Goal: Transaction & Acquisition: Purchase product/service

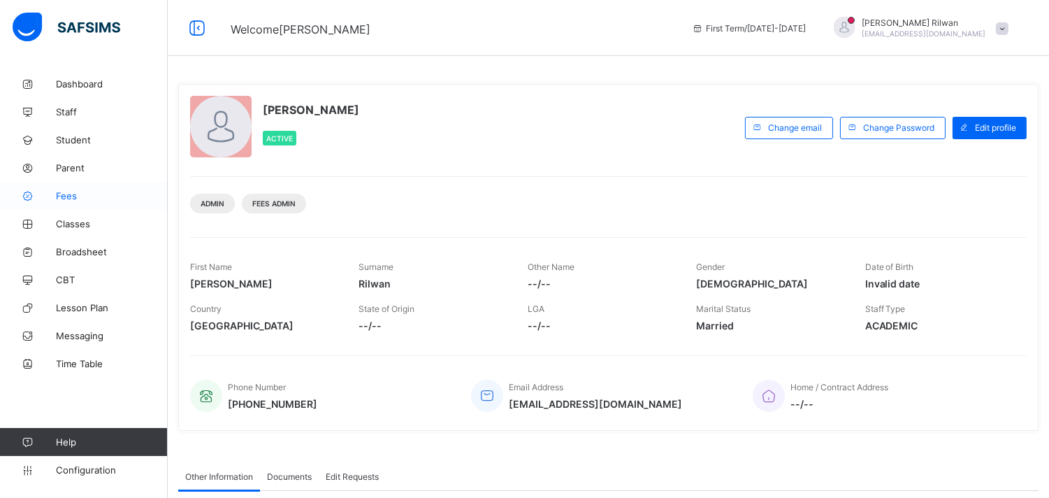
click at [114, 189] on link "Fees" at bounding box center [84, 196] width 168 height 28
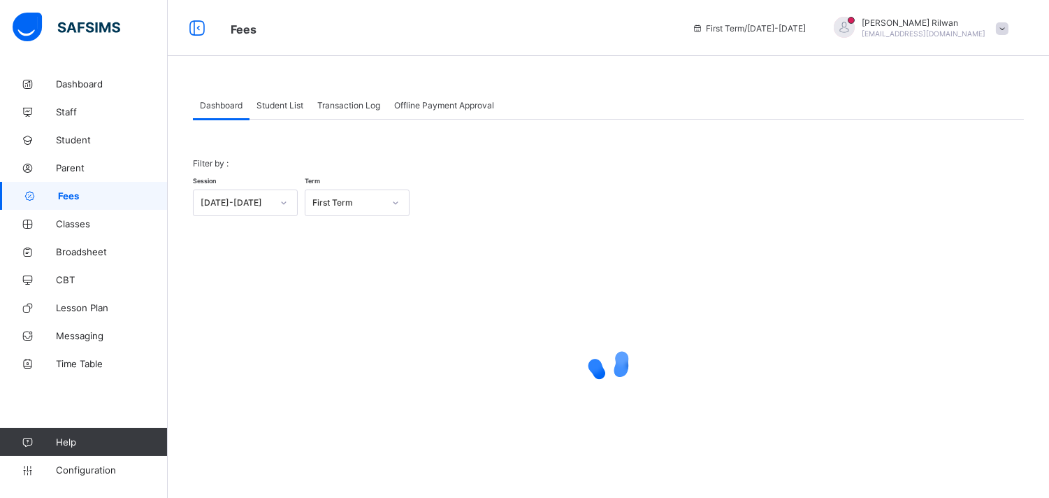
click at [298, 108] on span "Student List" at bounding box center [279, 105] width 47 height 10
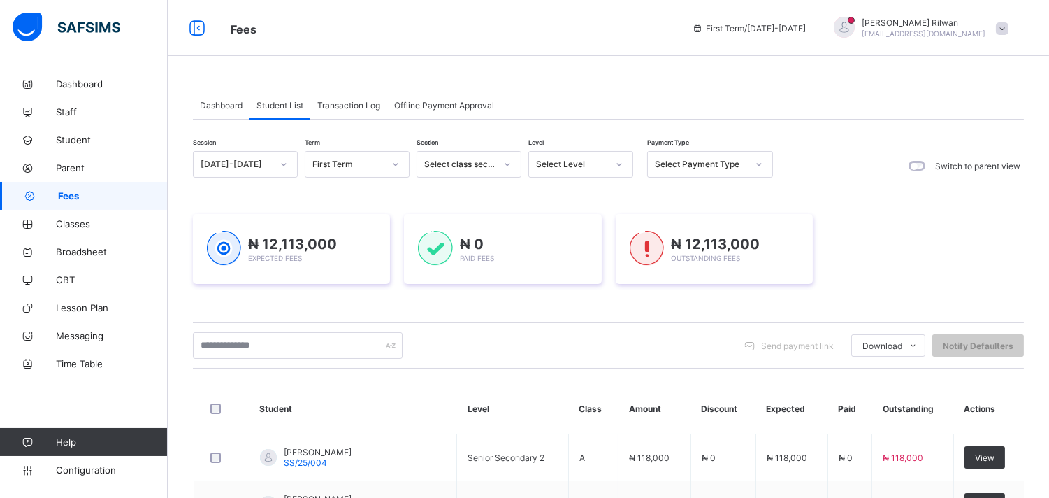
click at [620, 162] on icon at bounding box center [619, 164] width 8 height 14
click at [609, 296] on div "Pry 2" at bounding box center [580, 303] width 103 height 22
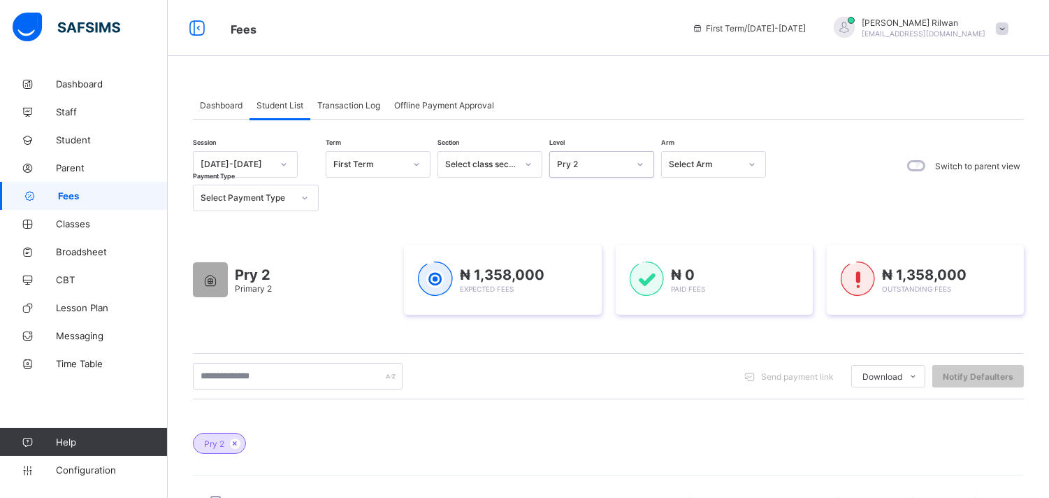
scroll to position [435, 0]
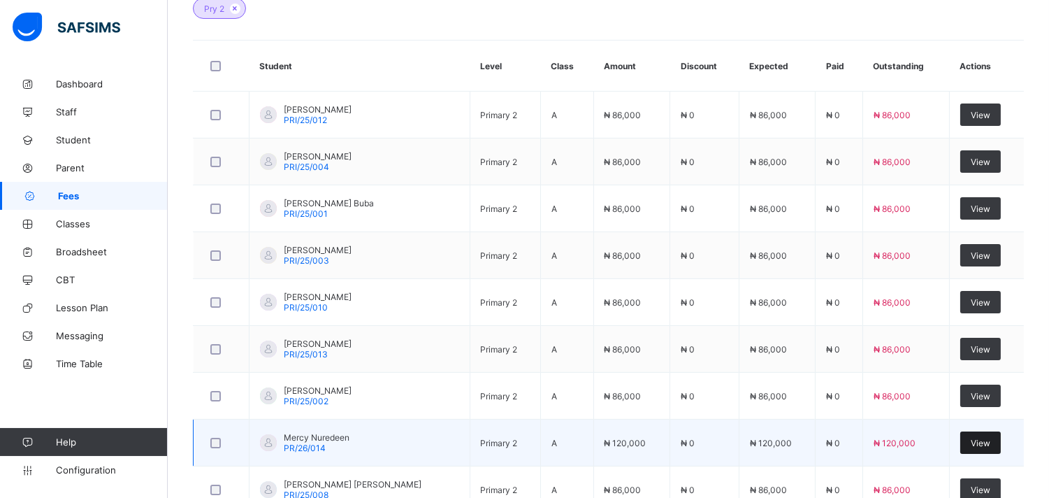
click at [995, 434] on div "View" at bounding box center [980, 442] width 41 height 22
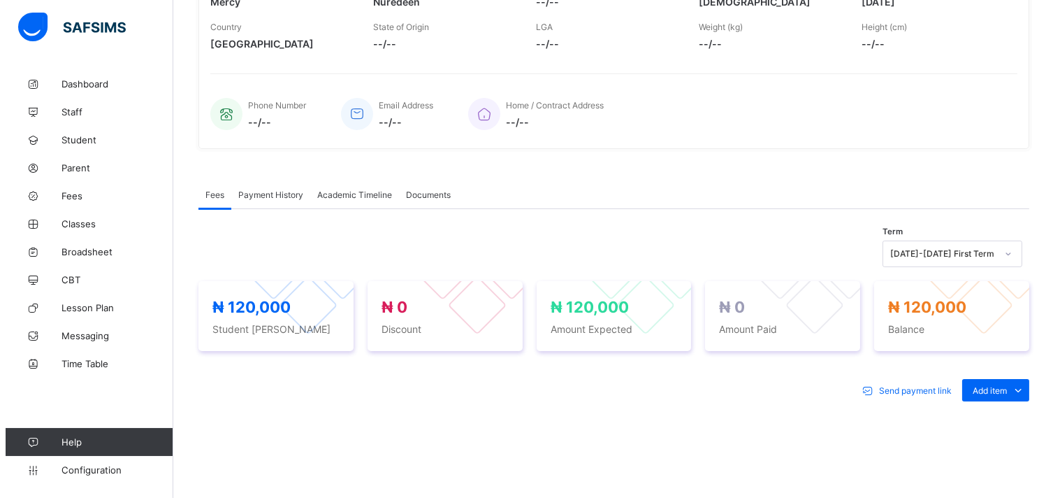
scroll to position [419, 0]
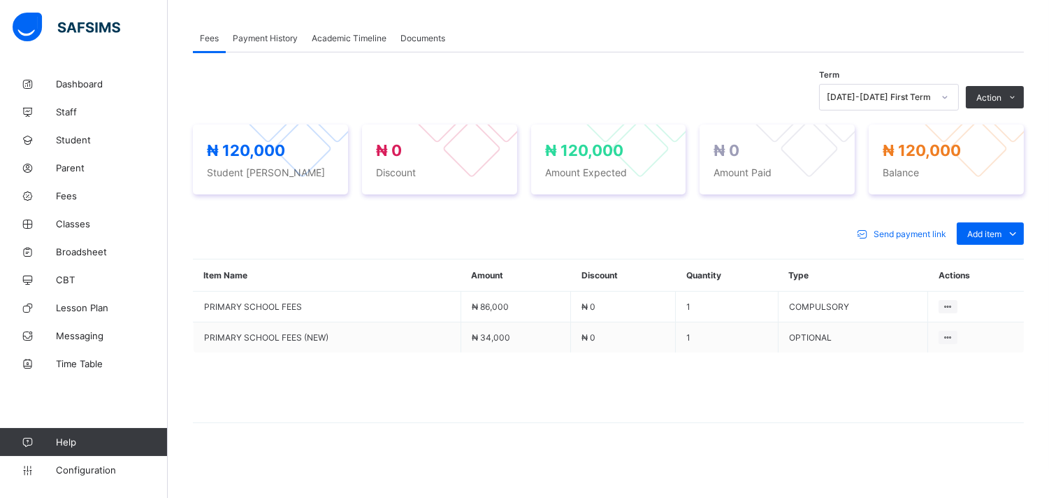
drag, startPoint x: 1026, startPoint y: 88, endPoint x: 950, endPoint y: 46, distance: 86.3
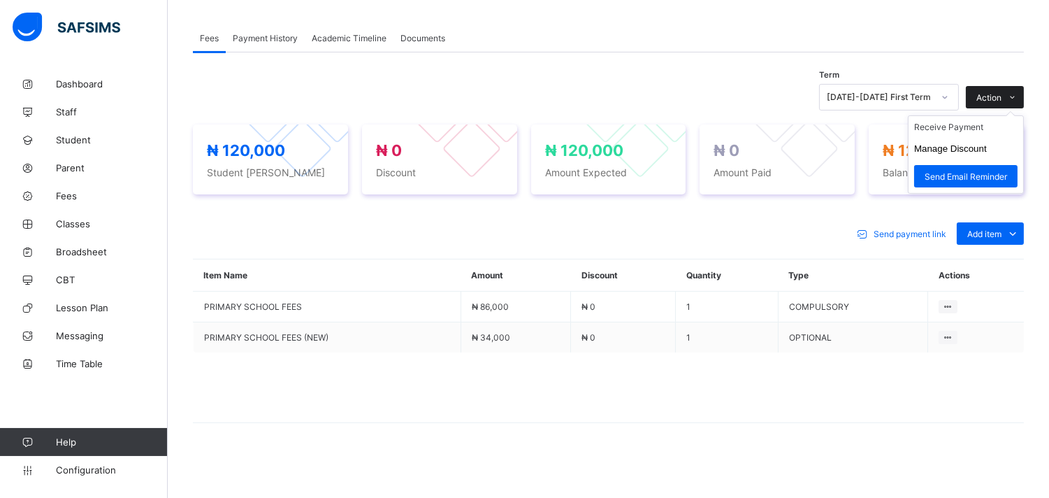
drag, startPoint x: 950, startPoint y: 46, endPoint x: 1026, endPoint y: 98, distance: 91.5
click at [1018, 98] on icon at bounding box center [1013, 97] width 10 height 9
click at [1001, 124] on li "Receive Payment" at bounding box center [965, 127] width 115 height 22
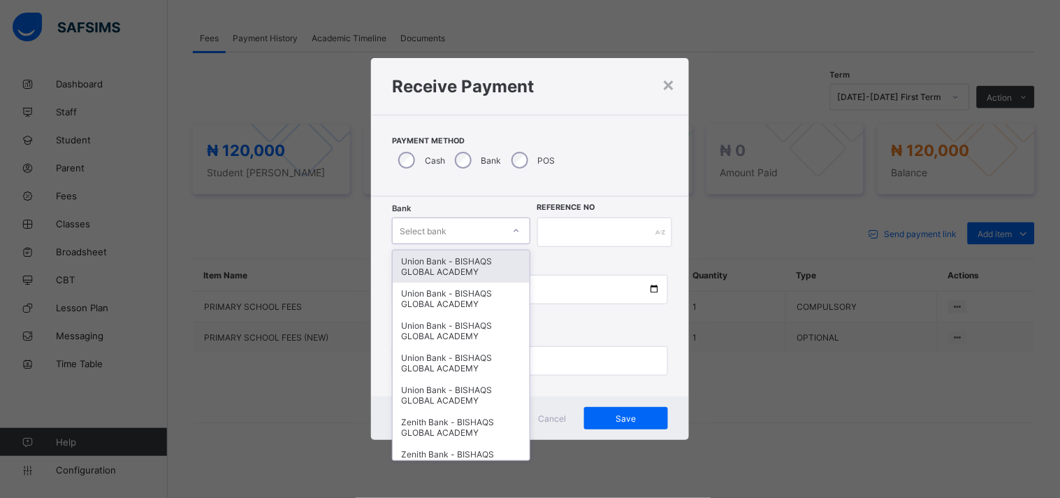
click at [447, 228] on div "Select bank" at bounding box center [448, 231] width 110 height 20
click at [463, 228] on div "Select bank" at bounding box center [448, 231] width 110 height 20
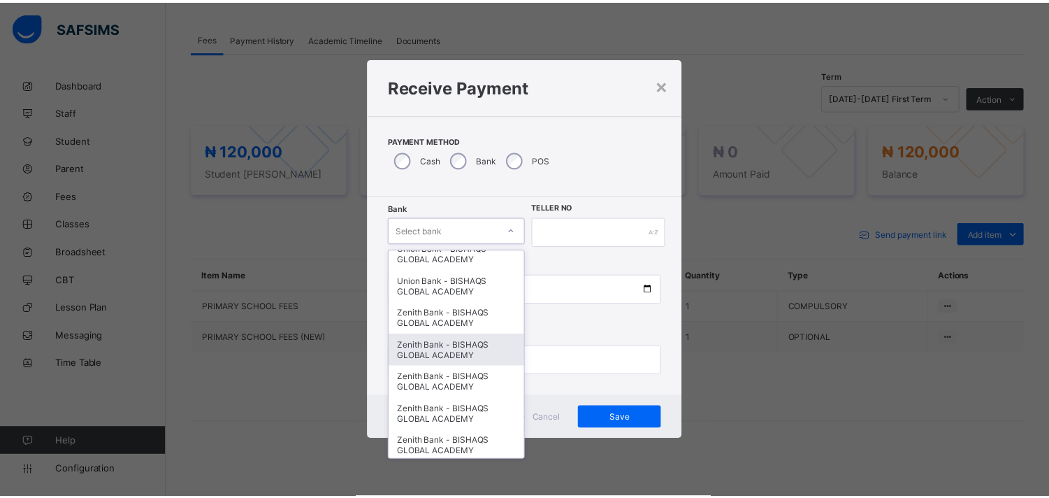
scroll to position [124, 0]
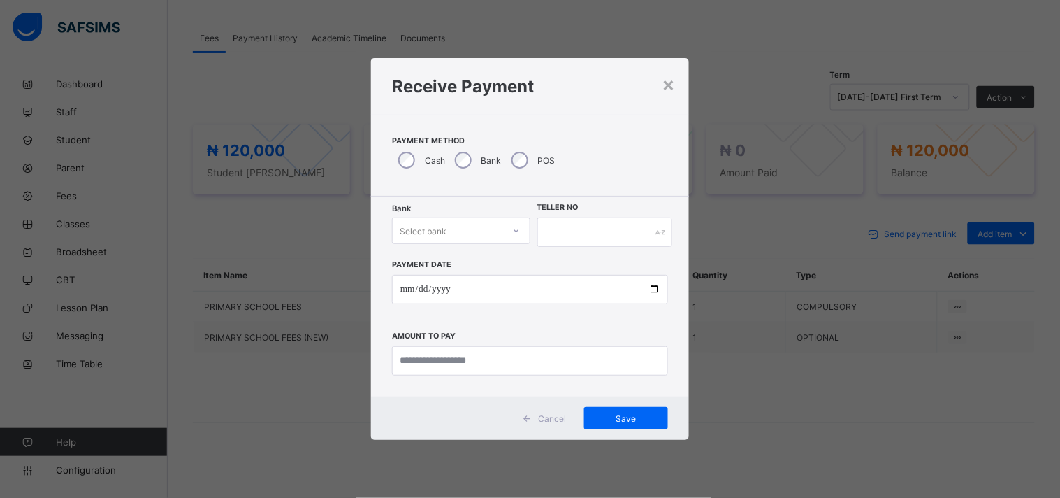
click at [676, 73] on div "Receive Payment" at bounding box center [530, 86] width 318 height 57
click at [550, 414] on span "Cancel" at bounding box center [552, 418] width 28 height 10
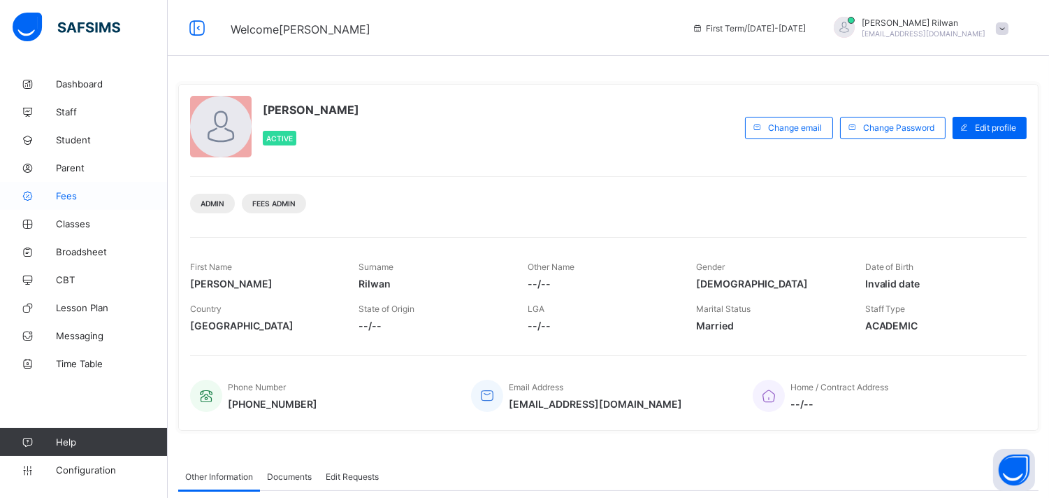
click at [130, 192] on span "Fees" at bounding box center [112, 195] width 112 height 11
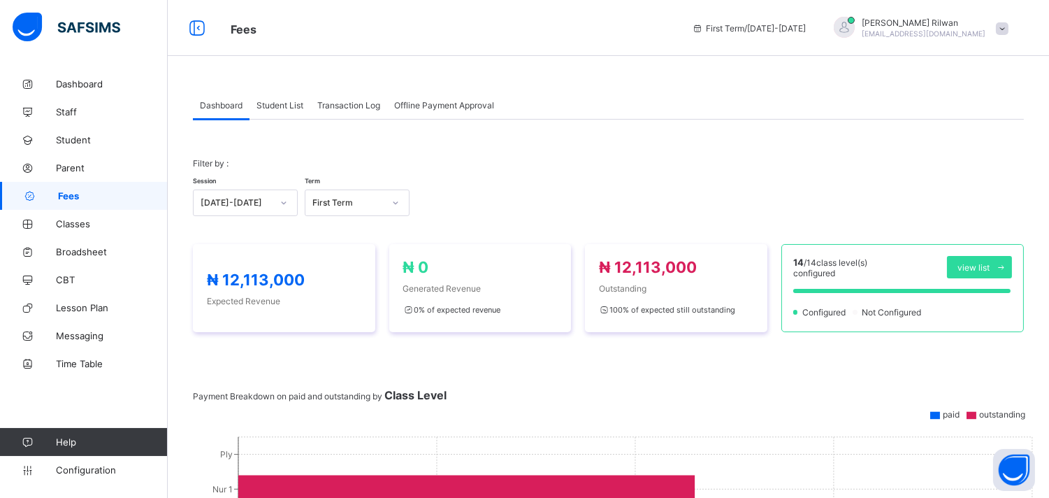
click at [277, 115] on div "Student List" at bounding box center [279, 105] width 61 height 28
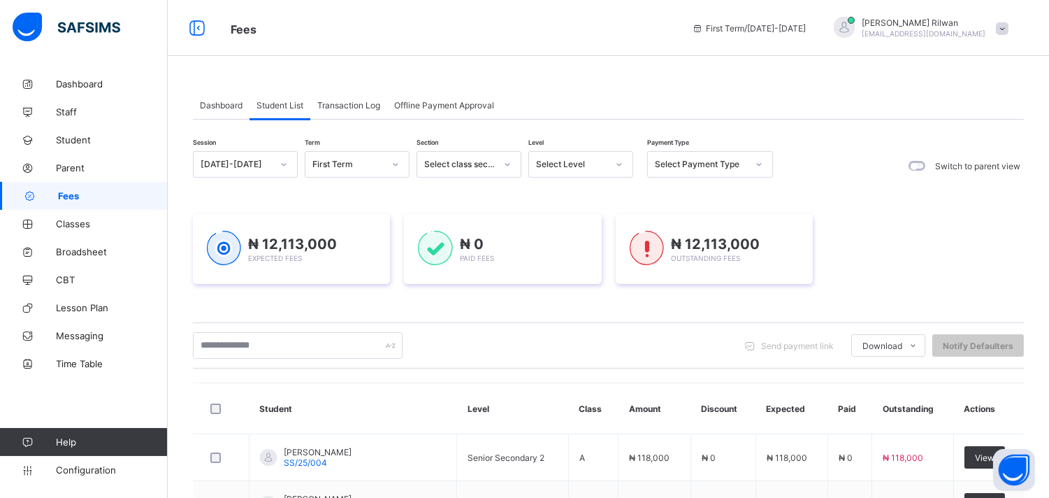
click at [617, 171] on div at bounding box center [619, 164] width 24 height 22
click at [586, 236] on div "Nur 2" at bounding box center [580, 238] width 103 height 22
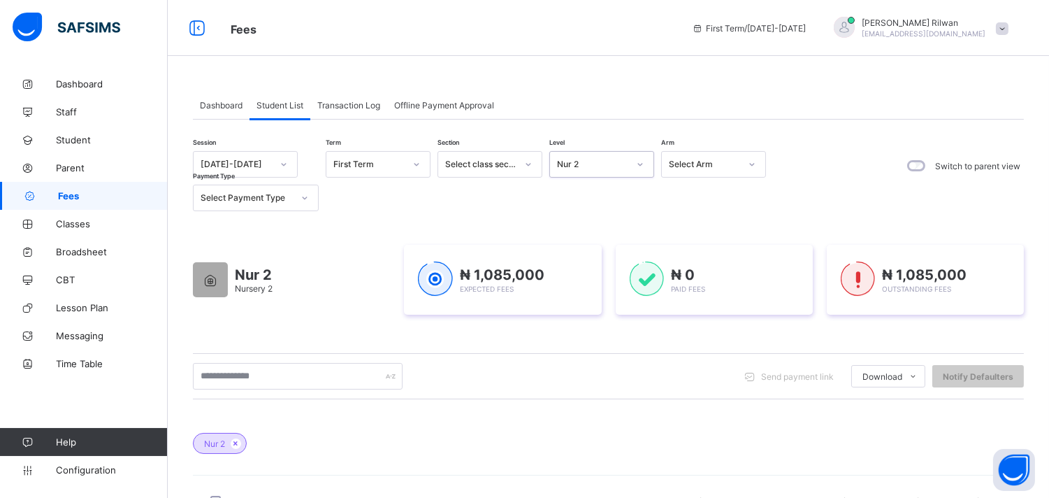
scroll to position [435, 0]
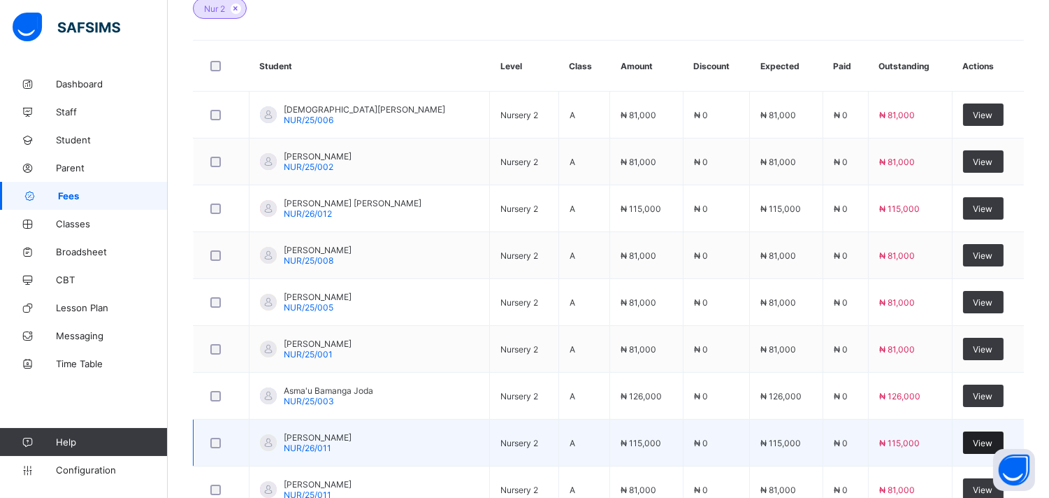
click at [980, 438] on span "View" at bounding box center [983, 442] width 20 height 10
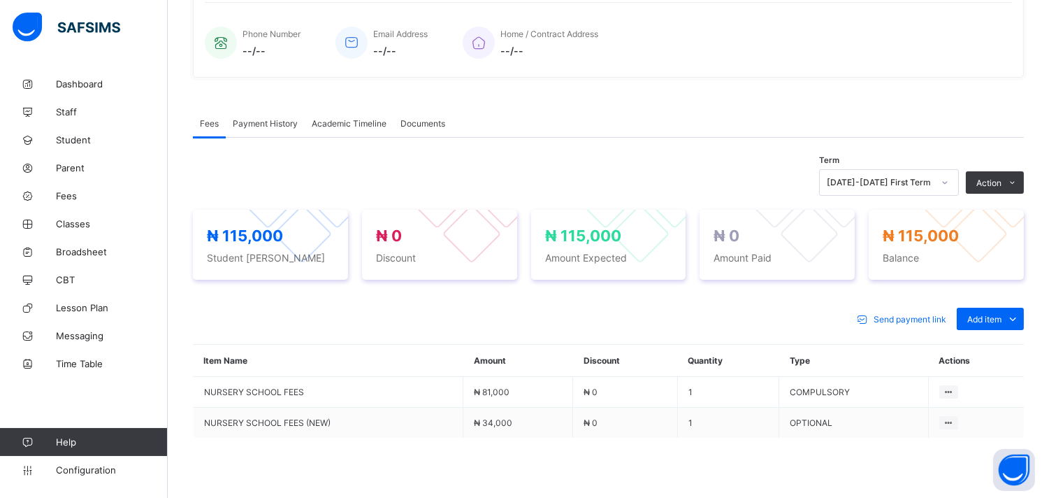
scroll to position [419, 0]
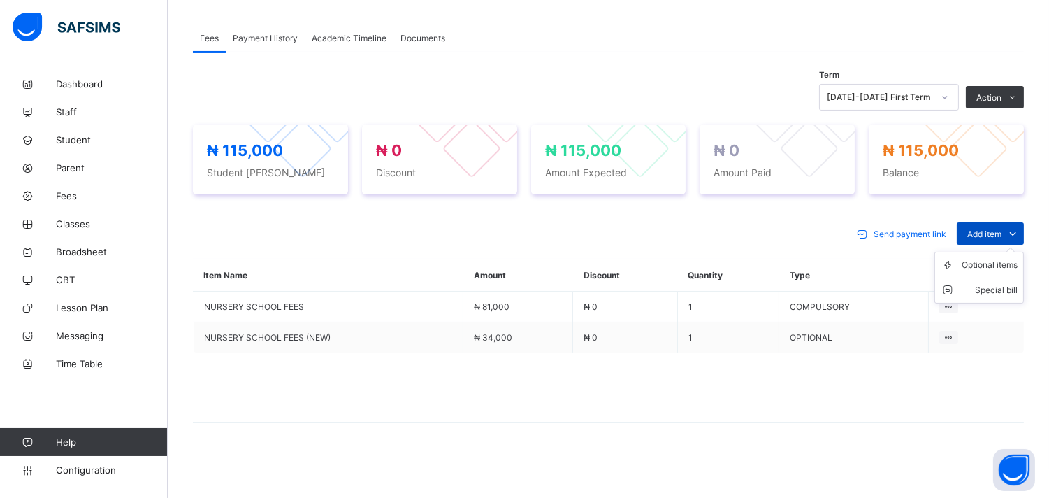
click at [1019, 229] on icon at bounding box center [1012, 233] width 15 height 14
click at [1016, 260] on div "Optional items" at bounding box center [990, 265] width 56 height 14
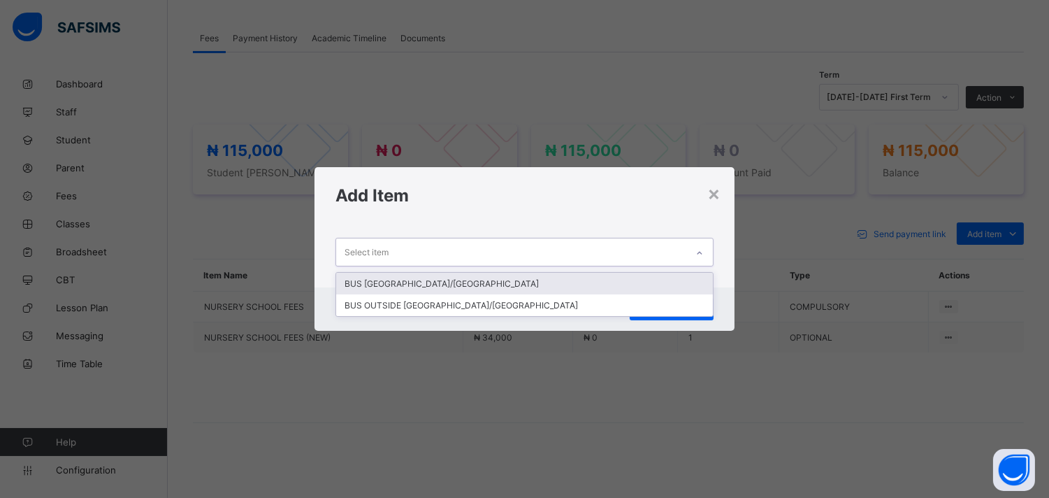
click at [703, 256] on icon at bounding box center [699, 253] width 8 height 14
click at [669, 290] on div "BUS [GEOGRAPHIC_DATA]/[GEOGRAPHIC_DATA]" at bounding box center [524, 284] width 376 height 22
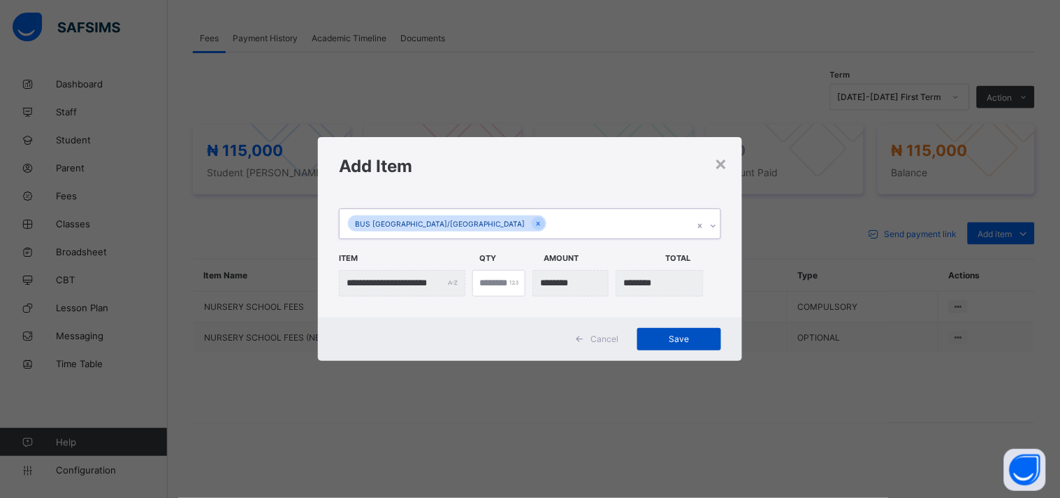
click at [671, 333] on span "Save" at bounding box center [679, 338] width 63 height 10
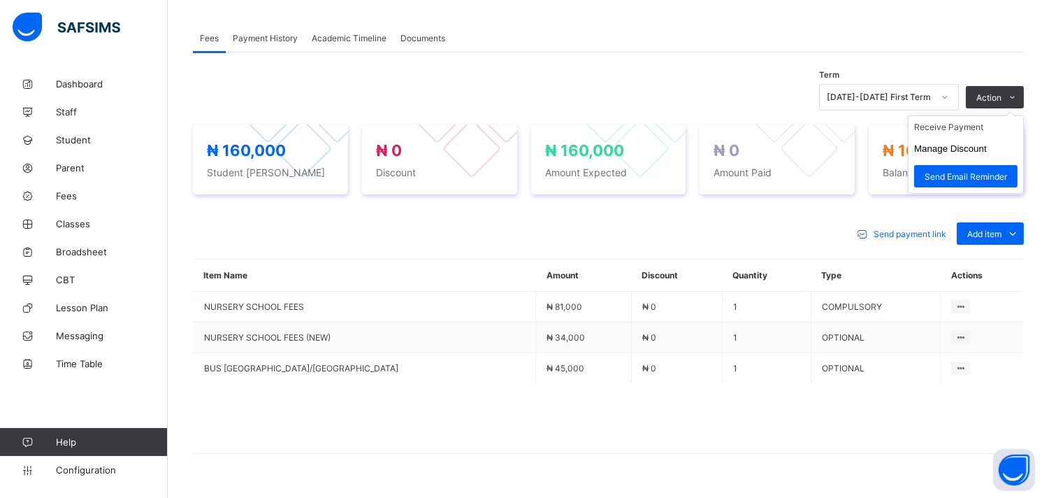
click at [997, 121] on ul "Receive Payment Manage Discount Send Email Reminder" at bounding box center [966, 154] width 116 height 78
click at [985, 123] on li "Receive Payment" at bounding box center [965, 127] width 115 height 22
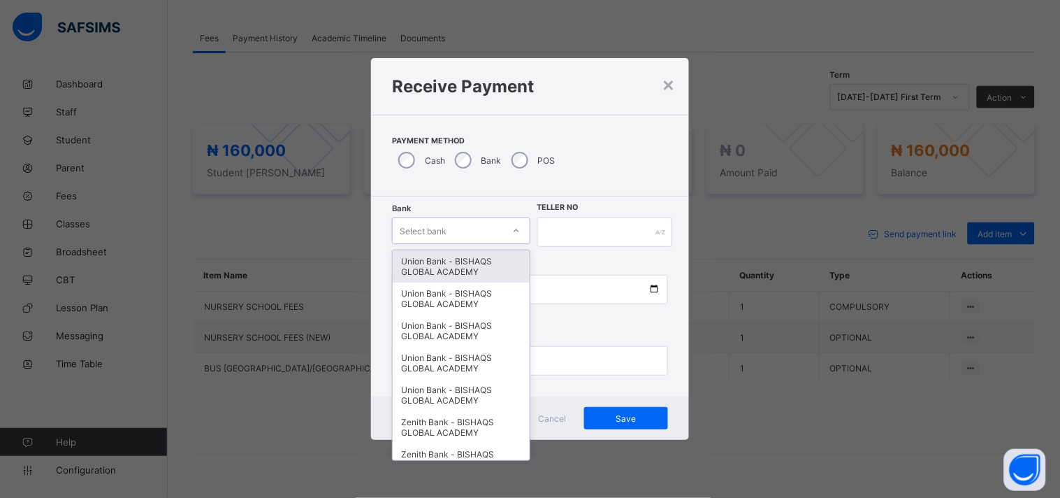
click at [516, 228] on icon at bounding box center [516, 231] width 8 height 14
click at [472, 264] on div "Union Bank - BISHAQS GLOBAL ACADEMY" at bounding box center [461, 266] width 137 height 32
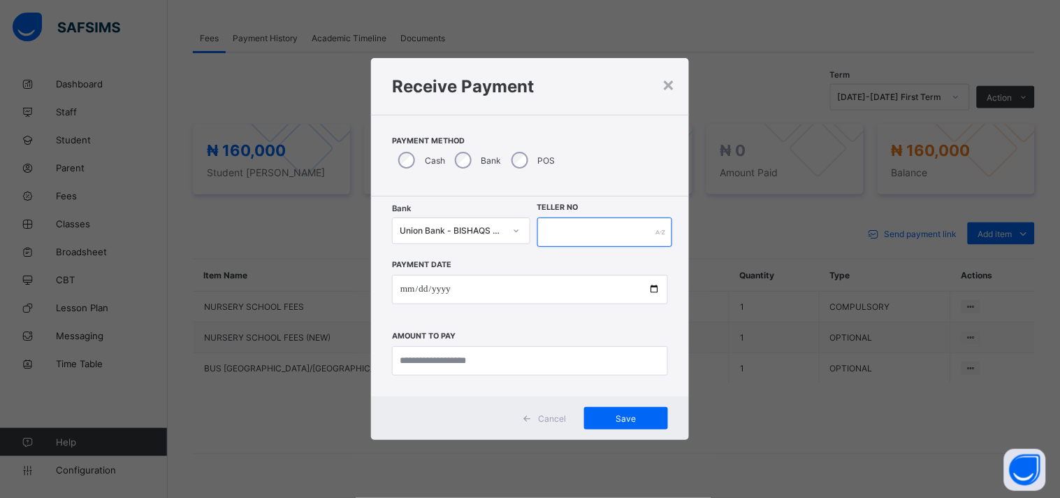
click at [561, 234] on input "text" at bounding box center [605, 231] width 136 height 29
click at [507, 286] on input "date" at bounding box center [530, 289] width 276 height 29
type input "**********"
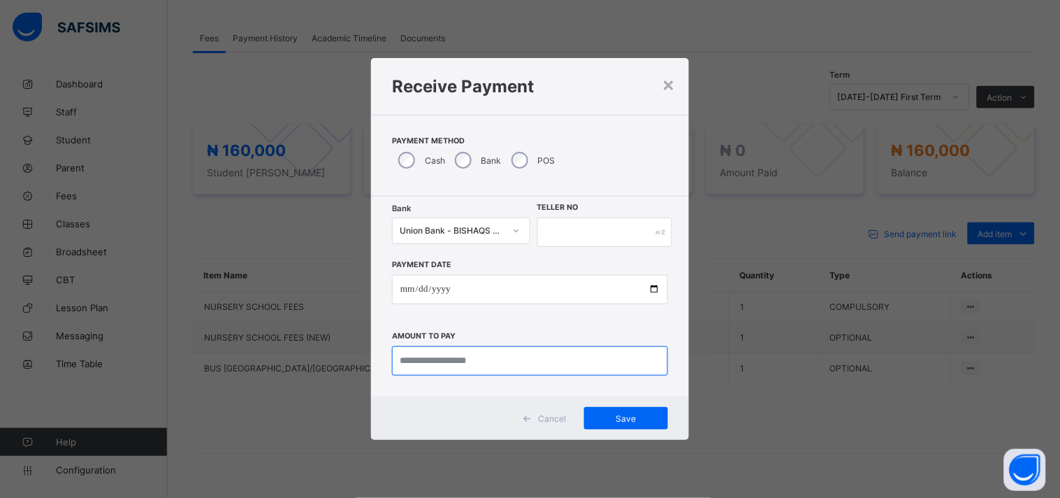
click at [498, 365] on input "currency" at bounding box center [530, 360] width 276 height 29
type input "*********"
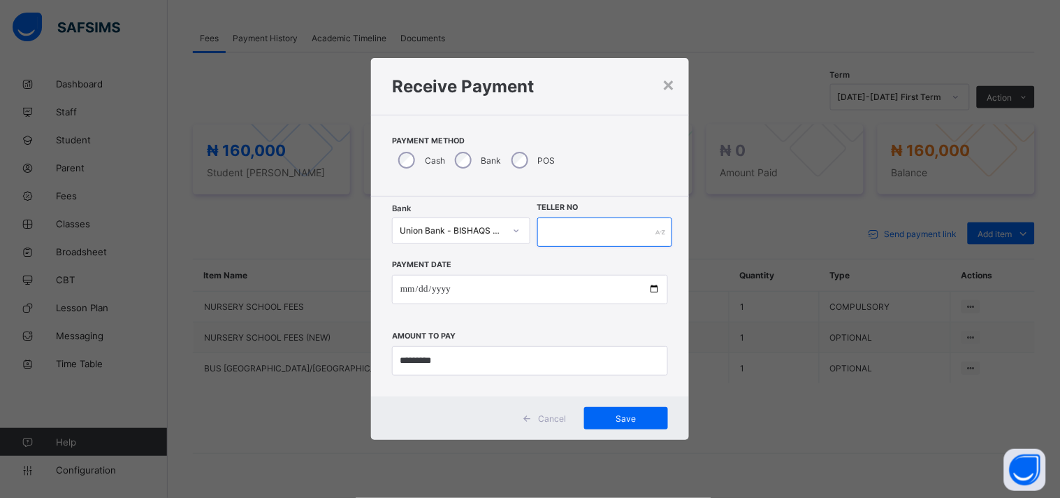
click at [566, 232] on input "text" at bounding box center [605, 231] width 136 height 29
click at [659, 228] on div at bounding box center [605, 231] width 136 height 29
click at [544, 415] on span "Cancel" at bounding box center [552, 418] width 28 height 10
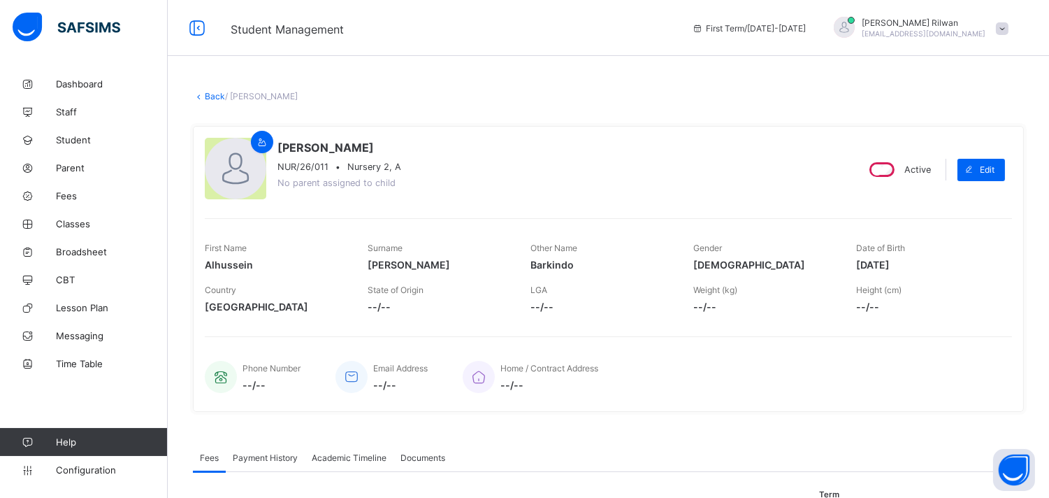
click at [648, 52] on div "Student Management First Term / [DATE]-[DATE] [PERSON_NAME] [EMAIL_ADDRESS][DOM…" at bounding box center [524, 28] width 1049 height 56
click at [207, 94] on link "Back" at bounding box center [215, 96] width 20 height 10
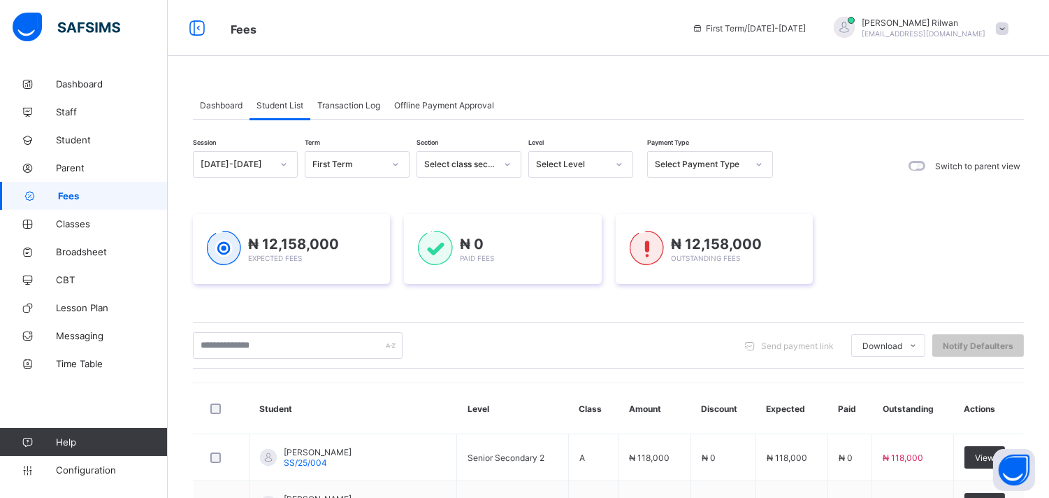
scroll to position [435, 0]
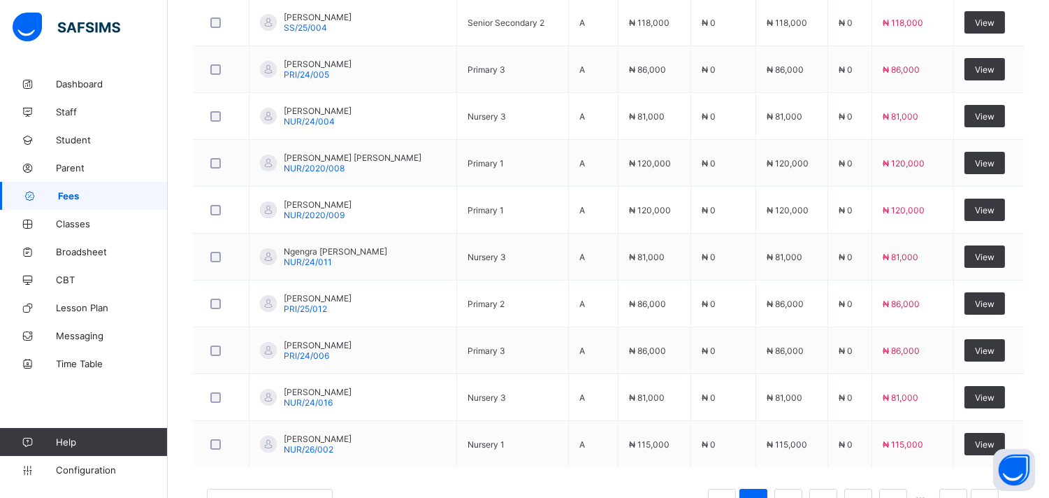
click at [1048, 117] on div "Dashboard Student List Transaction Log Offline Payment Approval Student List Mo…" at bounding box center [608, 93] width 881 height 916
click at [1048, 116] on div "Dashboard Student List Transaction Log Offline Payment Approval Student List Mo…" at bounding box center [608, 93] width 881 height 916
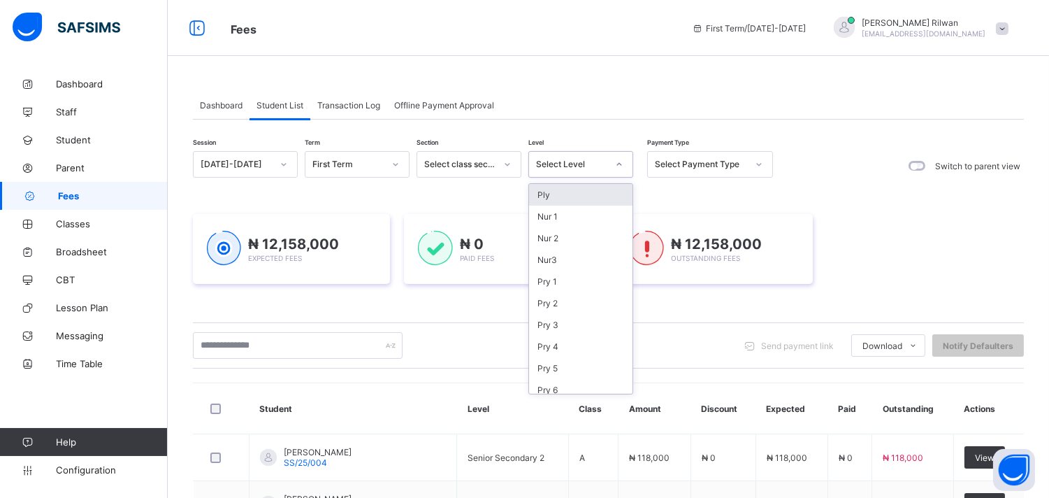
click at [611, 169] on div at bounding box center [619, 164] width 24 height 22
click at [593, 233] on div "Nur 2" at bounding box center [580, 238] width 103 height 22
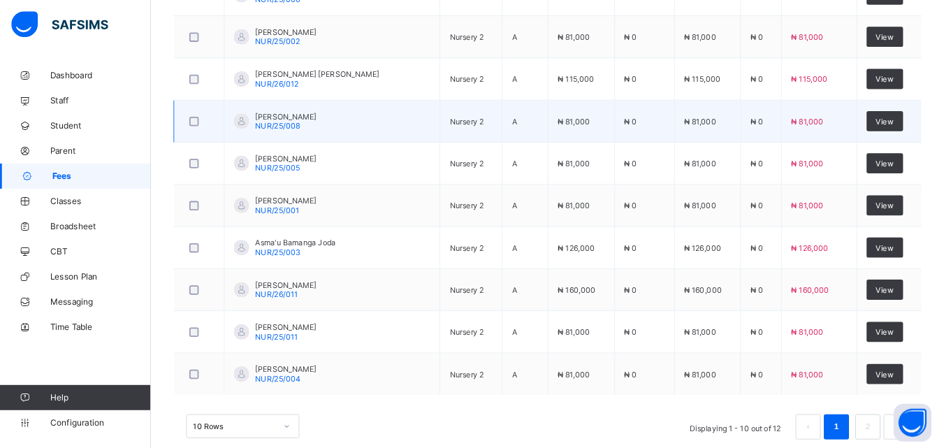
scroll to position [556, 0]
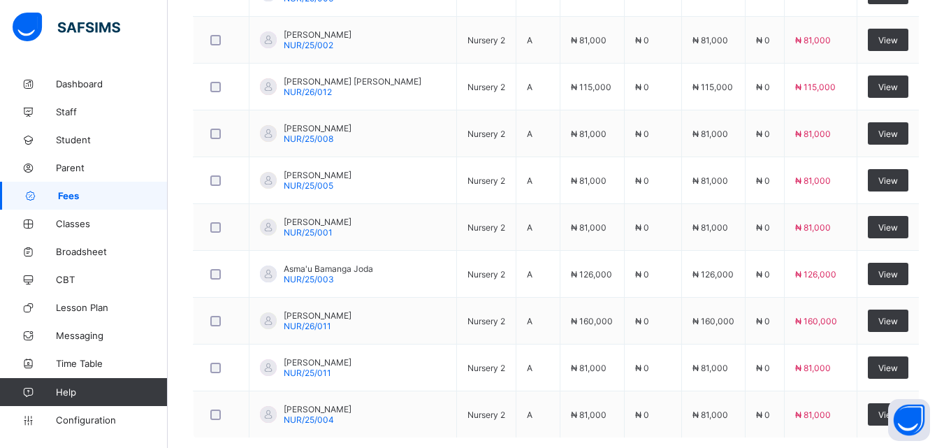
click at [941, 101] on div "Dashboard Student List Transaction Log Offline Payment Approval Student List Mo…" at bounding box center [556, 18] width 776 height 1008
click at [937, 101] on div "Dashboard Student List Transaction Log Offline Payment Approval Student List Mo…" at bounding box center [556, 18] width 776 height 1008
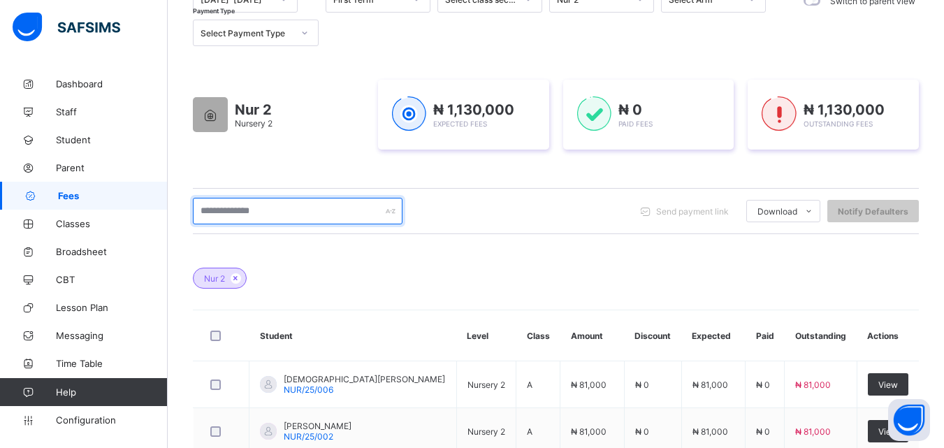
click at [245, 212] on input "text" at bounding box center [298, 211] width 210 height 27
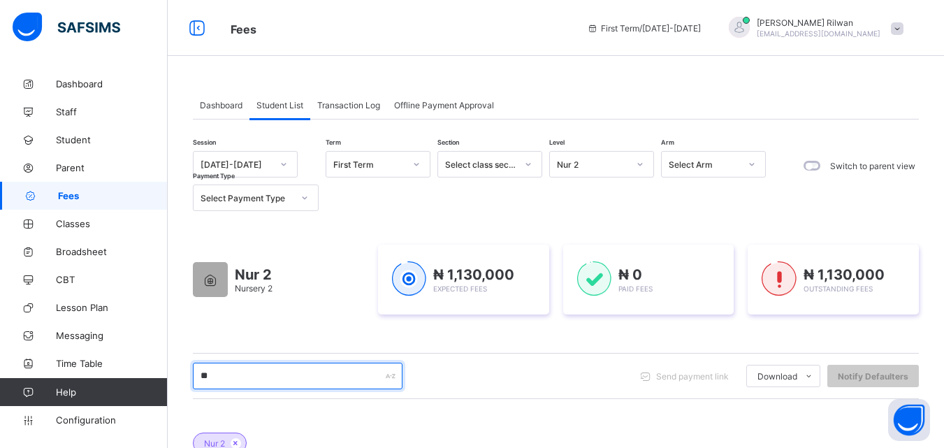
scroll to position [209, 0]
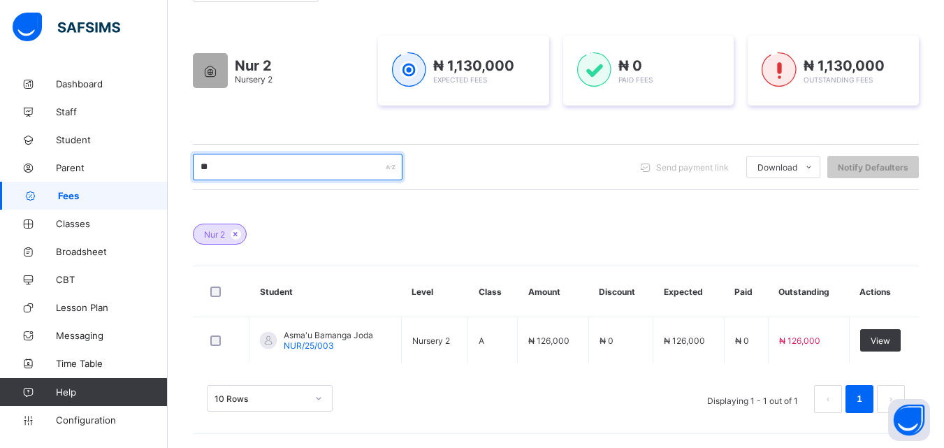
click at [271, 169] on input "**" at bounding box center [298, 167] width 210 height 27
type input "*"
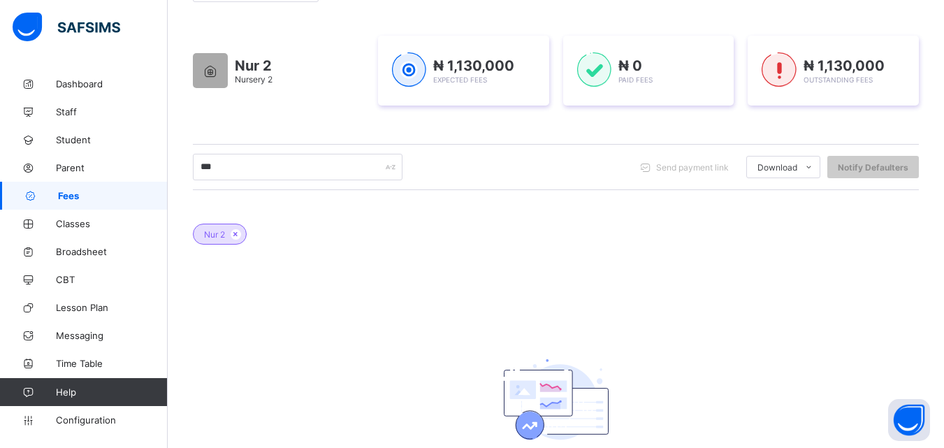
click at [357, 216] on div "Nur 2" at bounding box center [556, 227] width 726 height 49
click at [231, 161] on input "***" at bounding box center [298, 167] width 210 height 27
type input "*"
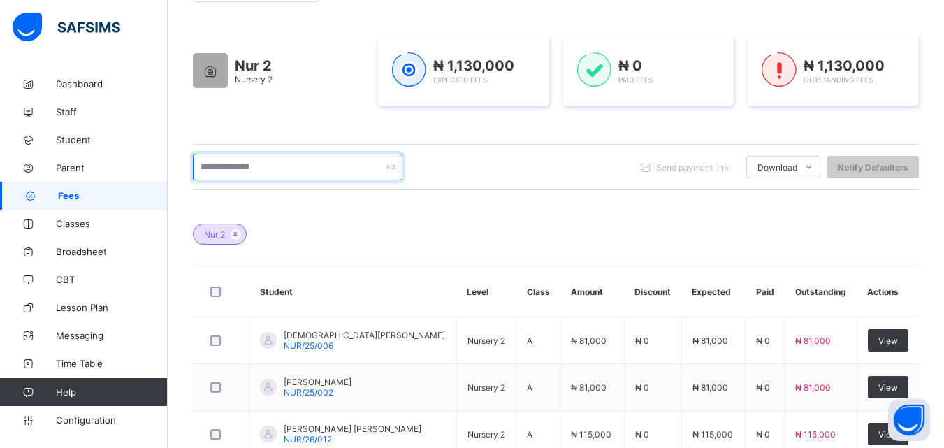
scroll to position [0, 0]
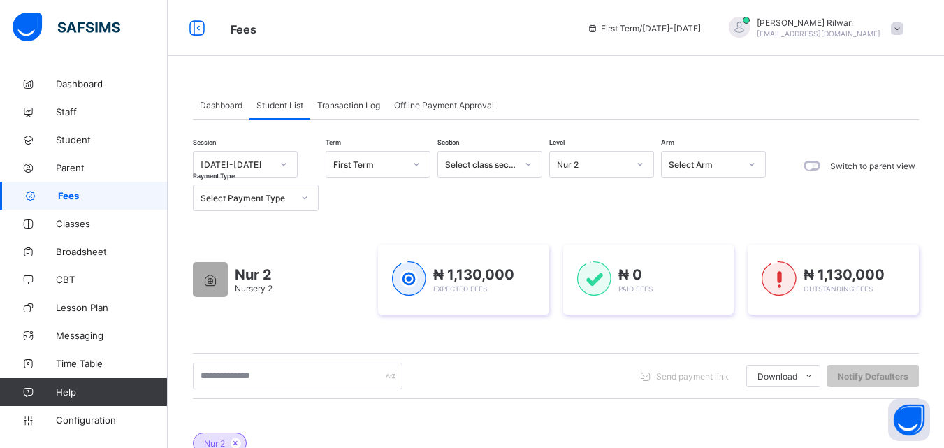
click at [637, 168] on icon at bounding box center [640, 164] width 8 height 14
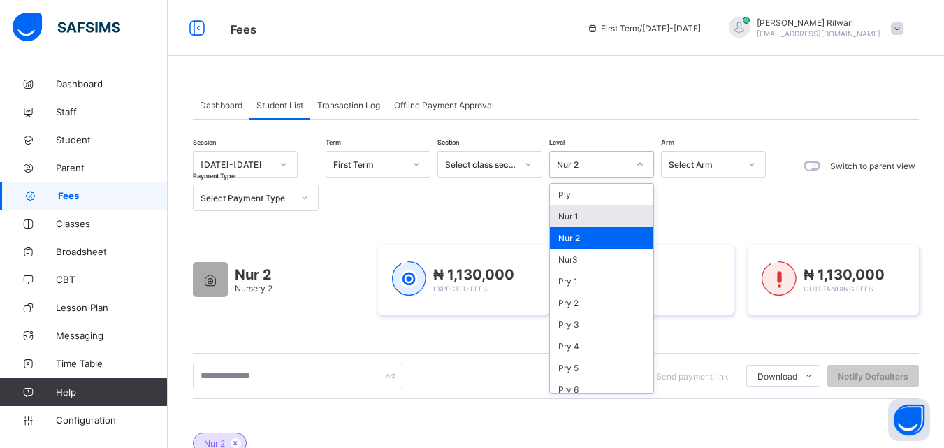
click at [600, 212] on div "Nur 1" at bounding box center [601, 216] width 103 height 22
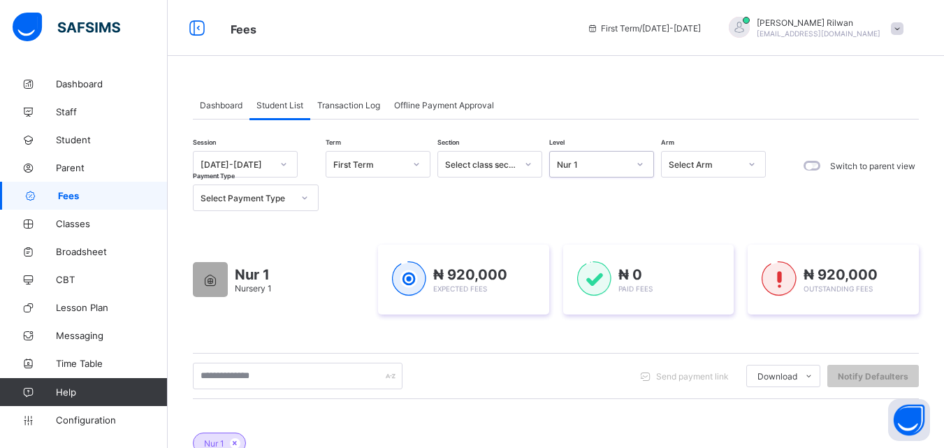
drag, startPoint x: 950, startPoint y: 262, endPoint x: 943, endPoint y: 322, distance: 60.6
drag, startPoint x: 943, startPoint y: 322, endPoint x: 867, endPoint y: 400, distance: 108.2
click at [696, 379] on span "Send payment link" at bounding box center [692, 376] width 73 height 10
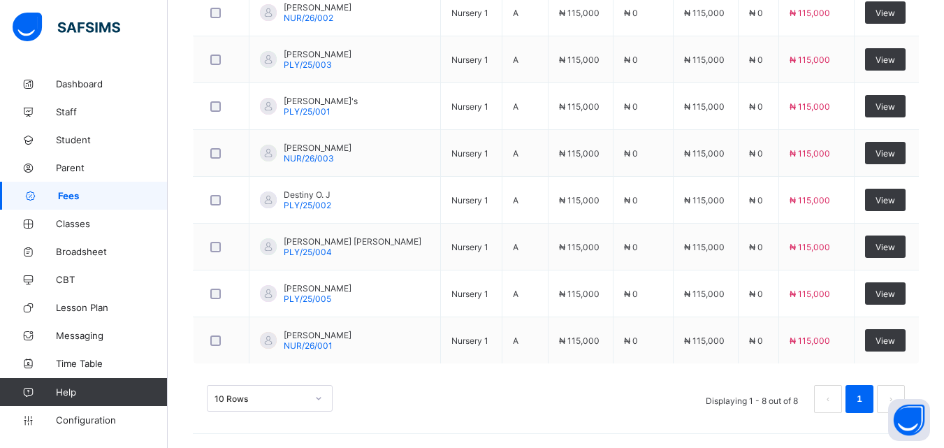
scroll to position [145, 0]
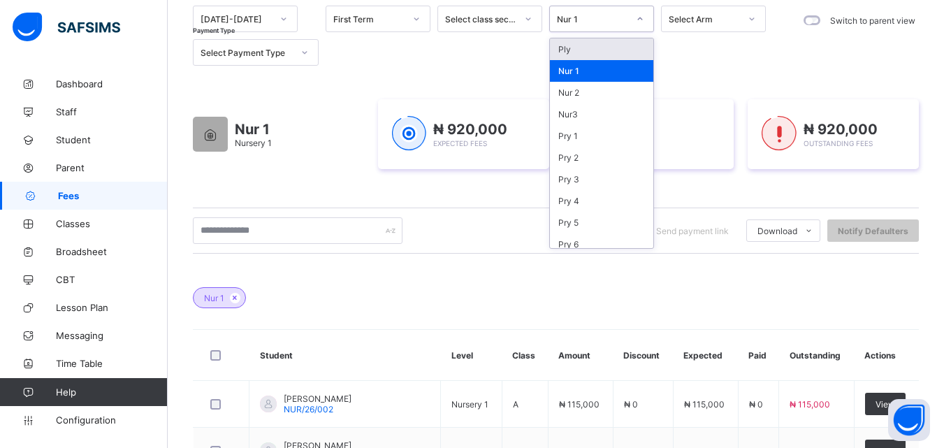
click at [636, 24] on icon at bounding box center [640, 19] width 8 height 14
click at [603, 86] on div "Nur 2" at bounding box center [601, 93] width 103 height 22
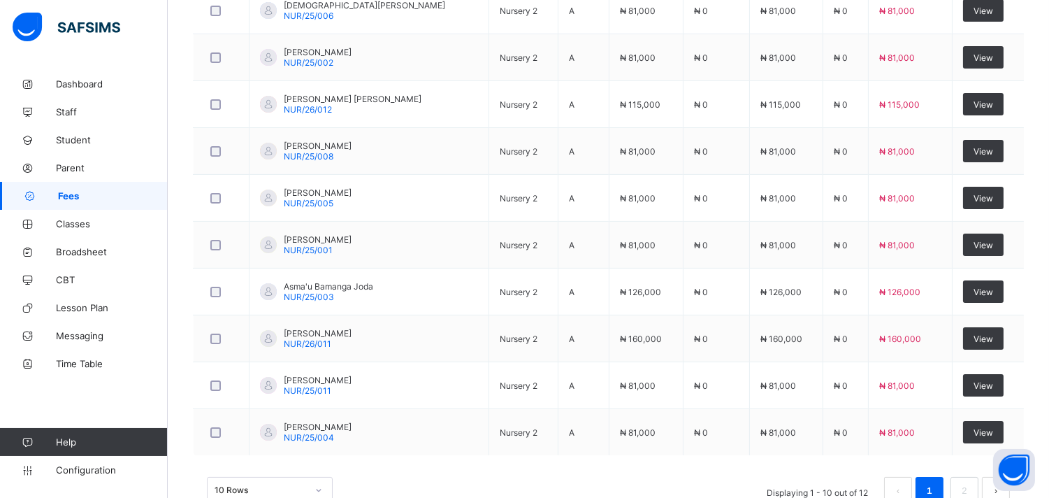
scroll to position [581, 0]
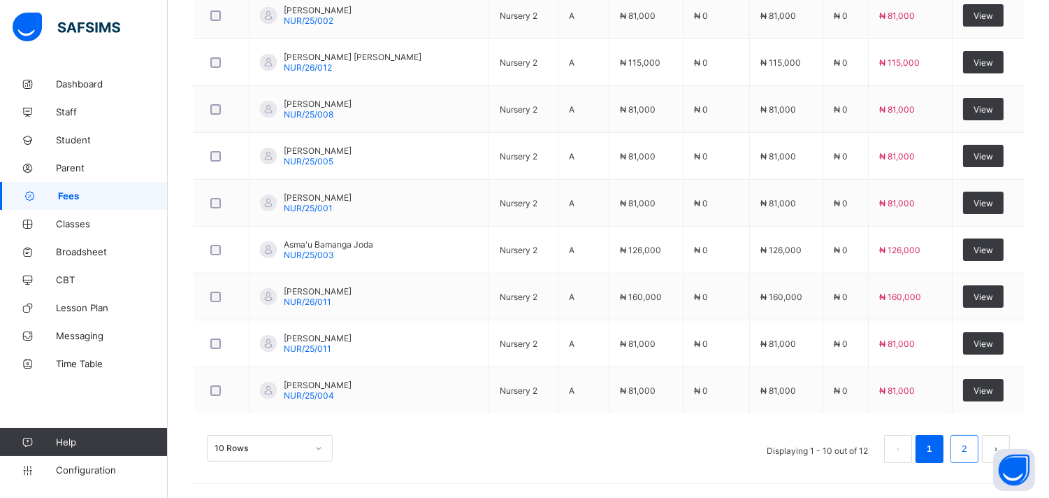
click at [971, 456] on link "2" at bounding box center [963, 449] width 13 height 18
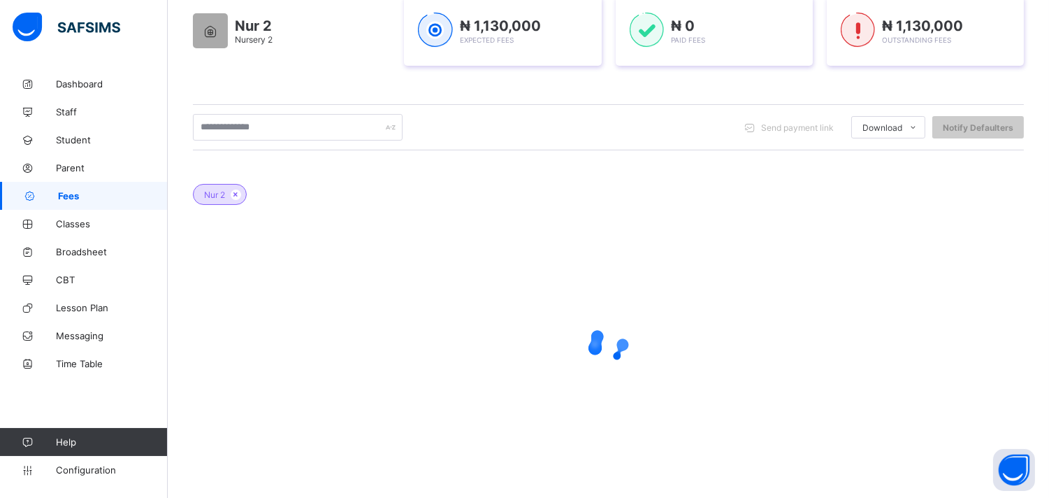
scroll to position [206, 0]
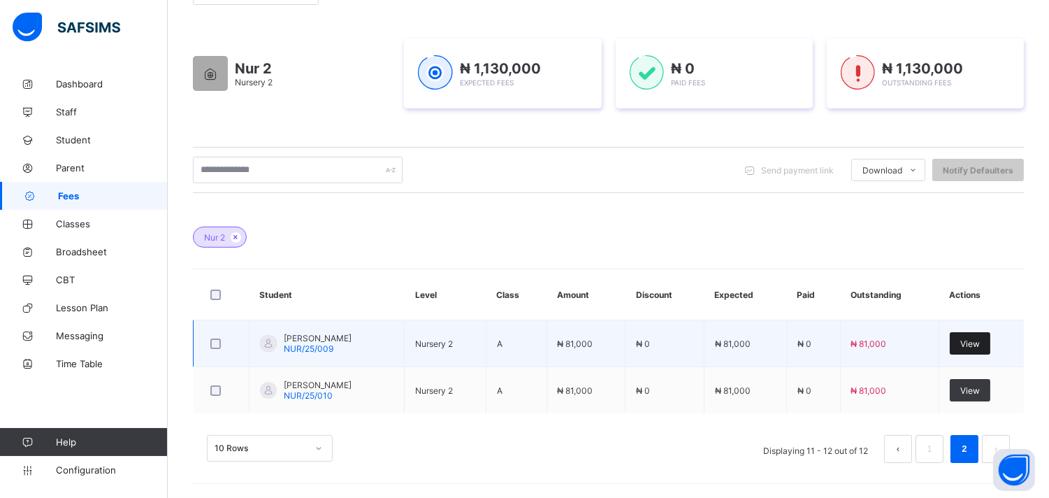
click at [962, 349] on div "View" at bounding box center [970, 343] width 41 height 22
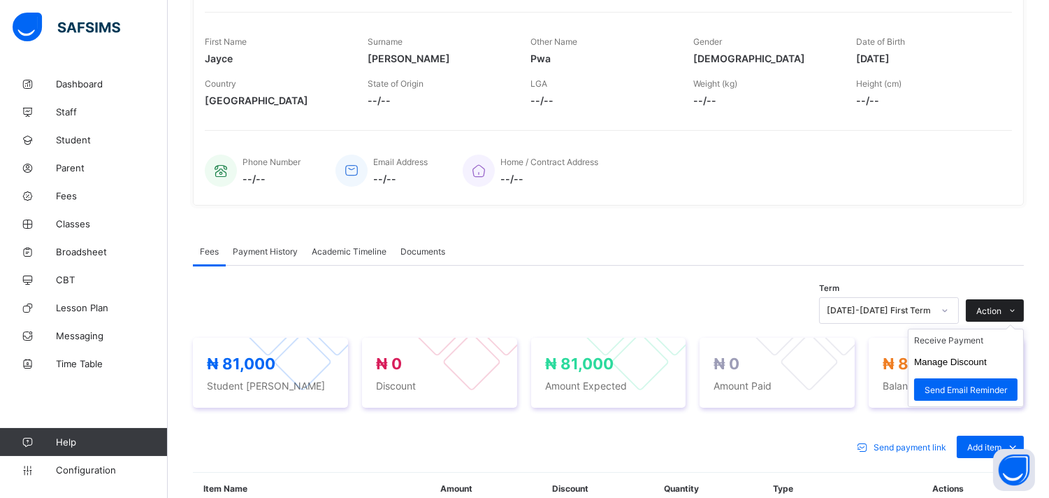
click at [1018, 312] on icon at bounding box center [1013, 310] width 10 height 9
click at [1006, 333] on ul "Receive Payment Manage Discount Send Email Reminder" at bounding box center [966, 367] width 116 height 78
click at [989, 340] on li "Receive Payment" at bounding box center [965, 340] width 115 height 22
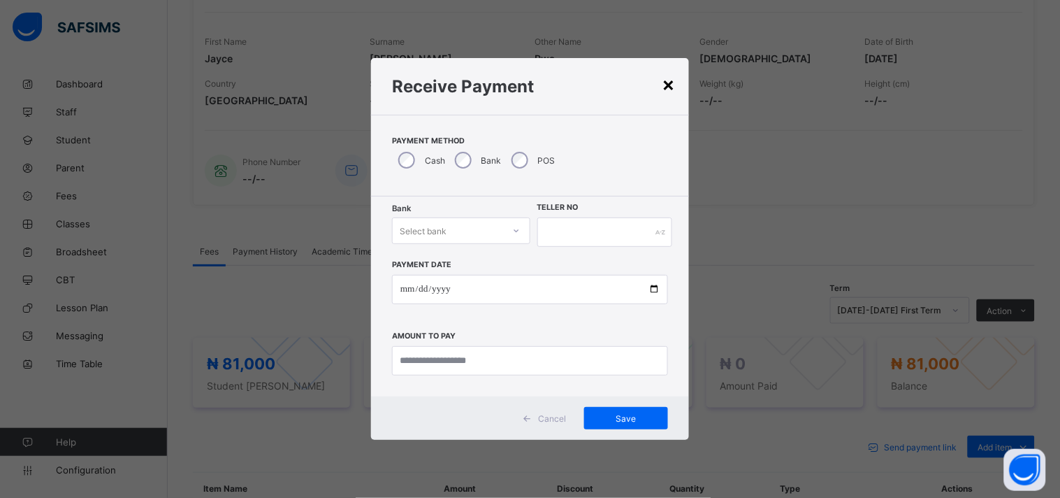
click at [669, 80] on div "×" at bounding box center [668, 84] width 13 height 24
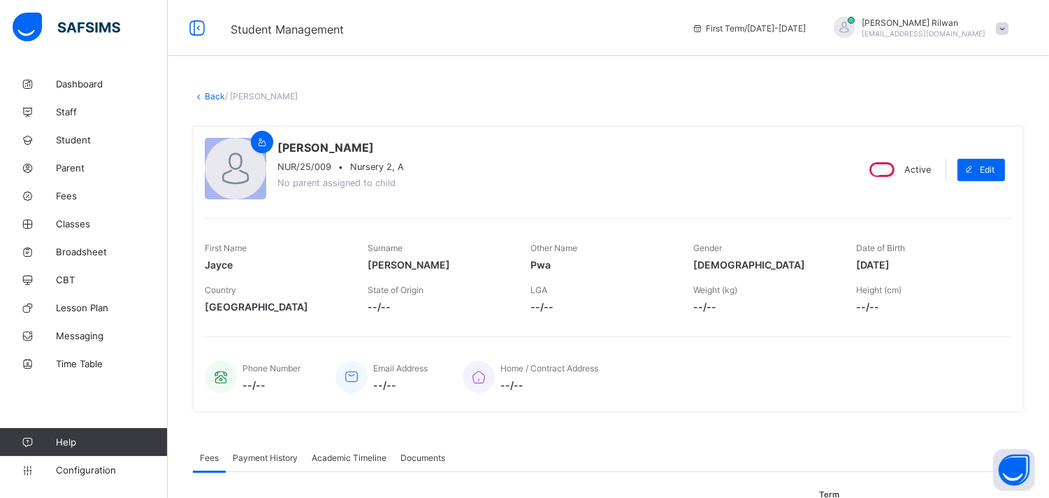
click at [212, 96] on link "Back" at bounding box center [215, 96] width 20 height 10
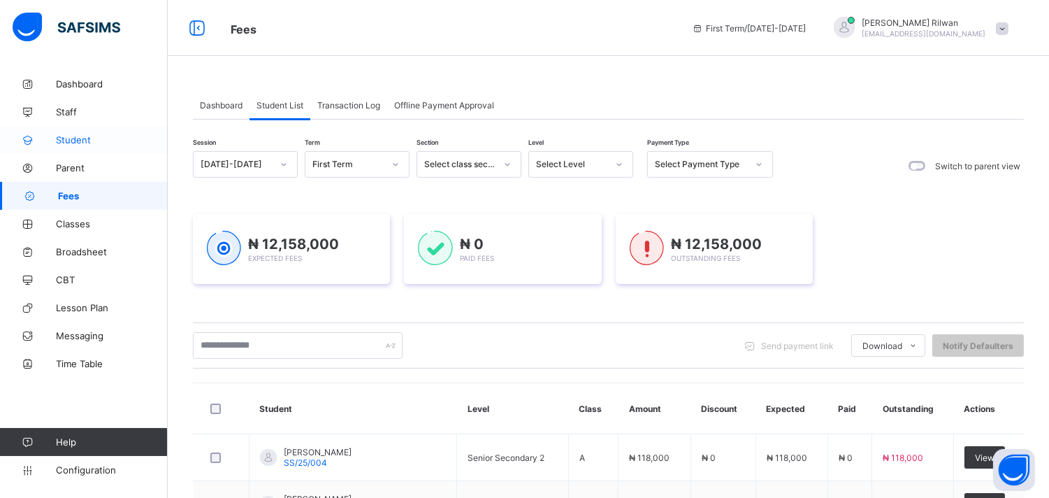
click at [73, 129] on link "Student" at bounding box center [84, 140] width 168 height 28
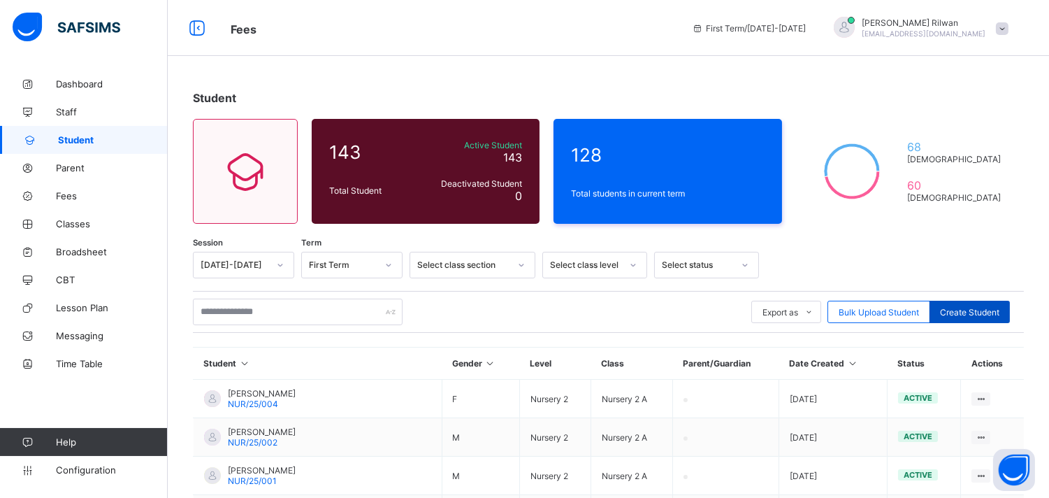
click at [991, 307] on span "Create Student" at bounding box center [969, 312] width 59 height 10
select select "**"
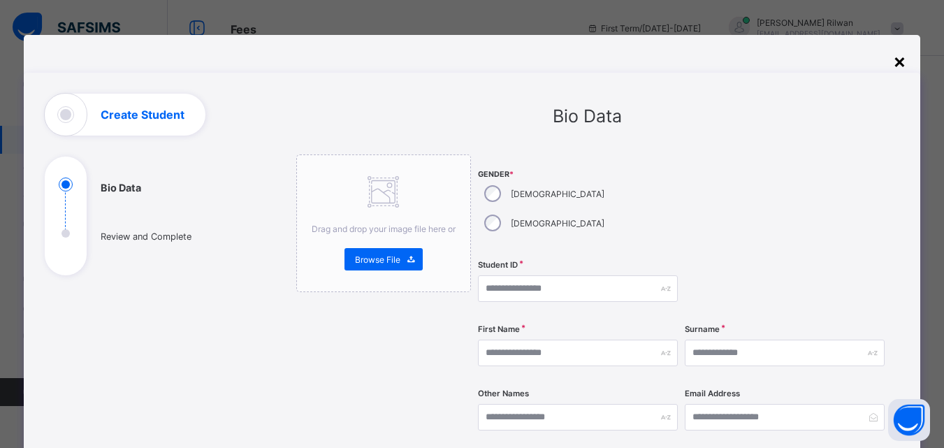
click at [906, 55] on div "×" at bounding box center [899, 61] width 13 height 24
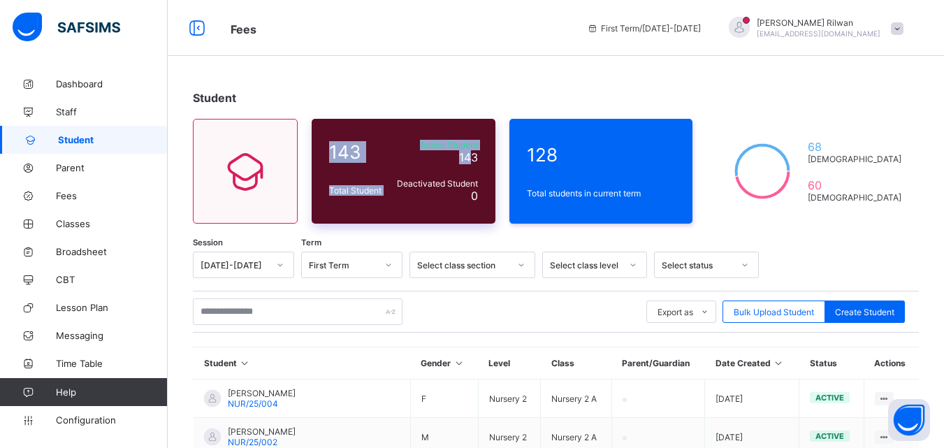
drag, startPoint x: 489, startPoint y: 103, endPoint x: 486, endPoint y: 159, distance: 56.7
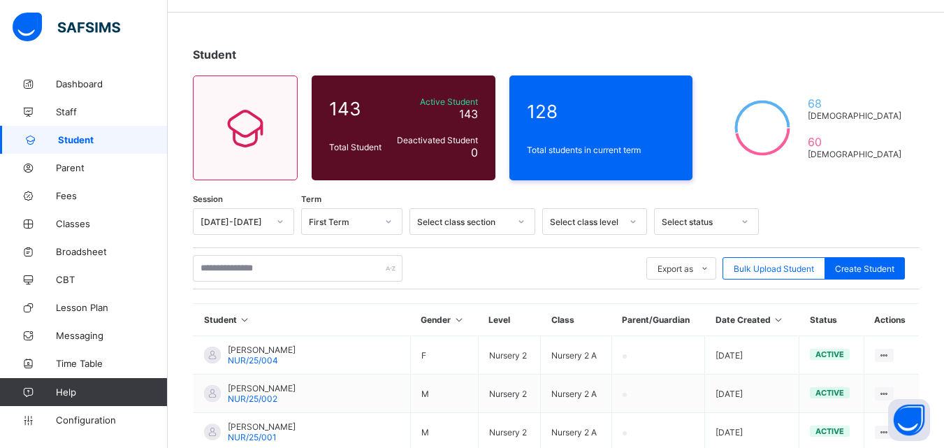
click at [635, 235] on div "Select class level" at bounding box center [594, 221] width 105 height 27
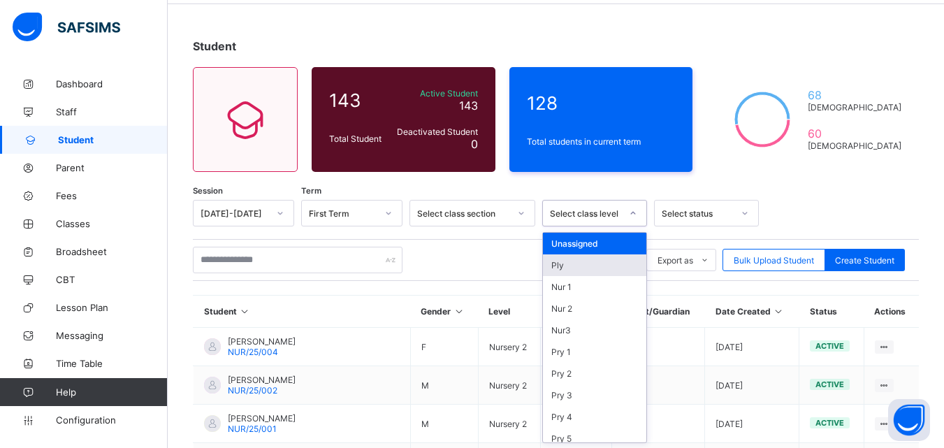
scroll to position [52, 0]
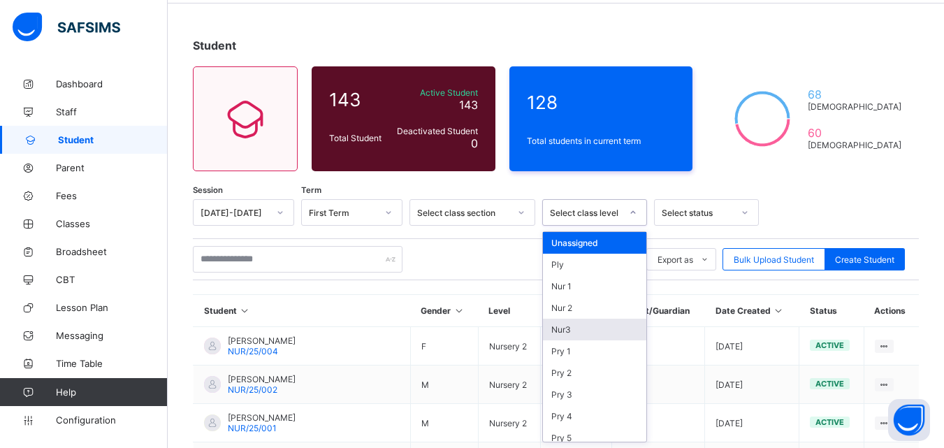
click at [589, 328] on div "Nur3" at bounding box center [594, 330] width 103 height 22
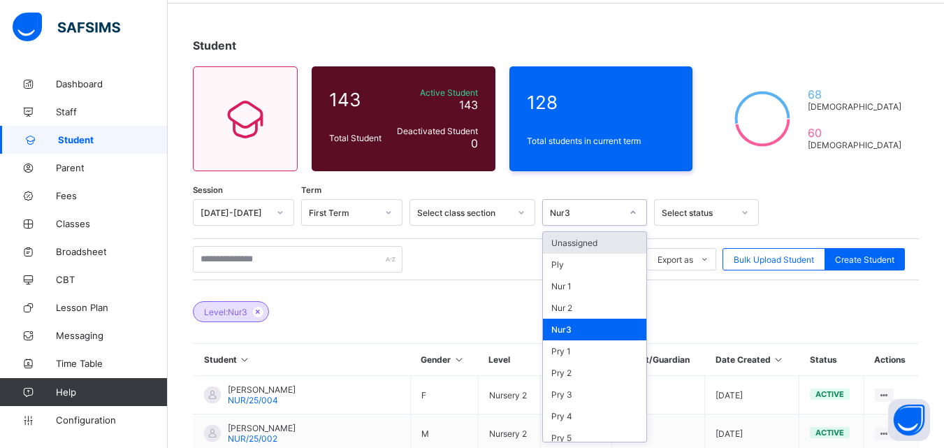
click at [629, 221] on div at bounding box center [633, 212] width 24 height 22
click at [595, 329] on div "Nur3" at bounding box center [594, 330] width 103 height 22
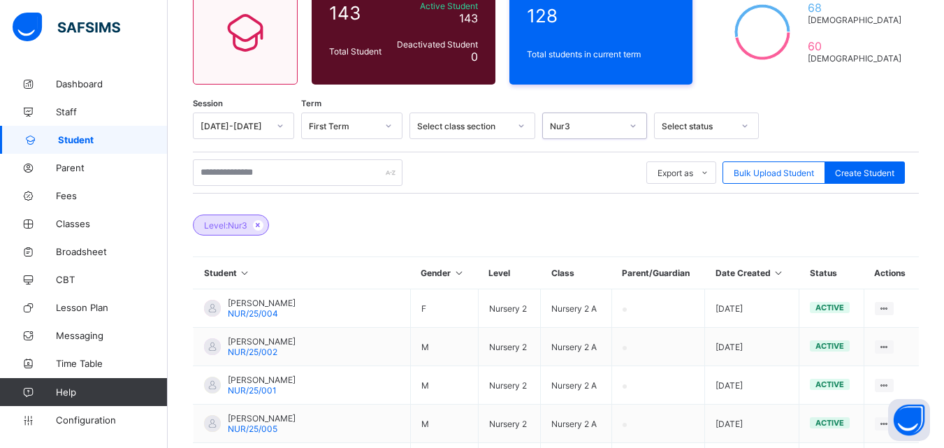
scroll to position [173, 0]
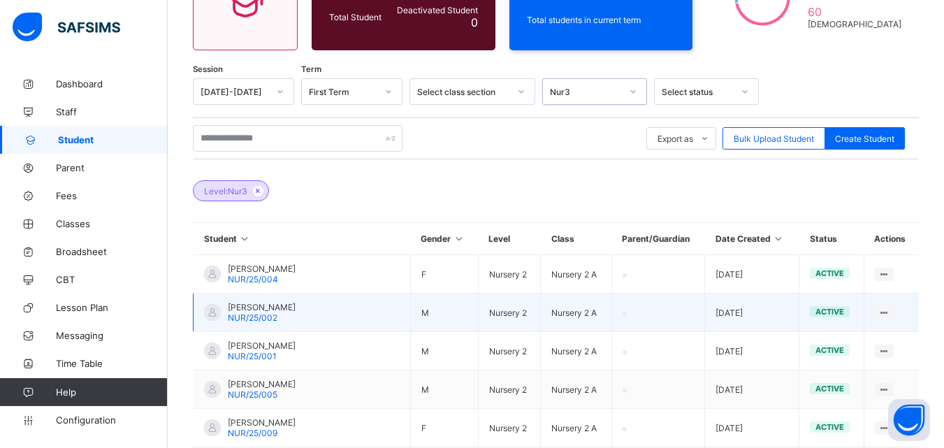
drag, startPoint x: 596, startPoint y: 328, endPoint x: 596, endPoint y: 315, distance: 13.3
click at [611, 315] on td at bounding box center [657, 312] width 93 height 38
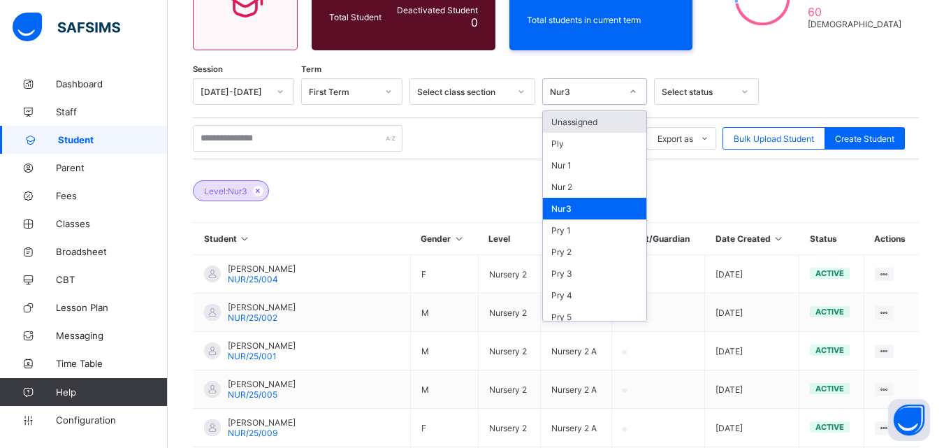
click at [631, 92] on icon at bounding box center [633, 92] width 8 height 14
click at [596, 187] on div "Nur 2" at bounding box center [594, 187] width 103 height 22
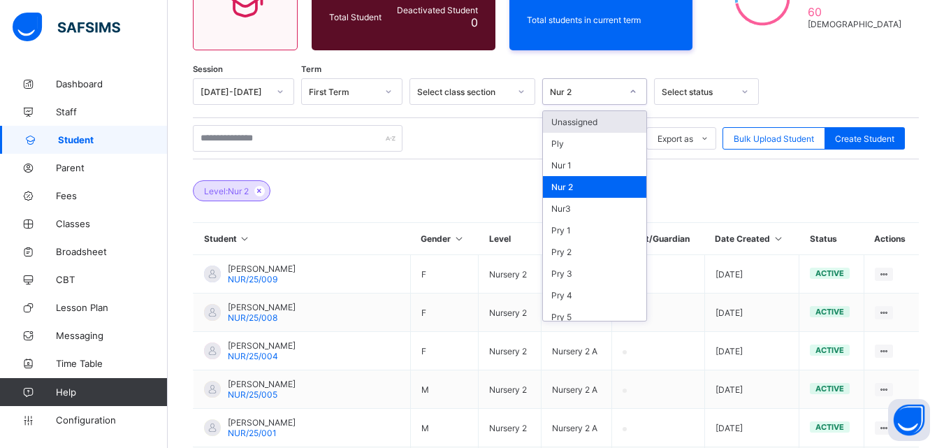
click at [626, 95] on div at bounding box center [633, 91] width 24 height 22
click at [607, 201] on div "Nur3" at bounding box center [594, 209] width 103 height 22
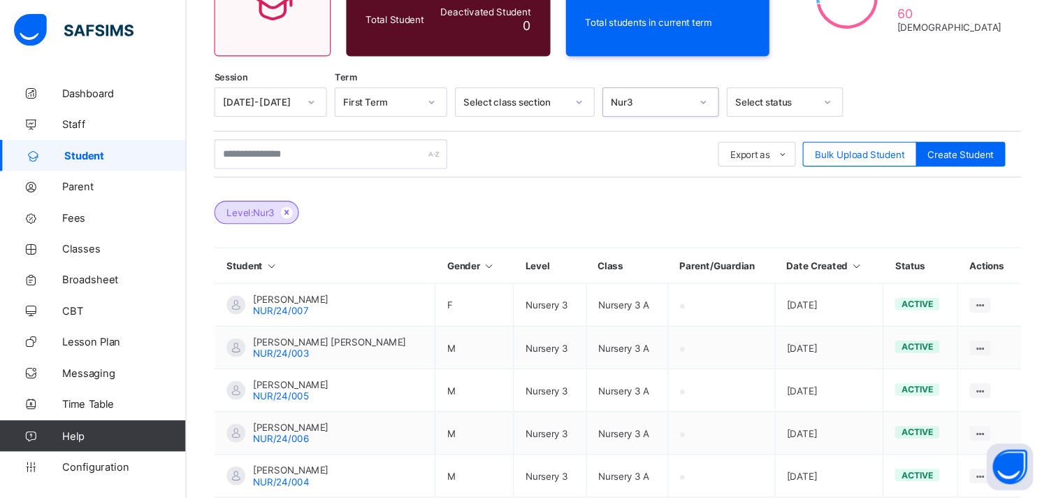
scroll to position [173, 0]
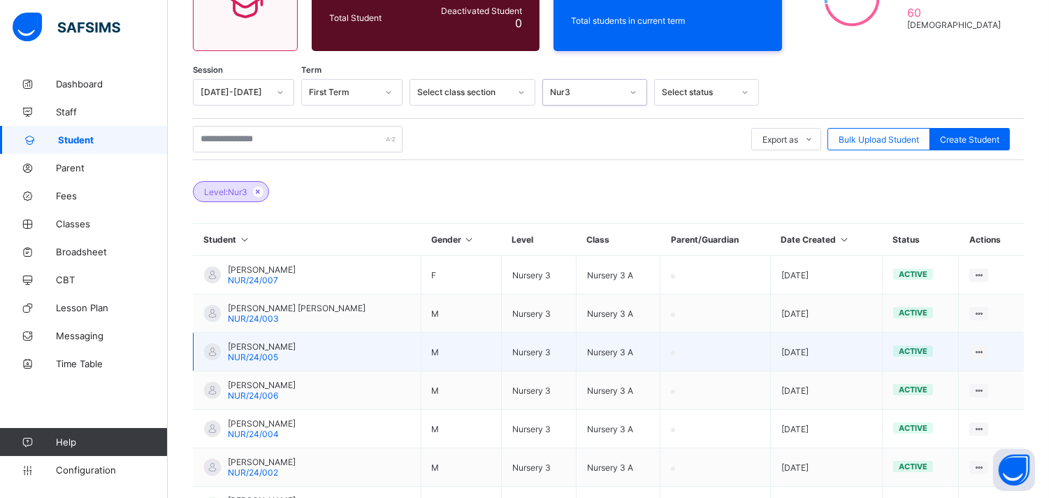
drag, startPoint x: 1053, startPoint y: 400, endPoint x: 709, endPoint y: 354, distance: 347.6
click at [709, 354] on td at bounding box center [715, 352] width 110 height 38
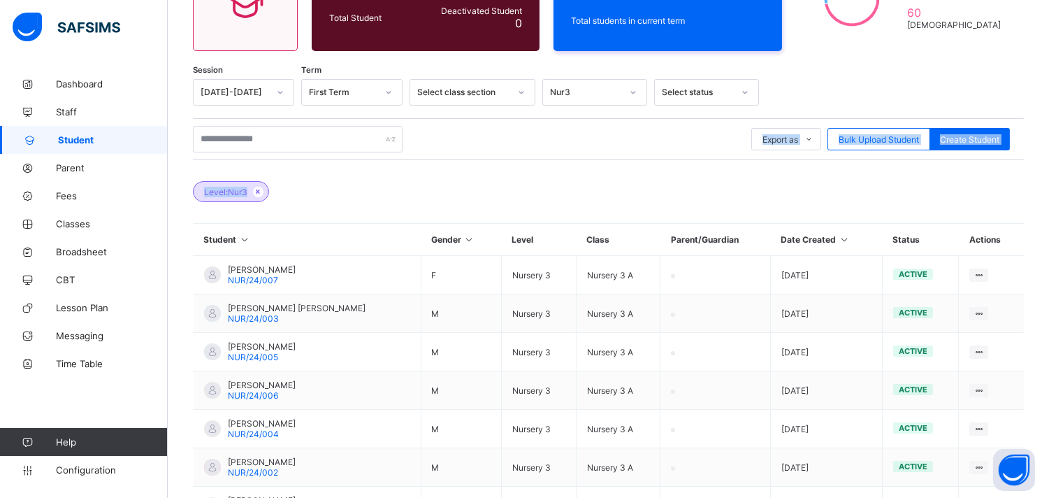
drag, startPoint x: 668, startPoint y: 187, endPoint x: 676, endPoint y: 134, distance: 53.7
click at [676, 134] on div "Session 2025-2026 Term First Term Select class section Nur3 Select status Expor…" at bounding box center [608, 391] width 831 height 624
click at [667, 157] on div "Export as Pdf Report Excel Report Excel Report (LMS) Bulk Upload Student Create…" at bounding box center [608, 139] width 831 height 42
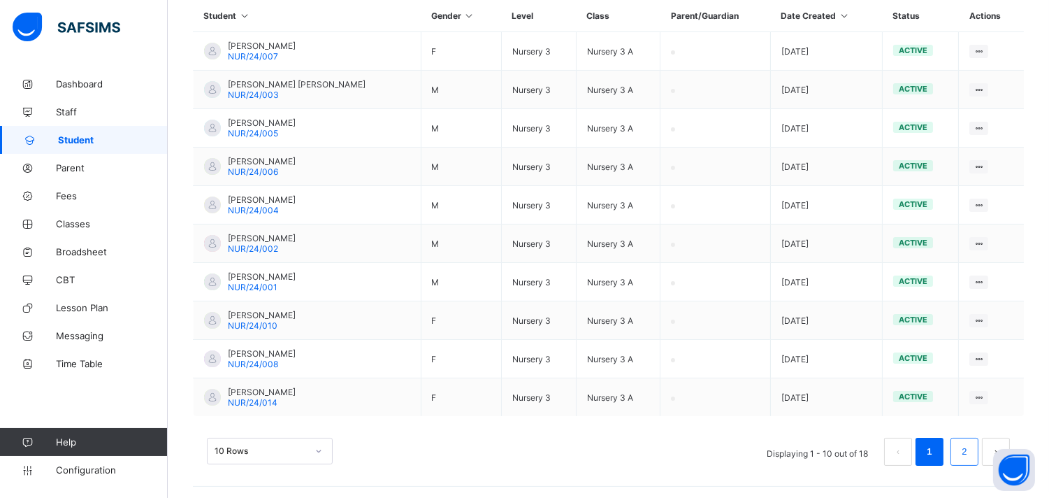
click at [978, 451] on li "2" at bounding box center [964, 451] width 28 height 28
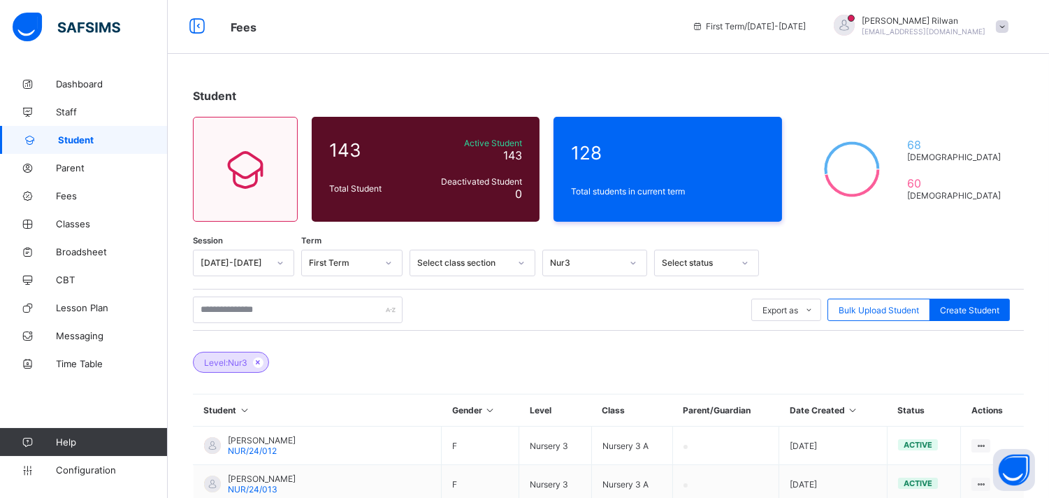
click at [1048, 381] on div "Student 143 Total Student Active Student 143 Deactivated Student 0 128 Total st…" at bounding box center [608, 443] width 881 height 750
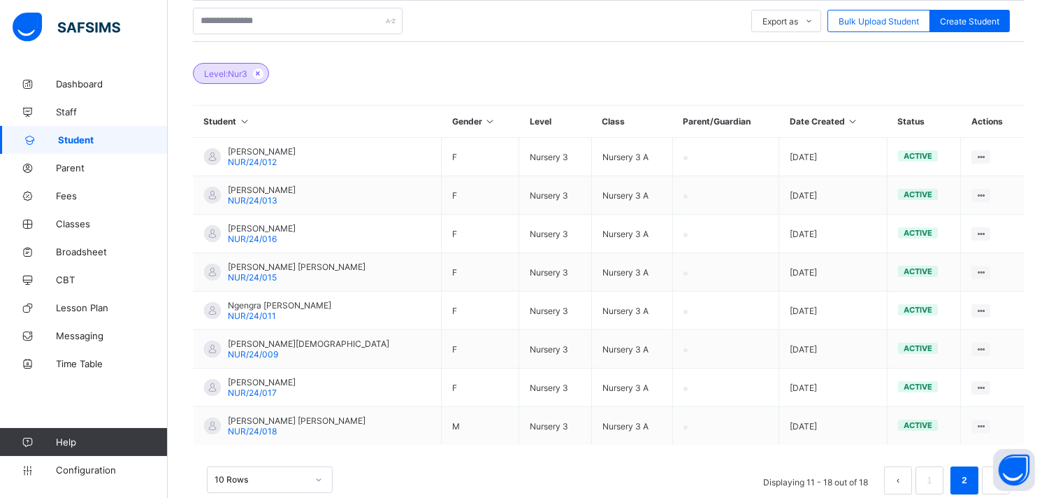
scroll to position [259, 0]
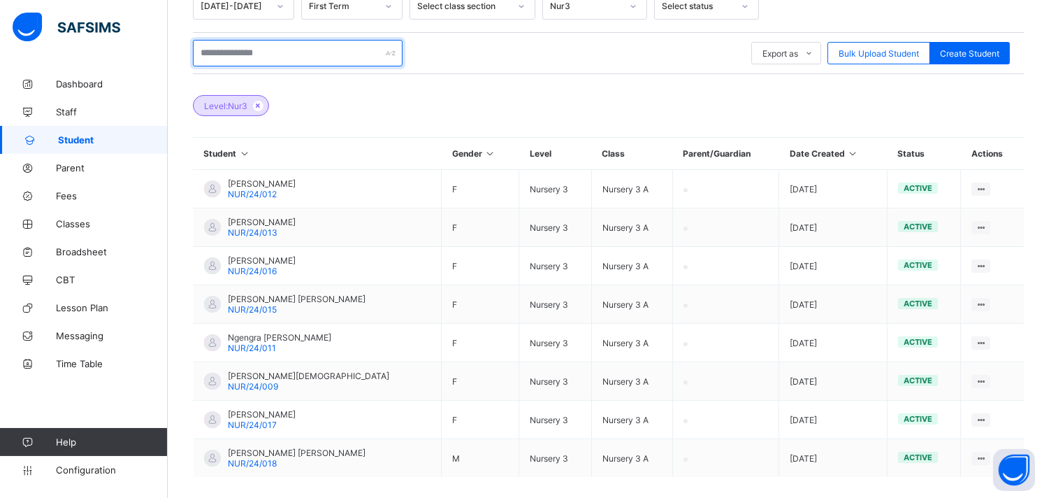
click at [335, 43] on input "text" at bounding box center [298, 53] width 210 height 27
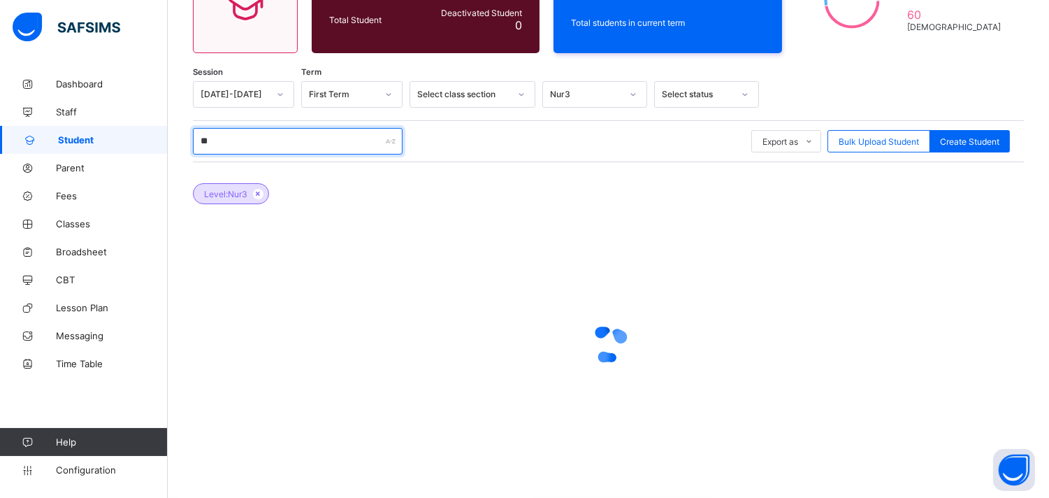
scroll to position [170, 0]
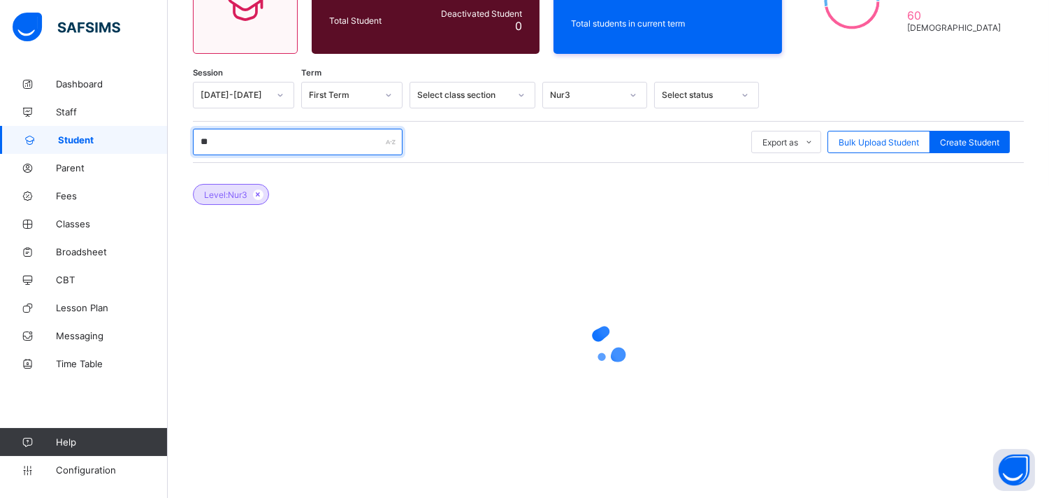
type input "*"
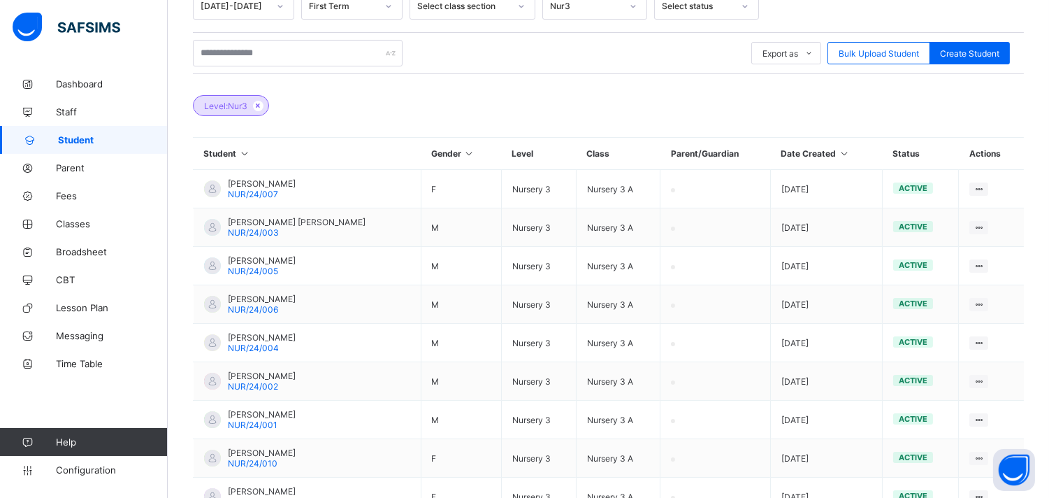
click at [631, 11] on div at bounding box center [633, 6] width 24 height 22
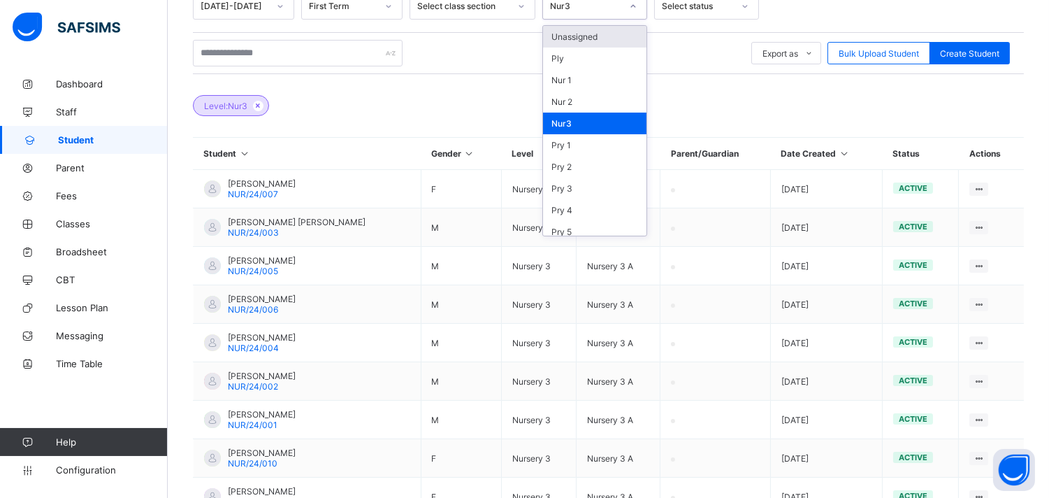
drag, startPoint x: 606, startPoint y: 89, endPoint x: 633, endPoint y: 15, distance: 78.9
click at [633, 15] on div at bounding box center [633, 6] width 24 height 22
click at [605, 99] on div "Nur 2" at bounding box center [594, 102] width 103 height 22
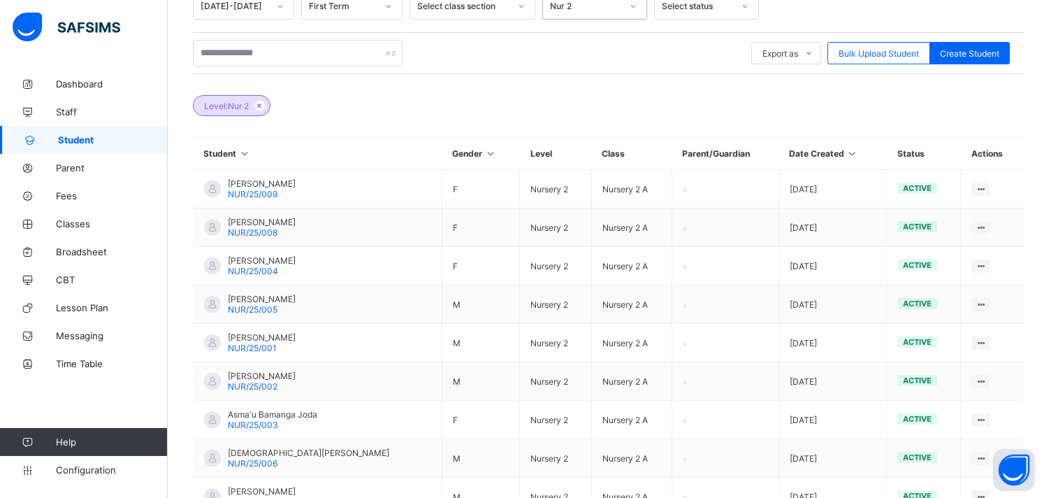
click at [632, 6] on icon at bounding box center [633, 6] width 5 height 3
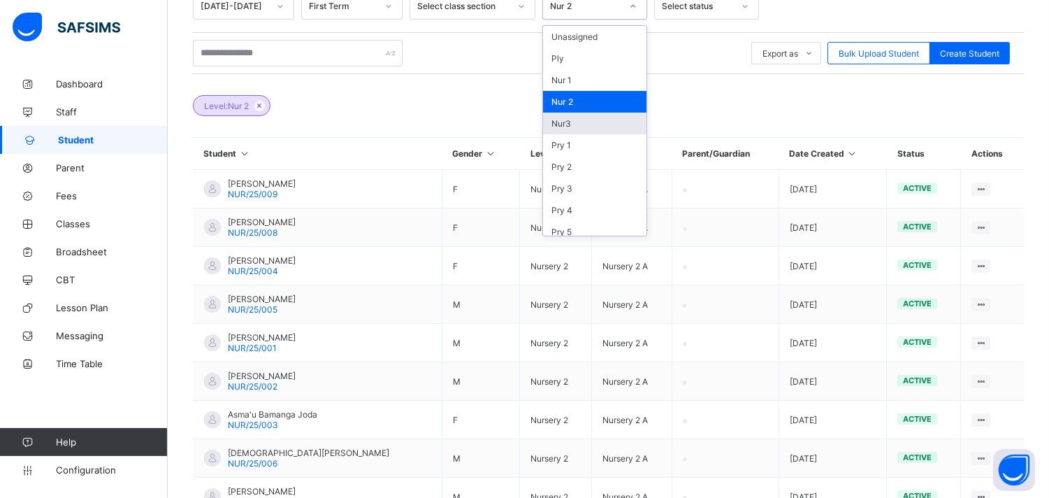
click at [613, 116] on div "Nur3" at bounding box center [594, 124] width 103 height 22
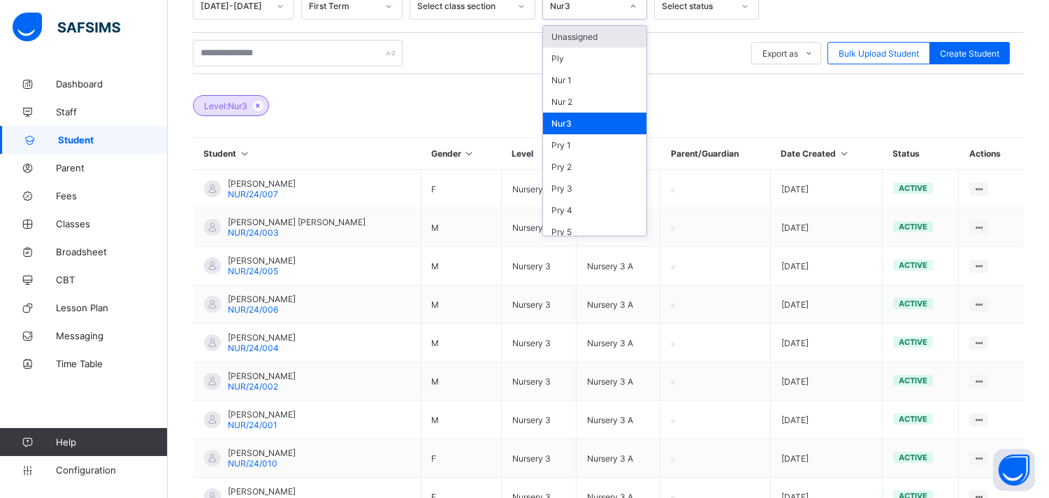
click at [634, 15] on div at bounding box center [633, 6] width 24 height 22
click at [576, 159] on div "Pry 2" at bounding box center [594, 167] width 103 height 22
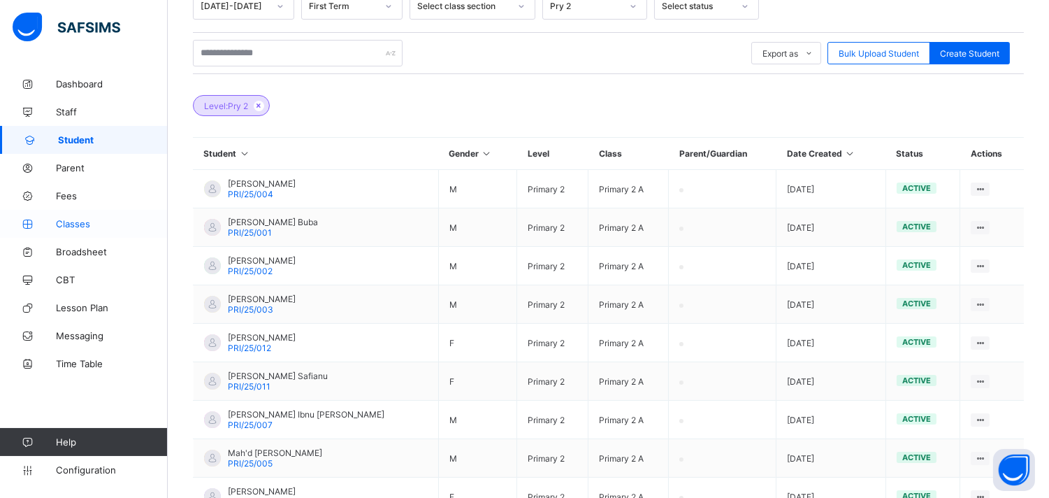
click at [92, 222] on span "Classes" at bounding box center [112, 223] width 112 height 11
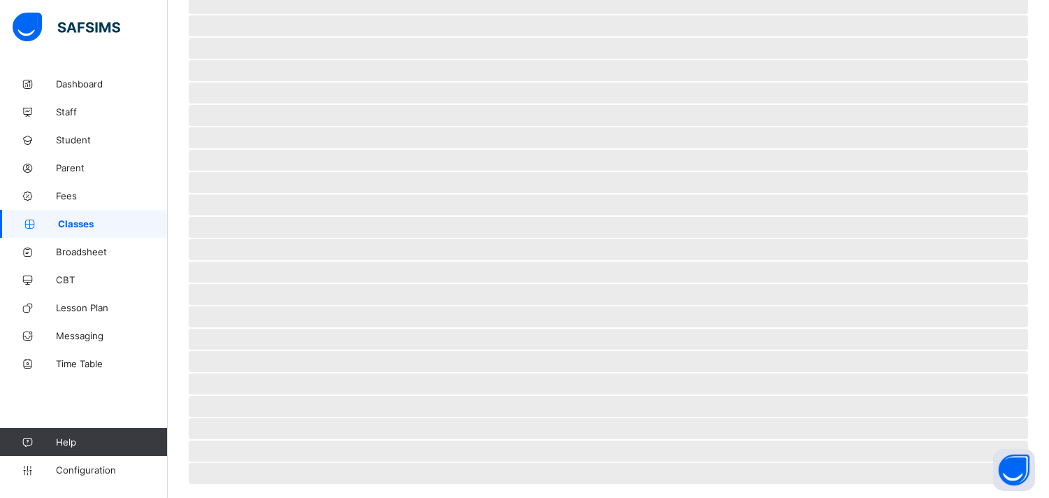
click at [92, 221] on span "Classes" at bounding box center [113, 223] width 110 height 11
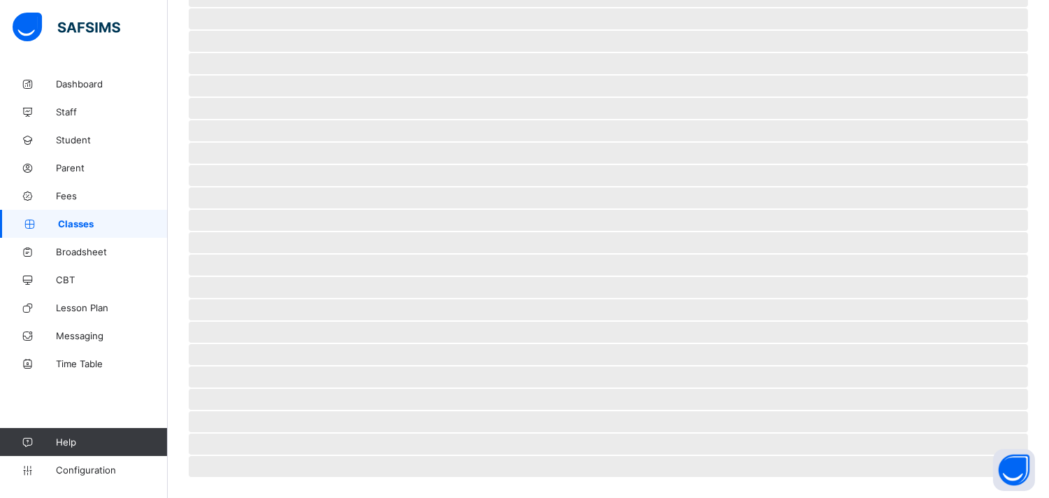
scroll to position [269, 0]
click at [80, 180] on link "Parent" at bounding box center [84, 168] width 168 height 28
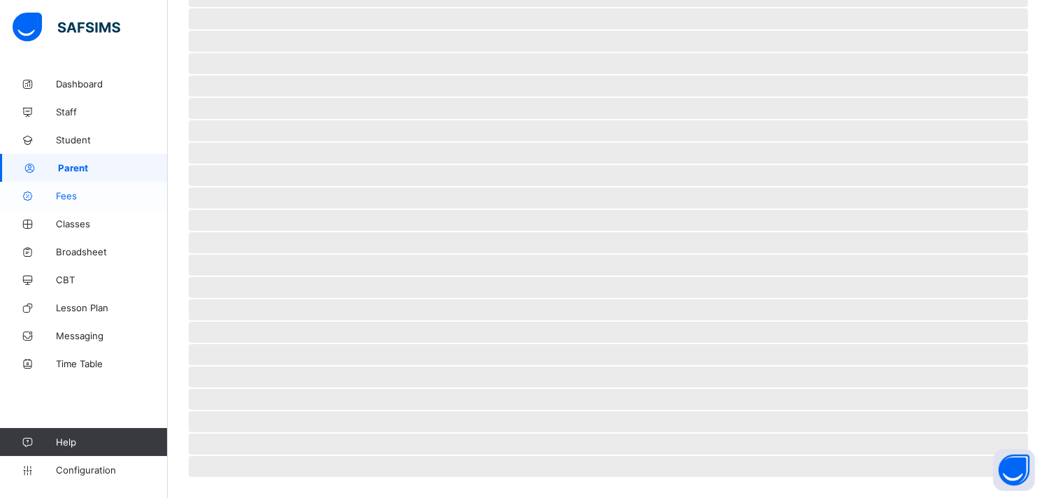
click at [75, 194] on span "Fees" at bounding box center [112, 195] width 112 height 11
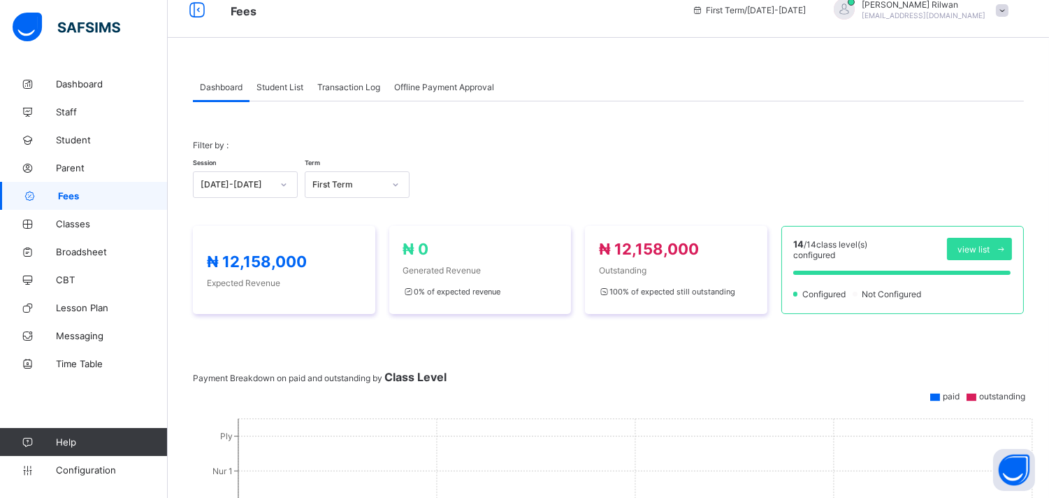
scroll to position [269, 0]
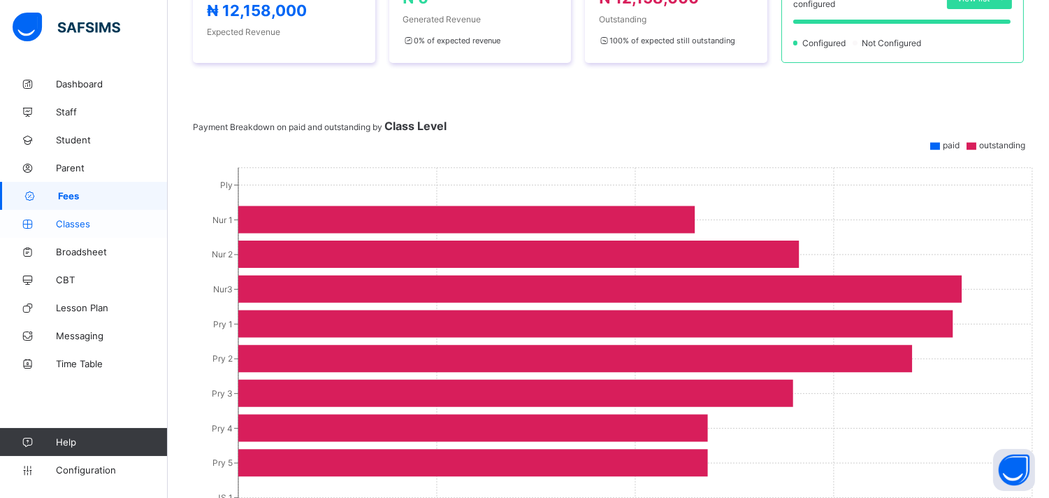
click at [77, 221] on span "Classes" at bounding box center [112, 223] width 112 height 11
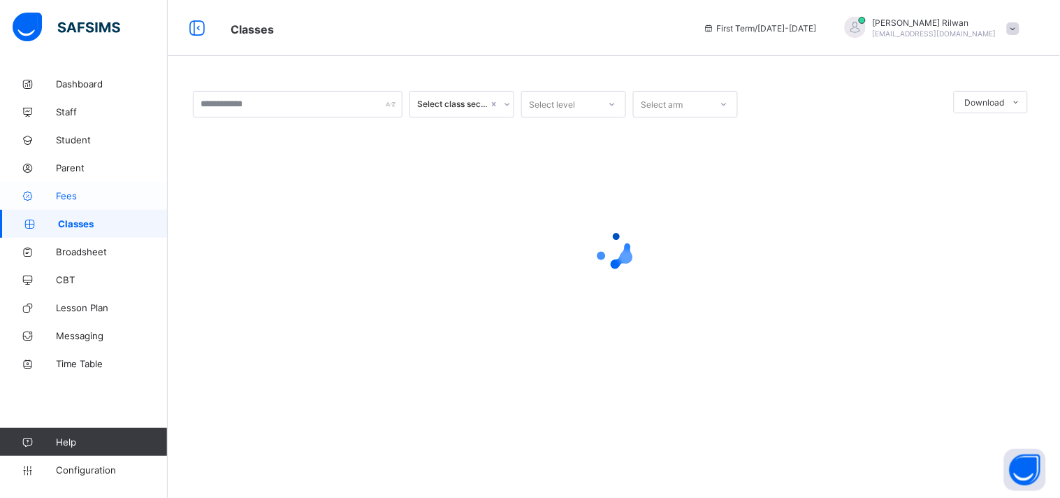
click at [78, 201] on link "Fees" at bounding box center [84, 196] width 168 height 28
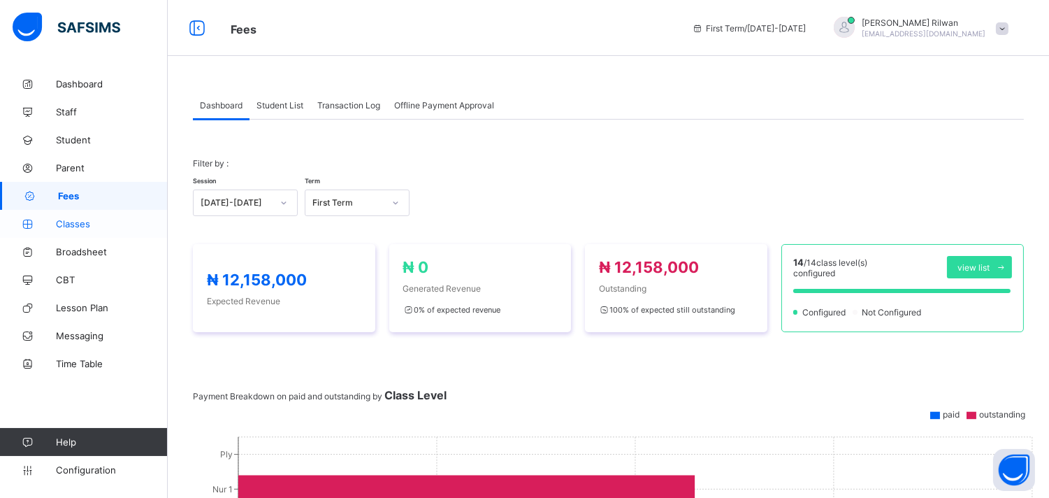
click at [85, 219] on span "Classes" at bounding box center [112, 223] width 112 height 11
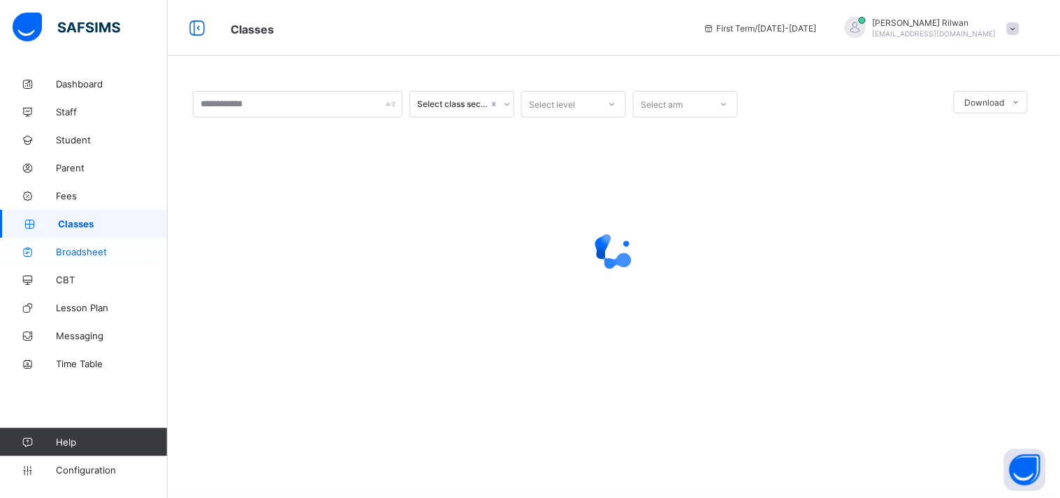
click at [103, 249] on span "Broadsheet" at bounding box center [112, 251] width 112 height 11
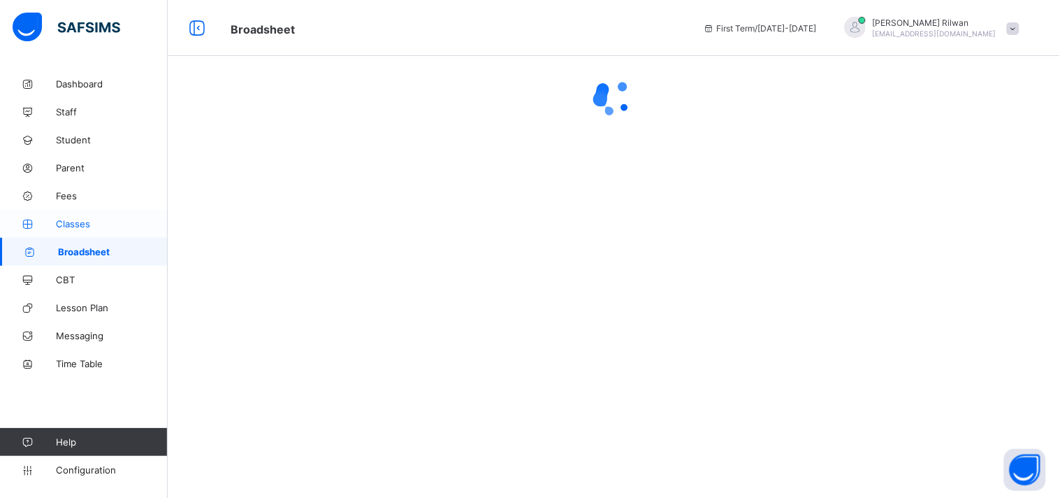
click at [70, 220] on span "Classes" at bounding box center [112, 223] width 112 height 11
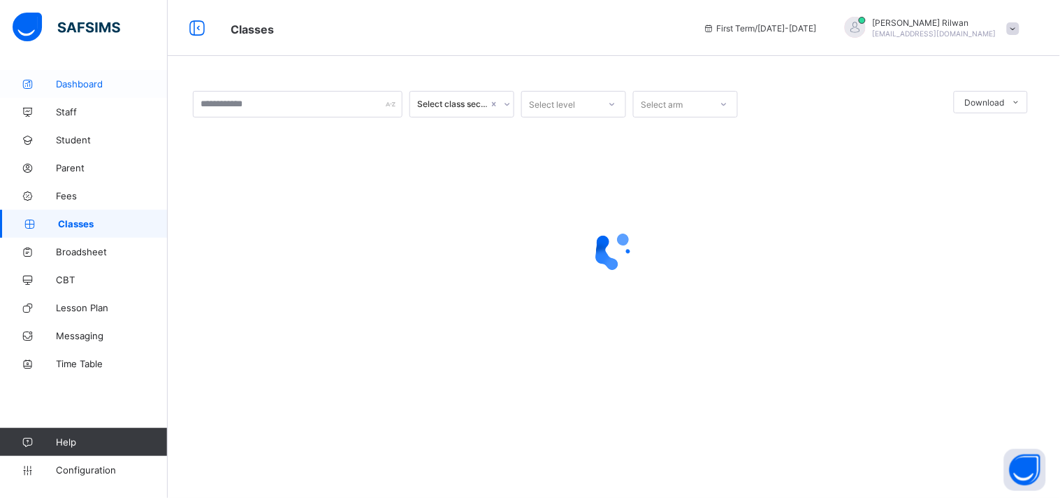
click at [65, 78] on span "Dashboard" at bounding box center [112, 83] width 112 height 11
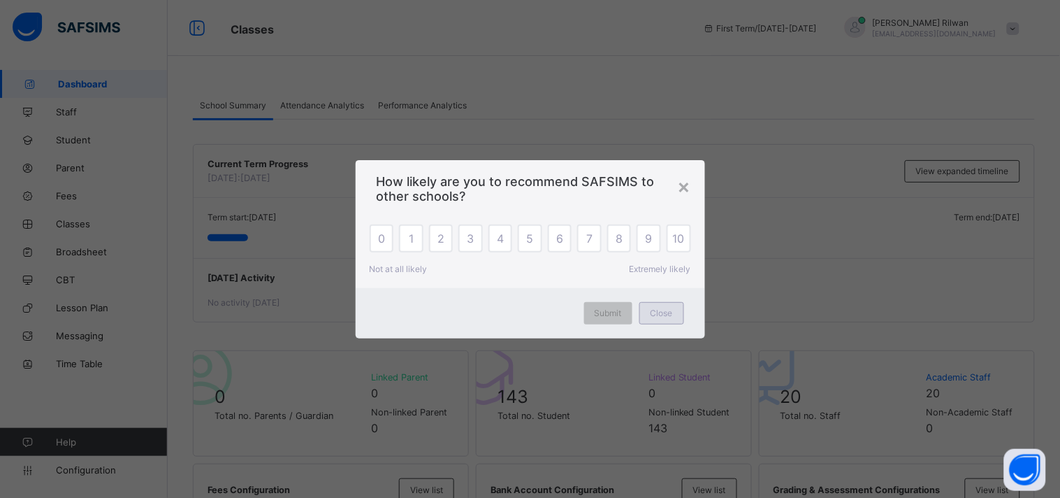
click at [657, 307] on div "Close" at bounding box center [661, 313] width 45 height 22
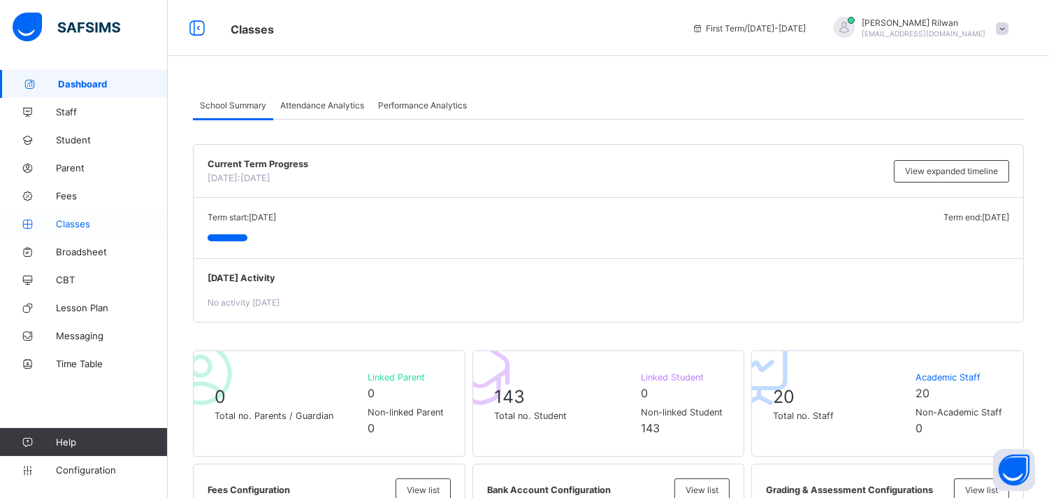
click at [68, 221] on span "Classes" at bounding box center [112, 223] width 112 height 11
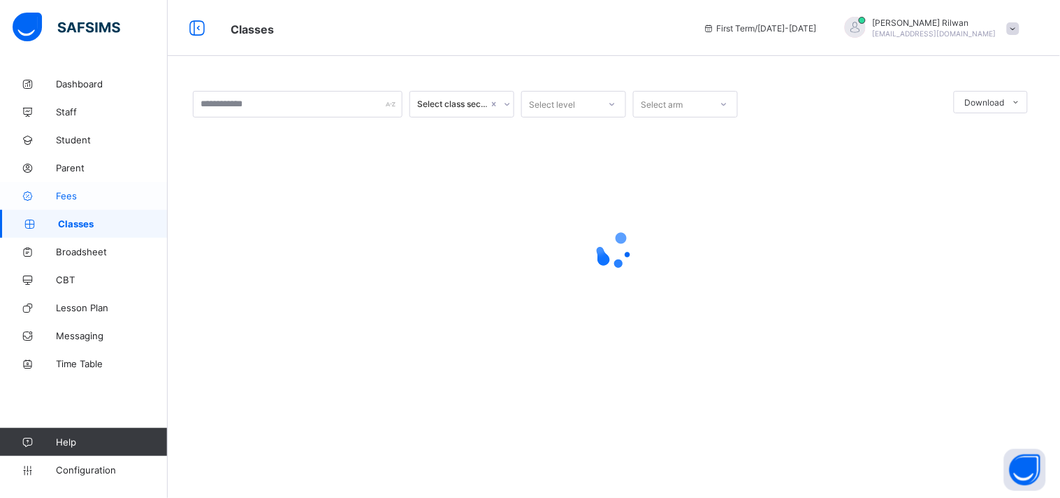
click at [78, 194] on span "Fees" at bounding box center [112, 195] width 112 height 11
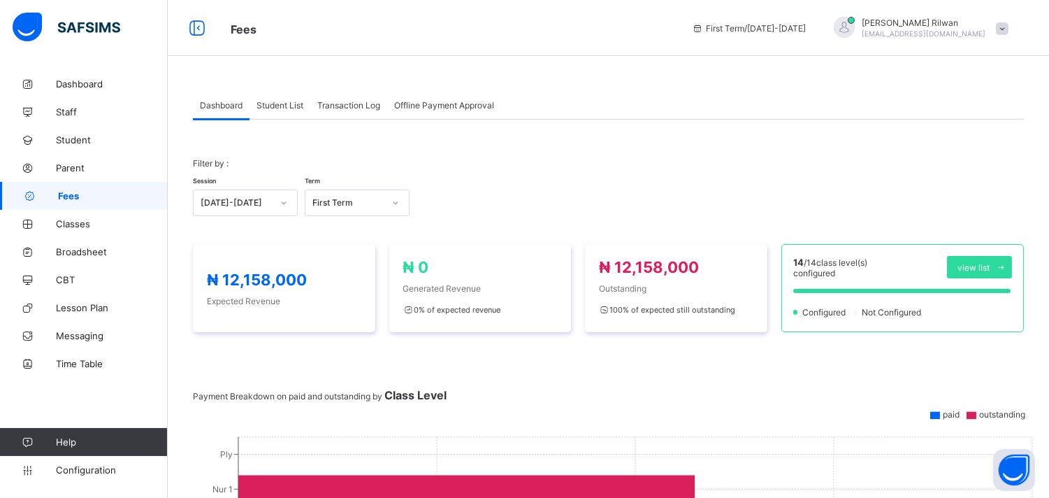
click at [291, 101] on span "Student List" at bounding box center [279, 105] width 47 height 10
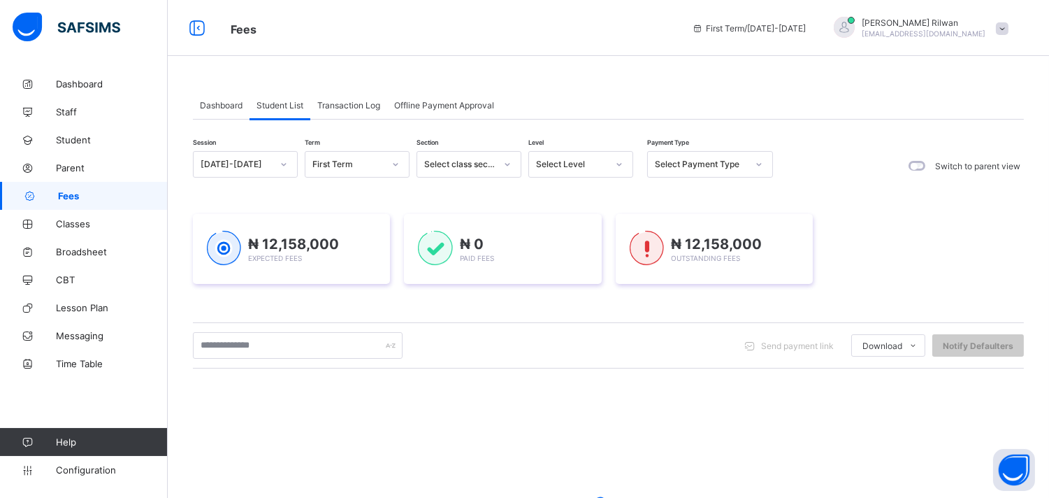
click at [350, 108] on span "Transaction Log" at bounding box center [348, 105] width 63 height 10
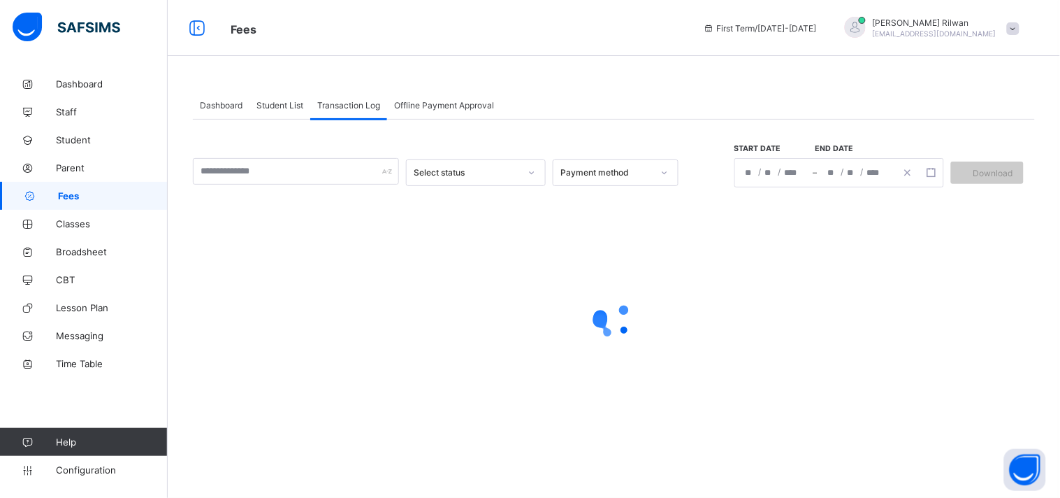
click at [277, 106] on span "Student List" at bounding box center [279, 105] width 47 height 10
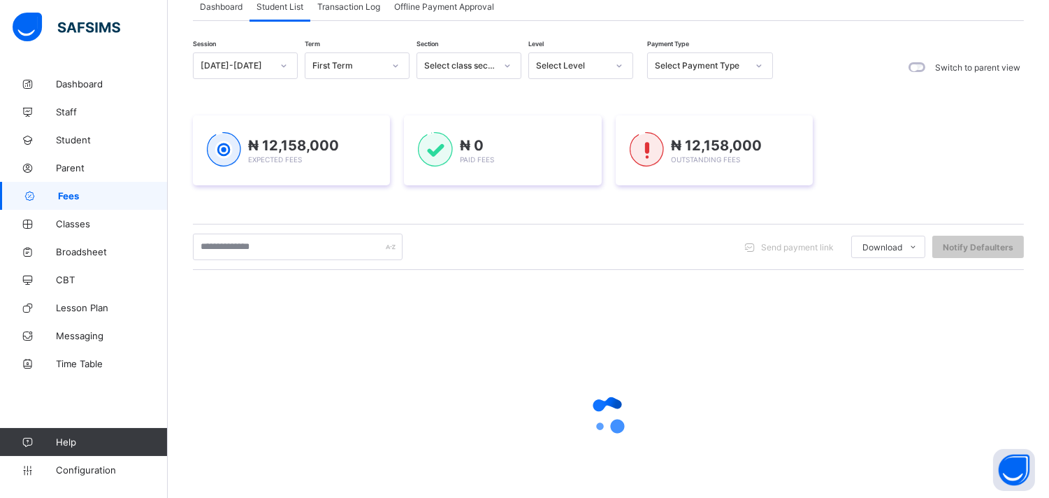
scroll to position [165, 0]
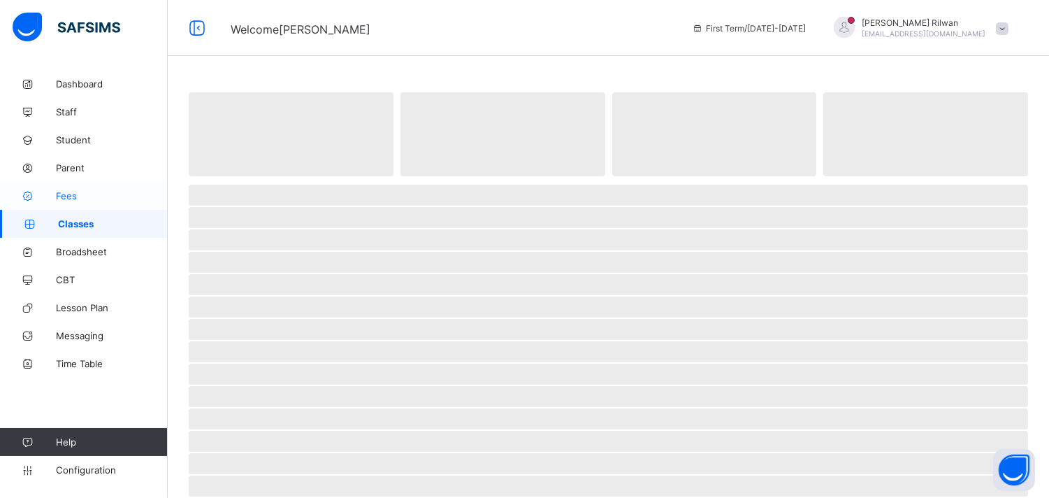
click at [57, 201] on link "Fees" at bounding box center [84, 196] width 168 height 28
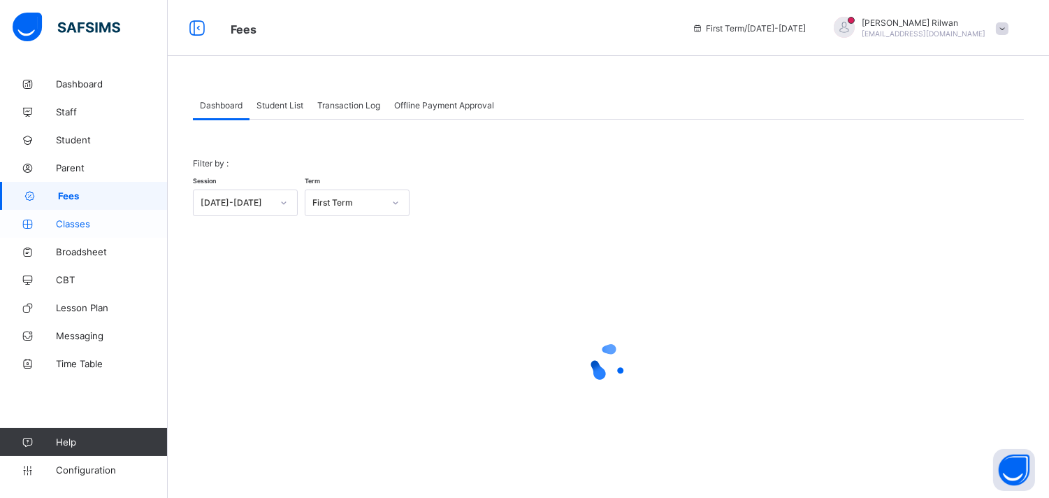
click at [78, 227] on span "Classes" at bounding box center [112, 223] width 112 height 11
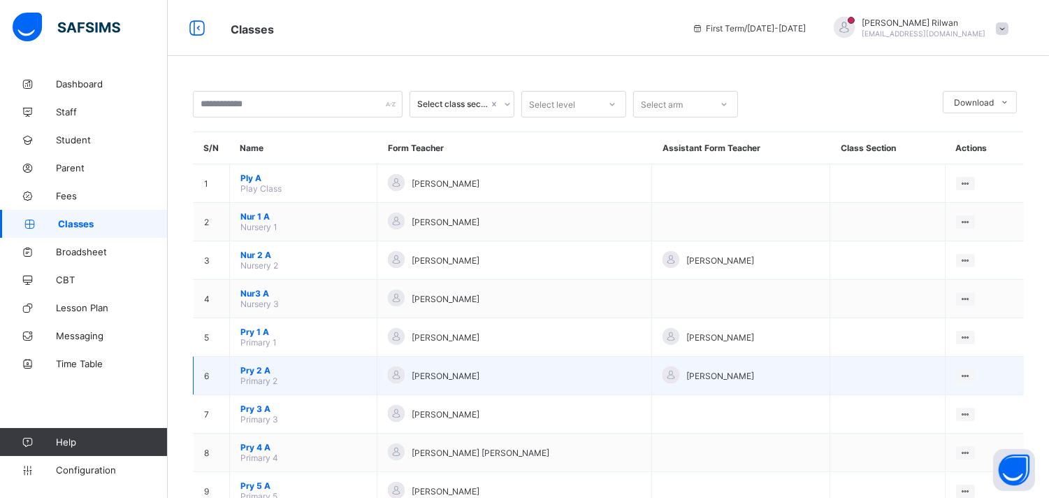
click at [280, 357] on td "Pry 2 A Primary 2" at bounding box center [303, 375] width 147 height 38
click at [247, 375] on span "Primary 2" at bounding box center [258, 380] width 37 height 10
click at [249, 365] on span "Pry 2 A" at bounding box center [303, 370] width 126 height 10
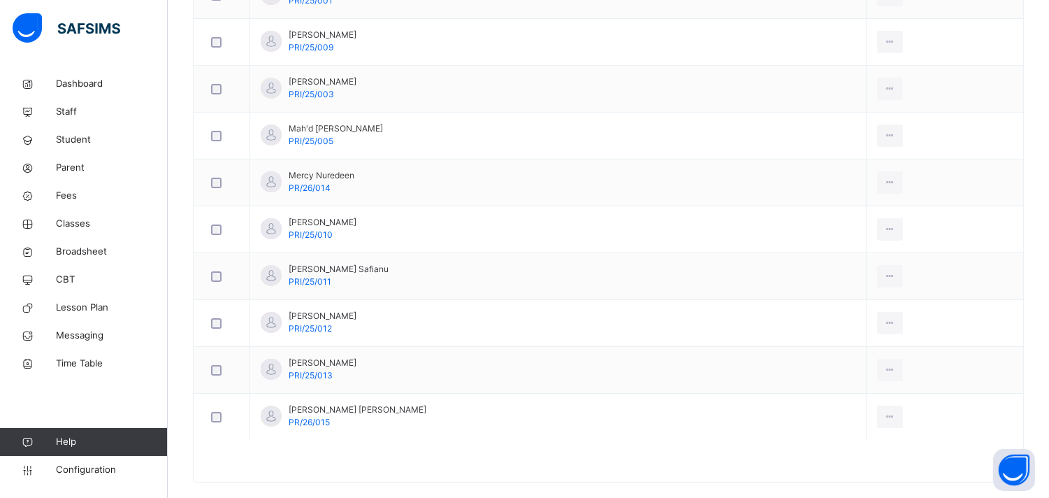
scroll to position [741, 0]
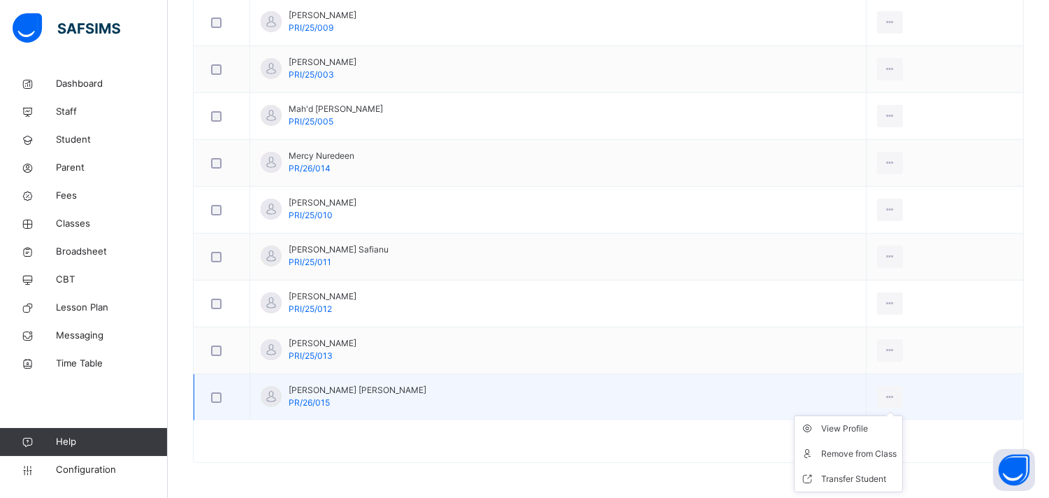
click at [854, 415] on ul "View Profile Remove from Class Transfer Student" at bounding box center [848, 453] width 109 height 77
click at [841, 450] on div "Remove from Class" at bounding box center [858, 454] width 75 height 14
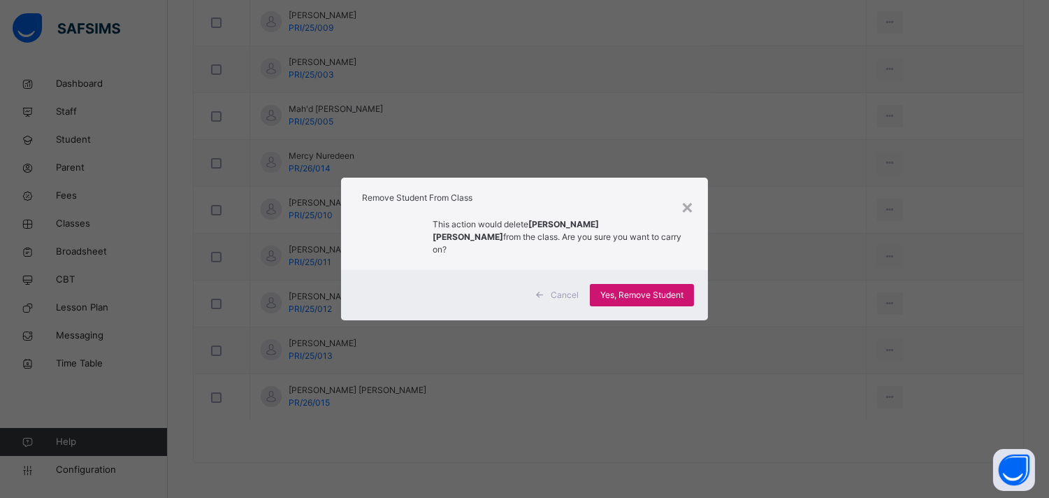
click at [641, 295] on div "Yes, Remove Student" at bounding box center [642, 295] width 104 height 22
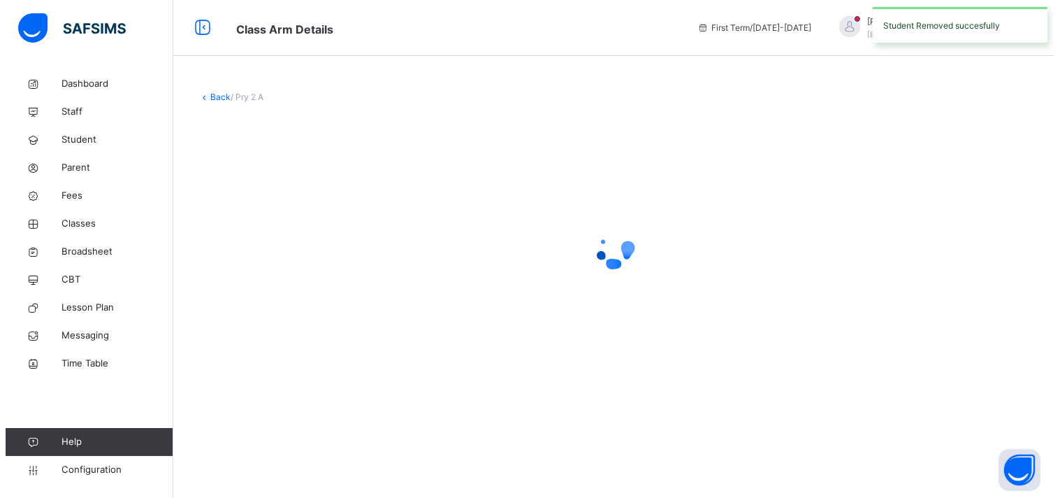
scroll to position [0, 0]
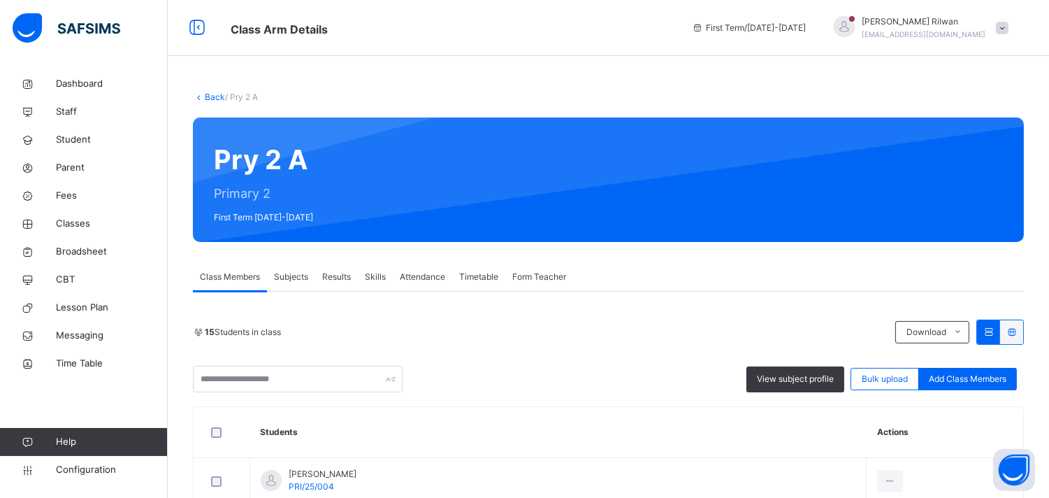
click at [219, 103] on div "Back / Pry 2 A" at bounding box center [608, 97] width 831 height 13
click at [207, 96] on link "Back" at bounding box center [215, 97] width 20 height 10
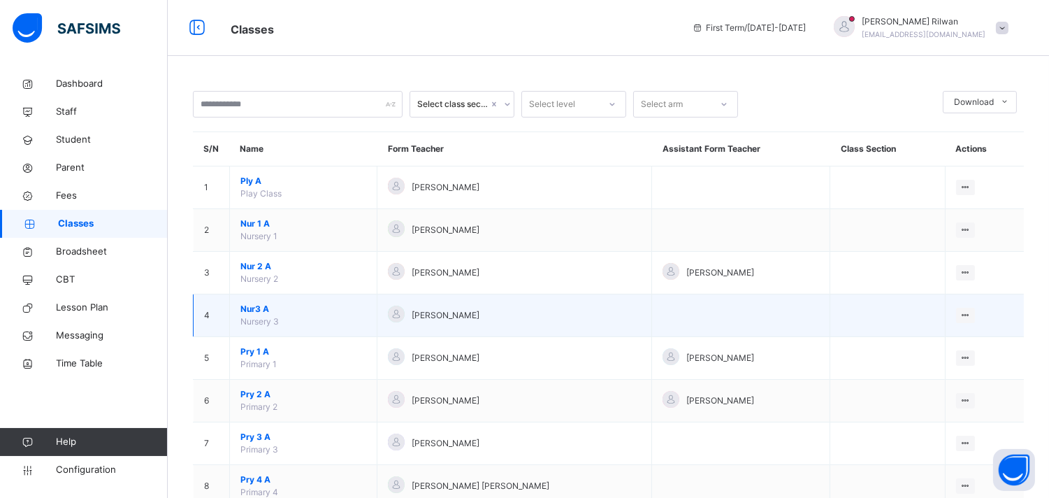
click at [240, 302] on td "Nur3 A Nursery 3" at bounding box center [303, 315] width 147 height 43
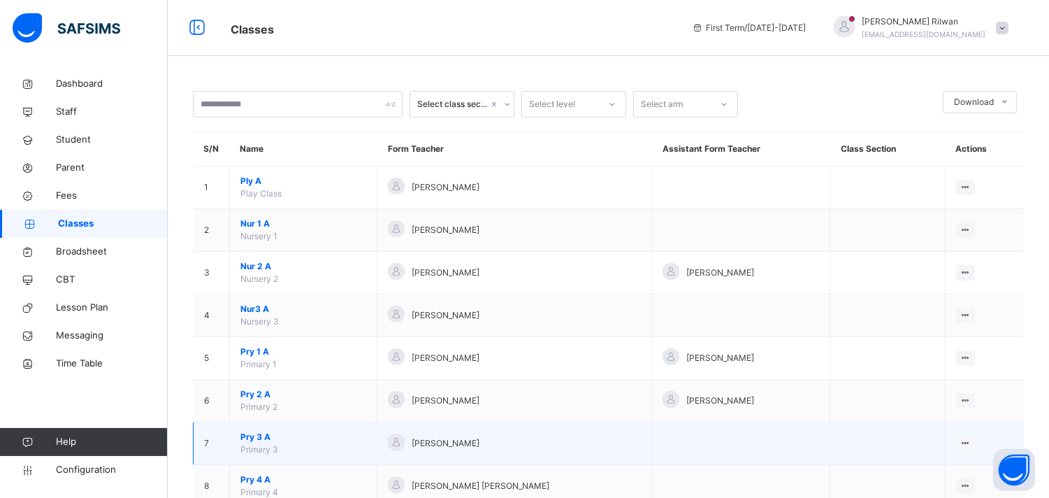
click at [248, 436] on span "Pry 3 A" at bounding box center [303, 436] width 126 height 13
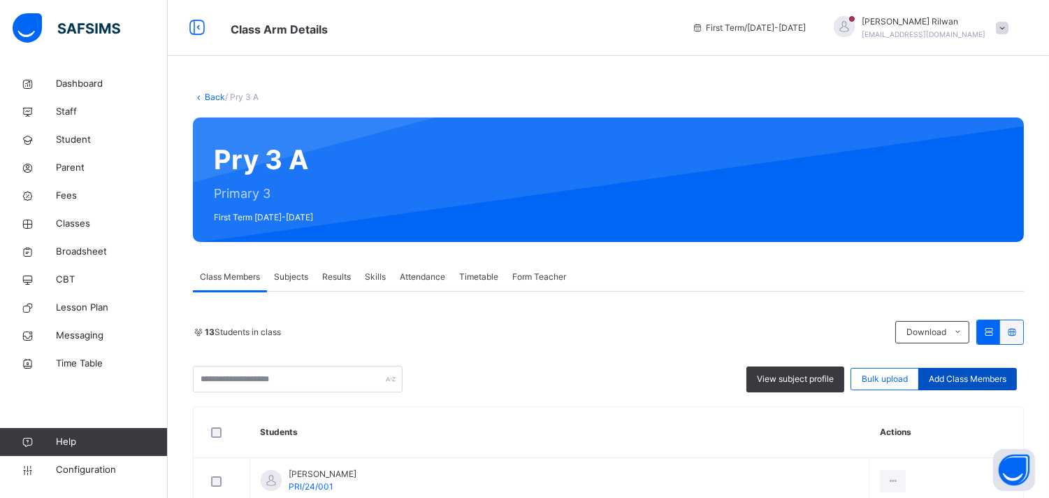
click at [973, 378] on span "Add Class Members" at bounding box center [968, 378] width 78 height 13
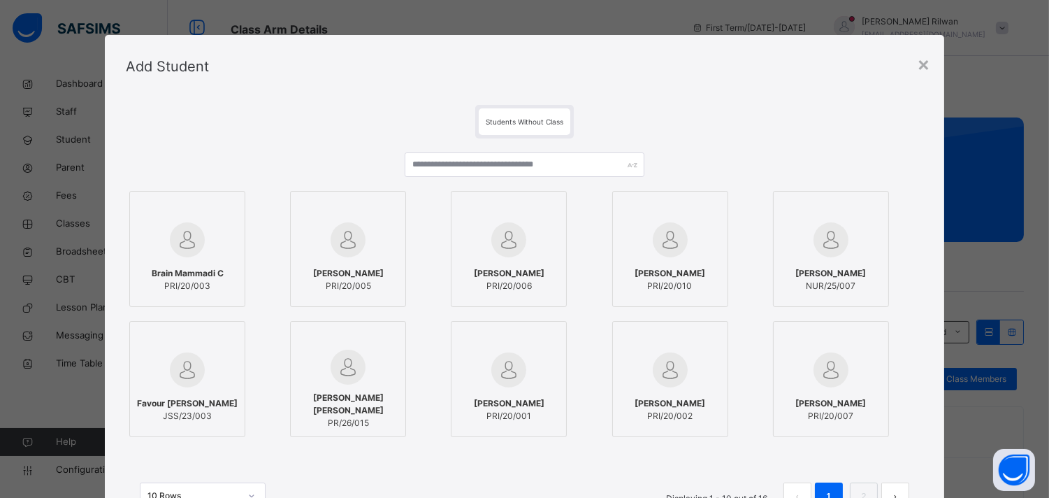
click at [351, 374] on img at bounding box center [348, 366] width 35 height 35
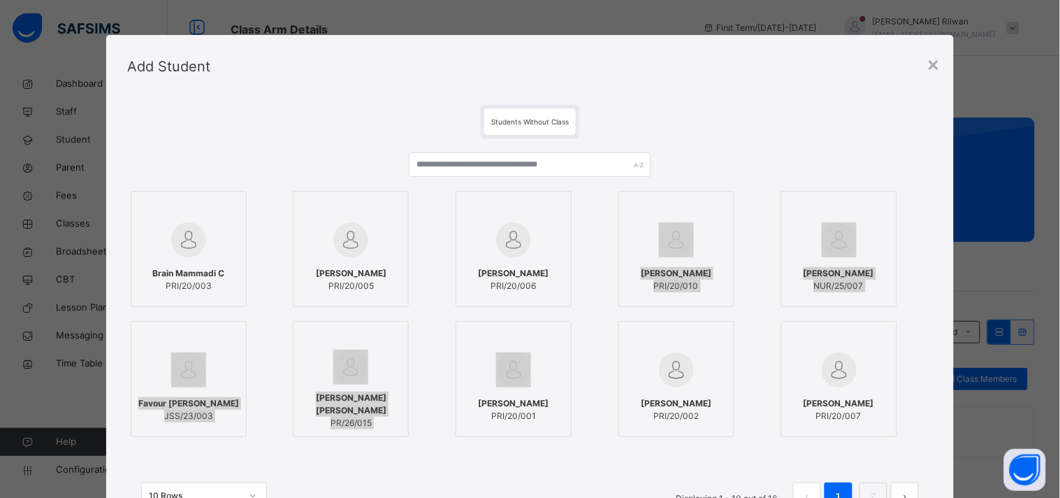
drag, startPoint x: 564, startPoint y: 381, endPoint x: 624, endPoint y: 242, distance: 150.8
click at [624, 242] on div "Brain Mammadi C PRI/20/003 Karima Ibrahim PRI/20/005 Maryam Mahmud PRI/20/006 Z…" at bounding box center [530, 313] width 806 height 253
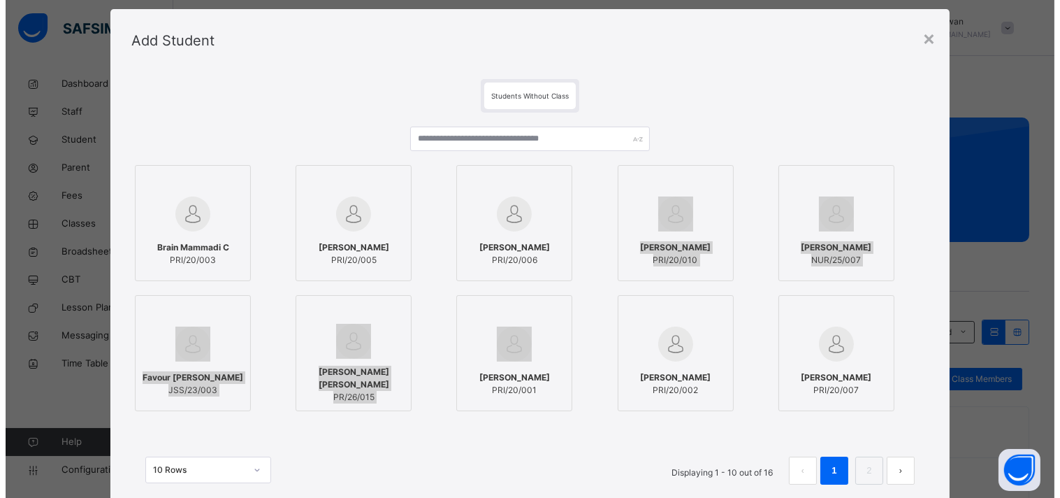
scroll to position [25, 0]
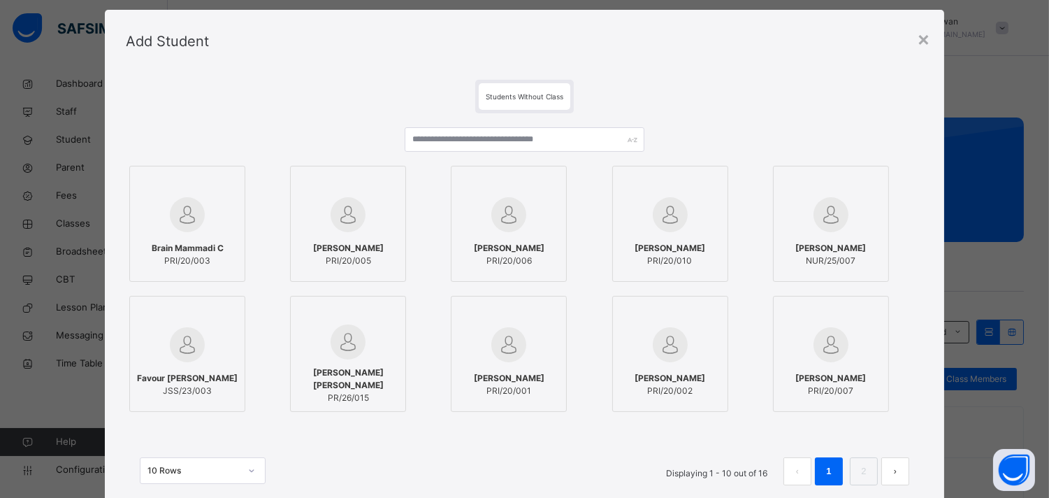
click at [574, 382] on div "Jafar Ahmed Tukur PRI/20/001" at bounding box center [524, 354] width 147 height 116
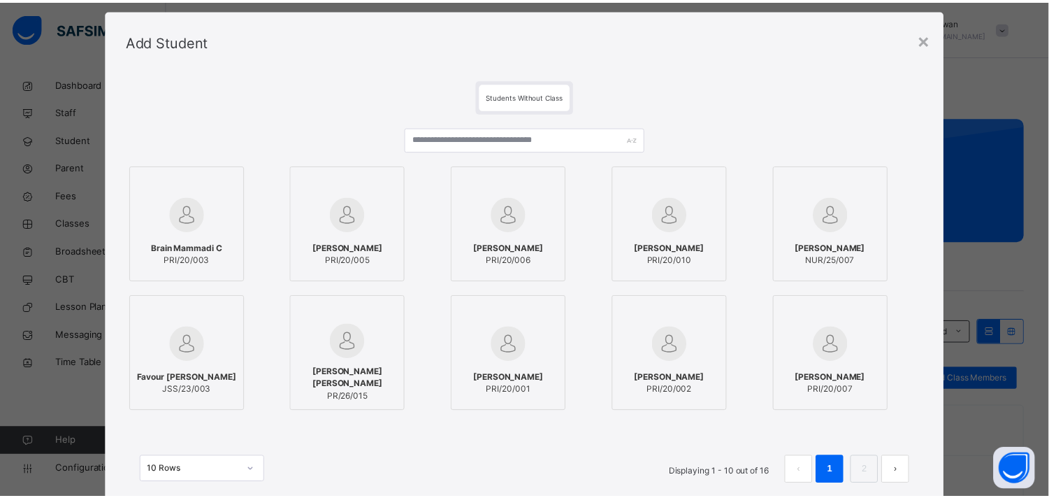
scroll to position [126, 0]
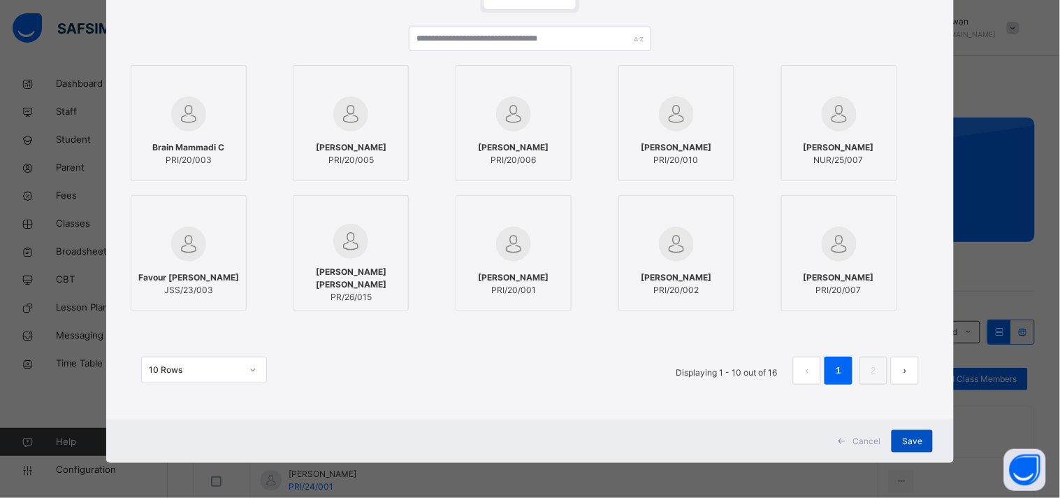
click at [903, 443] on span "Save" at bounding box center [912, 441] width 20 height 13
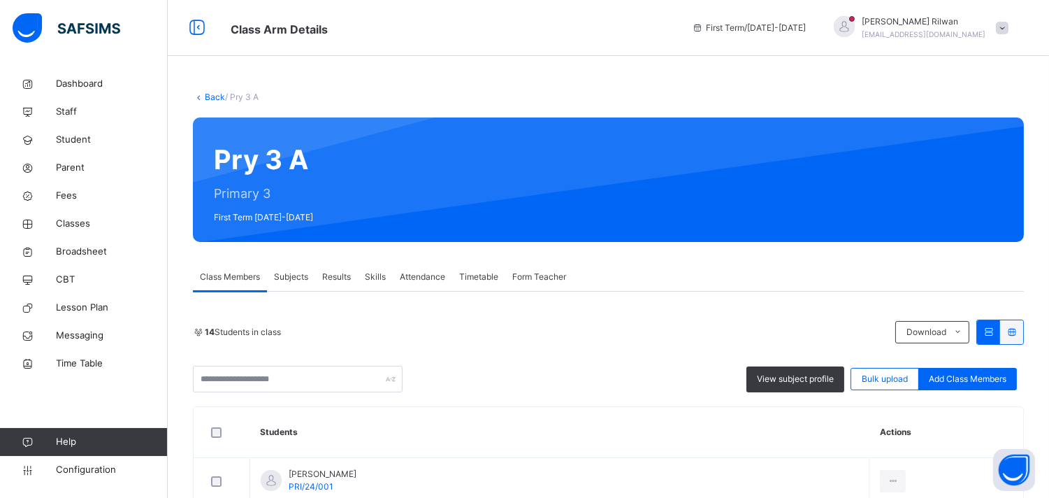
click at [217, 94] on link "Back" at bounding box center [215, 97] width 20 height 10
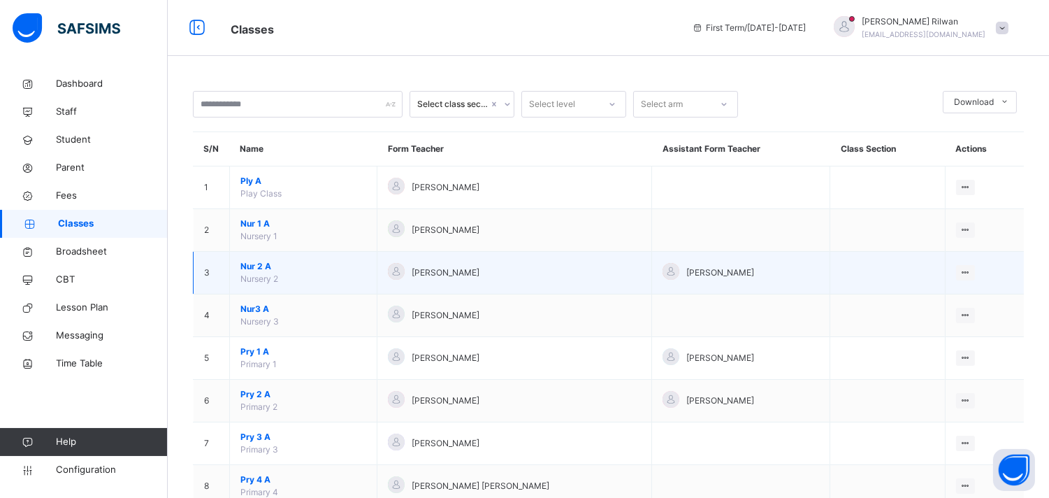
click at [239, 274] on td "Nur 2 A Nursery 2" at bounding box center [303, 273] width 147 height 43
click at [245, 262] on span "Nur 2 A" at bounding box center [303, 266] width 126 height 13
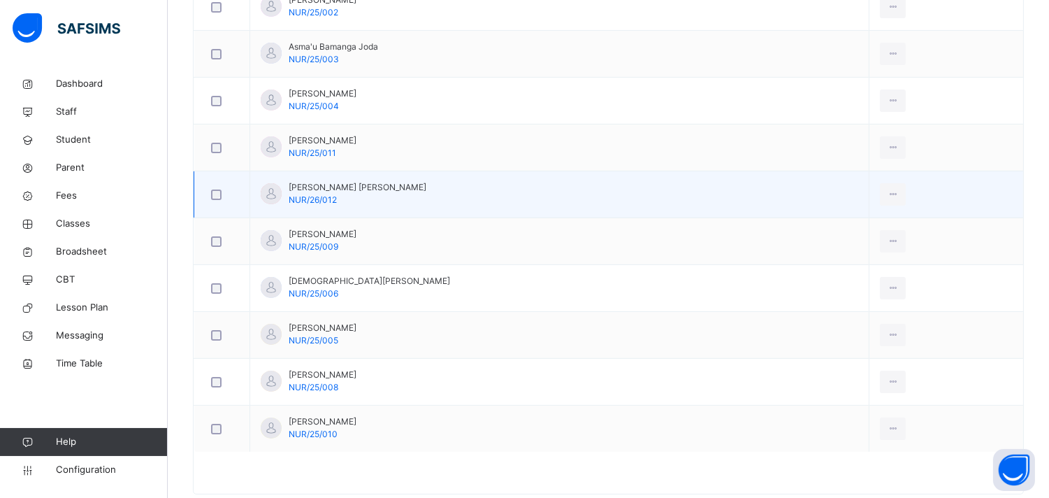
scroll to position [600, 0]
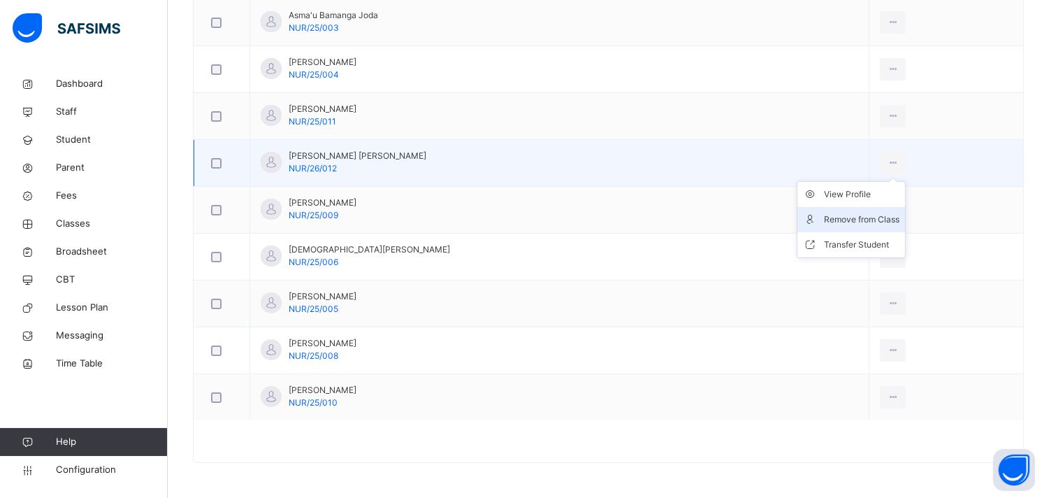
click at [850, 214] on div "Remove from Class" at bounding box center [861, 219] width 75 height 14
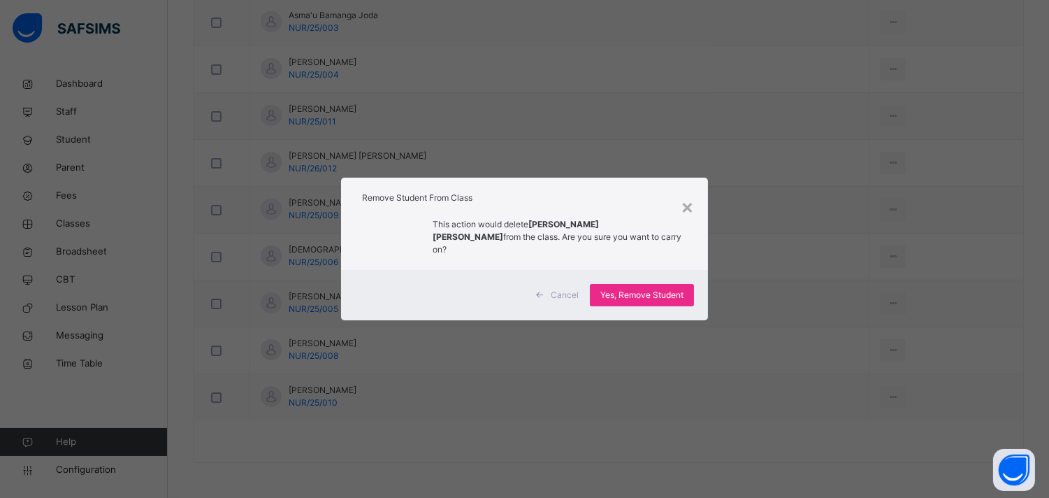
click at [643, 275] on div "Cancel Yes, Remove Student" at bounding box center [524, 295] width 367 height 50
click at [641, 289] on span "Yes, Remove Student" at bounding box center [641, 295] width 83 height 13
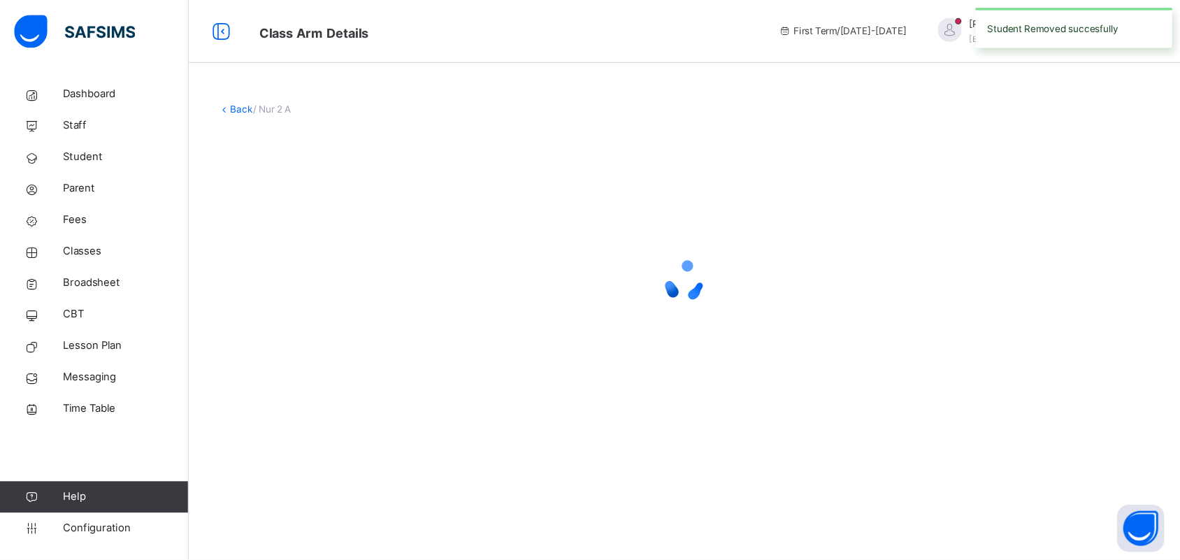
scroll to position [0, 0]
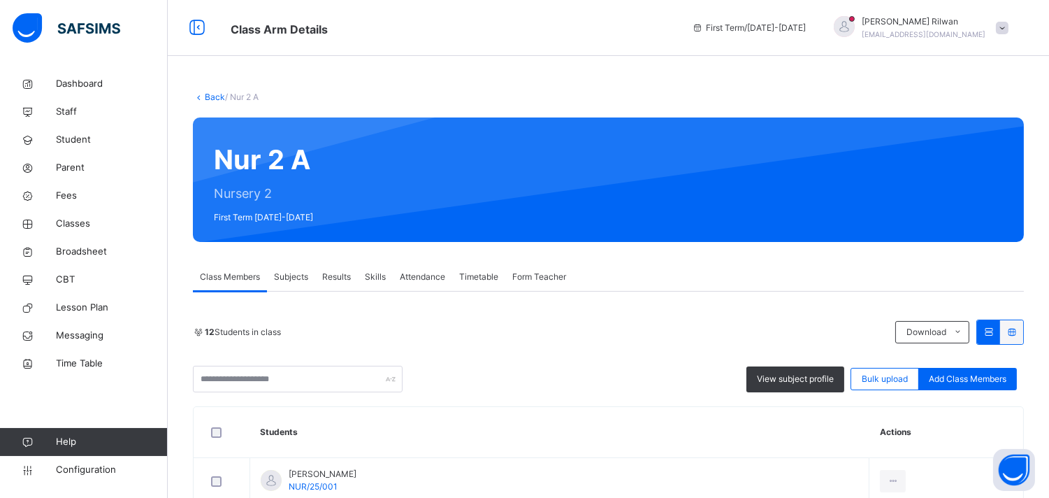
drag, startPoint x: 212, startPoint y: 92, endPoint x: 198, endPoint y: 94, distance: 13.4
click at [198, 94] on icon at bounding box center [199, 97] width 12 height 10
click at [207, 94] on link "Back" at bounding box center [215, 97] width 20 height 10
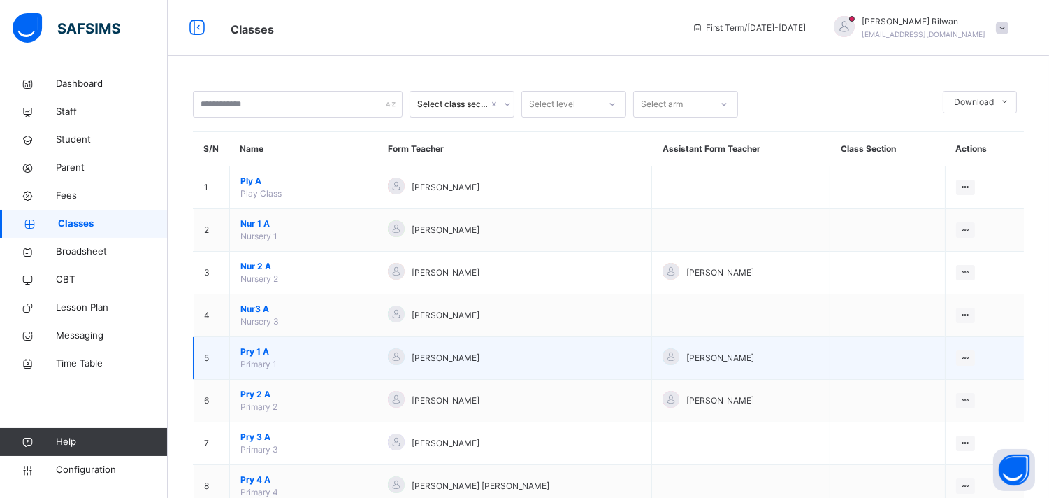
click at [245, 351] on span "Pry 1 A" at bounding box center [303, 351] width 126 height 13
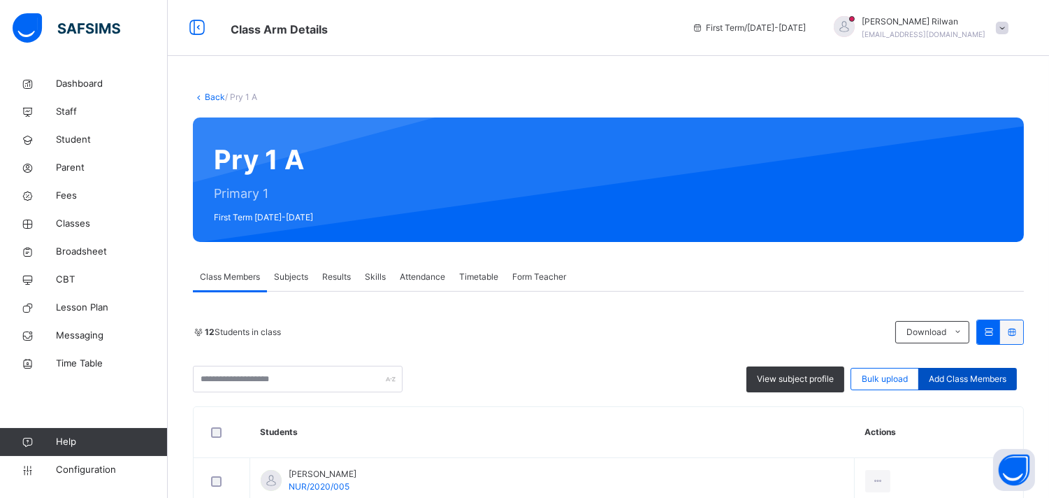
click at [990, 383] on span "Add Class Members" at bounding box center [968, 378] width 78 height 13
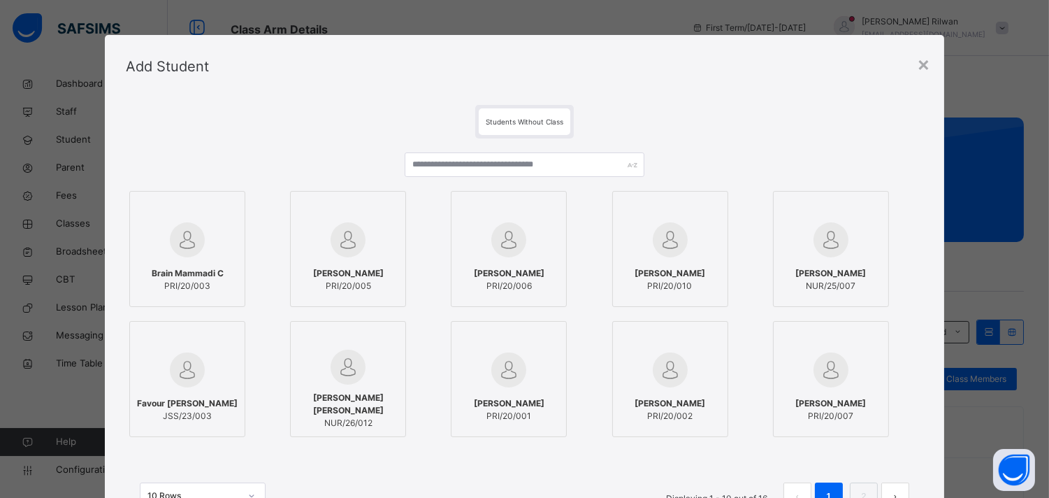
click at [331, 384] on img at bounding box center [348, 366] width 35 height 35
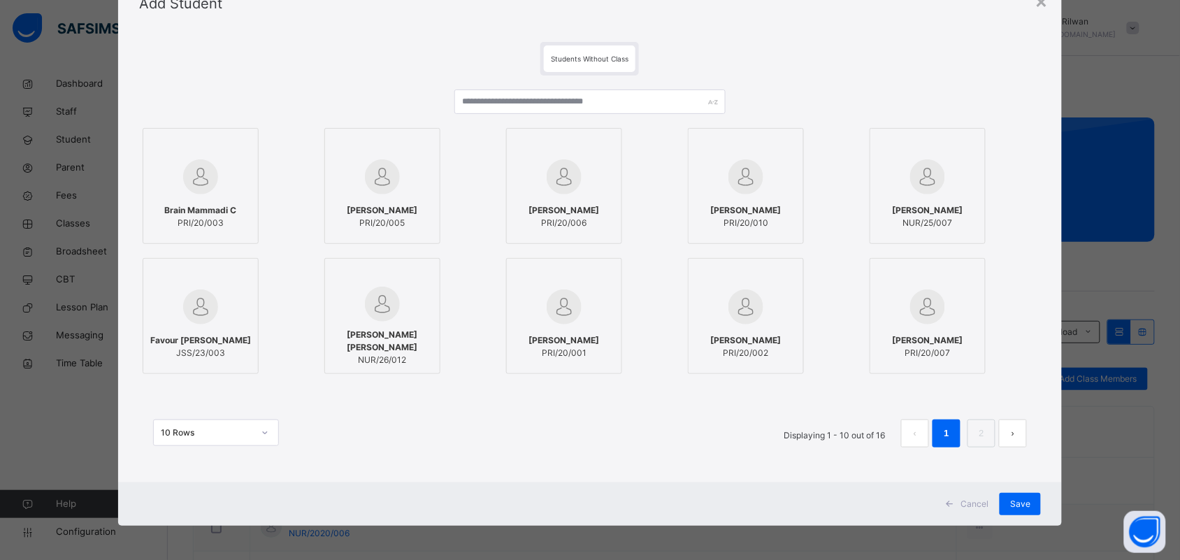
scroll to position [64, 0]
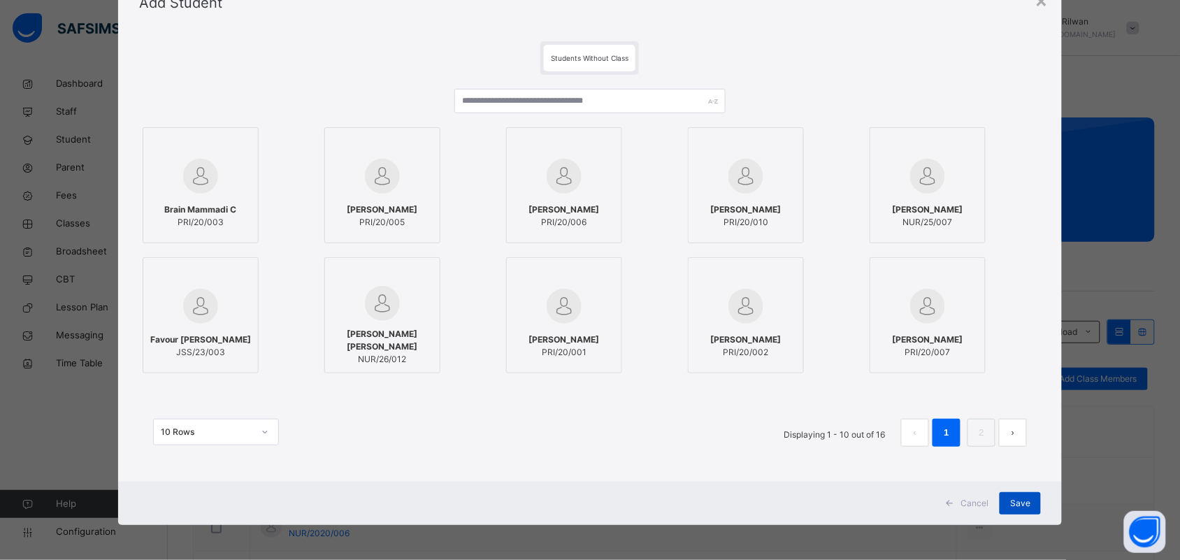
click at [1010, 497] on div "Save" at bounding box center [1019, 503] width 41 height 22
click at [1011, 497] on div "Back / Pry 1 A Pry 1 A Primary 1 First Term 2025-2026 Class Members Subjects Re…" at bounding box center [674, 548] width 1012 height 1096
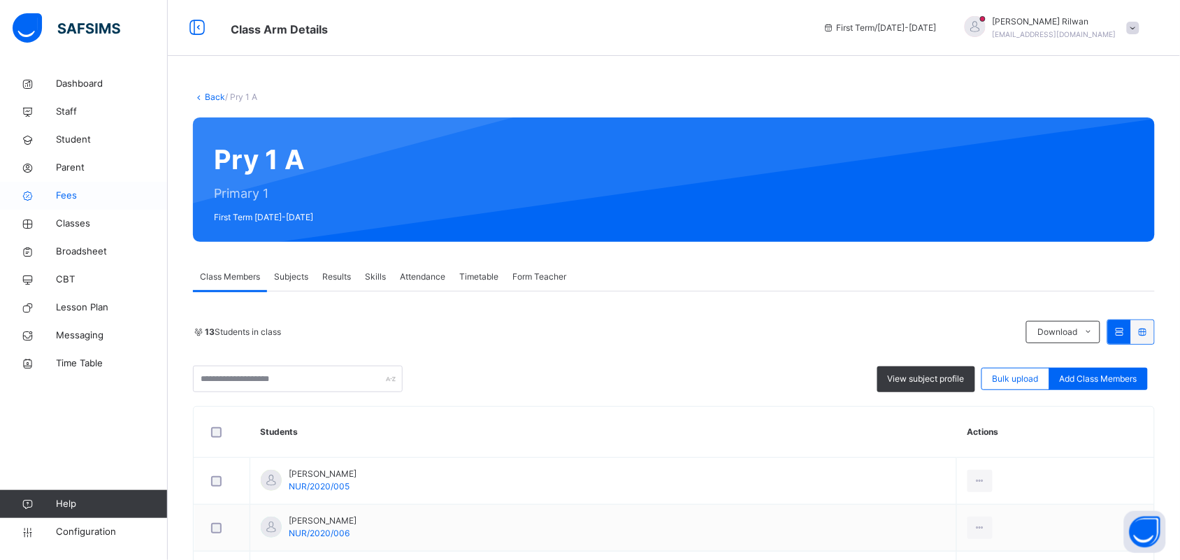
click at [78, 190] on span "Fees" at bounding box center [112, 196] width 112 height 14
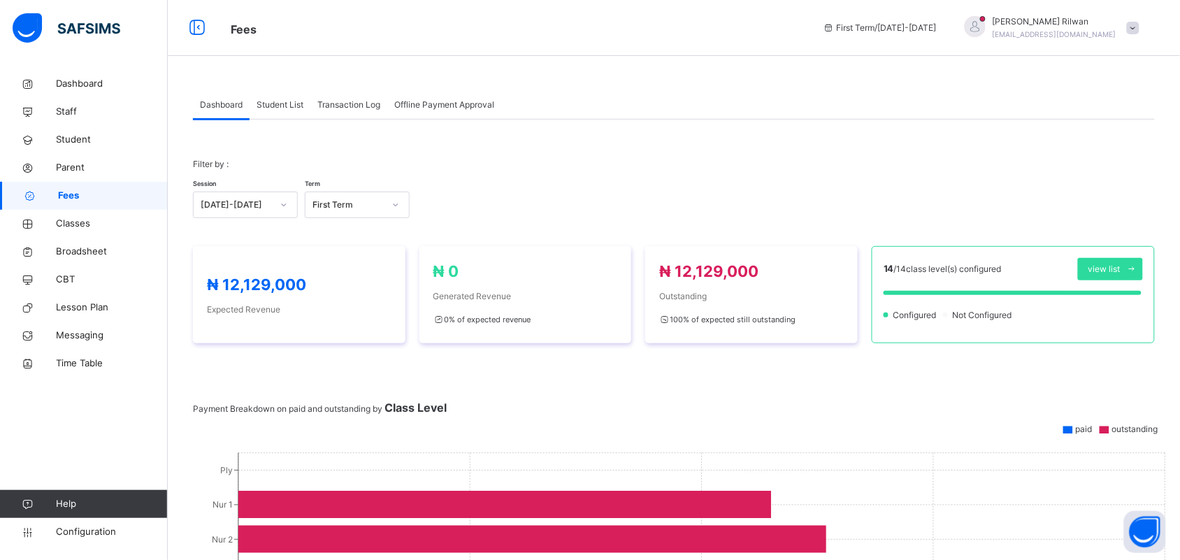
click at [303, 110] on span "Student List" at bounding box center [279, 105] width 47 height 13
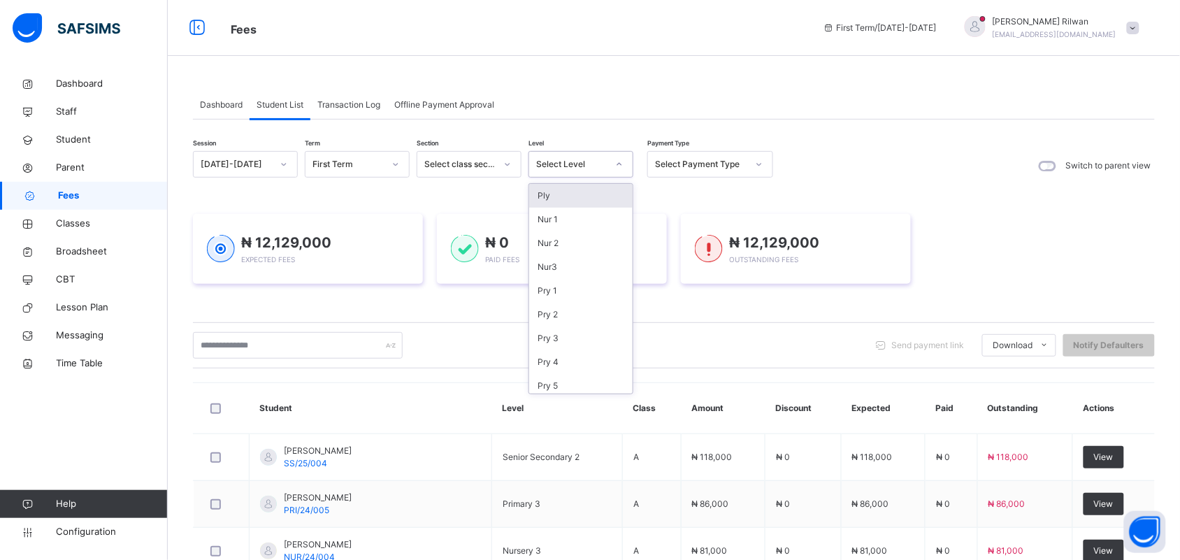
click at [618, 164] on icon at bounding box center [619, 164] width 8 height 14
click at [574, 245] on div "Nur 2" at bounding box center [580, 243] width 103 height 24
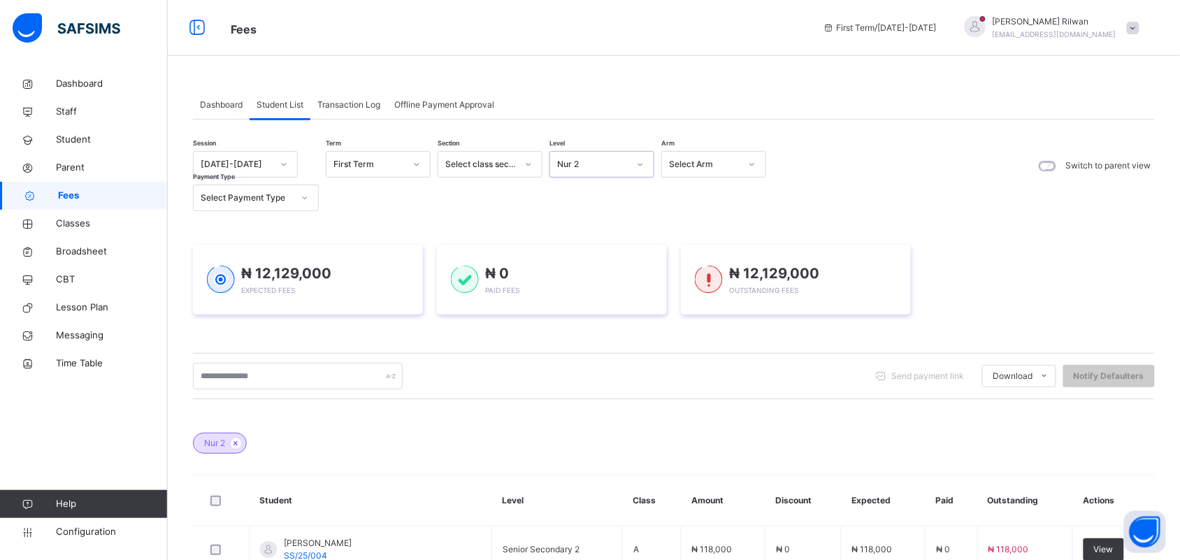
click at [637, 162] on icon at bounding box center [640, 164] width 8 height 14
click at [597, 241] on div "Nur 2" at bounding box center [601, 243] width 103 height 24
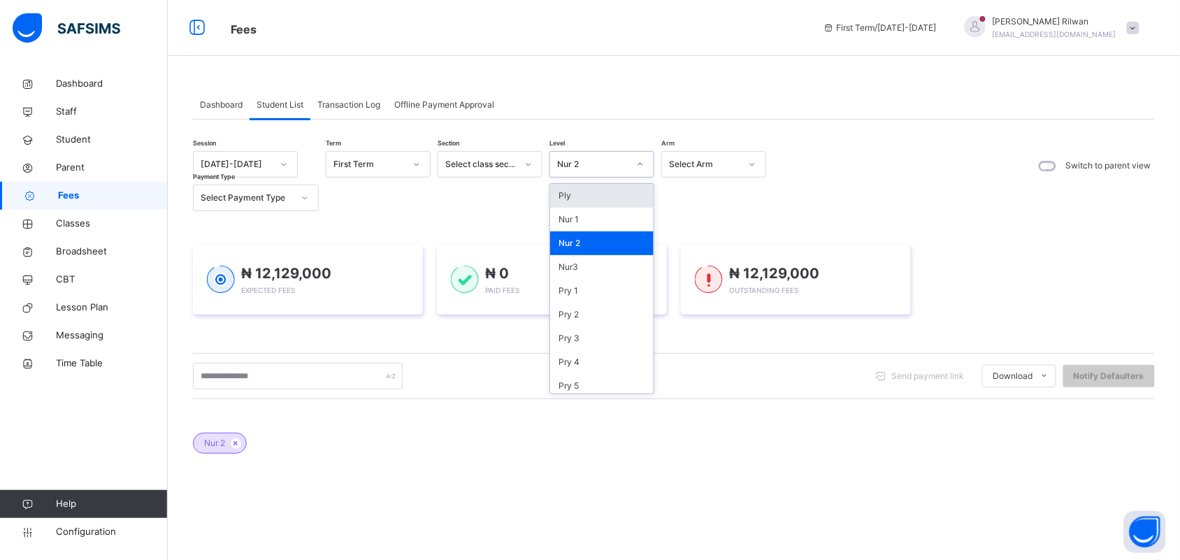
click at [653, 166] on div "Nur 2" at bounding box center [601, 164] width 105 height 27
click at [609, 208] on div "Nur 1" at bounding box center [601, 220] width 103 height 24
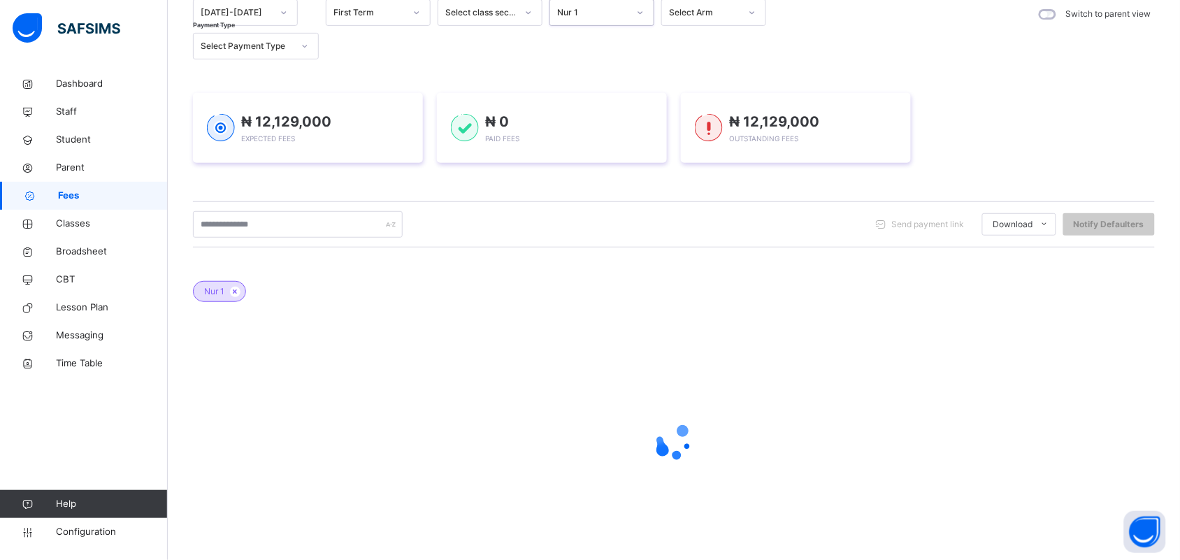
scroll to position [187, 0]
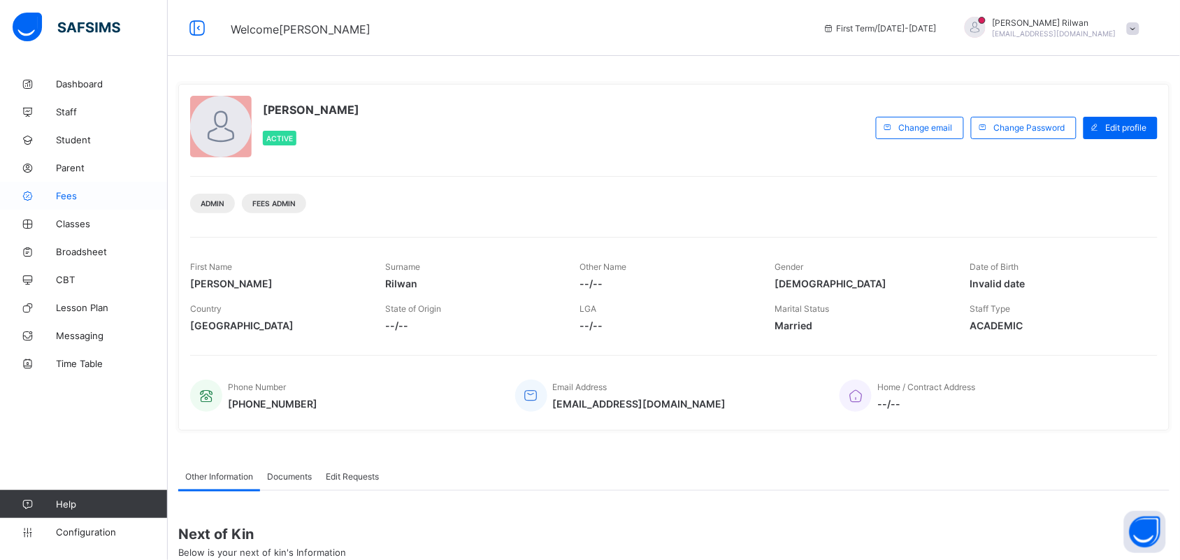
click at [89, 186] on link "Fees" at bounding box center [84, 196] width 168 height 28
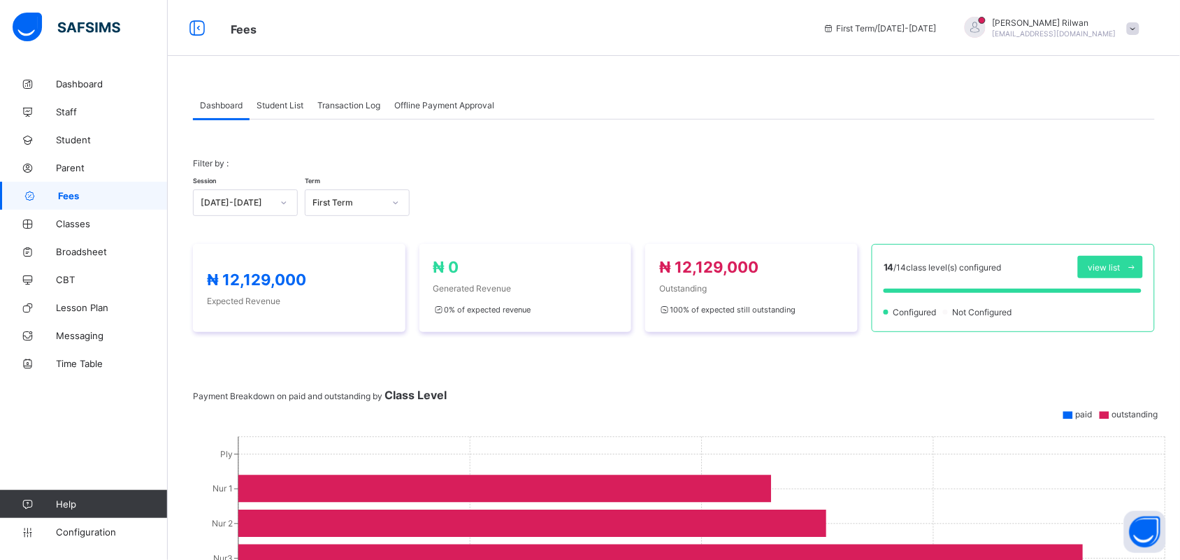
click at [291, 106] on span "Student List" at bounding box center [279, 105] width 47 height 10
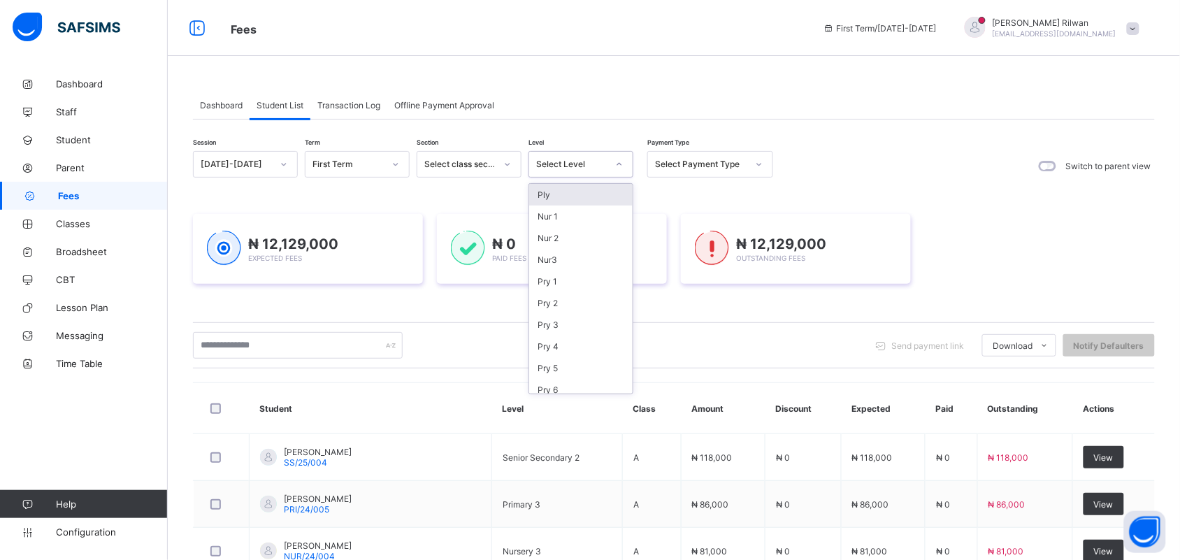
click at [627, 165] on div at bounding box center [619, 164] width 24 height 22
click at [581, 240] on div "Nur 2" at bounding box center [580, 238] width 103 height 22
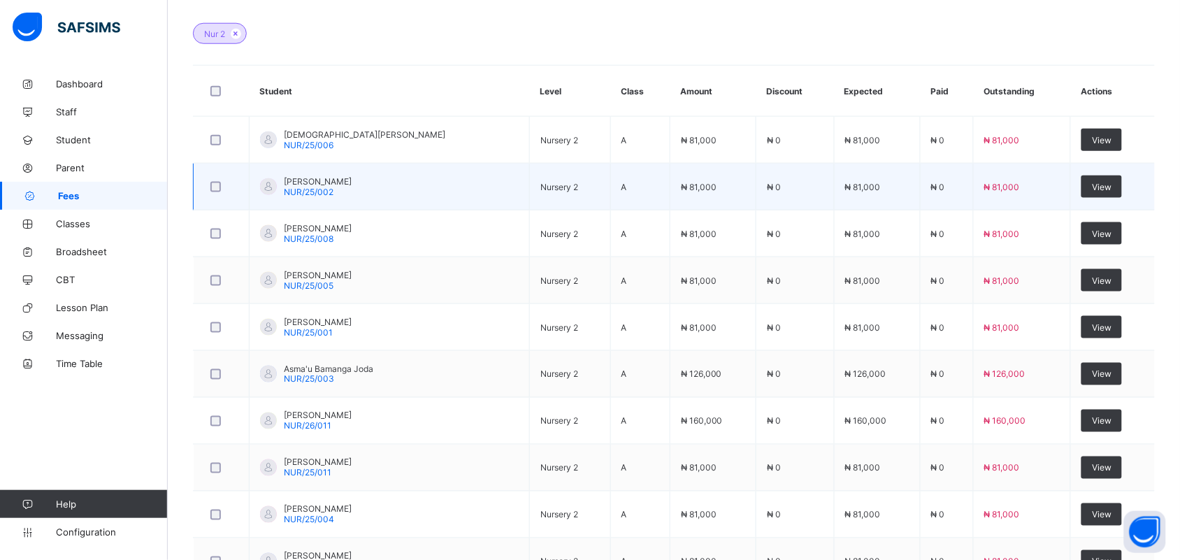
scroll to position [521, 0]
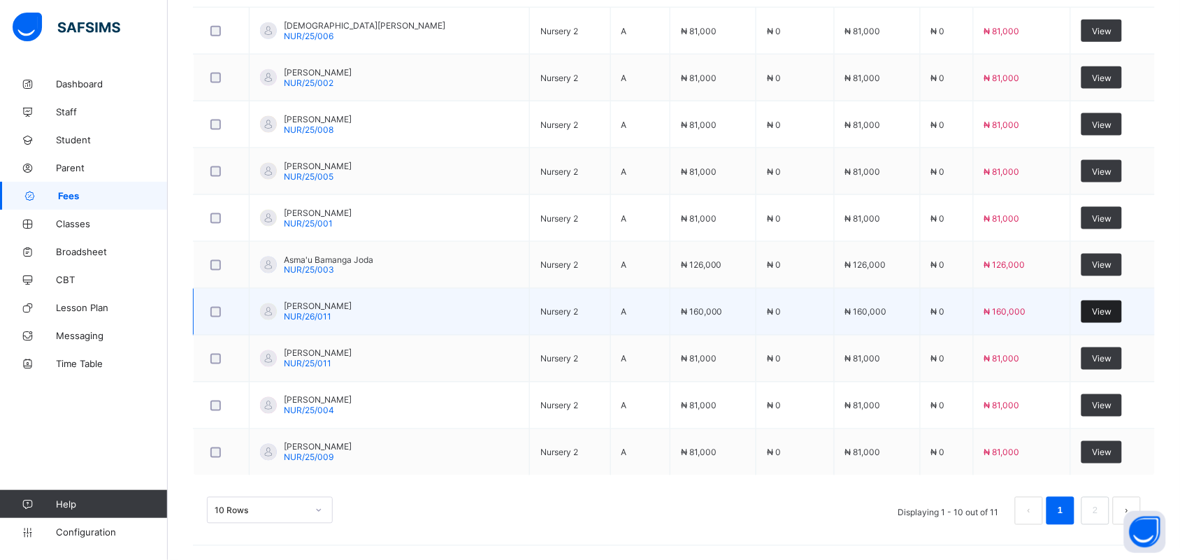
click at [1091, 314] on div "View" at bounding box center [1101, 311] width 41 height 22
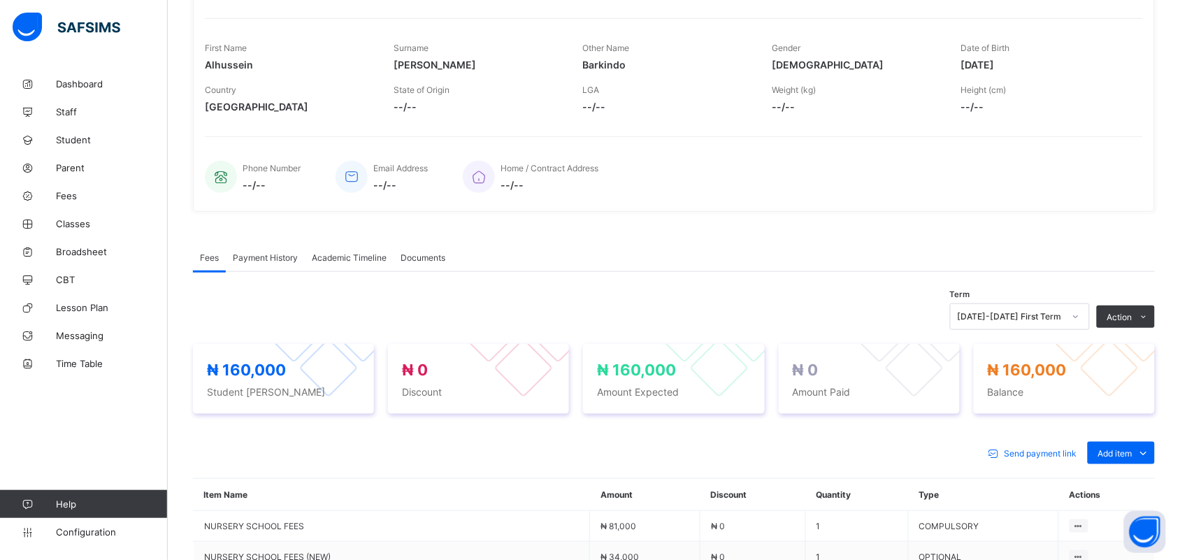
scroll to position [385, 0]
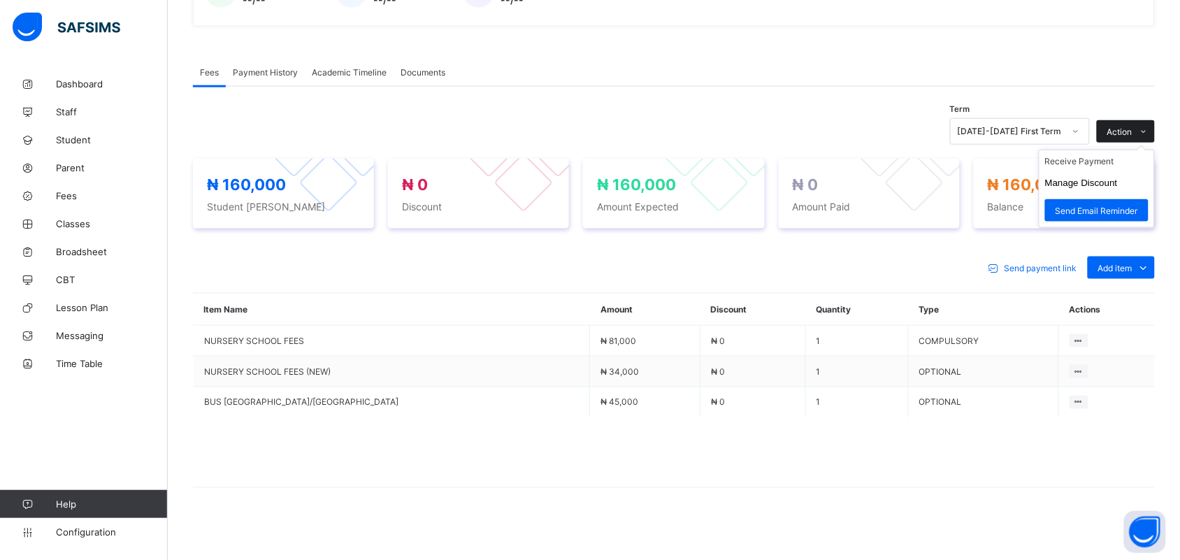
click at [1132, 129] on span "Action" at bounding box center [1119, 131] width 25 height 10
drag, startPoint x: 1118, startPoint y: 154, endPoint x: 1098, endPoint y: 106, distance: 51.7
click at [1098, 106] on div "Term [DATE]-[DATE] First Term Action Receive Payment Manage Discount Send Email…" at bounding box center [674, 305] width 962 height 436
drag, startPoint x: 1113, startPoint y: 156, endPoint x: 1132, endPoint y: 155, distance: 18.9
click at [1132, 155] on ul "Receive Payment Manage Discount Send Email Reminder" at bounding box center [1096, 189] width 116 height 78
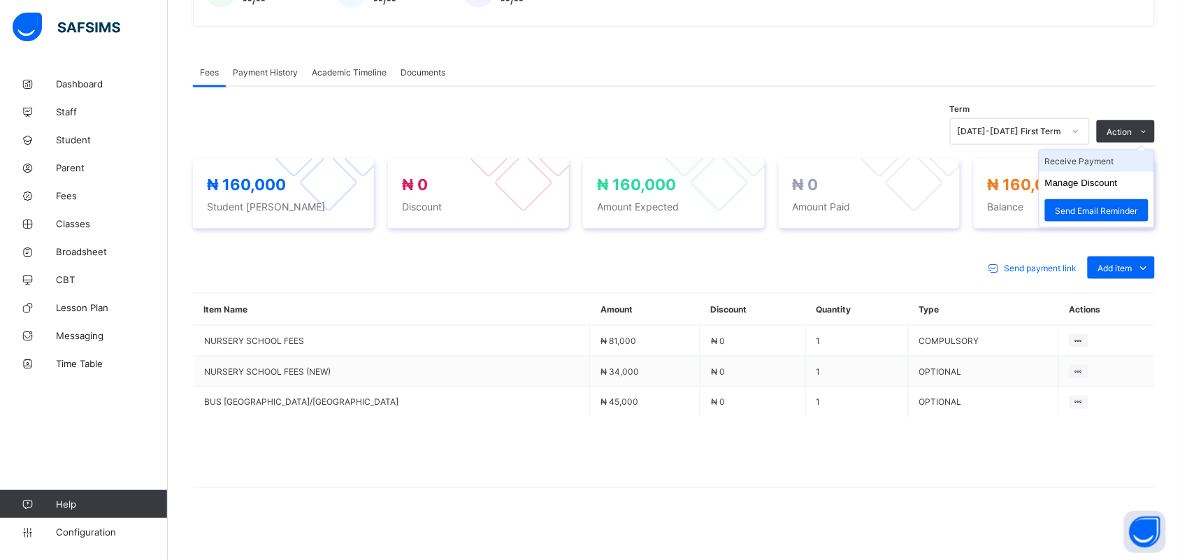
click at [1115, 156] on li "Receive Payment" at bounding box center [1096, 161] width 115 height 22
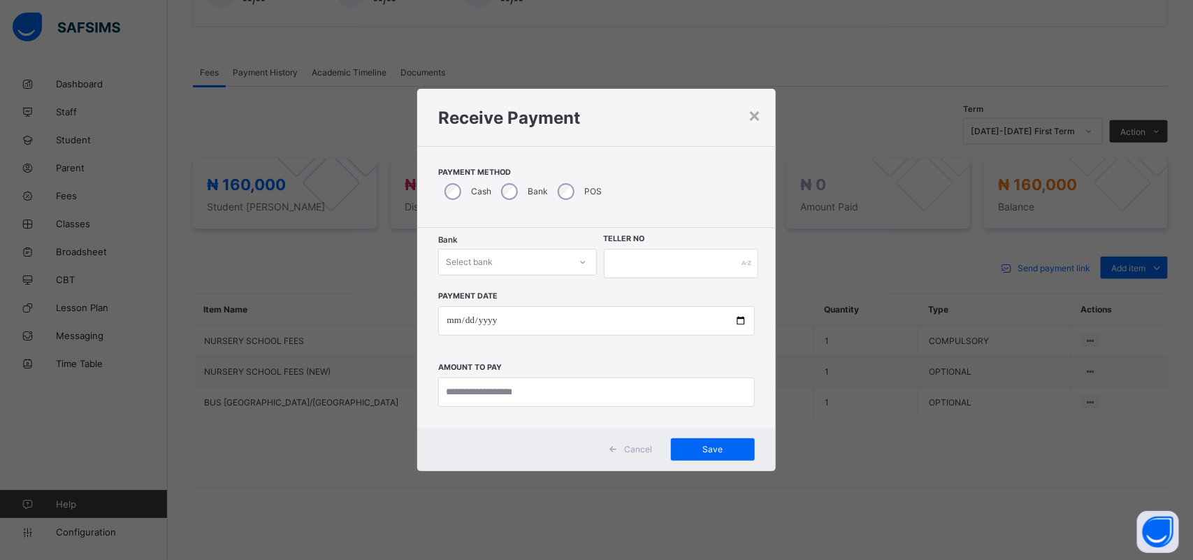
click at [477, 260] on div "Select bank" at bounding box center [469, 262] width 47 height 27
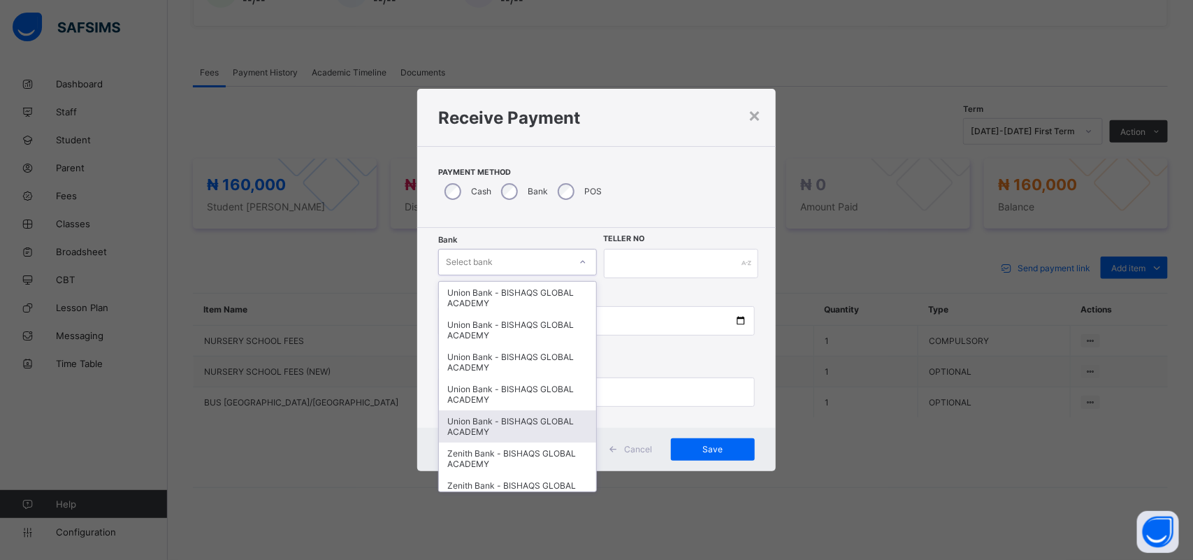
click at [336, 487] on div "× Receive Payment Payment Method Cash Bank POS Bank option Union Bank - BISHAQS…" at bounding box center [596, 280] width 1193 height 560
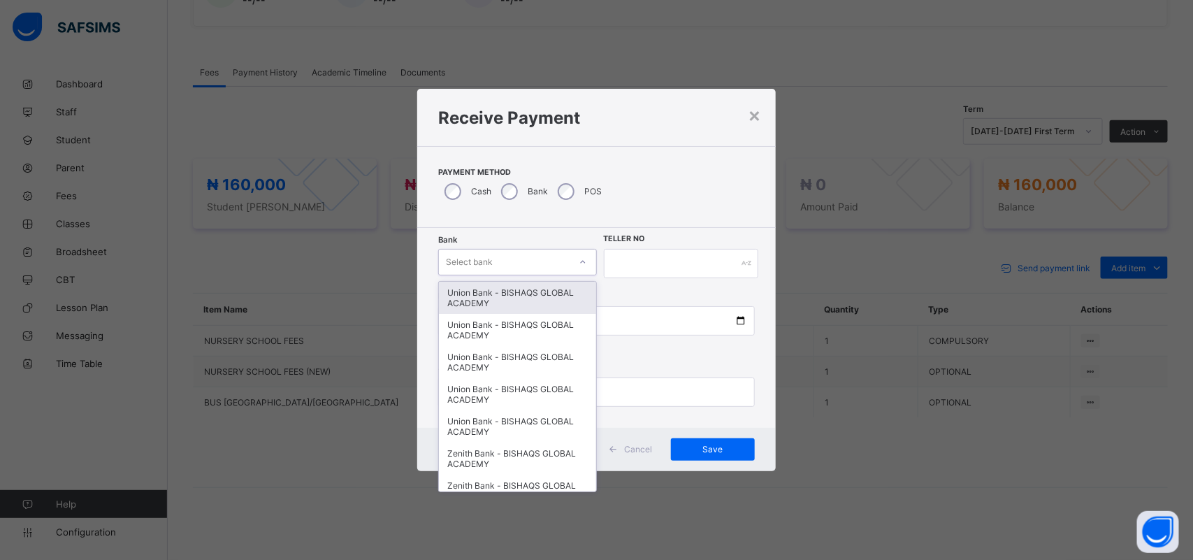
click at [498, 256] on div "Select bank" at bounding box center [504, 262] width 130 height 20
click at [479, 291] on div "Union Bank - BISHAQS GLOBAL ACADEMY" at bounding box center [517, 298] width 157 height 32
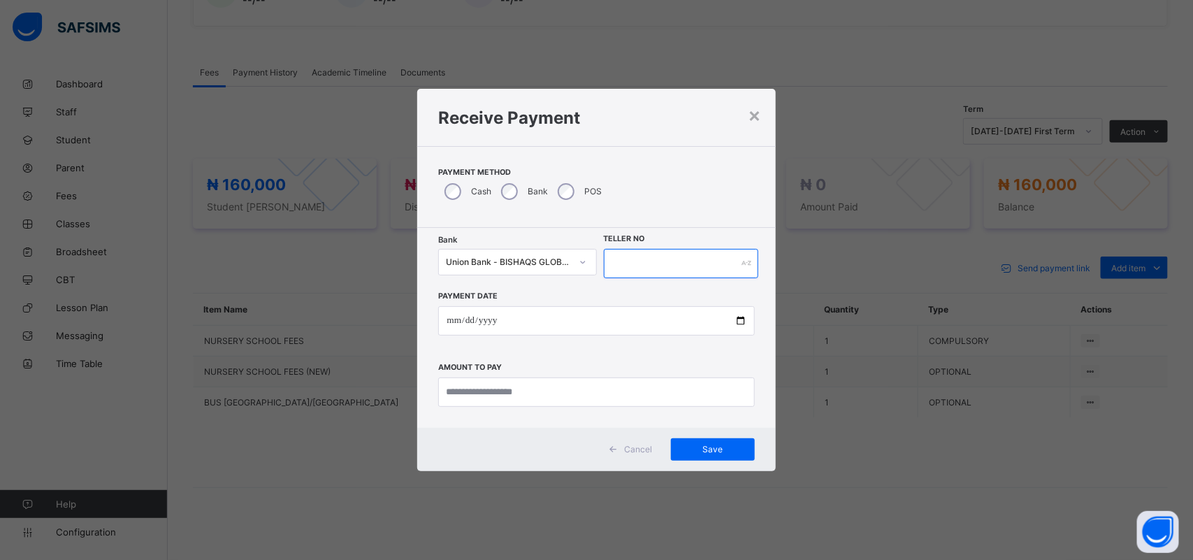
click at [683, 264] on input "text" at bounding box center [681, 263] width 155 height 29
click at [748, 115] on div "×" at bounding box center [754, 115] width 13 height 24
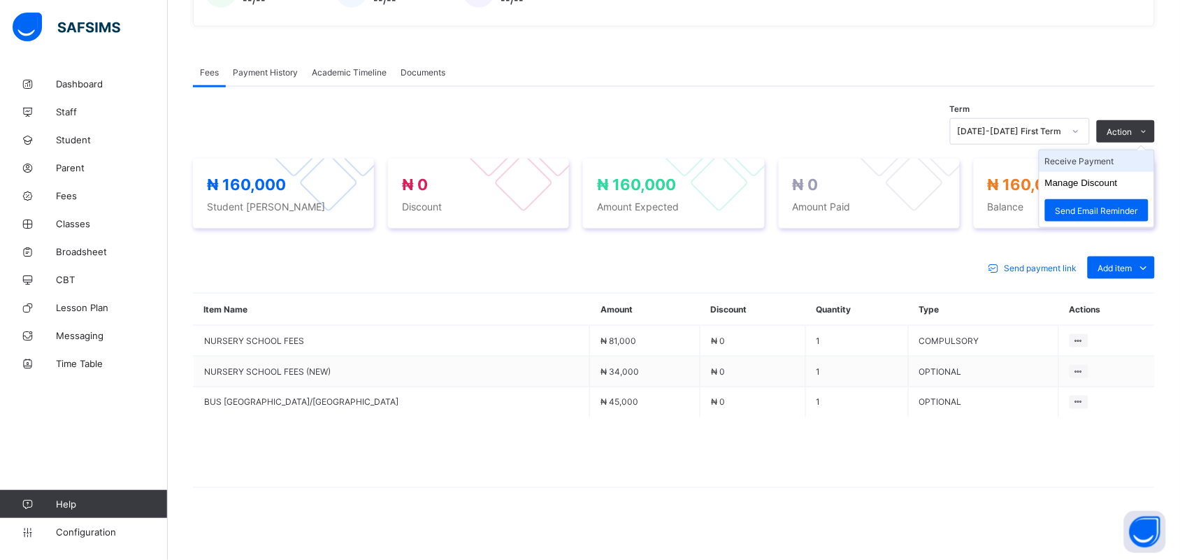
click at [1119, 158] on li "Receive Payment" at bounding box center [1096, 161] width 115 height 22
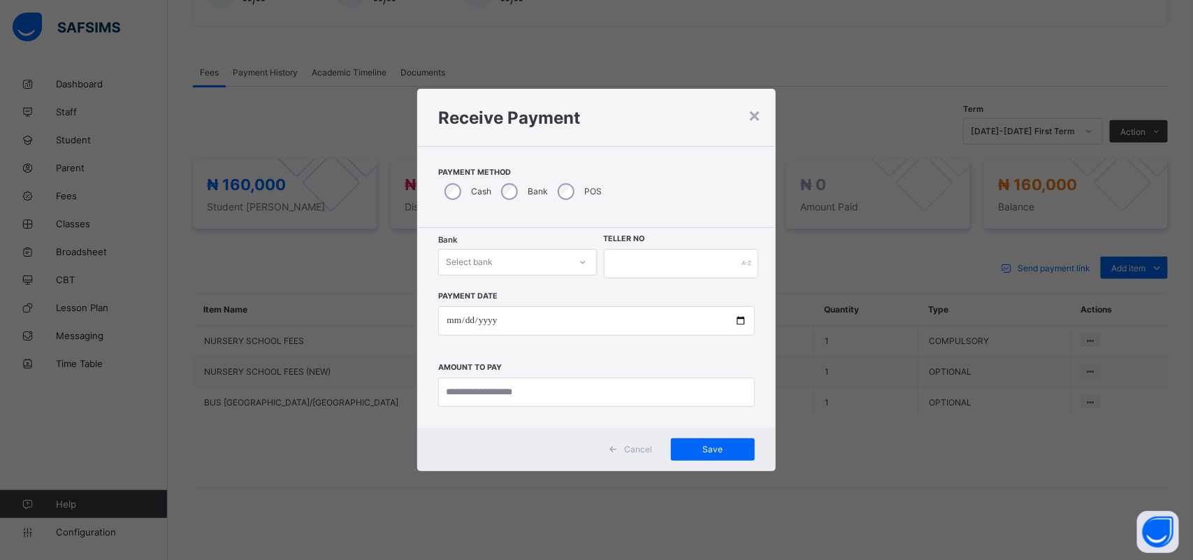
click at [469, 259] on div "Select bank" at bounding box center [469, 262] width 47 height 27
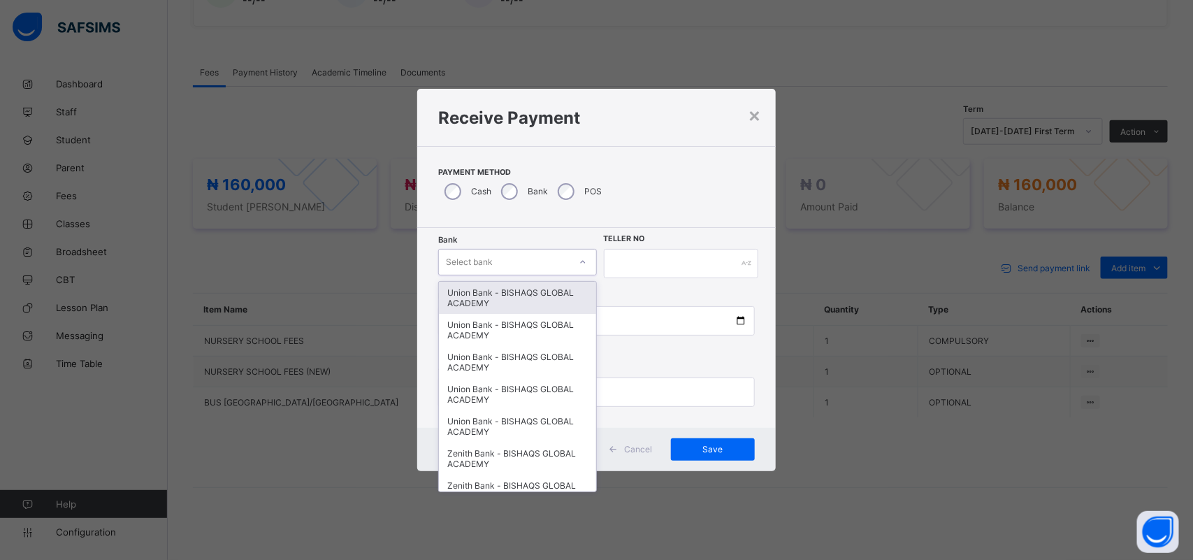
click at [469, 292] on div "Union Bank - BISHAQS GLOBAL ACADEMY" at bounding box center [517, 298] width 157 height 32
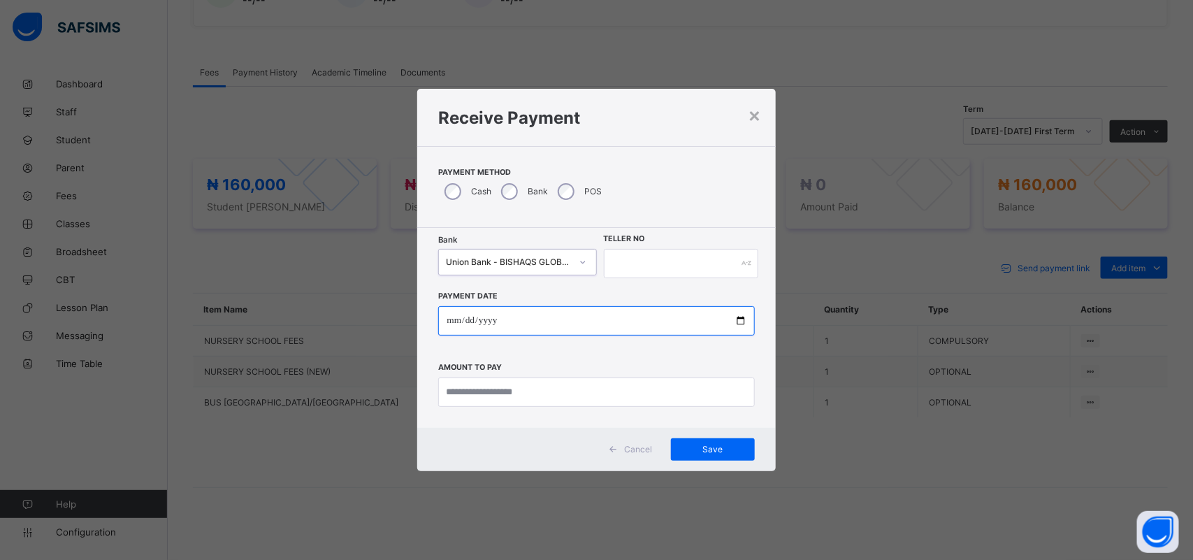
click at [473, 324] on input "date" at bounding box center [596, 320] width 316 height 29
click at [451, 320] on input "date" at bounding box center [596, 320] width 316 height 29
click at [456, 313] on input "date" at bounding box center [596, 320] width 316 height 29
click at [449, 322] on input "date" at bounding box center [596, 320] width 316 height 29
click at [483, 326] on input "date" at bounding box center [596, 320] width 316 height 29
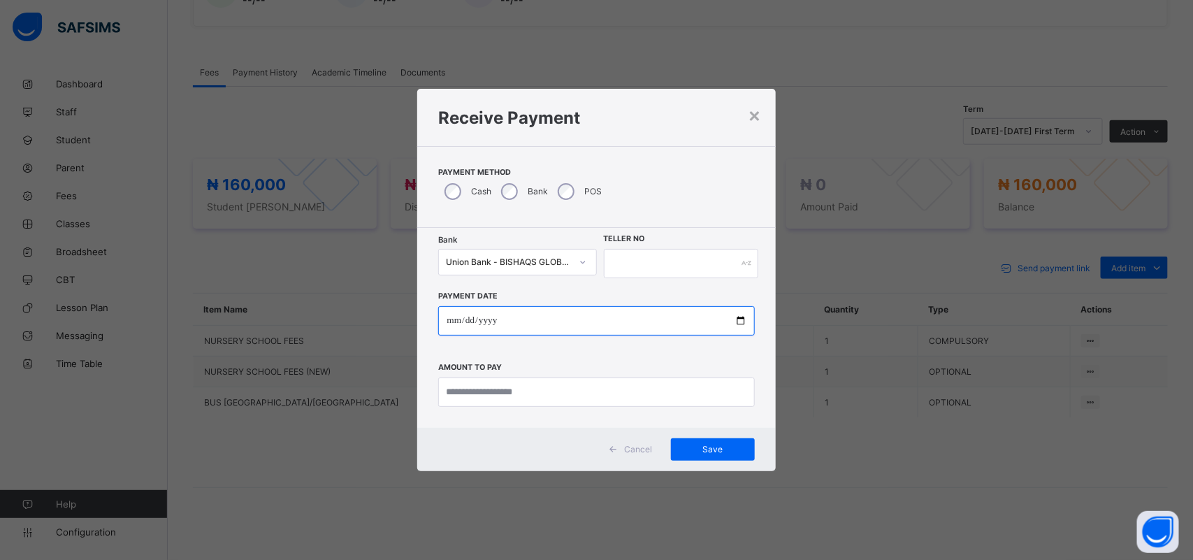
type input "**********"
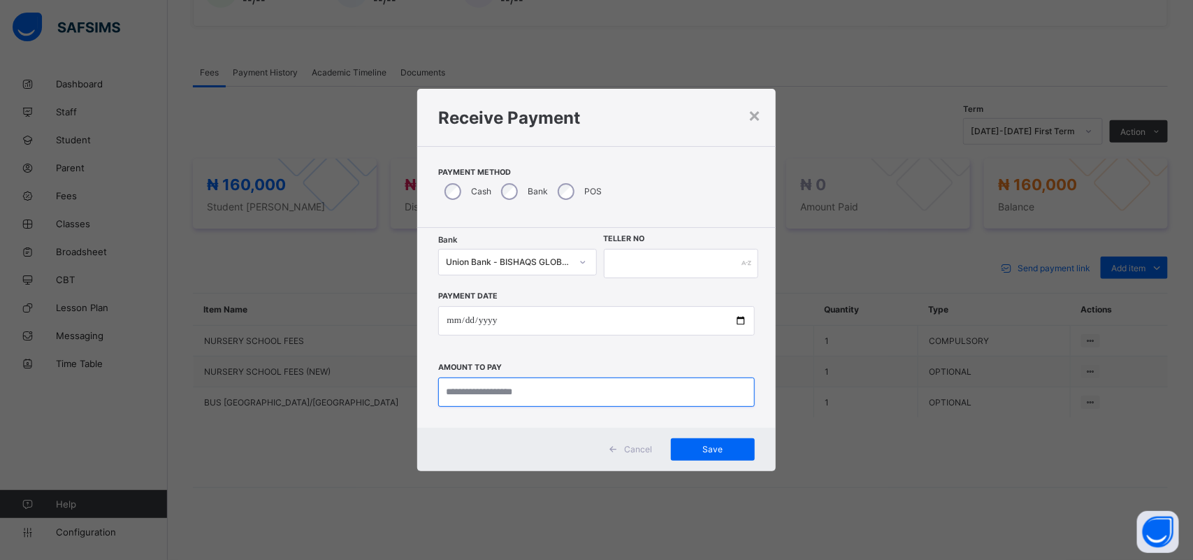
click at [497, 393] on input "currency" at bounding box center [596, 391] width 316 height 29
type input "*********"
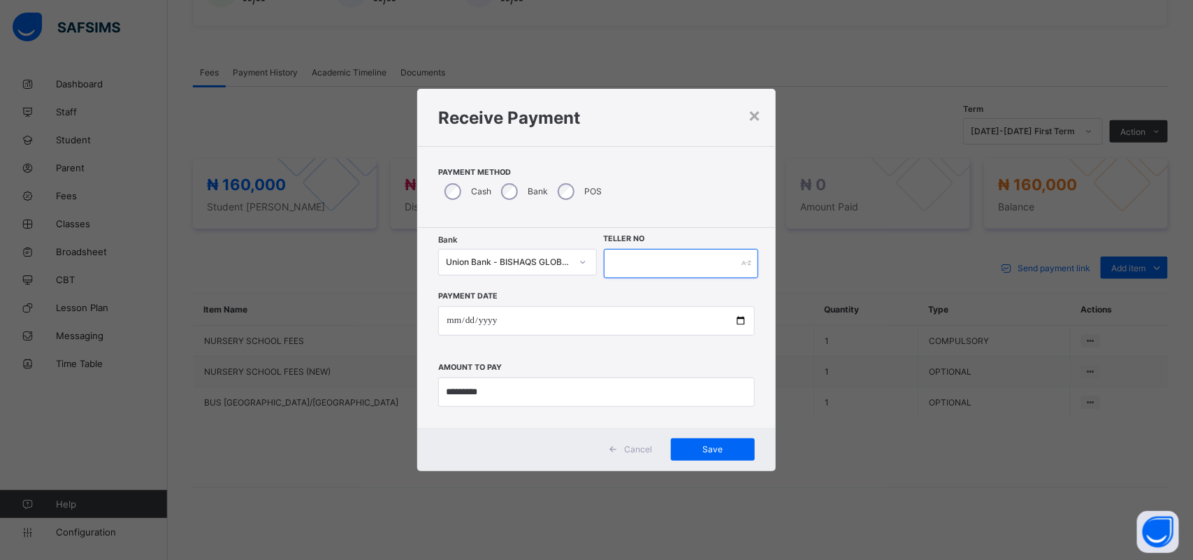
click at [634, 249] on input "text" at bounding box center [681, 263] width 155 height 29
type input "*"
type input "****"
click at [717, 444] on div "Save" at bounding box center [713, 449] width 84 height 22
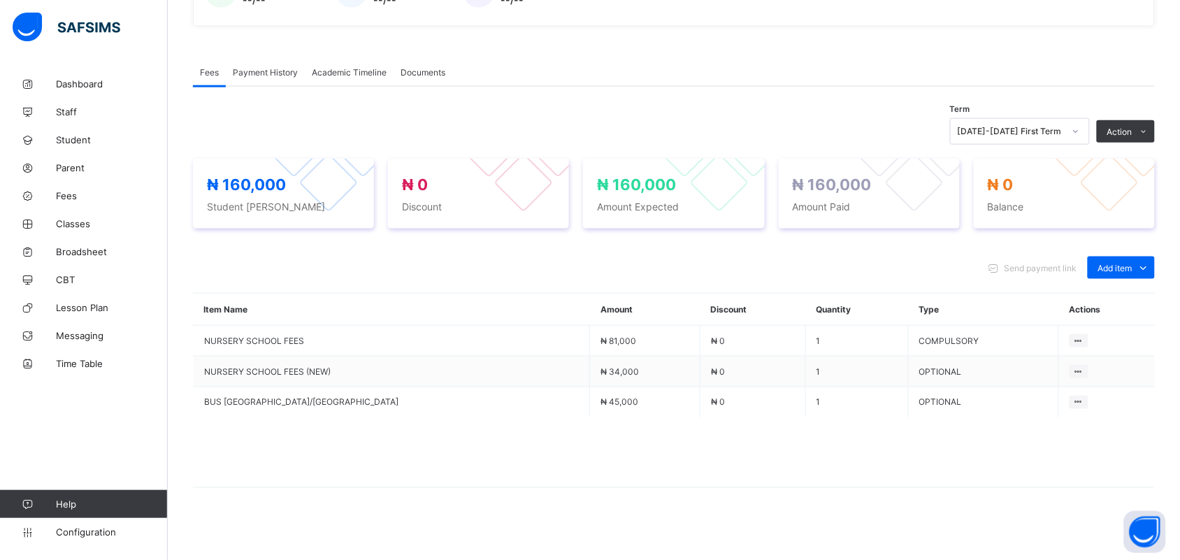
click at [276, 68] on span "Payment History" at bounding box center [265, 72] width 65 height 10
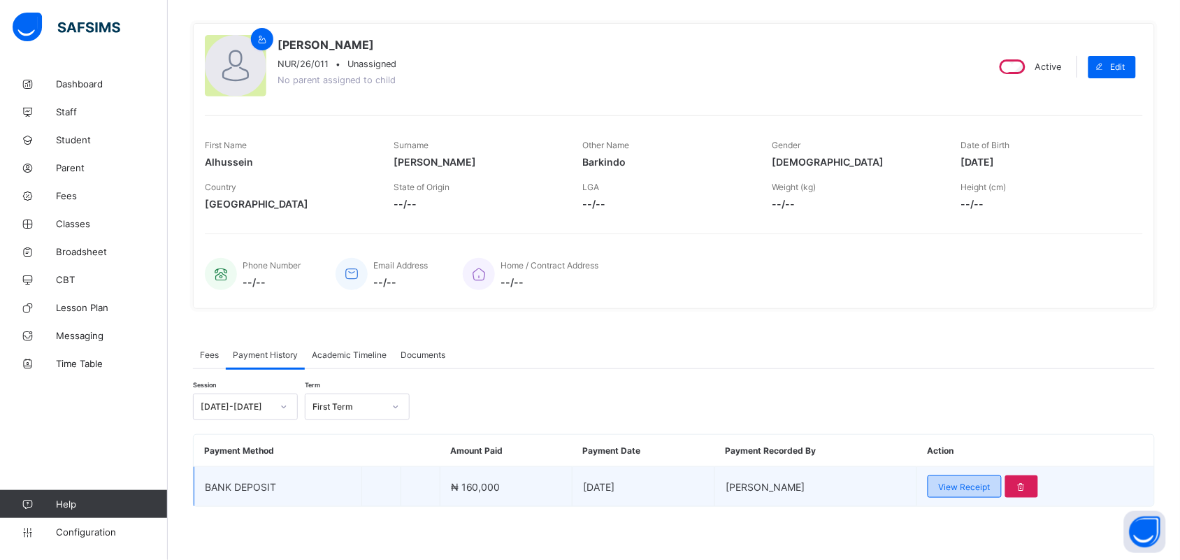
click at [966, 491] on div "View Receipt" at bounding box center [964, 486] width 74 height 22
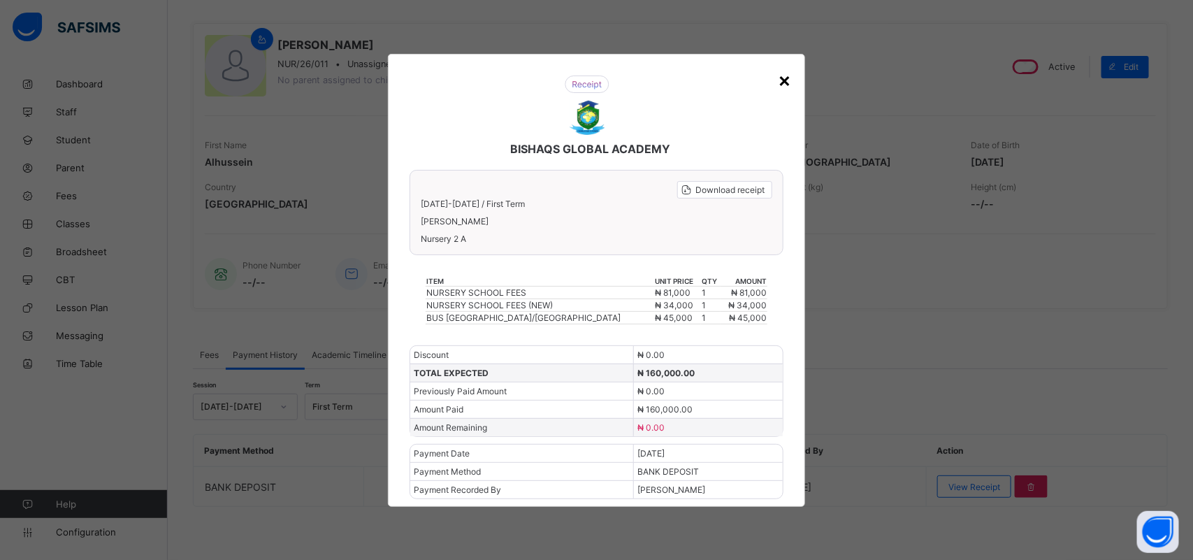
click at [788, 92] on div "×" at bounding box center [784, 80] width 13 height 24
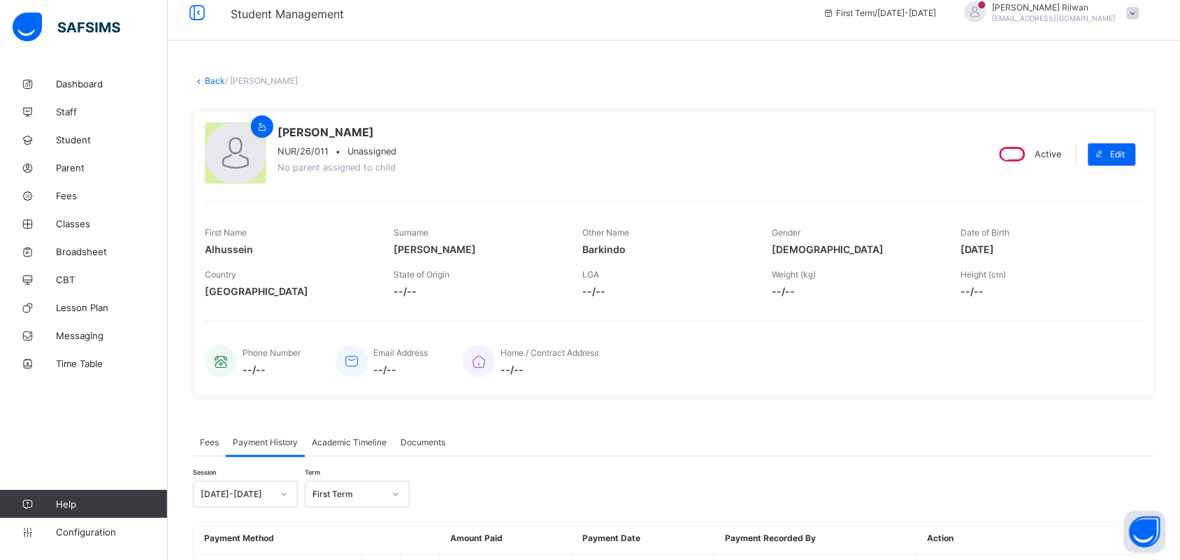
scroll to position [0, 0]
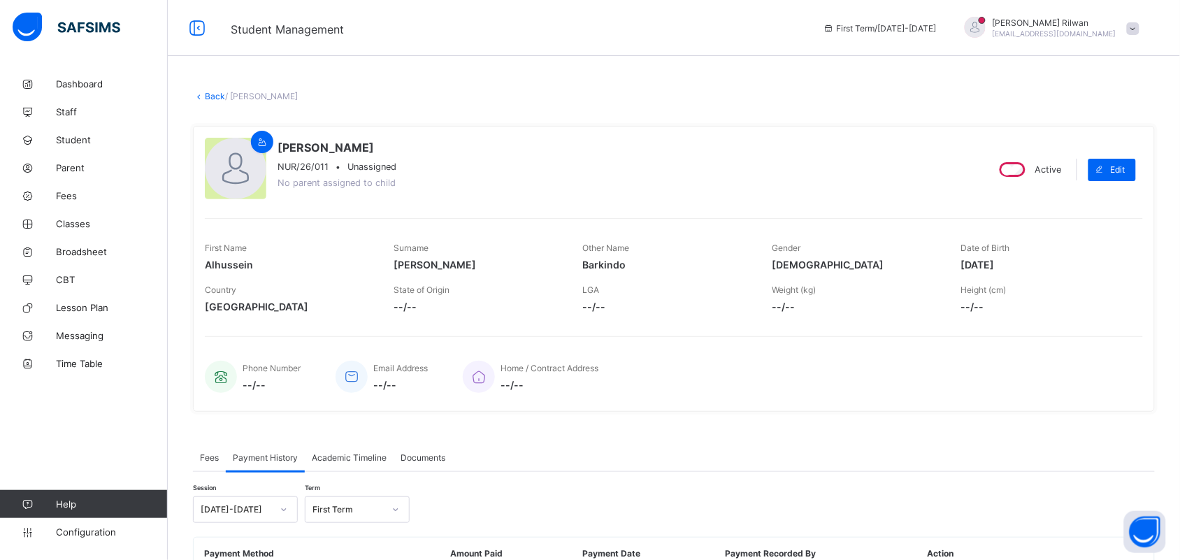
click at [217, 99] on link "Back" at bounding box center [215, 96] width 20 height 10
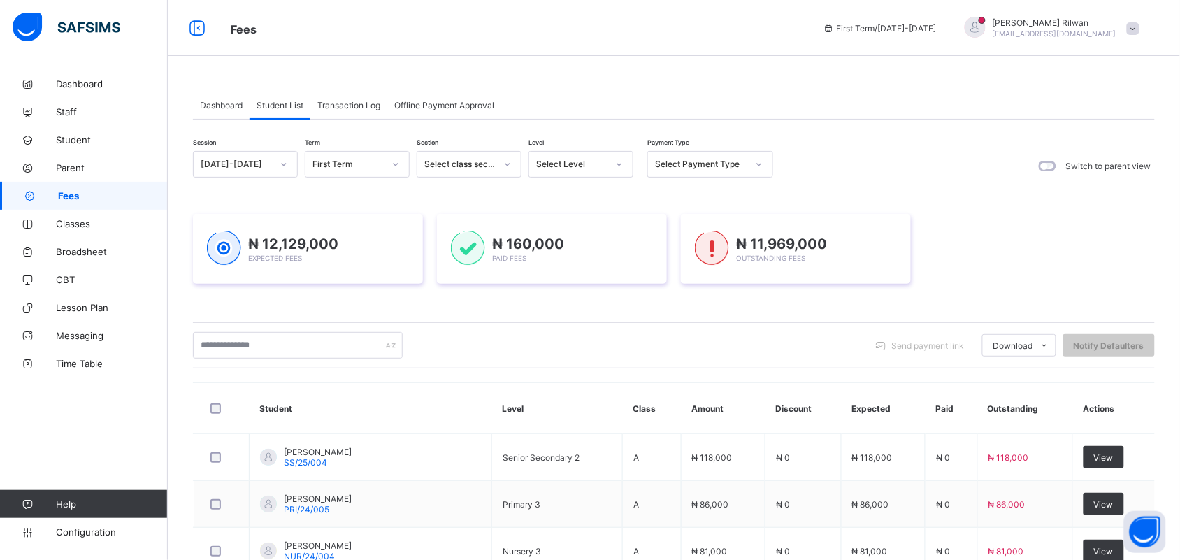
click at [617, 164] on icon at bounding box center [619, 164] width 5 height 3
click at [579, 214] on div "Nur 1" at bounding box center [580, 216] width 103 height 22
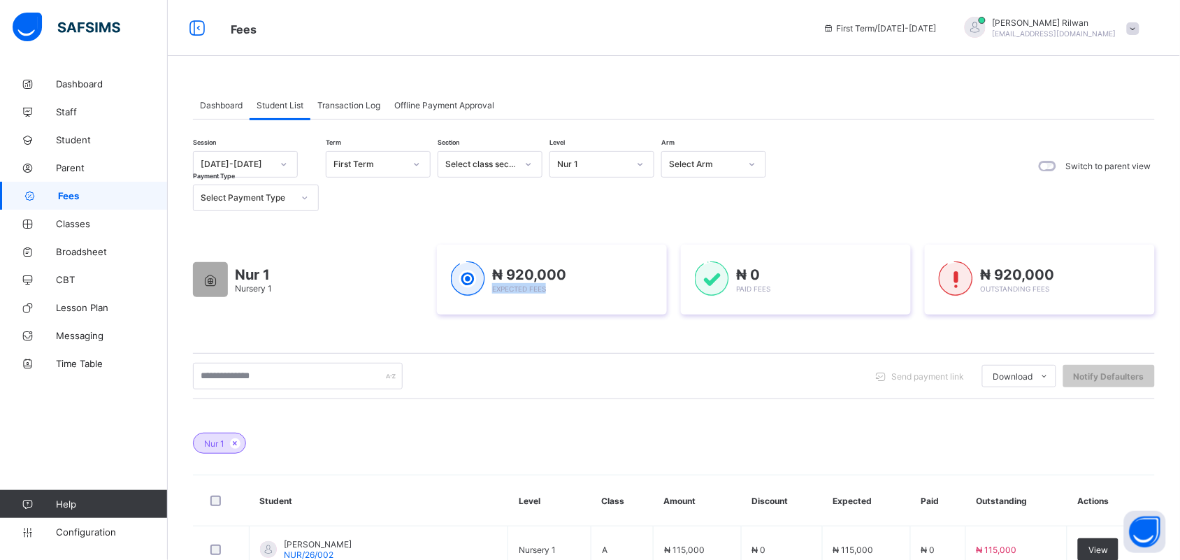
drag, startPoint x: 579, startPoint y: 214, endPoint x: 531, endPoint y: 331, distance: 126.0
click at [531, 331] on div "Session [DATE]-[DATE] Term First Term Section Select class section Level Nur 1 …" at bounding box center [674, 557] width 962 height 813
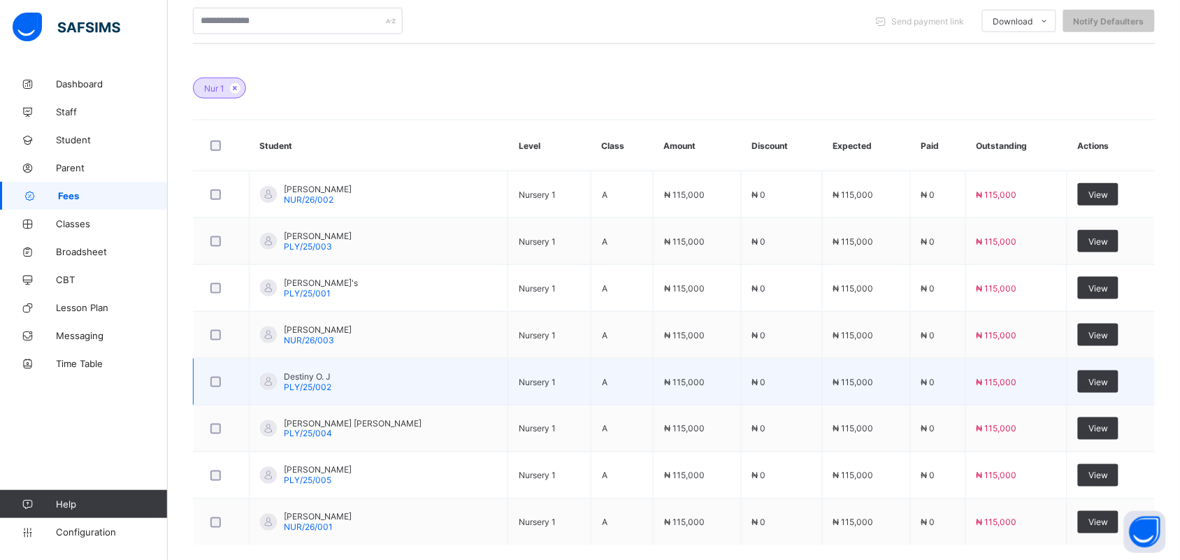
scroll to position [427, 0]
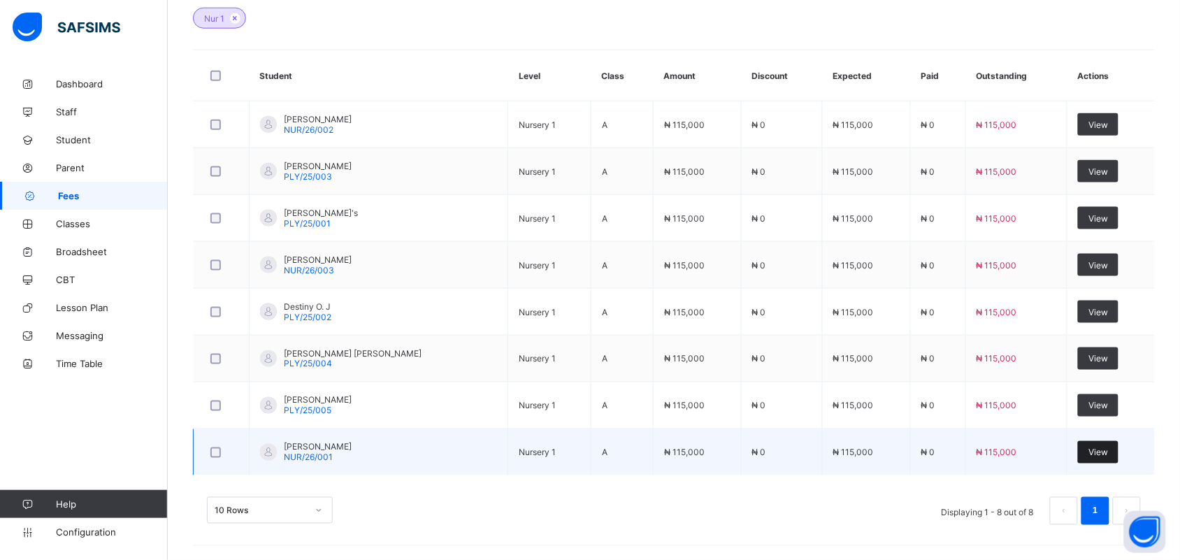
click at [1087, 447] on div "View" at bounding box center [1098, 452] width 41 height 22
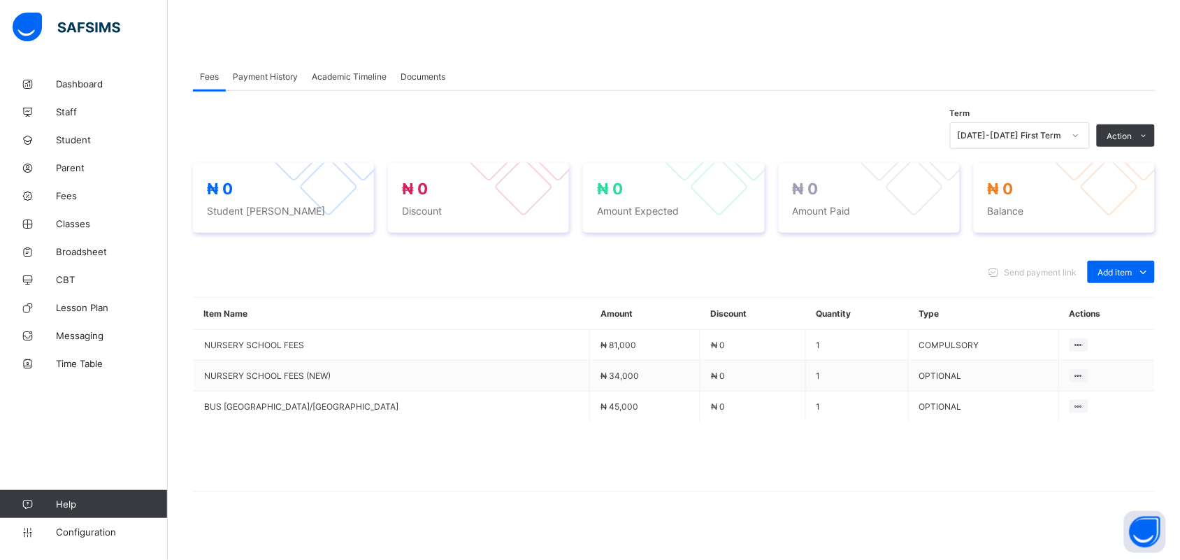
scroll to position [326, 0]
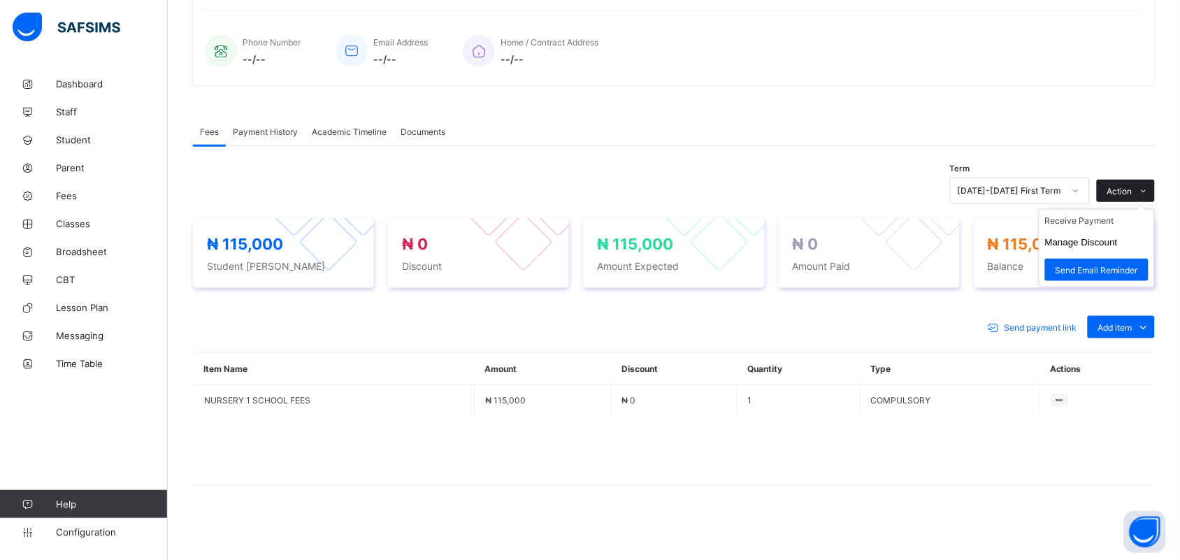
click at [1132, 189] on span "Action" at bounding box center [1119, 191] width 25 height 10
click at [1127, 219] on li "Receive Payment" at bounding box center [1096, 221] width 115 height 22
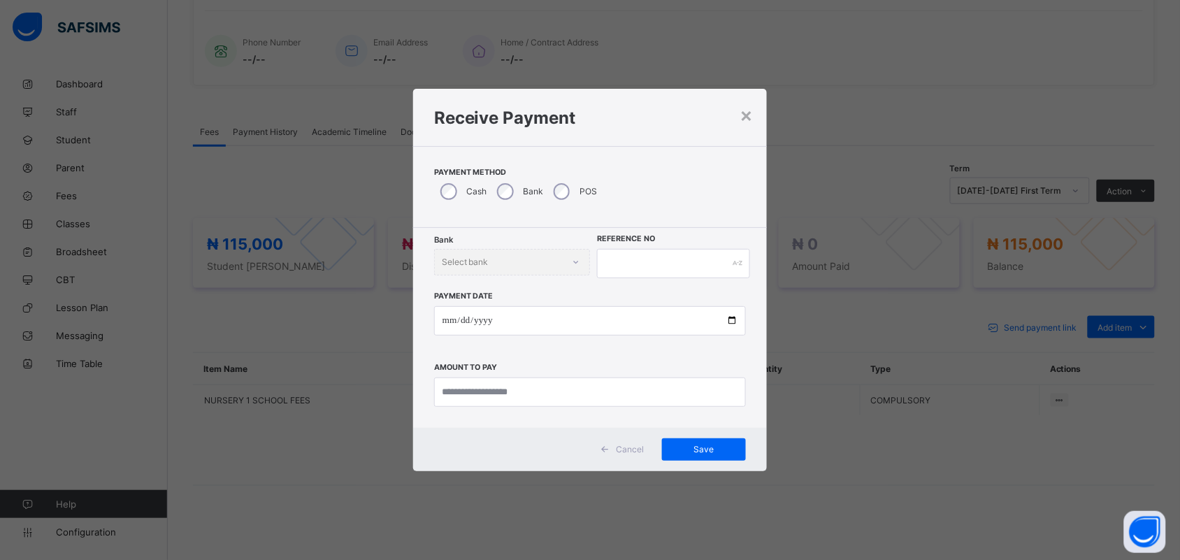
click at [505, 180] on div "Bank" at bounding box center [519, 191] width 57 height 29
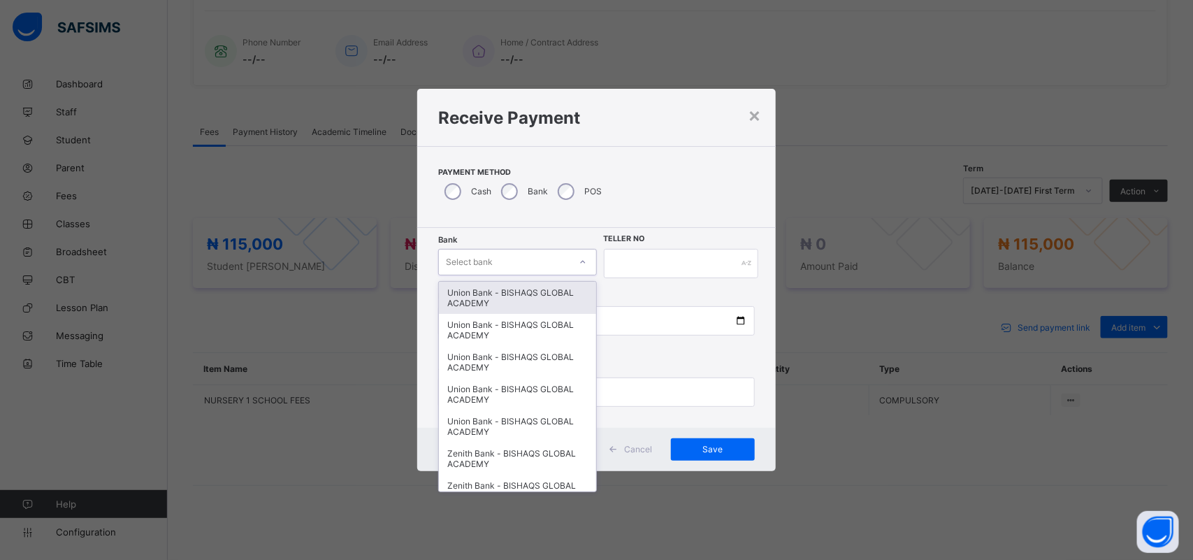
click at [481, 261] on div "Select bank" at bounding box center [469, 262] width 47 height 27
click at [479, 291] on div "Union Bank - BISHAQS GLOBAL ACADEMY" at bounding box center [517, 298] width 157 height 32
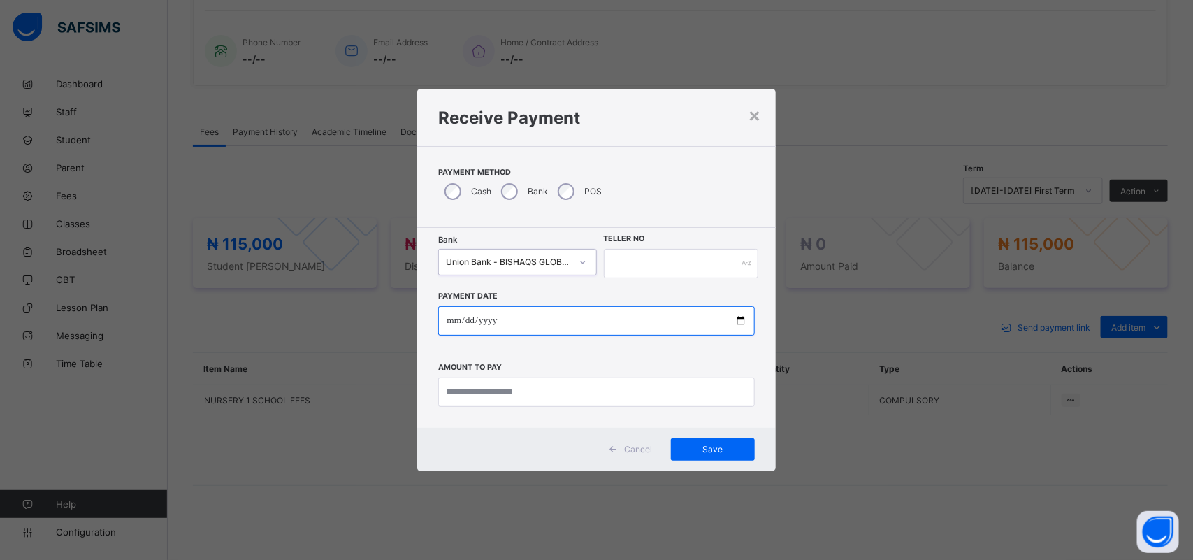
click at [474, 324] on input "date" at bounding box center [596, 320] width 316 height 29
type input "**********"
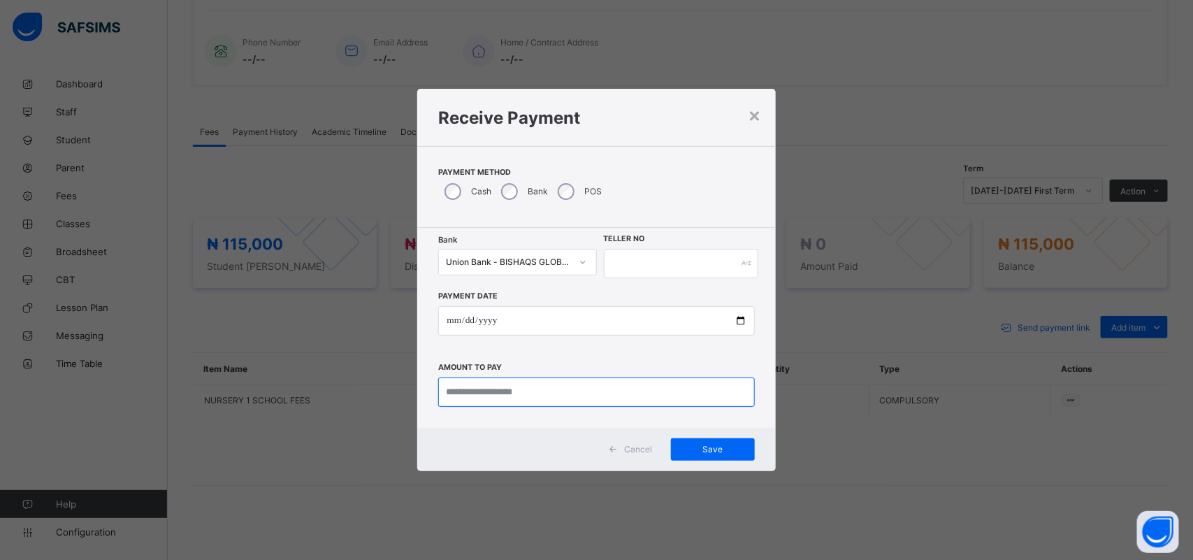
click at [491, 402] on input "currency" at bounding box center [596, 391] width 316 height 29
type input "*********"
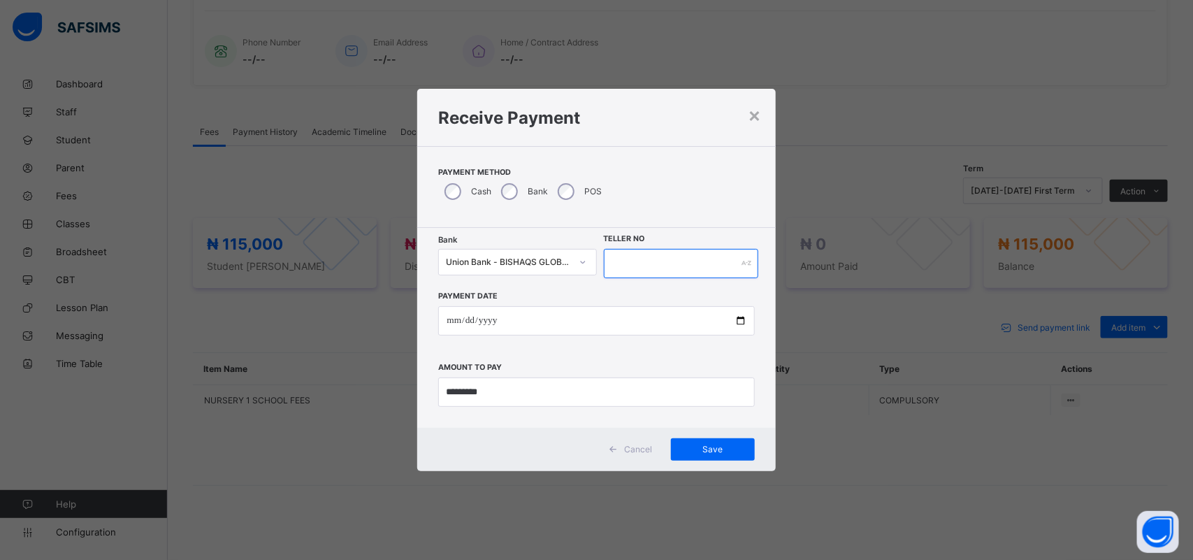
click at [647, 264] on input "text" at bounding box center [681, 263] width 155 height 29
type input "*******"
click at [704, 439] on div "Save" at bounding box center [713, 449] width 84 height 22
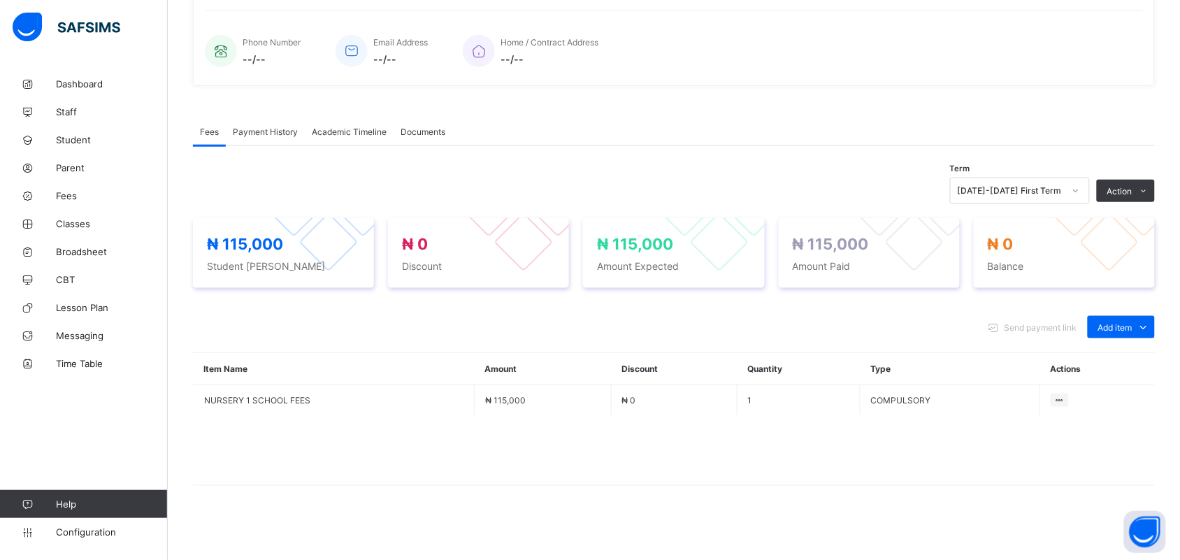
click at [280, 136] on div "Payment History" at bounding box center [265, 131] width 79 height 28
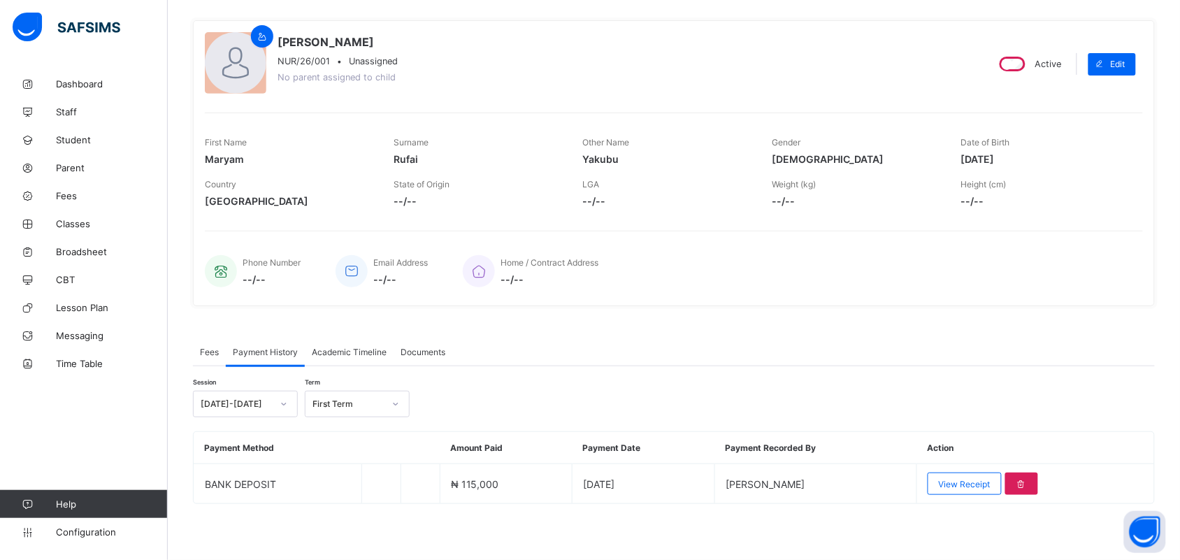
scroll to position [103, 0]
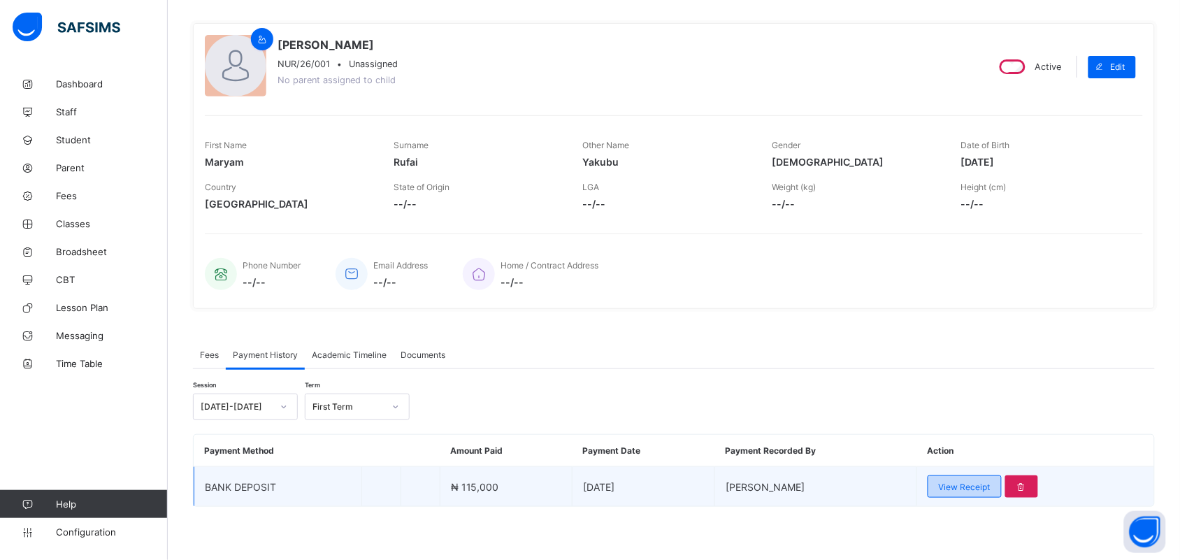
click at [990, 481] on span "View Receipt" at bounding box center [964, 486] width 52 height 10
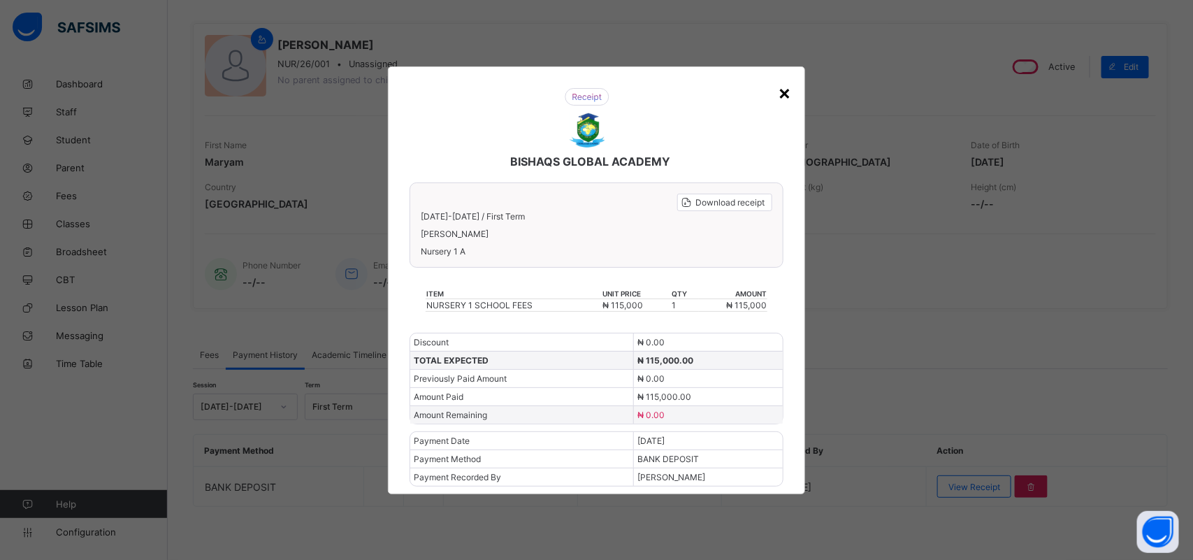
click at [788, 101] on div "×" at bounding box center [784, 92] width 13 height 24
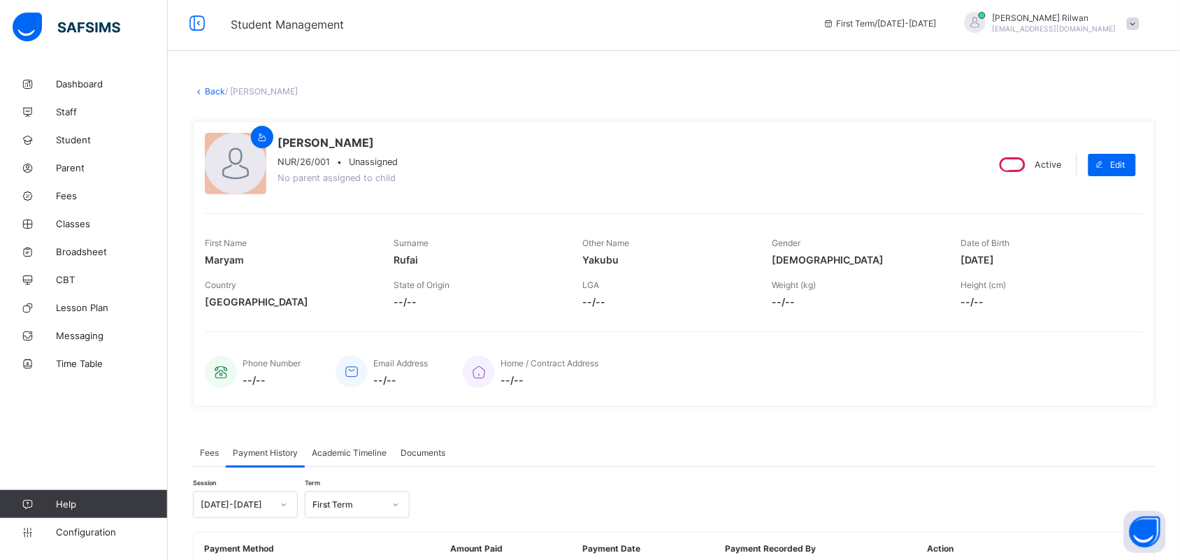
scroll to position [0, 0]
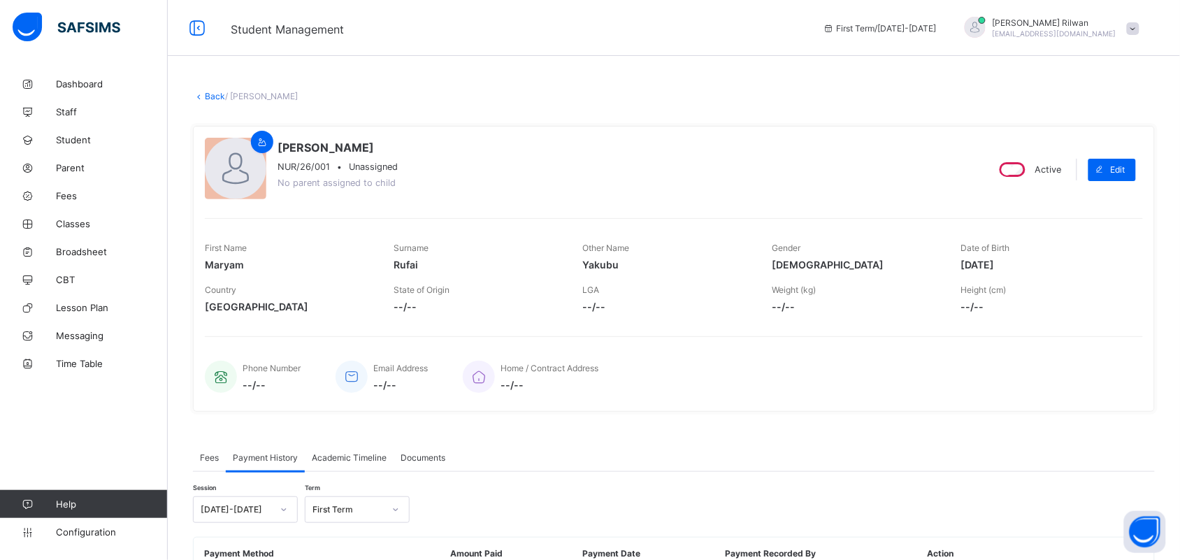
click at [220, 92] on link "Back" at bounding box center [215, 96] width 20 height 10
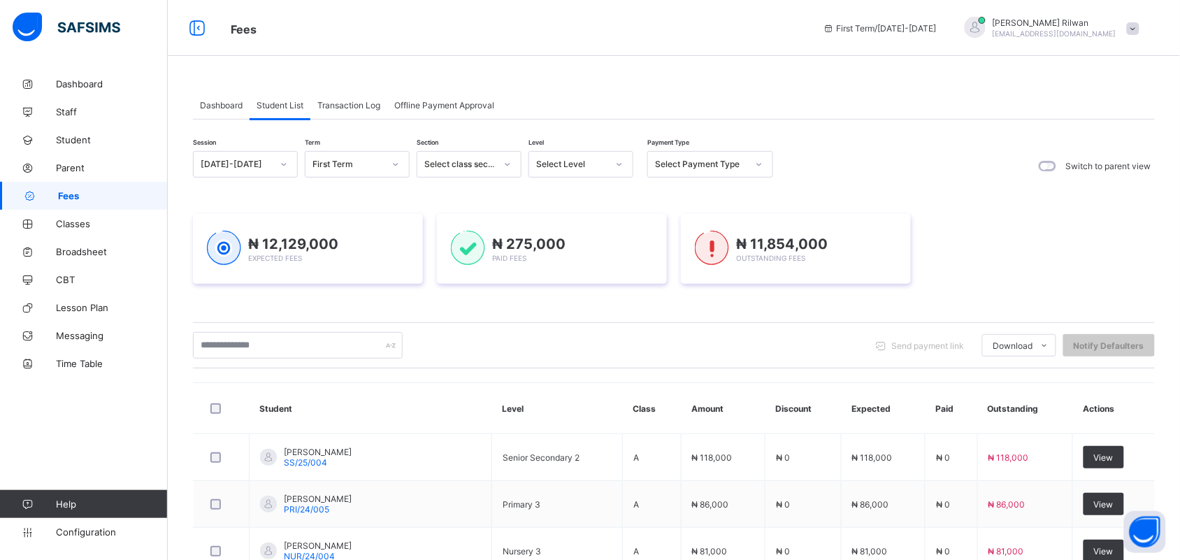
click at [621, 172] on div at bounding box center [619, 164] width 24 height 22
click at [546, 317] on div "JS 2" at bounding box center [580, 328] width 103 height 22
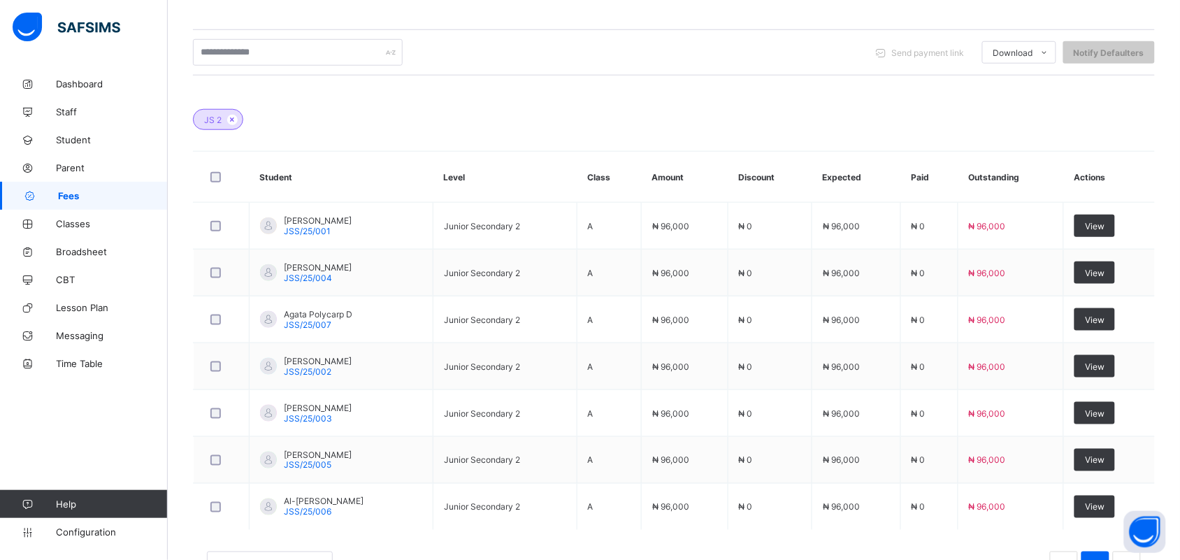
scroll to position [316, 0]
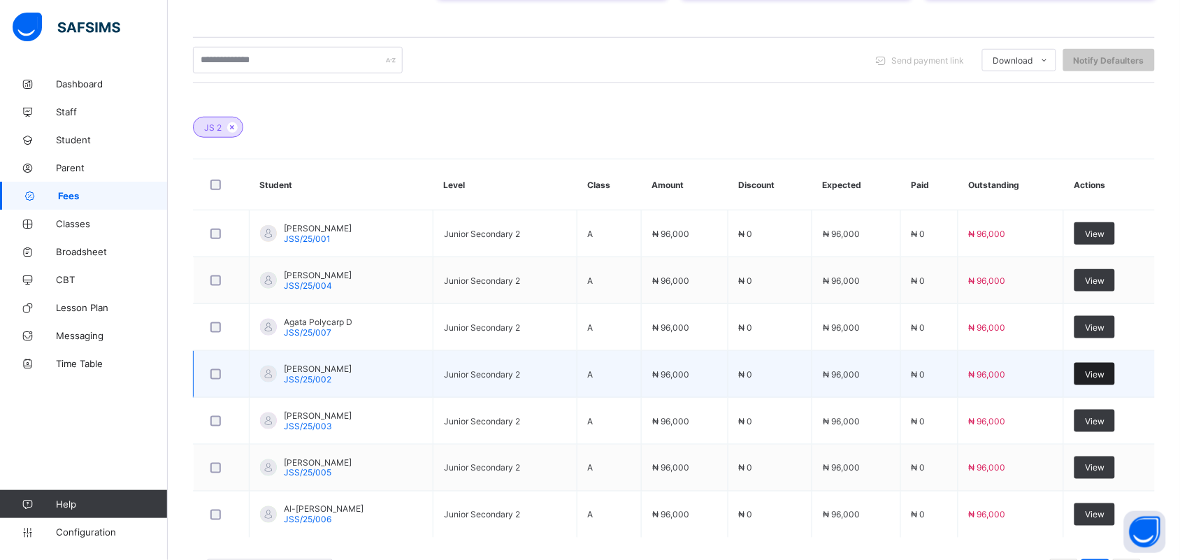
click at [1104, 374] on span "View" at bounding box center [1094, 374] width 20 height 10
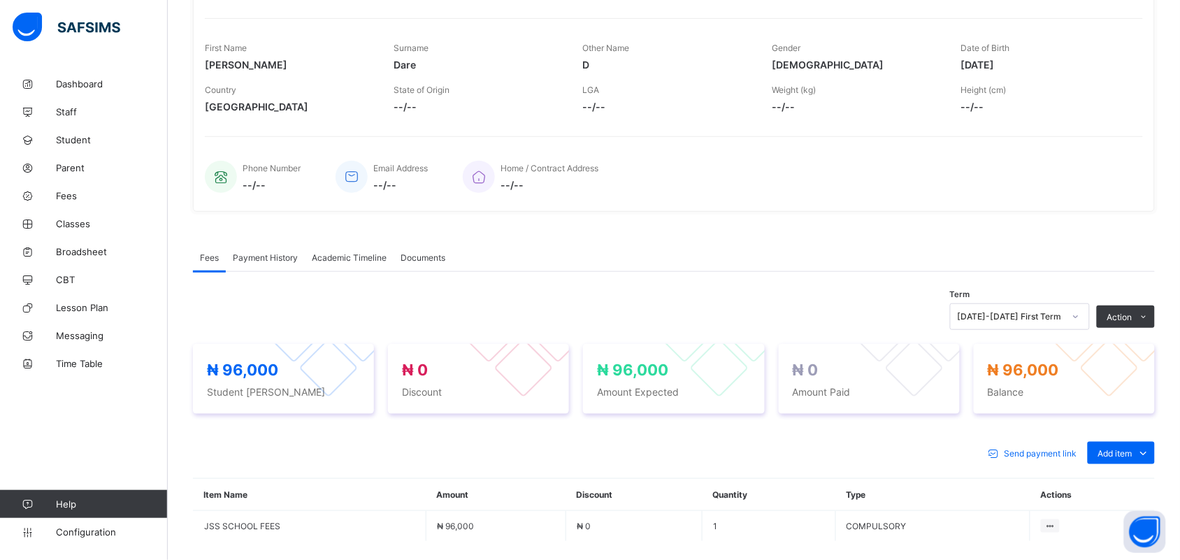
scroll to position [316, 0]
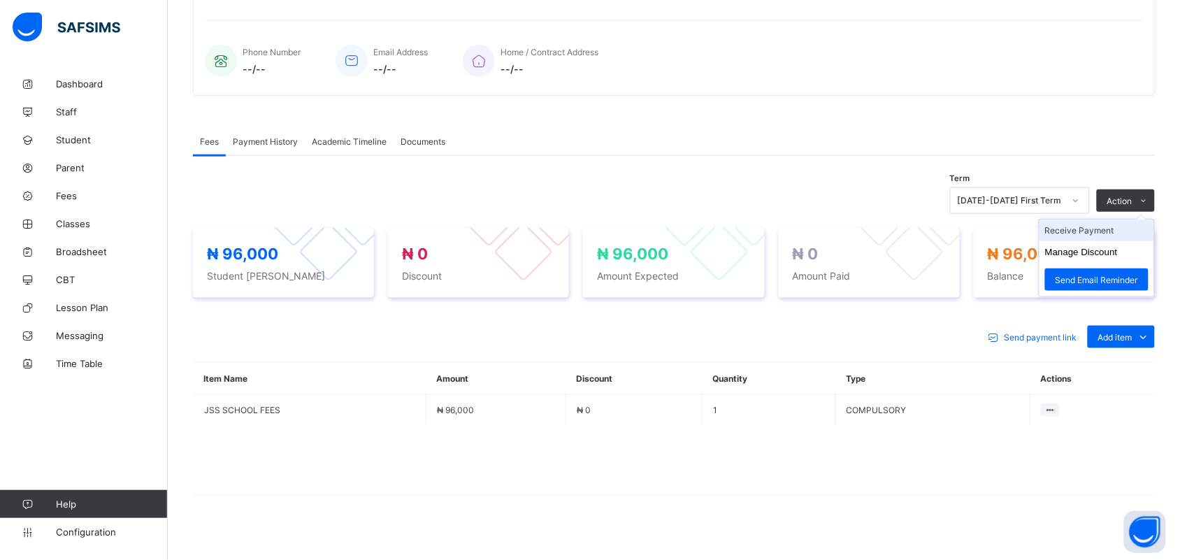
click at [1122, 228] on li "Receive Payment" at bounding box center [1096, 230] width 115 height 22
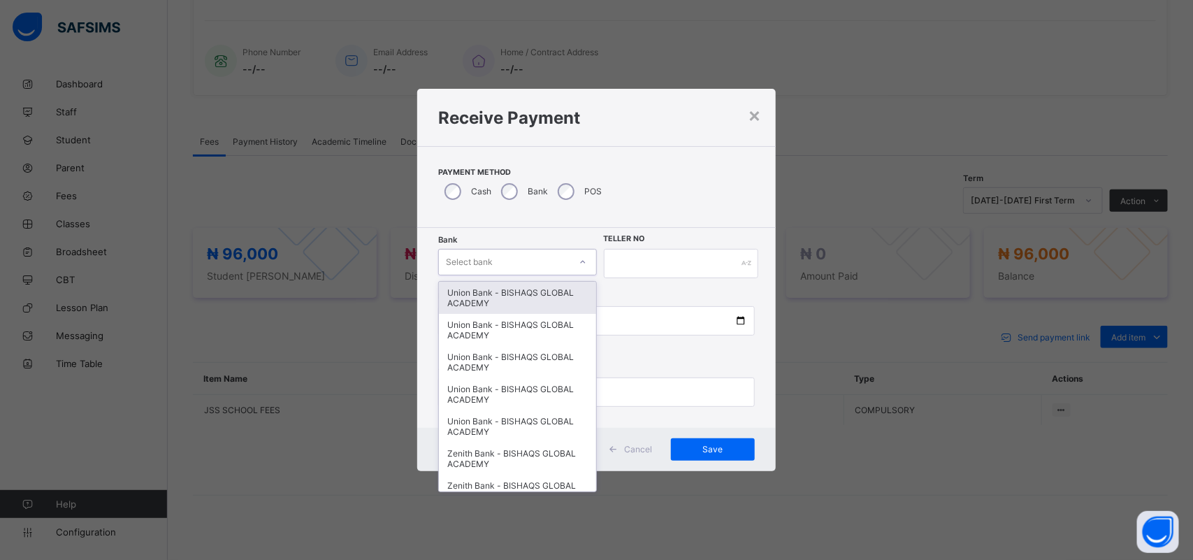
click at [470, 252] on div "Select bank" at bounding box center [517, 262] width 158 height 27
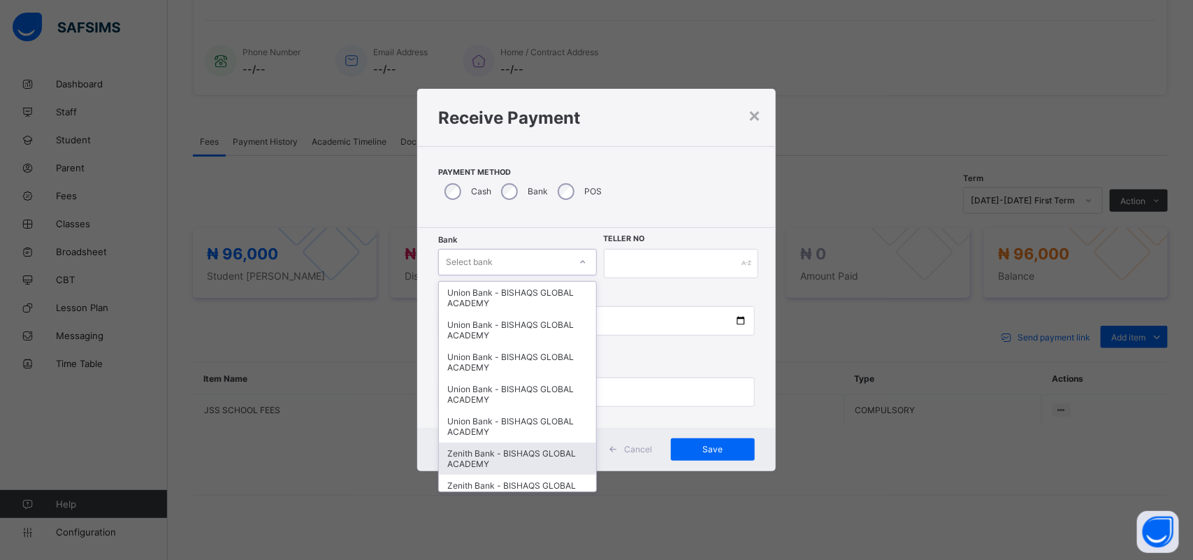
click at [531, 454] on div "Zenith Bank - BISHAQS GLOBAL ACADEMY" at bounding box center [517, 458] width 157 height 32
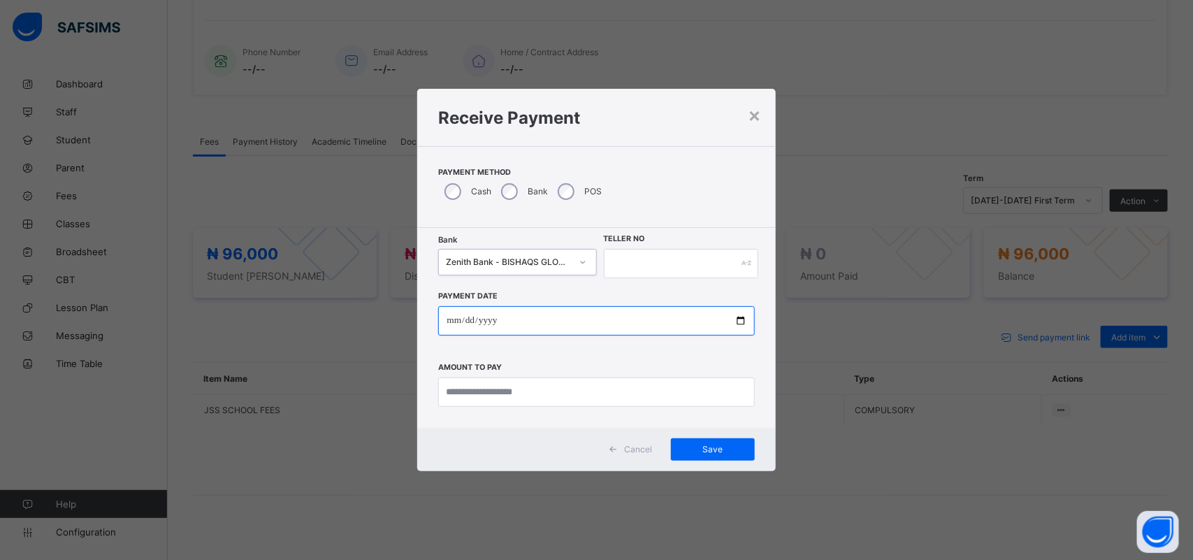
click at [489, 322] on input "date" at bounding box center [596, 320] width 316 height 29
click at [442, 312] on input "date" at bounding box center [596, 320] width 316 height 29
click at [449, 314] on input "date" at bounding box center [596, 320] width 316 height 29
type input "**********"
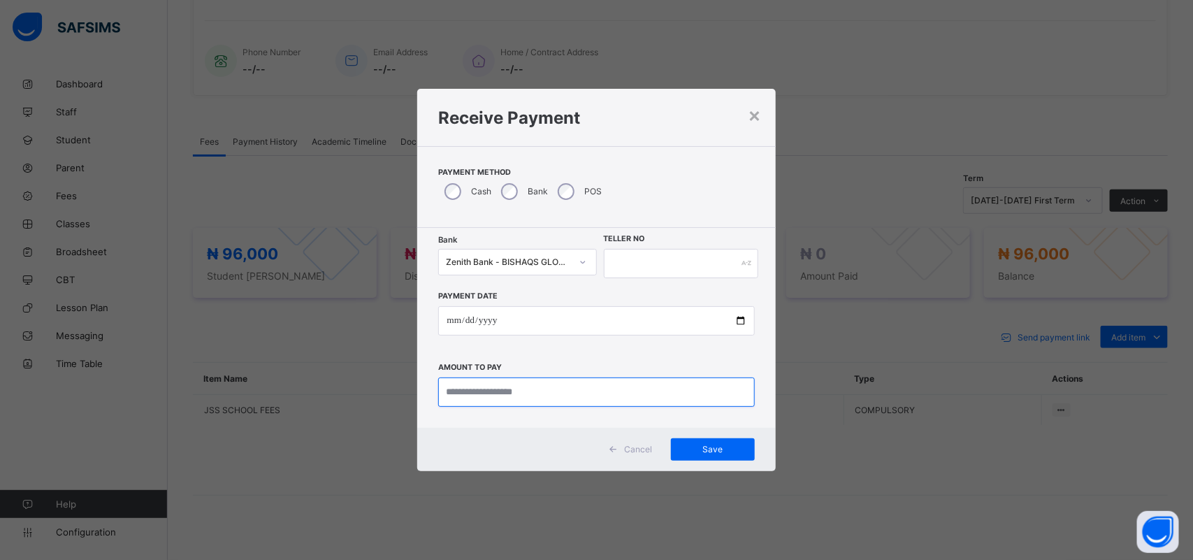
click at [484, 396] on input "currency" at bounding box center [596, 391] width 316 height 29
type input "********"
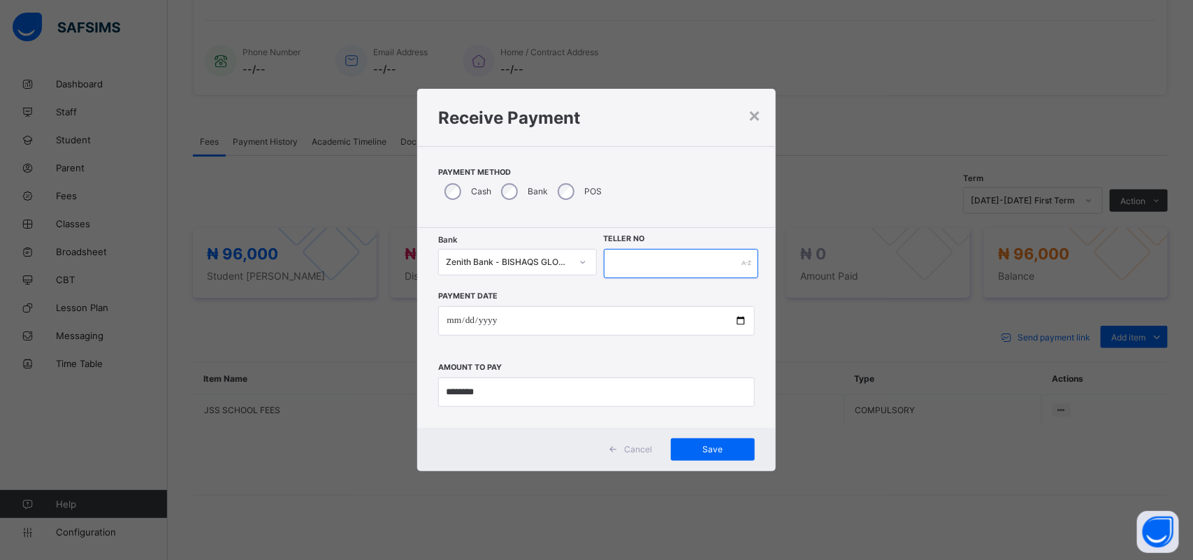
click at [622, 269] on input "text" at bounding box center [681, 263] width 155 height 29
type input "****"
click at [711, 454] on span "Save" at bounding box center [712, 449] width 63 height 10
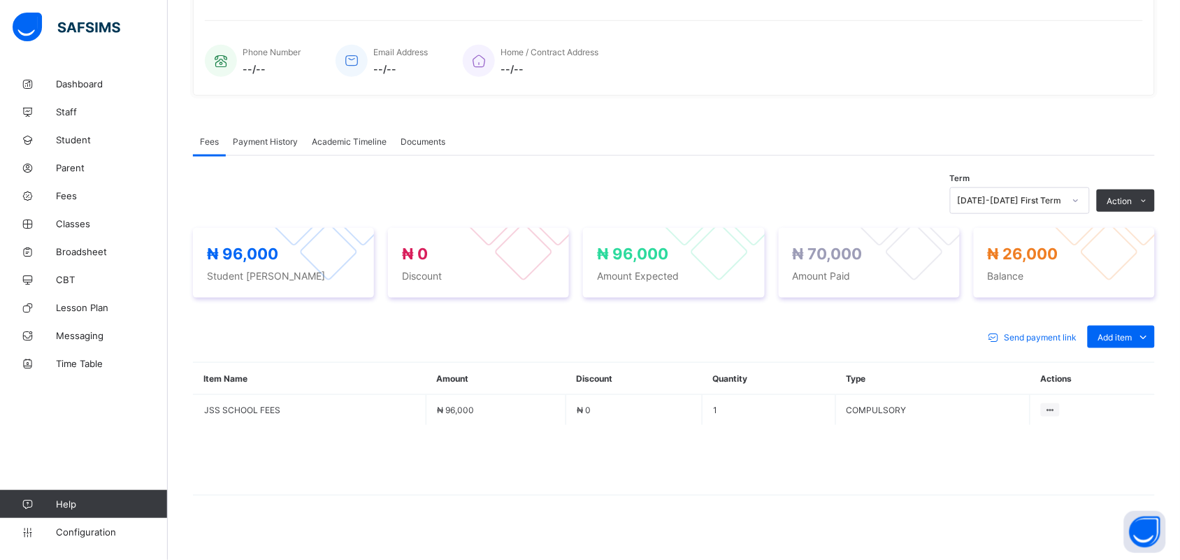
click at [263, 137] on span "Payment History" at bounding box center [265, 141] width 65 height 10
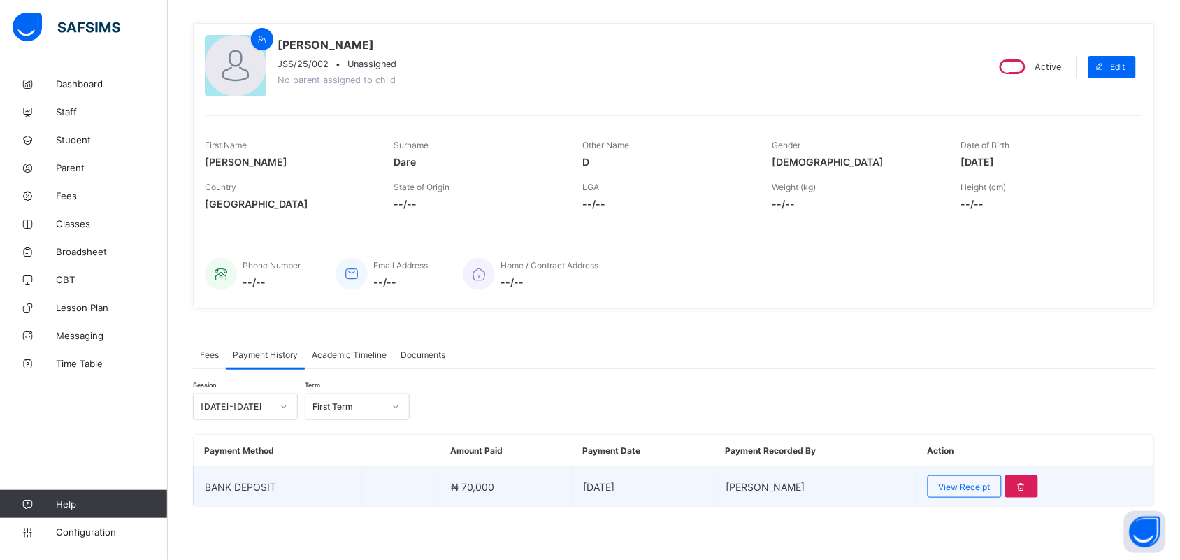
click at [985, 500] on td "View Receipt" at bounding box center [1035, 487] width 238 height 40
click at [975, 488] on span "View Receipt" at bounding box center [964, 486] width 52 height 10
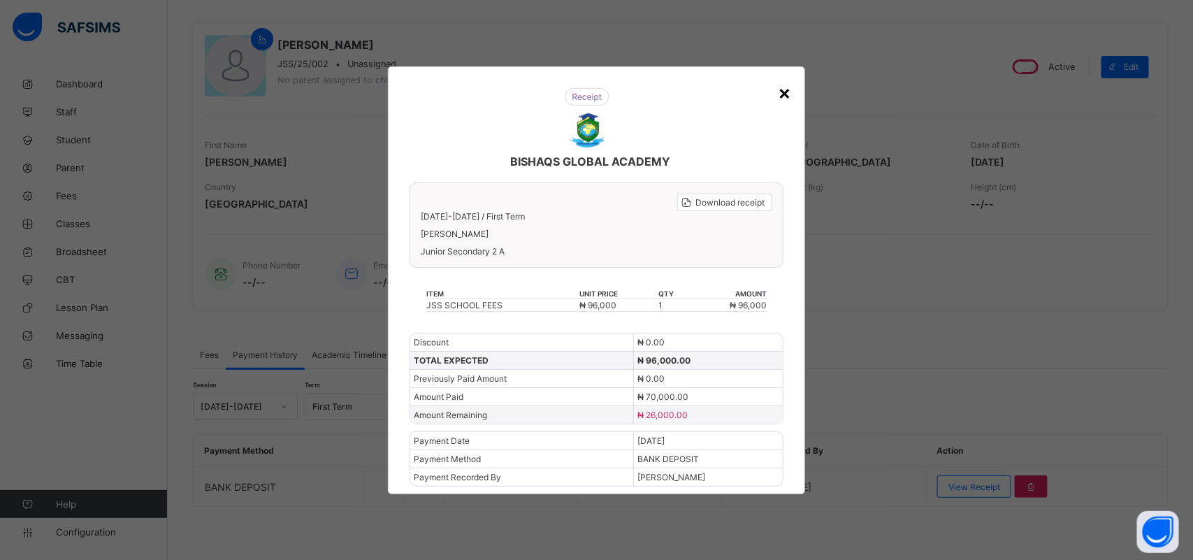
click at [787, 95] on div "×" at bounding box center [784, 92] width 13 height 24
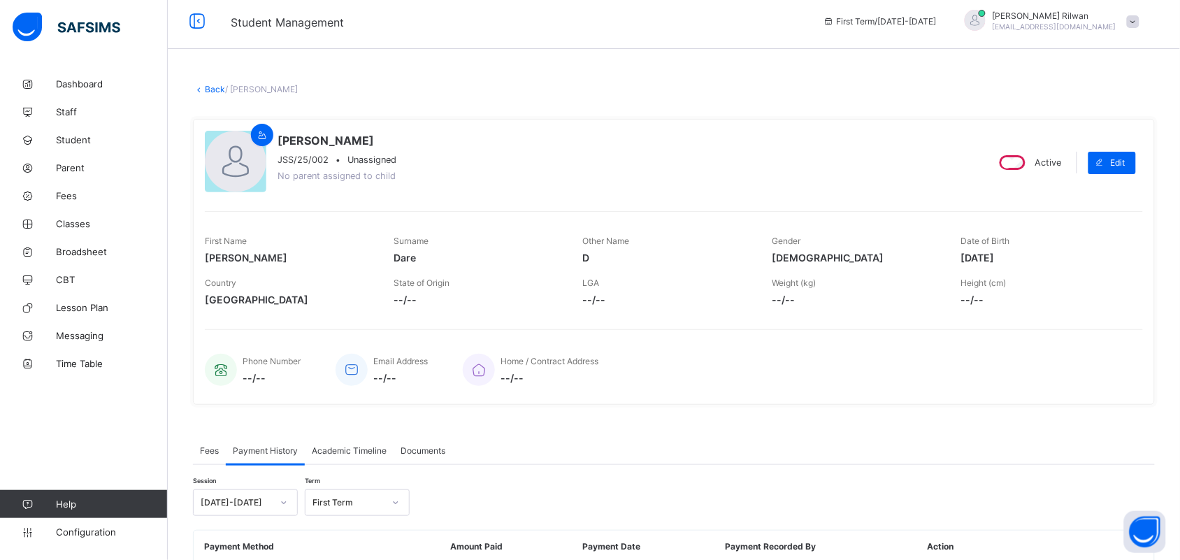
scroll to position [0, 0]
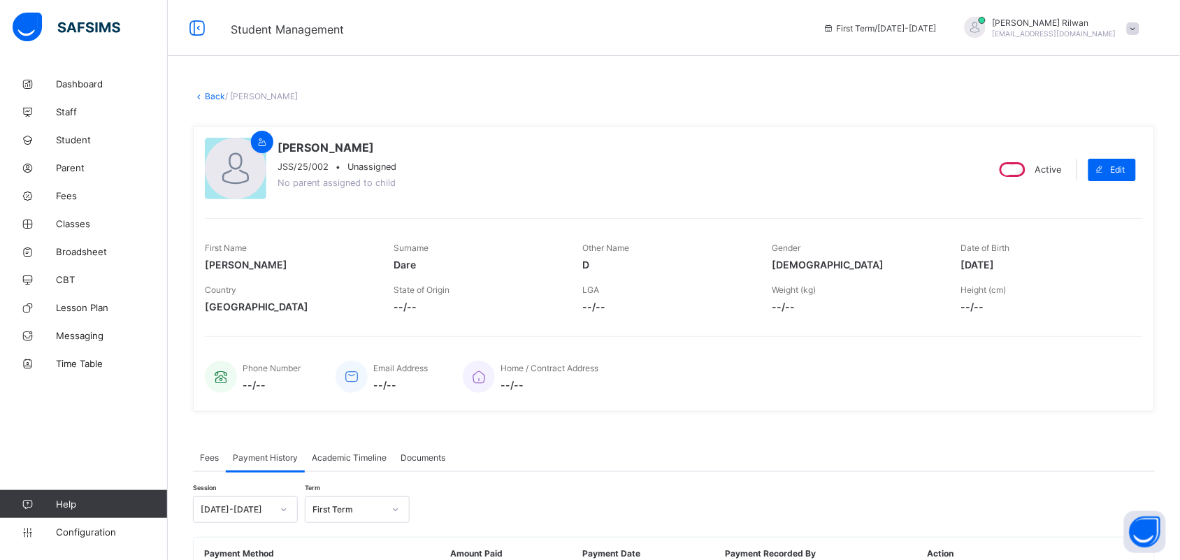
click at [211, 85] on div "× Delete Document This action would delete the document with name: from the sys…" at bounding box center [674, 367] width 1012 height 595
click at [211, 92] on link "Back" at bounding box center [215, 96] width 20 height 10
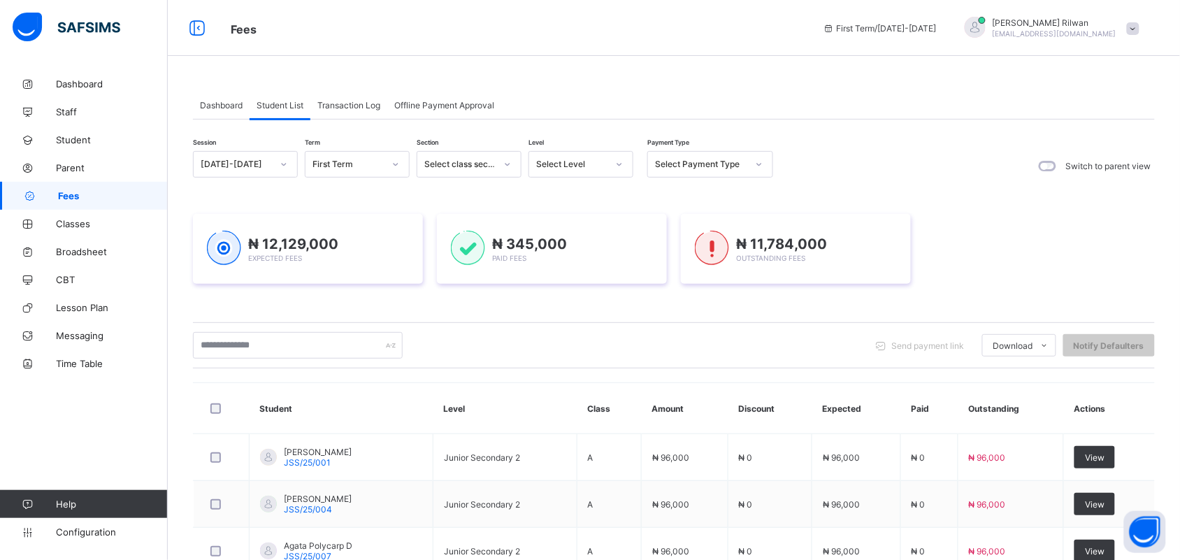
click at [365, 113] on div "Transaction Log" at bounding box center [348, 105] width 77 height 28
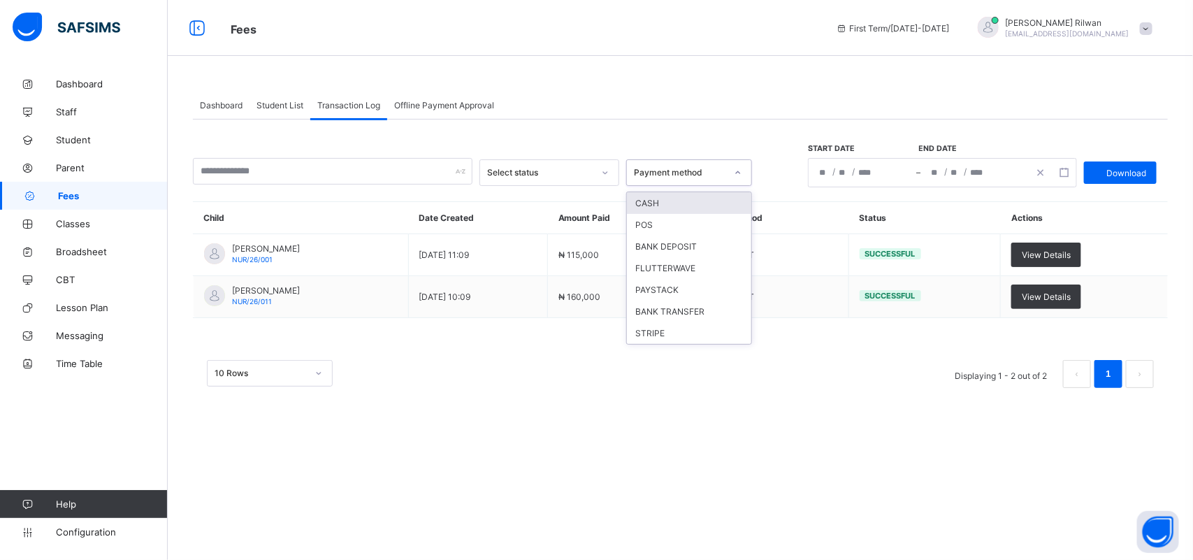
click at [736, 173] on icon at bounding box center [738, 173] width 8 height 14
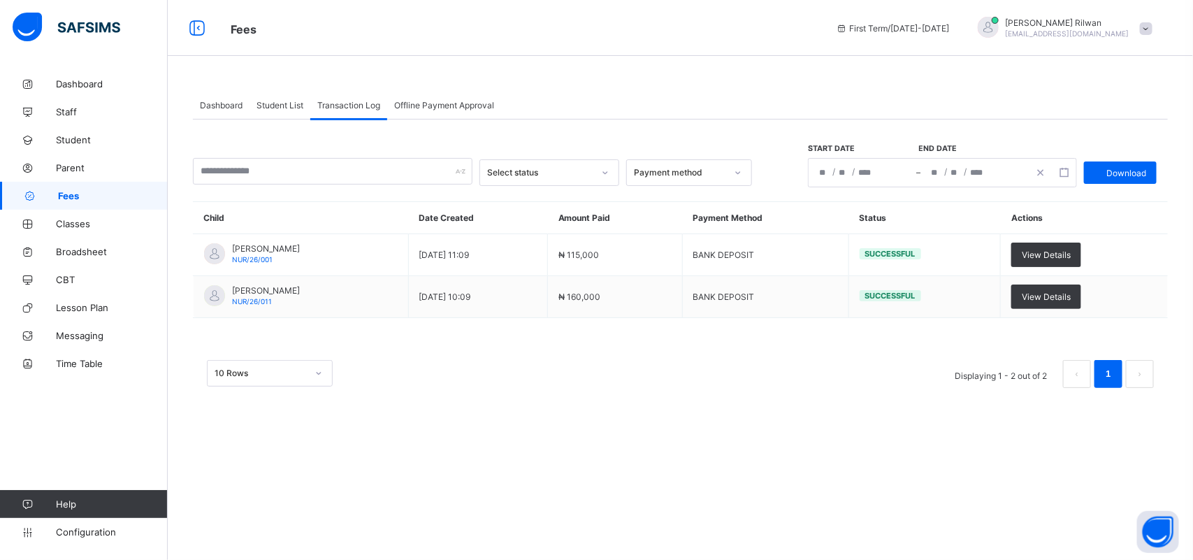
click at [695, 392] on div "10 Rows Displaying 1 - 2 out of 2 1" at bounding box center [680, 367] width 975 height 70
click at [592, 171] on div at bounding box center [605, 172] width 27 height 25
click at [840, 419] on div "Dashboard Student List Transaction Log Offline Payment Approval Transaction Log…" at bounding box center [680, 246] width 1025 height 353
click at [276, 99] on div "Student List" at bounding box center [279, 105] width 61 height 28
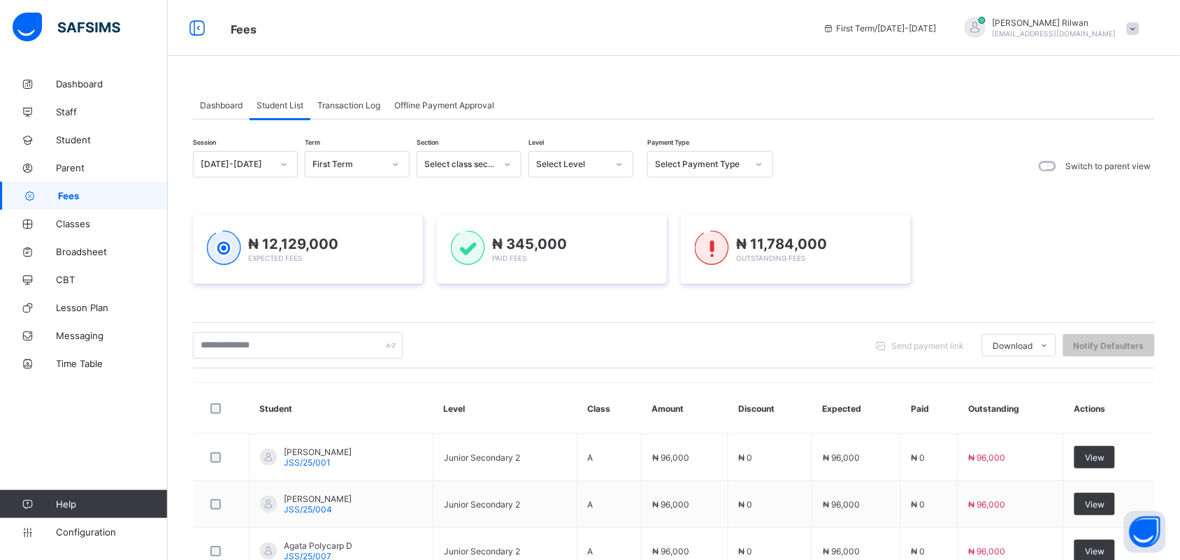
click at [578, 163] on div "Select Level" at bounding box center [571, 164] width 71 height 10
click at [708, 154] on div "Select Payment Type" at bounding box center [697, 164] width 98 height 20
click at [674, 192] on div "Full" at bounding box center [710, 195] width 124 height 22
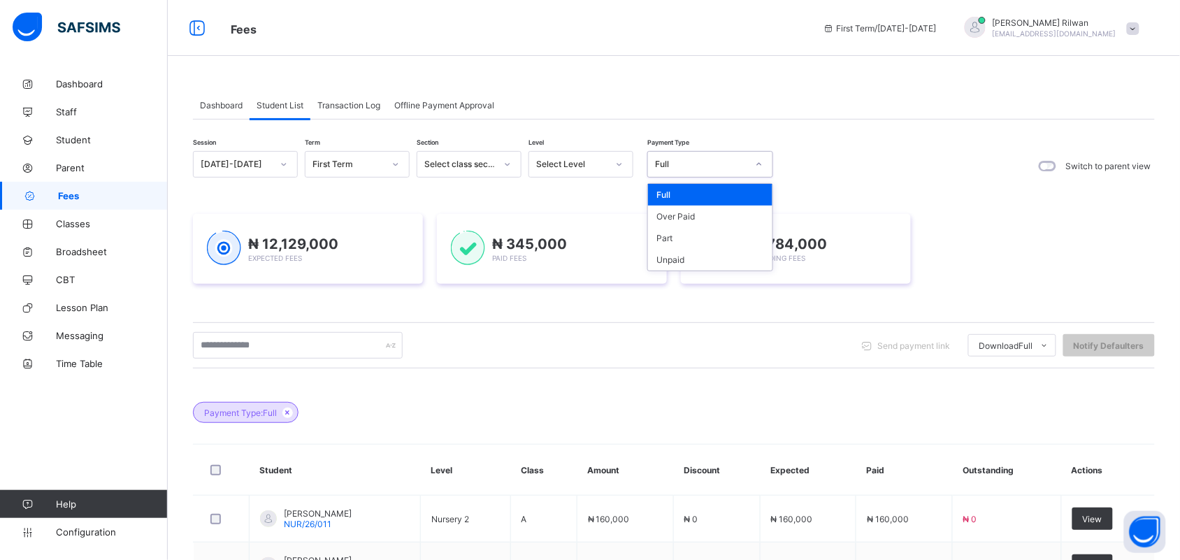
click at [689, 169] on div "Full" at bounding box center [697, 164] width 98 height 20
click at [672, 232] on div "Part" at bounding box center [710, 238] width 124 height 22
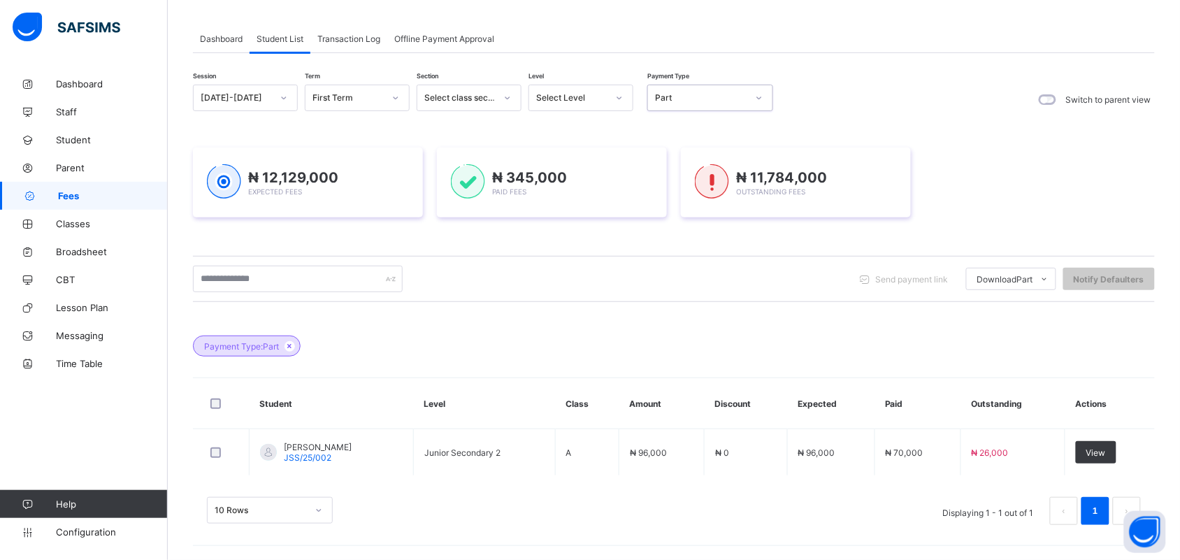
scroll to position [67, 0]
click at [762, 96] on icon at bounding box center [759, 98] width 8 height 14
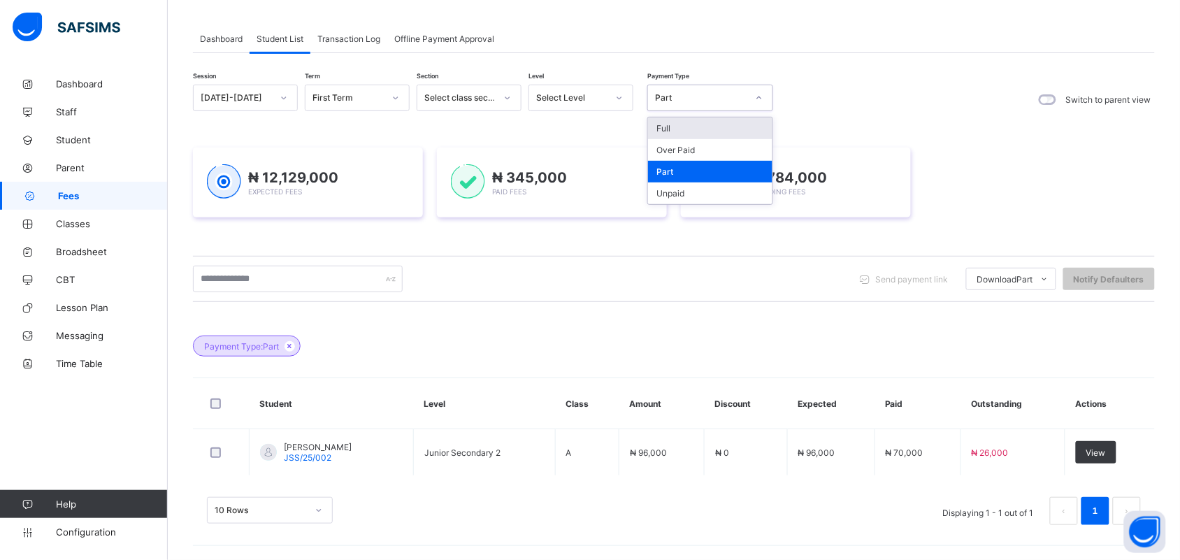
click at [732, 121] on div "Full" at bounding box center [710, 128] width 124 height 22
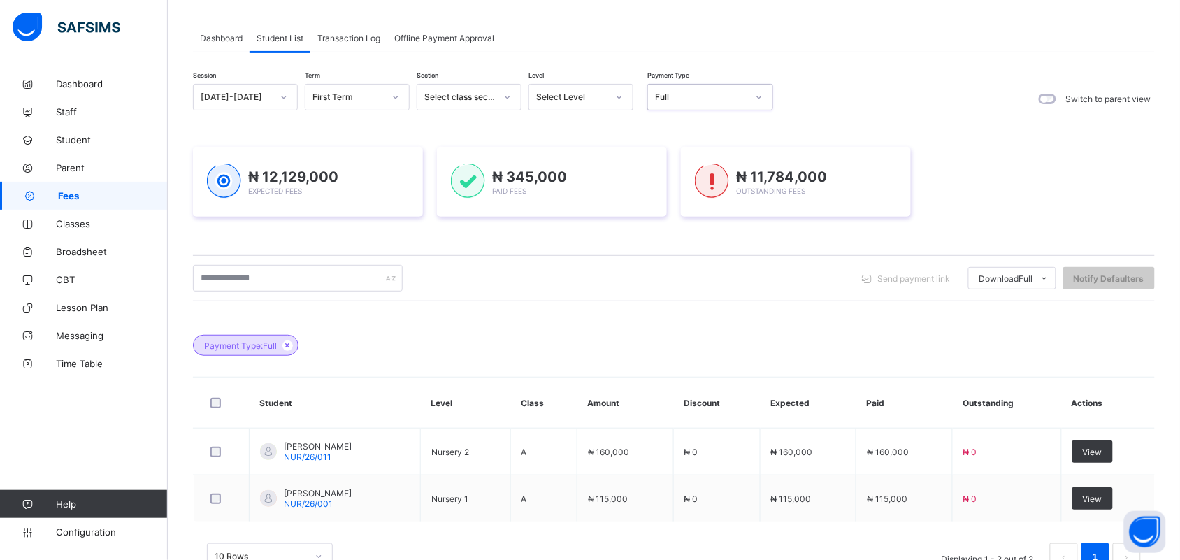
click at [608, 100] on div at bounding box center [619, 97] width 24 height 22
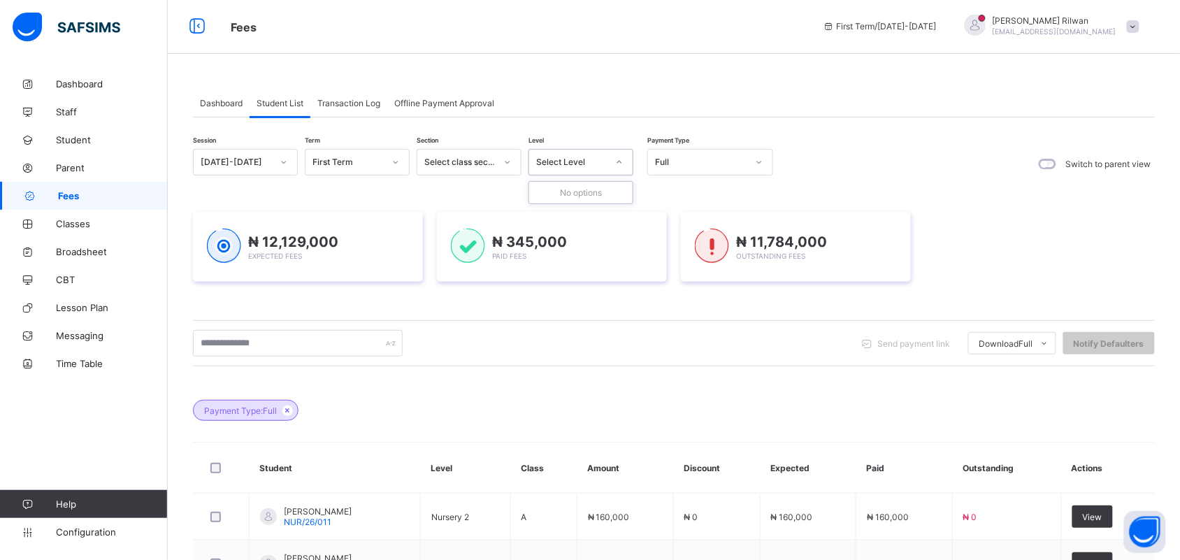
scroll to position [0, 0]
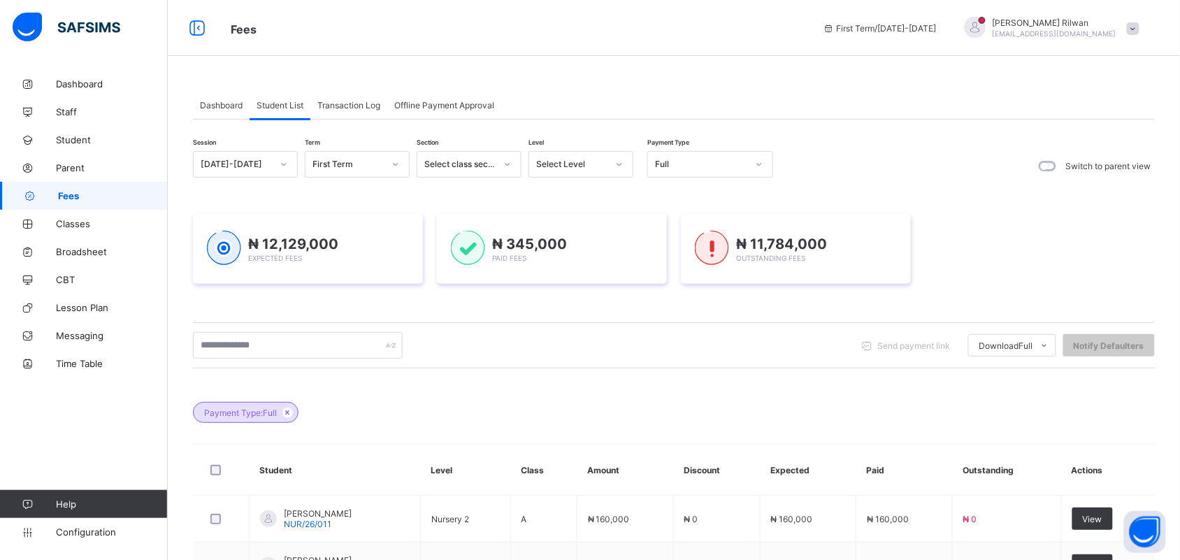
click at [375, 68] on div "Dashboard Student List Transaction Log Offline Payment Approval Student List Mo…" at bounding box center [674, 336] width 1012 height 673
click at [623, 171] on div at bounding box center [619, 164] width 24 height 22
click at [219, 107] on span "Dashboard" at bounding box center [221, 105] width 43 height 10
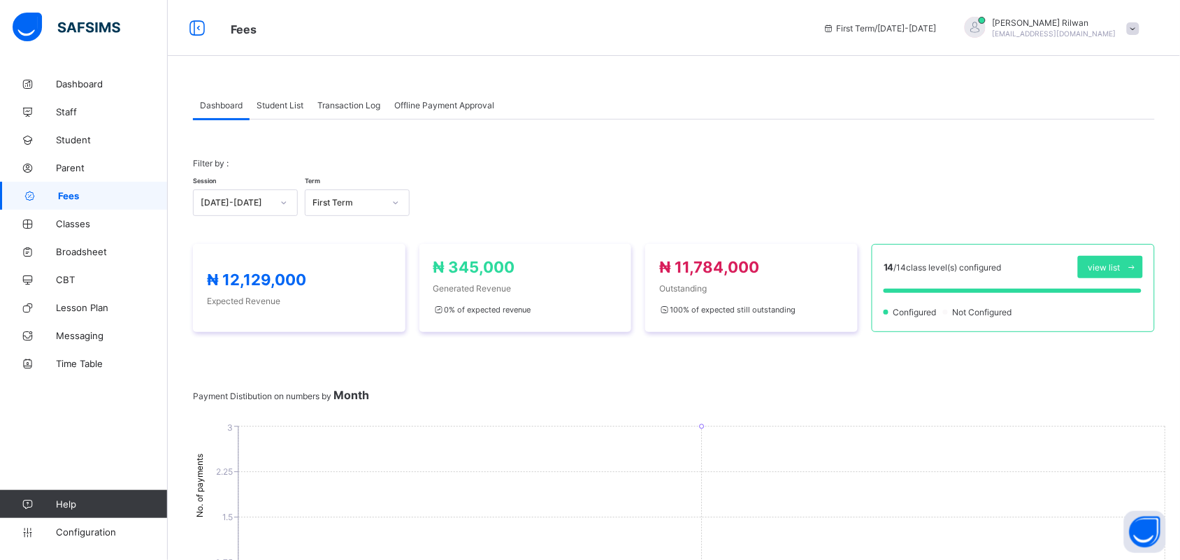
click at [74, 197] on span "Fees" at bounding box center [113, 195] width 110 height 11
click at [289, 113] on div "Student List" at bounding box center [279, 105] width 61 height 28
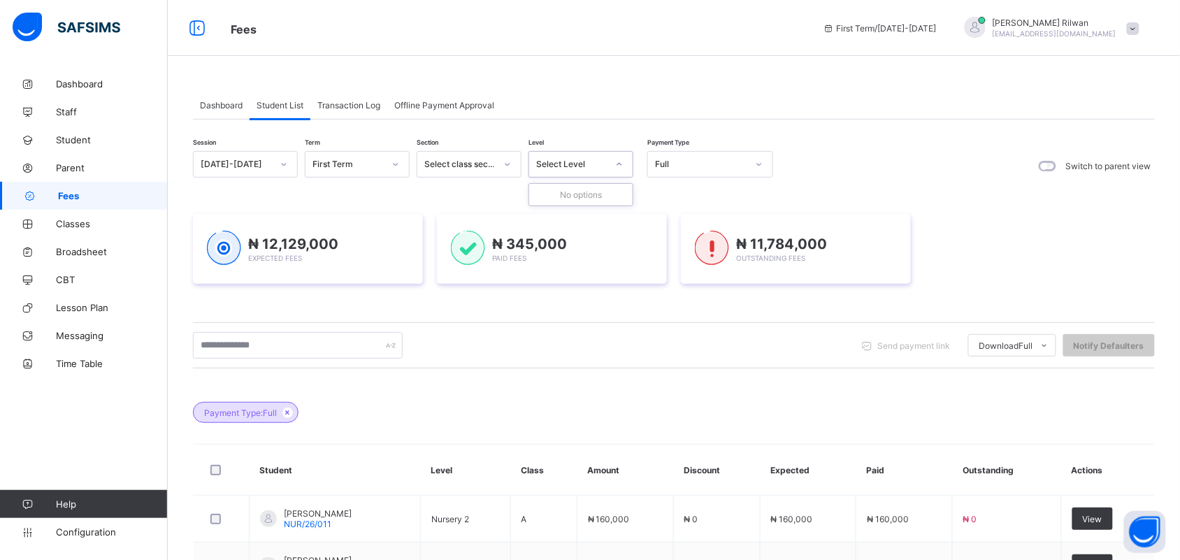
click at [622, 162] on icon at bounding box center [619, 164] width 8 height 14
click at [608, 162] on div at bounding box center [619, 164] width 24 height 22
click at [546, 161] on div "Select Level" at bounding box center [571, 164] width 71 height 10
click at [489, 159] on div "Select class section" at bounding box center [459, 164] width 71 height 10
click at [59, 194] on span "Fees" at bounding box center [113, 195] width 110 height 11
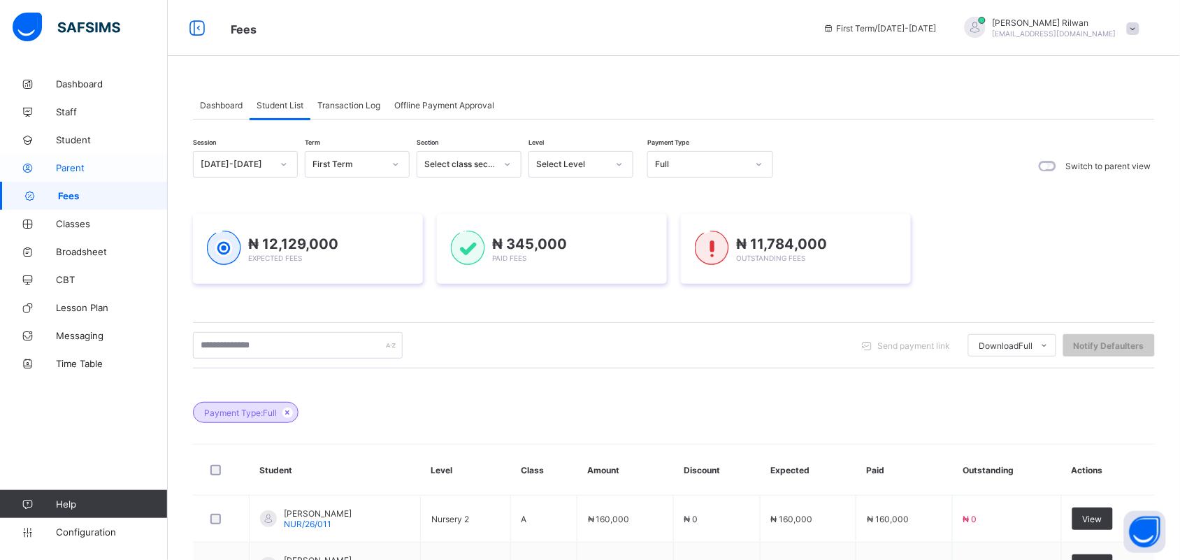
click at [71, 171] on span "Parent" at bounding box center [112, 167] width 112 height 11
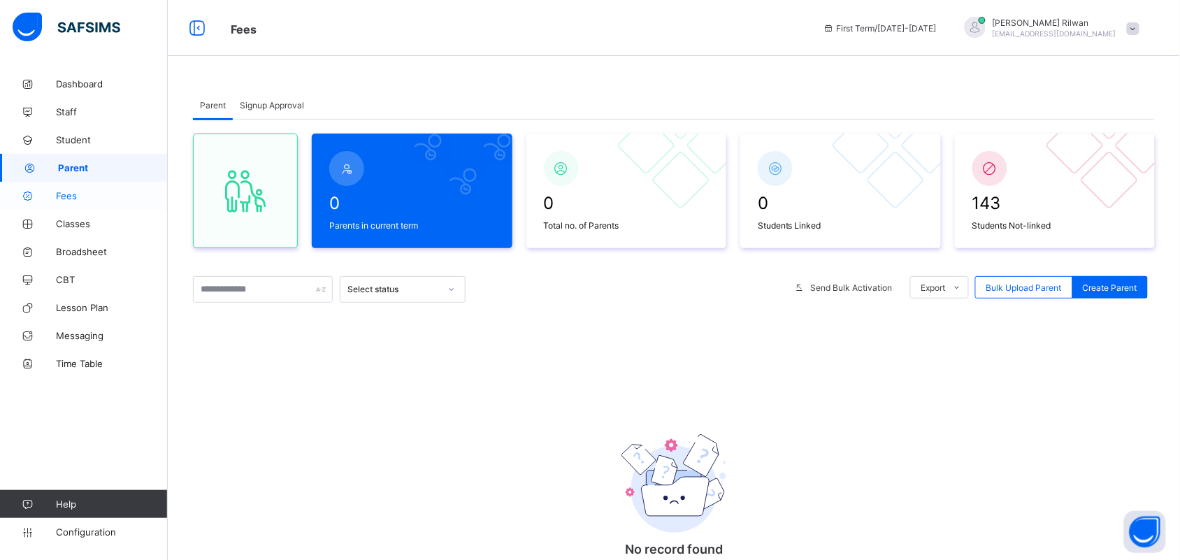
click at [82, 196] on span "Fees" at bounding box center [112, 195] width 112 height 11
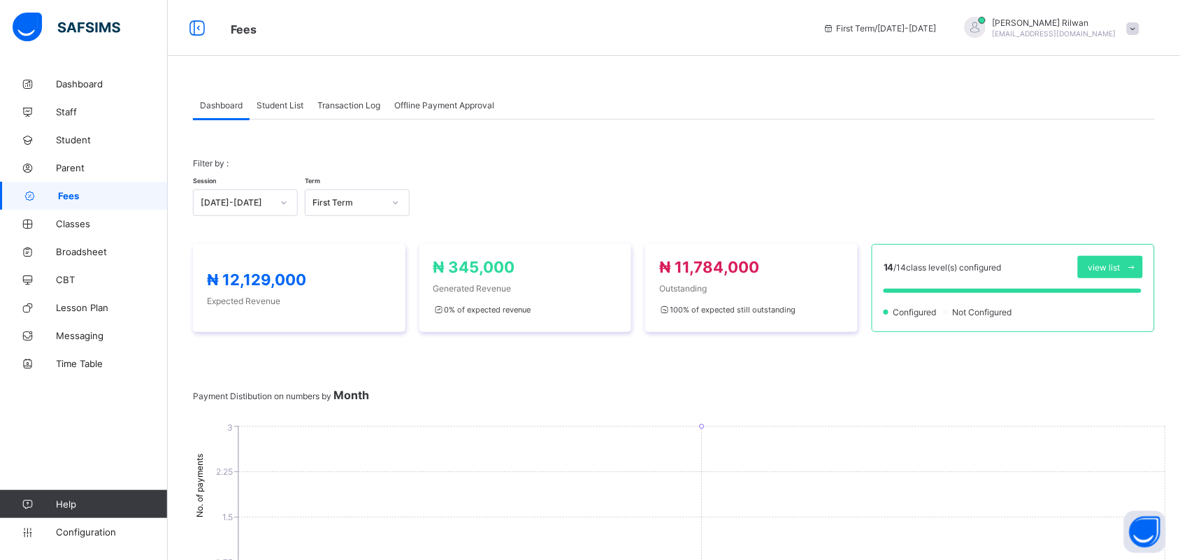
click at [280, 99] on div "Student List" at bounding box center [279, 105] width 61 height 28
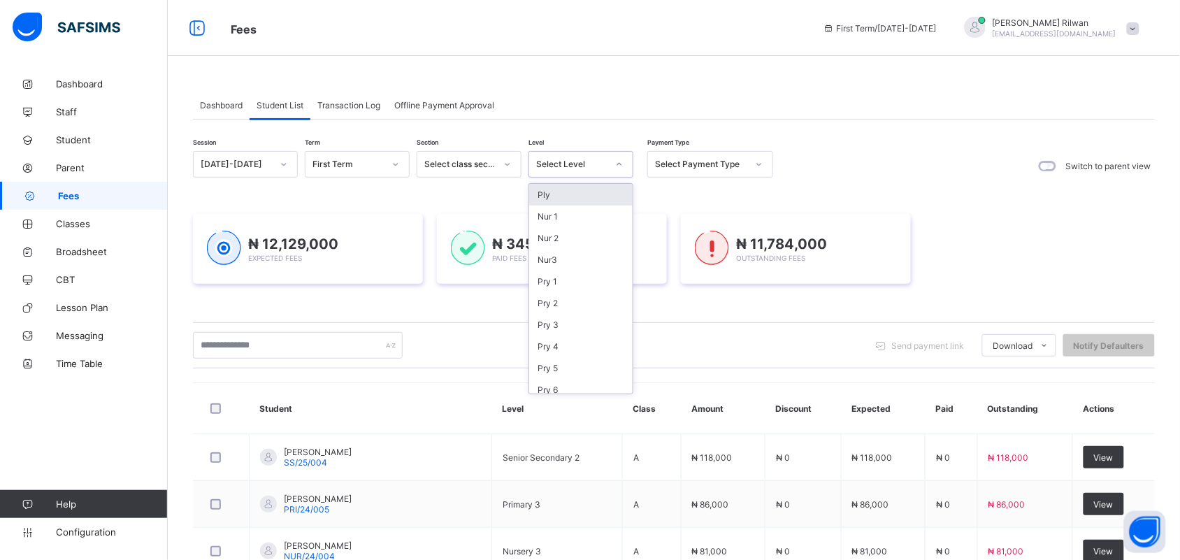
click at [567, 162] on div "Select Level" at bounding box center [571, 164] width 71 height 10
click at [590, 211] on div "Nur 1" at bounding box center [580, 216] width 103 height 22
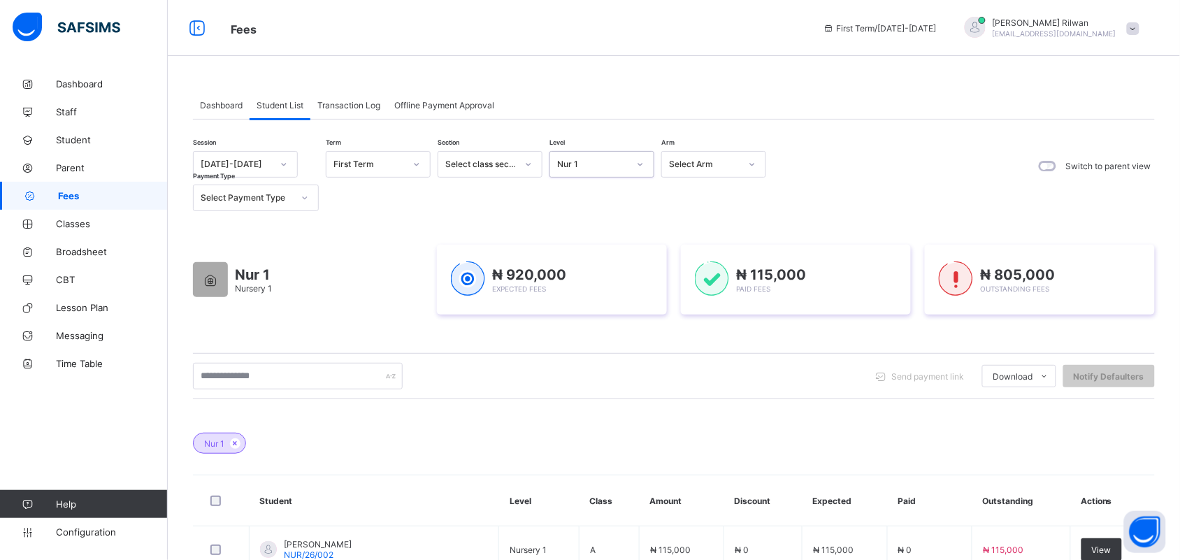
scroll to position [427, 0]
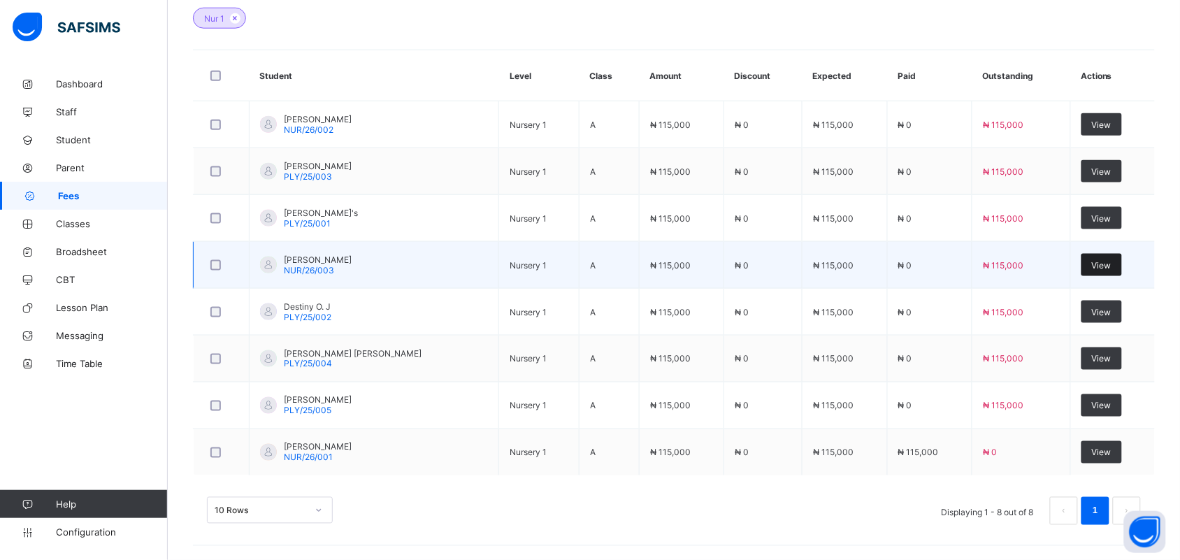
click at [1111, 267] on span "View" at bounding box center [1101, 265] width 20 height 10
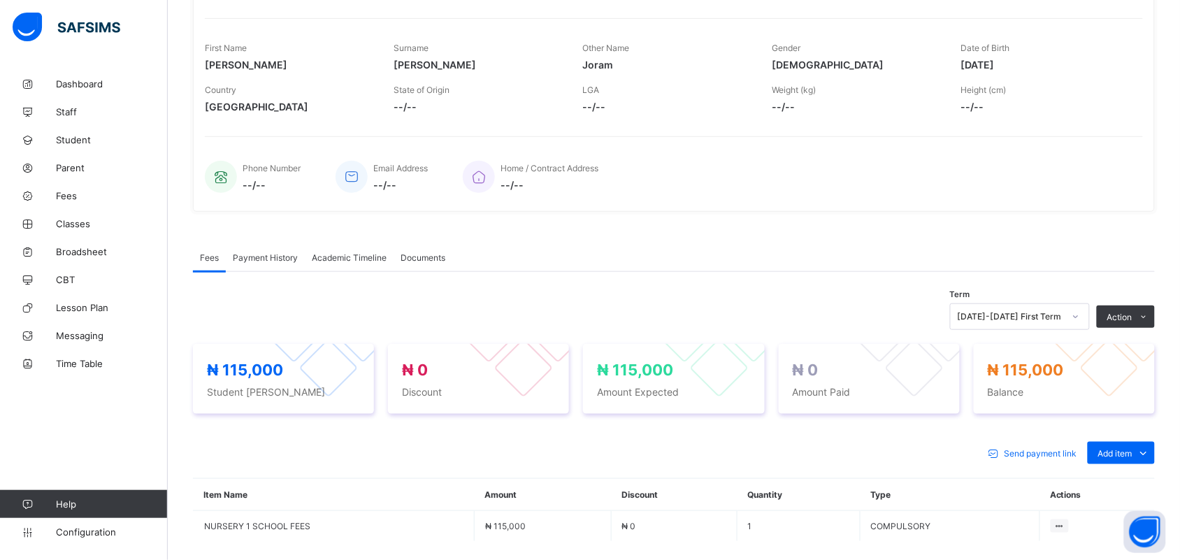
scroll to position [326, 0]
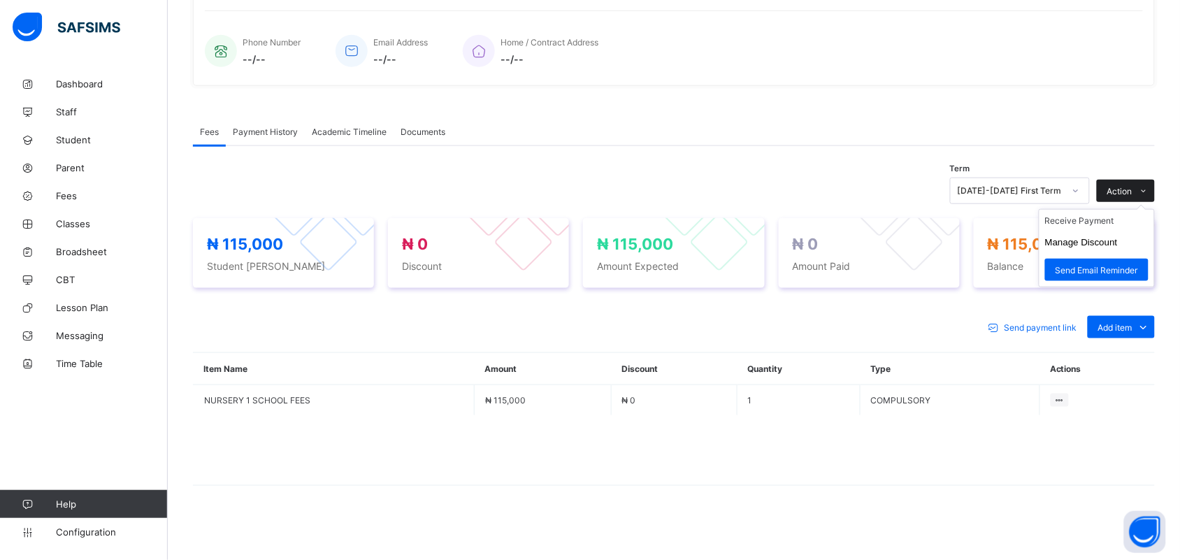
click at [1150, 185] on span at bounding box center [1143, 191] width 22 height 22
click at [1137, 215] on ul "Receive Payment Manage Discount Send Email Reminder" at bounding box center [1096, 248] width 116 height 78
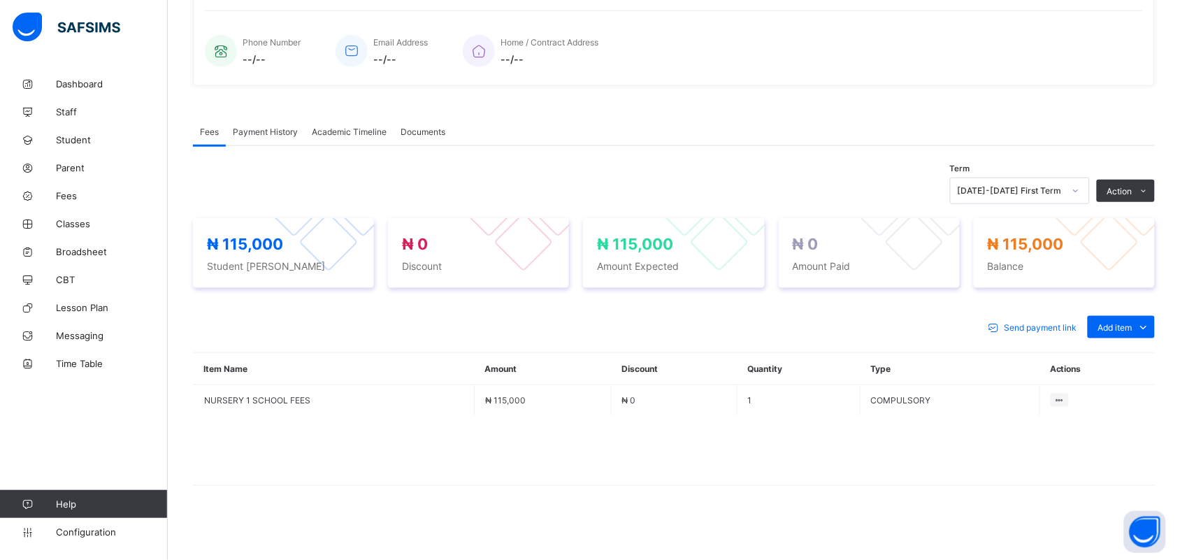
click at [0, 0] on li "Receive Payment" at bounding box center [0, 0] width 0 height 0
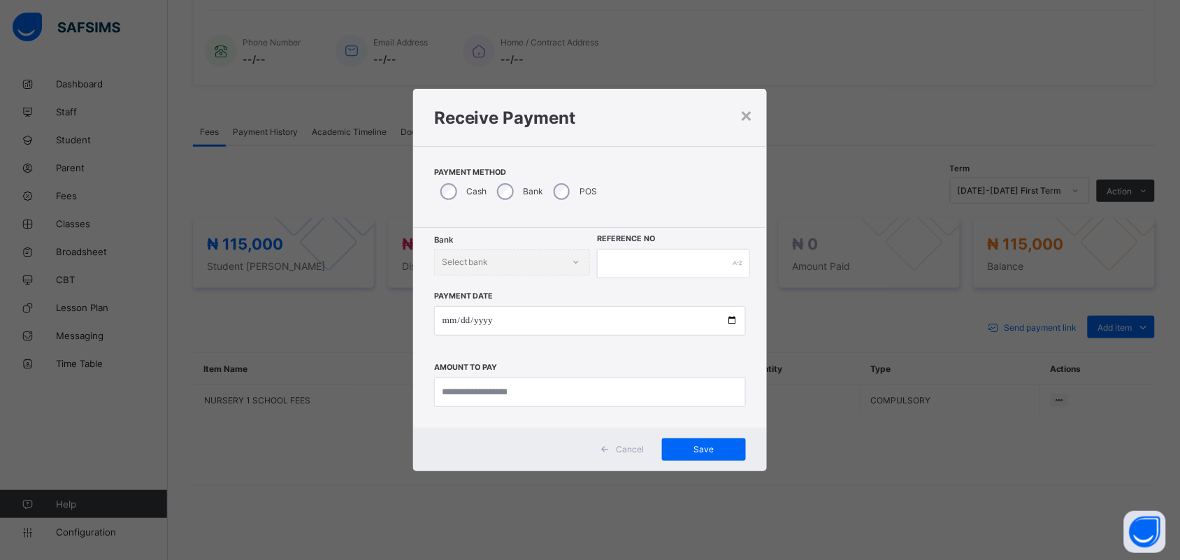
click at [571, 190] on div "POS" at bounding box center [574, 191] width 54 height 29
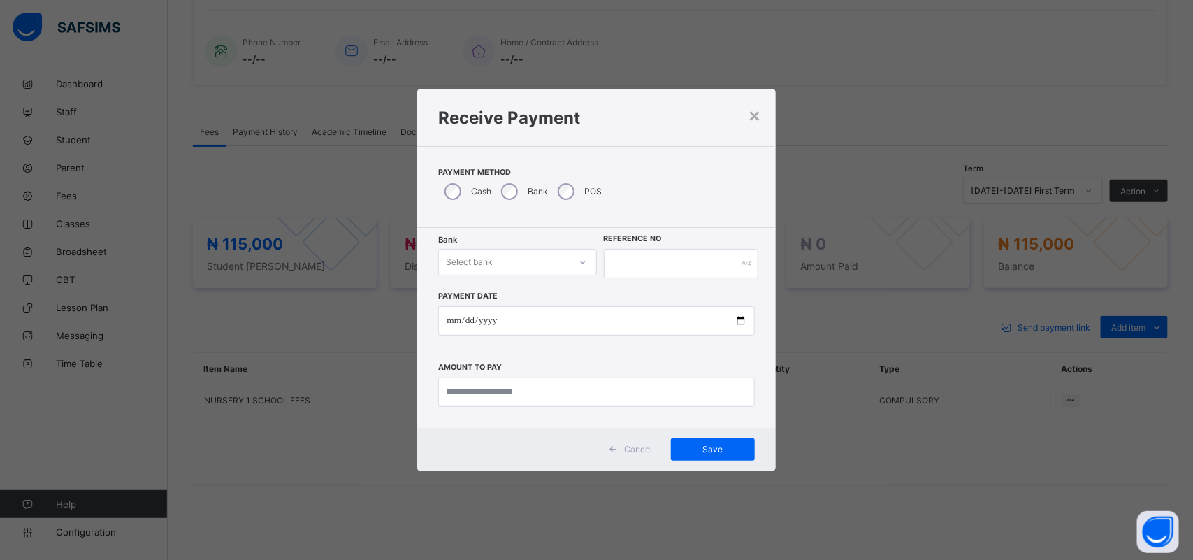
click at [487, 256] on div "Select bank" at bounding box center [469, 262] width 47 height 27
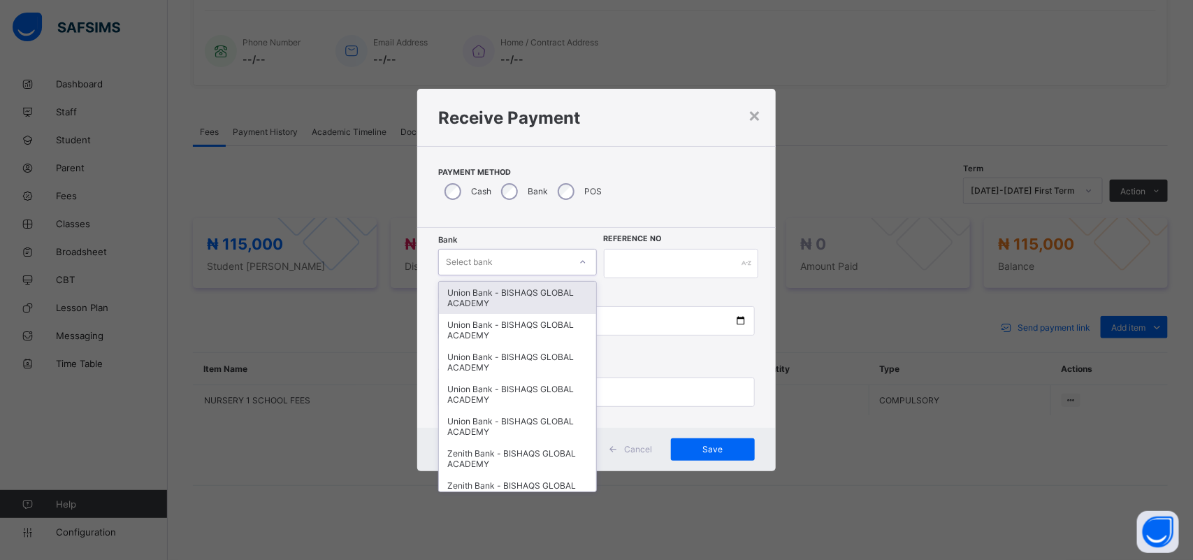
click at [468, 284] on div "Union Bank - BISHAQS GLOBAL ACADEMY" at bounding box center [517, 298] width 157 height 32
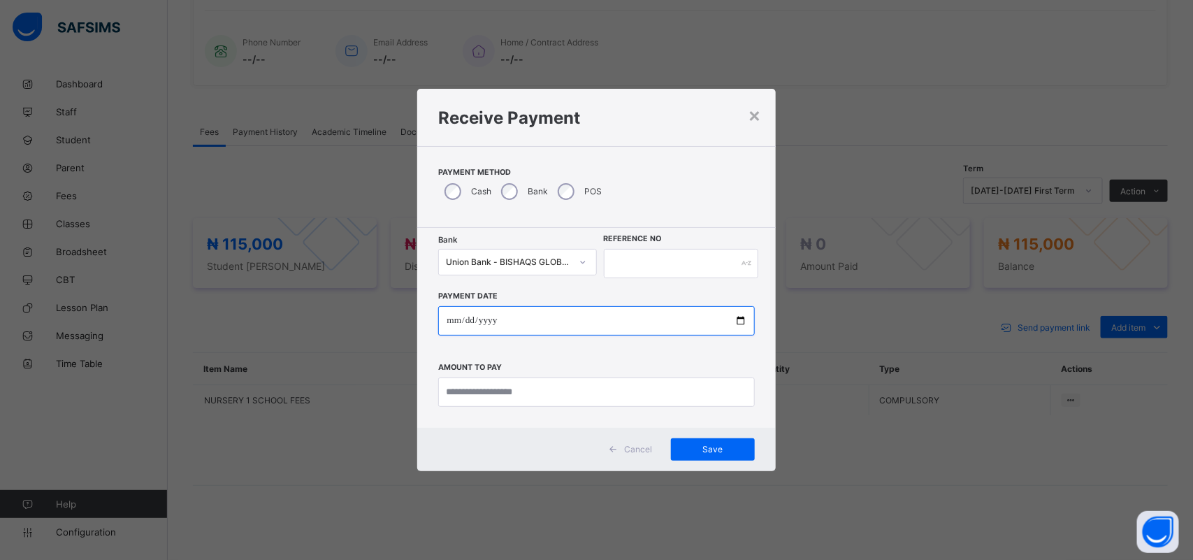
click at [484, 315] on input "date" at bounding box center [596, 320] width 316 height 29
click at [444, 322] on input "date" at bounding box center [596, 320] width 316 height 29
click at [445, 322] on input "date" at bounding box center [596, 320] width 316 height 29
click at [449, 313] on input "date" at bounding box center [596, 320] width 316 height 29
click at [449, 325] on input "date" at bounding box center [596, 320] width 316 height 29
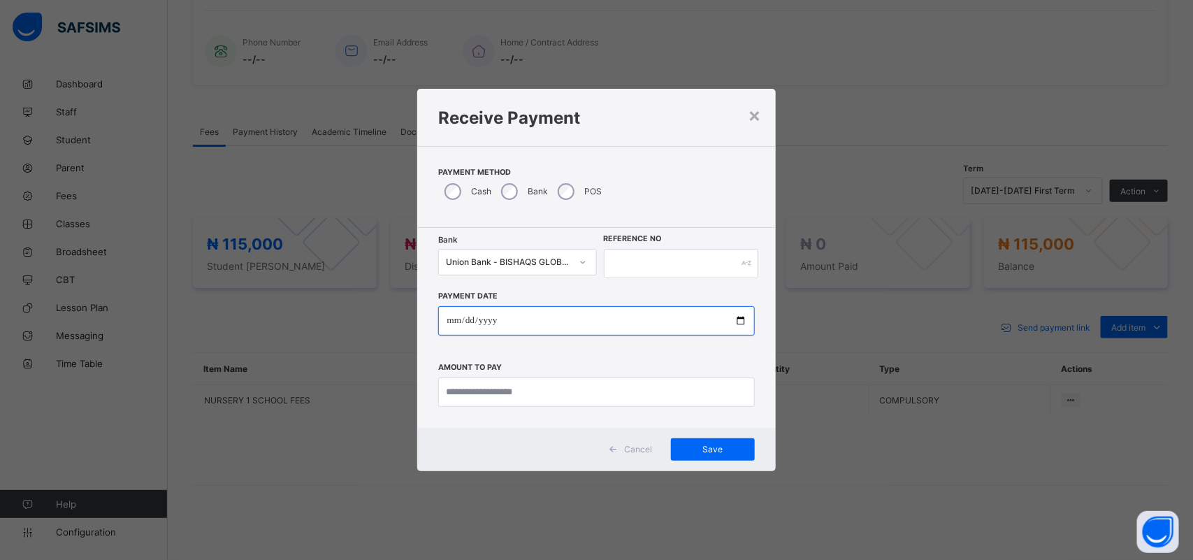
type input "**********"
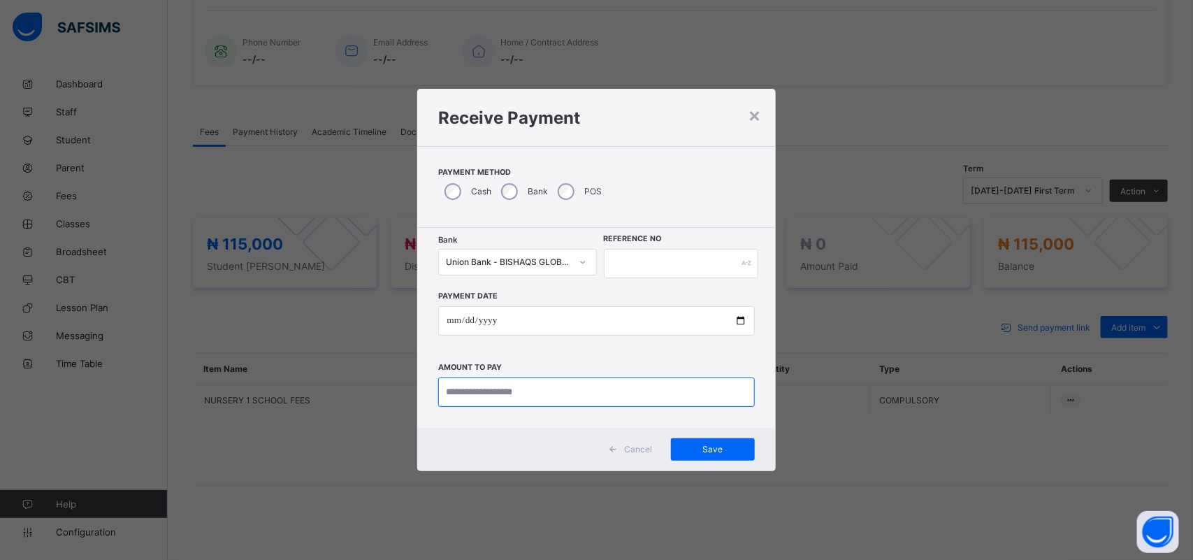
click at [463, 391] on input "currency" at bounding box center [596, 391] width 316 height 29
type input "*********"
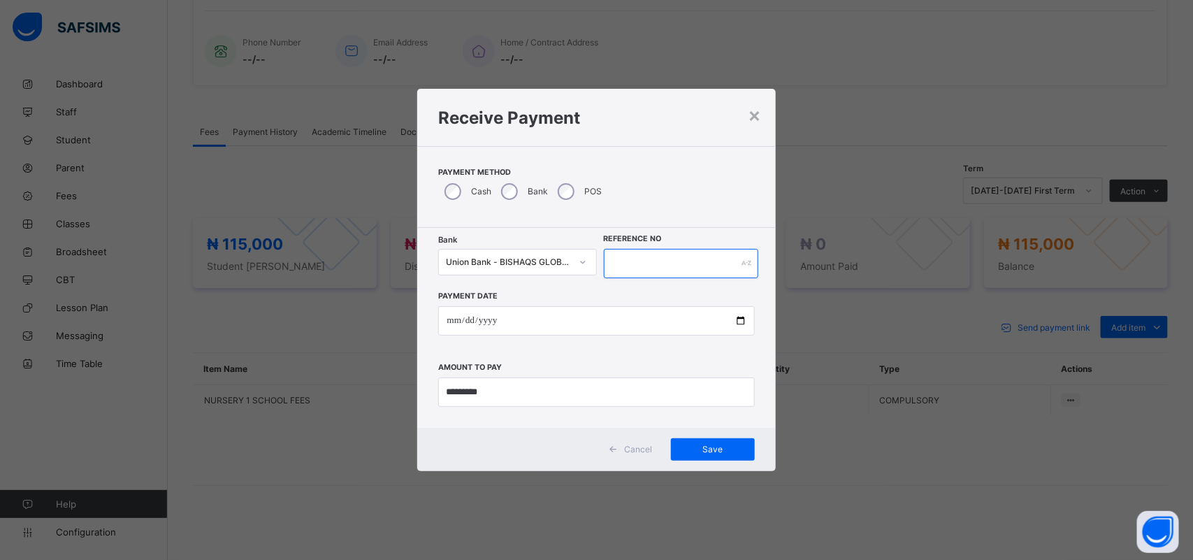
click at [652, 264] on input "text" at bounding box center [681, 263] width 155 height 29
type input "****"
click at [711, 451] on span "Save" at bounding box center [712, 449] width 63 height 10
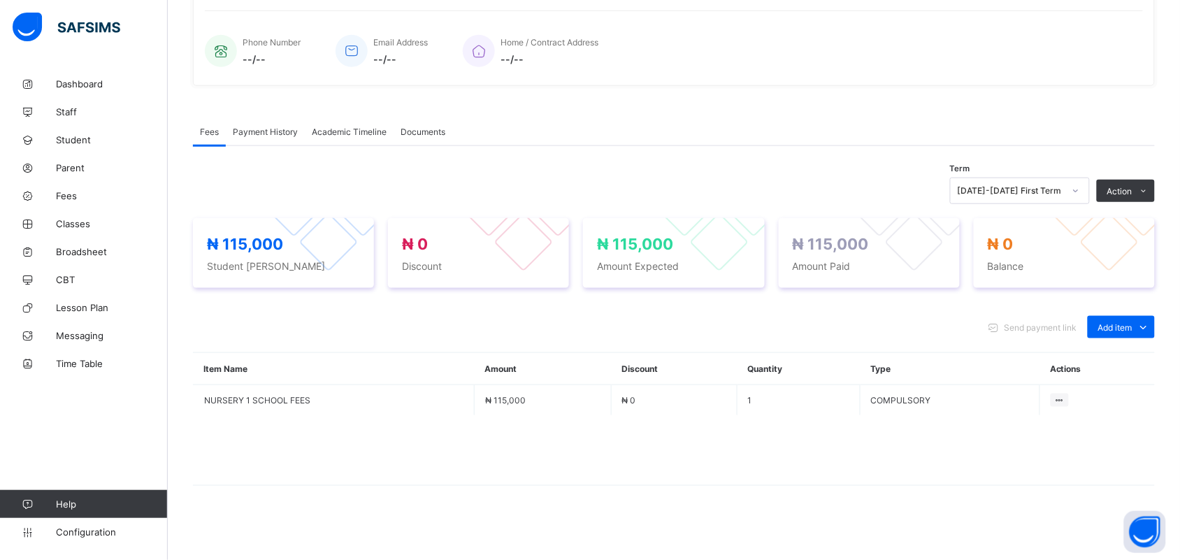
click at [289, 133] on span "Payment History" at bounding box center [265, 131] width 65 height 10
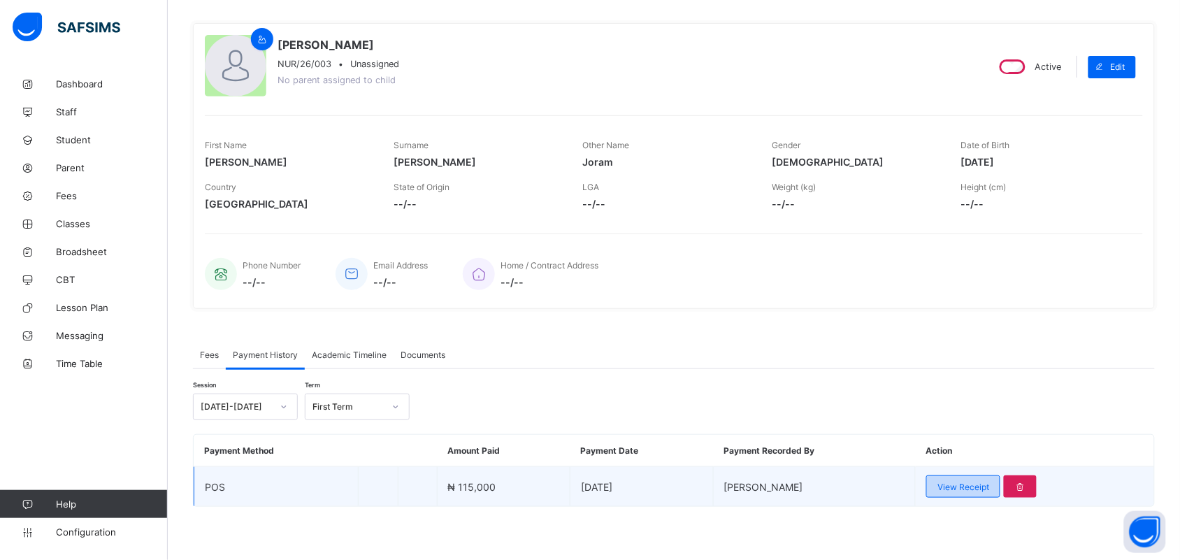
click at [984, 481] on span "View Receipt" at bounding box center [963, 486] width 52 height 10
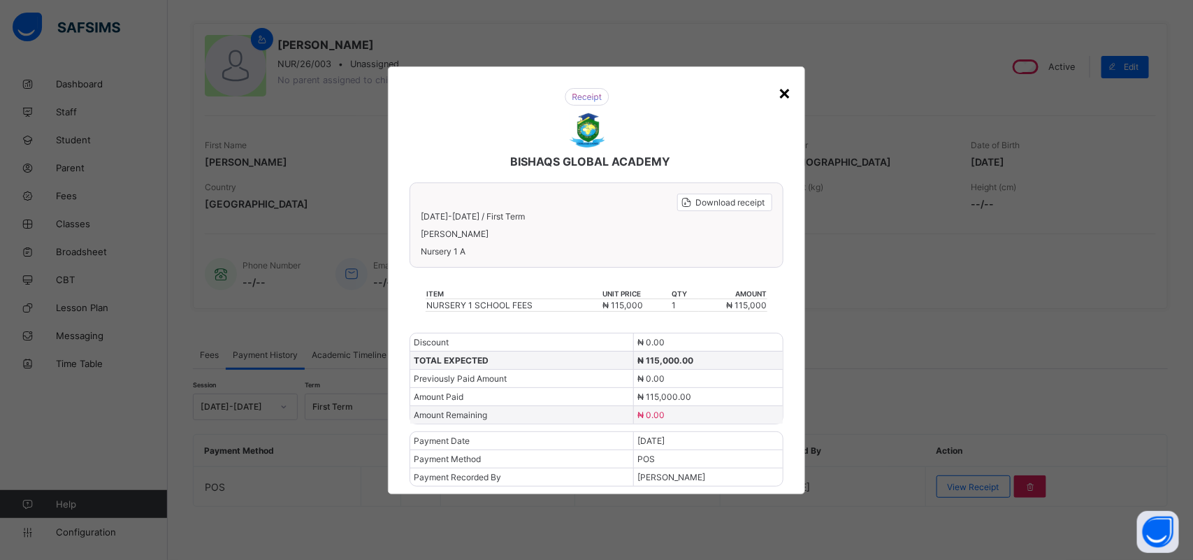
click at [778, 89] on div "×" at bounding box center [784, 92] width 13 height 24
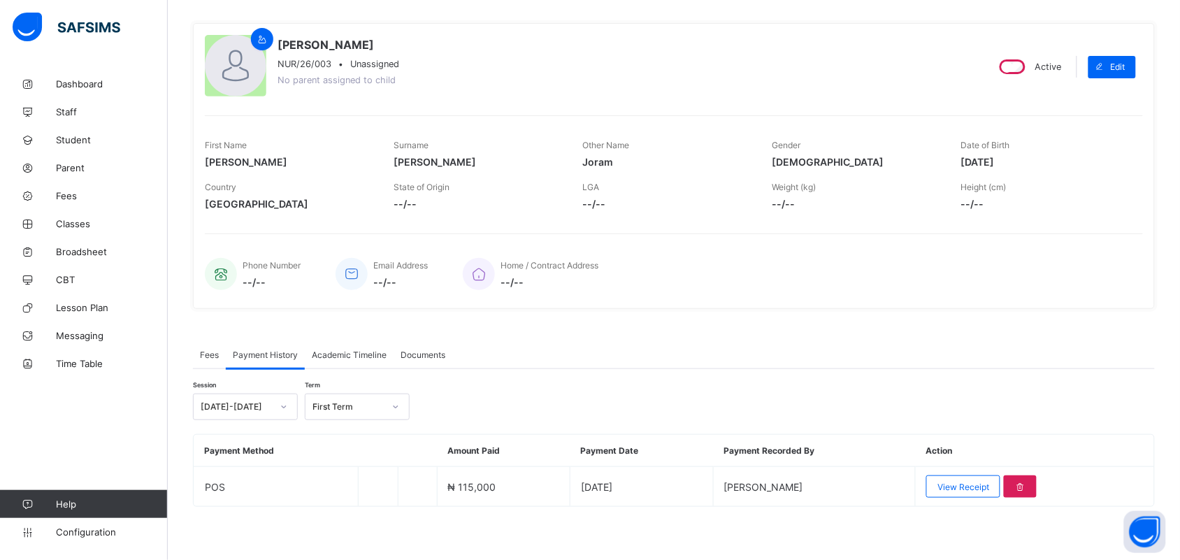
drag, startPoint x: 944, startPoint y: 491, endPoint x: 1025, endPoint y: 389, distance: 129.8
click at [1025, 389] on div "Session [DATE]-[DATE] Term First Term Payment Method Amount Paid Payment Date P…" at bounding box center [674, 438] width 962 height 138
click at [968, 484] on span "View Receipt" at bounding box center [963, 486] width 52 height 10
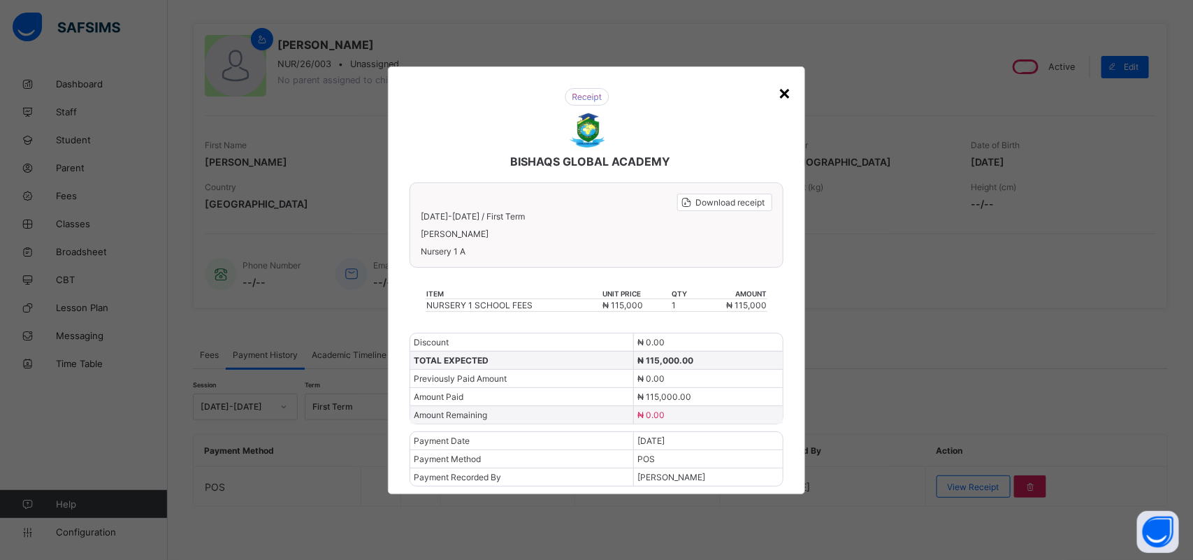
click at [785, 104] on div "×" at bounding box center [784, 92] width 13 height 24
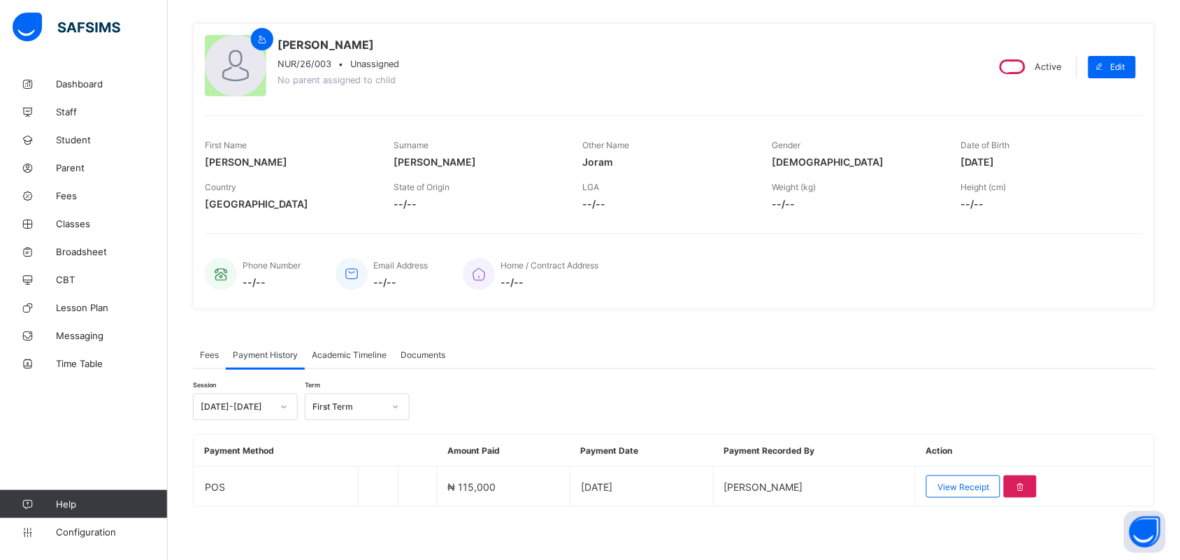
click at [676, 103] on div "[PERSON_NAME] [PERSON_NAME]/26/003 • Unassigned No parent assigned to child Act…" at bounding box center [674, 166] width 962 height 286
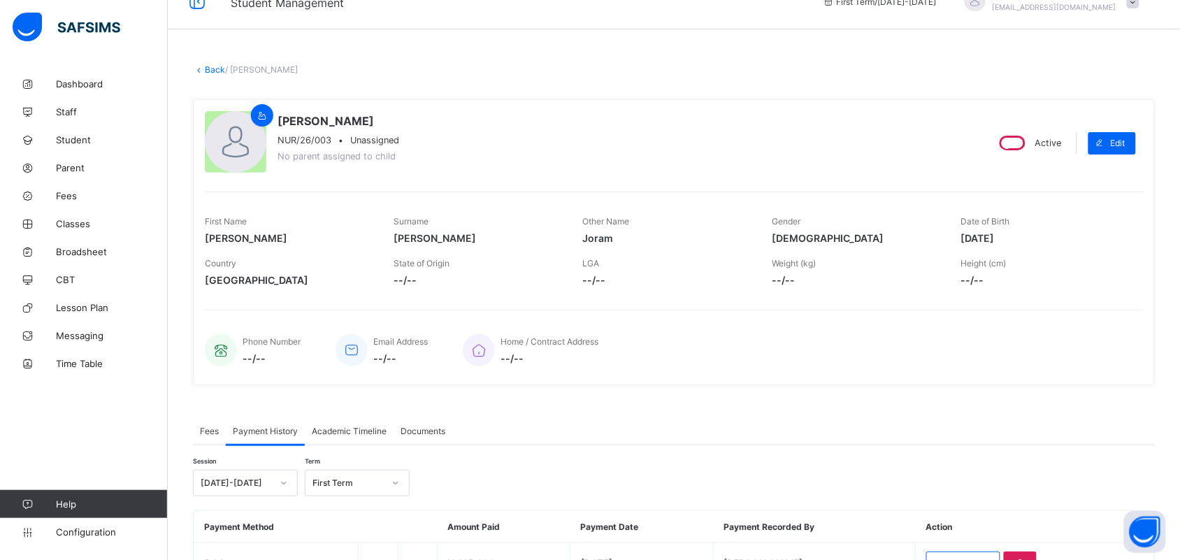
scroll to position [0, 0]
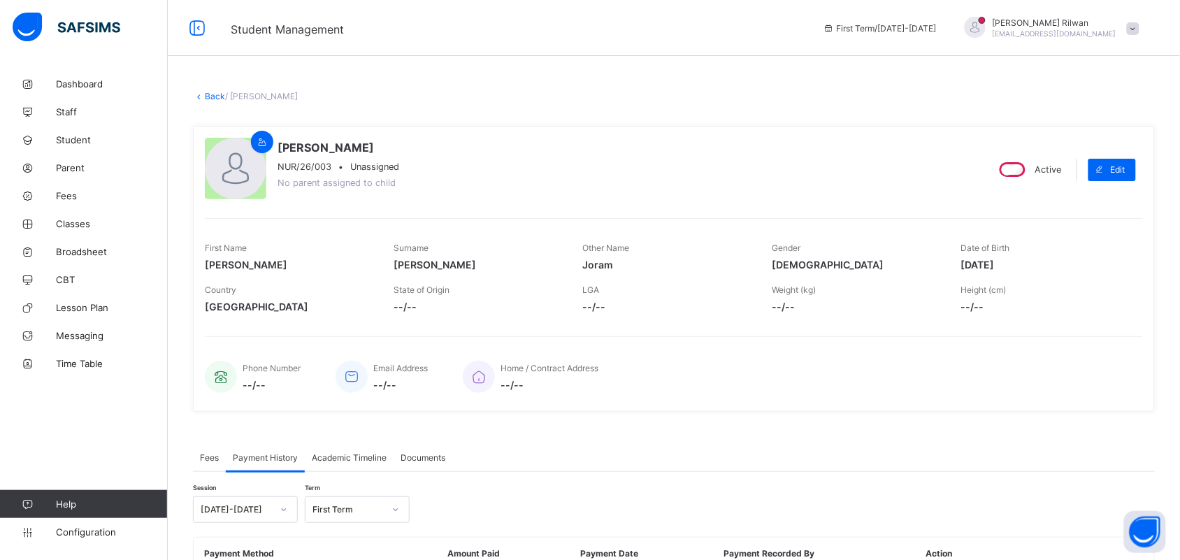
click at [213, 89] on div "× Delete Document This action would delete the document with name: from the sys…" at bounding box center [674, 367] width 1012 height 595
click at [214, 92] on link "Back" at bounding box center [215, 96] width 20 height 10
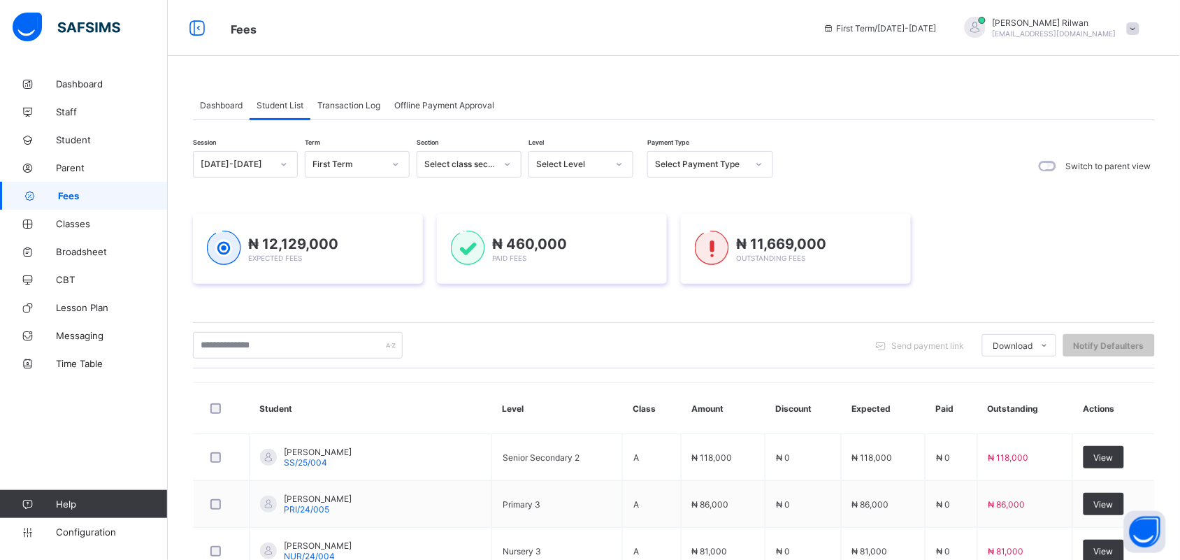
click at [220, 103] on span "Dashboard" at bounding box center [221, 105] width 43 height 10
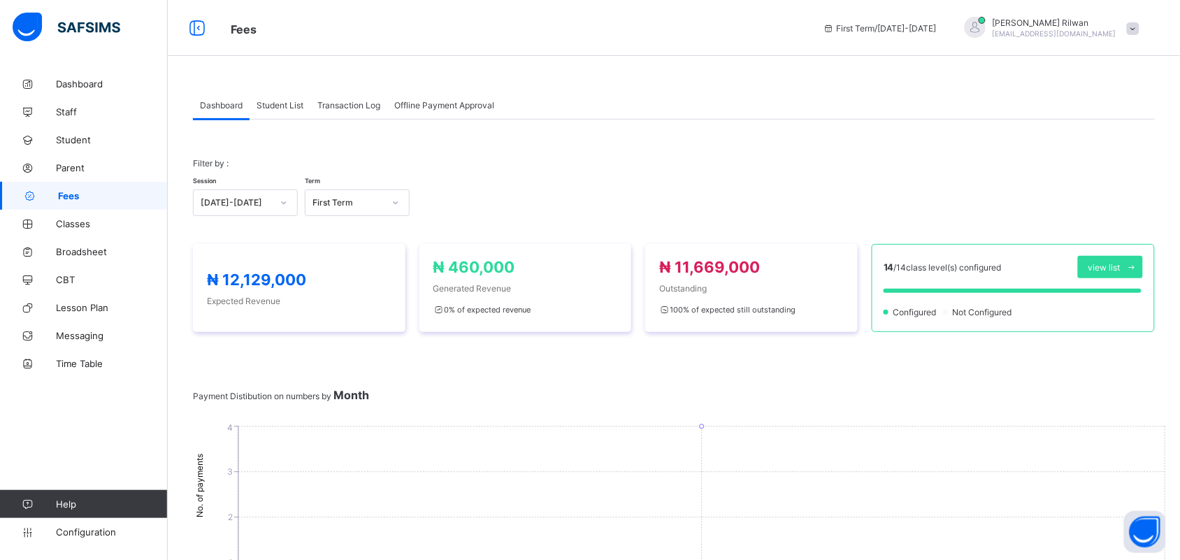
click at [277, 109] on span "Student List" at bounding box center [279, 105] width 47 height 10
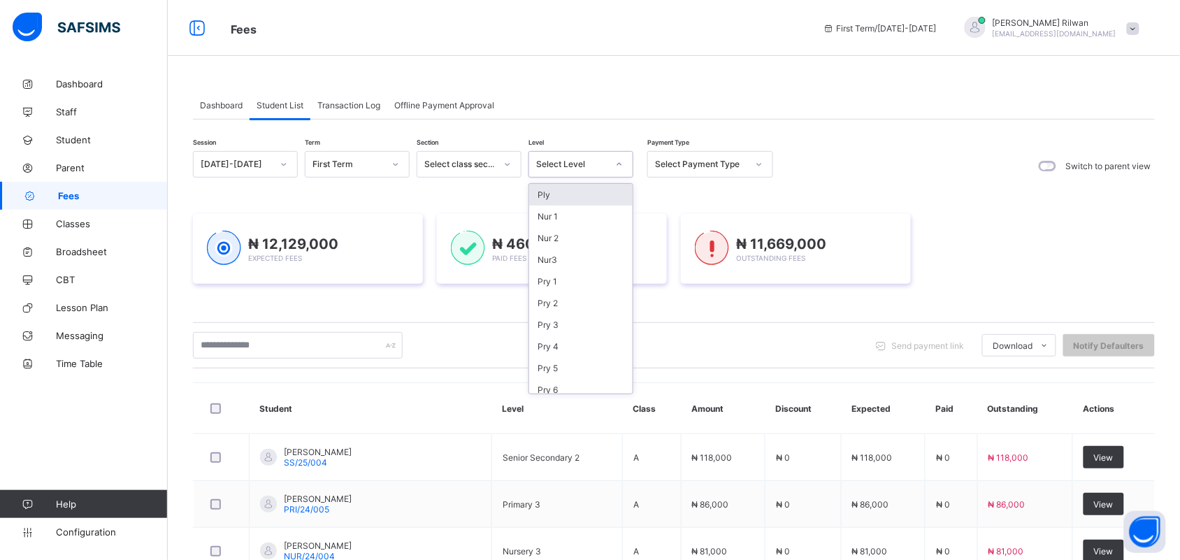
click at [582, 161] on div "Select Level" at bounding box center [571, 164] width 71 height 10
click at [553, 303] on div "Pry 2" at bounding box center [580, 303] width 103 height 22
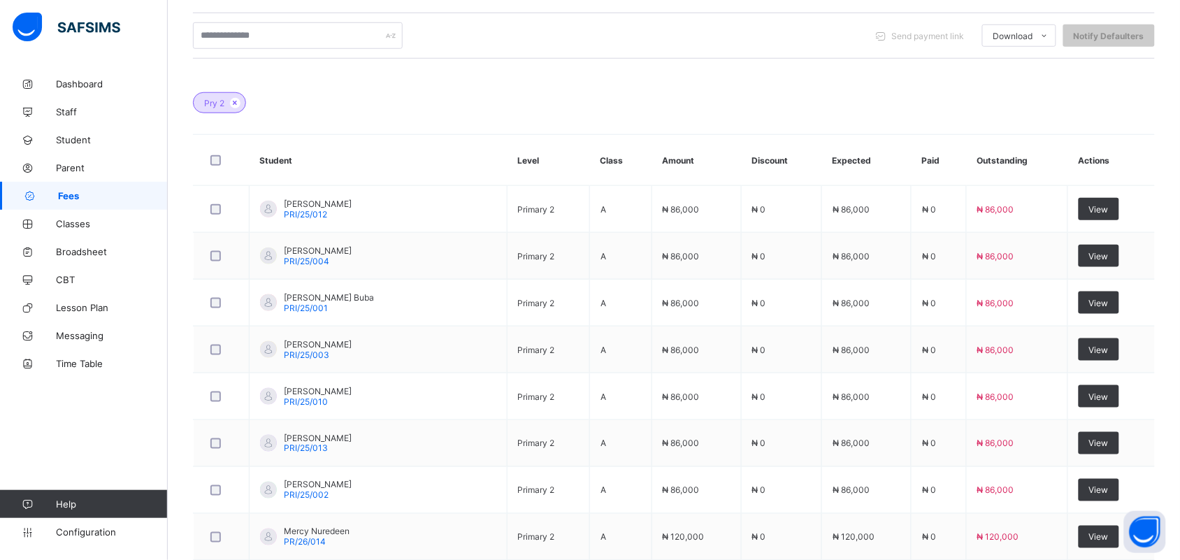
scroll to position [521, 0]
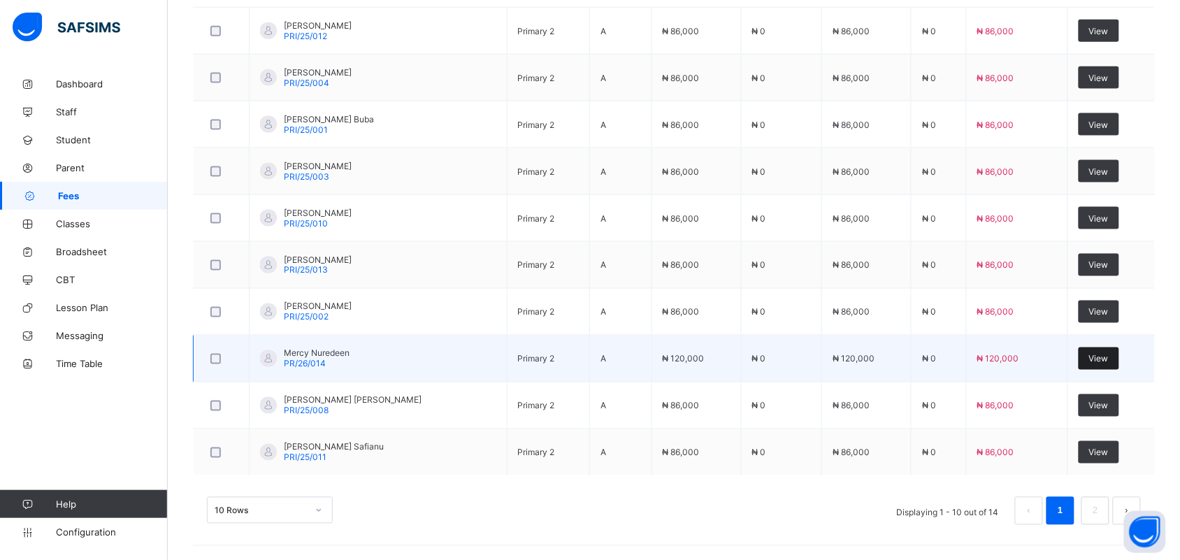
click at [1099, 361] on span "View" at bounding box center [1099, 359] width 20 height 10
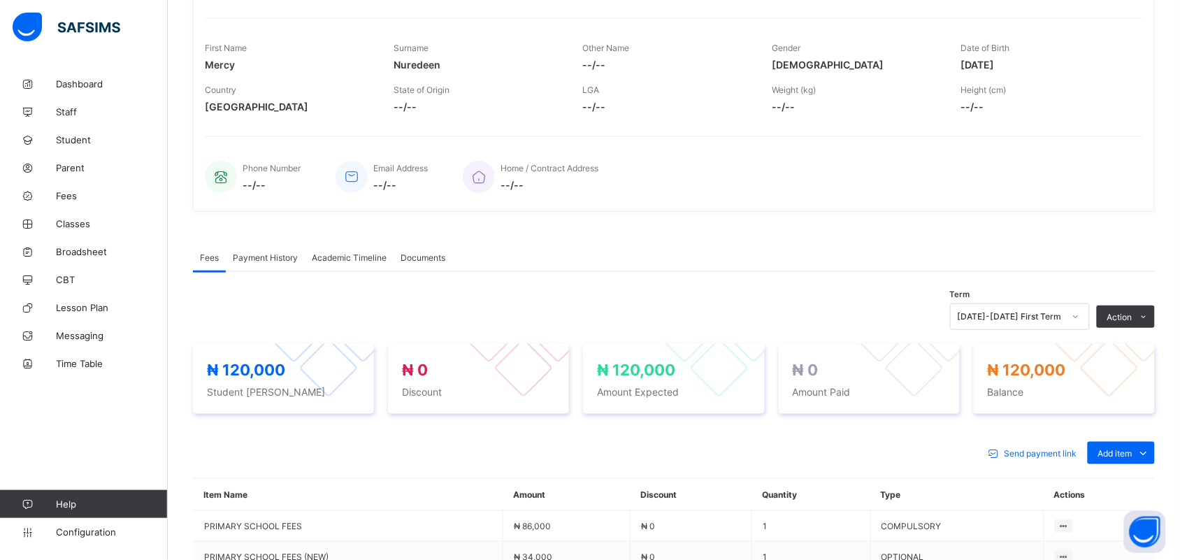
scroll to position [355, 0]
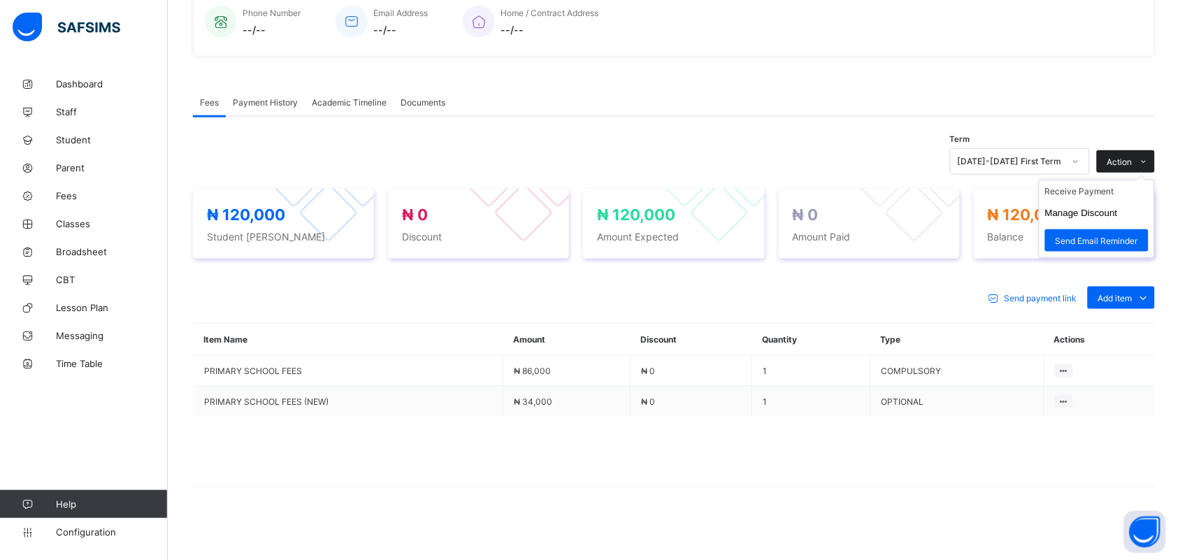
click at [1146, 154] on span at bounding box center [1143, 161] width 22 height 22
click at [1115, 190] on li "Receive Payment" at bounding box center [1096, 191] width 115 height 22
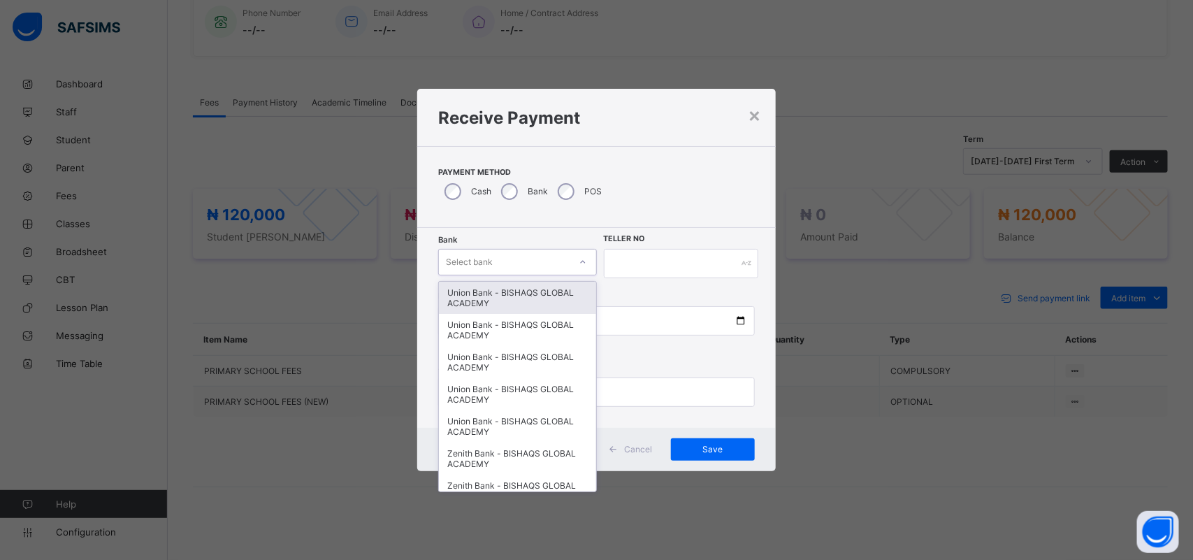
click at [489, 260] on div "Select bank" at bounding box center [469, 262] width 47 height 27
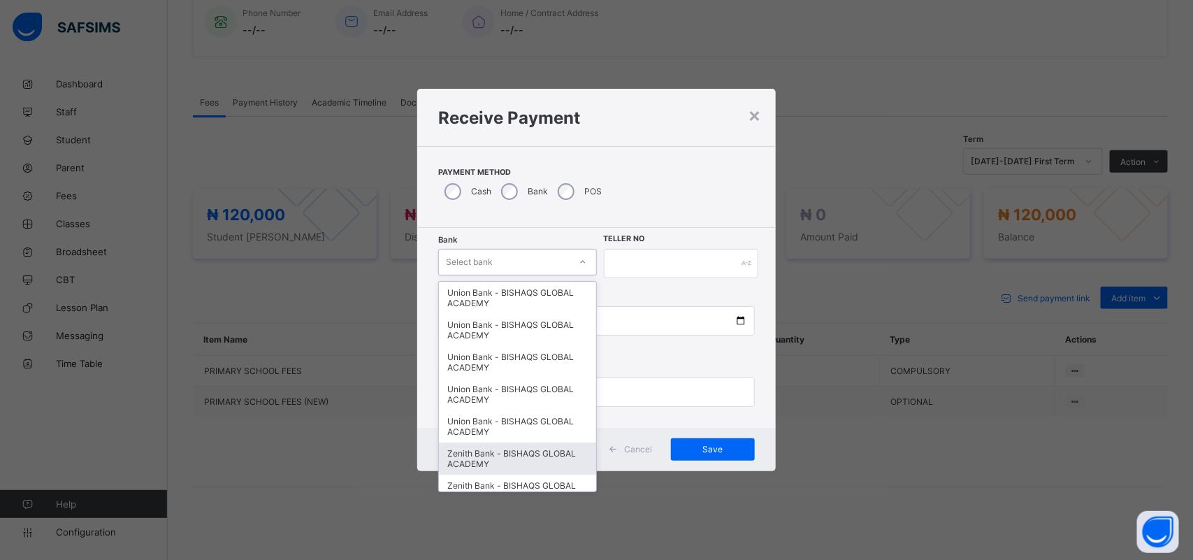
click at [466, 442] on div "Zenith Bank - BISHAQS GLOBAL ACADEMY" at bounding box center [517, 458] width 157 height 32
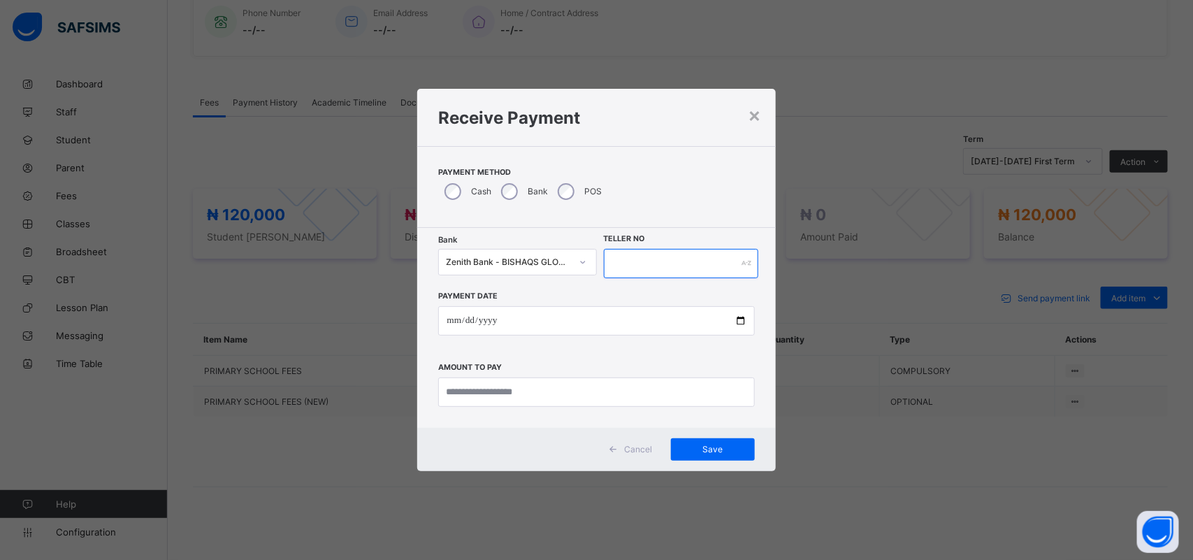
click at [637, 263] on input "text" at bounding box center [681, 263] width 155 height 29
type input "*"
type input "******"
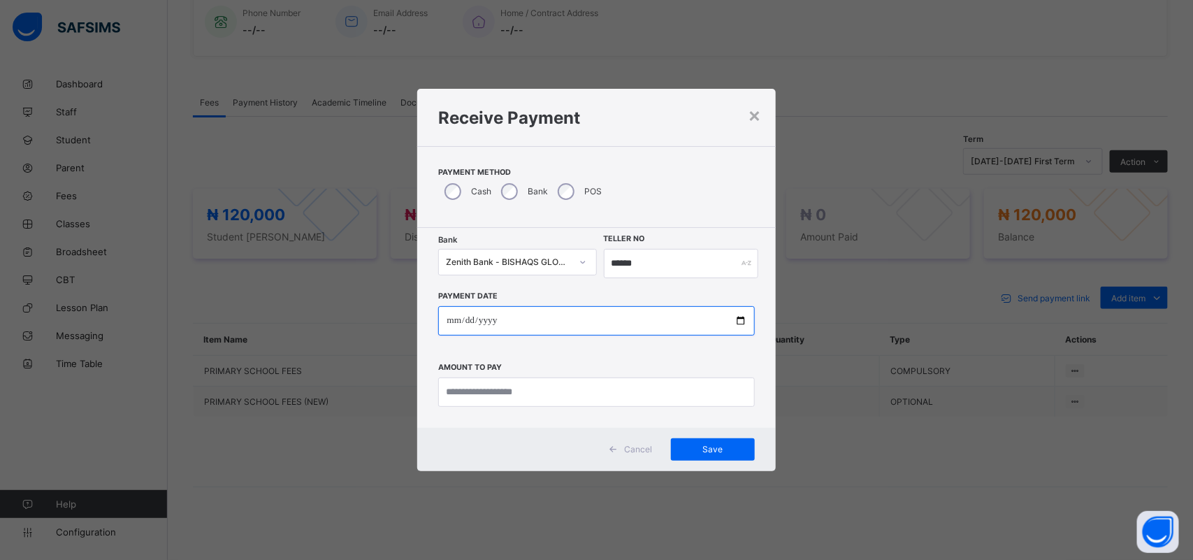
click at [476, 321] on input "date" at bounding box center [596, 320] width 316 height 29
type input "**********"
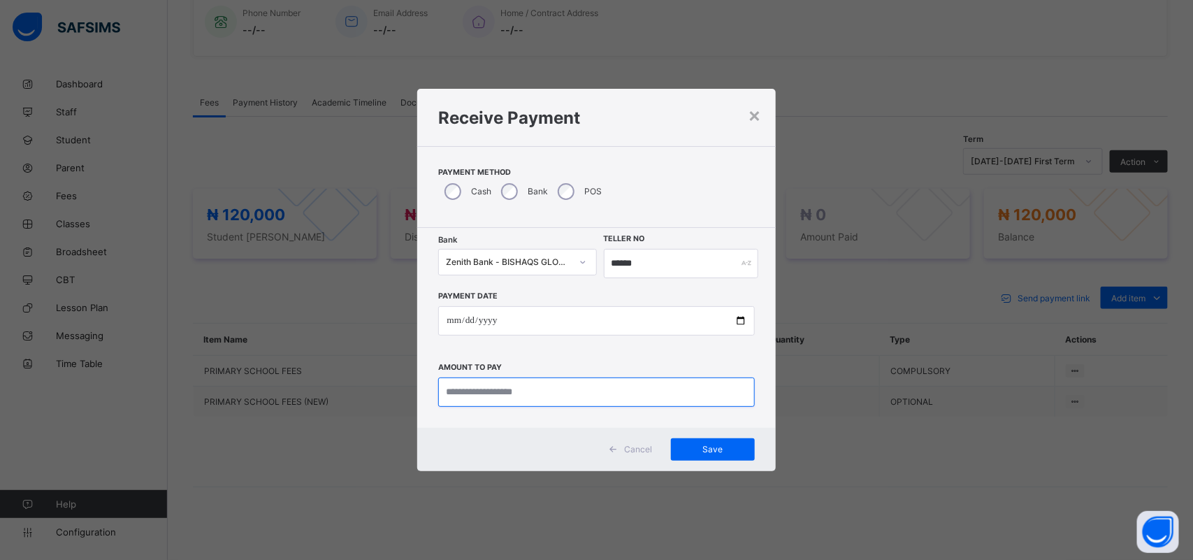
click at [468, 400] on input "currency" at bounding box center [596, 391] width 316 height 29
type input "*********"
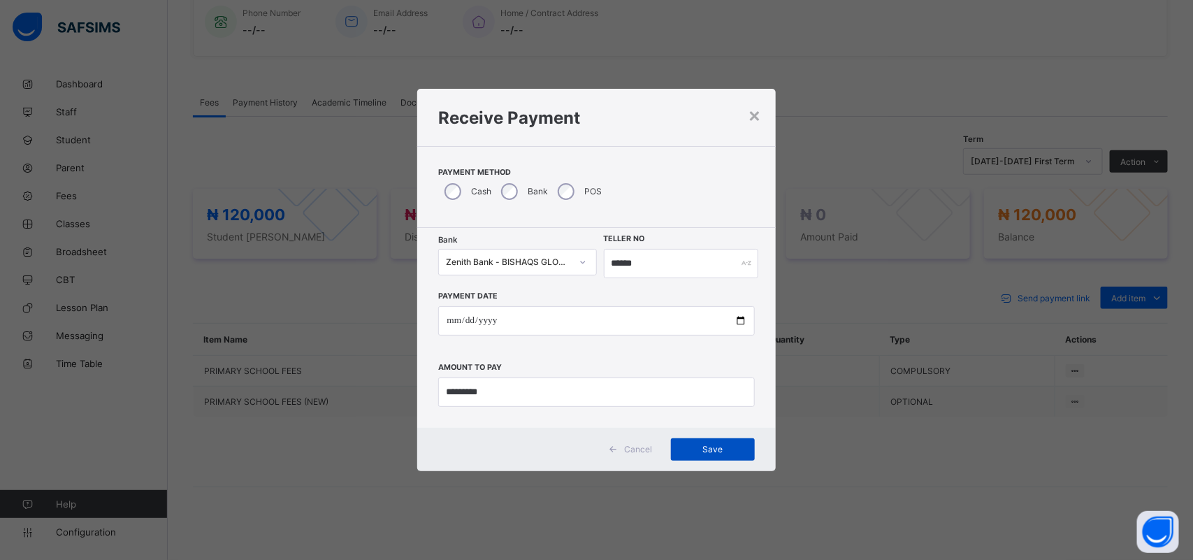
click at [711, 449] on span "Save" at bounding box center [712, 449] width 63 height 10
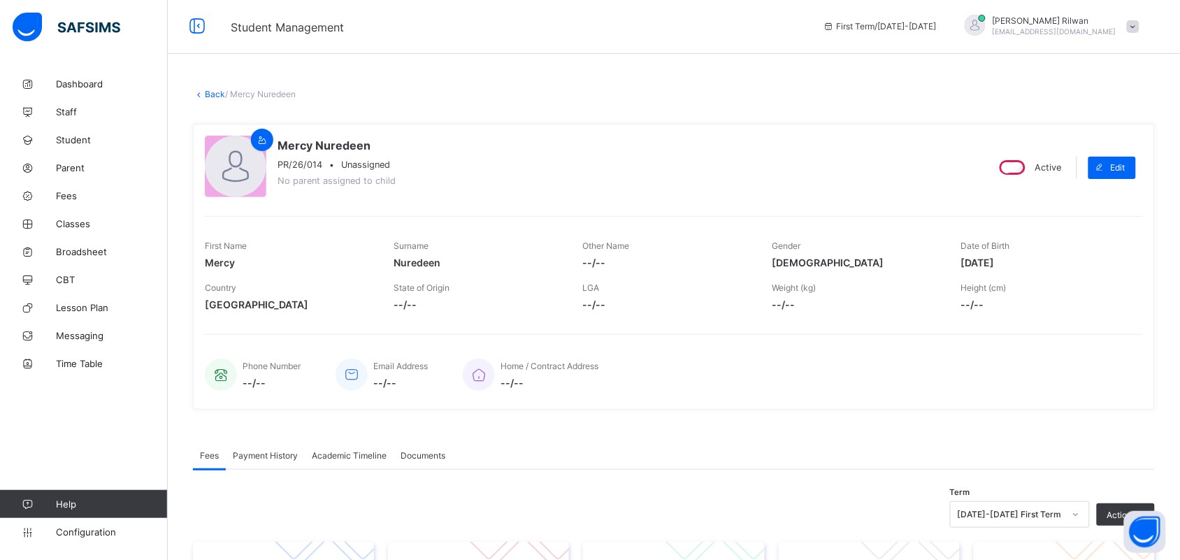
scroll to position [0, 0]
click at [206, 89] on div "× Delete Document This action would delete the document with name: from the sys…" at bounding box center [674, 494] width 1012 height 849
click at [213, 99] on link "Back" at bounding box center [215, 96] width 20 height 10
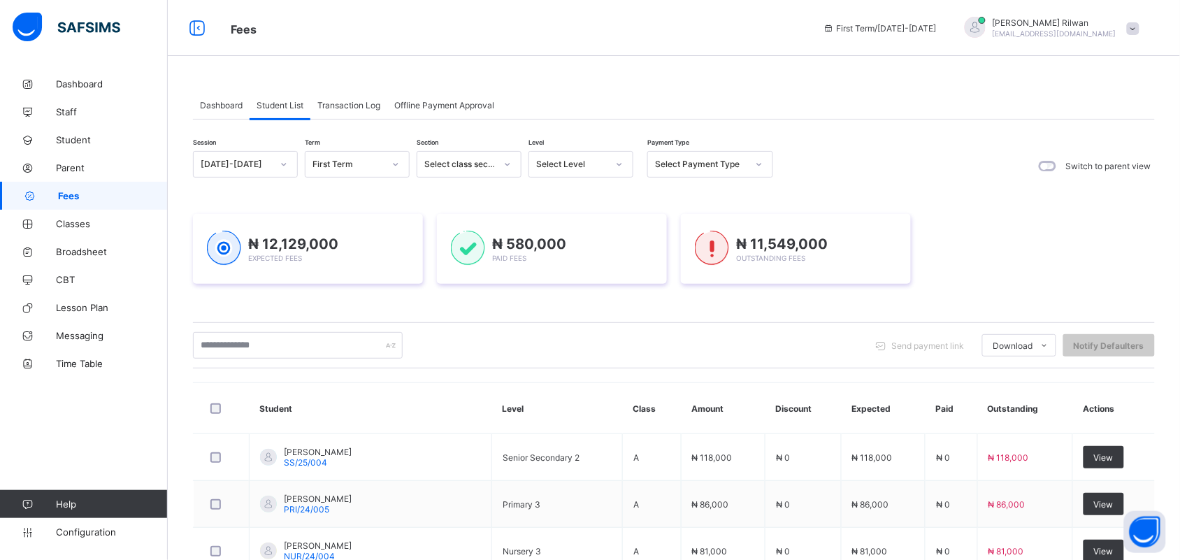
click at [621, 171] on div at bounding box center [619, 164] width 24 height 22
click at [593, 319] on div "Pry 3" at bounding box center [580, 325] width 103 height 22
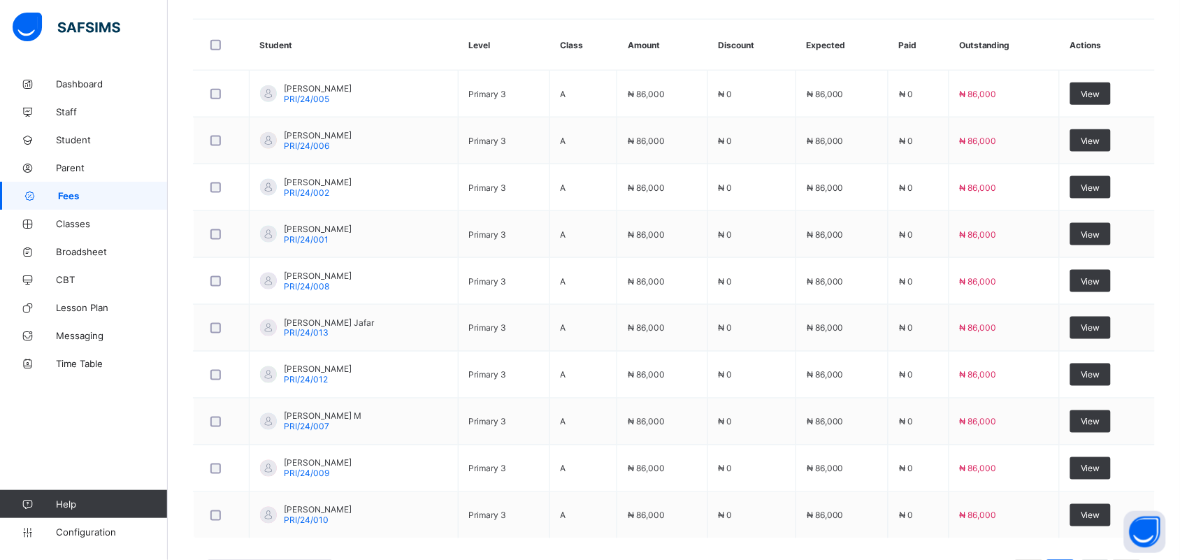
scroll to position [521, 0]
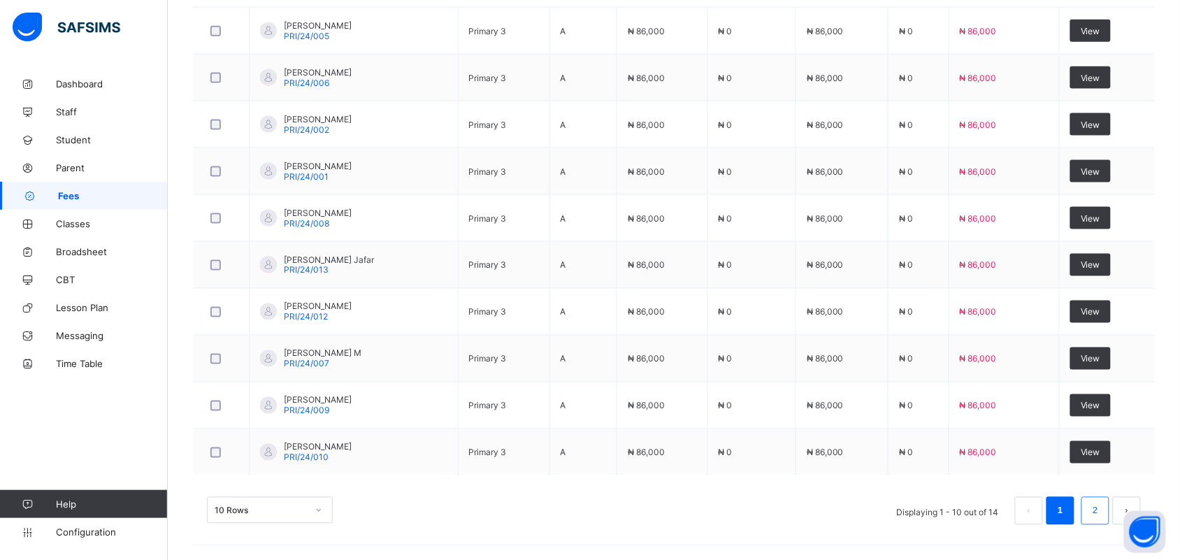
click at [1101, 518] on link "2" at bounding box center [1094, 511] width 13 height 18
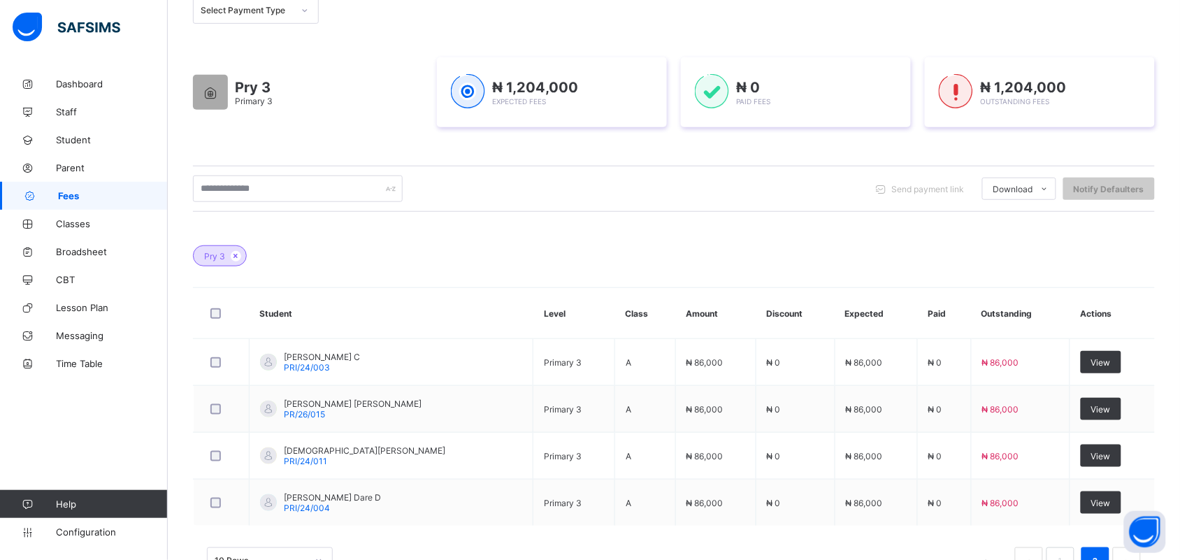
scroll to position [238, 0]
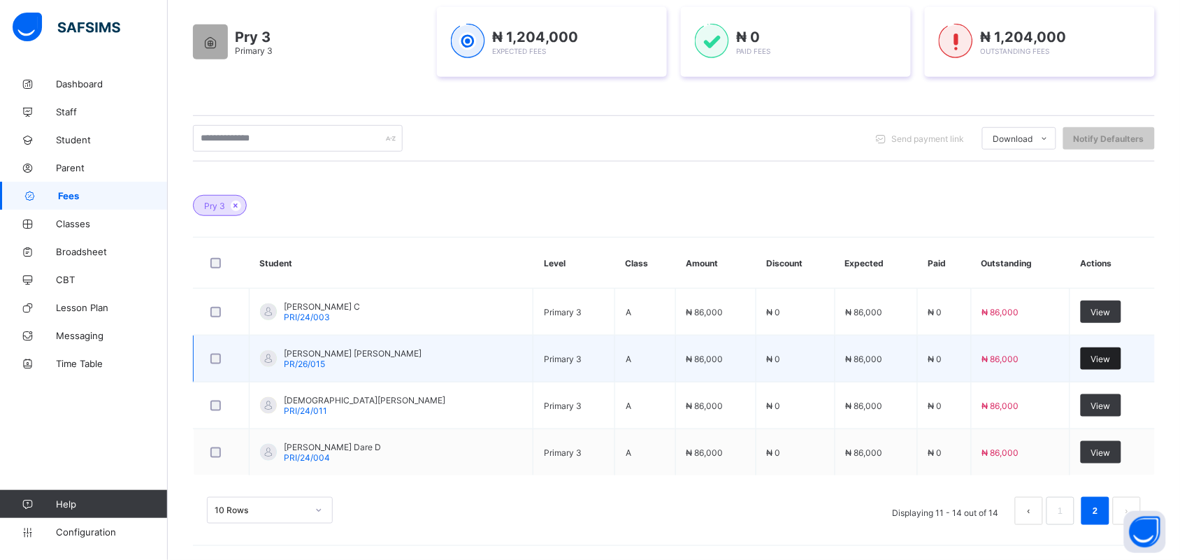
click at [1106, 351] on div "View" at bounding box center [1100, 358] width 41 height 22
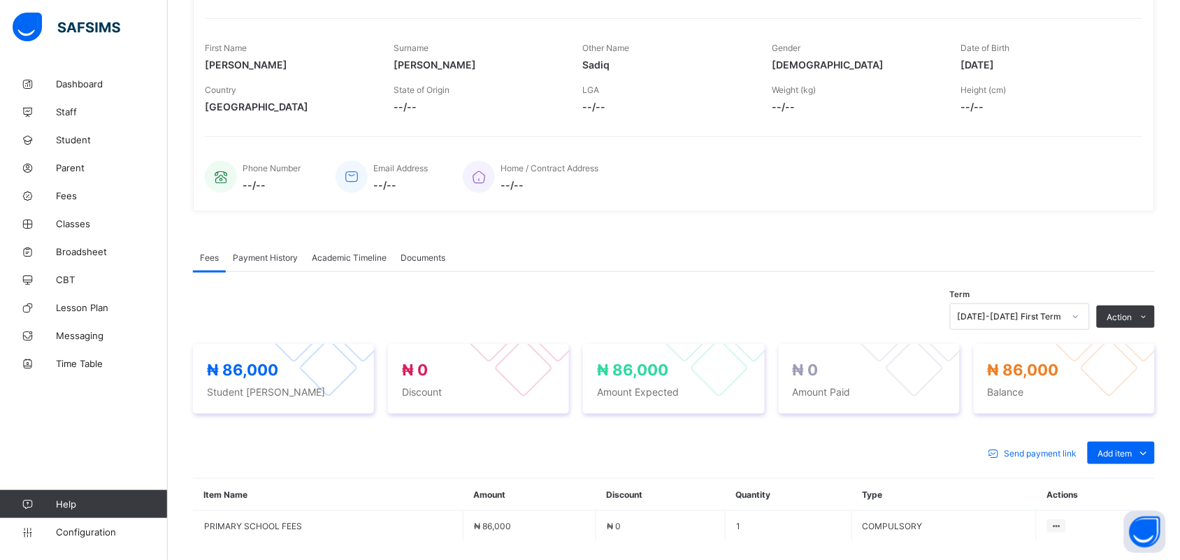
scroll to position [238, 0]
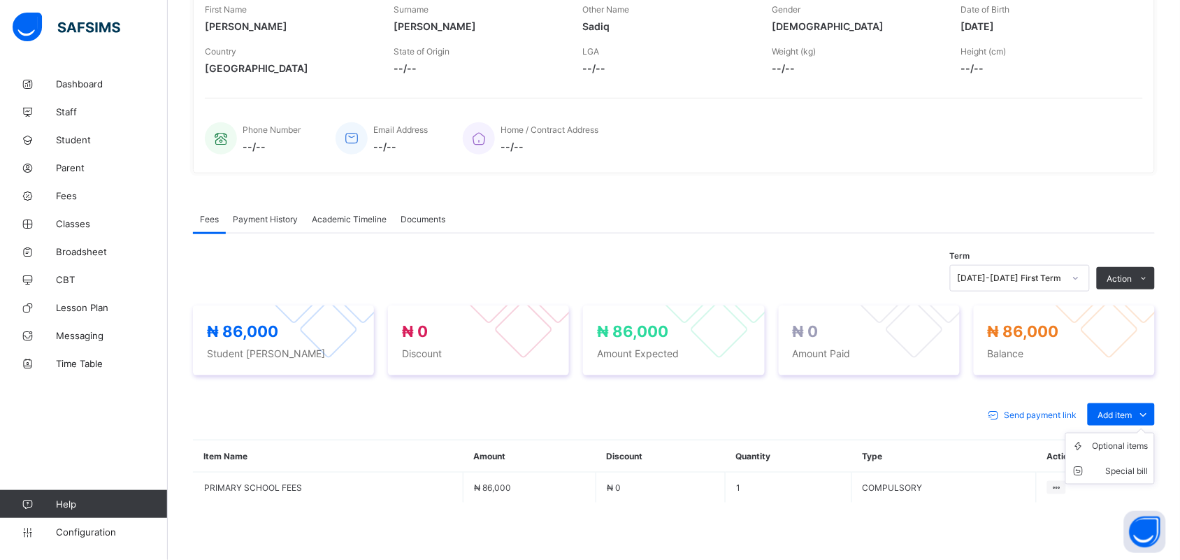
click at [1132, 433] on ul "Optional items Special bill" at bounding box center [1109, 459] width 89 height 52
click at [1131, 437] on ul "Optional items Special bill" at bounding box center [1109, 459] width 89 height 52
click at [1144, 439] on div "Optional items" at bounding box center [1120, 446] width 56 height 14
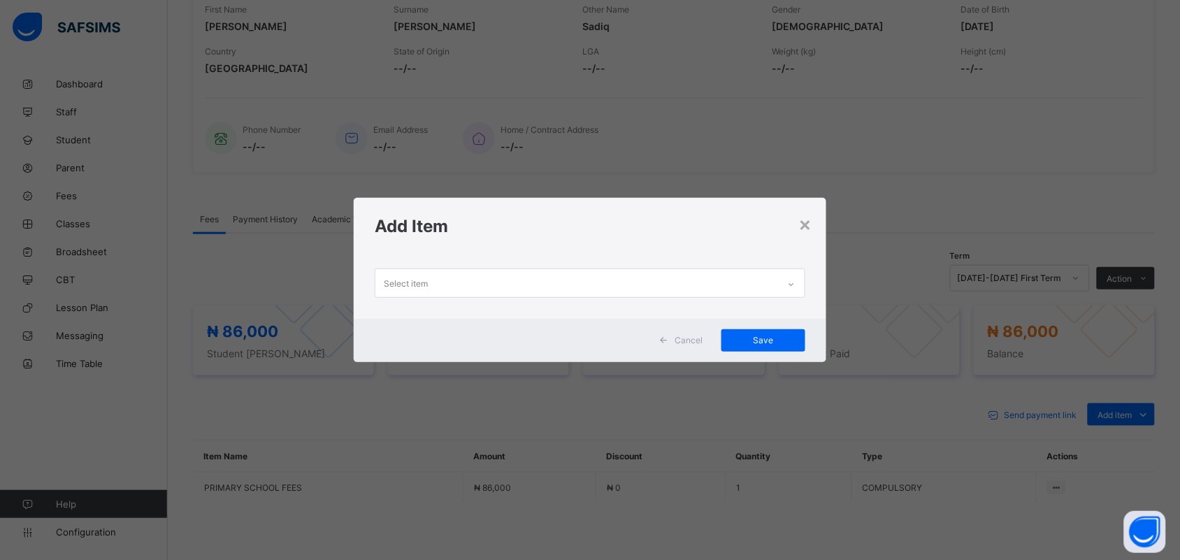
click at [795, 287] on icon at bounding box center [791, 284] width 8 height 14
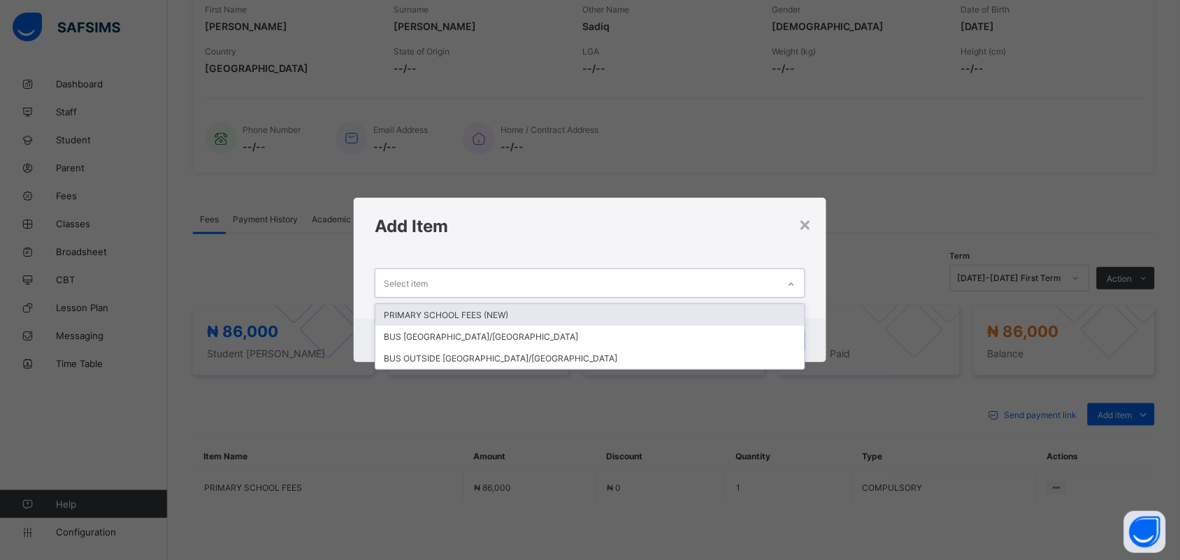
click at [748, 312] on div "PRIMARY SCHOOL FEES (NEW)" at bounding box center [589, 315] width 428 height 22
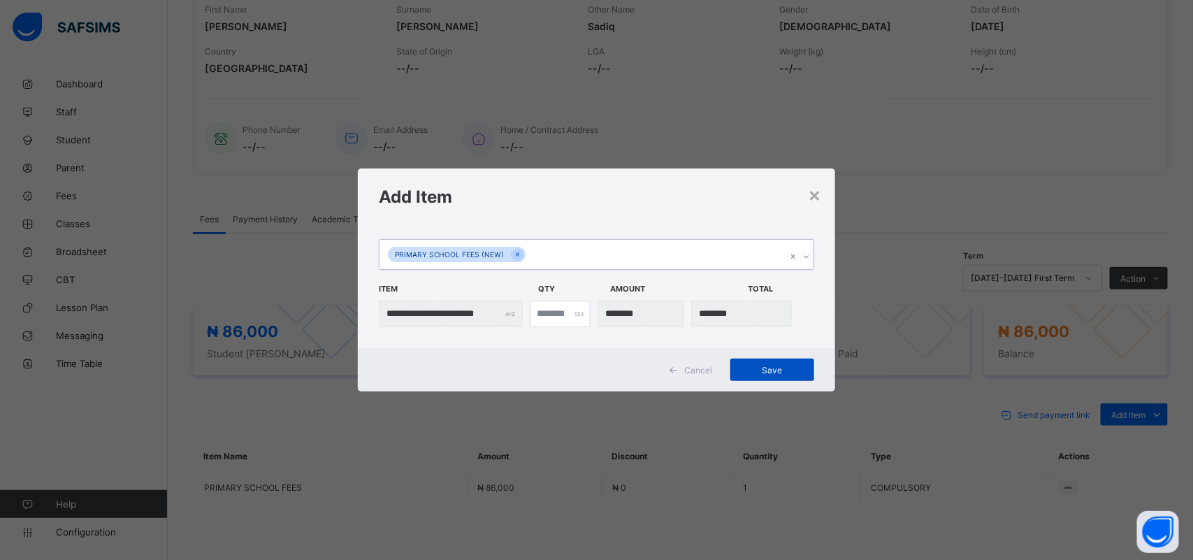
click at [769, 372] on span "Save" at bounding box center [772, 370] width 63 height 10
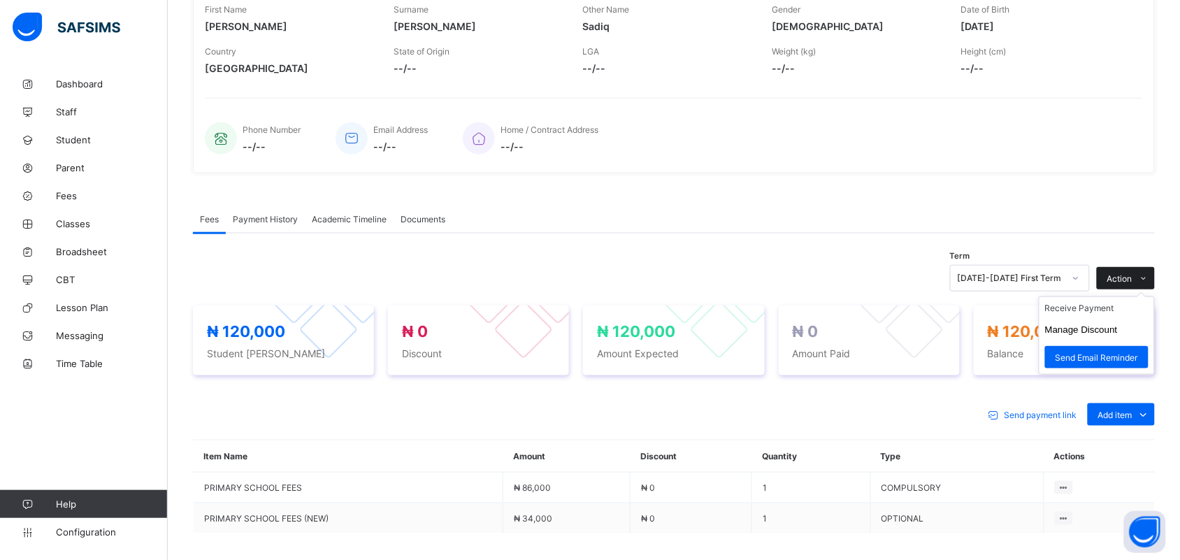
click at [1132, 273] on span "Action" at bounding box center [1119, 278] width 25 height 10
click at [1129, 299] on ul "Receive Payment Manage Discount Send Email Reminder" at bounding box center [1096, 335] width 116 height 78
click at [1124, 305] on li "Receive Payment" at bounding box center [1096, 308] width 115 height 22
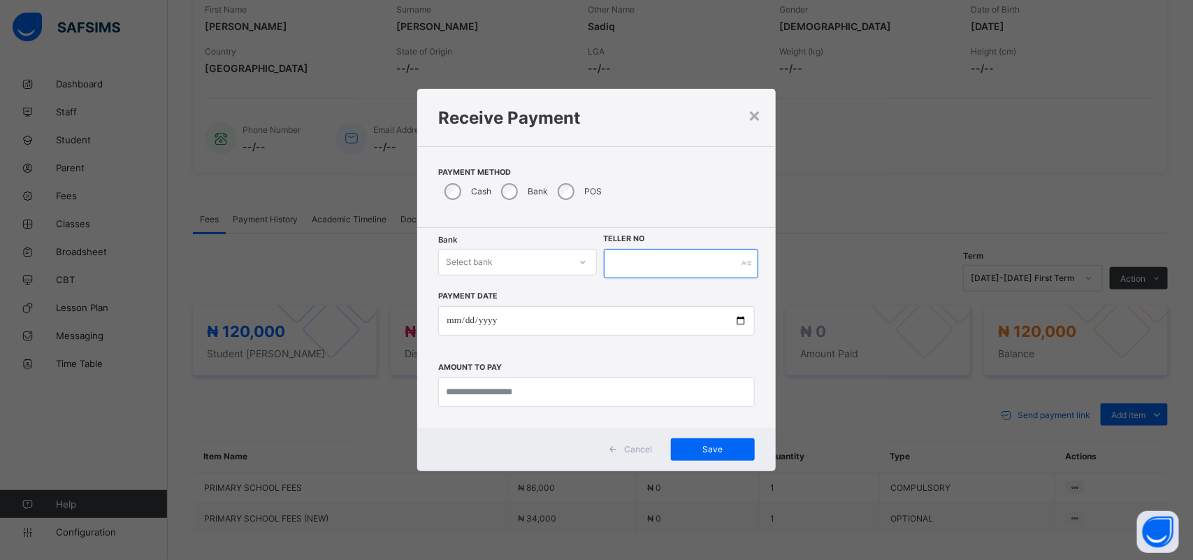
click at [662, 270] on input "text" at bounding box center [681, 263] width 155 height 29
type input "****"
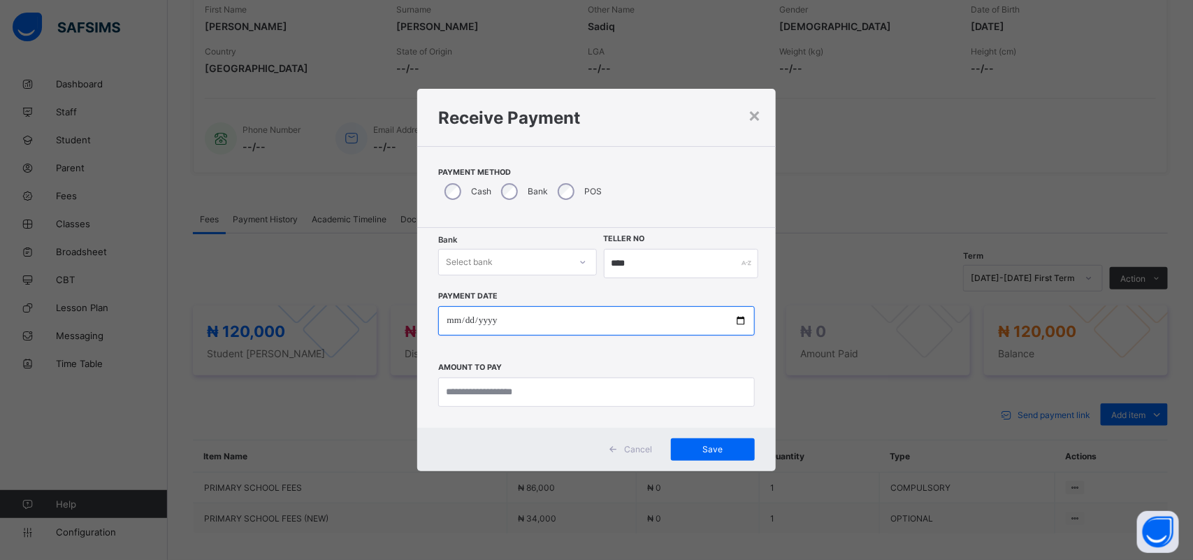
click at [510, 318] on input "date" at bounding box center [596, 320] width 316 height 29
click at [755, 122] on div "×" at bounding box center [754, 115] width 13 height 24
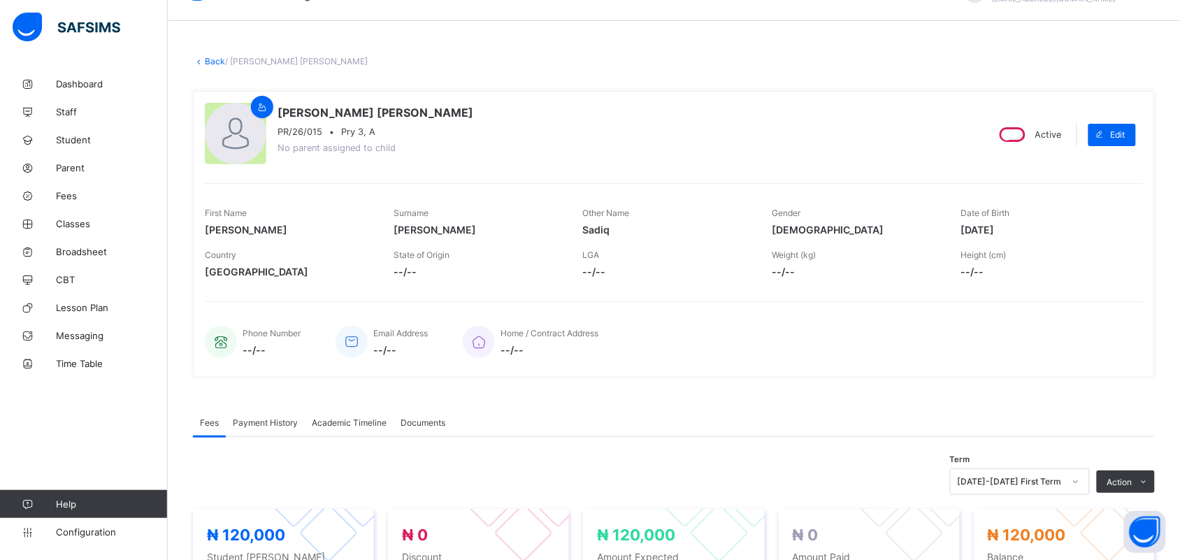
scroll to position [11, 0]
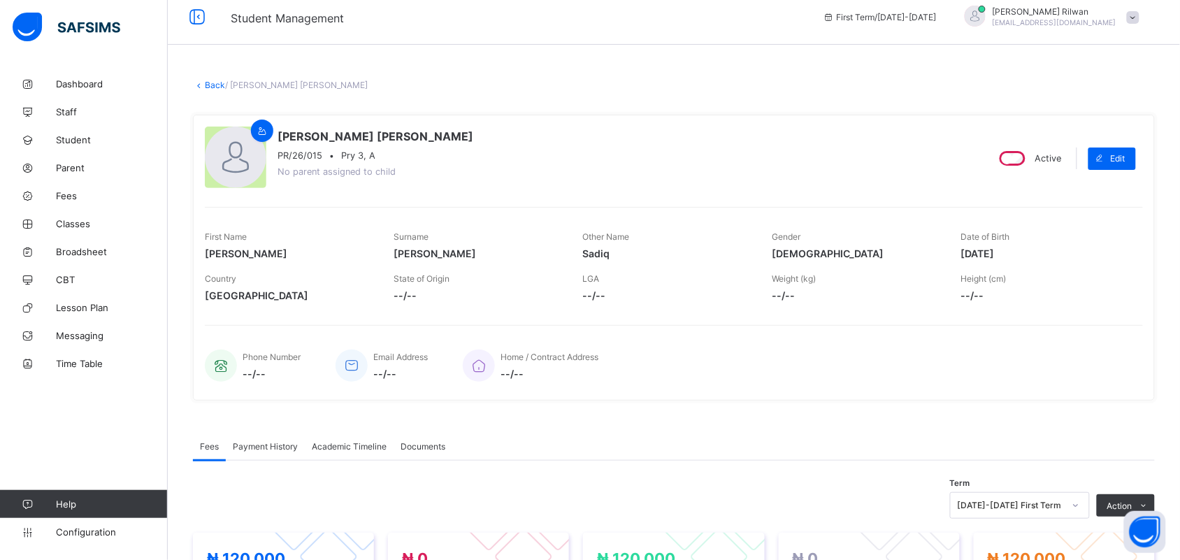
click at [210, 86] on link "Back" at bounding box center [215, 85] width 20 height 10
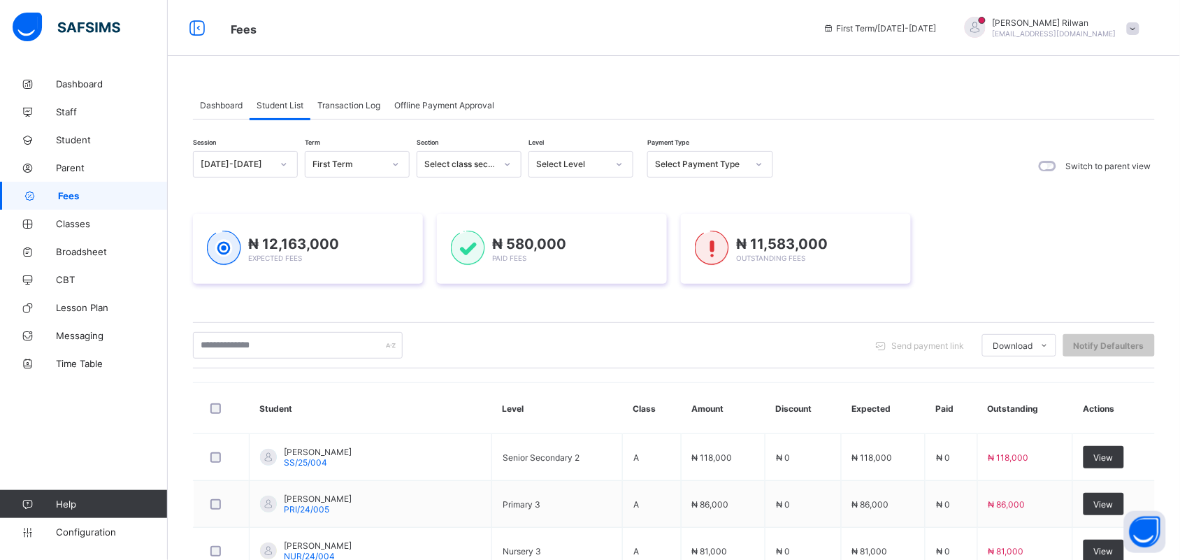
click at [621, 166] on icon at bounding box center [619, 164] width 8 height 14
click at [573, 277] on div "Pry 1" at bounding box center [580, 281] width 103 height 22
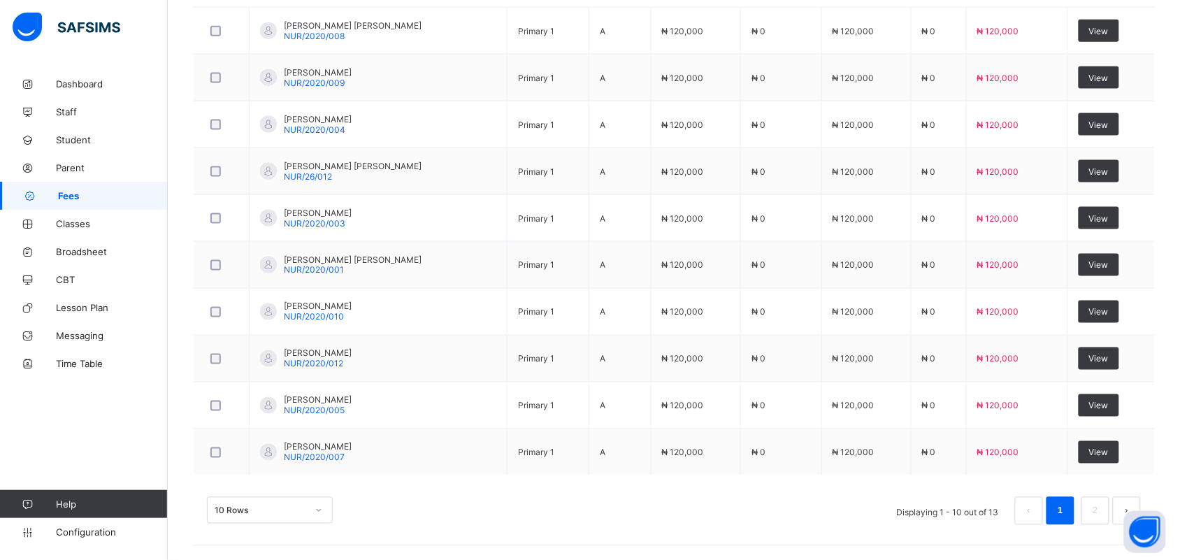
scroll to position [521, 0]
click at [1109, 510] on li "2" at bounding box center [1095, 511] width 28 height 28
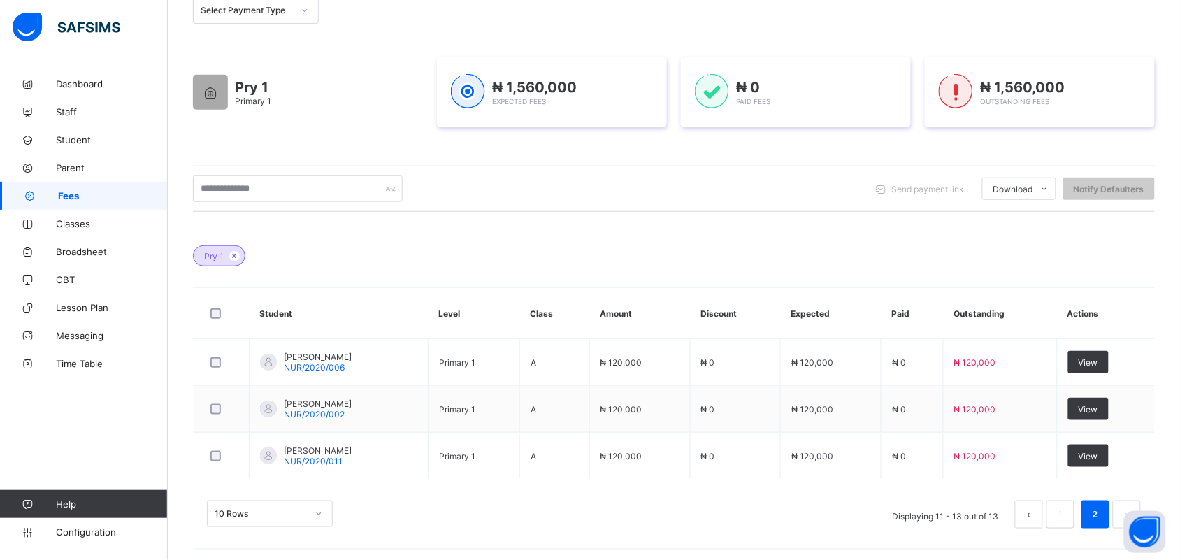
scroll to position [192, 0]
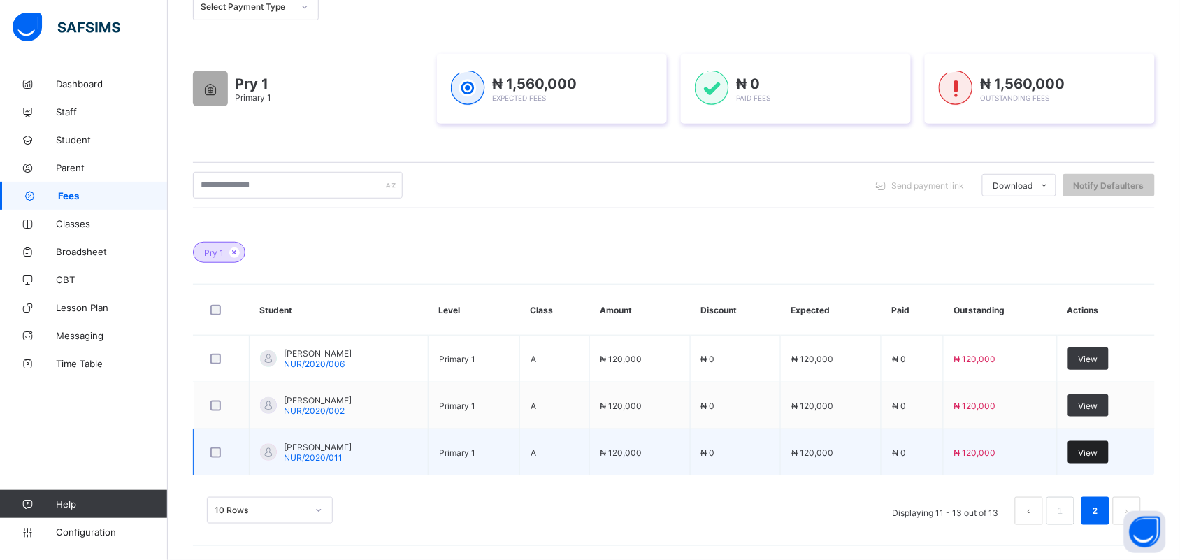
click at [1105, 442] on div "View" at bounding box center [1088, 452] width 41 height 22
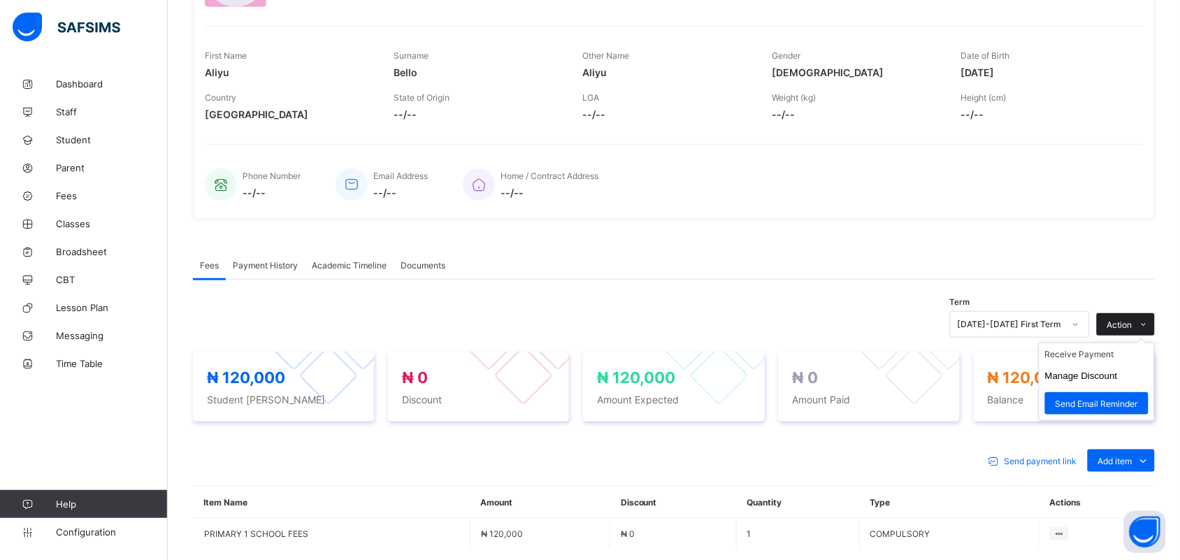
click at [1132, 319] on span "Action" at bounding box center [1119, 324] width 25 height 10
click at [1118, 356] on li "Receive Payment" at bounding box center [1096, 354] width 115 height 22
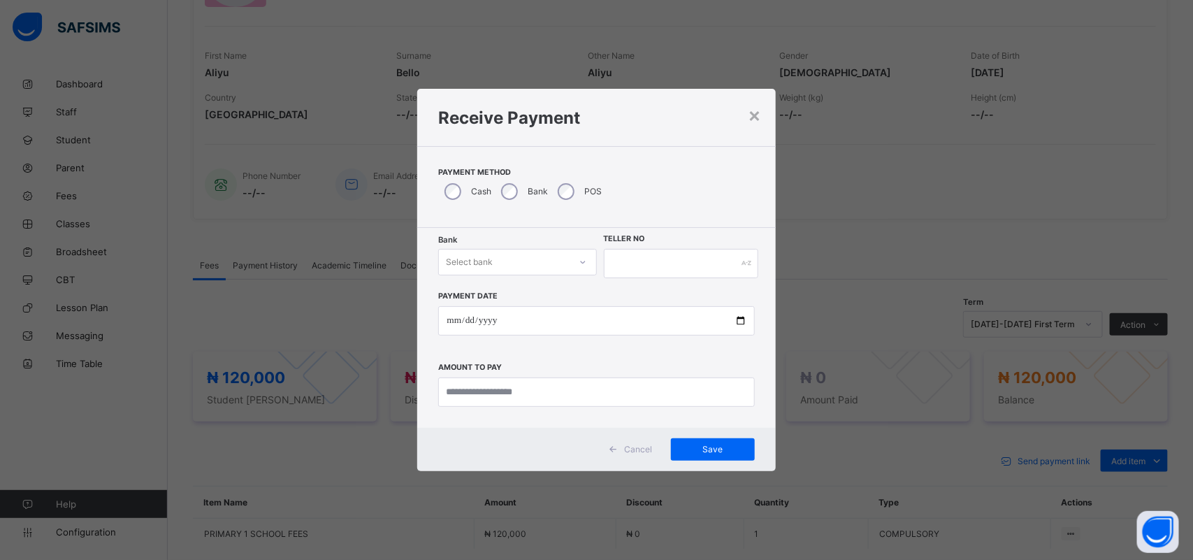
click at [493, 261] on div "Select bank" at bounding box center [469, 262] width 47 height 27
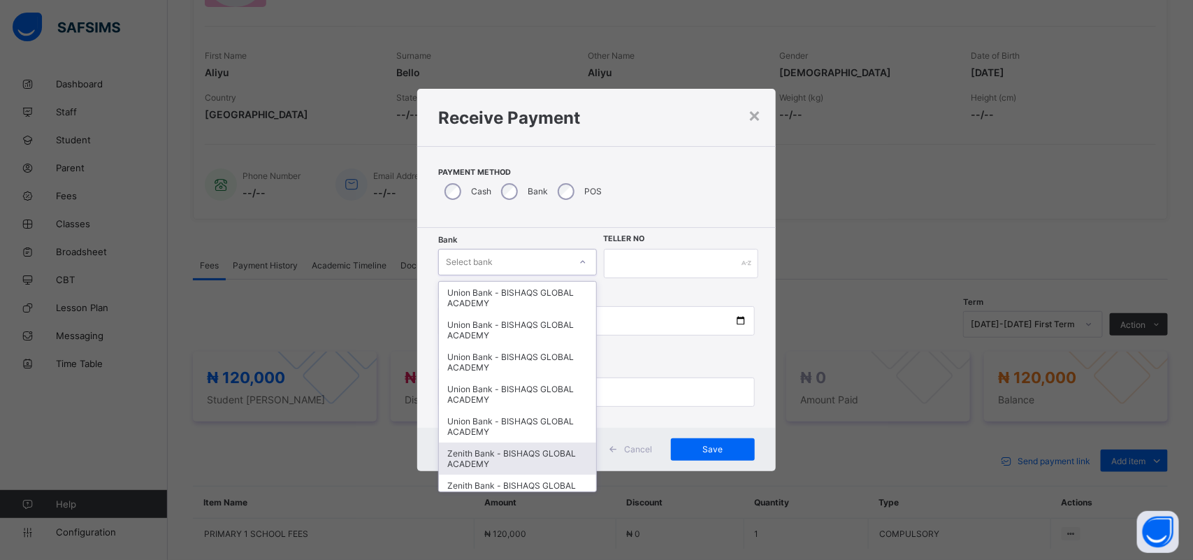
click at [483, 445] on div "Zenith Bank - BISHAQS GLOBAL ACADEMY" at bounding box center [517, 458] width 157 height 32
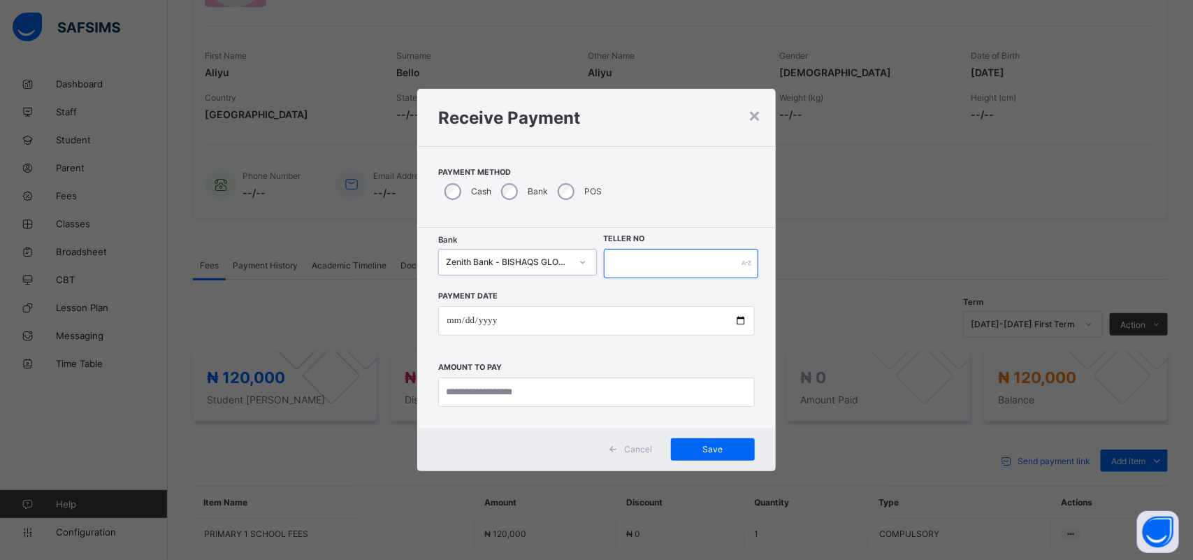
click at [627, 270] on input "text" at bounding box center [681, 263] width 155 height 29
type input "****"
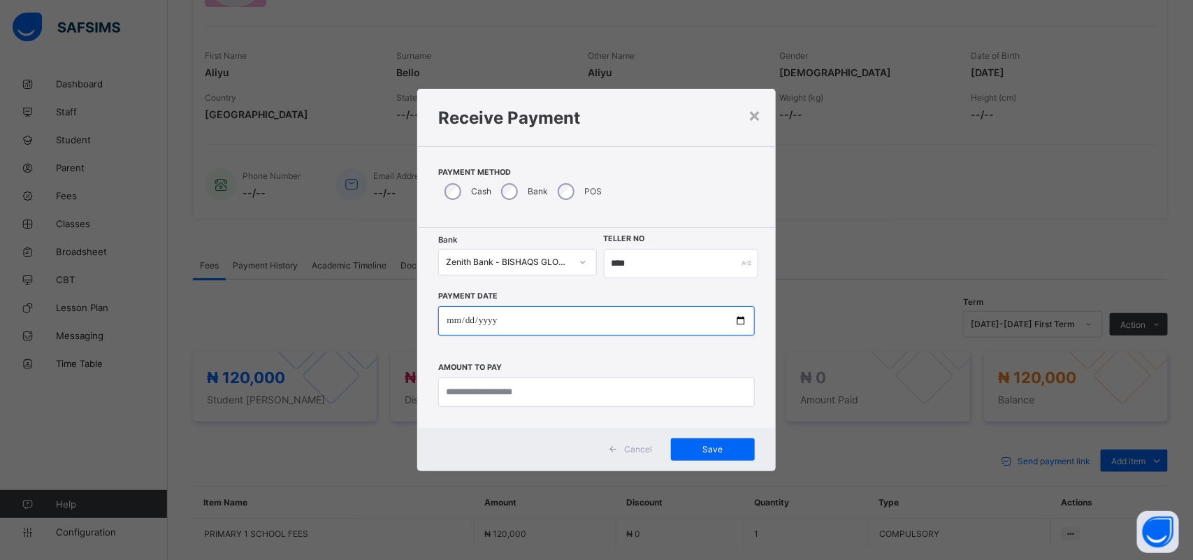
click at [545, 312] on input "date" at bounding box center [596, 320] width 316 height 29
type input "**********"
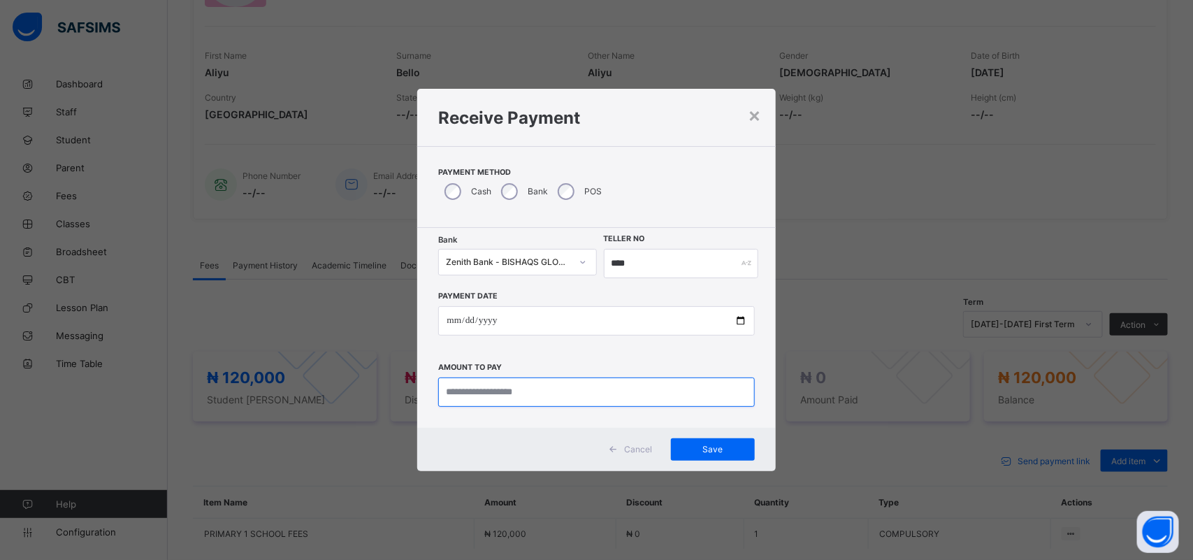
click at [514, 390] on input "currency" at bounding box center [596, 391] width 316 height 29
type input "********"
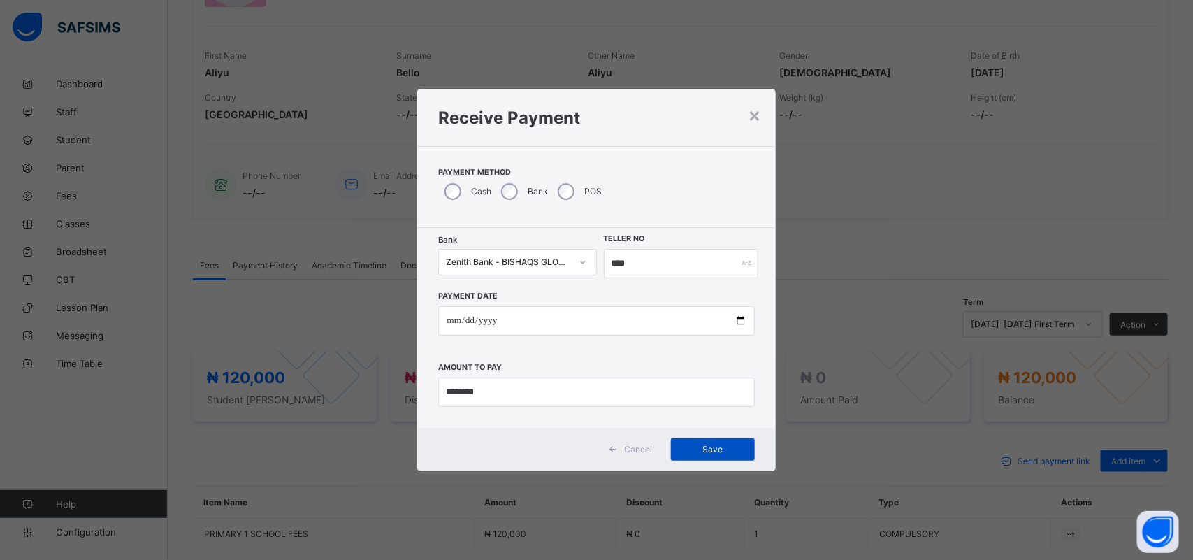
click at [732, 452] on span "Save" at bounding box center [712, 449] width 63 height 10
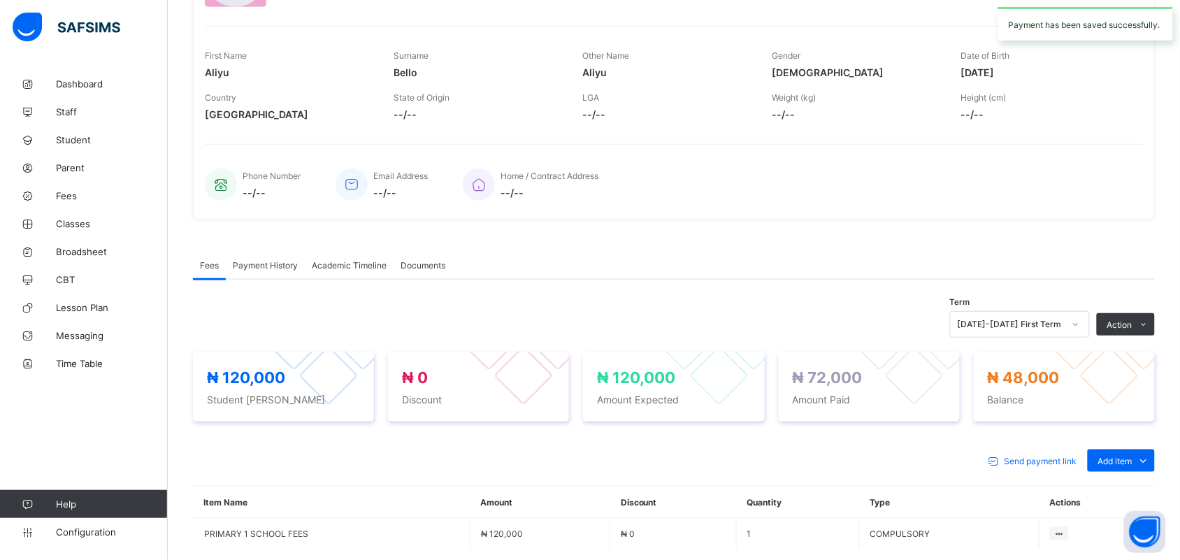
click at [274, 266] on span "Payment History" at bounding box center [265, 265] width 65 height 10
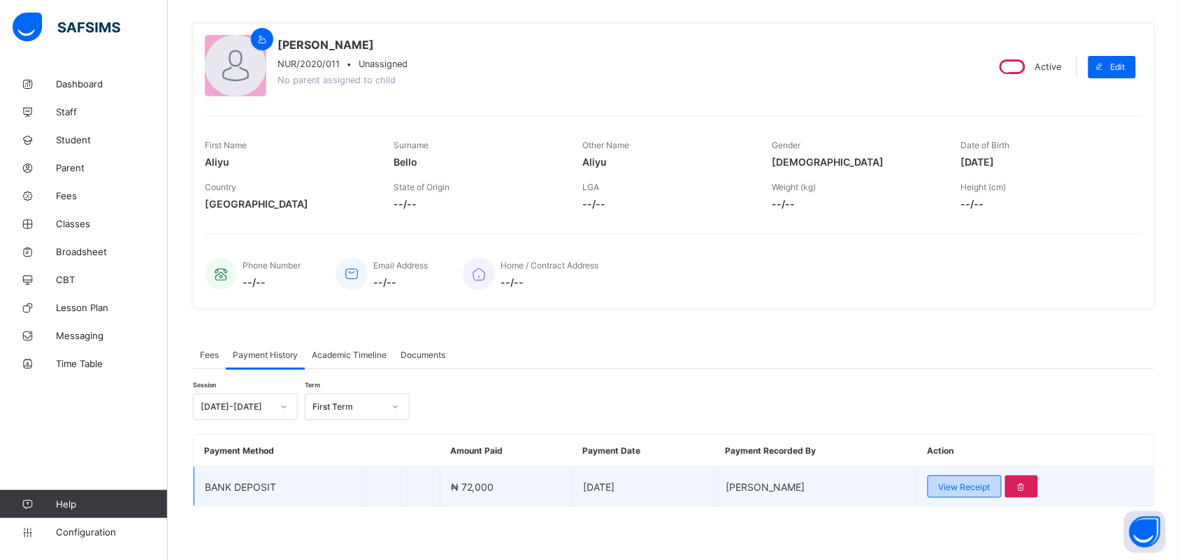
click at [955, 475] on div "View Receipt" at bounding box center [964, 486] width 74 height 22
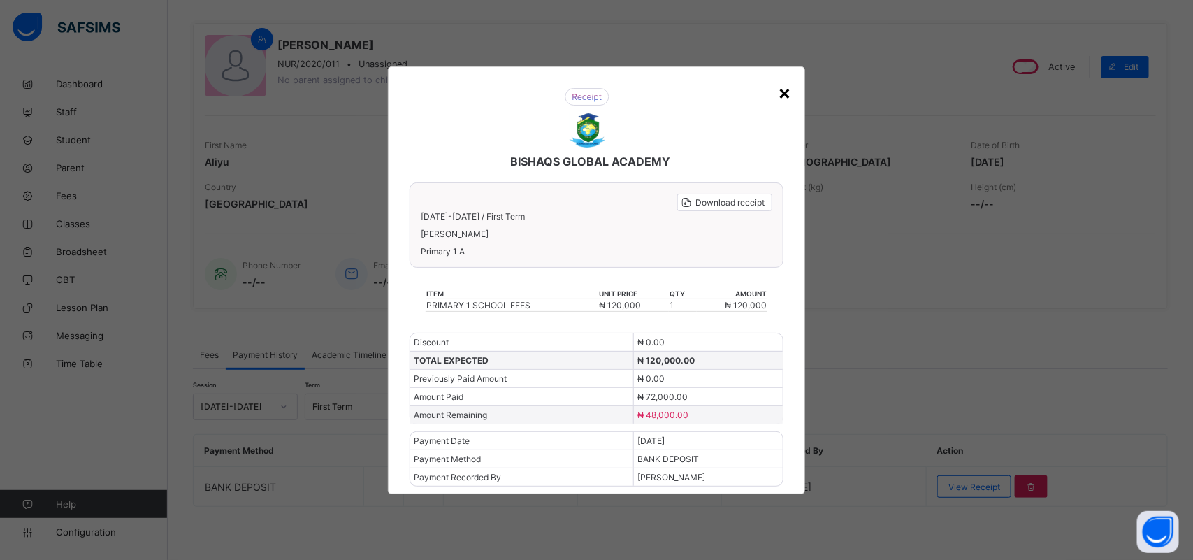
click at [790, 93] on div "×" at bounding box center [784, 92] width 13 height 24
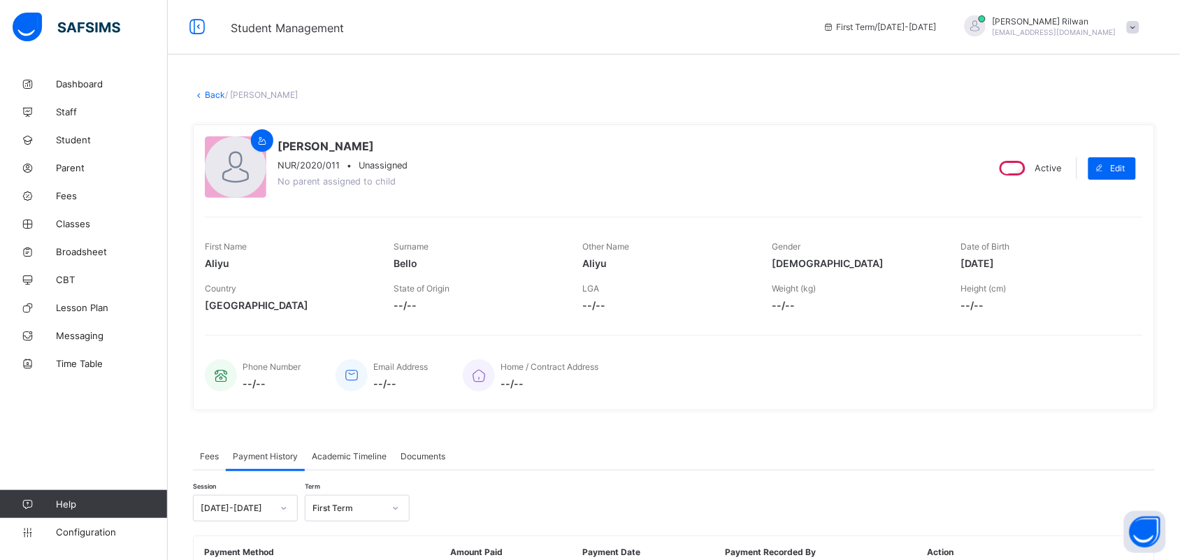
scroll to position [0, 0]
click at [208, 96] on link "Back" at bounding box center [215, 96] width 20 height 10
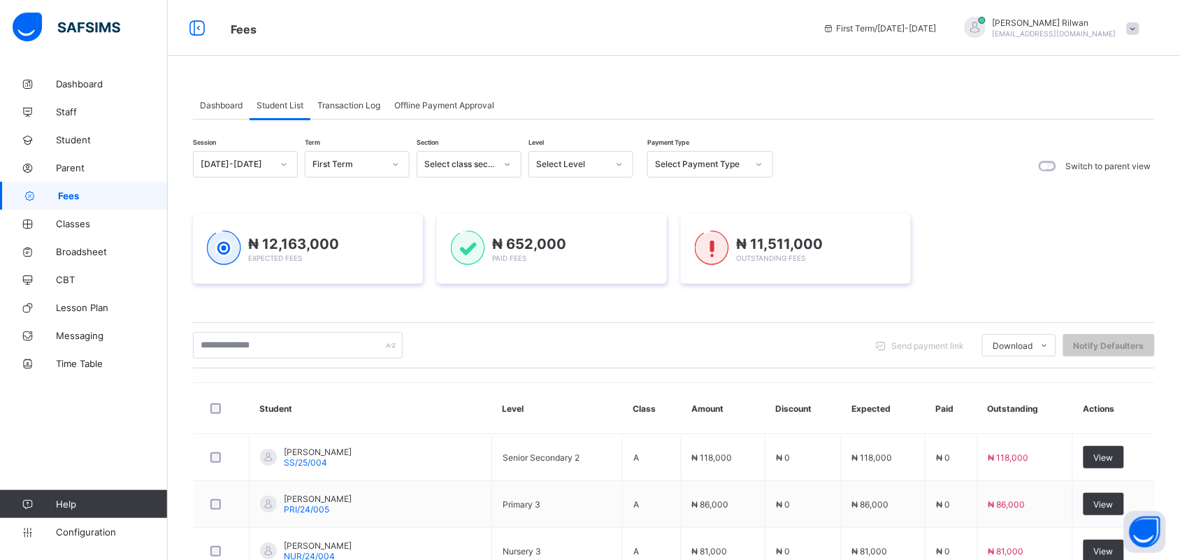
click at [617, 175] on div at bounding box center [619, 164] width 24 height 22
click at [591, 255] on div "Nur3" at bounding box center [580, 260] width 103 height 22
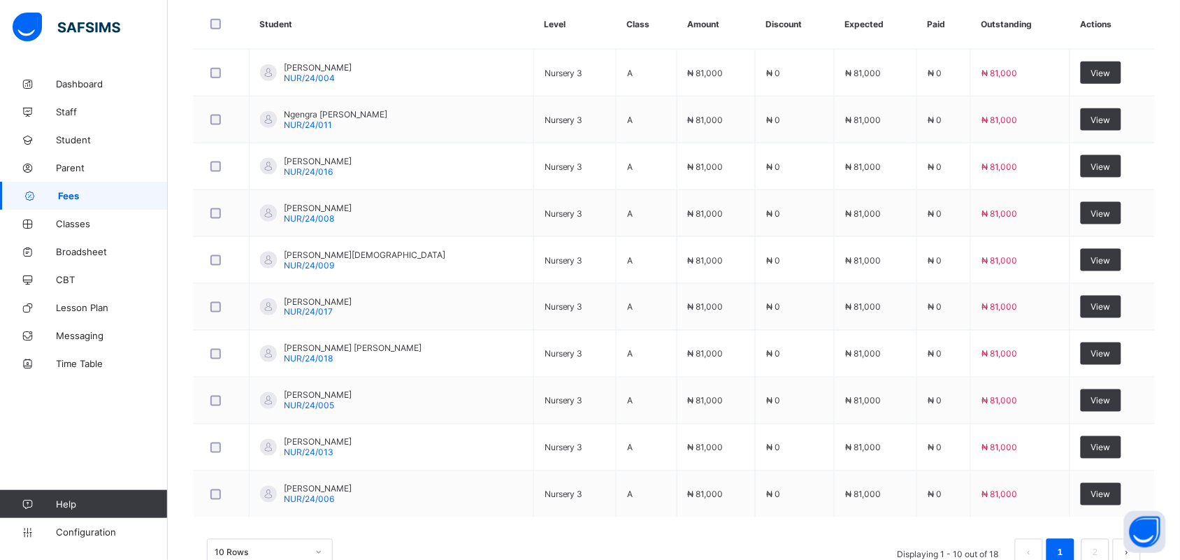
scroll to position [521, 0]
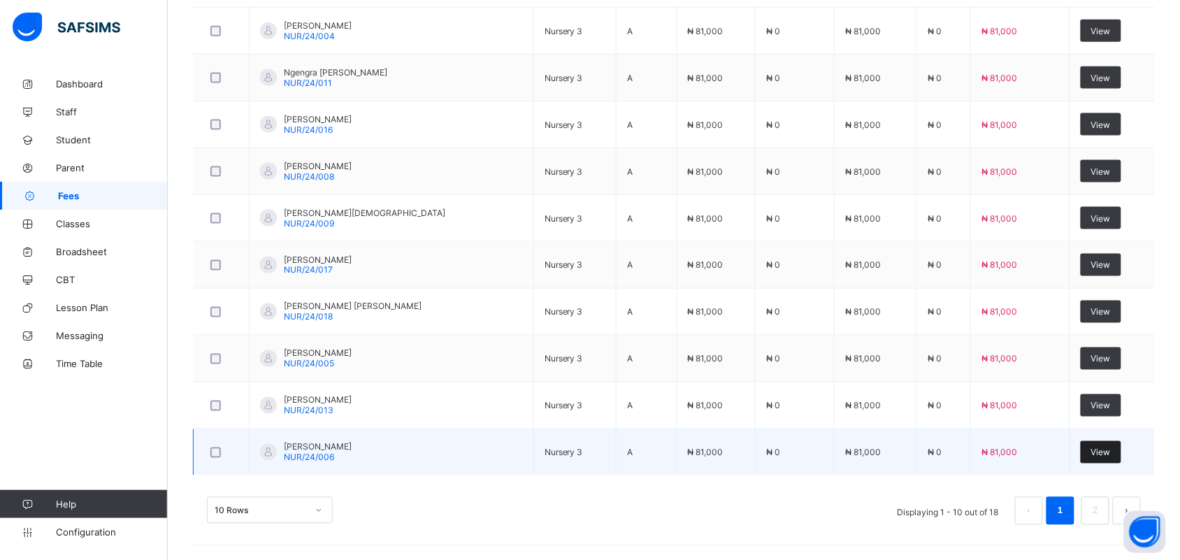
click at [1087, 455] on div "View" at bounding box center [1100, 452] width 41 height 22
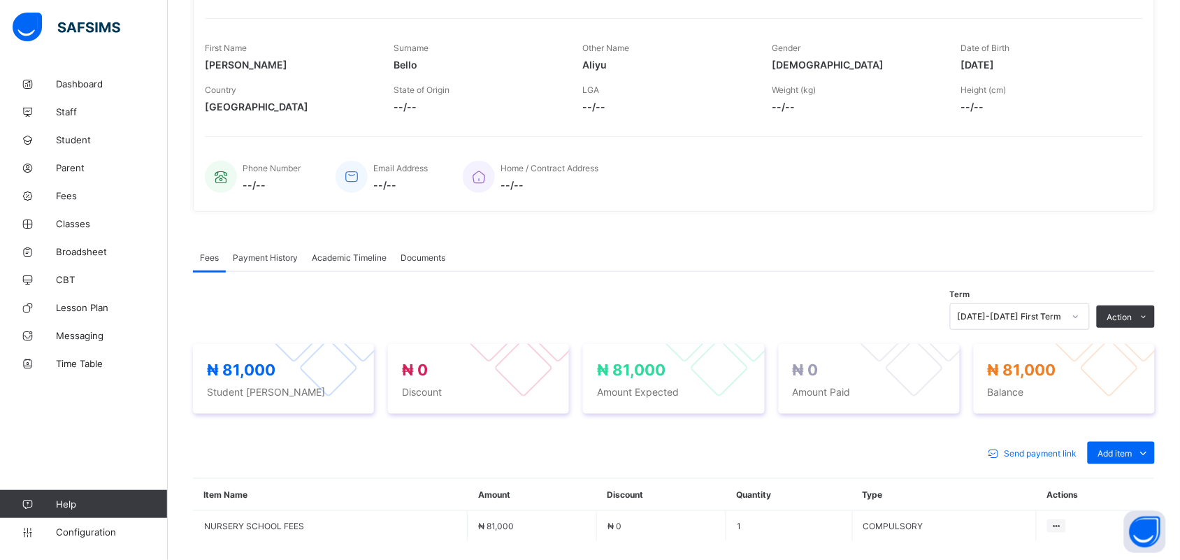
scroll to position [326, 0]
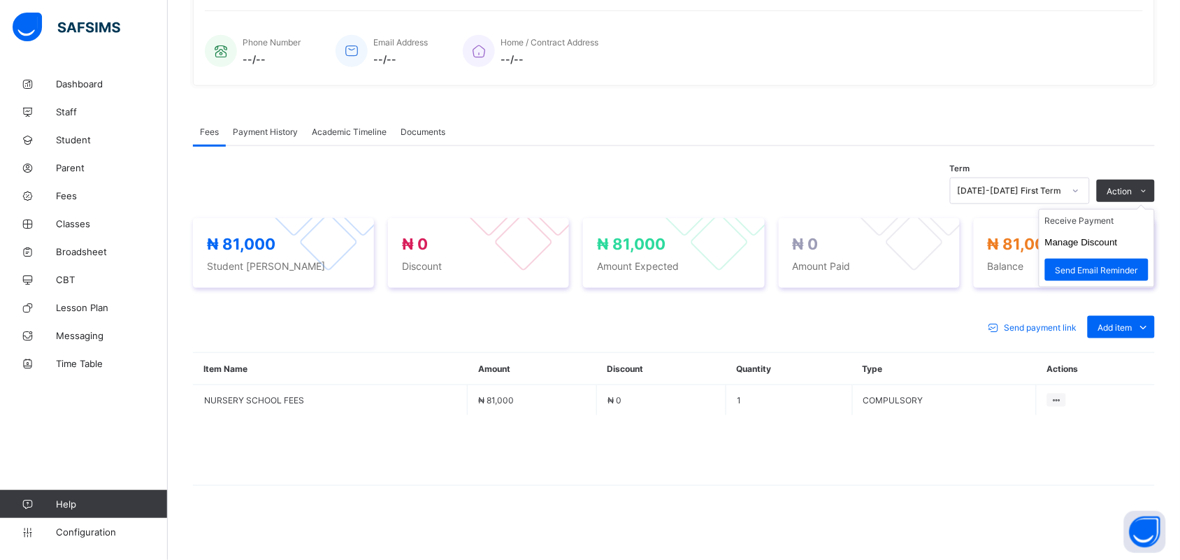
click at [1111, 211] on ul "Receive Payment Manage Discount Send Email Reminder" at bounding box center [1096, 248] width 116 height 78
click at [1105, 218] on li "Receive Payment" at bounding box center [1096, 221] width 115 height 22
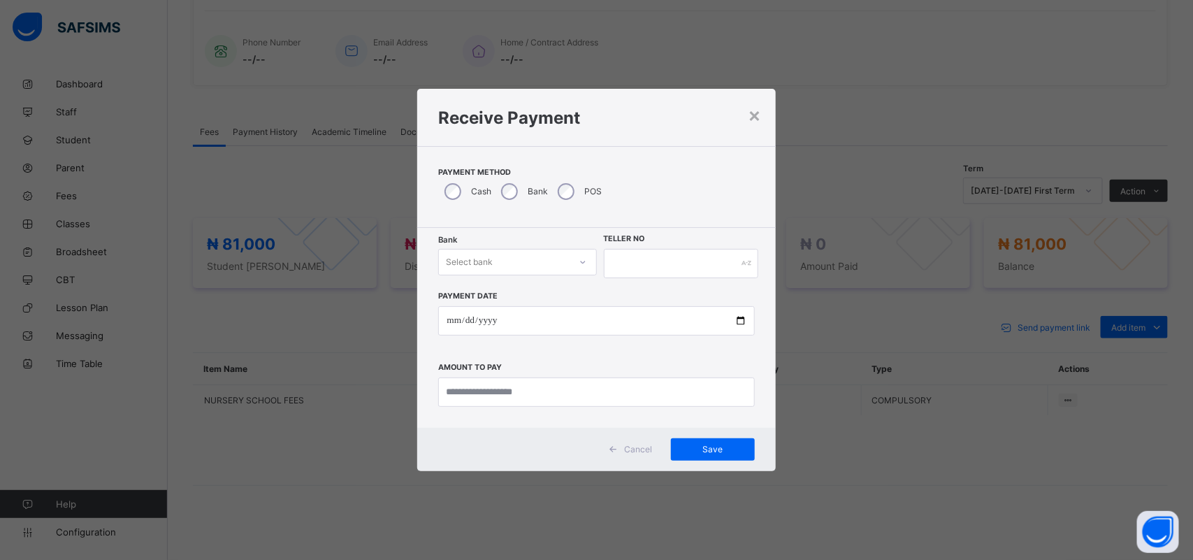
click at [472, 256] on div "Select bank" at bounding box center [469, 262] width 47 height 27
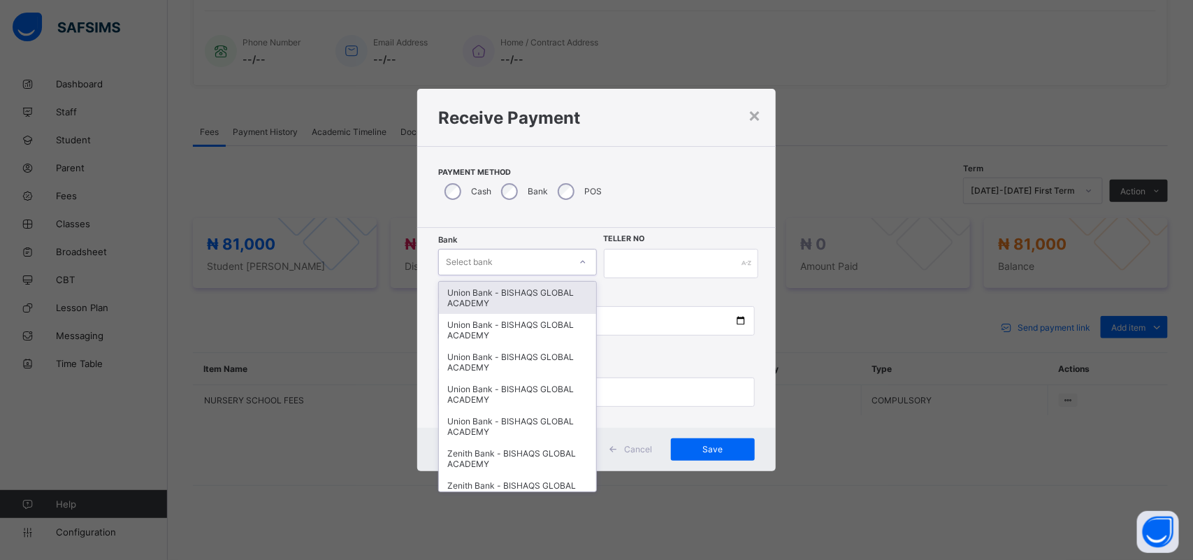
click at [469, 291] on div "Union Bank - BISHAQS GLOBAL ACADEMY" at bounding box center [517, 298] width 157 height 32
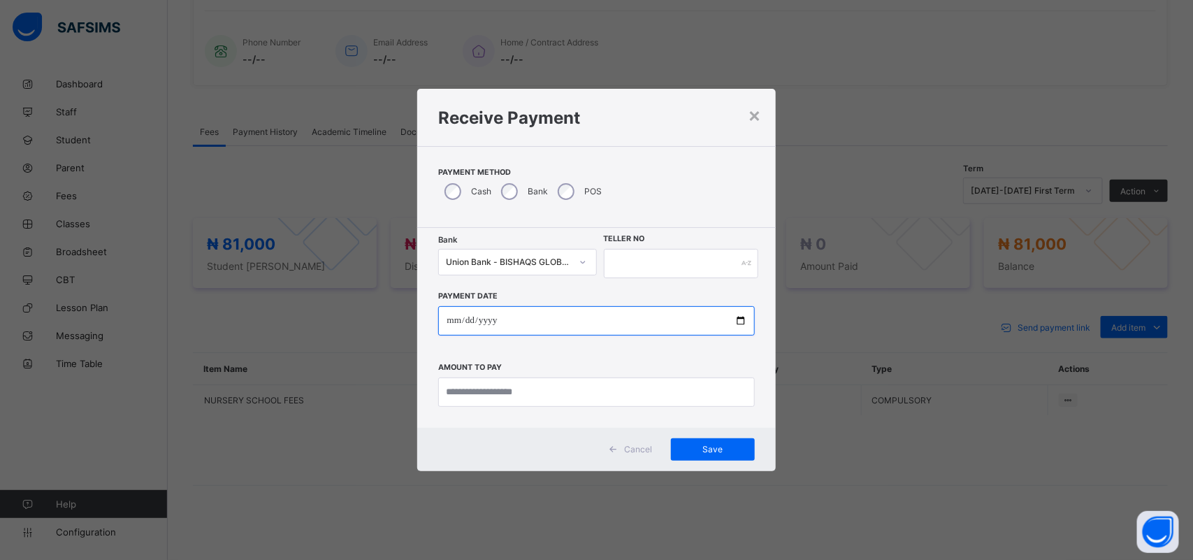
click at [455, 315] on input "date" at bounding box center [596, 320] width 316 height 29
type input "**********"
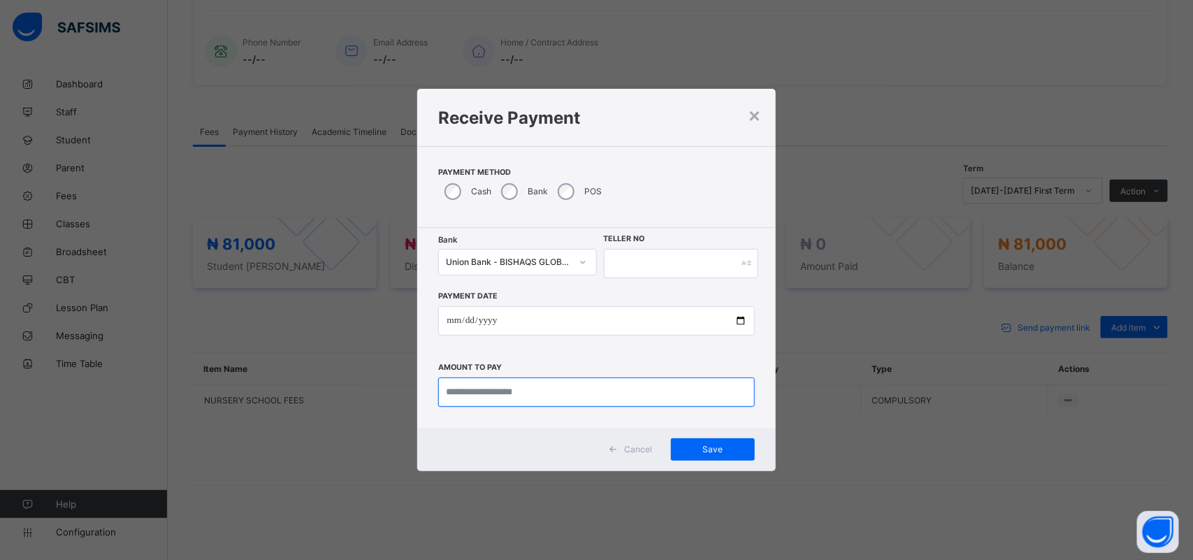
click at [483, 388] on input "currency" at bounding box center [596, 391] width 316 height 29
type input "********"
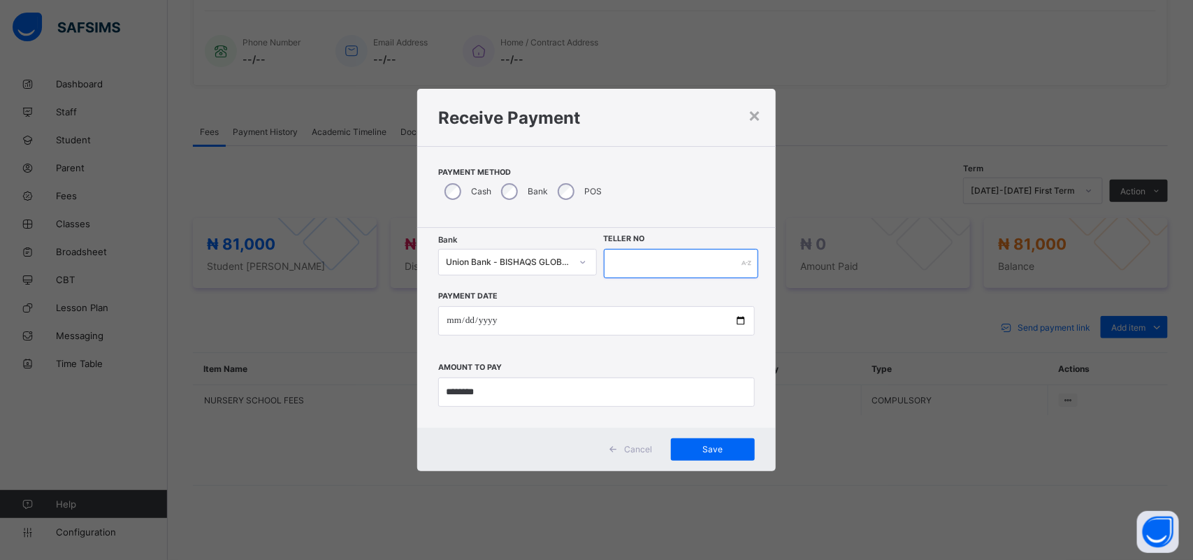
click at [648, 268] on input "text" at bounding box center [681, 263] width 155 height 29
type input "****"
click at [708, 442] on div "Save" at bounding box center [713, 449] width 84 height 22
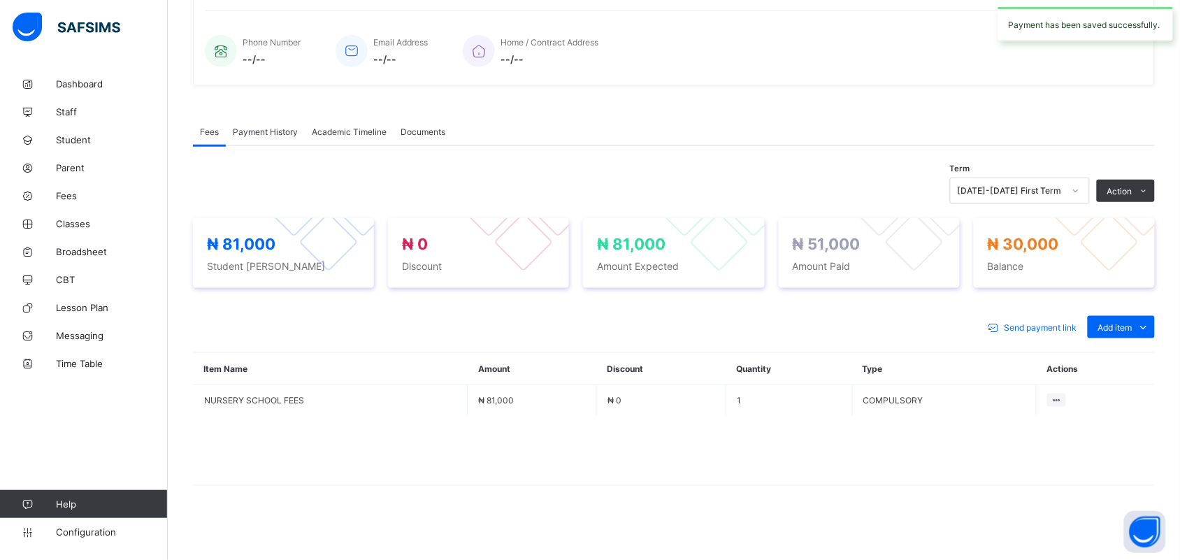
click at [264, 129] on span "Payment History" at bounding box center [265, 131] width 65 height 10
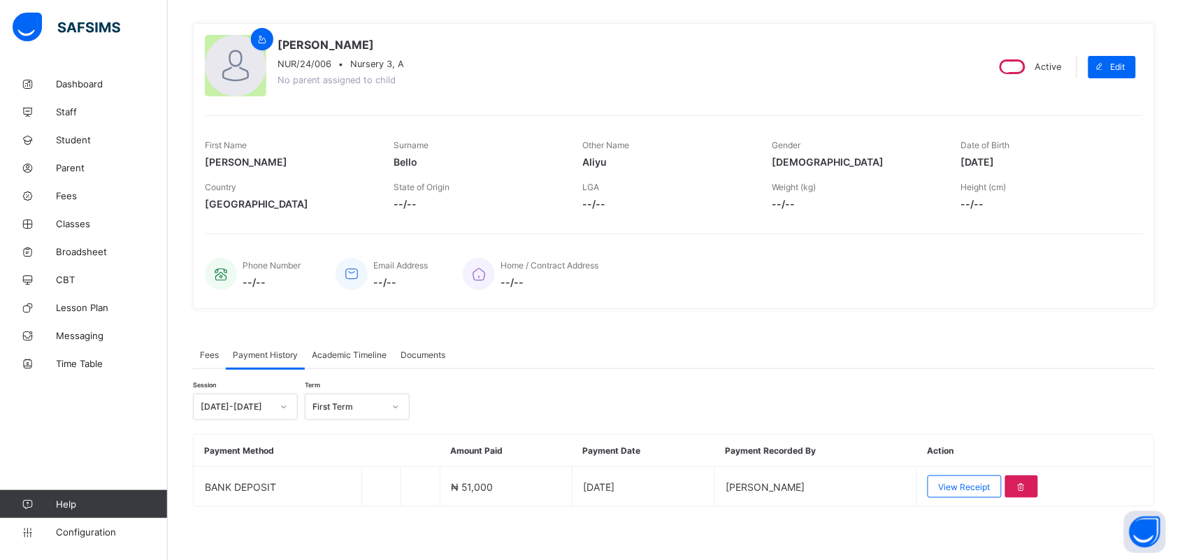
click at [990, 487] on span "View Receipt" at bounding box center [964, 486] width 52 height 10
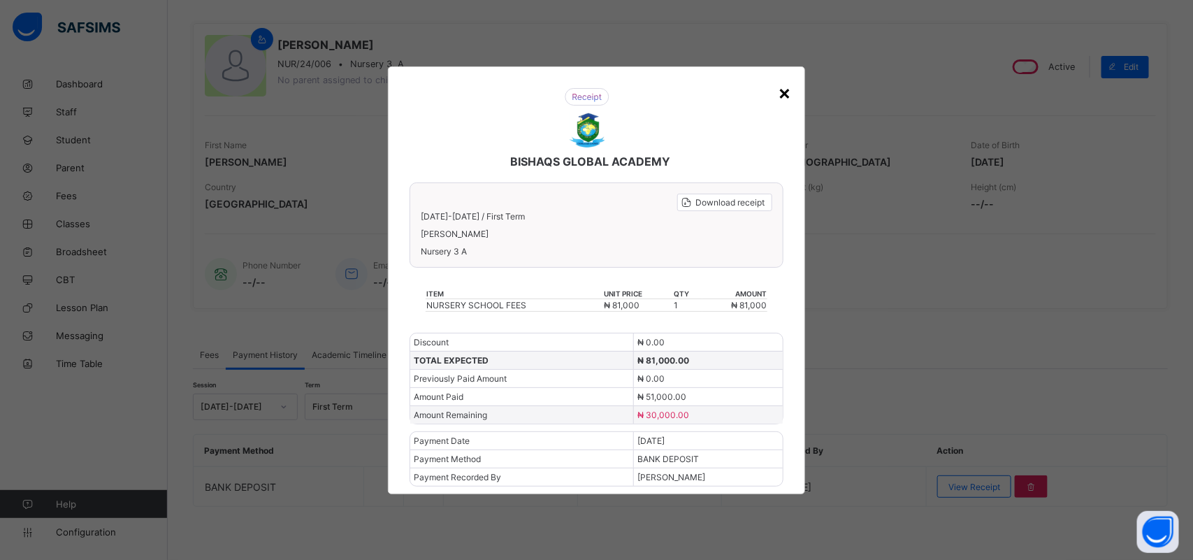
click at [787, 94] on div "×" at bounding box center [784, 92] width 13 height 24
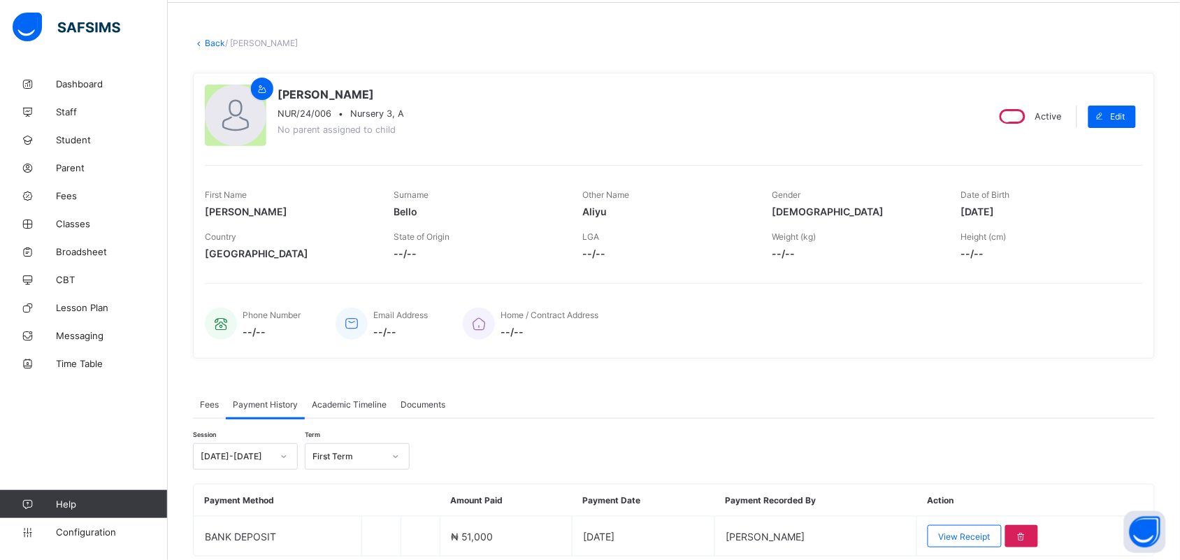
scroll to position [0, 0]
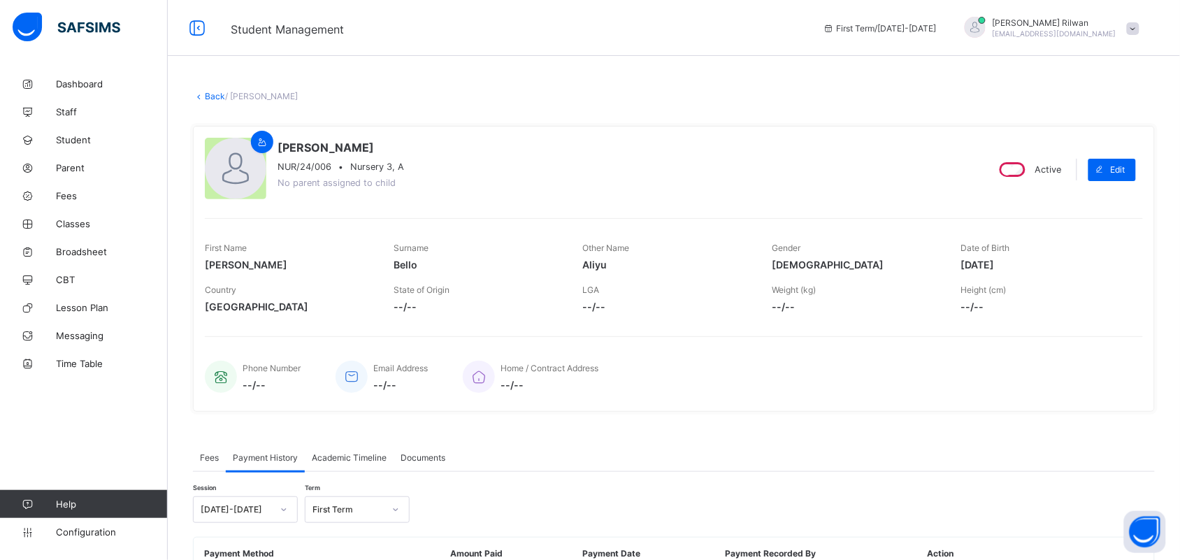
click at [208, 92] on link "Back" at bounding box center [215, 96] width 20 height 10
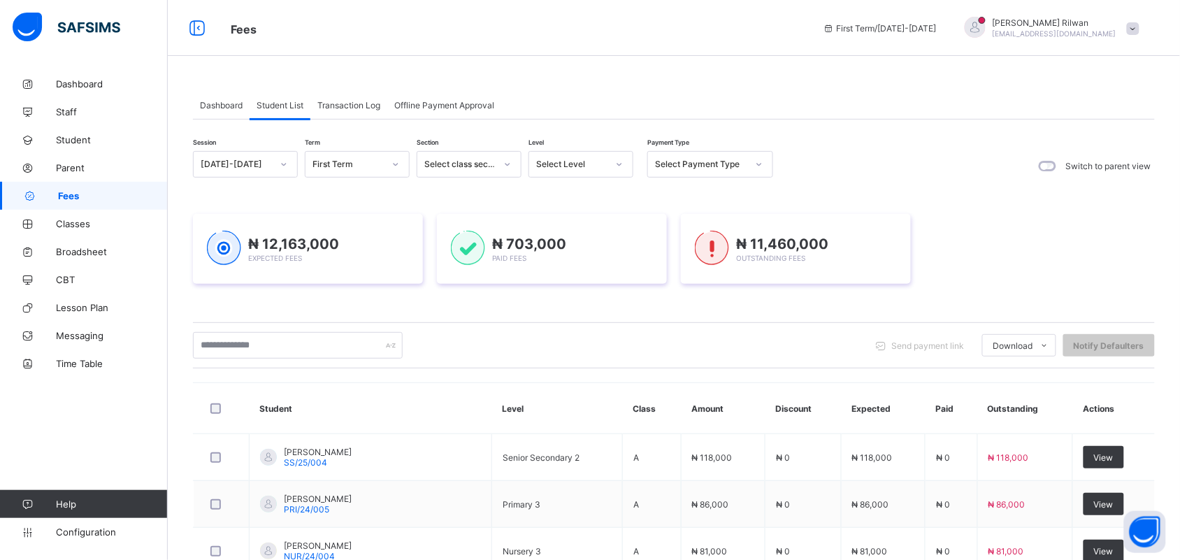
click at [618, 173] on div at bounding box center [619, 164] width 24 height 22
click at [581, 234] on div "Nur 2" at bounding box center [580, 238] width 103 height 22
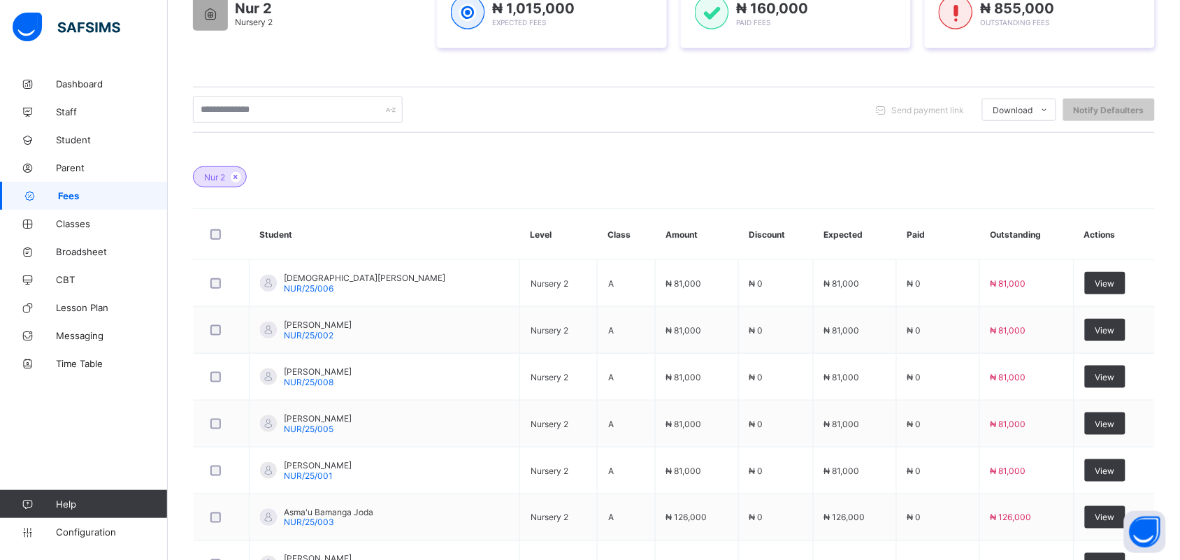
scroll to position [372, 0]
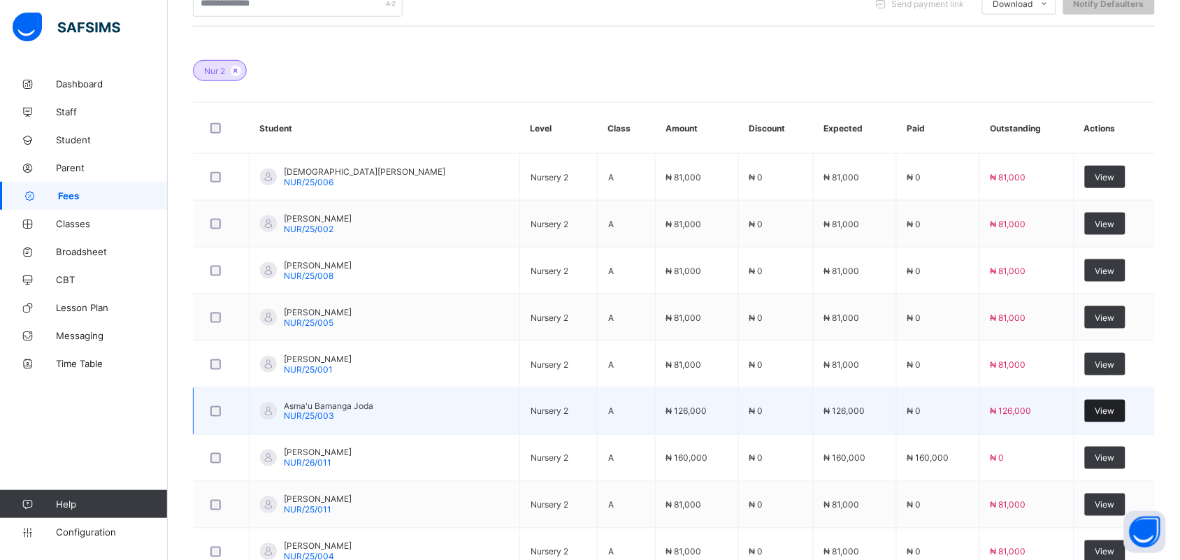
click at [1098, 414] on div "View" at bounding box center [1104, 411] width 41 height 22
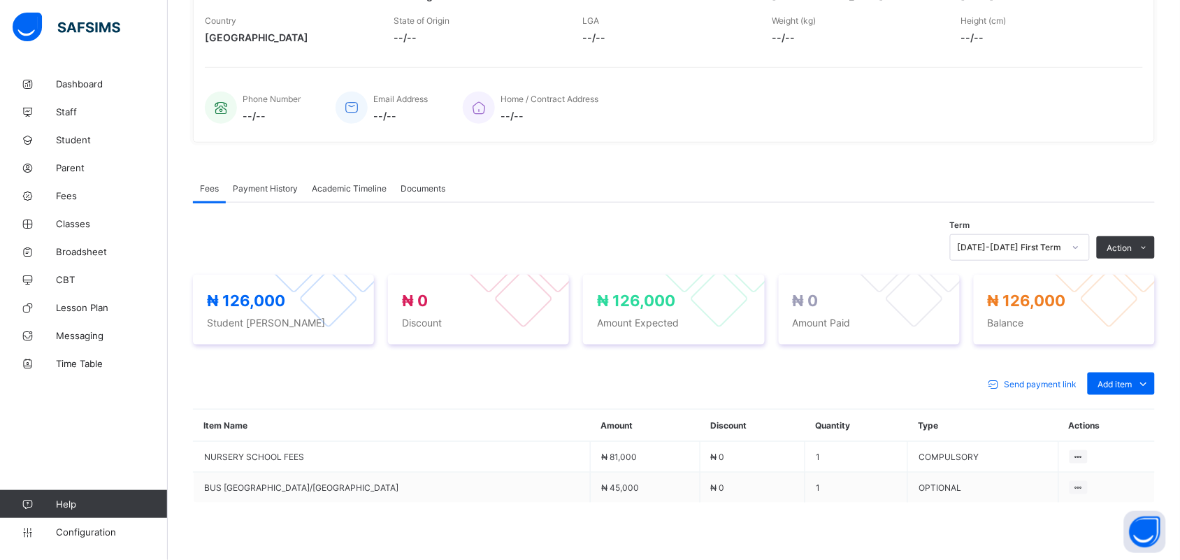
scroll to position [343, 0]
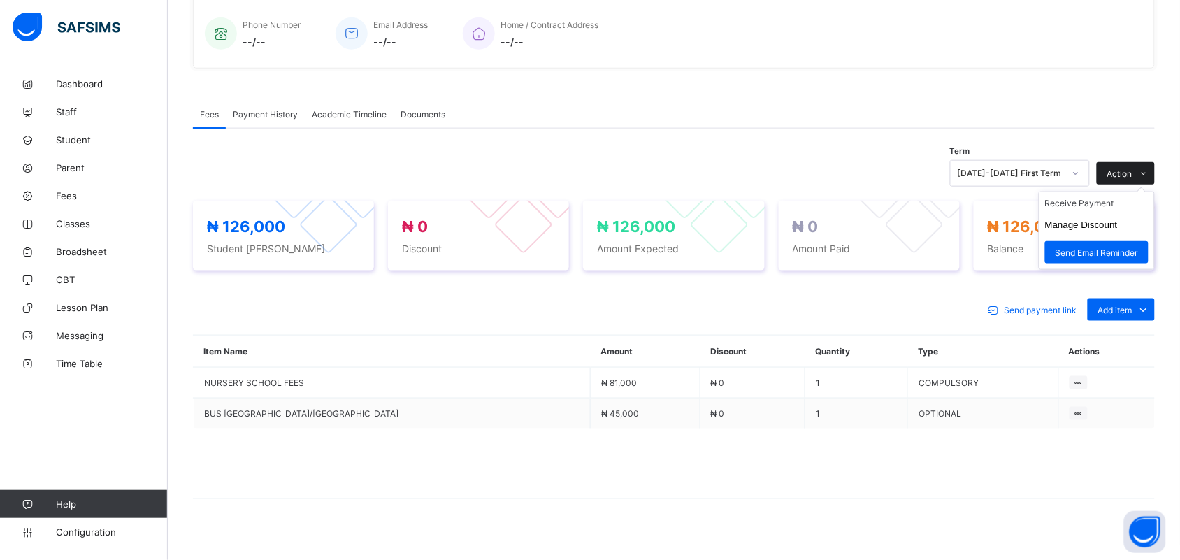
click at [1149, 169] on icon at bounding box center [1143, 173] width 10 height 9
click at [1152, 166] on span at bounding box center [1143, 173] width 22 height 22
click at [1127, 198] on li "Receive Payment" at bounding box center [1096, 203] width 115 height 22
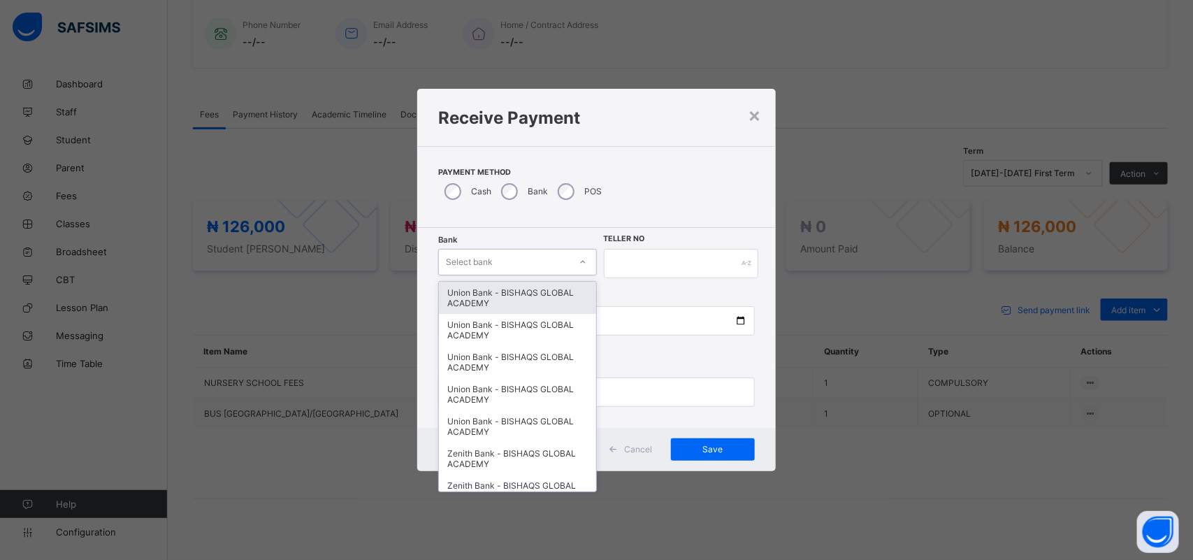
click at [482, 262] on div "Select bank" at bounding box center [469, 262] width 47 height 27
click at [475, 296] on div "Union Bank - BISHAQS GLOBAL ACADEMY" at bounding box center [517, 298] width 157 height 32
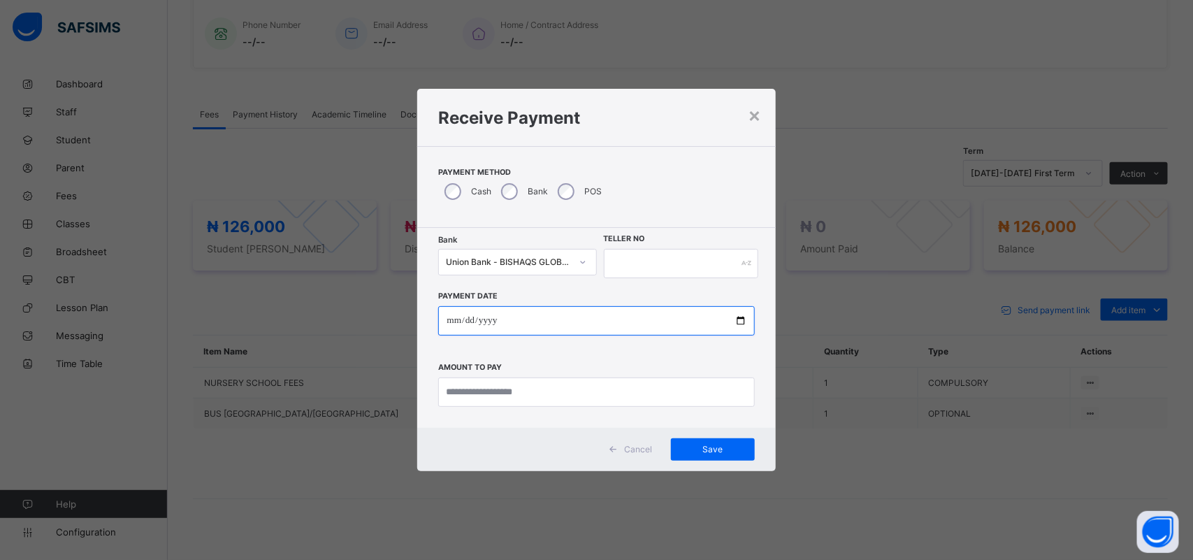
click at [468, 315] on input "date" at bounding box center [596, 320] width 316 height 29
click at [458, 317] on input "date" at bounding box center [596, 320] width 316 height 29
click at [453, 319] on input "date" at bounding box center [596, 320] width 316 height 29
type input "**********"
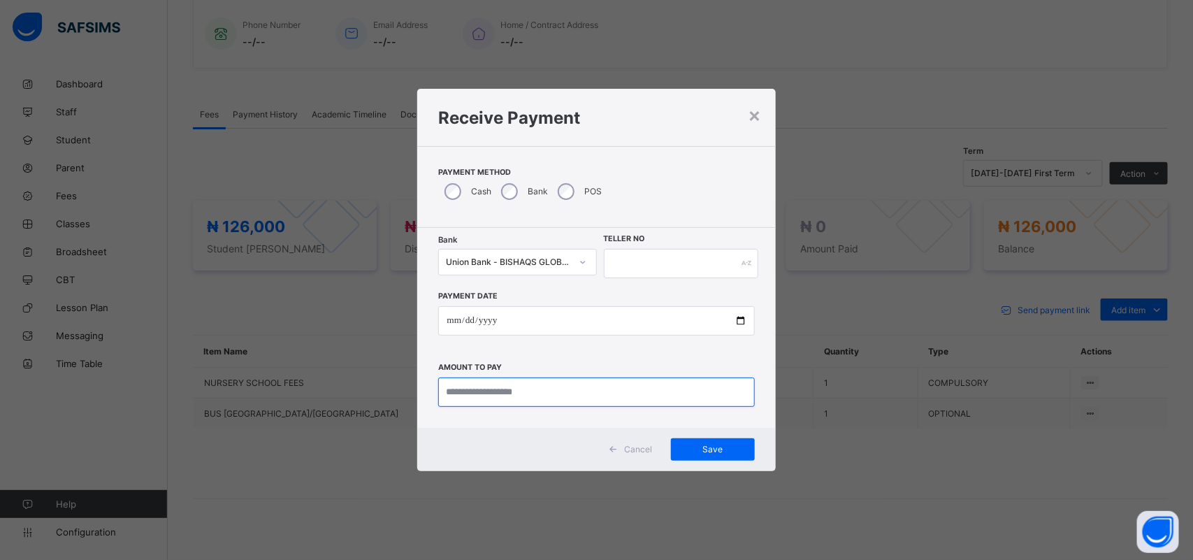
click at [474, 389] on input "currency" at bounding box center [596, 391] width 316 height 29
type input "*********"
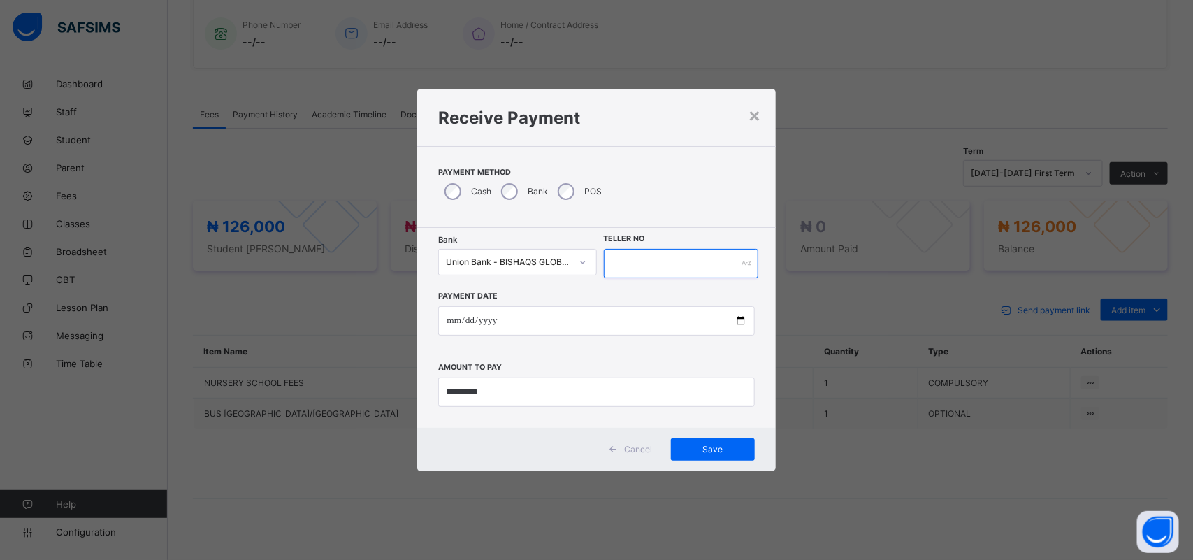
click at [636, 252] on input "text" at bounding box center [681, 263] width 155 height 29
click at [713, 446] on span "Save" at bounding box center [712, 449] width 63 height 10
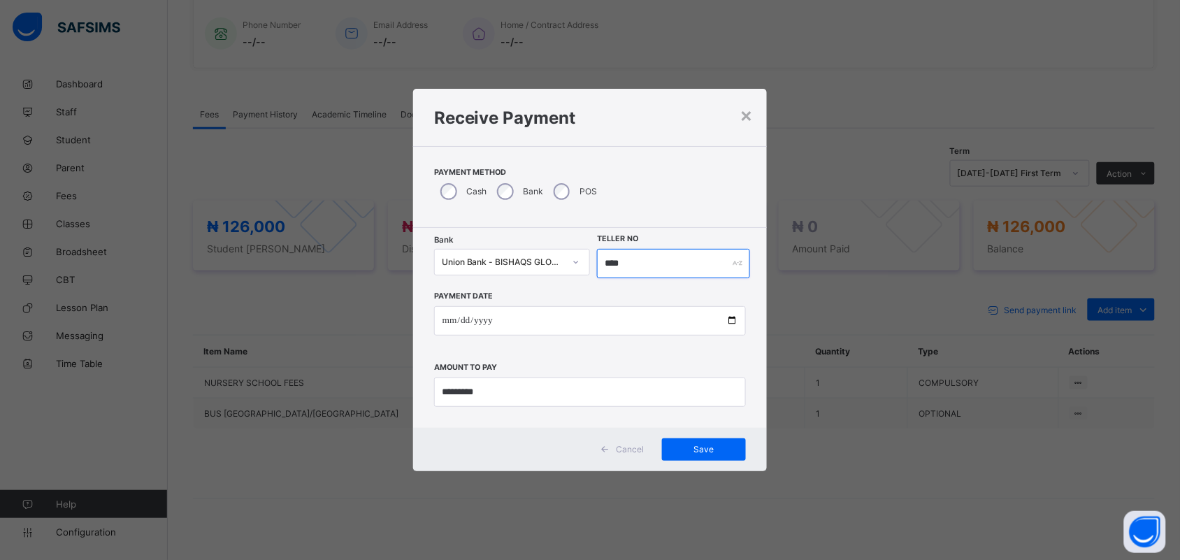
click at [632, 262] on input "****" at bounding box center [673, 263] width 153 height 29
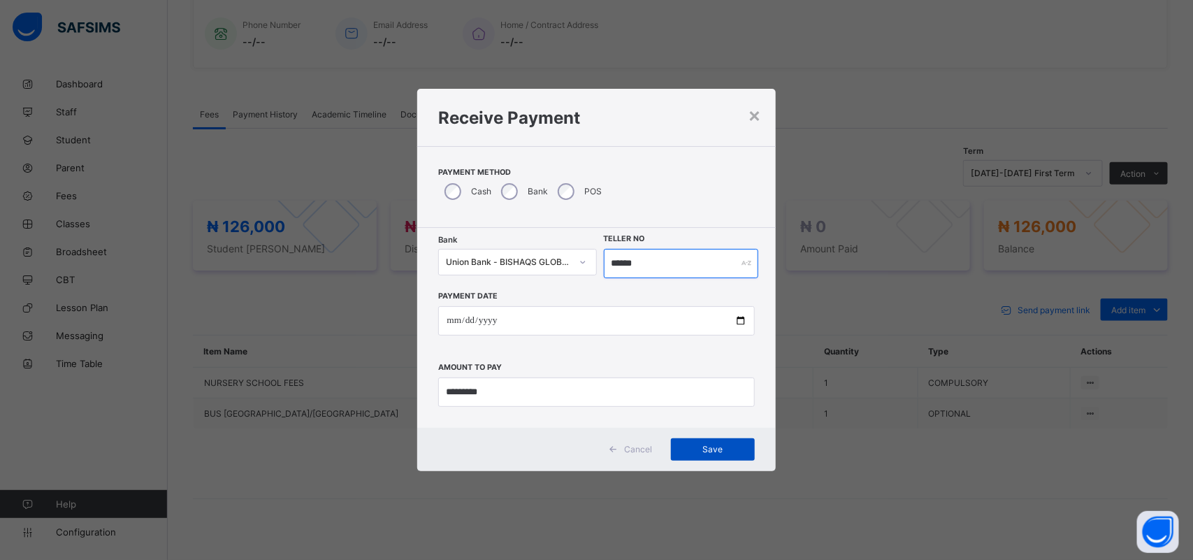
type input "******"
click at [718, 445] on span "Save" at bounding box center [712, 449] width 63 height 10
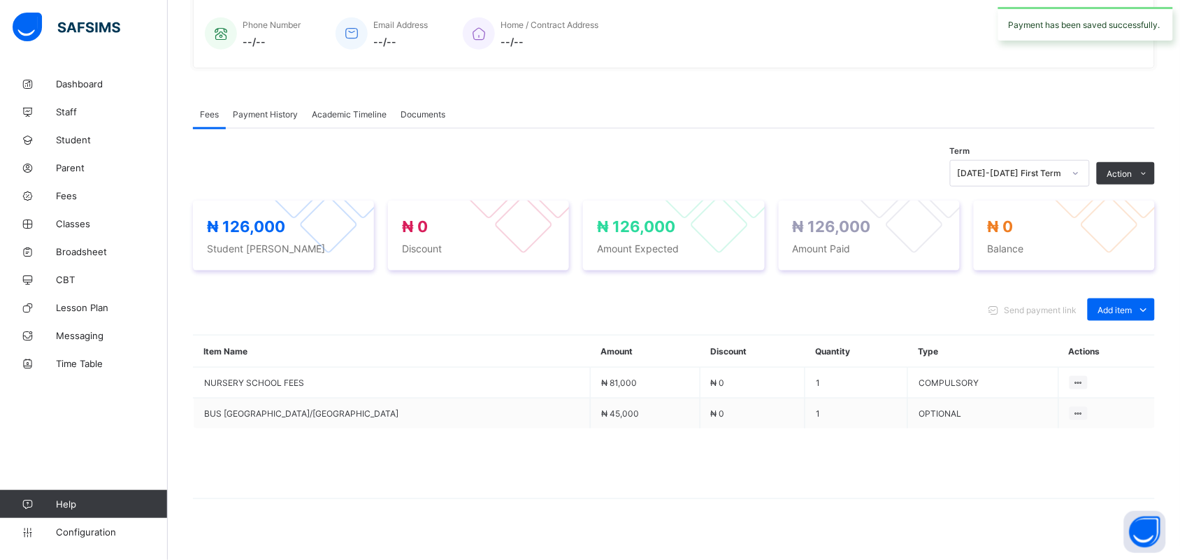
click at [267, 117] on div "Payment History" at bounding box center [265, 114] width 79 height 28
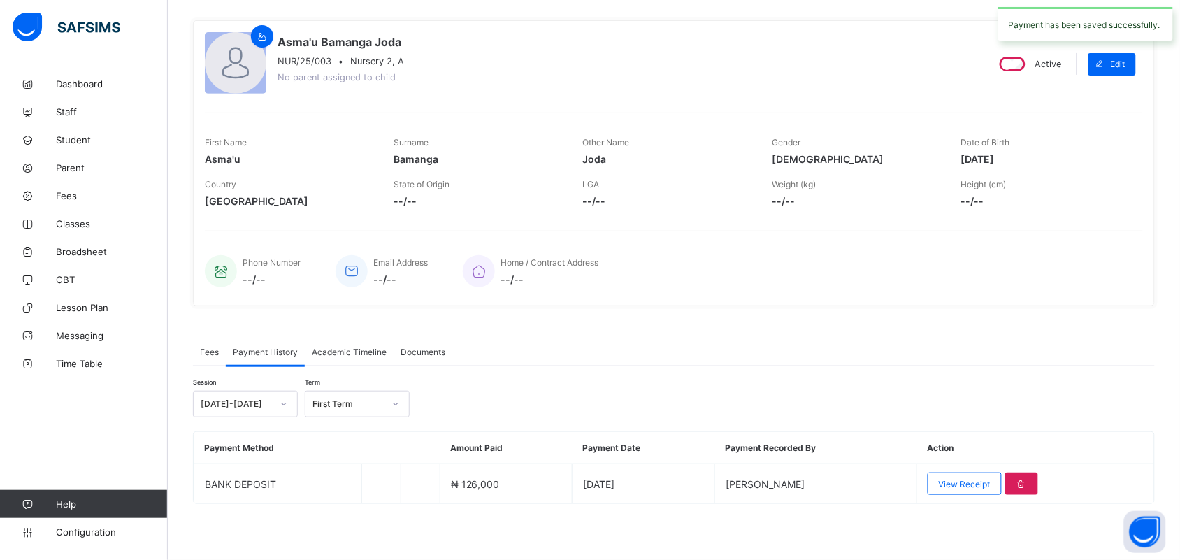
scroll to position [103, 0]
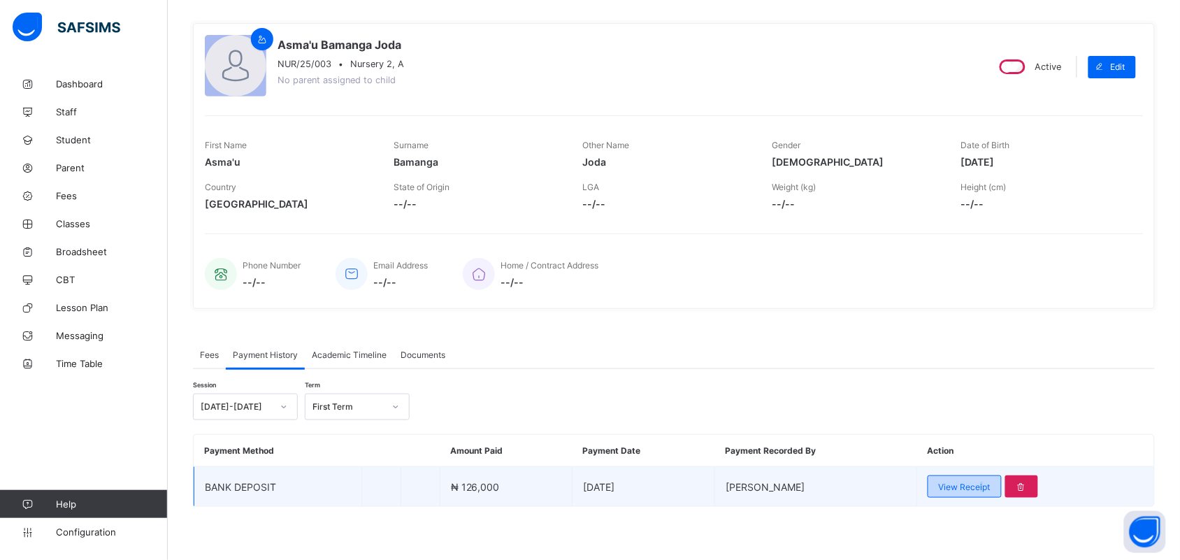
click at [989, 481] on span "View Receipt" at bounding box center [964, 486] width 52 height 10
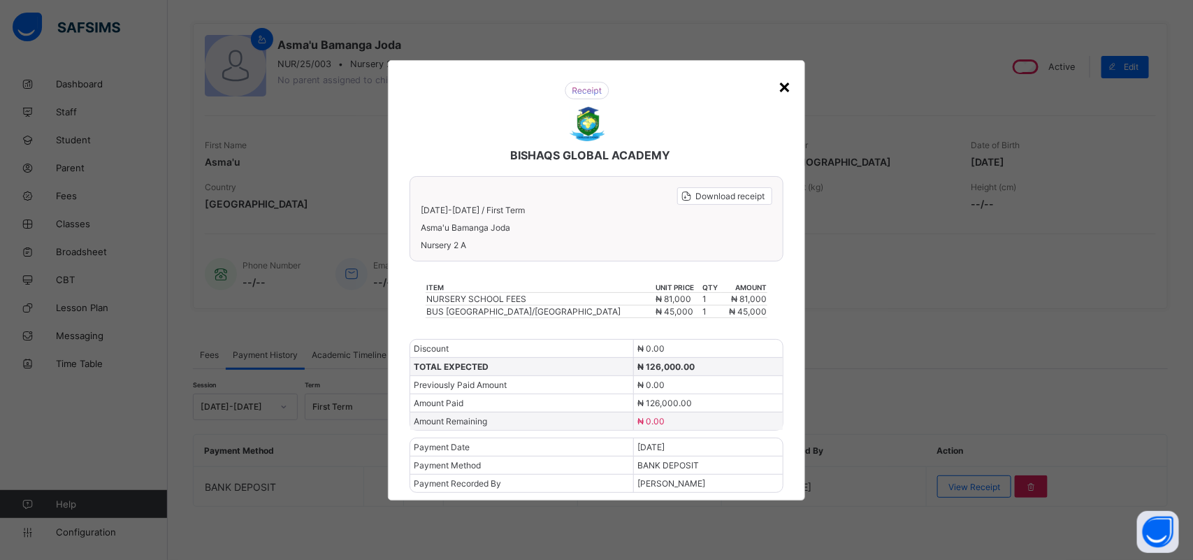
click at [778, 91] on div "×" at bounding box center [784, 86] width 13 height 24
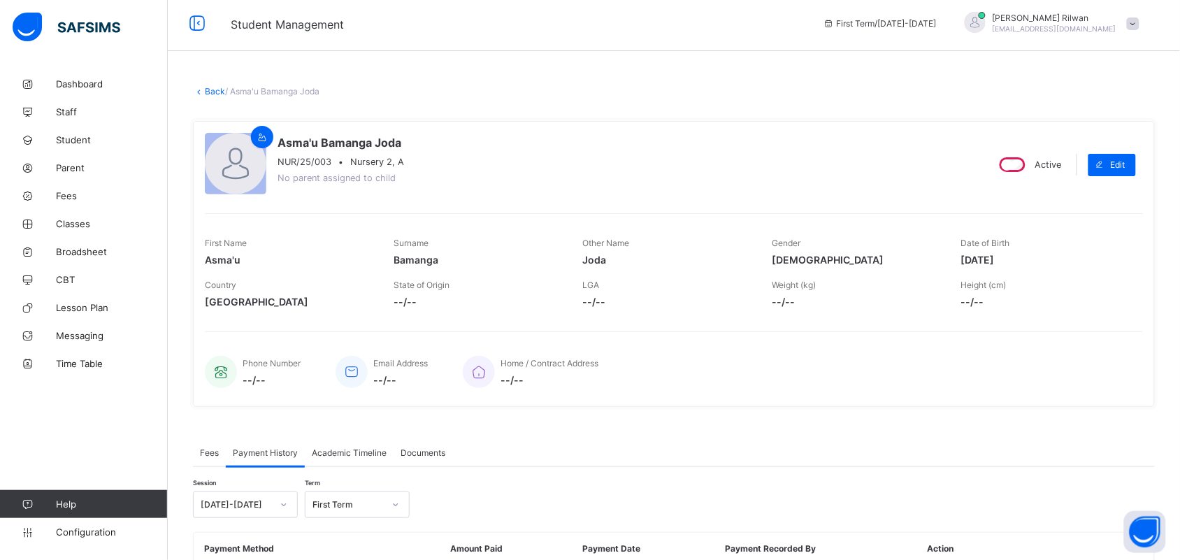
scroll to position [0, 0]
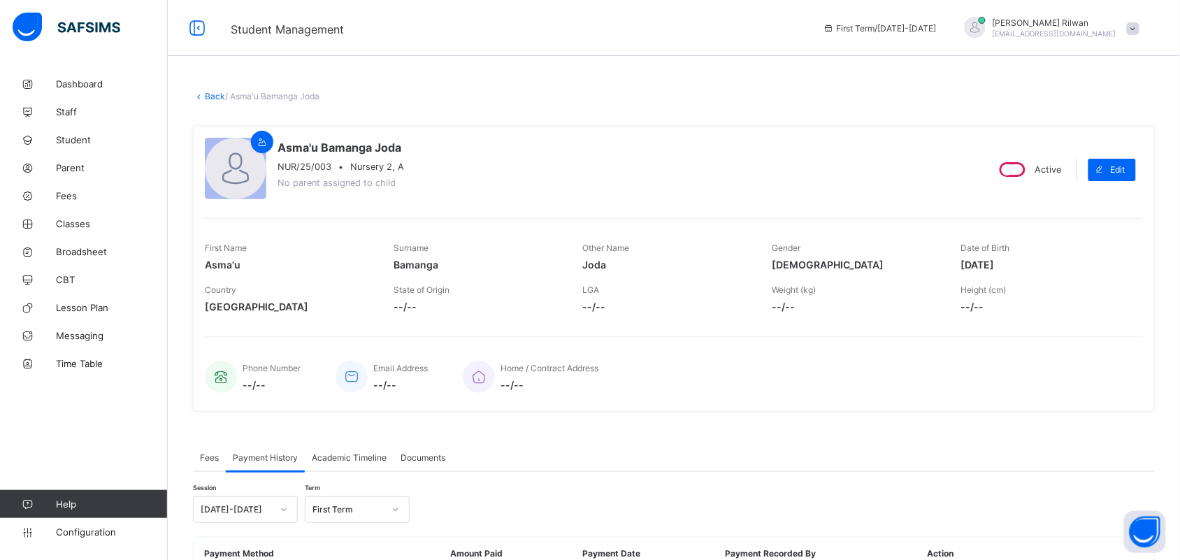
click at [211, 93] on link "Back" at bounding box center [215, 96] width 20 height 10
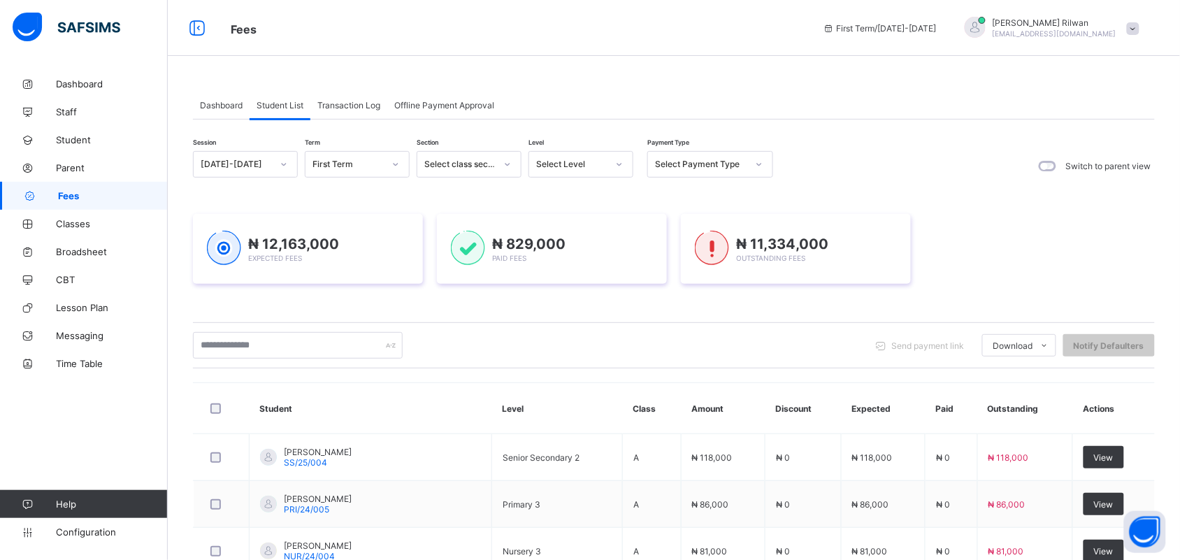
click at [599, 170] on div "Select Level" at bounding box center [567, 164] width 77 height 20
click at [570, 314] on div "Pry 3" at bounding box center [580, 325] width 103 height 22
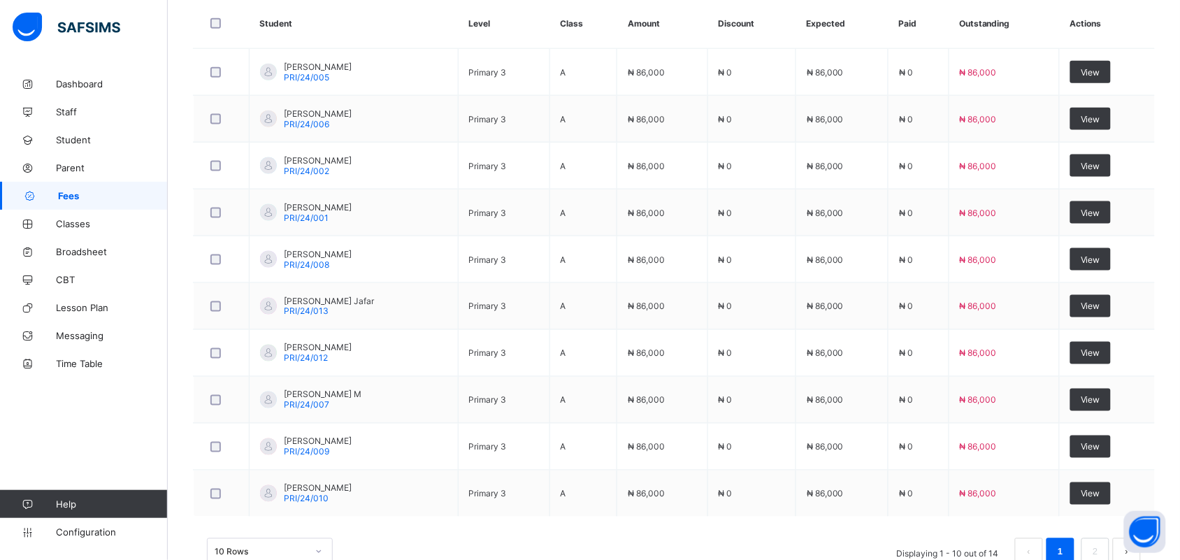
scroll to position [521, 0]
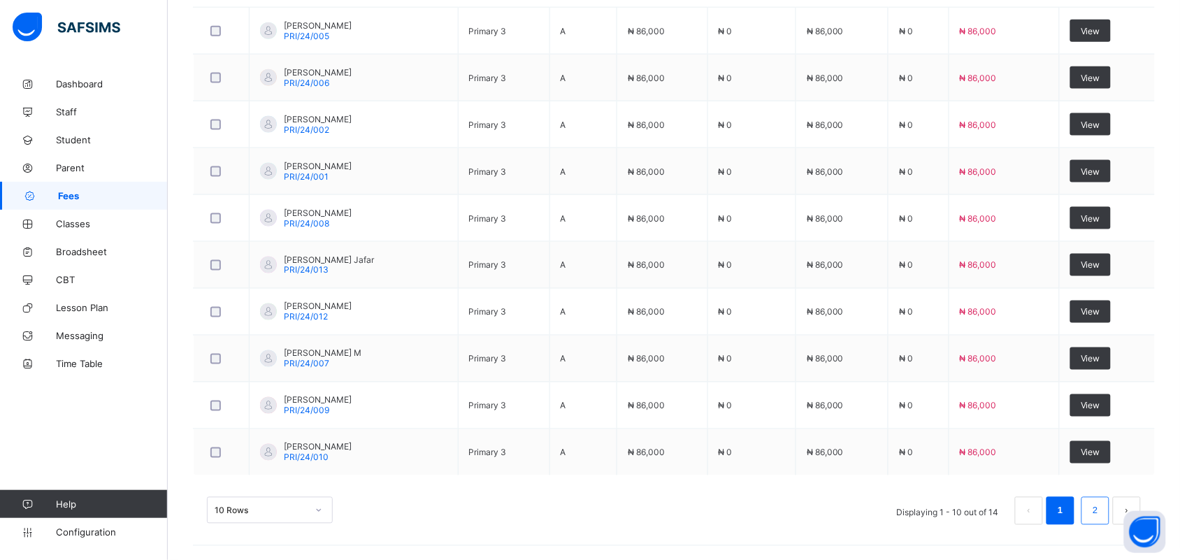
click at [1109, 505] on li "2" at bounding box center [1095, 511] width 28 height 28
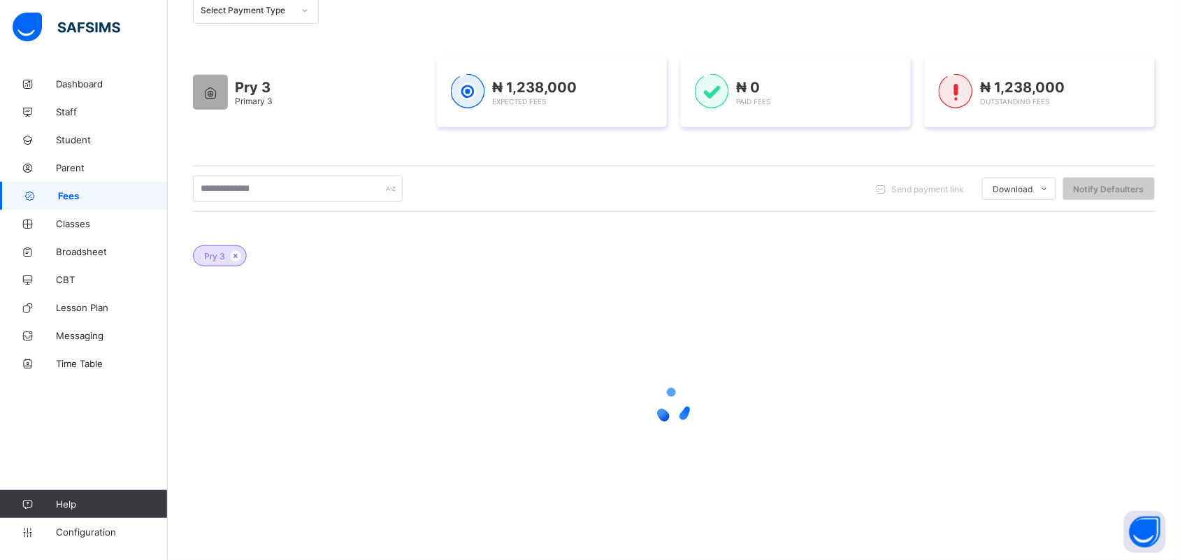
scroll to position [238, 0]
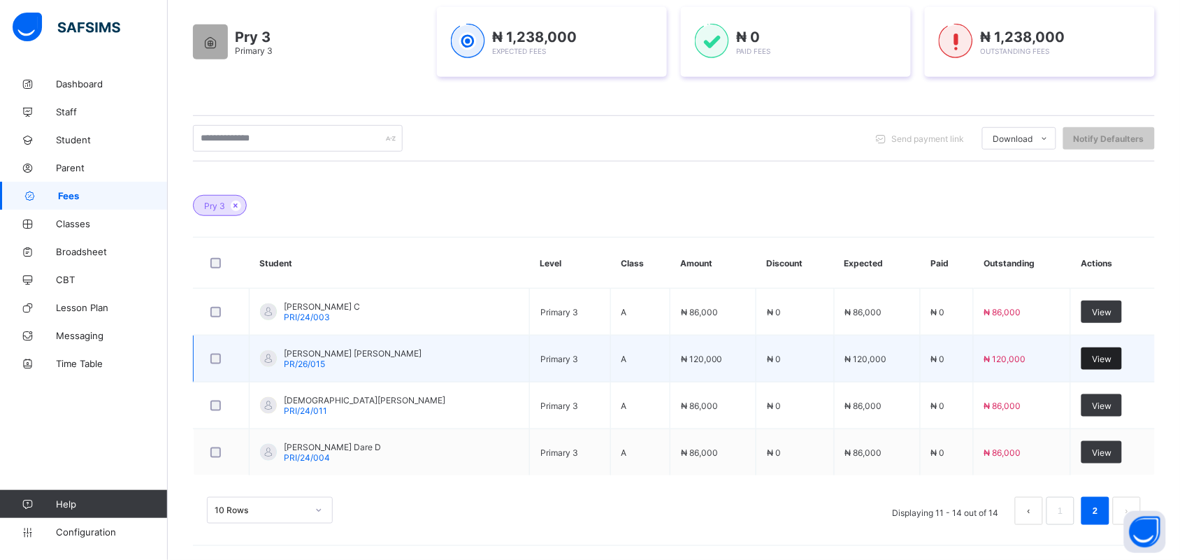
click at [1103, 356] on span "View" at bounding box center [1101, 359] width 20 height 10
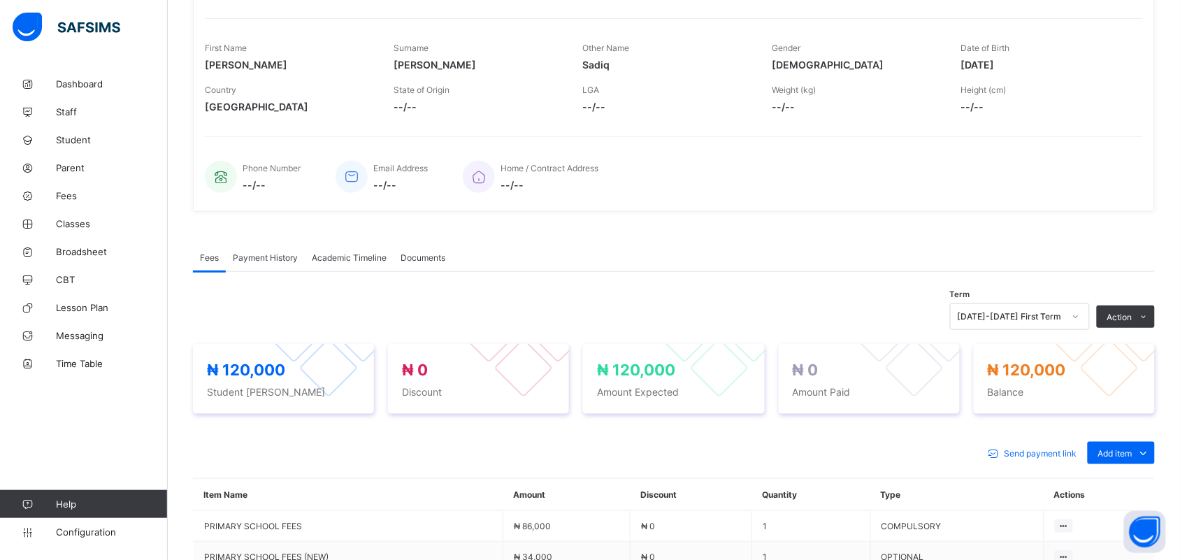
scroll to position [238, 0]
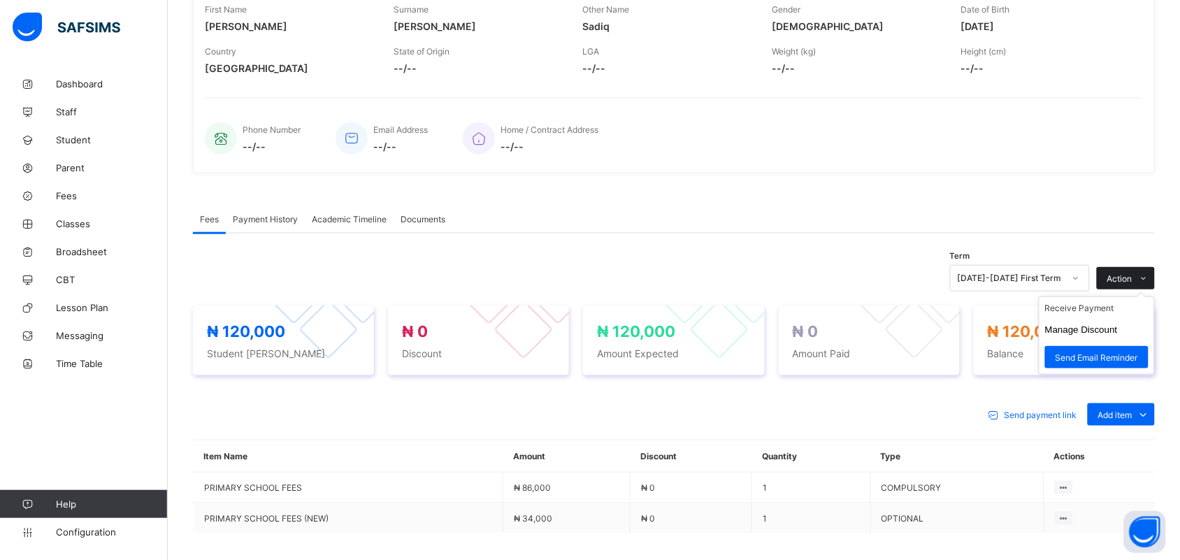
click at [1141, 270] on div "Action" at bounding box center [1125, 278] width 58 height 22
click at [1123, 304] on li "Receive Payment" at bounding box center [1096, 308] width 115 height 22
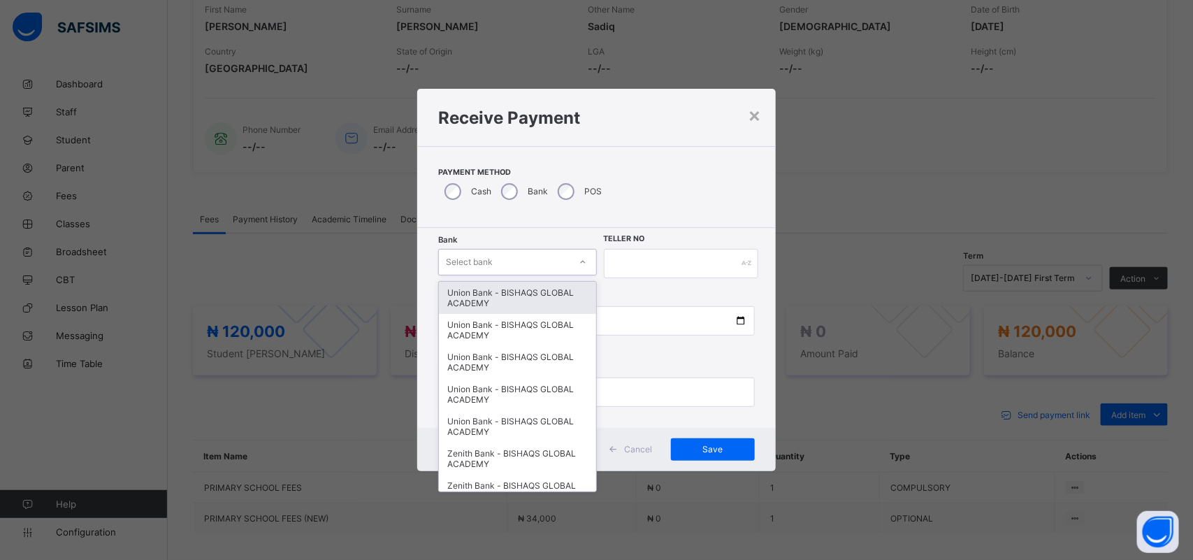
click at [584, 259] on icon at bounding box center [583, 262] width 8 height 14
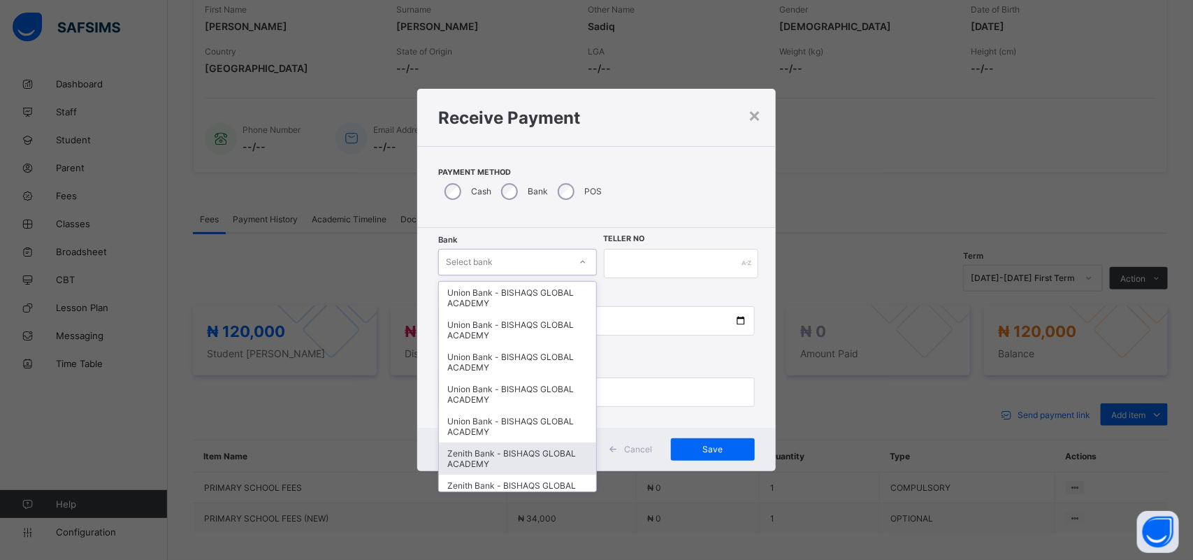
click at [538, 442] on div "Zenith Bank - BISHAQS GLOBAL ACADEMY" at bounding box center [517, 458] width 157 height 32
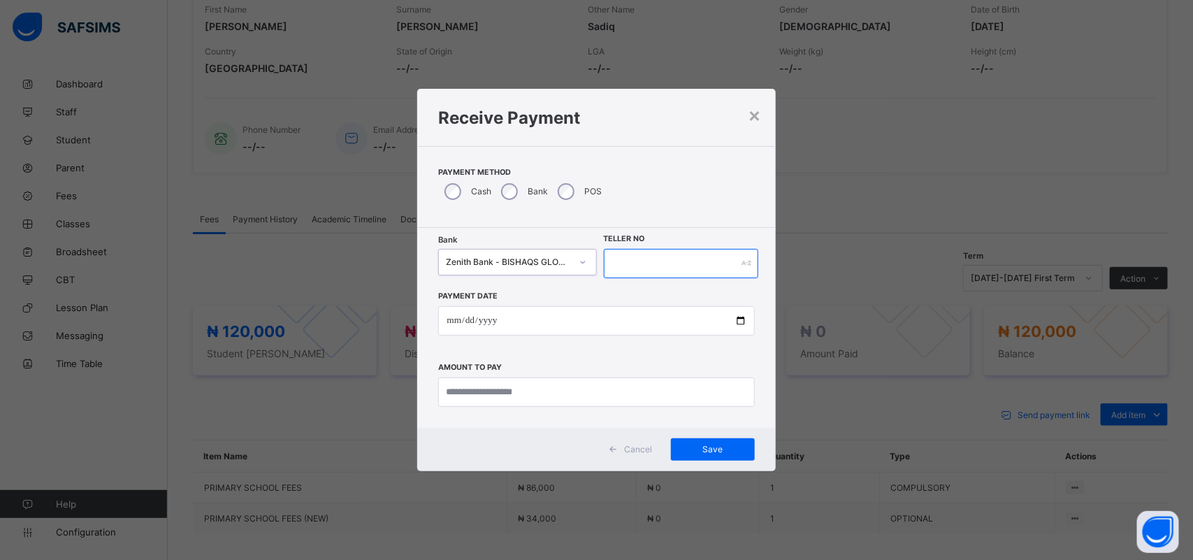
click at [662, 264] on input "text" at bounding box center [681, 263] width 155 height 29
type input "******"
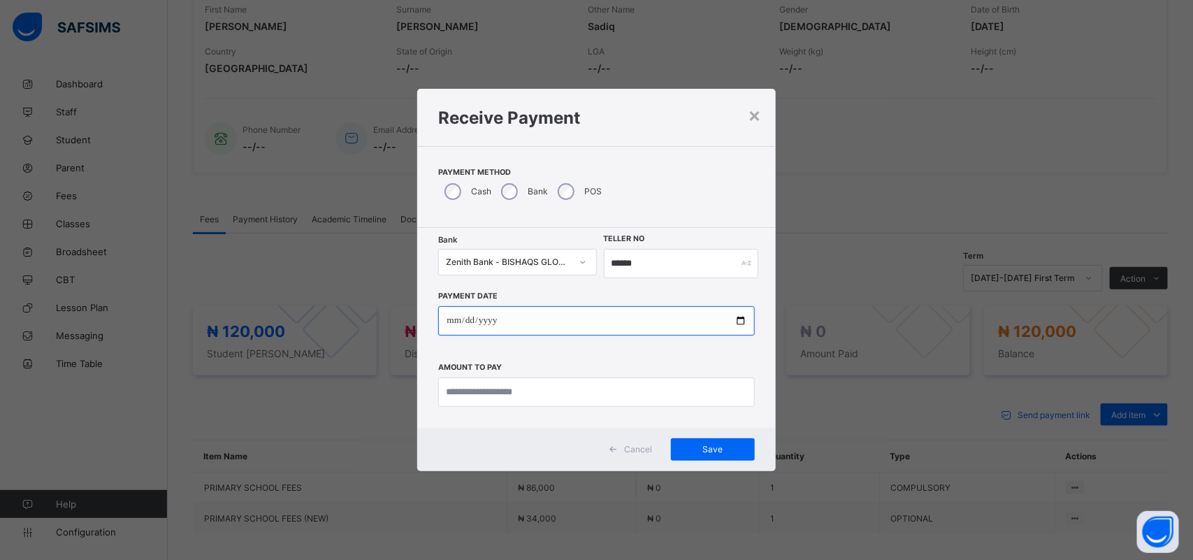
click at [459, 310] on input "date" at bounding box center [596, 320] width 316 height 29
type input "**********"
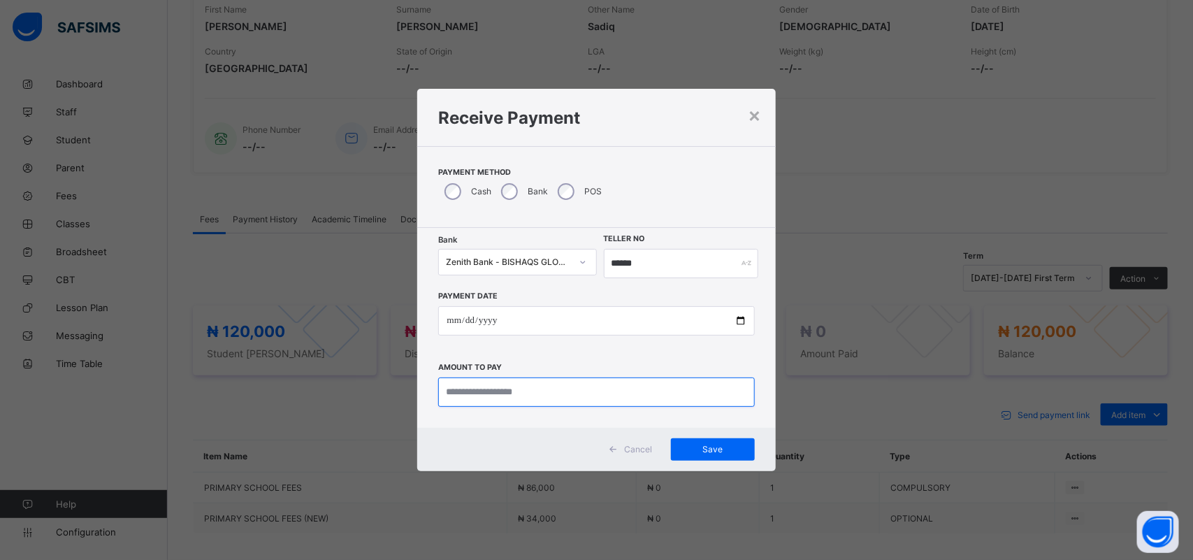
click at [523, 400] on input "currency" at bounding box center [596, 391] width 316 height 29
type input "*********"
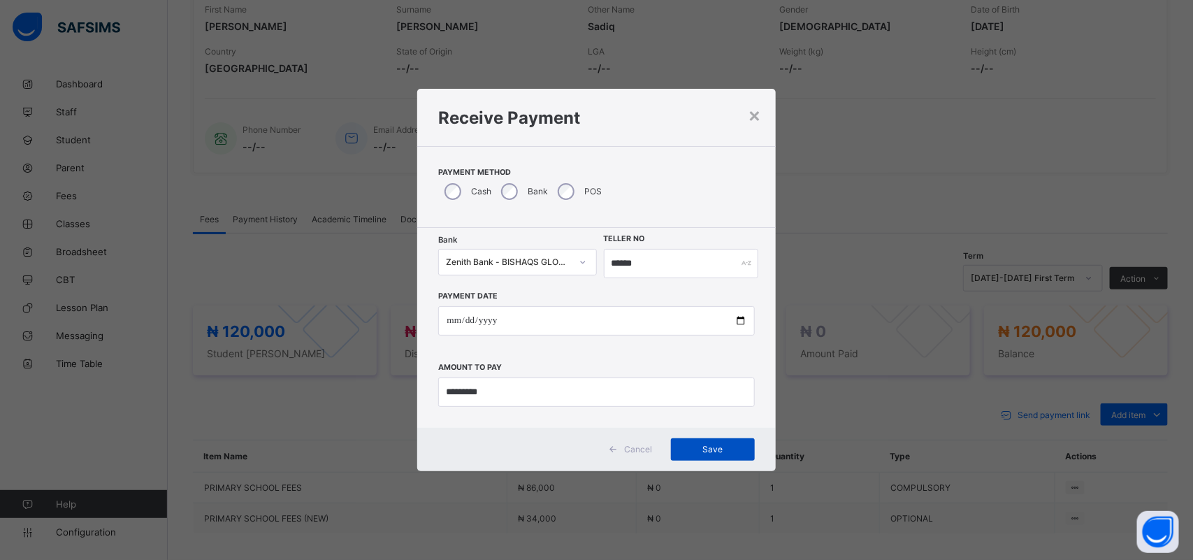
click at [708, 445] on span "Save" at bounding box center [712, 449] width 63 height 10
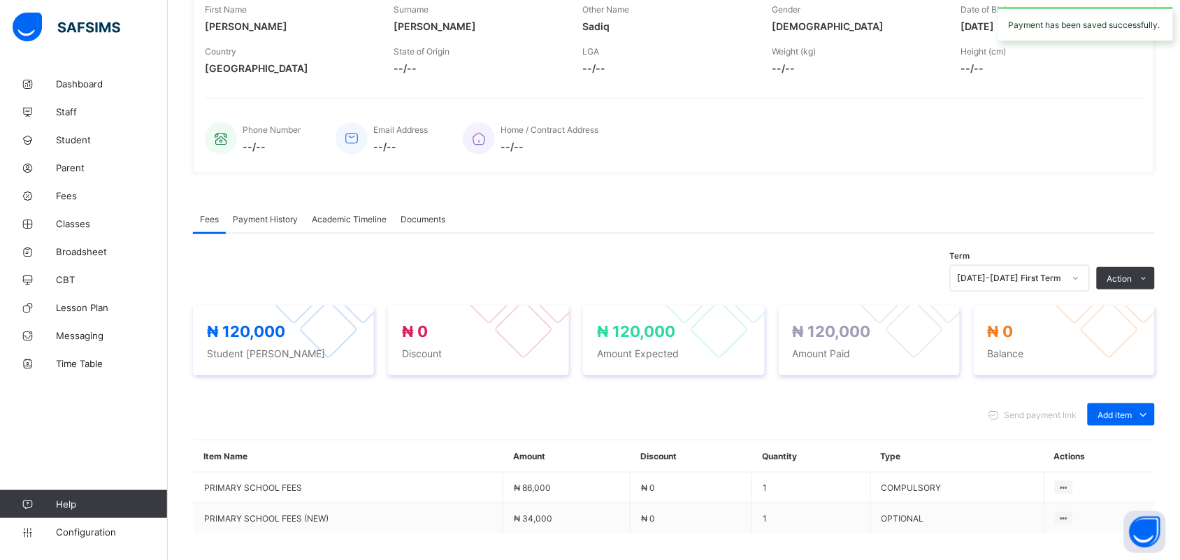
click at [278, 215] on span "Payment History" at bounding box center [265, 219] width 65 height 10
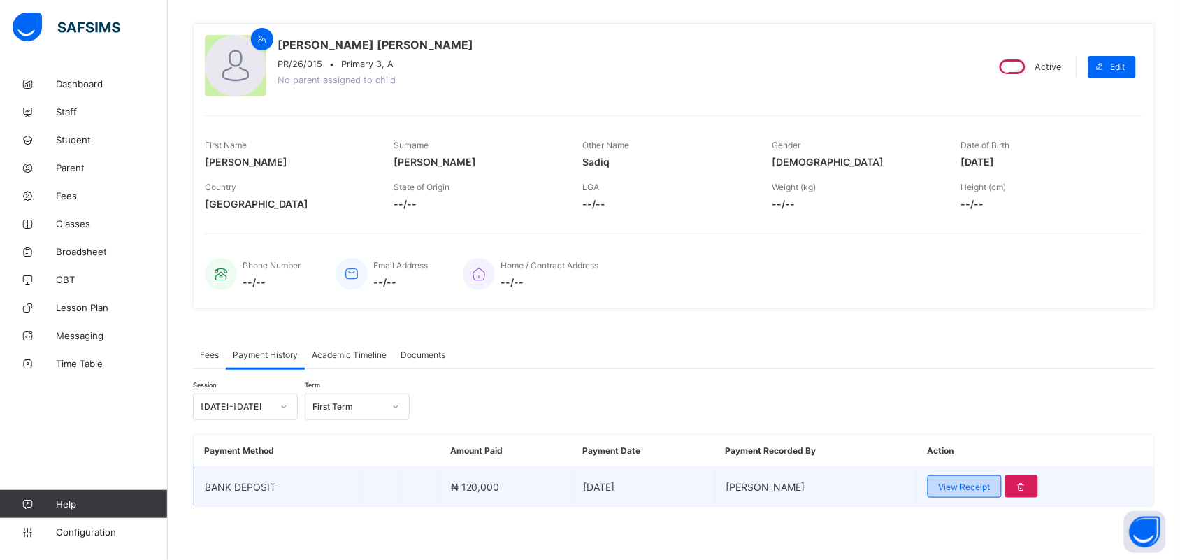
click at [972, 487] on span "View Receipt" at bounding box center [964, 486] width 52 height 10
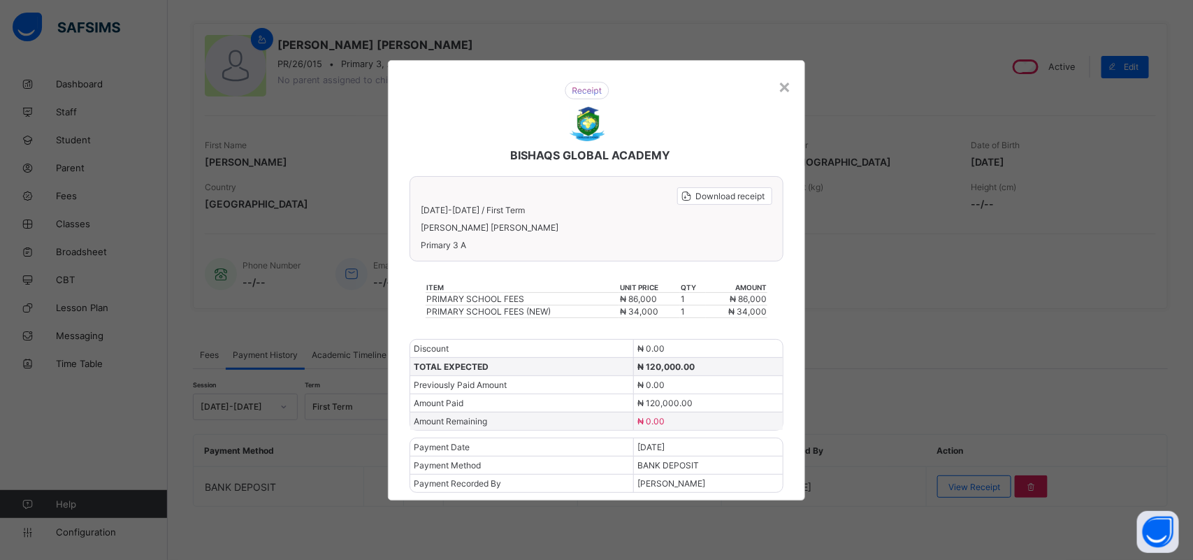
click at [798, 95] on div "BISHAQS GLOBAL ACADEMY Download receipt [DATE]-[DATE] / First Term [PERSON_NAME…" at bounding box center [596, 280] width 417 height 440
click at [798, 98] on div "BISHAQS GLOBAL ACADEMY Download receipt [DATE]-[DATE] / First Term [PERSON_NAME…" at bounding box center [596, 280] width 417 height 440
click at [790, 92] on div "×" at bounding box center [784, 86] width 13 height 24
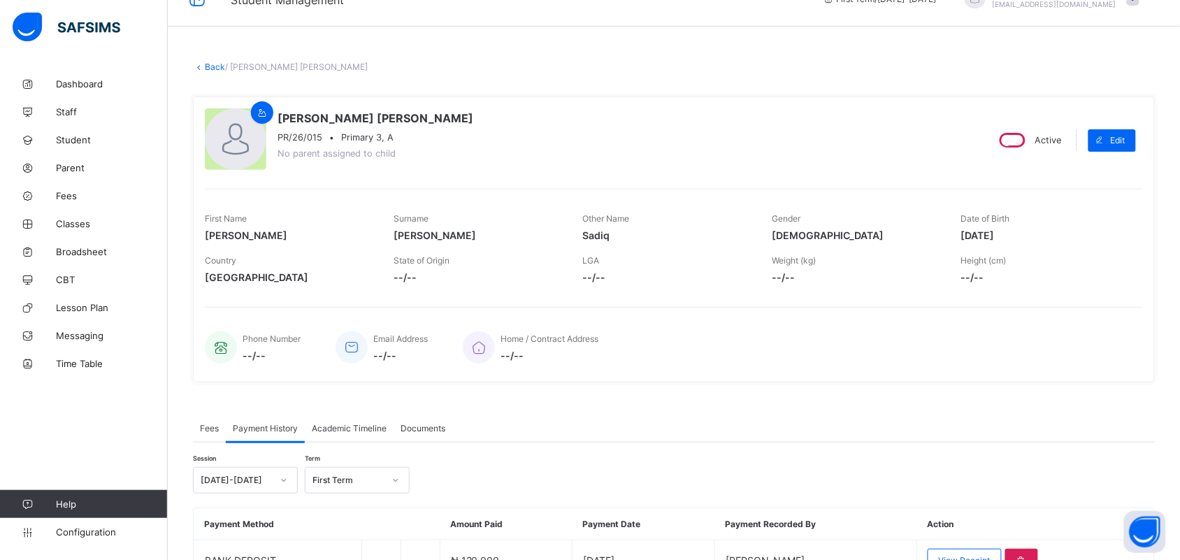
scroll to position [0, 0]
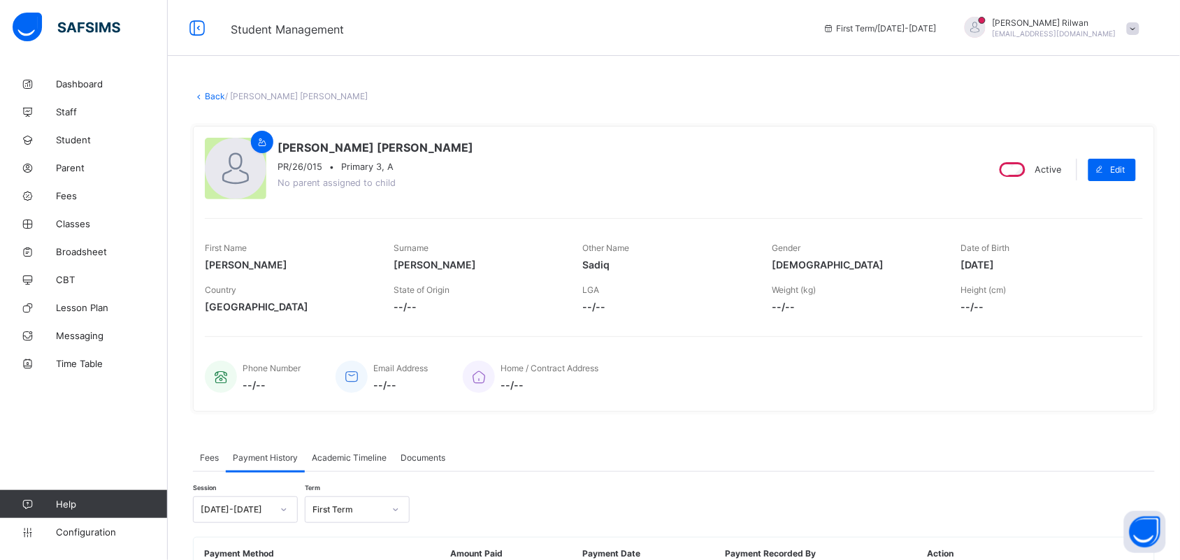
click at [210, 95] on link "Back" at bounding box center [215, 96] width 20 height 10
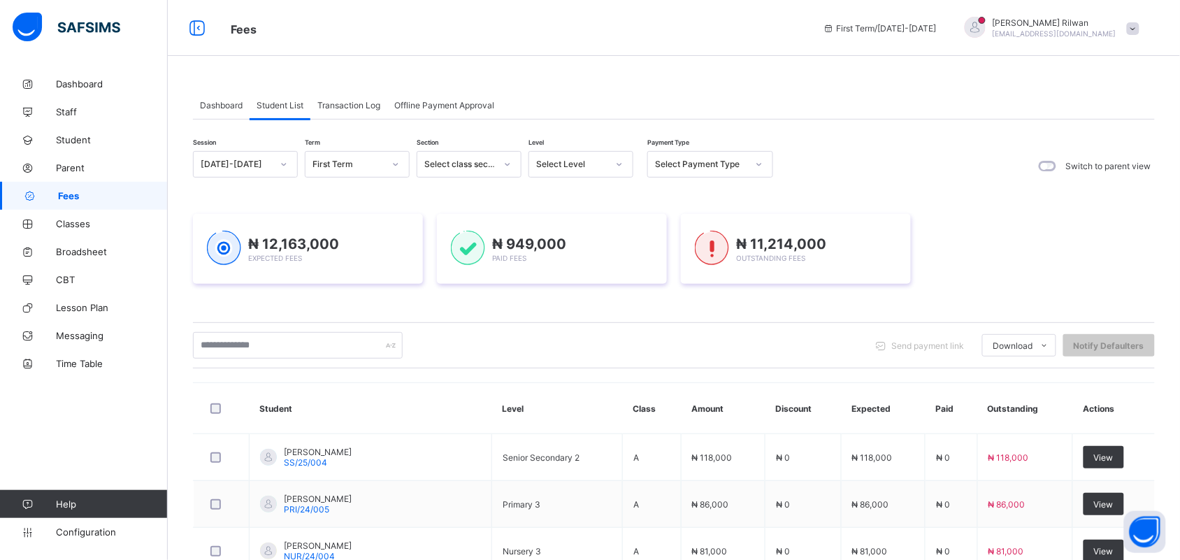
click at [623, 173] on div at bounding box center [619, 164] width 24 height 22
click at [588, 273] on div "Pry 1" at bounding box center [580, 281] width 103 height 22
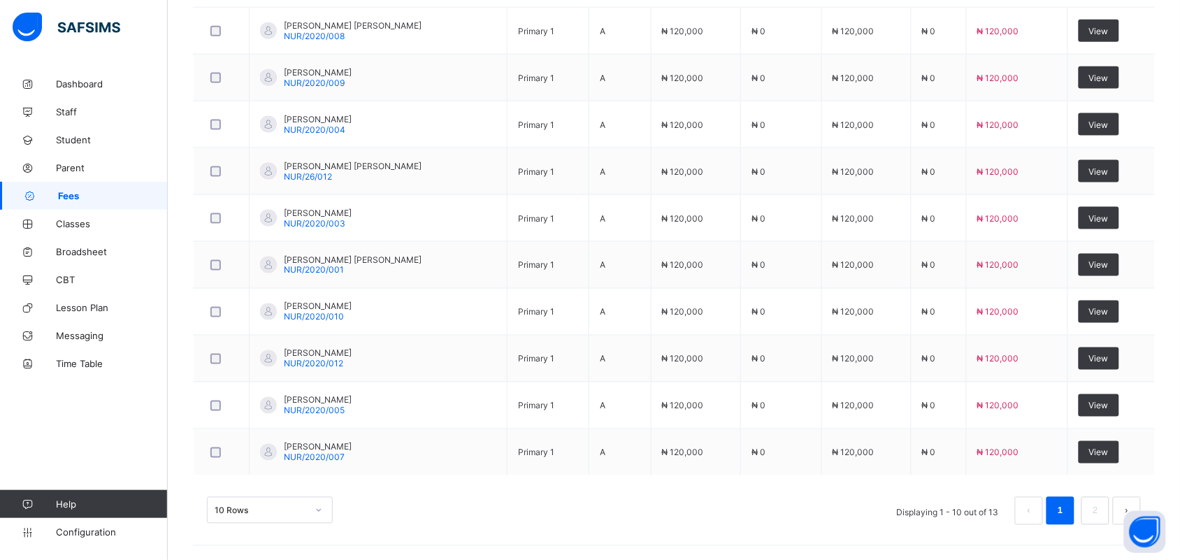
scroll to position [521, 0]
click at [1101, 511] on link "2" at bounding box center [1094, 511] width 13 height 18
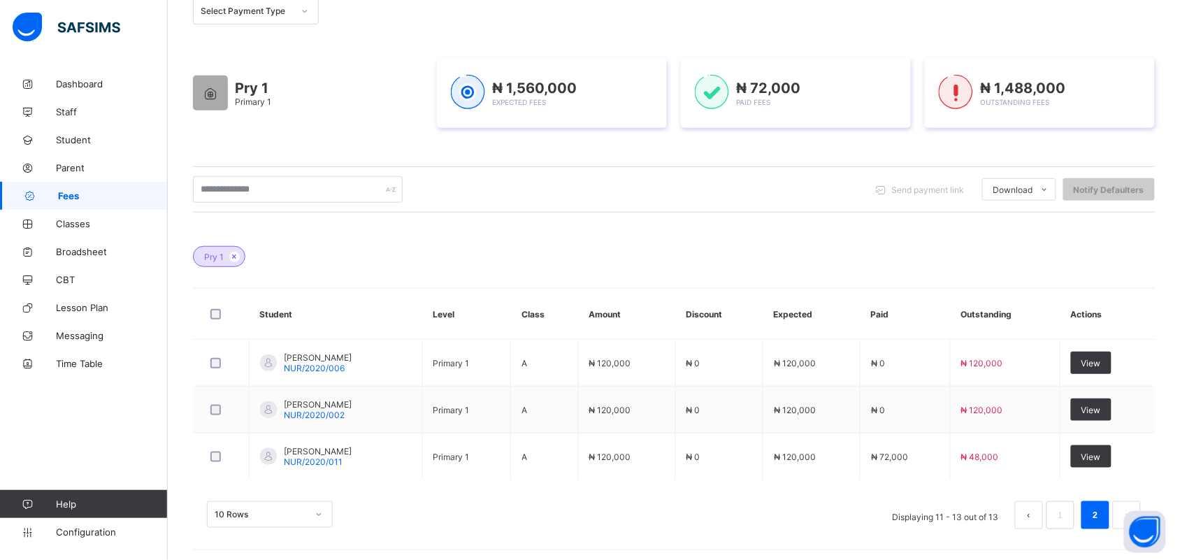
scroll to position [192, 0]
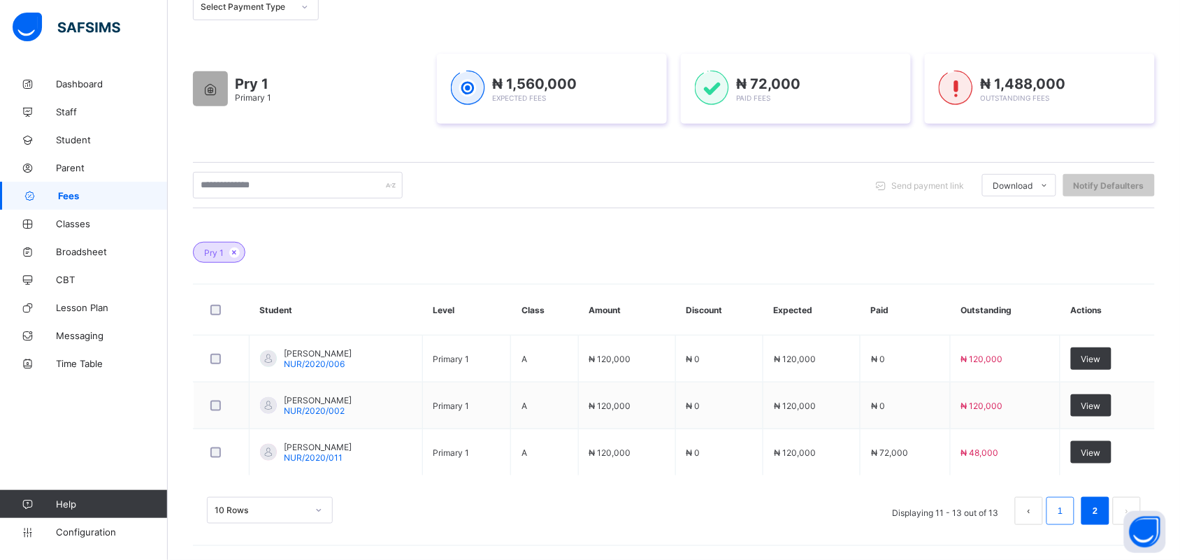
click at [1066, 512] on link "1" at bounding box center [1059, 511] width 13 height 18
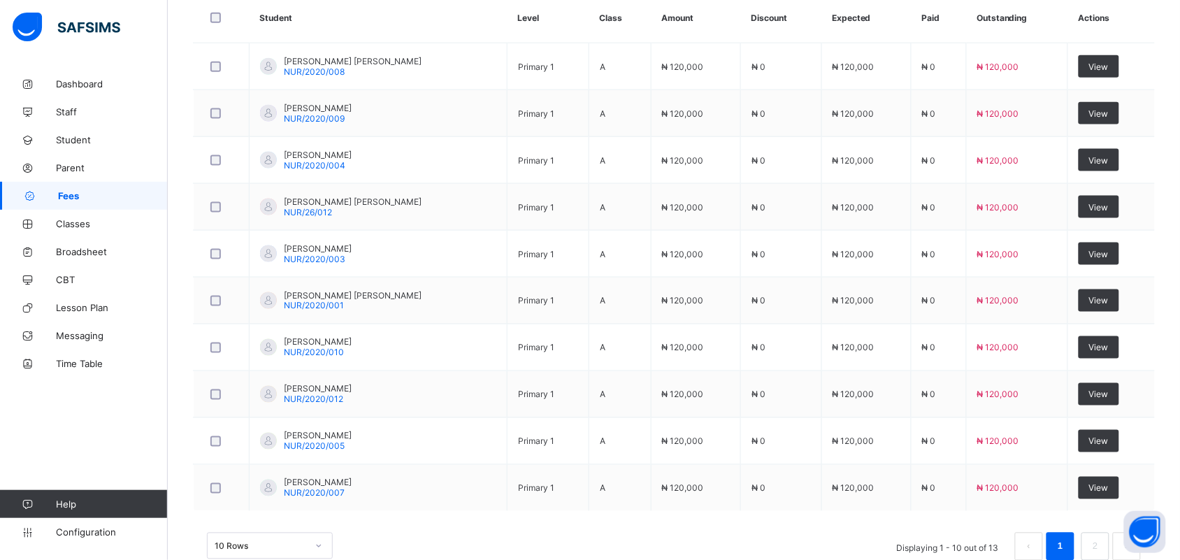
scroll to position [521, 0]
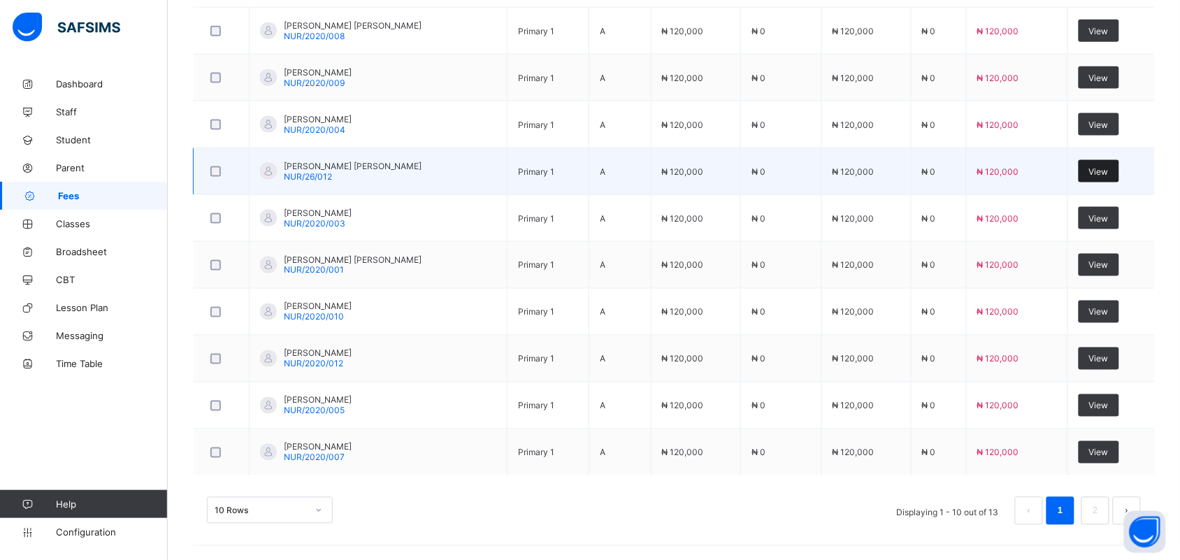
click at [1108, 166] on span "View" at bounding box center [1099, 171] width 20 height 10
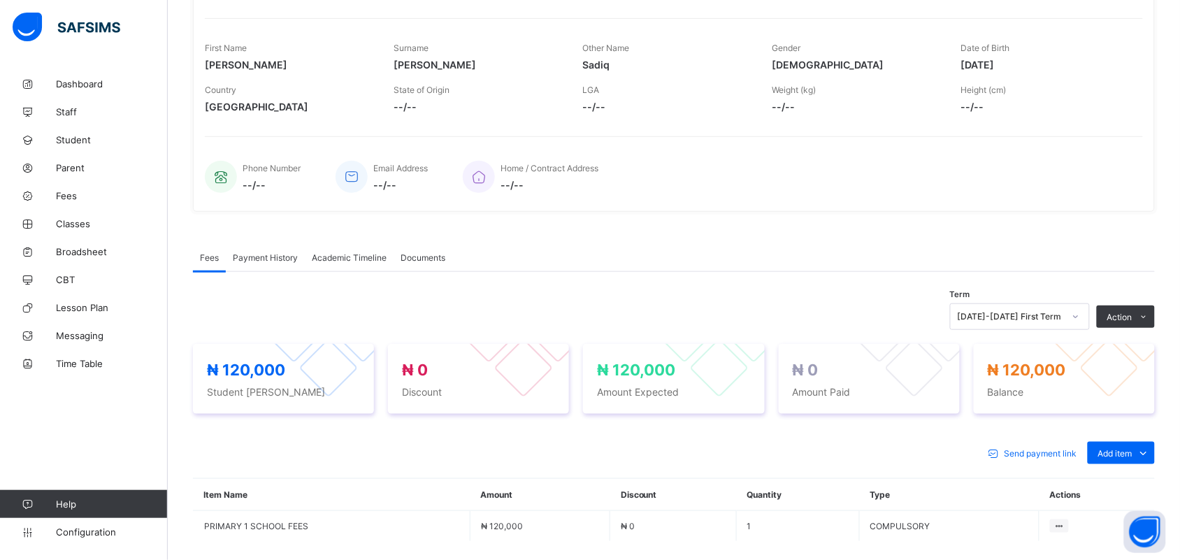
scroll to position [326, 0]
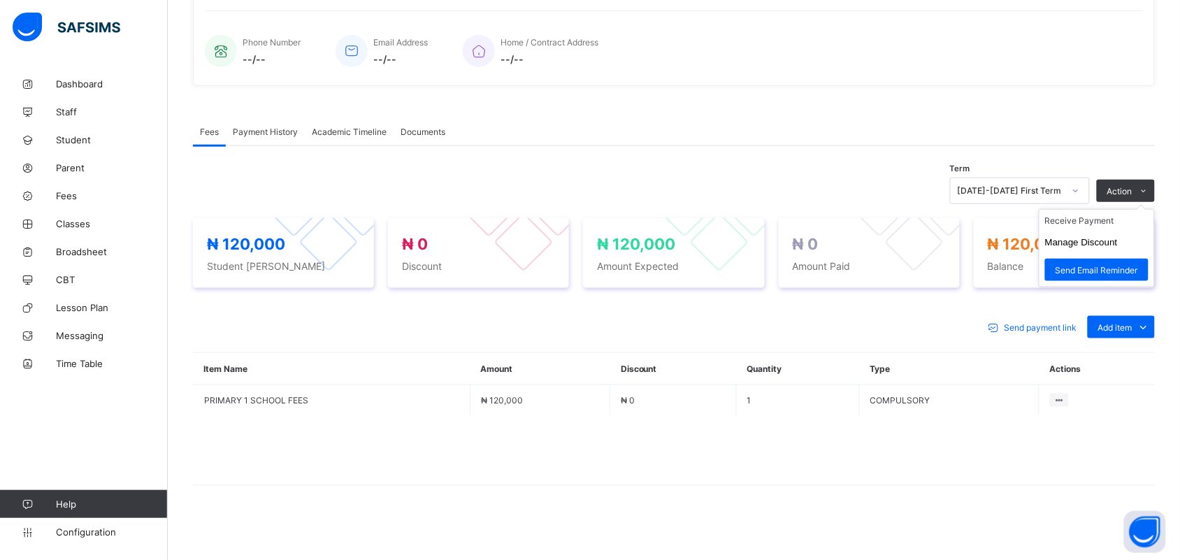
click at [1129, 210] on ul "Receive Payment Manage Discount Send Email Reminder" at bounding box center [1096, 248] width 116 height 78
click at [1119, 213] on ul "Receive Payment Manage Discount Send Email Reminder" at bounding box center [1096, 248] width 116 height 78
click at [1122, 213] on ul "Receive Payment Manage Discount Send Email Reminder" at bounding box center [1096, 248] width 116 height 78
click at [1092, 217] on li "Receive Payment" at bounding box center [1096, 221] width 115 height 22
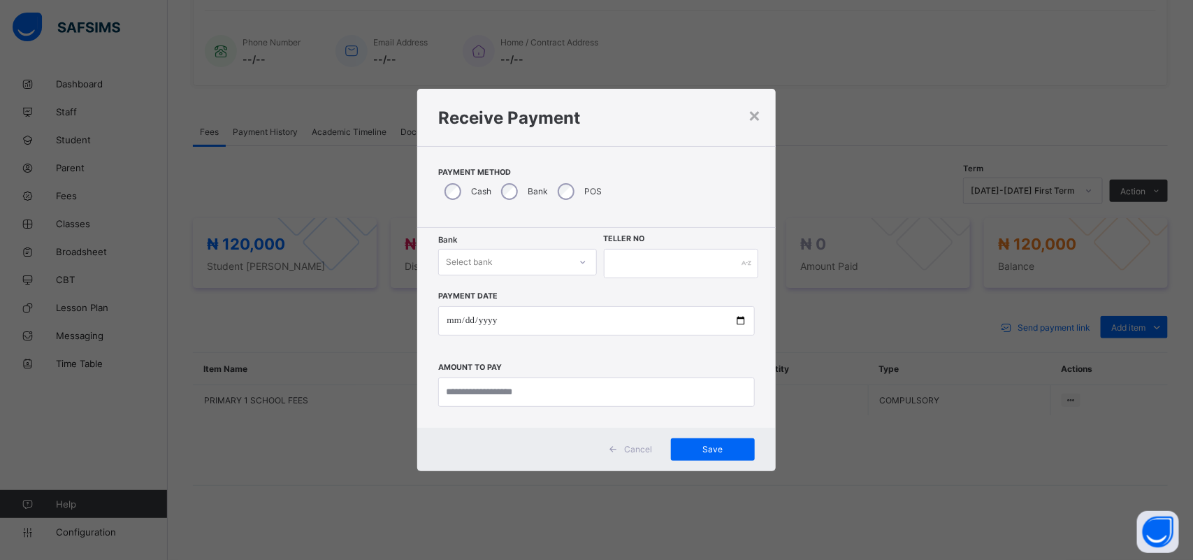
click at [503, 261] on div "Select bank" at bounding box center [504, 262] width 130 height 20
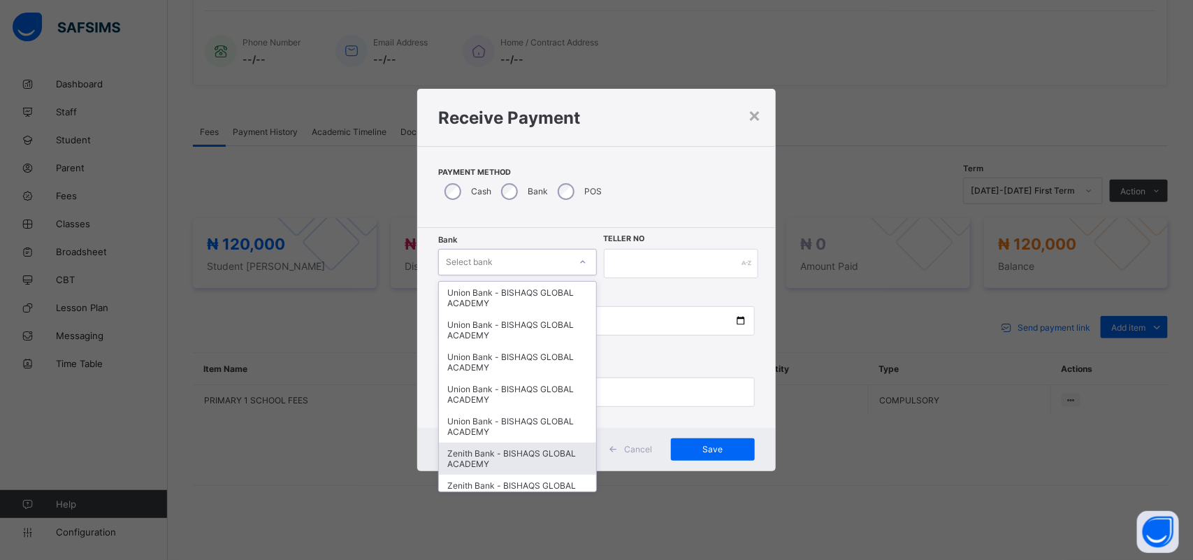
click at [496, 442] on div "Zenith Bank - BISHAQS GLOBAL ACADEMY" at bounding box center [517, 458] width 157 height 32
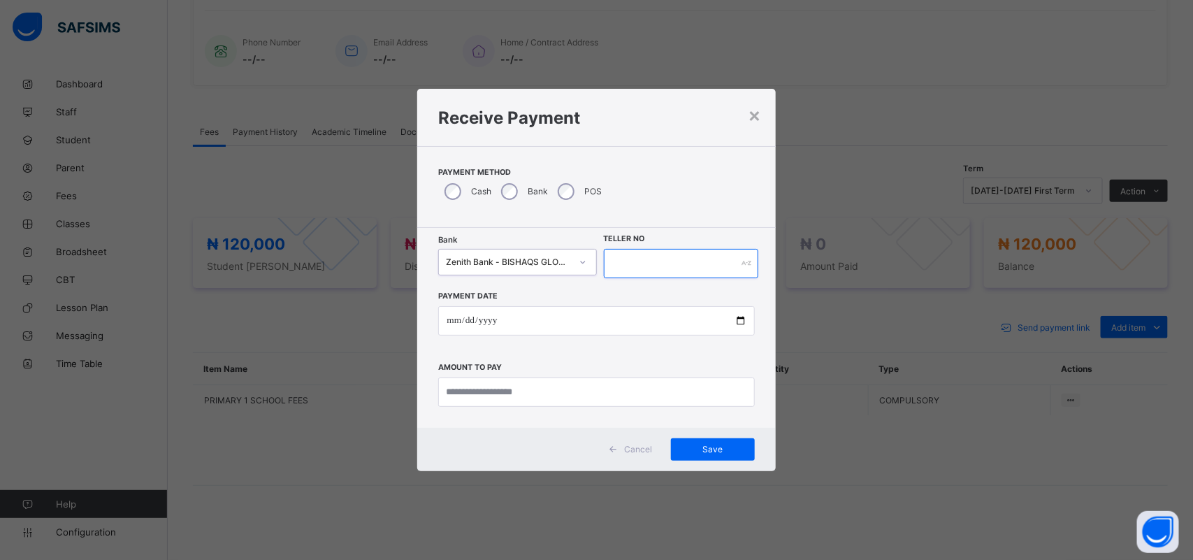
click at [634, 270] on input "text" at bounding box center [681, 263] width 155 height 29
type input "******"
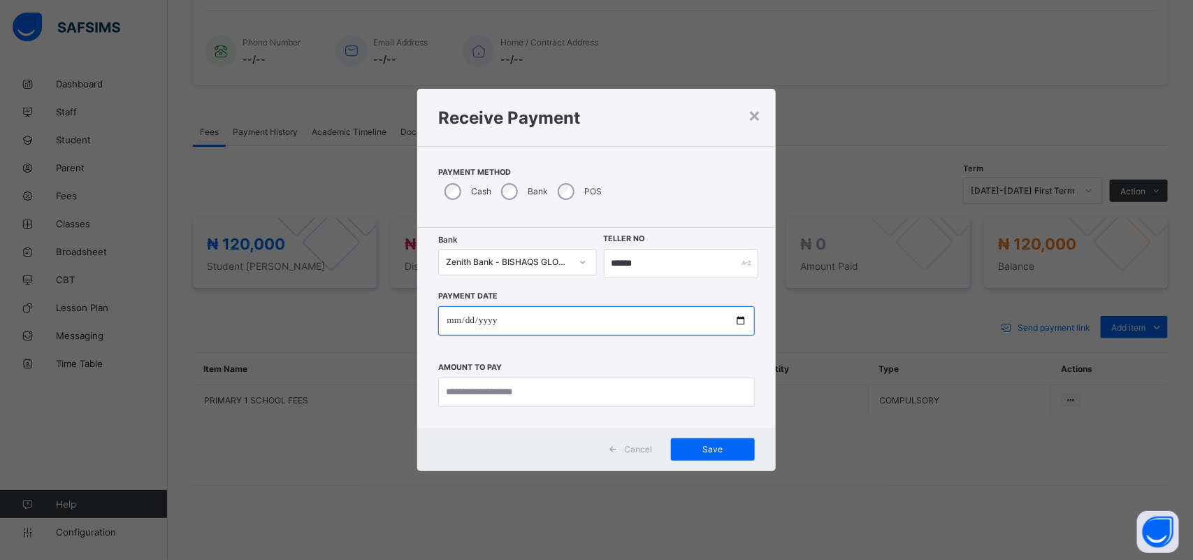
click at [449, 321] on input "date" at bounding box center [596, 320] width 316 height 29
type input "**********"
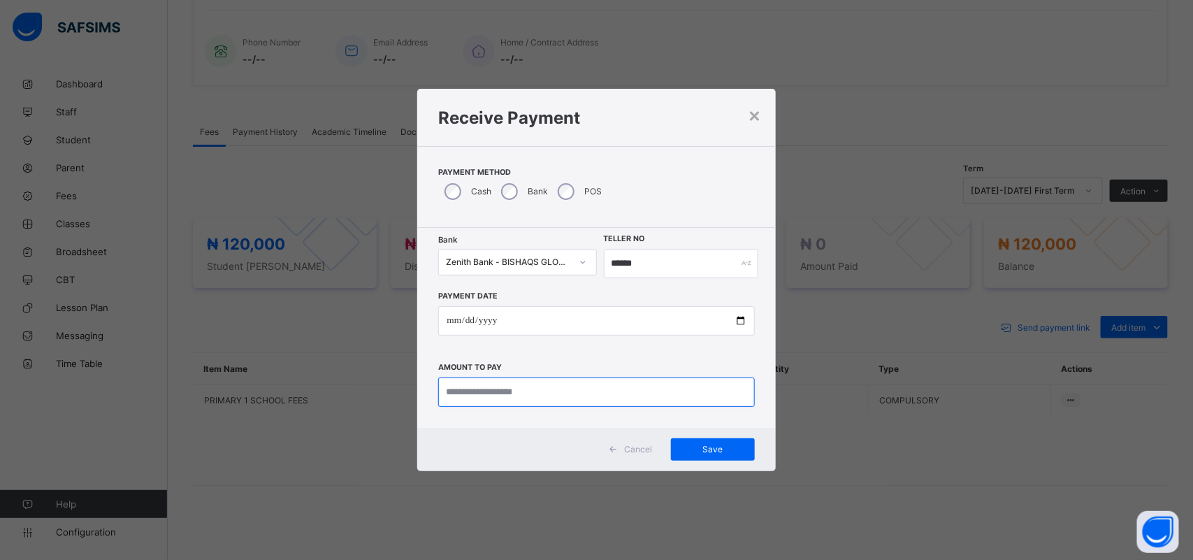
click at [545, 397] on input "currency" at bounding box center [596, 391] width 316 height 29
type input "*********"
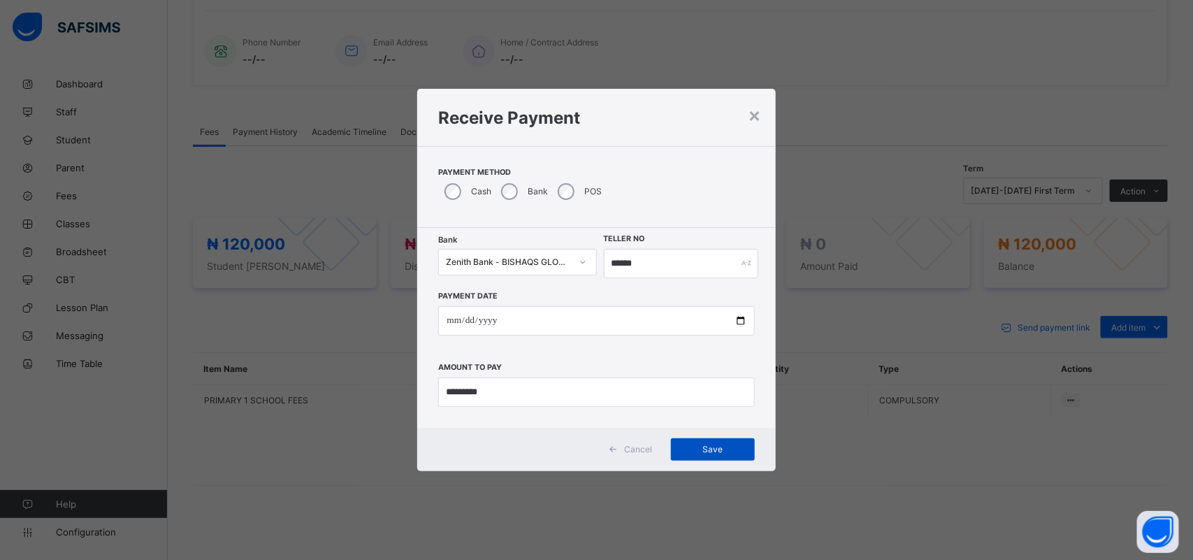
click at [722, 446] on span "Save" at bounding box center [712, 449] width 63 height 10
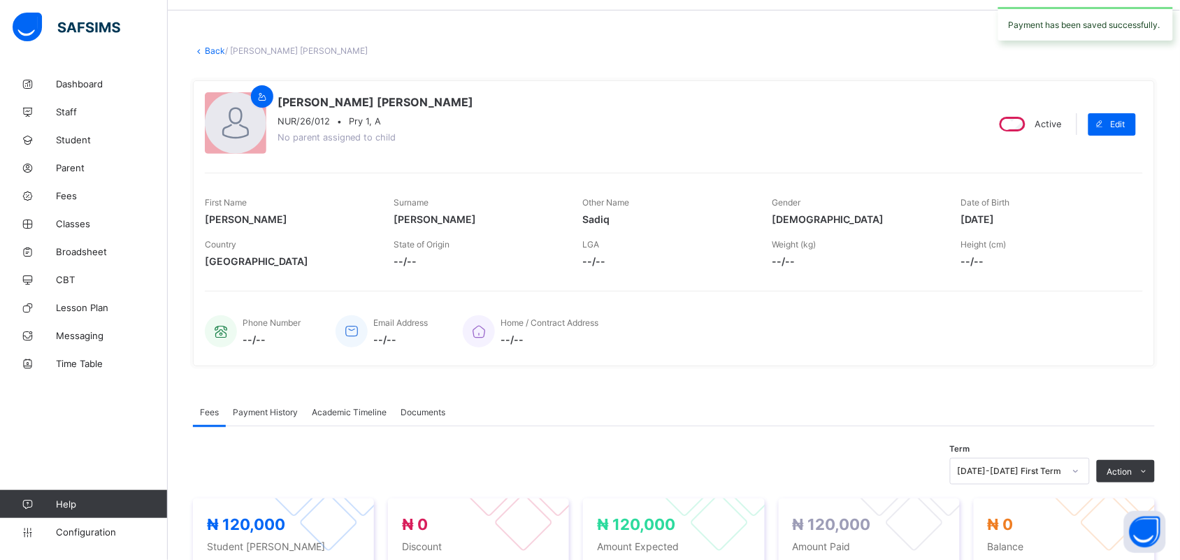
scroll to position [0, 0]
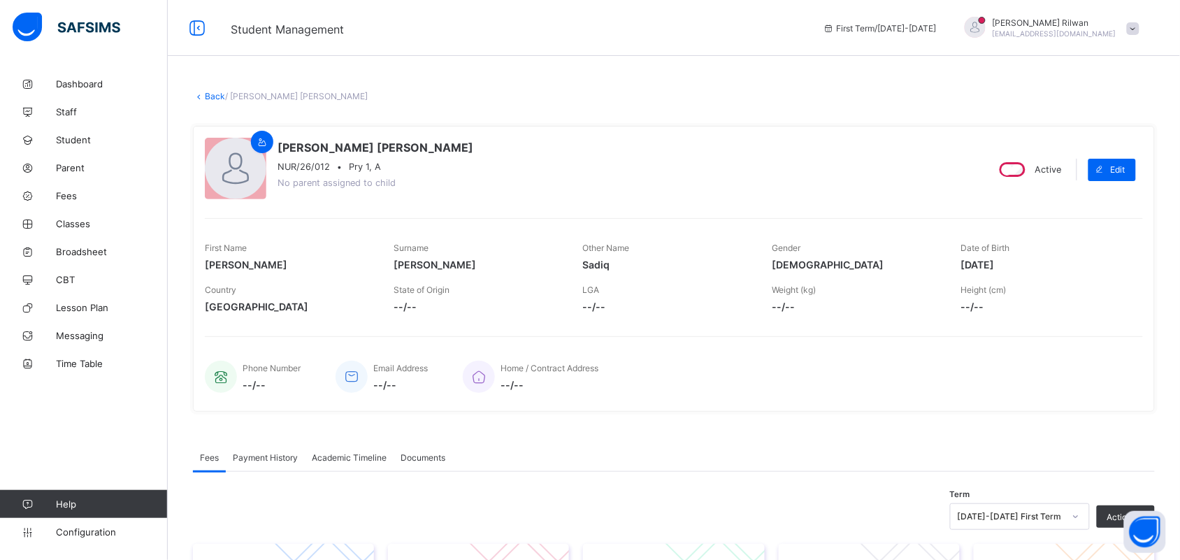
click at [211, 98] on link "Back" at bounding box center [215, 96] width 20 height 10
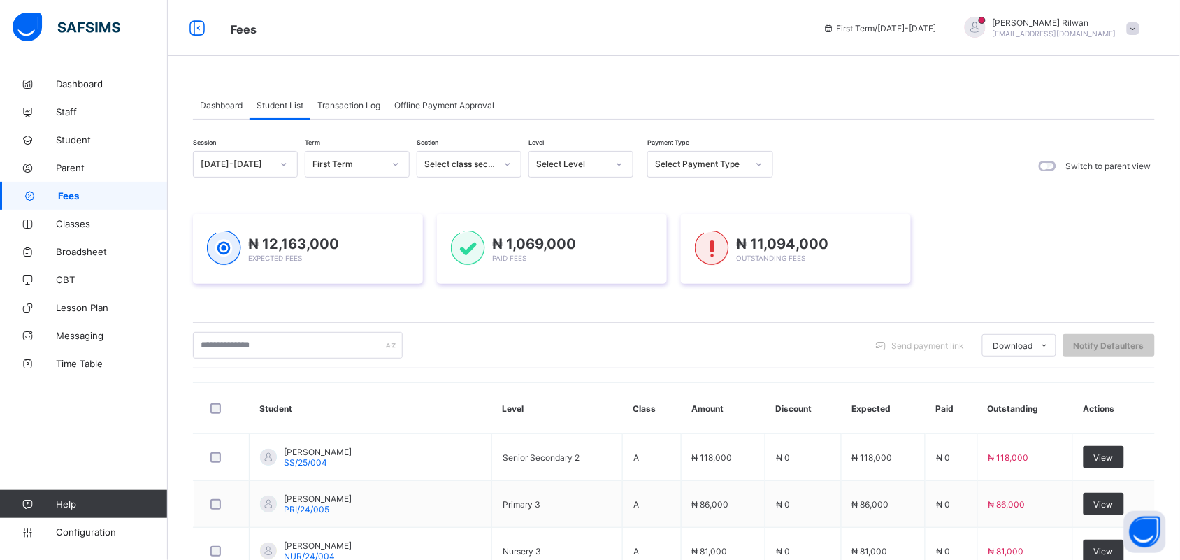
click at [617, 161] on icon at bounding box center [619, 164] width 8 height 14
click at [568, 358] on div "Pry 5" at bounding box center [580, 368] width 103 height 22
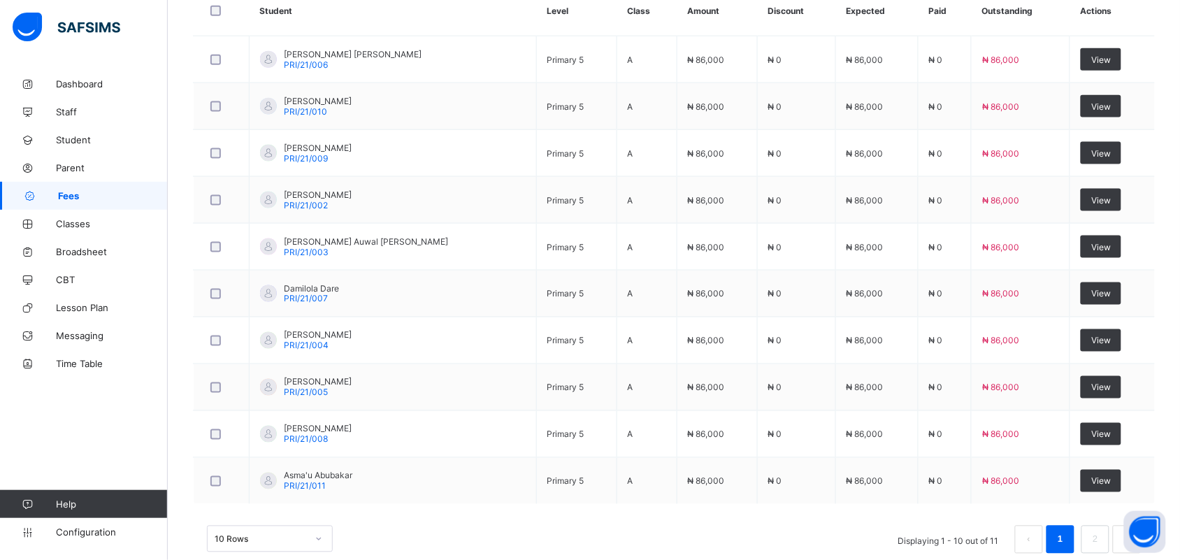
scroll to position [491, 0]
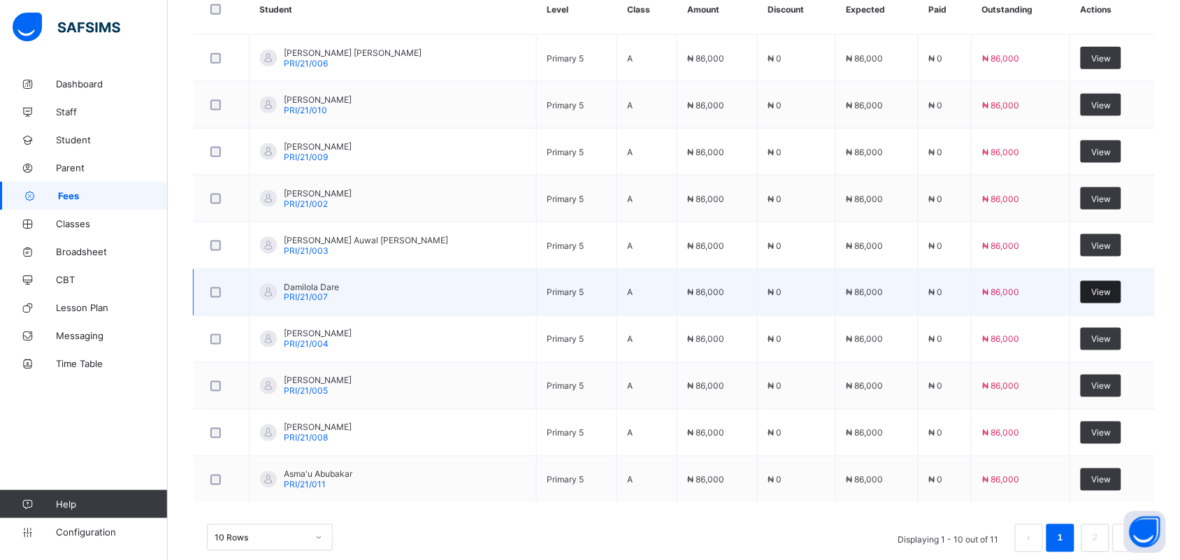
click at [1099, 301] on div "View" at bounding box center [1100, 292] width 41 height 22
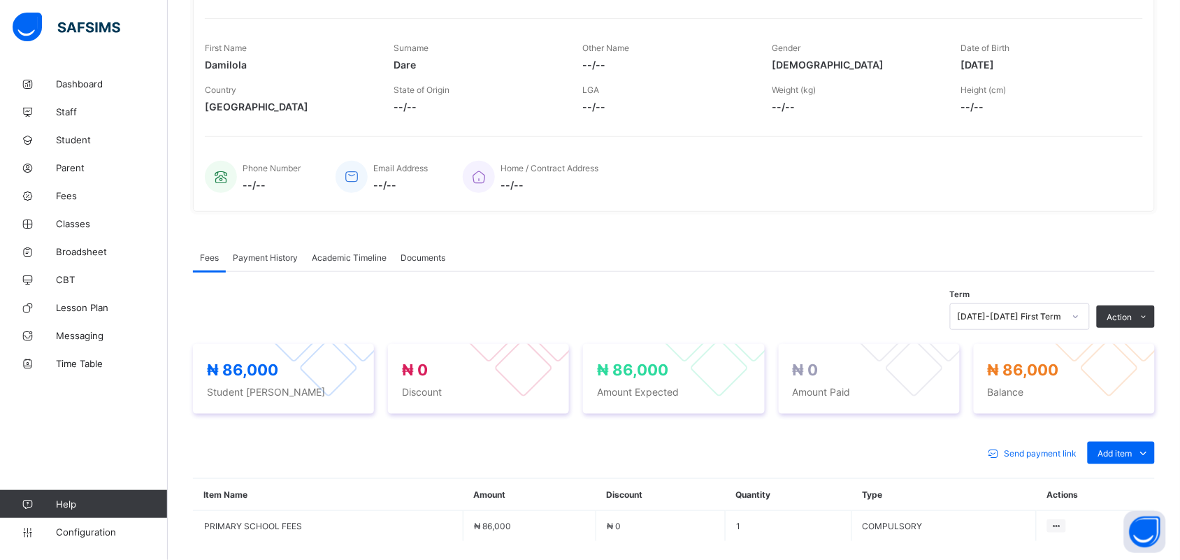
scroll to position [326, 0]
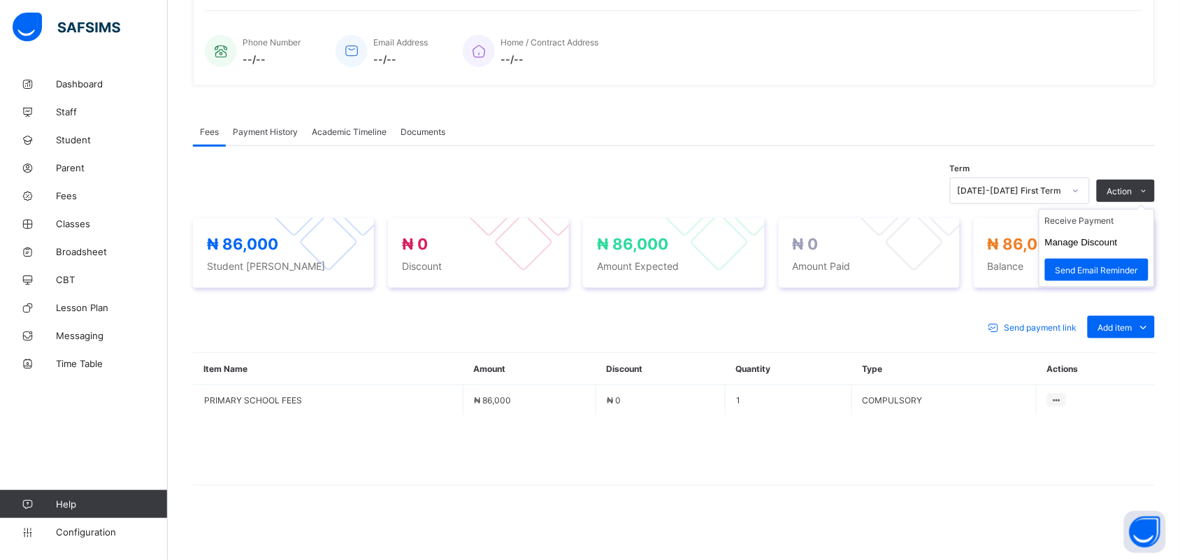
click at [1111, 213] on ul "Receive Payment Manage Discount Send Email Reminder" at bounding box center [1096, 248] width 116 height 78
click at [1108, 224] on li "Receive Payment" at bounding box center [1096, 221] width 115 height 22
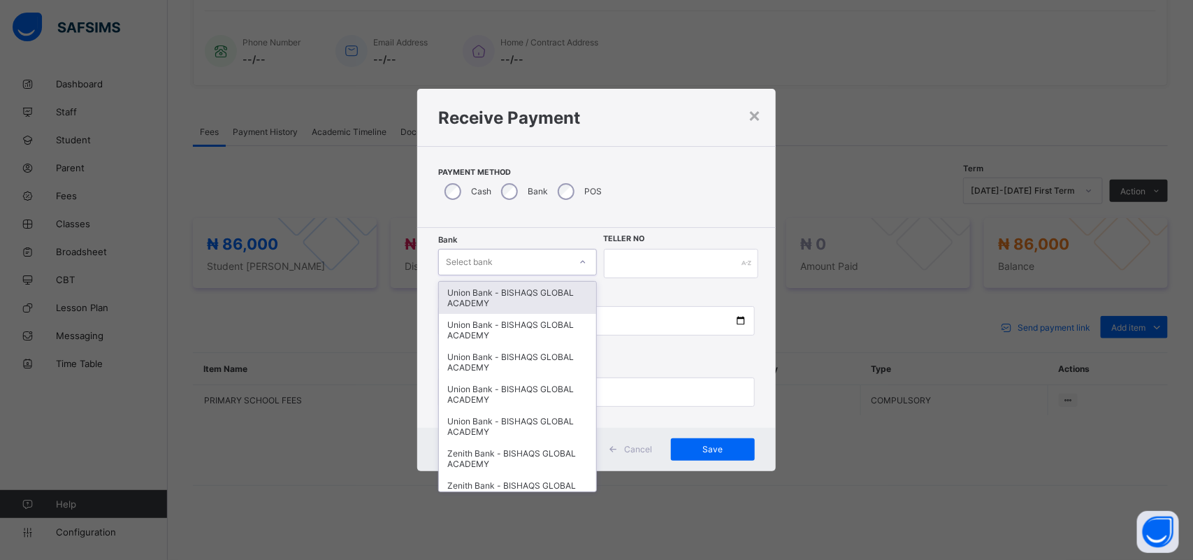
click at [466, 254] on div "Select bank" at bounding box center [469, 262] width 47 height 27
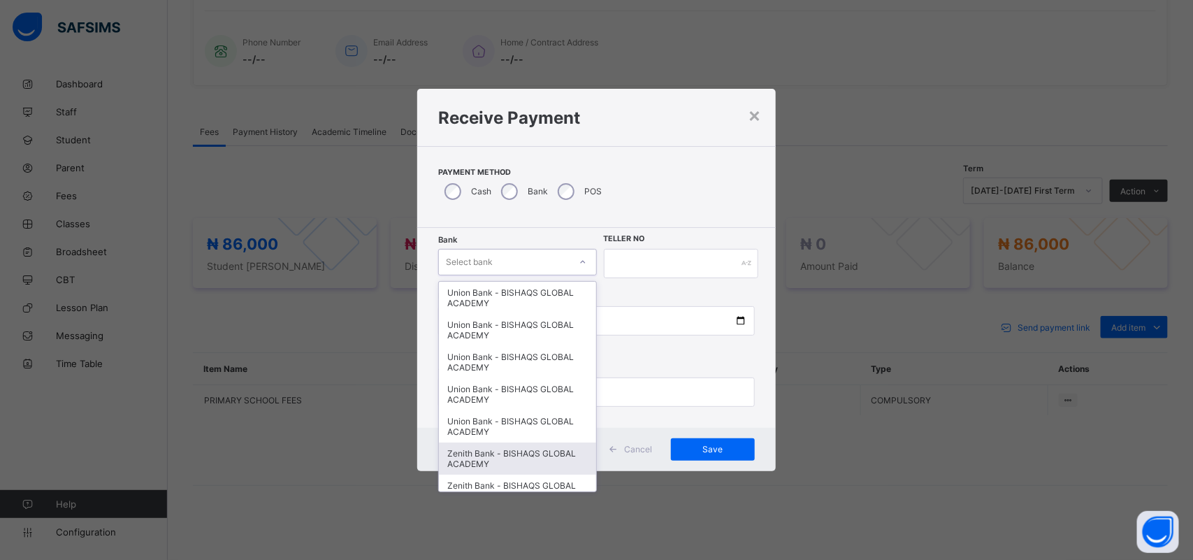
click at [486, 442] on div "Zenith Bank - BISHAQS GLOBAL ACADEMY" at bounding box center [517, 458] width 157 height 32
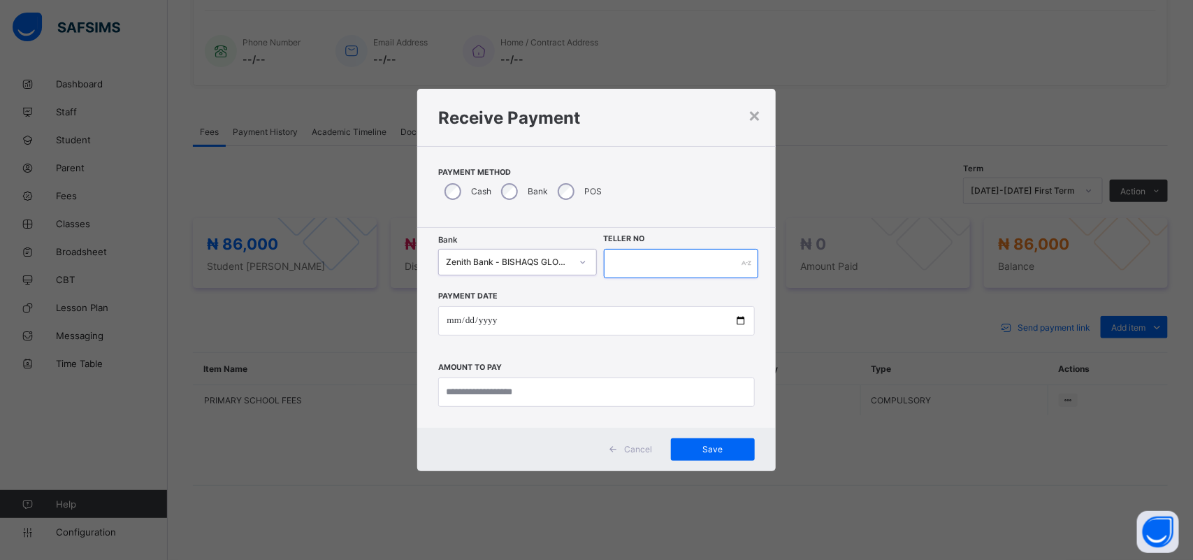
click at [634, 262] on input "text" at bounding box center [681, 263] width 155 height 29
type input "******"
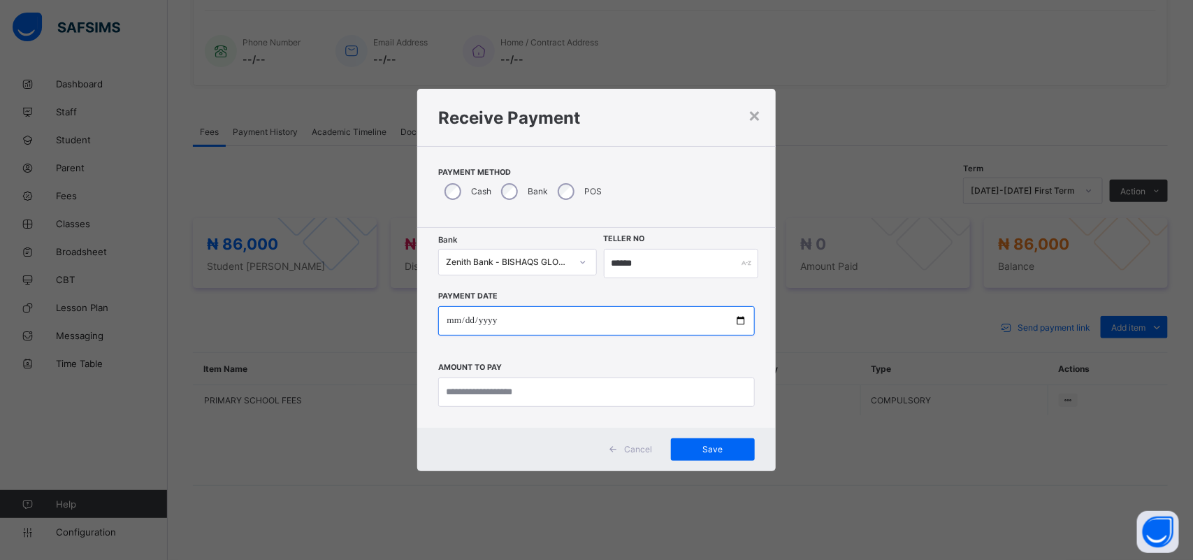
click at [449, 320] on input "date" at bounding box center [596, 320] width 316 height 29
type input "**********"
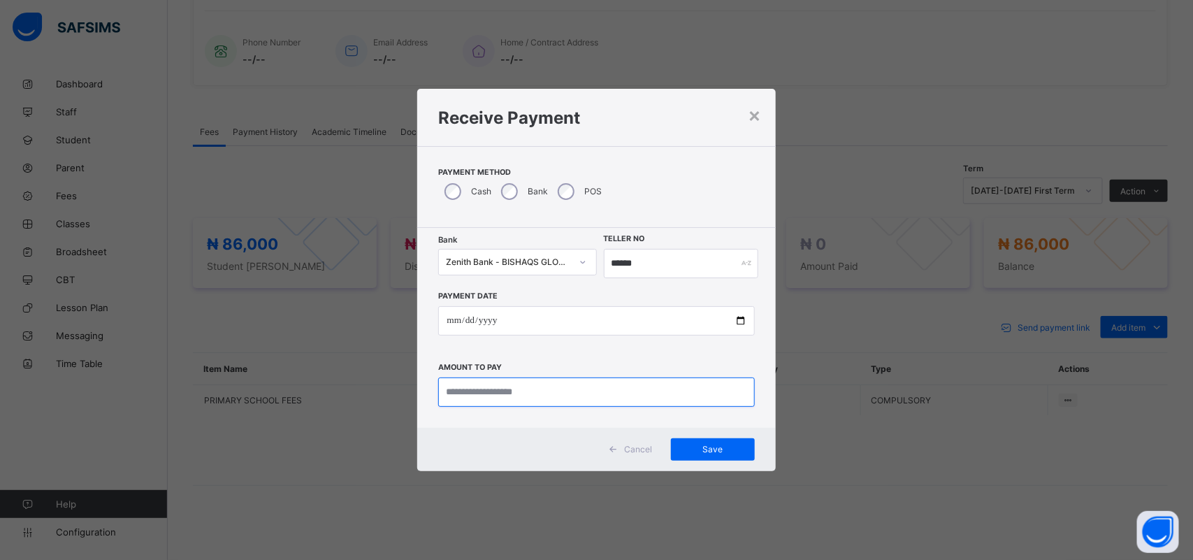
click at [487, 391] on input "currency" at bounding box center [596, 391] width 316 height 29
type input "********"
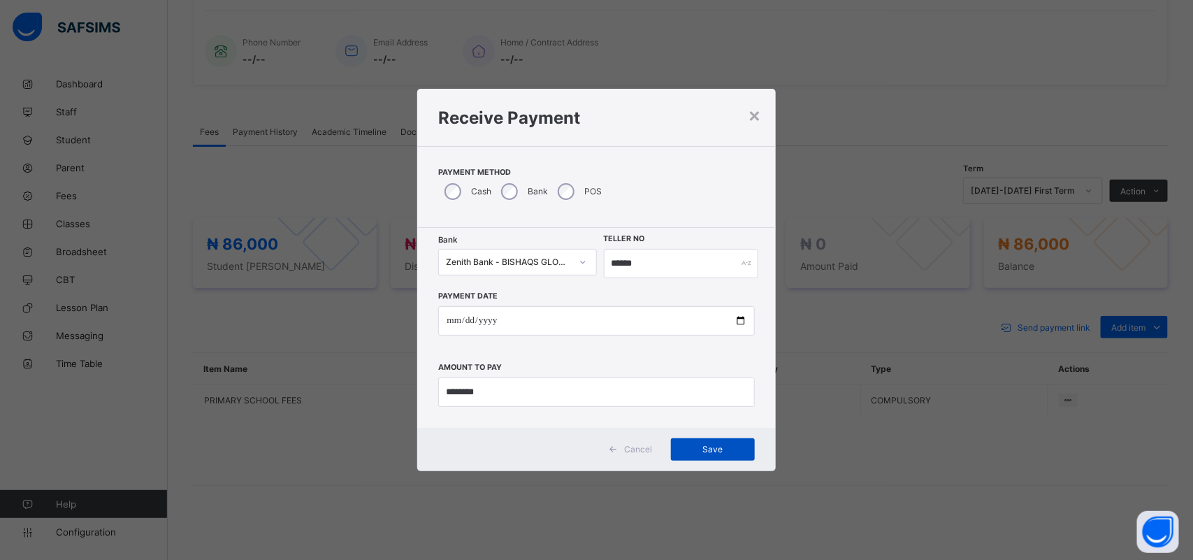
click at [711, 442] on div "Save" at bounding box center [713, 449] width 84 height 22
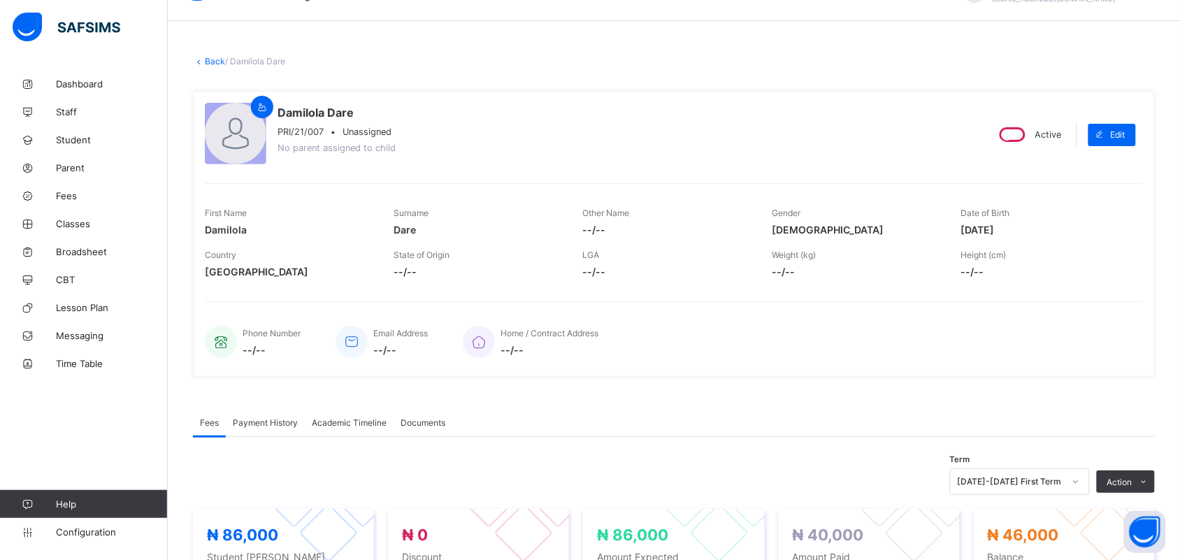
scroll to position [0, 0]
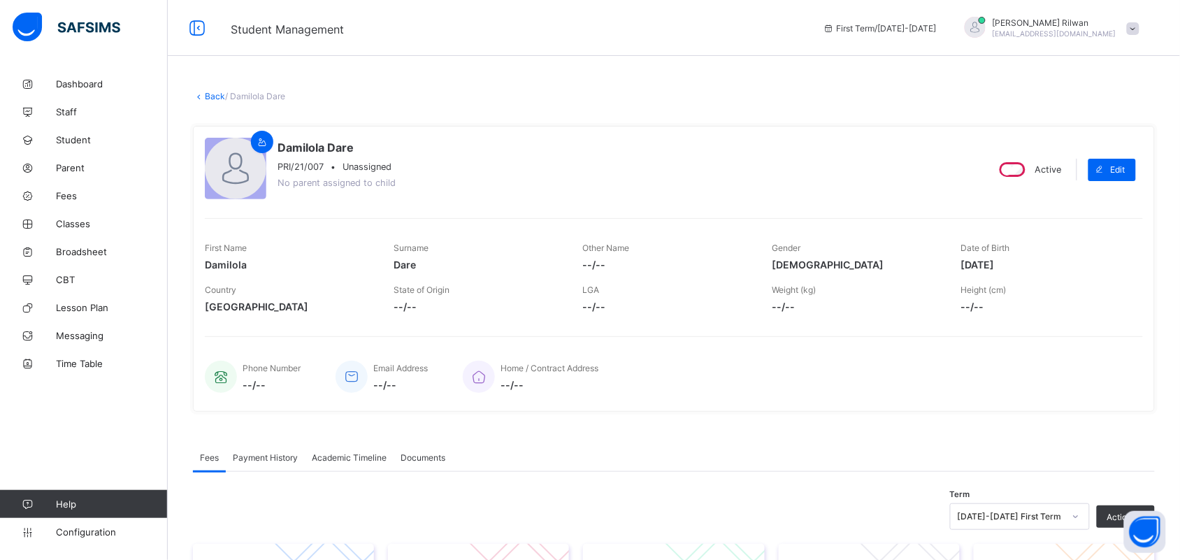
click at [207, 99] on link "Back" at bounding box center [215, 96] width 20 height 10
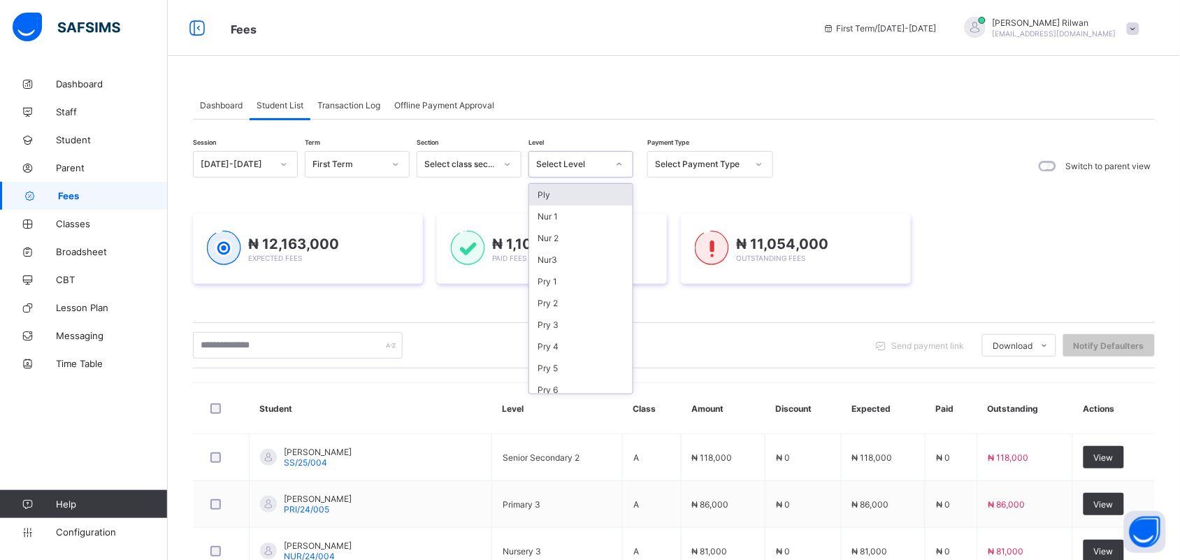
click at [623, 168] on icon at bounding box center [619, 164] width 8 height 14
click at [601, 314] on div "Pry 3" at bounding box center [580, 325] width 103 height 22
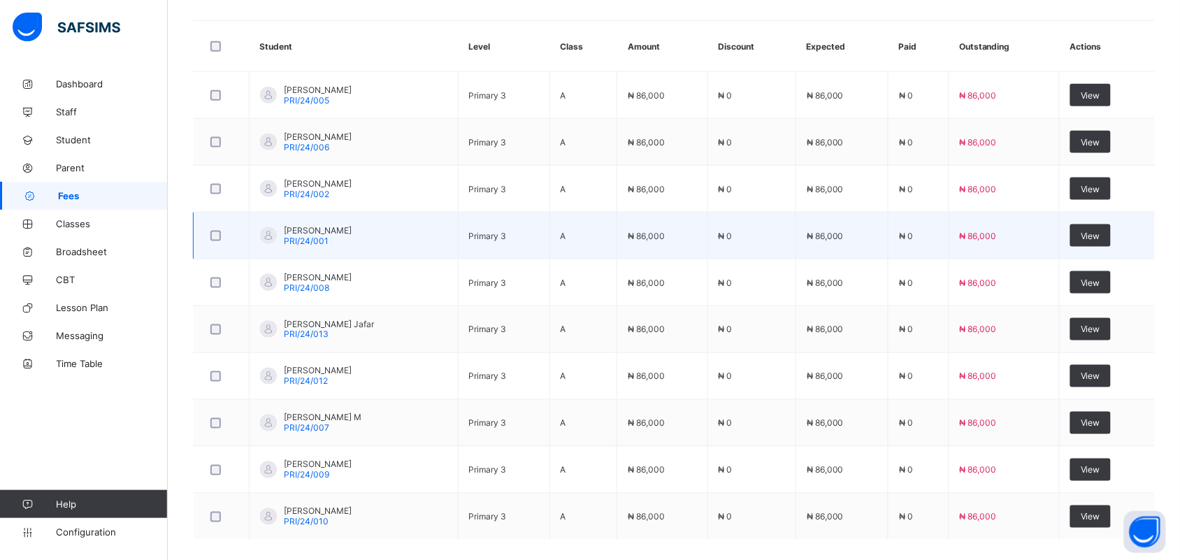
scroll to position [521, 0]
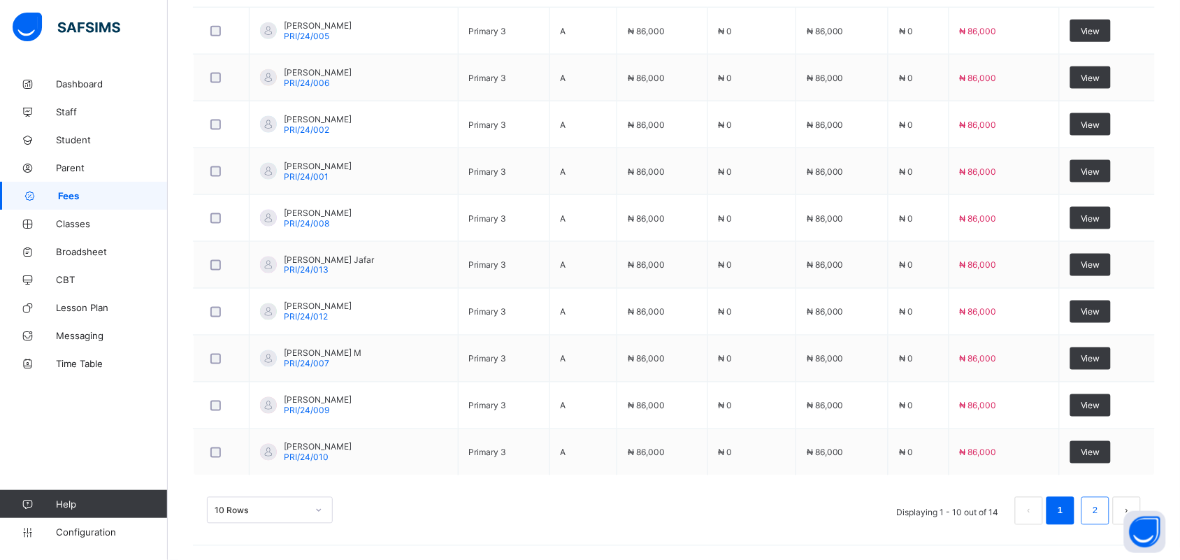
click at [1101, 505] on link "2" at bounding box center [1094, 511] width 13 height 18
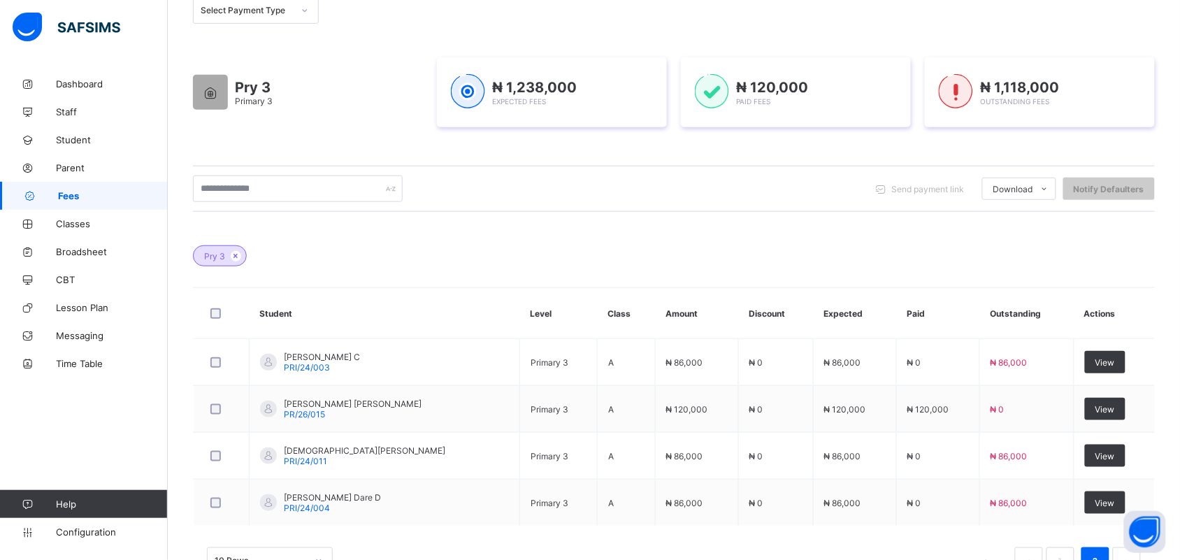
scroll to position [238, 0]
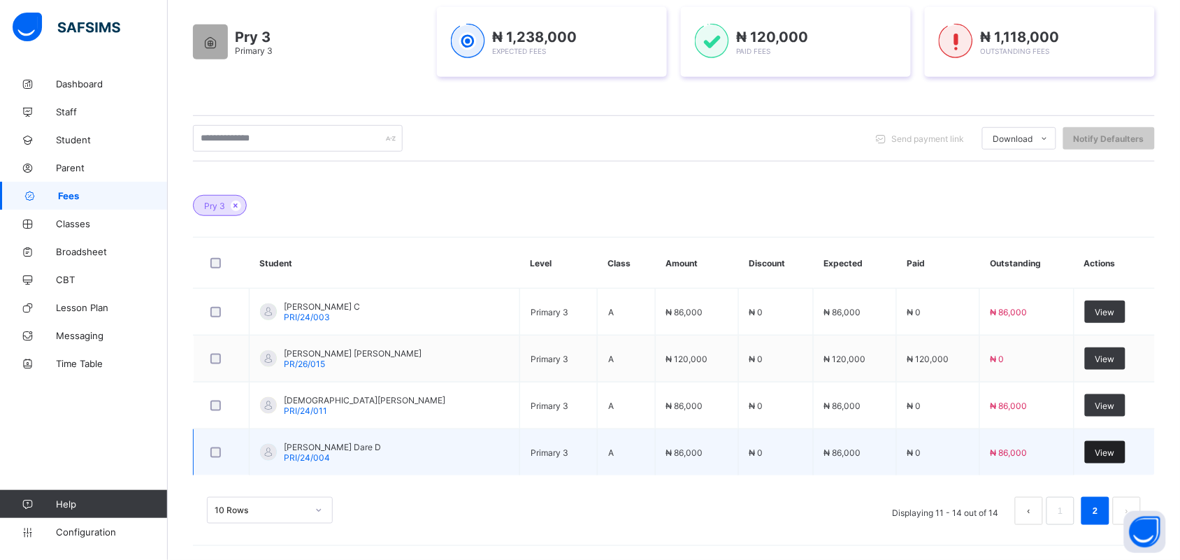
click at [1111, 454] on span "View" at bounding box center [1105, 452] width 20 height 10
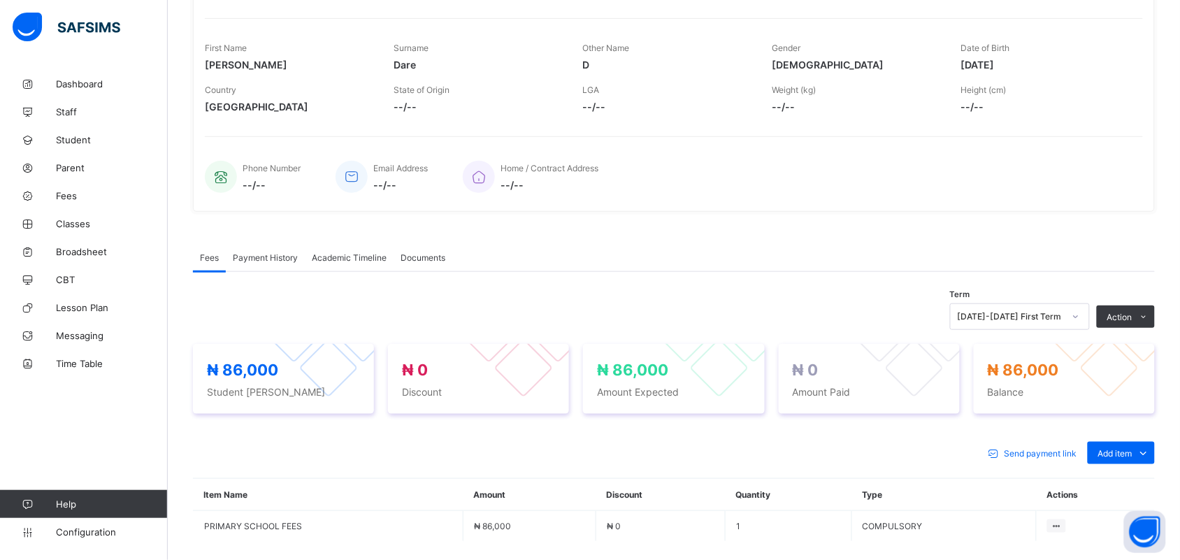
scroll to position [238, 0]
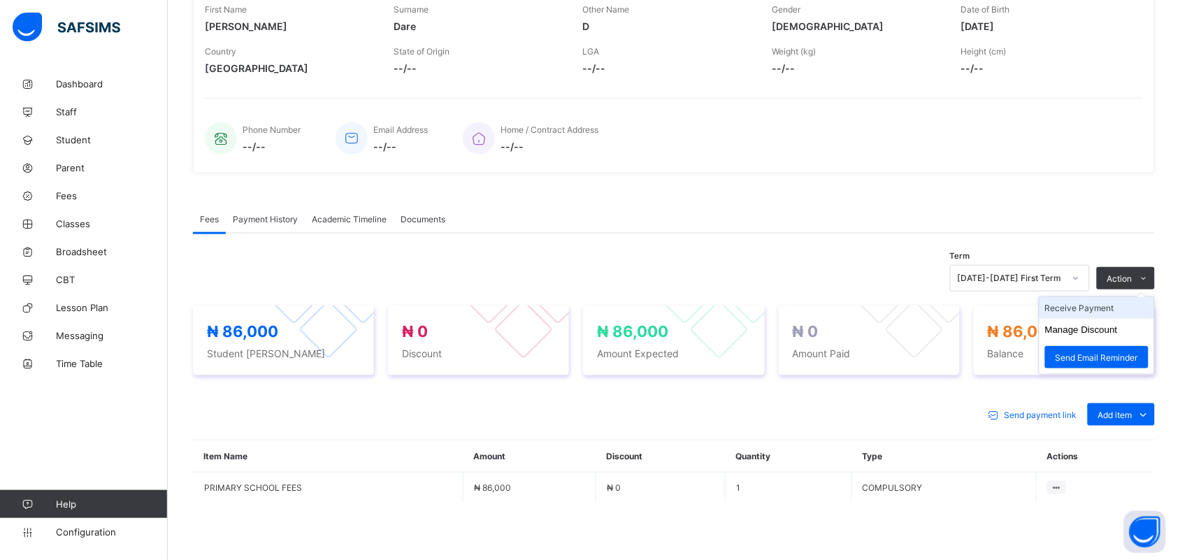
click at [1098, 308] on li "Receive Payment" at bounding box center [1096, 308] width 115 height 22
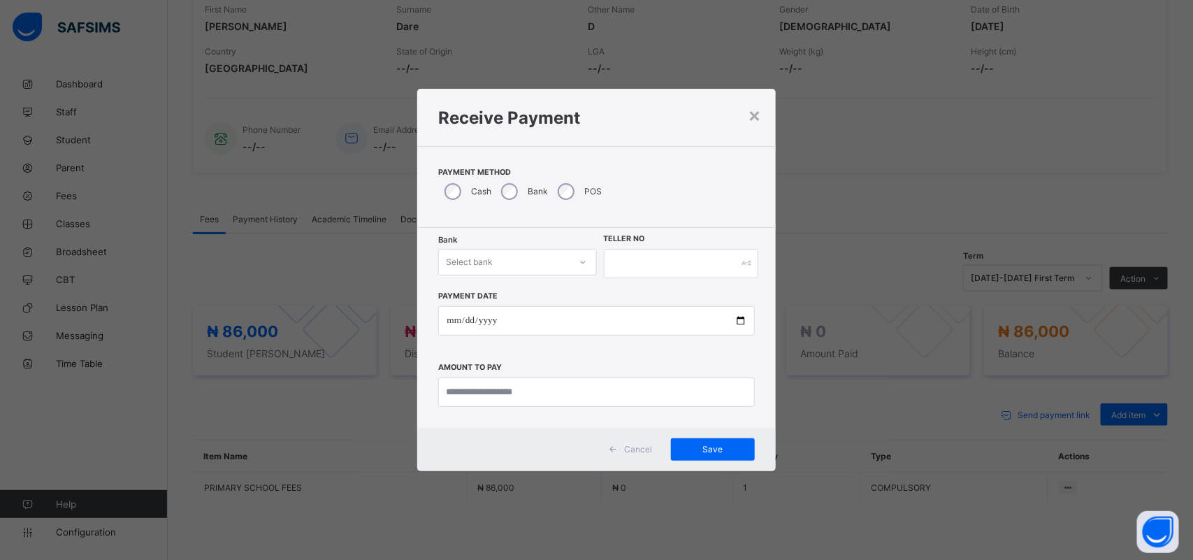
click at [590, 262] on div at bounding box center [583, 262] width 24 height 22
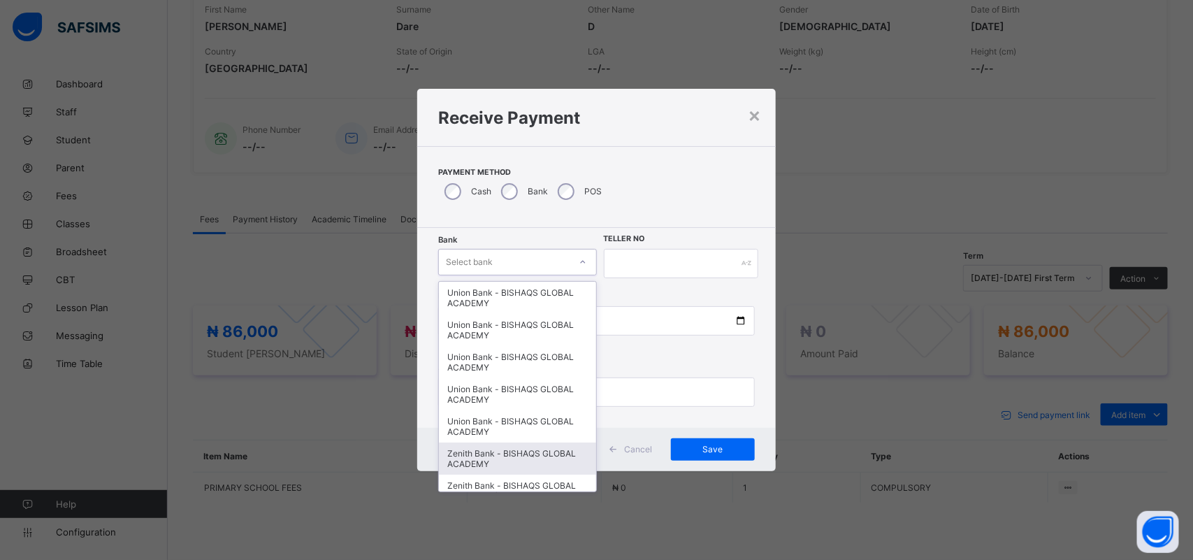
click at [554, 442] on div "Zenith Bank - BISHAQS GLOBAL ACADEMY" at bounding box center [517, 458] width 157 height 32
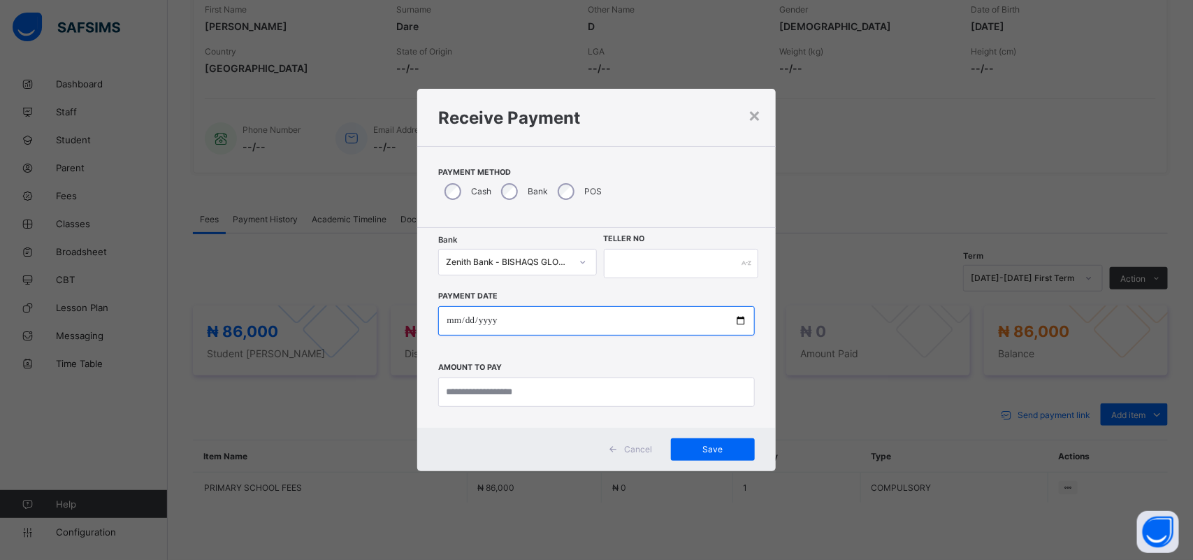
click at [449, 319] on input "date" at bounding box center [596, 320] width 316 height 29
type input "**********"
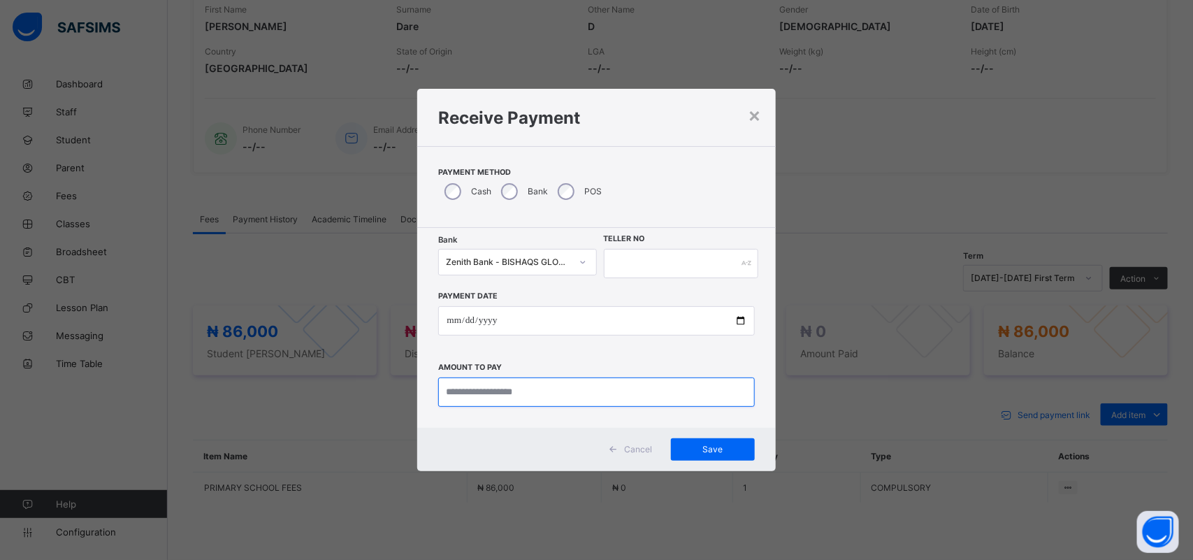
click at [509, 393] on input "currency" at bounding box center [596, 391] width 316 height 29
type input "********"
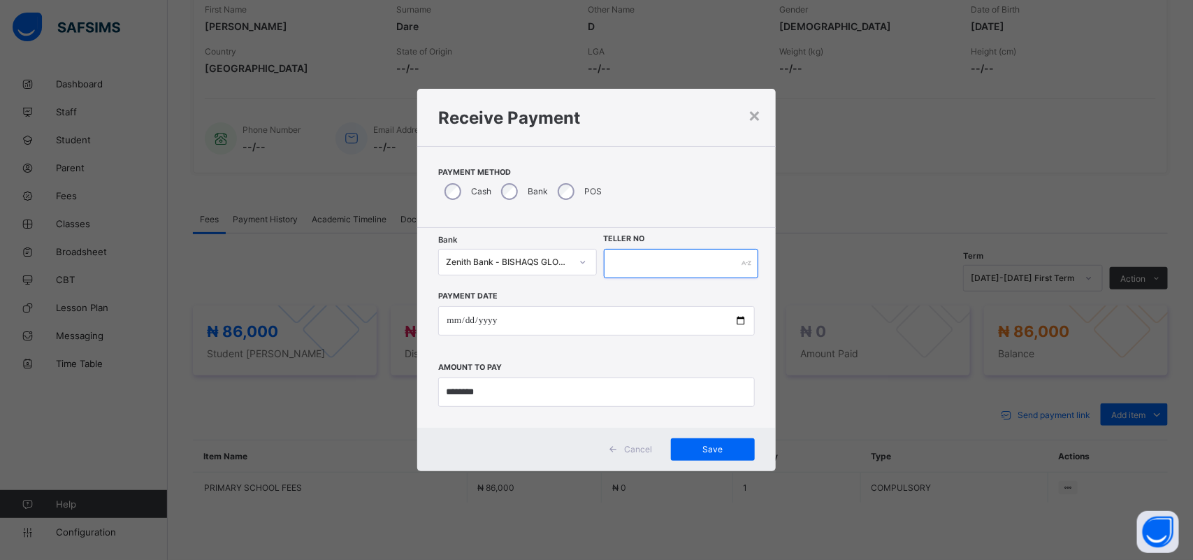
click at [630, 263] on input "text" at bounding box center [681, 263] width 155 height 29
type input "******"
click at [689, 451] on span "Save" at bounding box center [712, 449] width 63 height 10
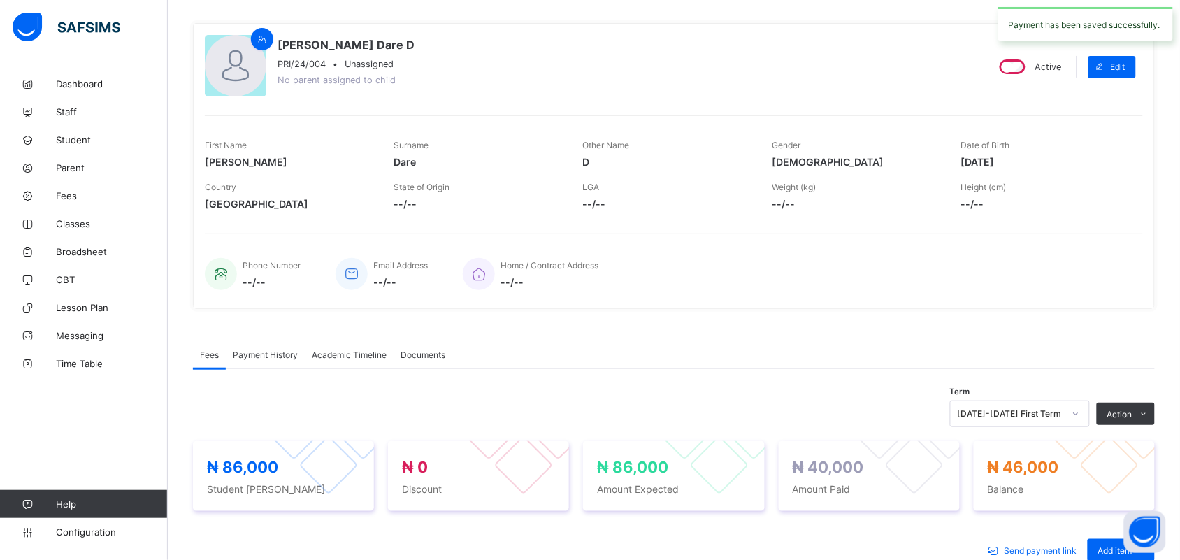
scroll to position [5, 0]
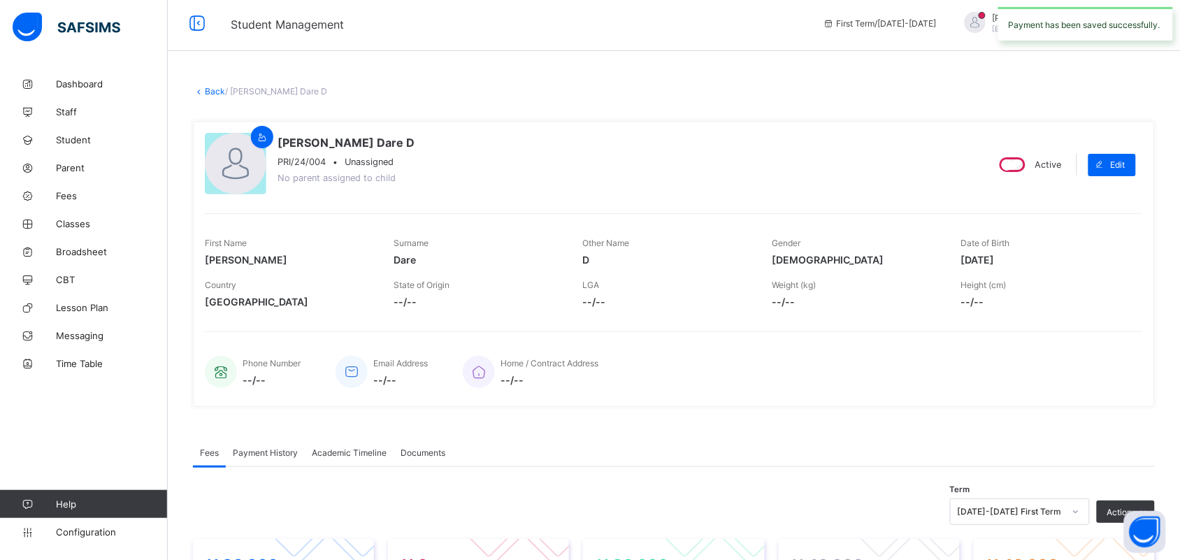
click at [219, 89] on link "Back" at bounding box center [215, 91] width 20 height 10
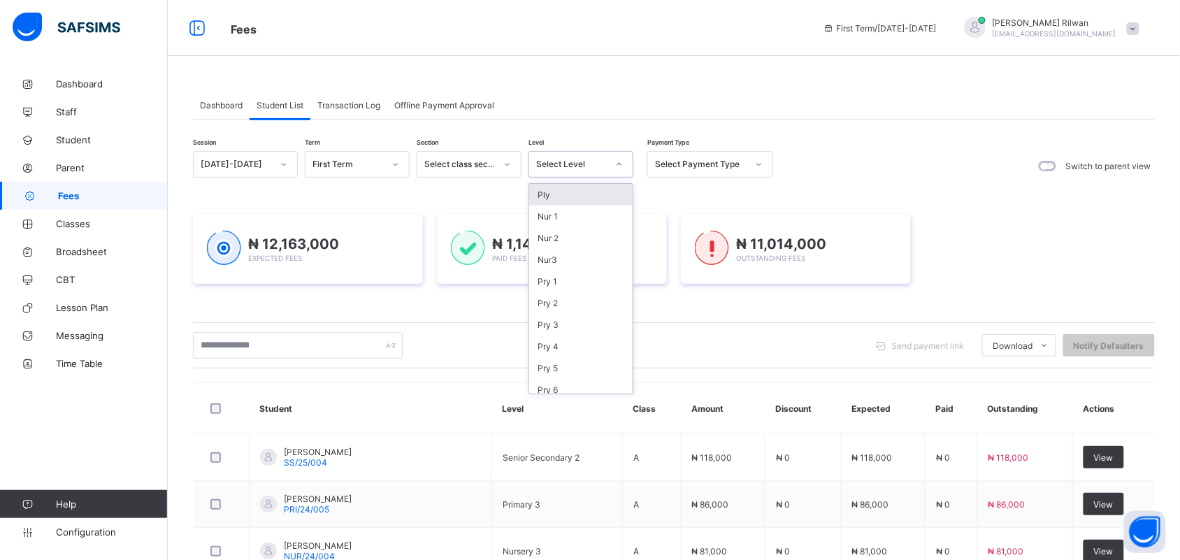
click at [619, 166] on icon at bounding box center [619, 164] width 8 height 14
click at [584, 241] on div "Nur 2" at bounding box center [580, 238] width 103 height 22
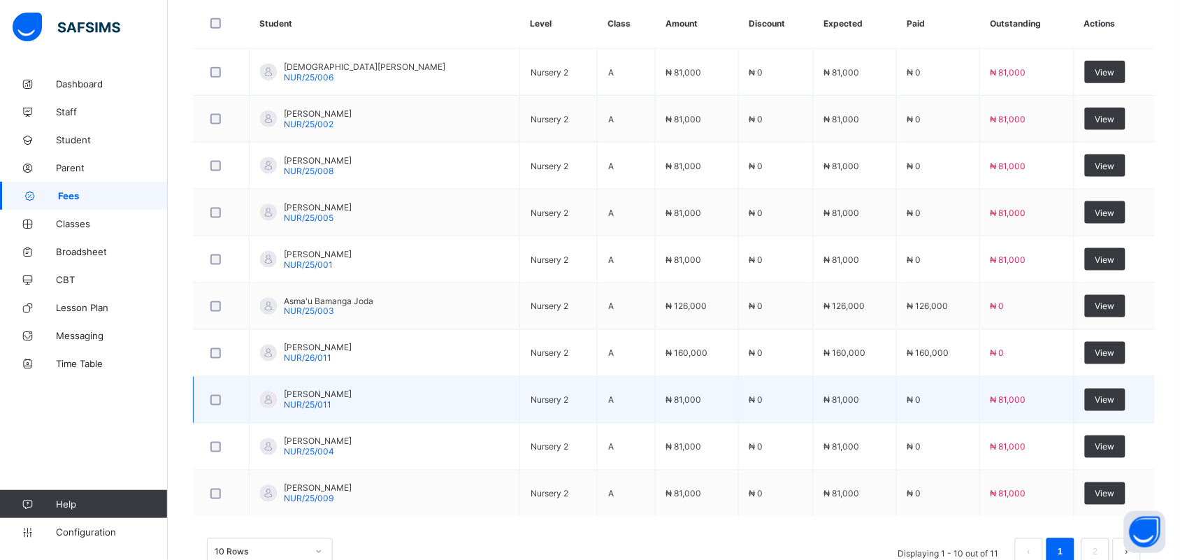
scroll to position [521, 0]
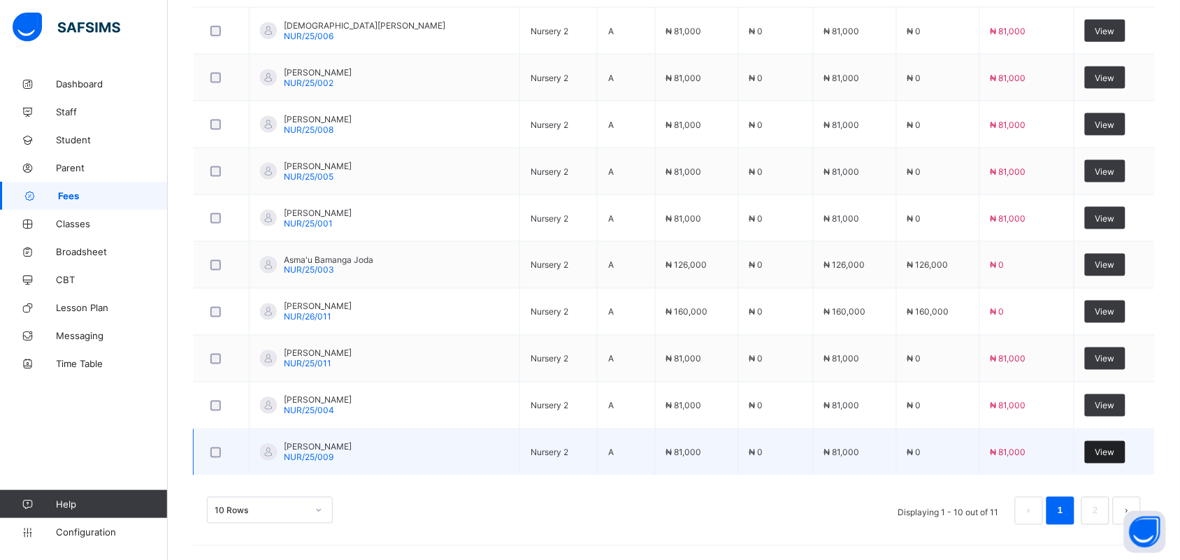
click at [1112, 453] on span "View" at bounding box center [1105, 452] width 20 height 10
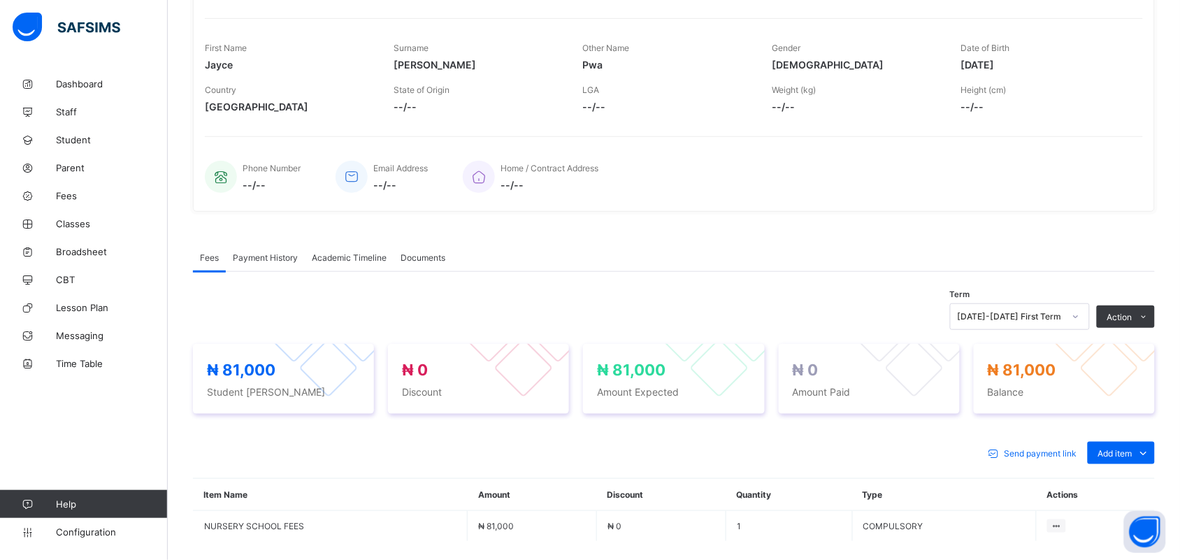
scroll to position [326, 0]
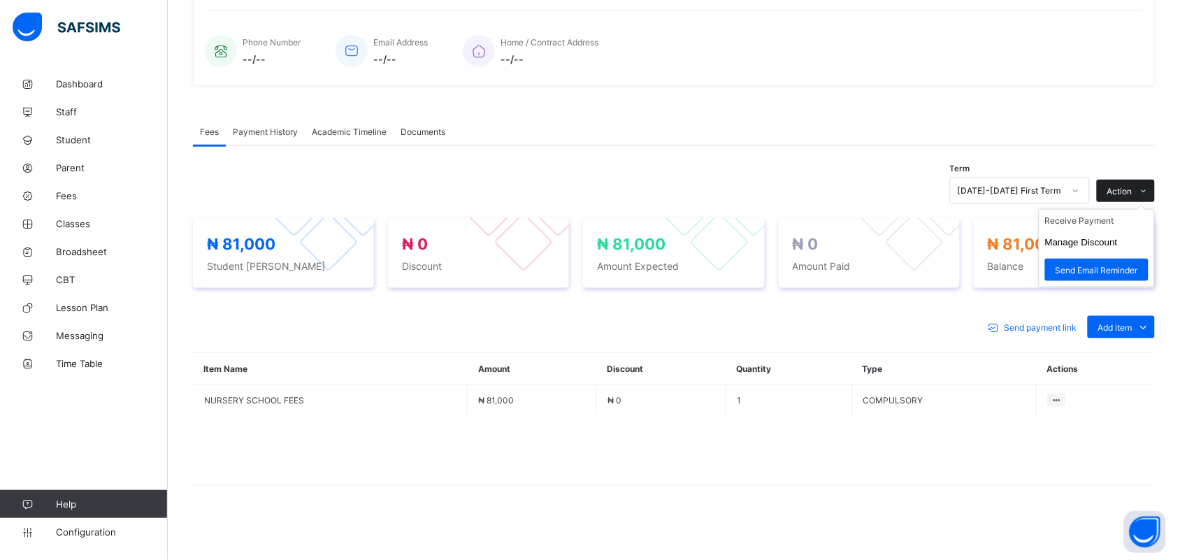
click at [1147, 190] on span at bounding box center [1143, 191] width 22 height 22
click at [1116, 218] on li "Receive Payment" at bounding box center [1096, 221] width 115 height 22
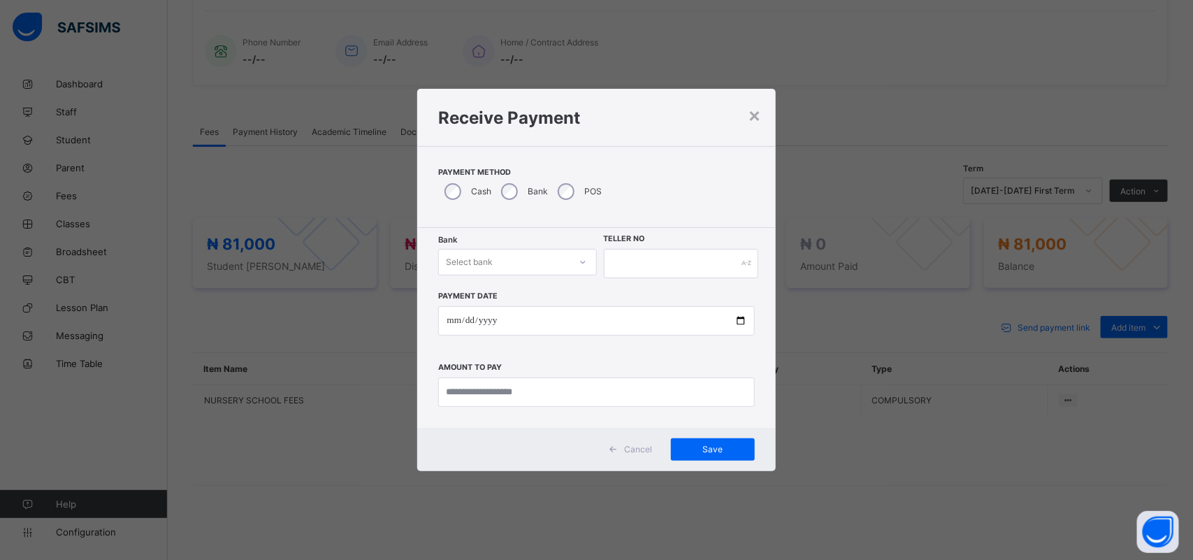
click at [579, 264] on icon at bounding box center [583, 262] width 8 height 14
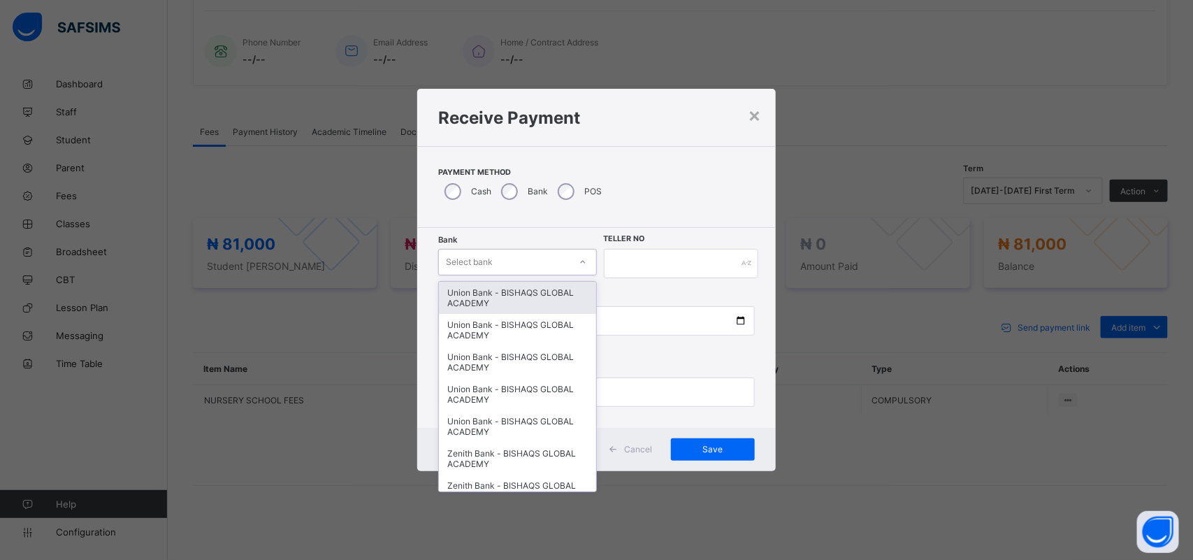
click at [546, 294] on div "Union Bank - BISHAQS GLOBAL ACADEMY" at bounding box center [517, 298] width 157 height 32
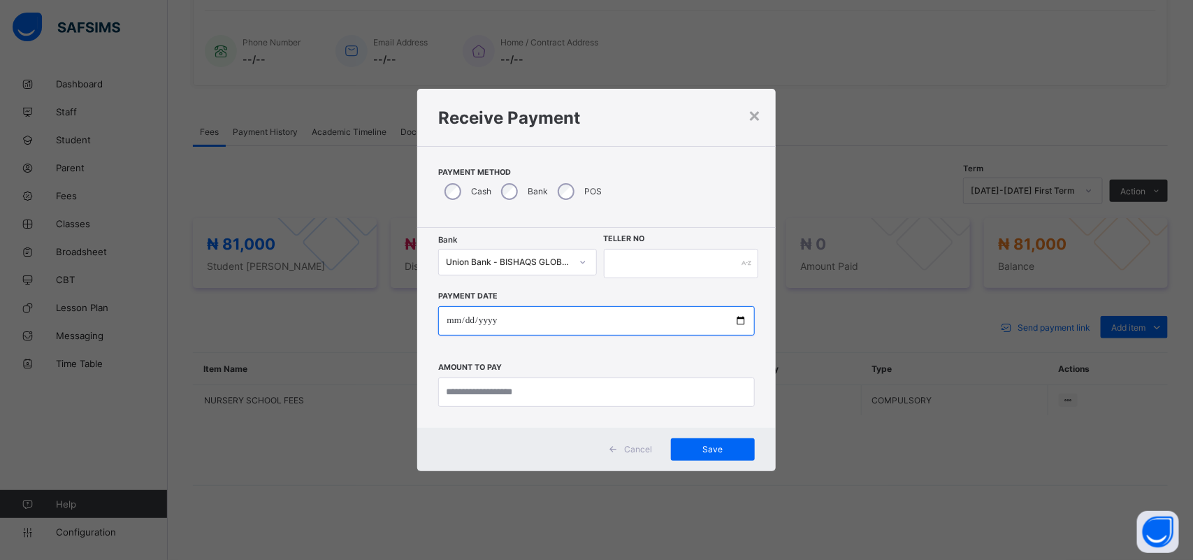
click at [451, 320] on input "date" at bounding box center [596, 320] width 316 height 29
type input "**********"
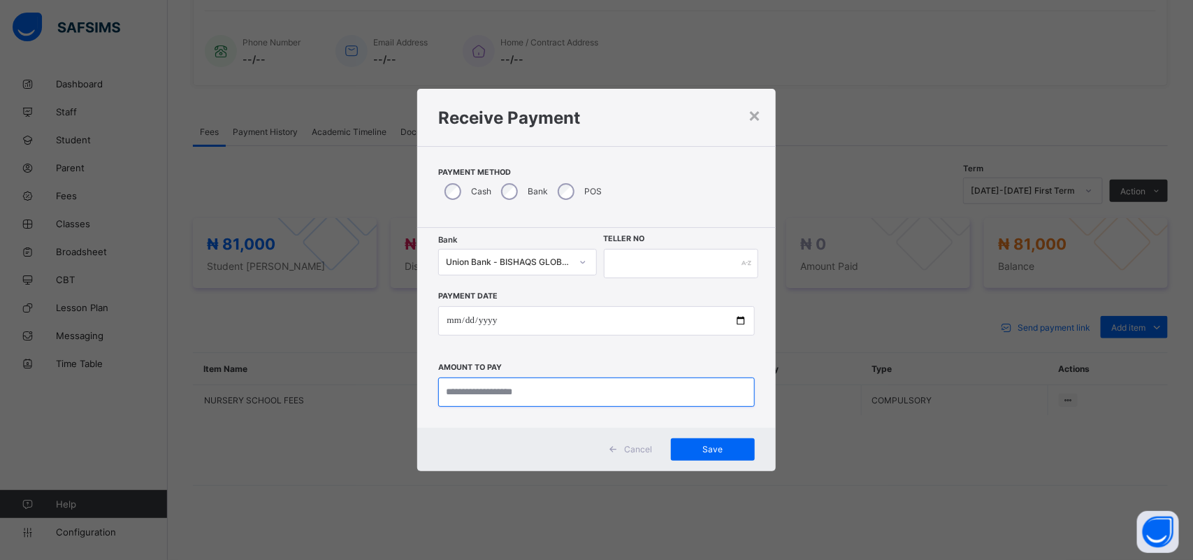
click at [481, 393] on input "currency" at bounding box center [596, 391] width 316 height 29
type input "********"
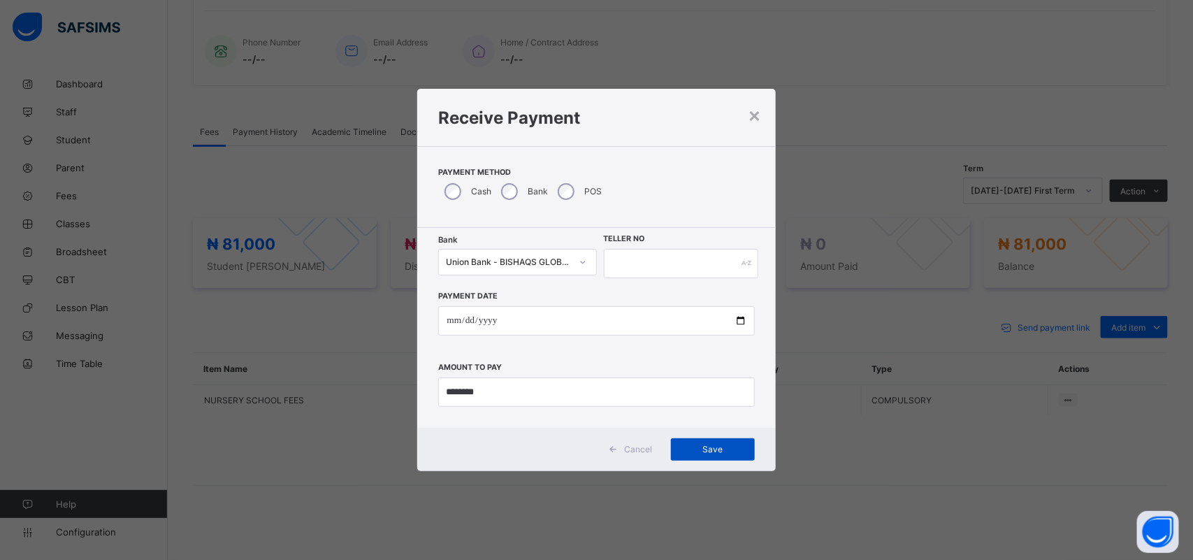
click at [706, 449] on span "Save" at bounding box center [712, 449] width 63 height 10
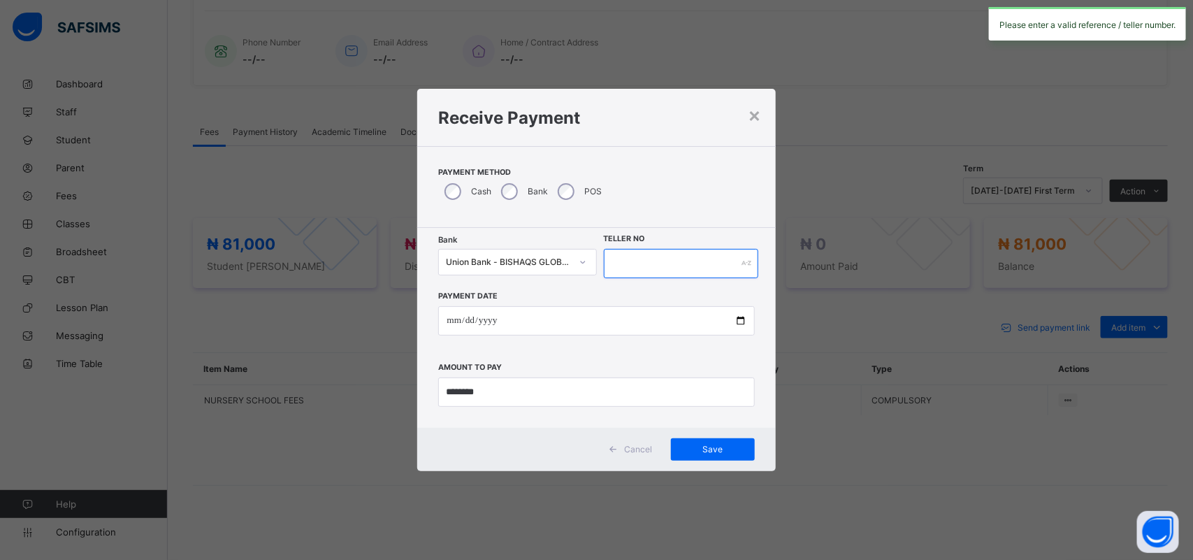
click at [650, 267] on input "text" at bounding box center [681, 263] width 155 height 29
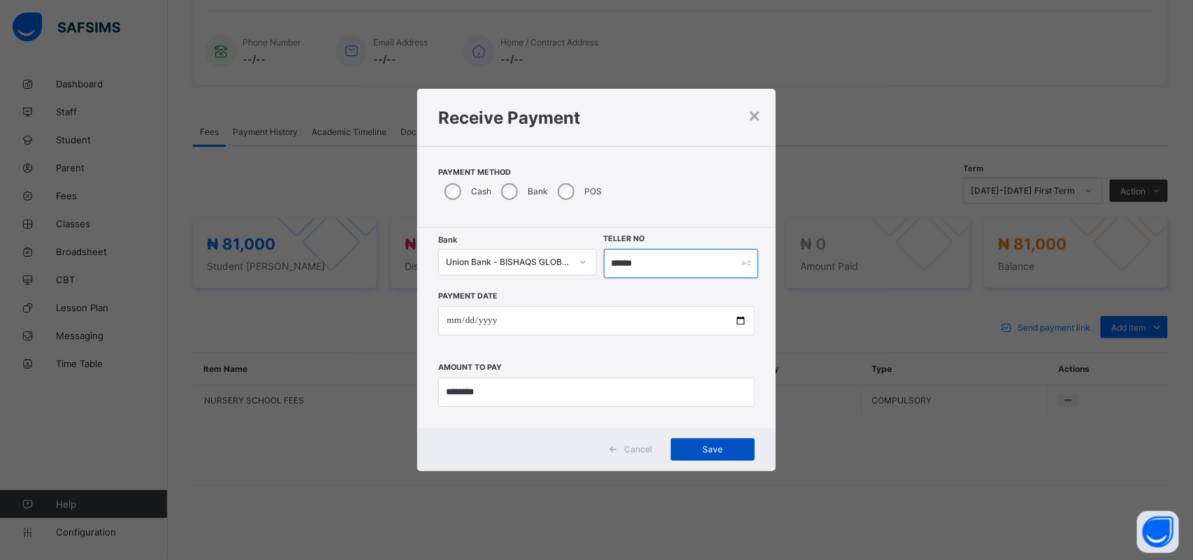
type input "******"
click at [707, 446] on span "Save" at bounding box center [712, 449] width 63 height 10
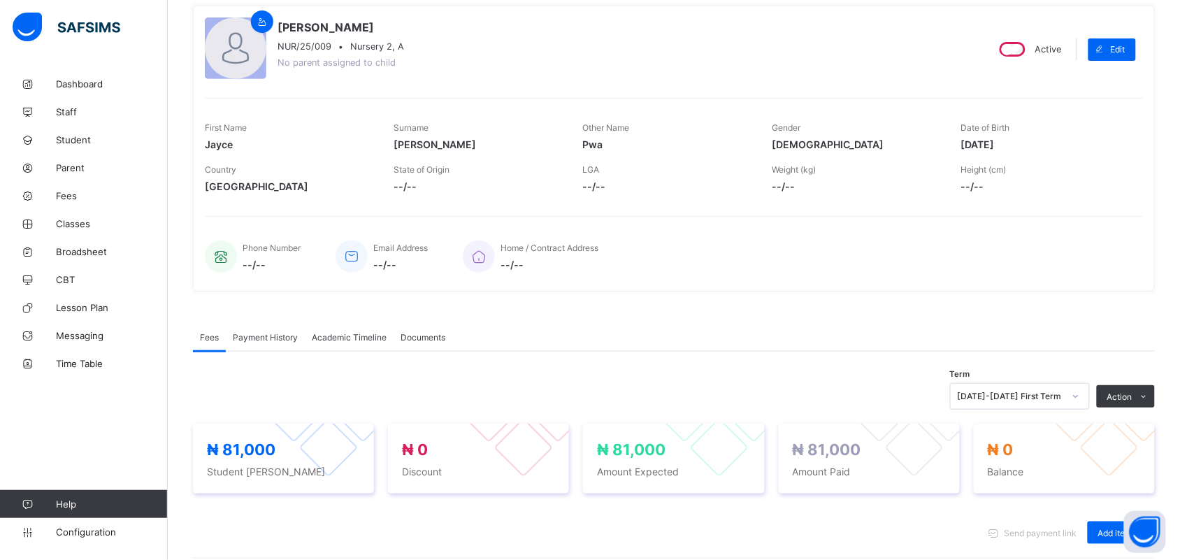
scroll to position [52, 0]
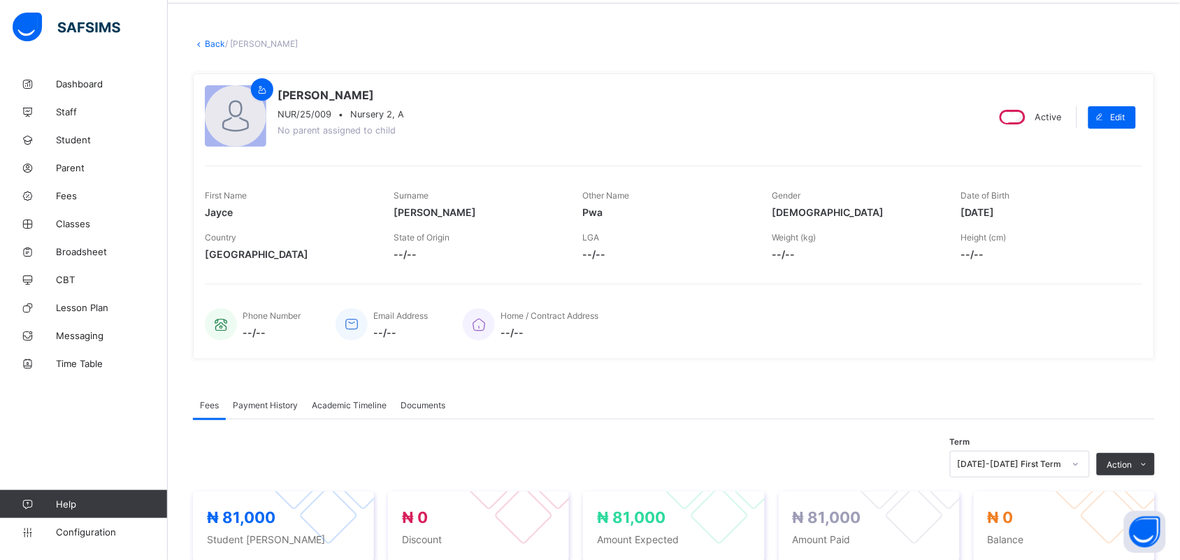
click at [205, 45] on link "Back" at bounding box center [215, 43] width 20 height 10
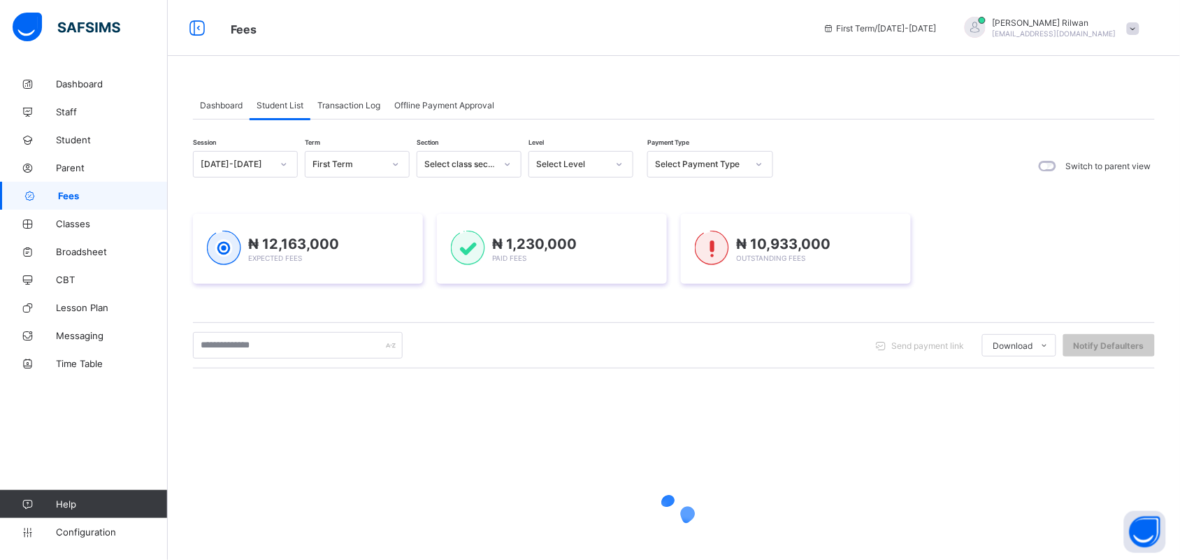
click at [346, 100] on span "Transaction Log" at bounding box center [348, 105] width 63 height 10
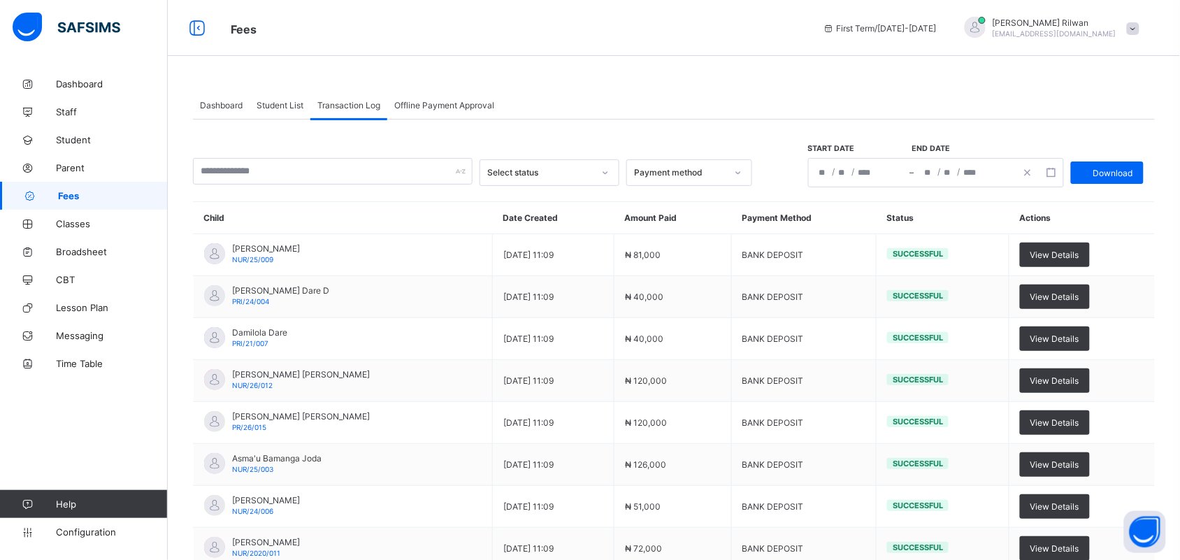
click at [731, 173] on div at bounding box center [738, 172] width 24 height 22
click at [609, 165] on div at bounding box center [605, 172] width 24 height 22
click at [277, 106] on span "Student List" at bounding box center [279, 105] width 47 height 10
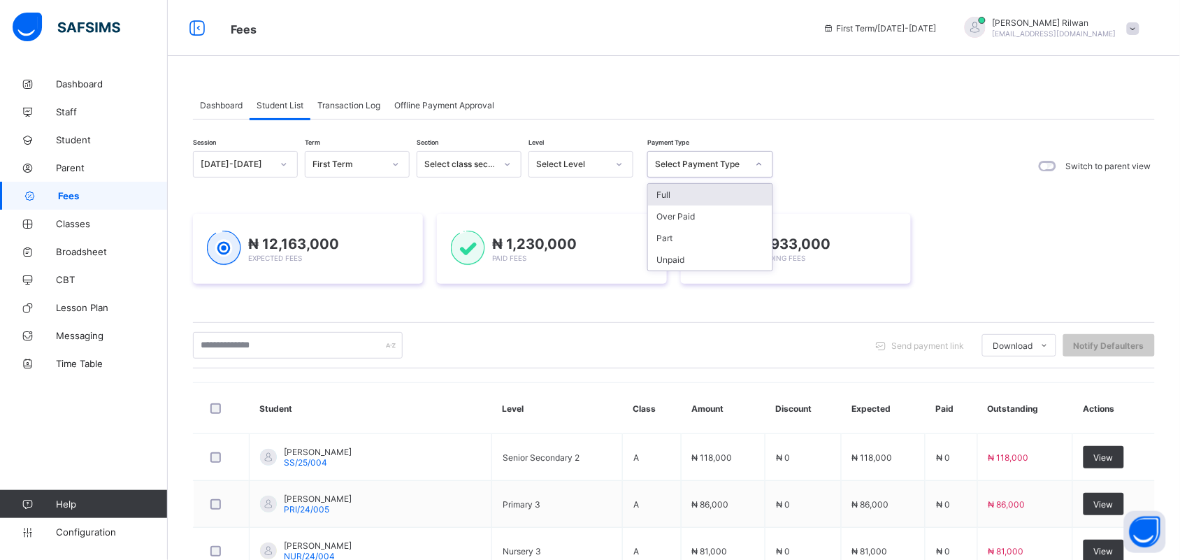
click at [760, 166] on icon at bounding box center [759, 164] width 8 height 14
click at [752, 184] on div "Full" at bounding box center [710, 195] width 124 height 22
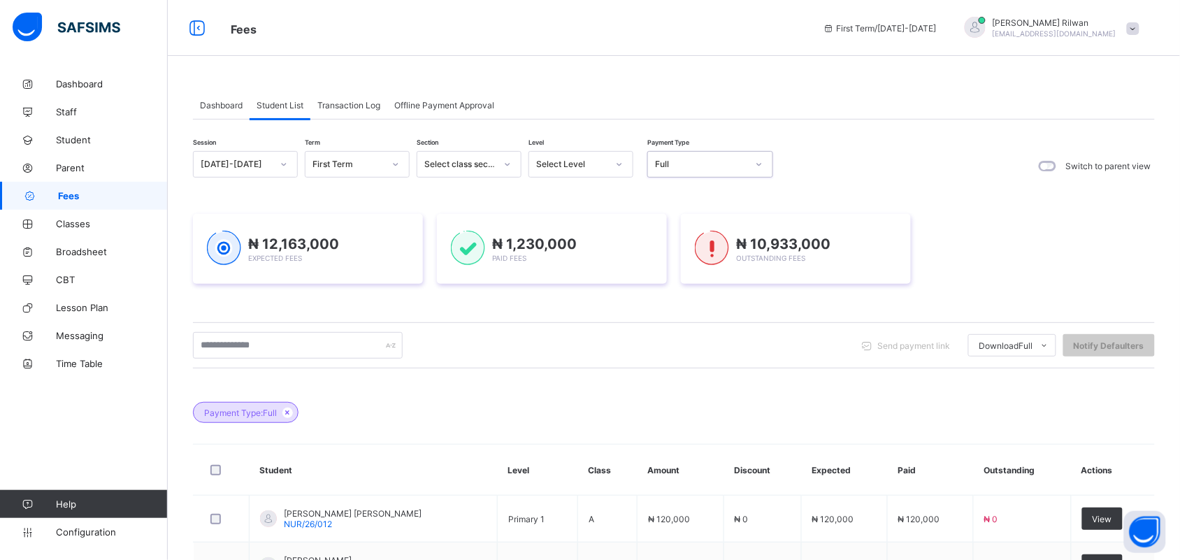
click at [759, 171] on div at bounding box center [759, 164] width 24 height 22
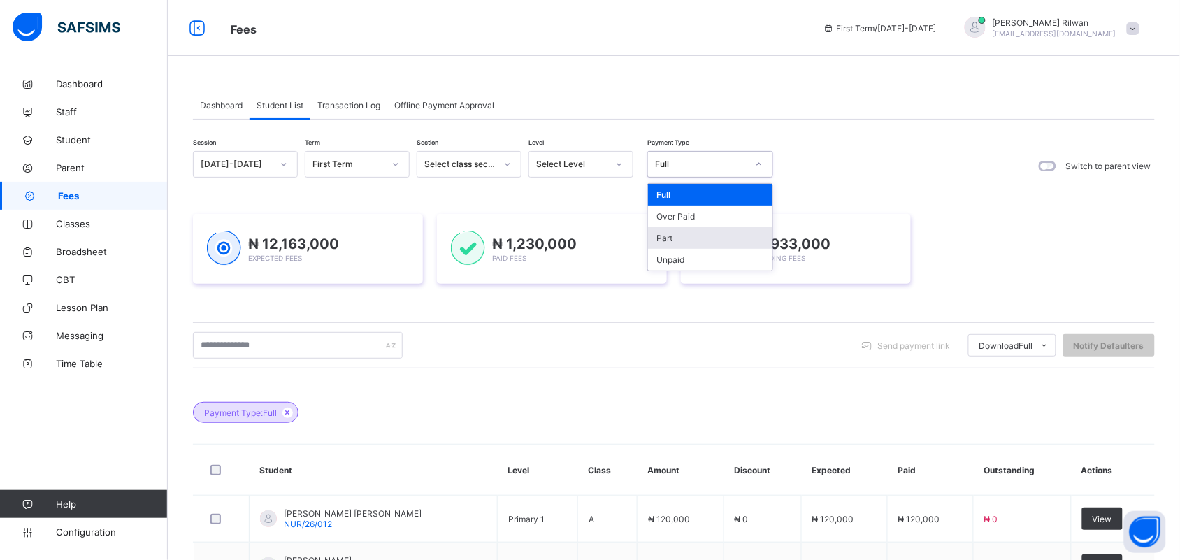
click at [744, 231] on div "Part" at bounding box center [710, 238] width 124 height 22
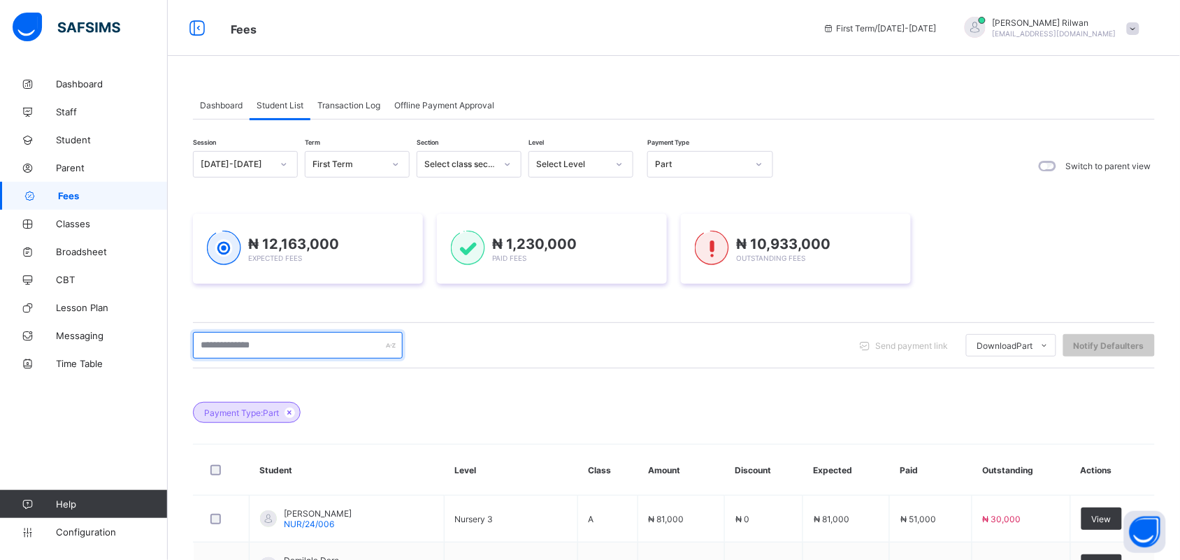
click at [242, 346] on input "text" at bounding box center [298, 345] width 210 height 27
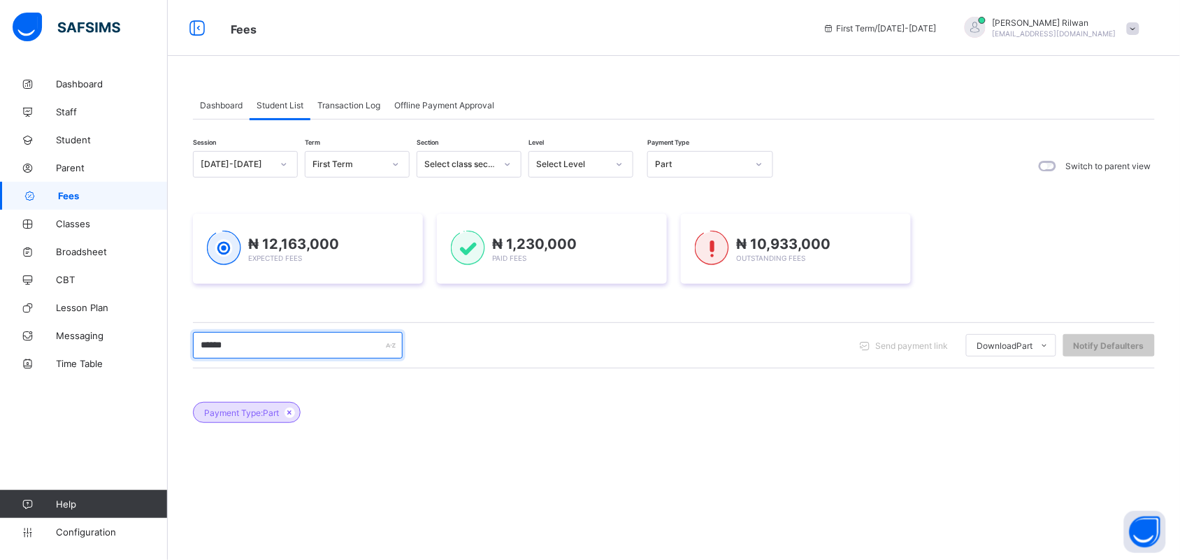
click at [256, 344] on input "******" at bounding box center [298, 345] width 210 height 27
type input "*"
type input "*****"
click at [81, 131] on link "Student" at bounding box center [84, 140] width 168 height 28
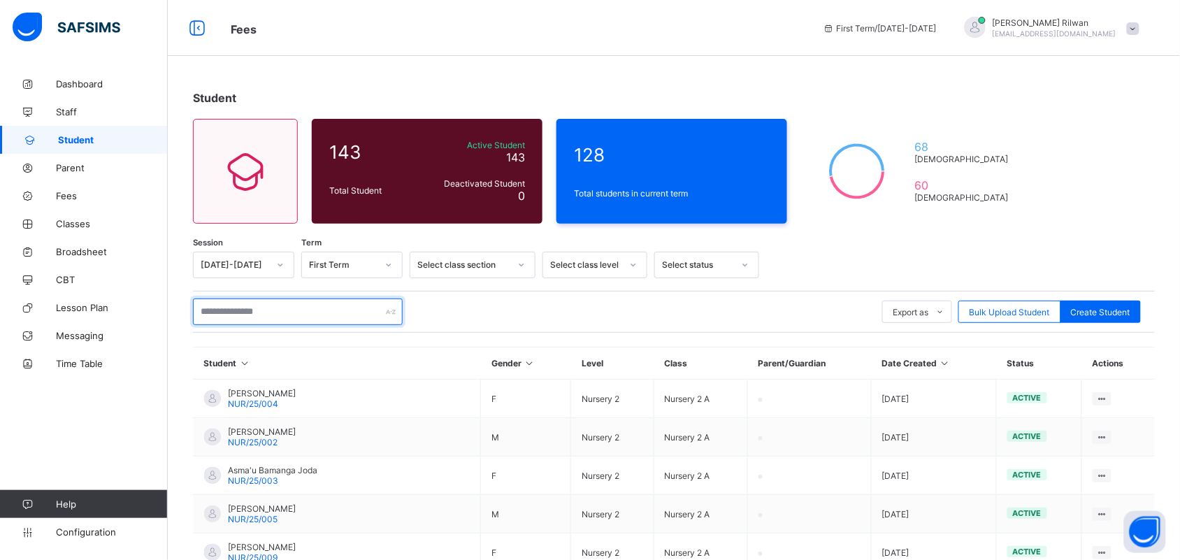
click at [232, 314] on input "text" at bounding box center [298, 311] width 210 height 27
type input "*****"
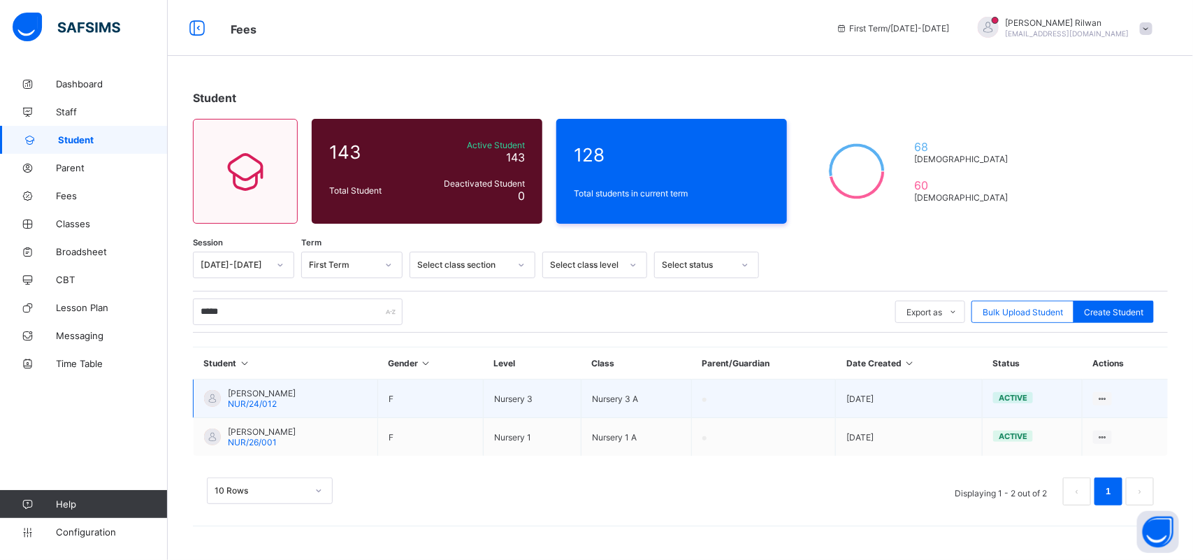
click at [248, 389] on span "[PERSON_NAME]" at bounding box center [262, 393] width 68 height 10
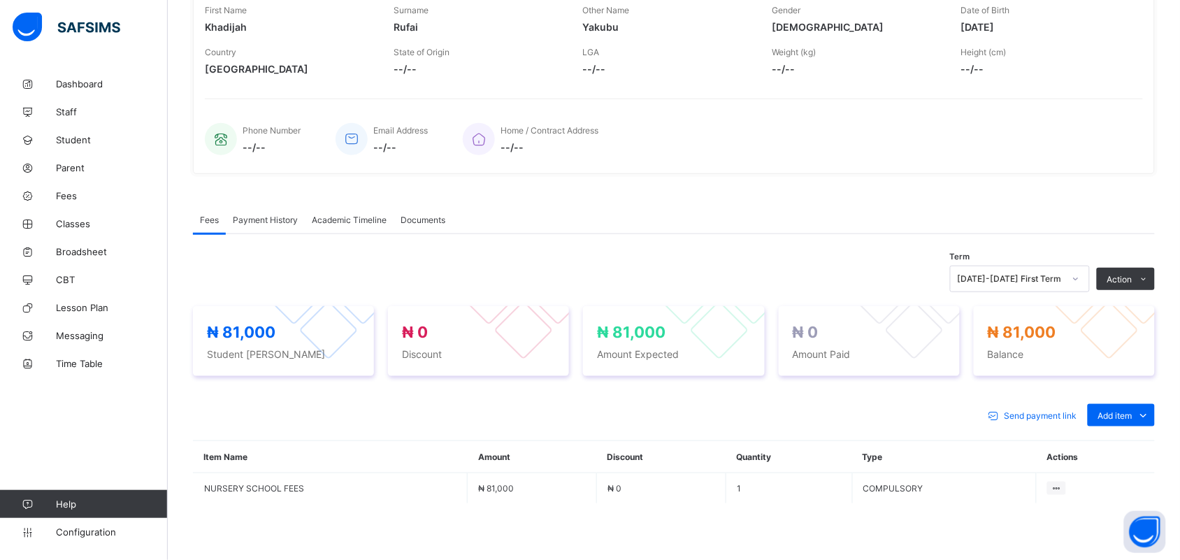
scroll to position [326, 0]
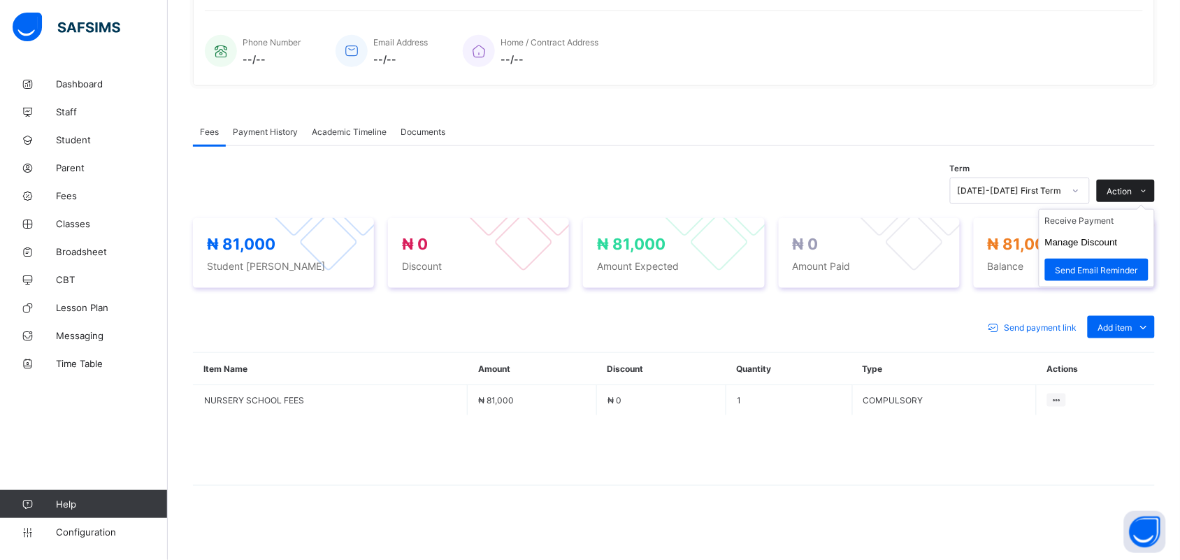
click at [1149, 187] on icon at bounding box center [1143, 191] width 10 height 9
click at [1116, 222] on li "Receive Payment" at bounding box center [1096, 221] width 115 height 22
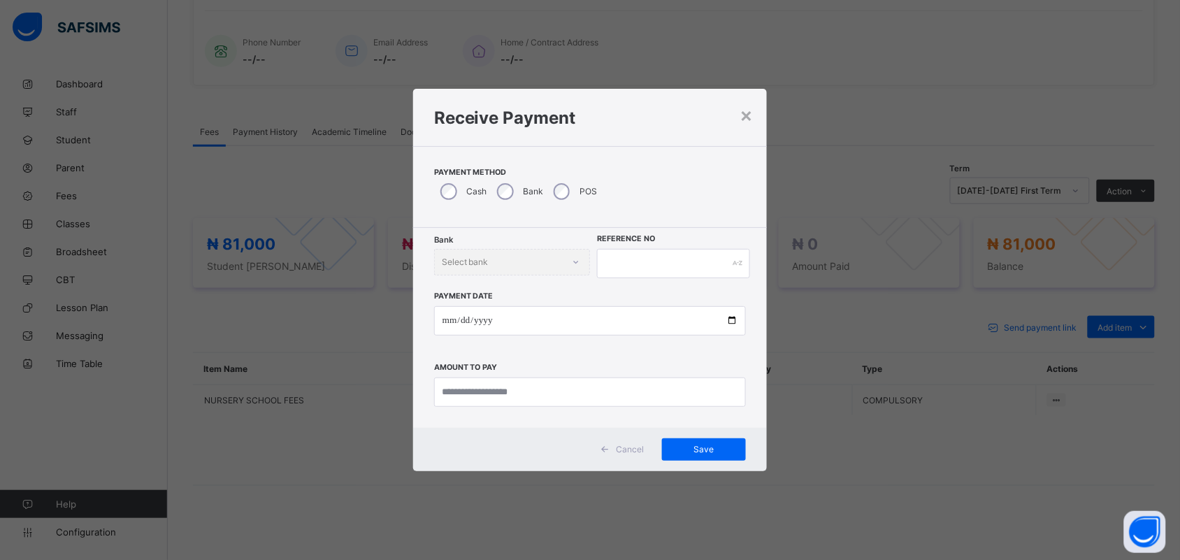
click at [511, 186] on div "Bank" at bounding box center [519, 191] width 57 height 29
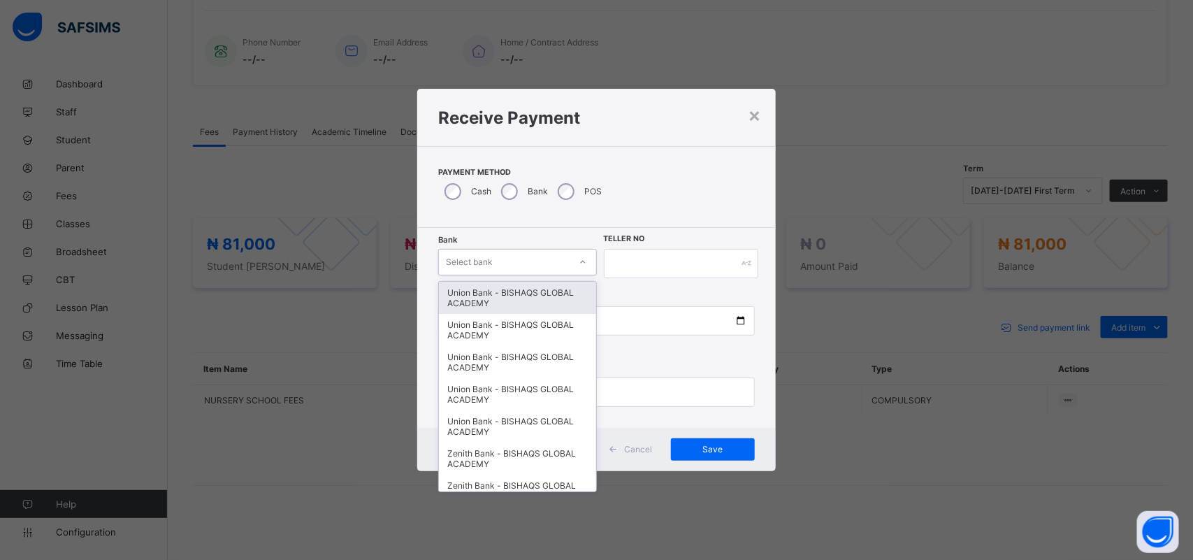
click at [493, 264] on div "Select bank" at bounding box center [469, 262] width 47 height 27
click at [503, 293] on div "Union Bank - BISHAQS GLOBAL ACADEMY" at bounding box center [517, 298] width 157 height 32
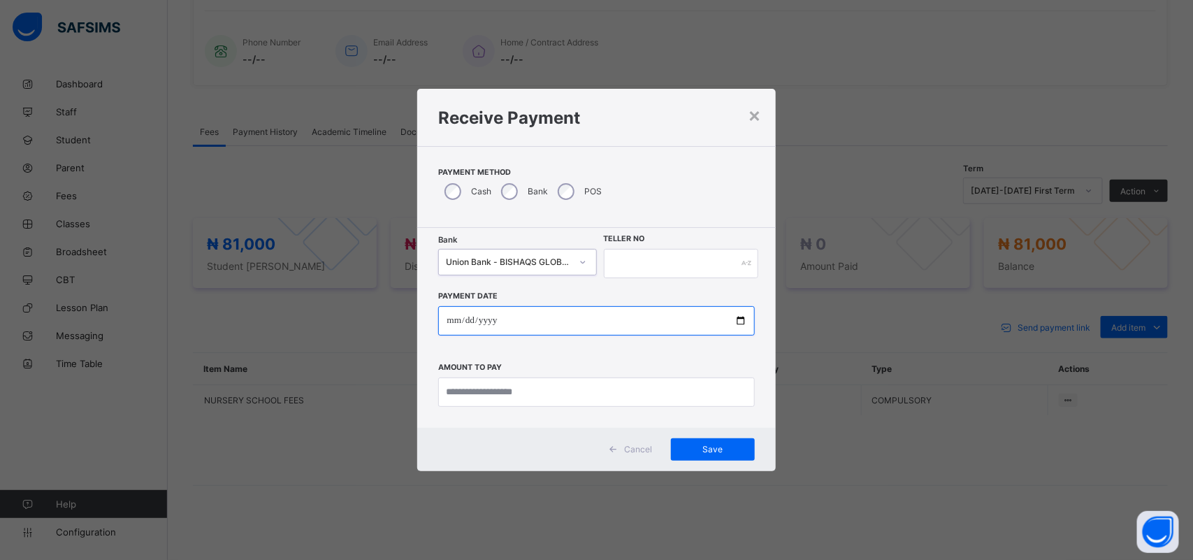
click at [453, 322] on input "date" at bounding box center [596, 320] width 316 height 29
type input "**********"
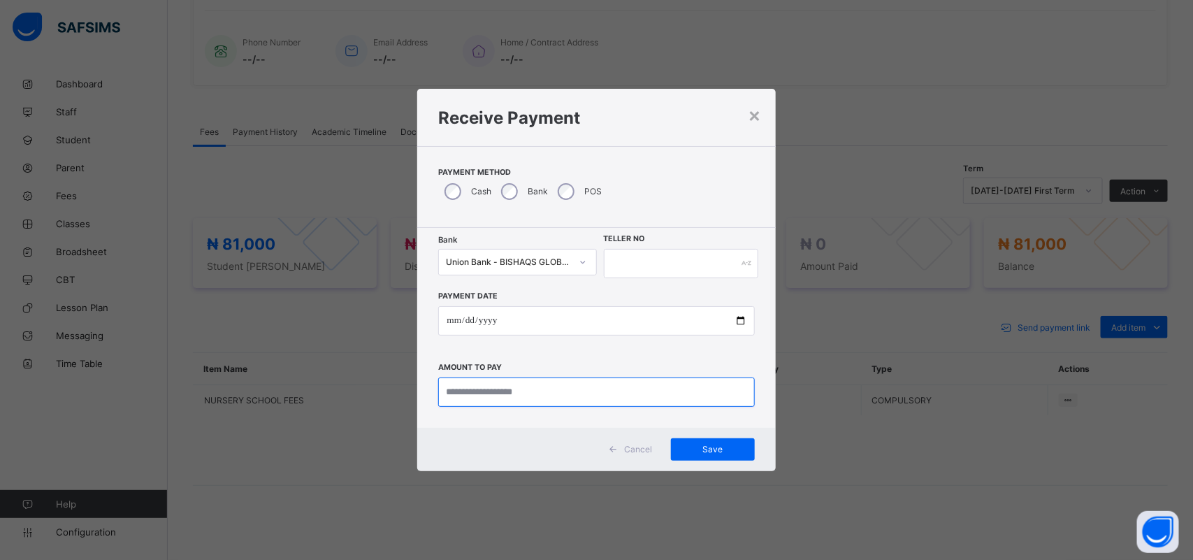
click at [456, 399] on input "currency" at bounding box center [596, 391] width 316 height 29
type input "********"
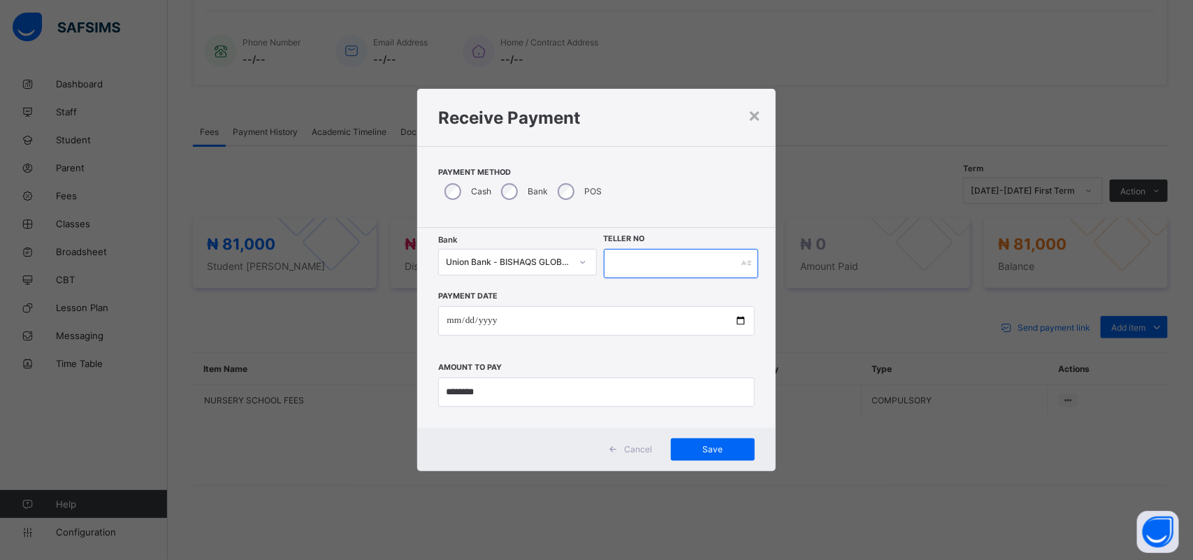
click at [617, 267] on input "text" at bounding box center [681, 263] width 155 height 29
type input "******"
click at [702, 446] on span "Save" at bounding box center [712, 449] width 63 height 10
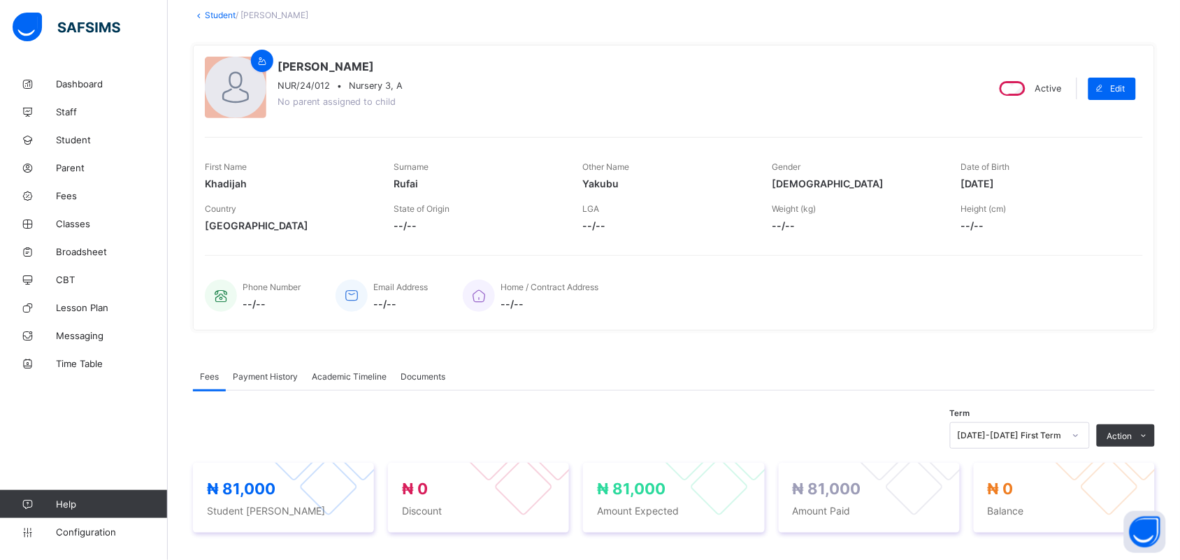
click at [252, 105] on div at bounding box center [235, 87] width 61 height 61
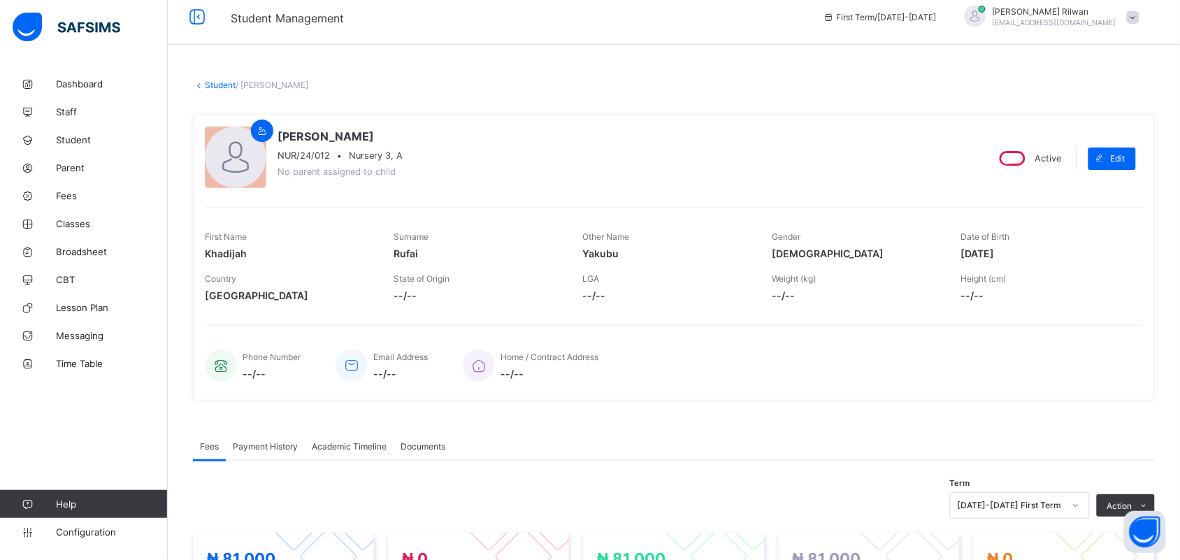
scroll to position [0, 0]
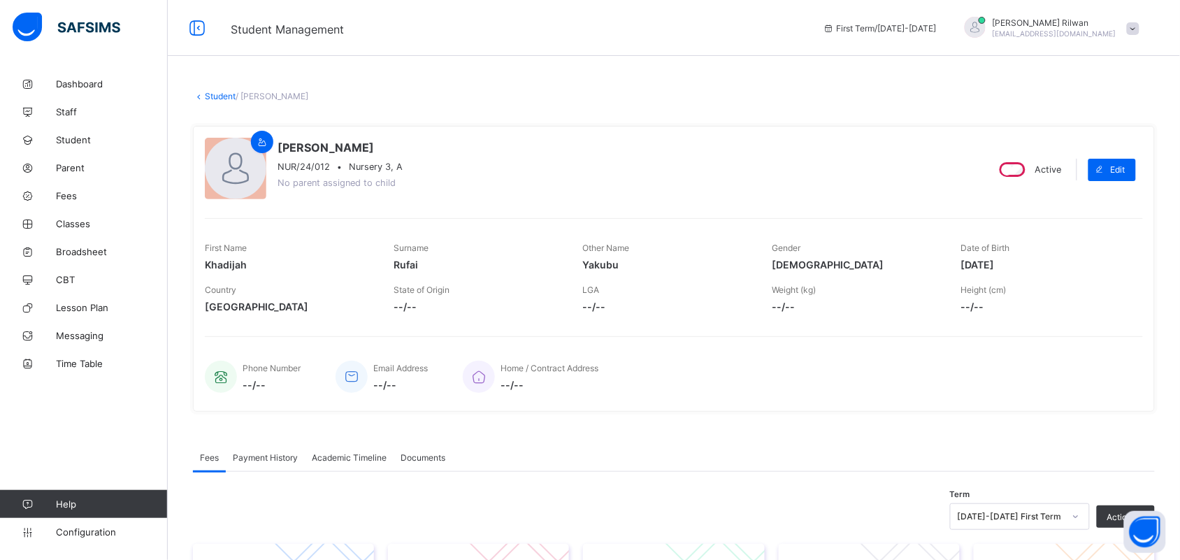
click at [215, 95] on link "Student" at bounding box center [220, 96] width 31 height 10
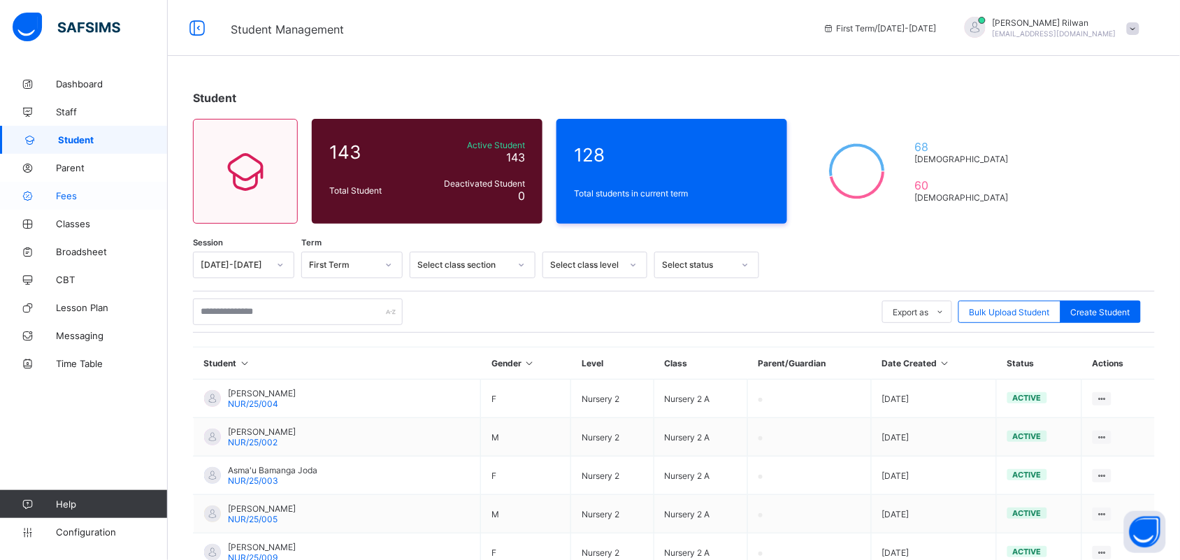
click at [80, 200] on span "Fees" at bounding box center [112, 195] width 112 height 11
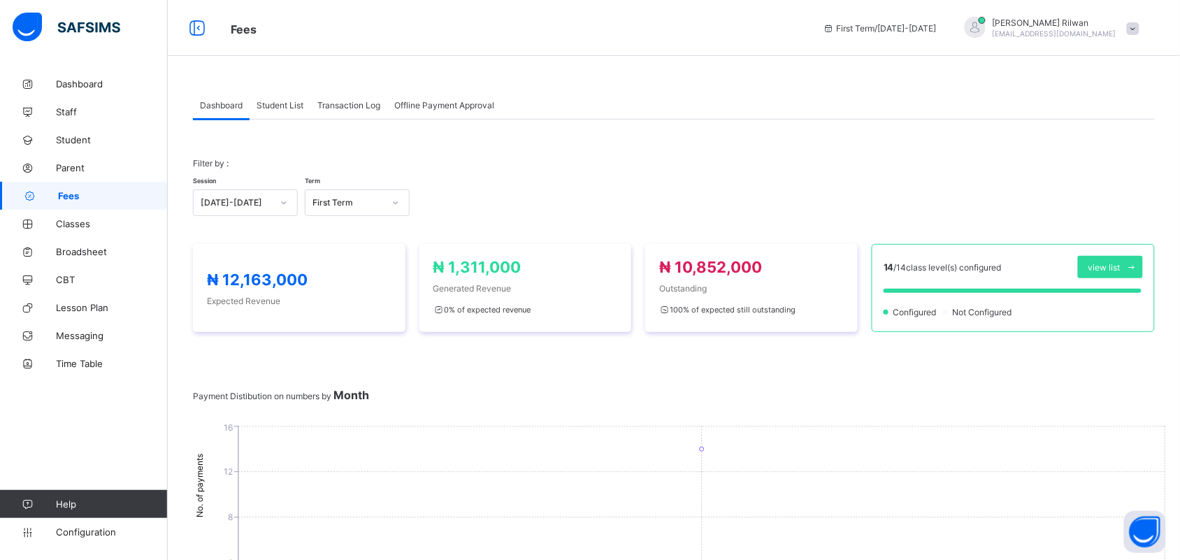
click at [291, 106] on span "Student List" at bounding box center [279, 105] width 47 height 10
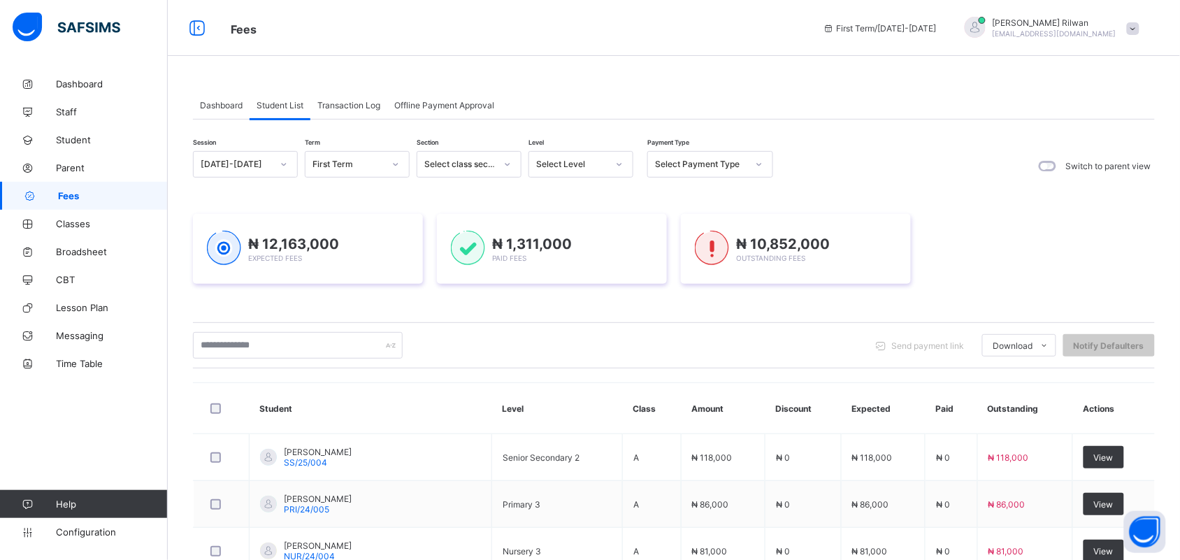
click at [603, 152] on div "Select Level" at bounding box center [580, 164] width 105 height 27
click at [491, 164] on div "Select class section" at bounding box center [459, 164] width 71 height 10
click at [685, 168] on div "Select Payment Type" at bounding box center [701, 164] width 92 height 10
click at [322, 102] on span "Transaction Log" at bounding box center [348, 105] width 63 height 10
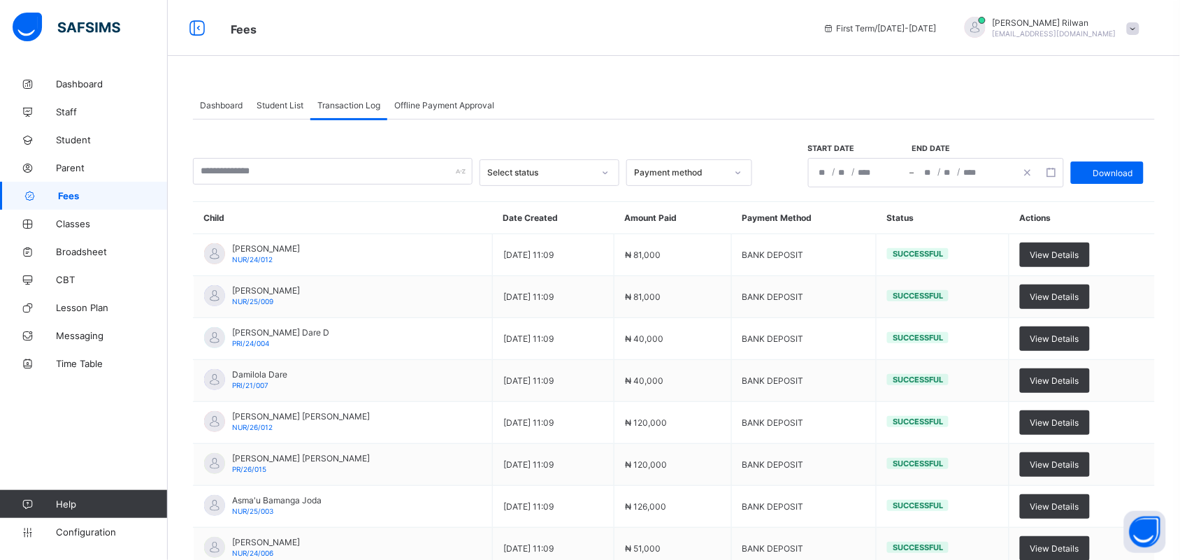
click at [549, 162] on div "Select status" at bounding box center [549, 172] width 140 height 27
click at [549, 198] on div "Successful" at bounding box center [549, 203] width 138 height 22
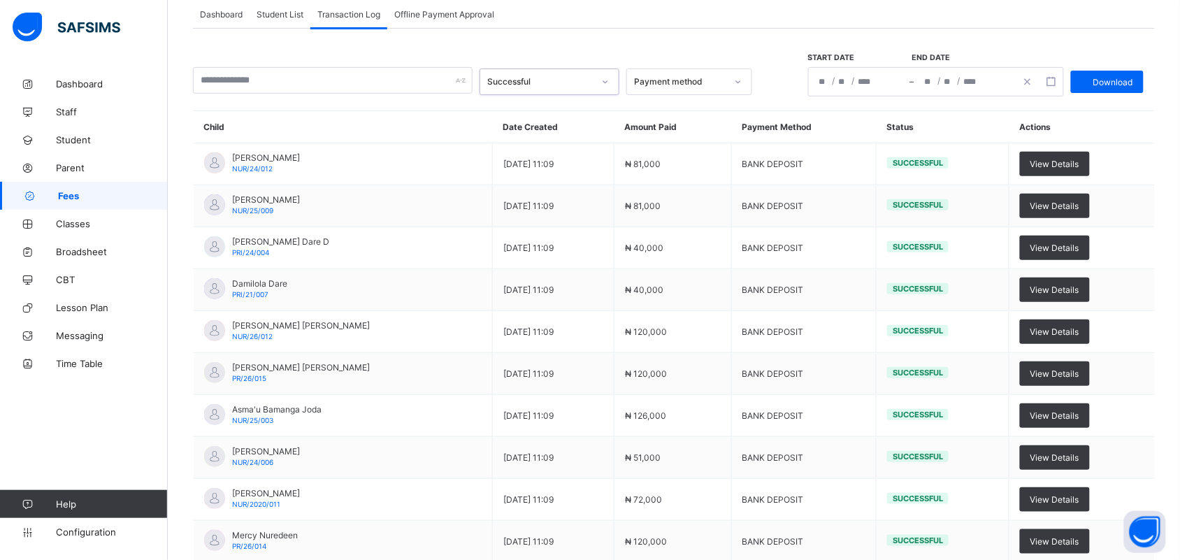
scroll to position [112, 0]
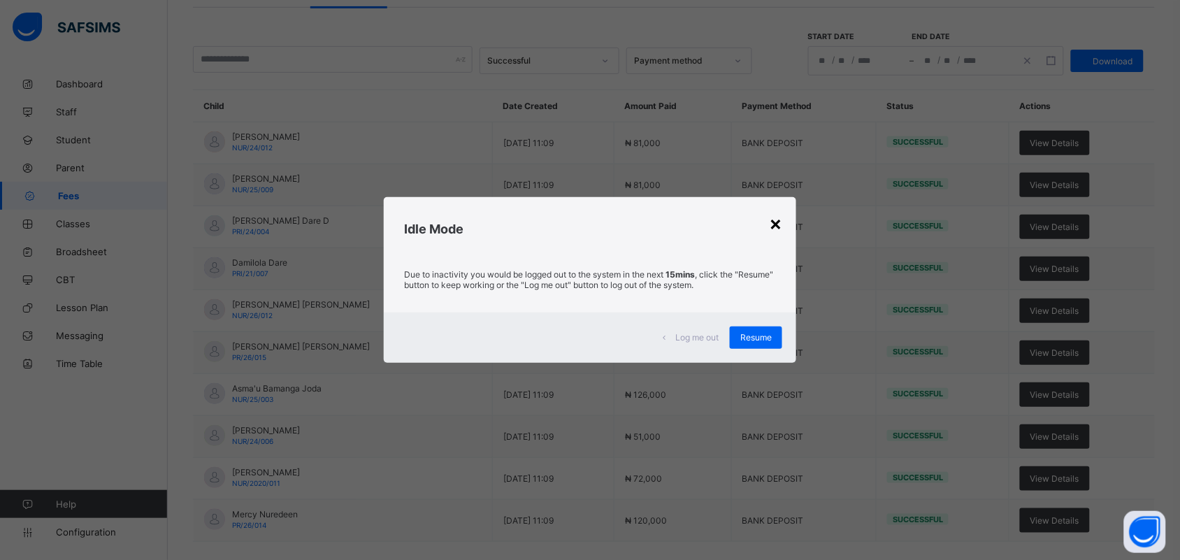
click at [776, 232] on div "×" at bounding box center [775, 223] width 13 height 24
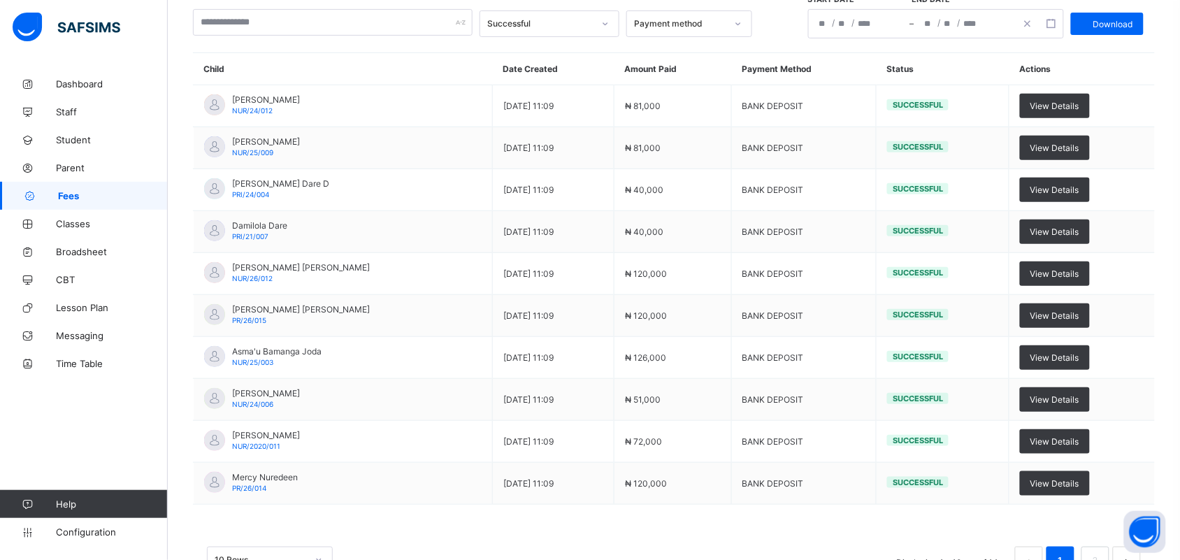
scroll to position [192, 0]
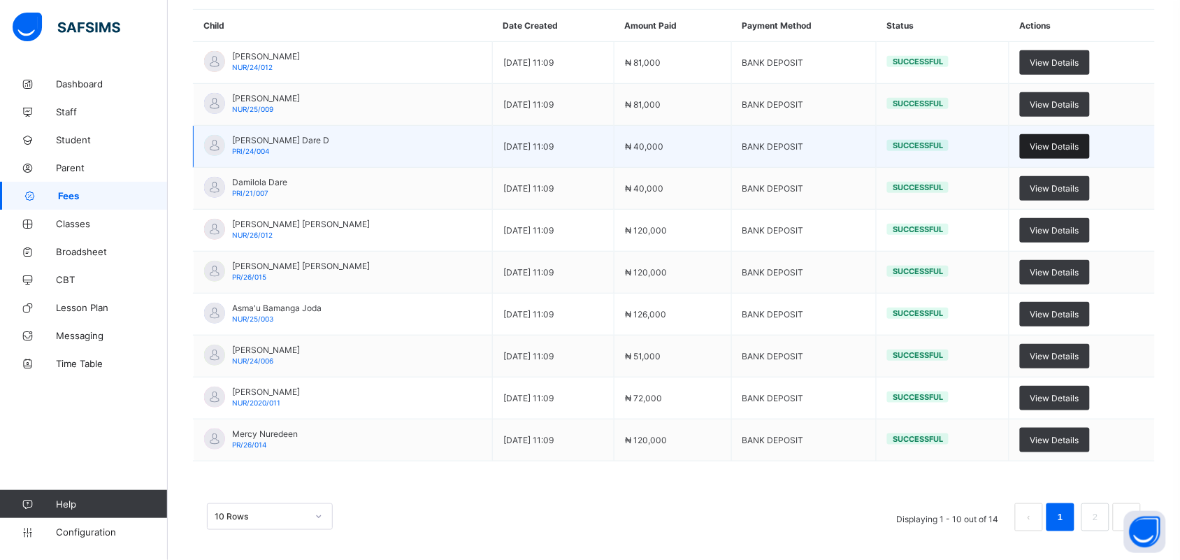
click at [1056, 148] on span "View Details" at bounding box center [1054, 146] width 49 height 10
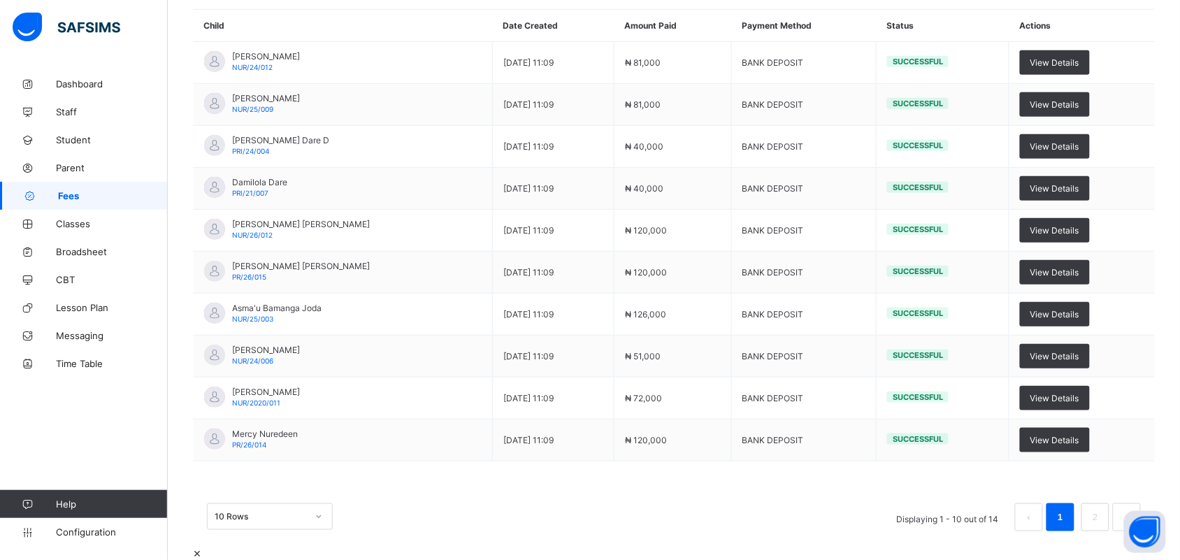
click at [586, 545] on div at bounding box center [674, 545] width 962 height 0
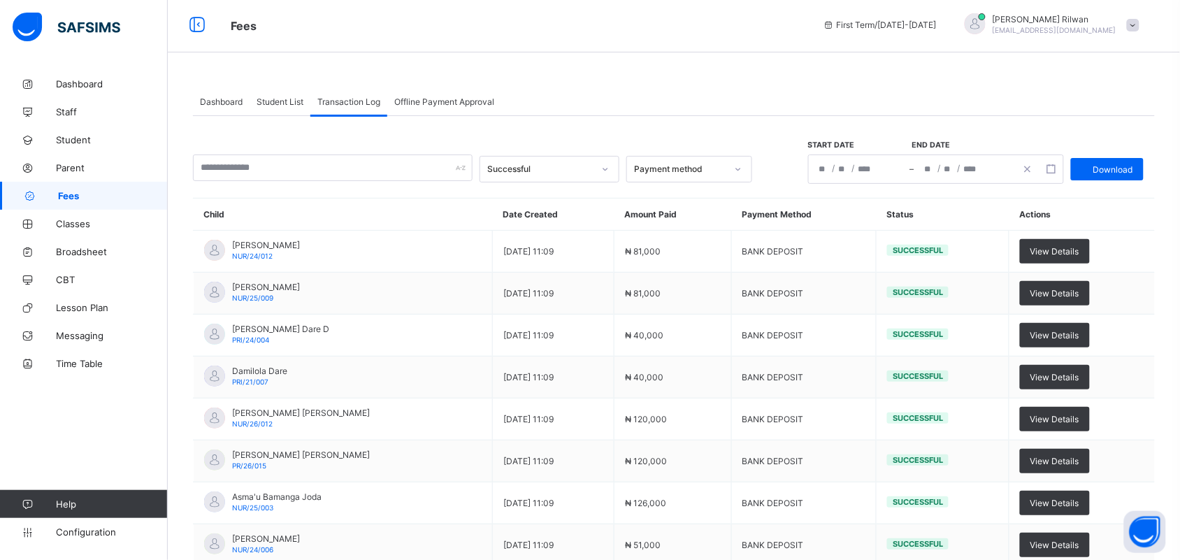
scroll to position [0, 0]
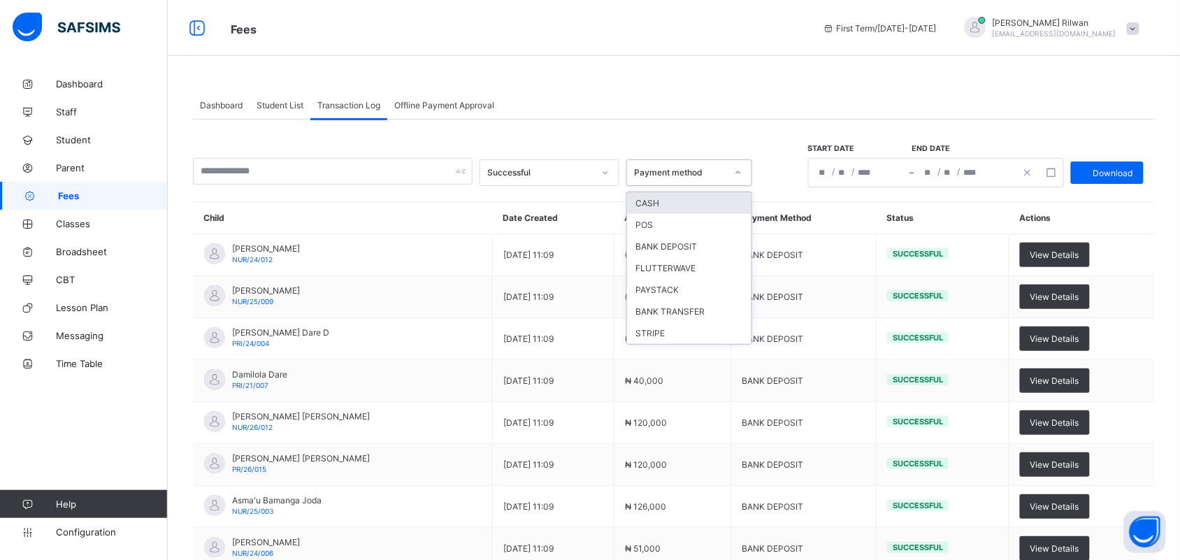
click at [732, 170] on div at bounding box center [738, 172] width 24 height 22
click at [596, 173] on div at bounding box center [605, 172] width 24 height 22
click at [736, 175] on icon at bounding box center [738, 173] width 8 height 14
click at [290, 96] on div "Student List" at bounding box center [279, 105] width 61 height 28
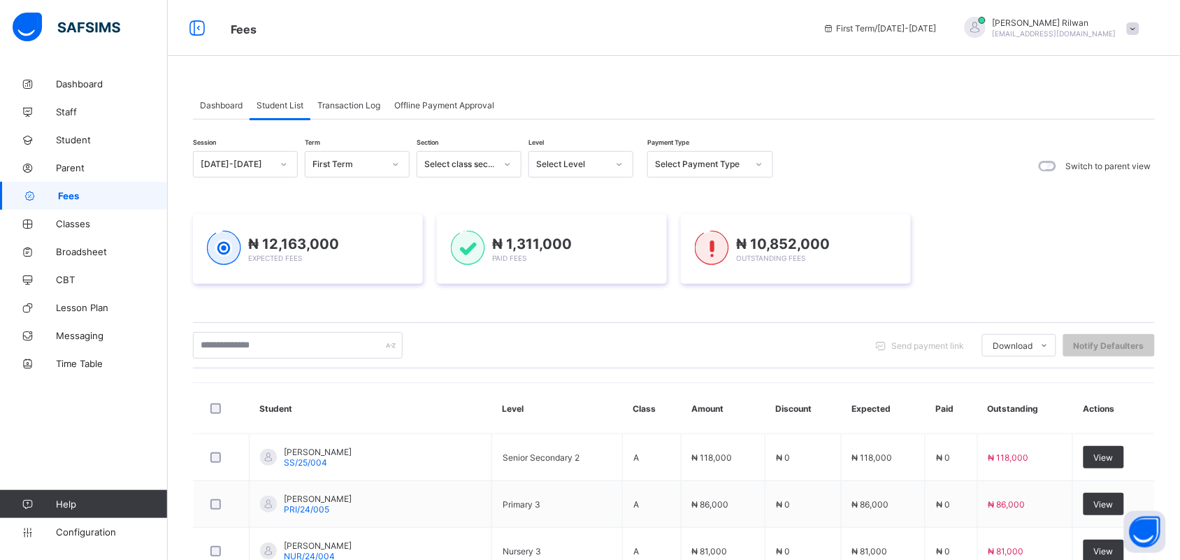
click at [330, 103] on span "Transaction Log" at bounding box center [348, 105] width 63 height 10
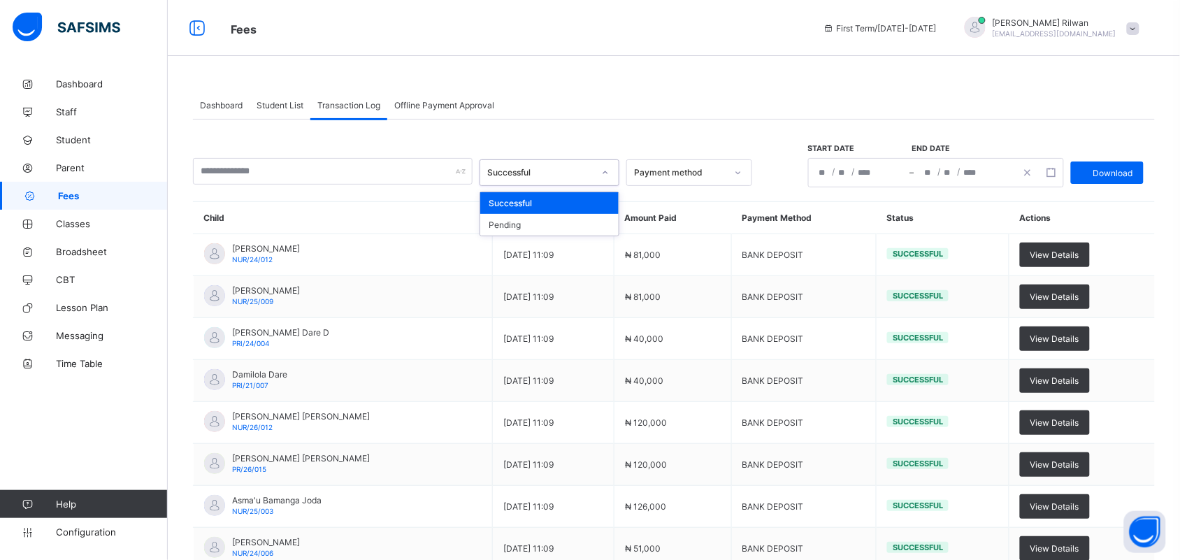
click at [604, 182] on div at bounding box center [605, 172] width 24 height 22
click at [746, 180] on div at bounding box center [738, 172] width 24 height 22
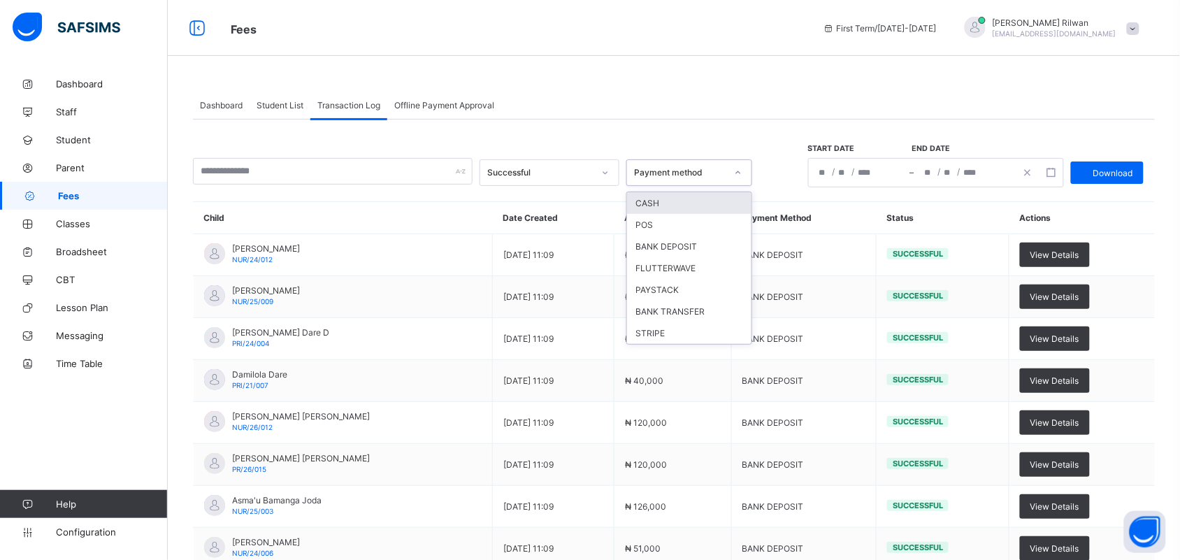
click at [305, 106] on div "Student List" at bounding box center [279, 105] width 61 height 28
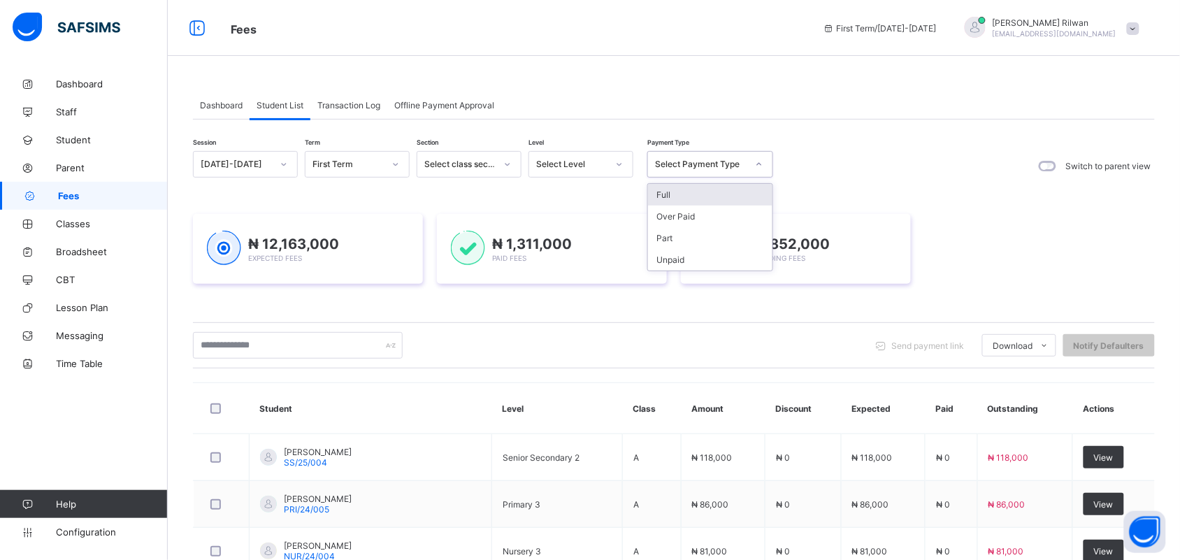
click at [750, 165] on div at bounding box center [759, 164] width 24 height 22
click at [729, 231] on img at bounding box center [712, 248] width 34 height 35
click at [762, 168] on icon at bounding box center [759, 164] width 8 height 14
click at [731, 238] on div "Part" at bounding box center [710, 238] width 124 height 22
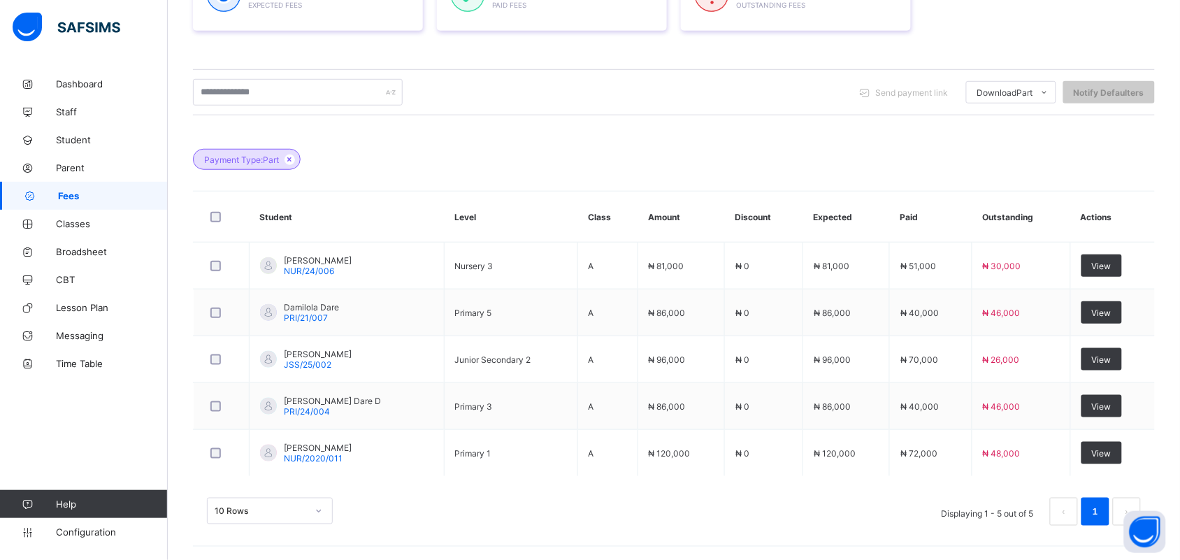
scroll to position [255, 0]
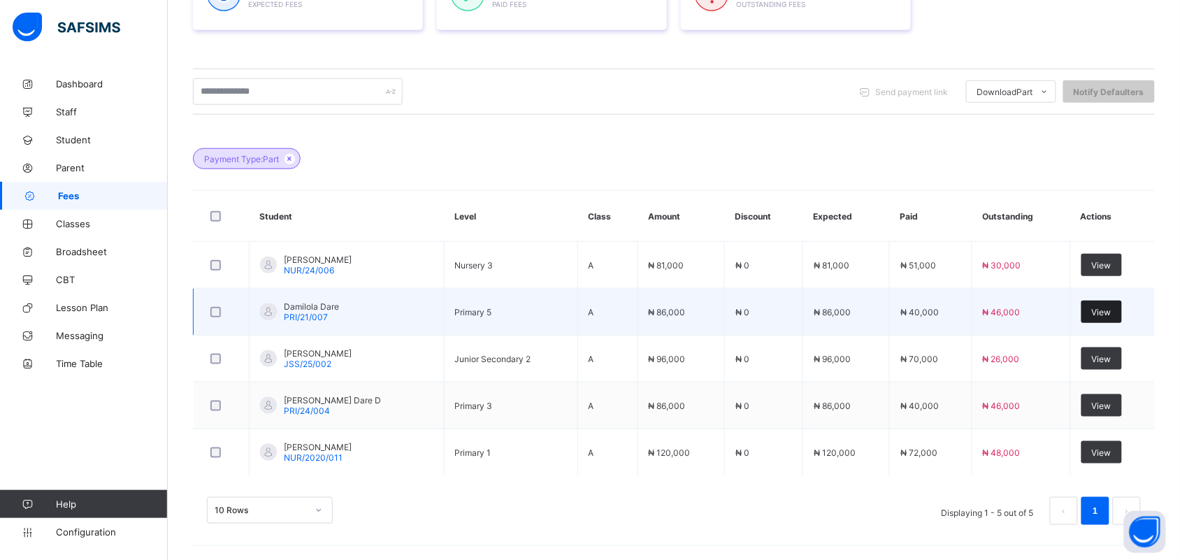
click at [1109, 310] on span "View" at bounding box center [1101, 312] width 20 height 10
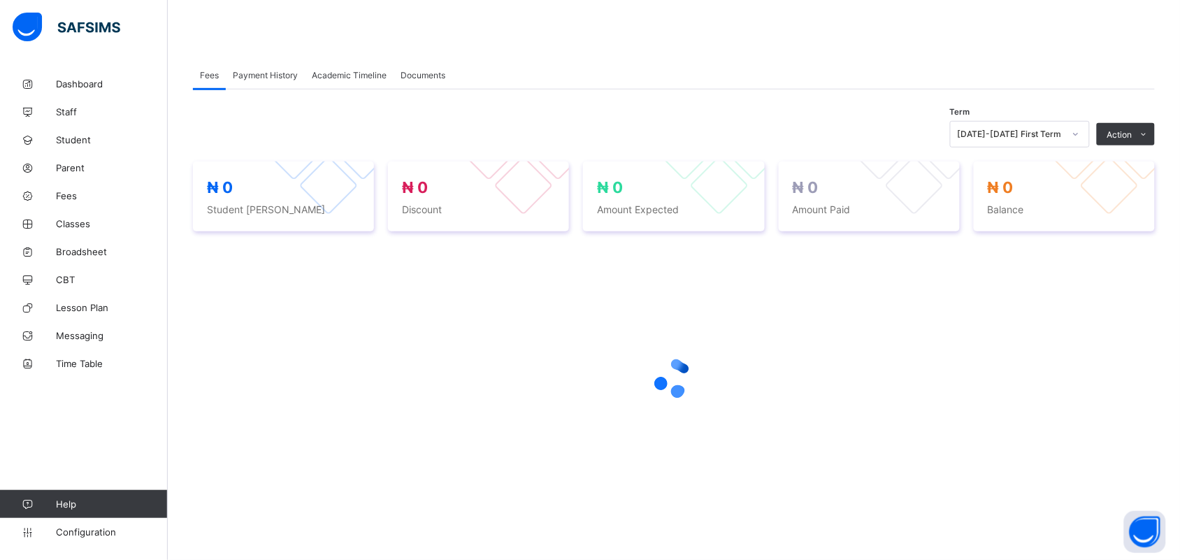
click at [1112, 311] on div at bounding box center [674, 378] width 962 height 266
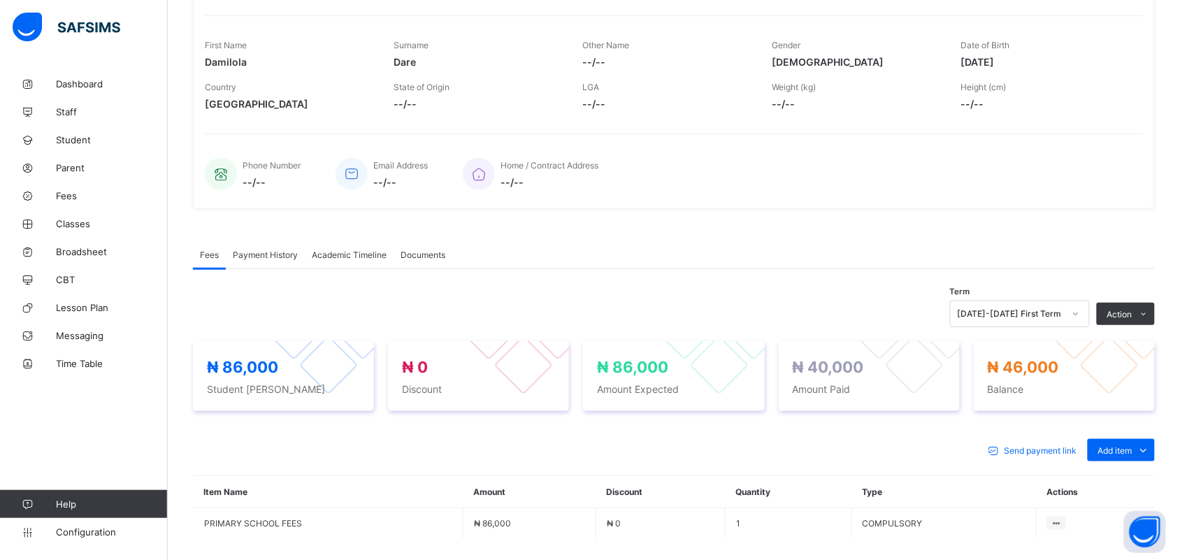
scroll to position [87, 0]
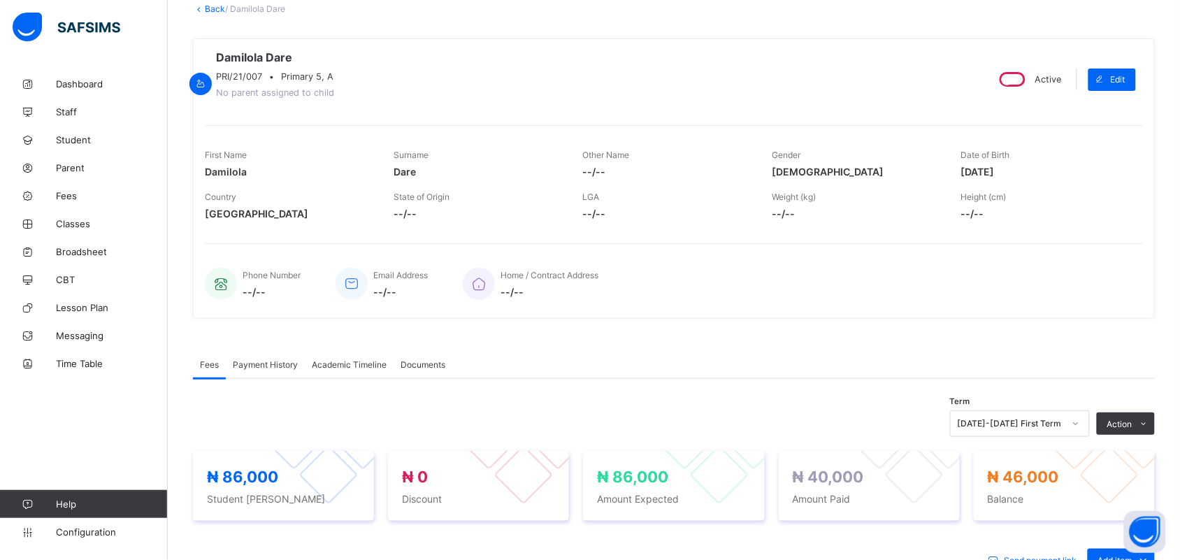
click at [273, 370] on span "Payment History" at bounding box center [265, 364] width 65 height 10
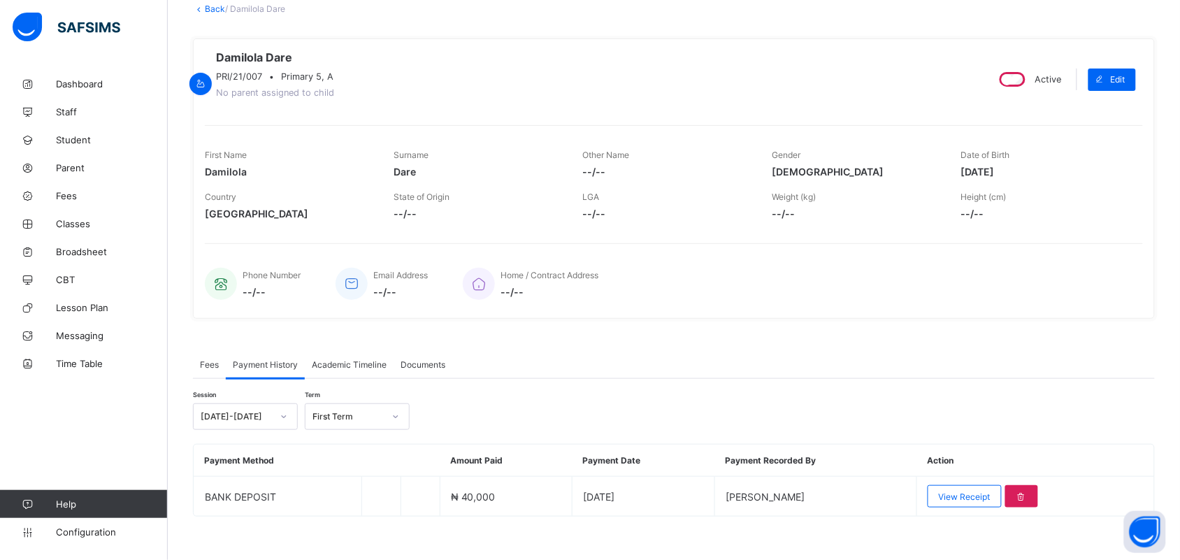
click at [273, 370] on span "Payment History" at bounding box center [265, 364] width 65 height 10
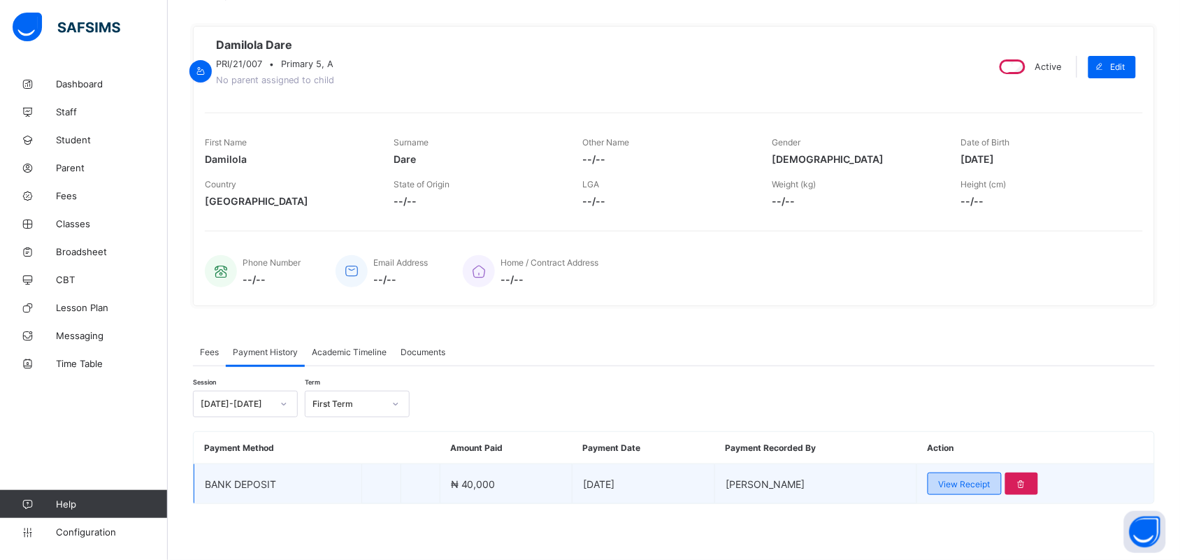
click at [989, 482] on span "View Receipt" at bounding box center [964, 484] width 52 height 10
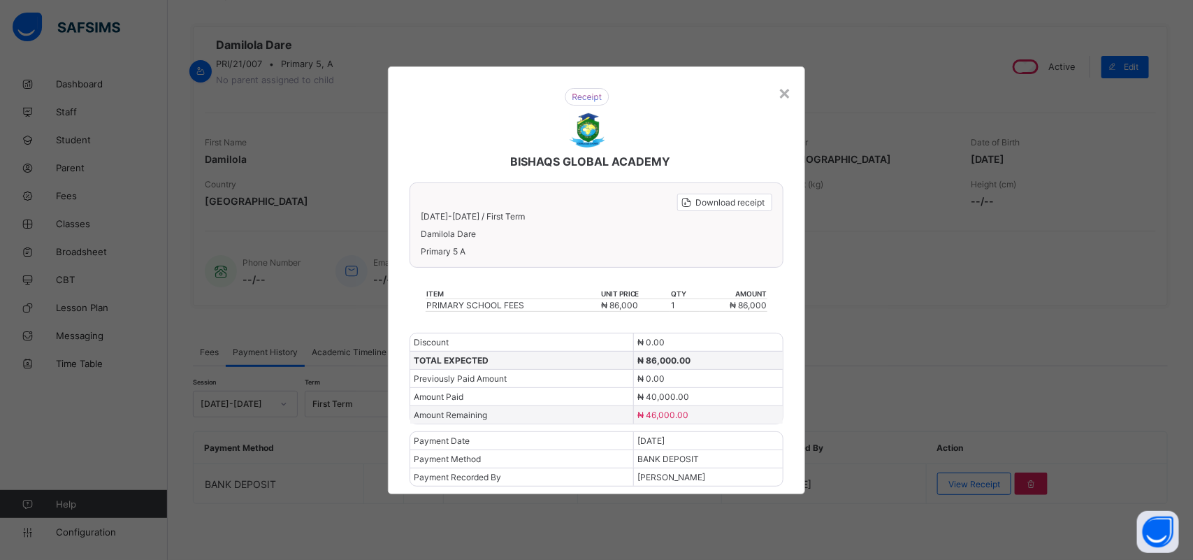
click at [989, 482] on div "× BISHAQS GLOBAL ACADEMY Download receipt [DATE]-[DATE] / First Term Damilola D…" at bounding box center [596, 280] width 1193 height 560
click at [790, 93] on div "×" at bounding box center [784, 92] width 13 height 24
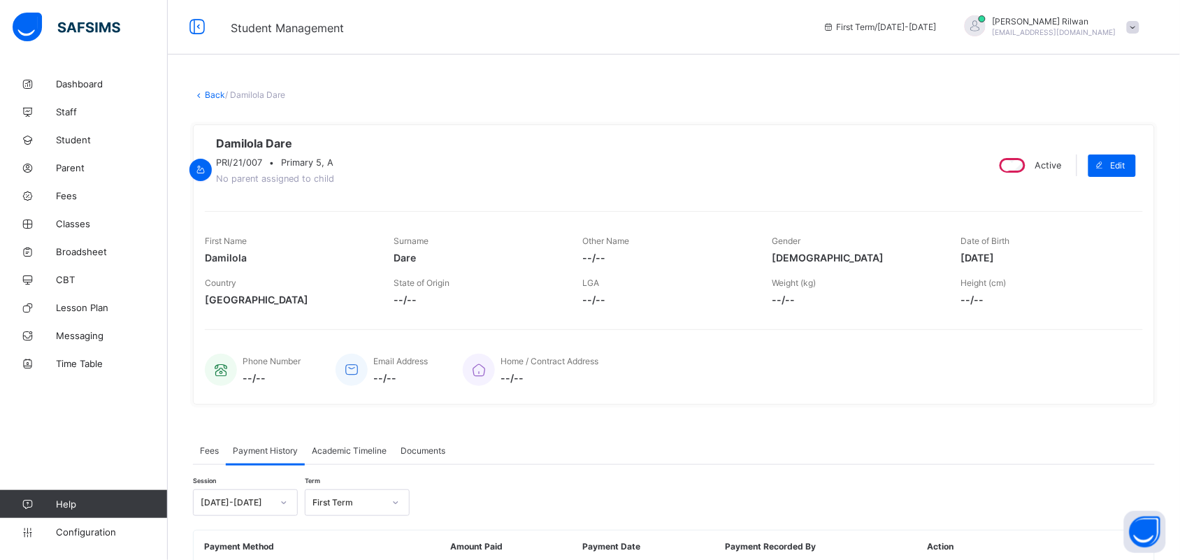
scroll to position [0, 0]
click at [206, 91] on link "Back" at bounding box center [215, 96] width 20 height 10
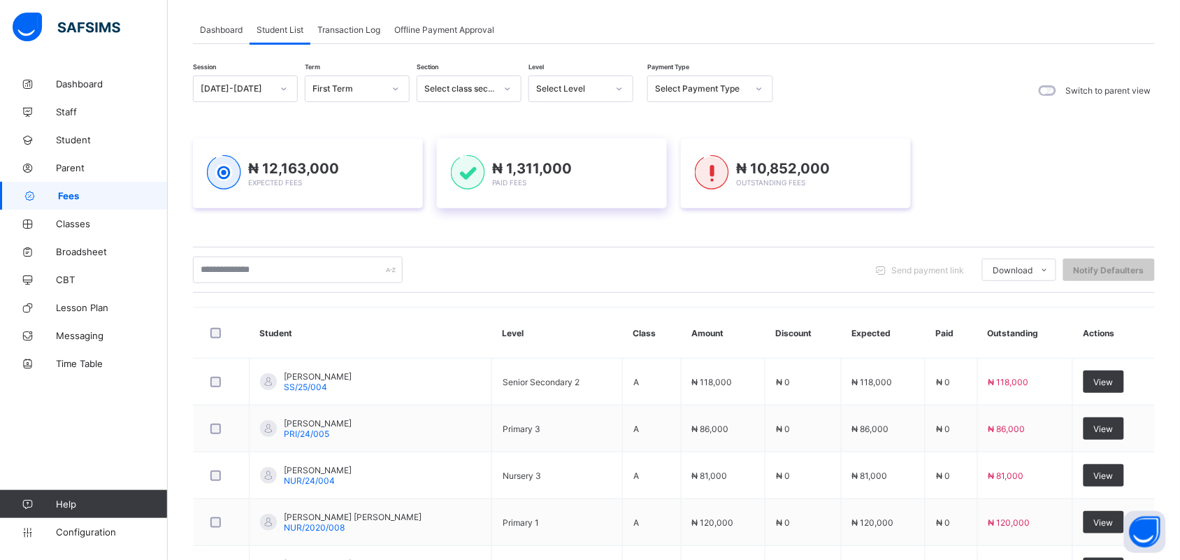
scroll to position [70, 0]
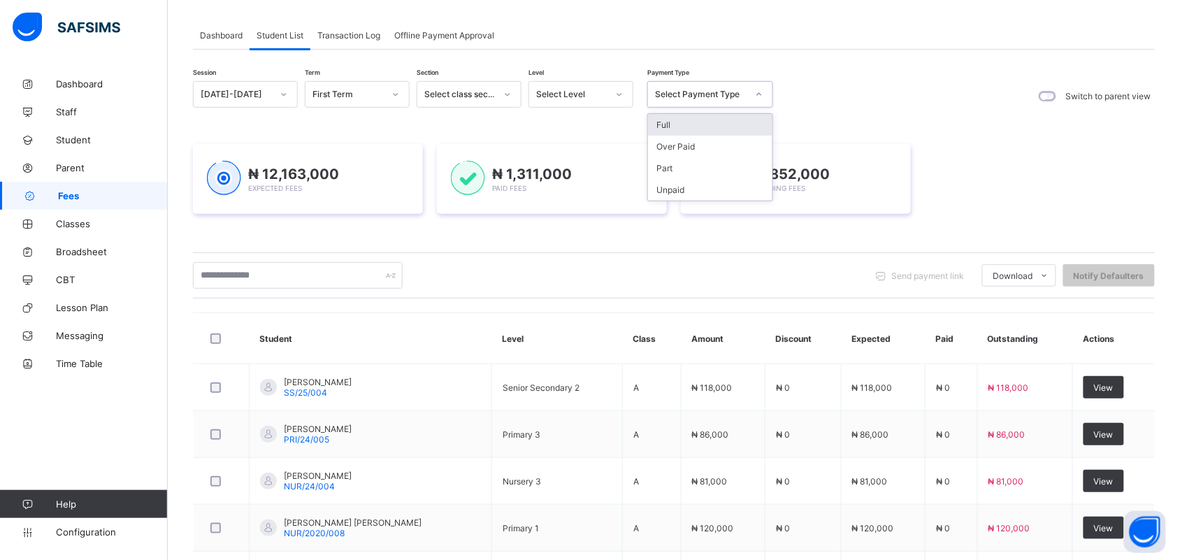
click at [760, 99] on icon at bounding box center [759, 94] width 8 height 14
click at [759, 159] on div "Part" at bounding box center [710, 168] width 124 height 22
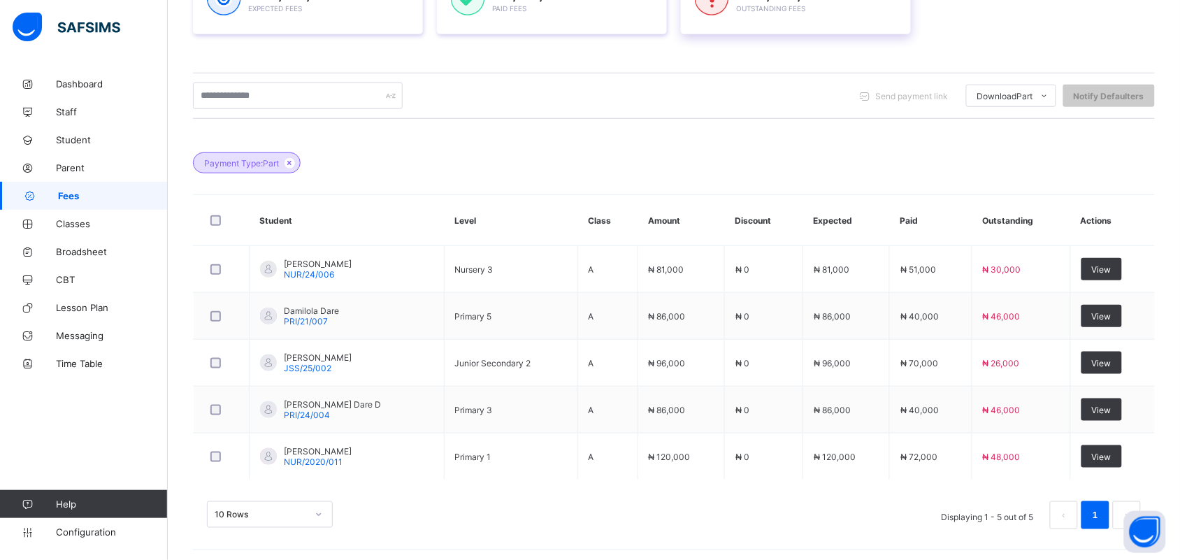
scroll to position [255, 0]
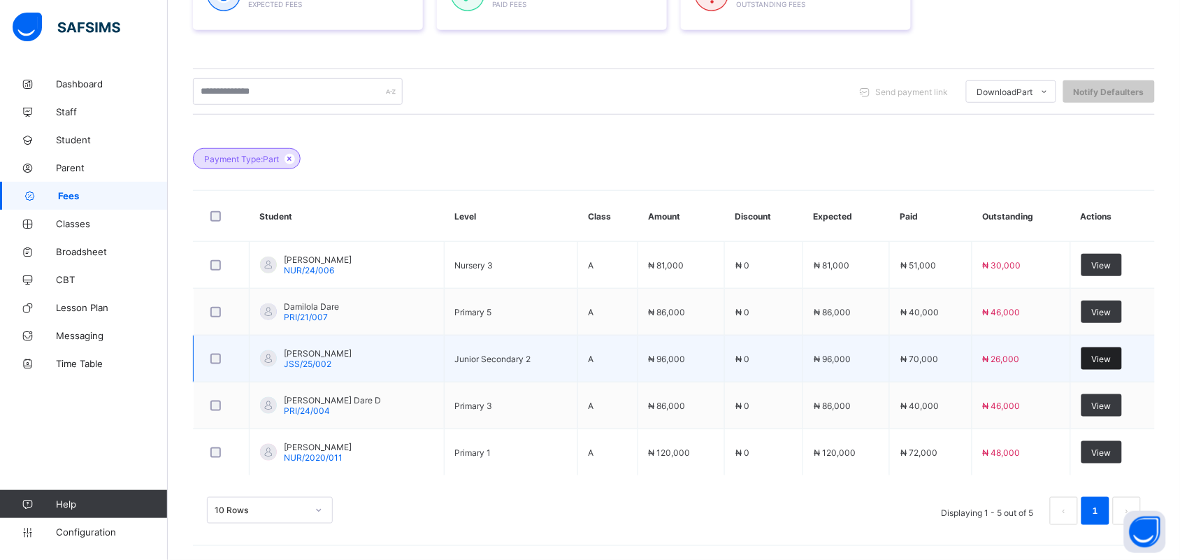
click at [1091, 361] on div "View" at bounding box center [1101, 358] width 41 height 22
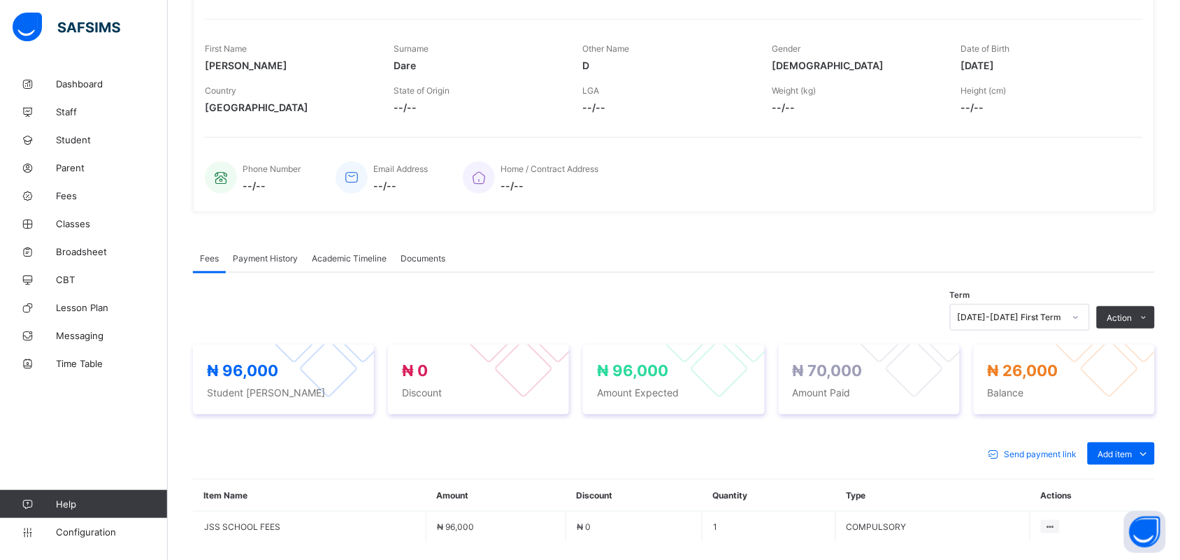
scroll to position [92, 0]
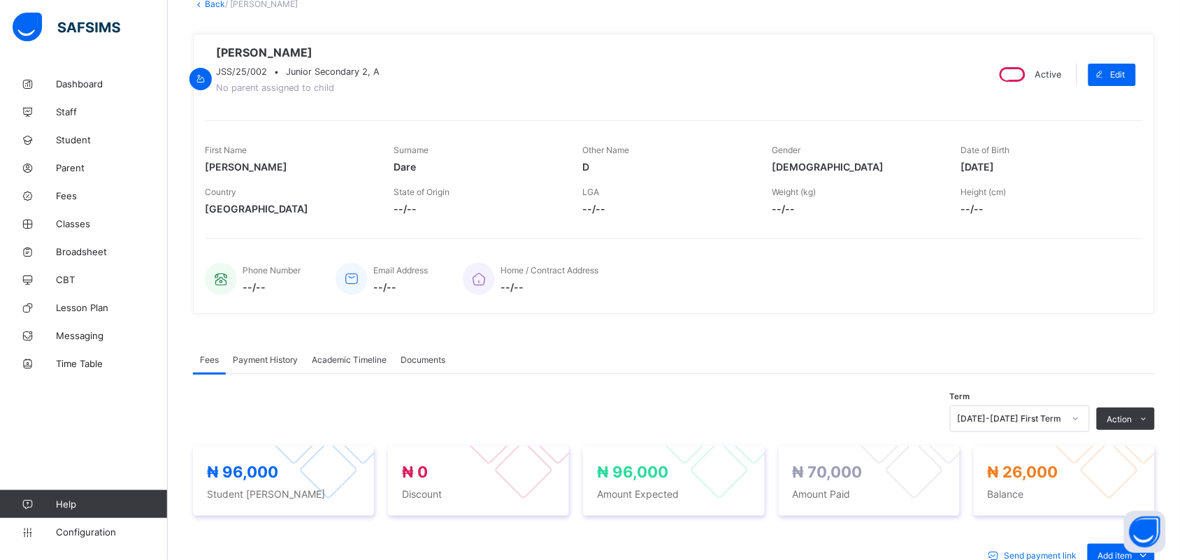
click at [269, 358] on span "Payment History" at bounding box center [265, 359] width 65 height 10
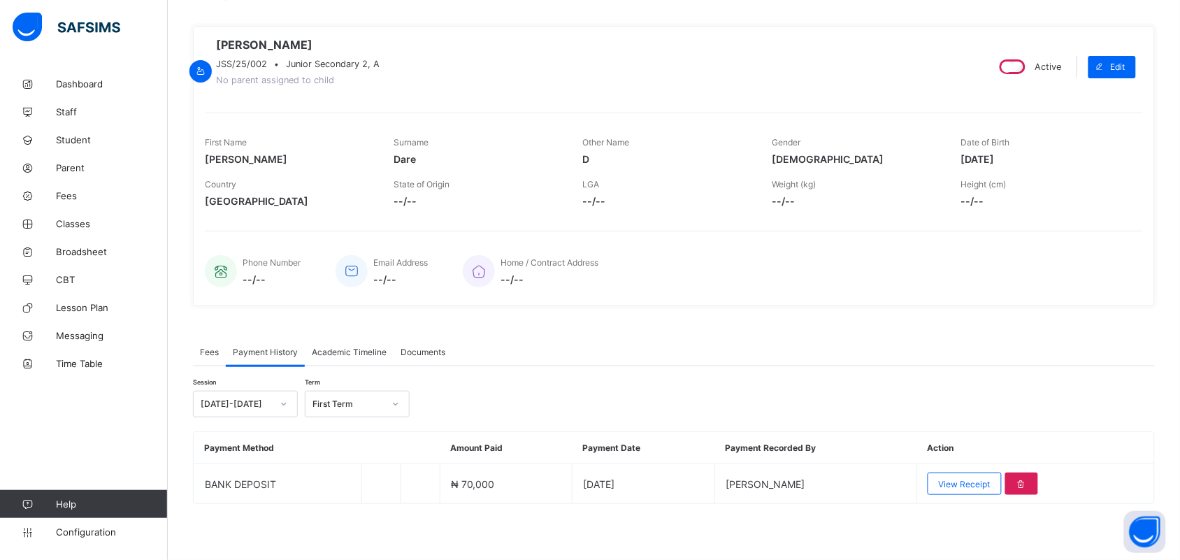
scroll to position [103, 0]
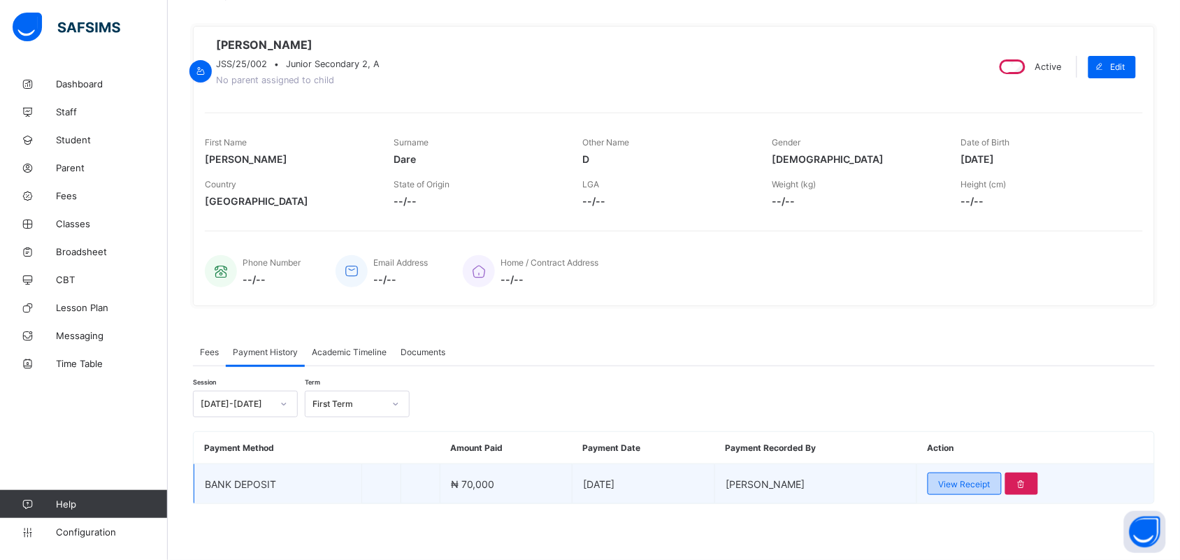
click at [962, 480] on span "View Receipt" at bounding box center [964, 484] width 52 height 10
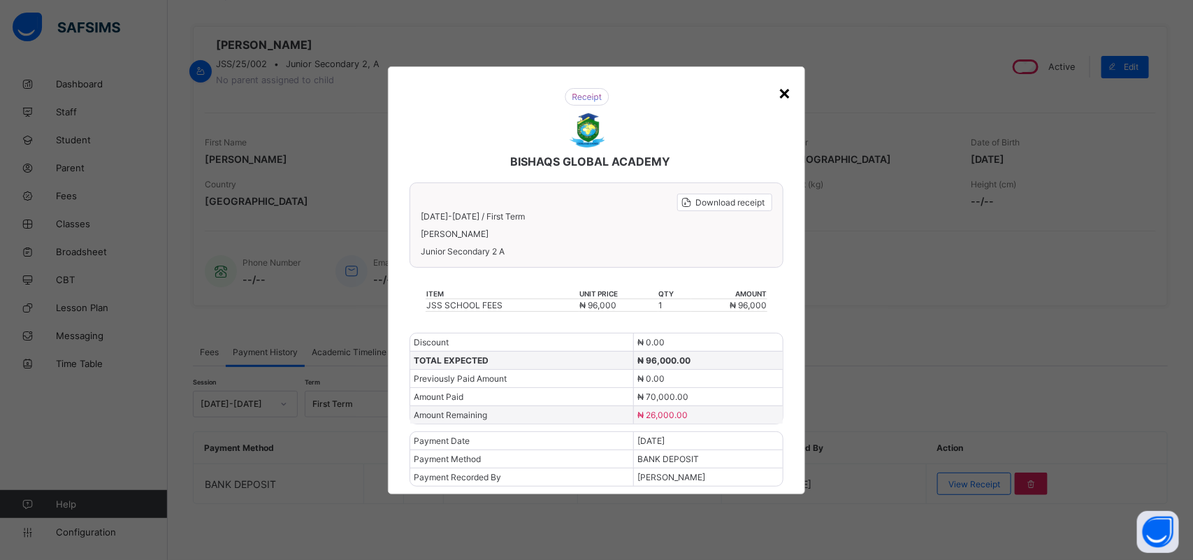
click at [780, 96] on div "×" at bounding box center [784, 92] width 13 height 24
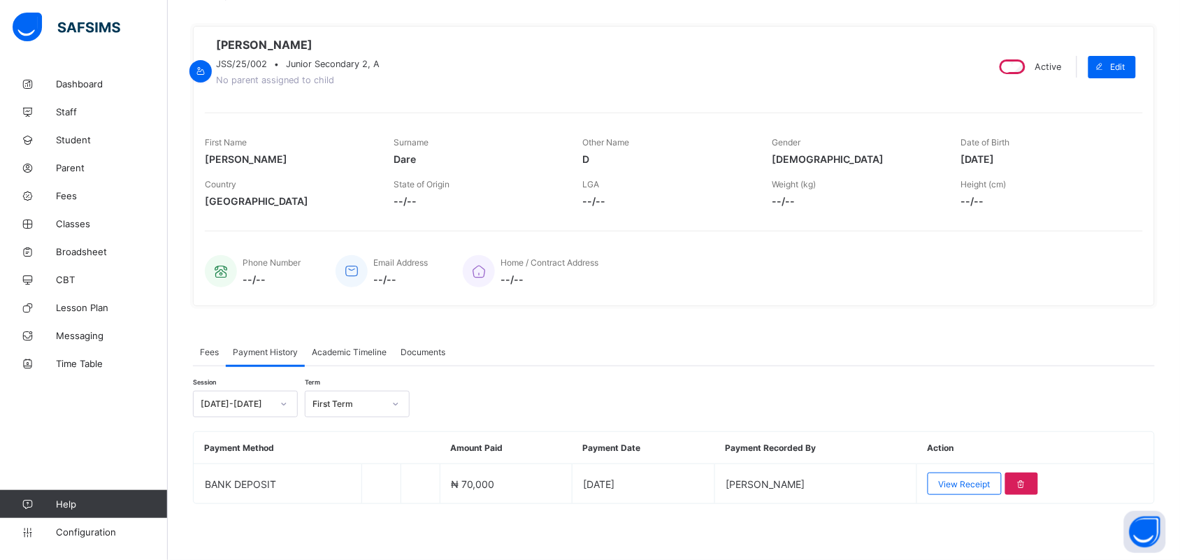
click at [780, 96] on div "[PERSON_NAME] D JSS/25/002 • Junior Secondary 2, A No parent assigned to child" at bounding box center [590, 67] width 770 height 58
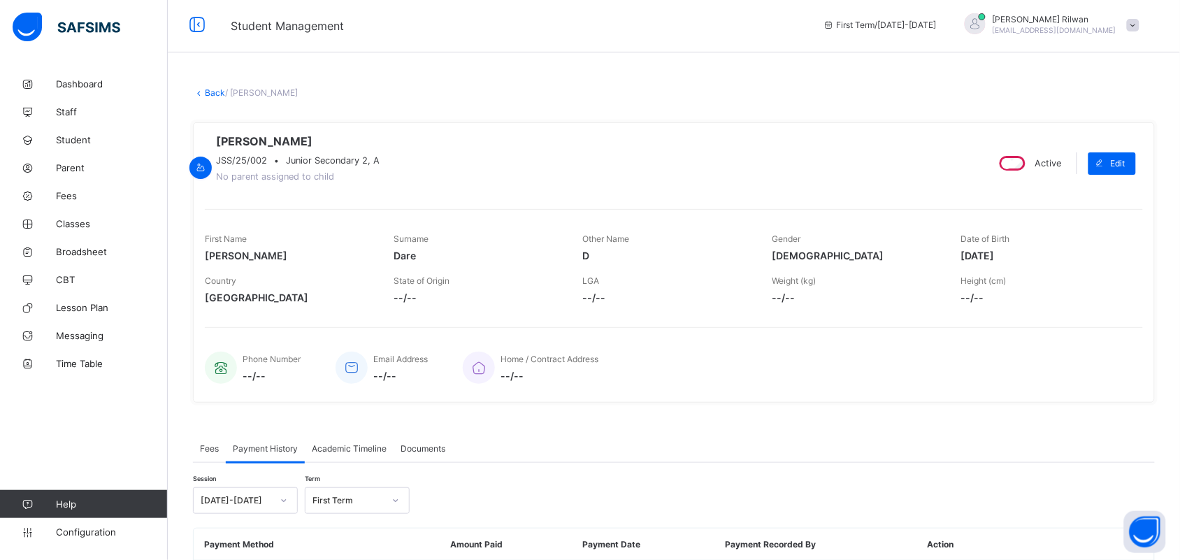
scroll to position [0, 0]
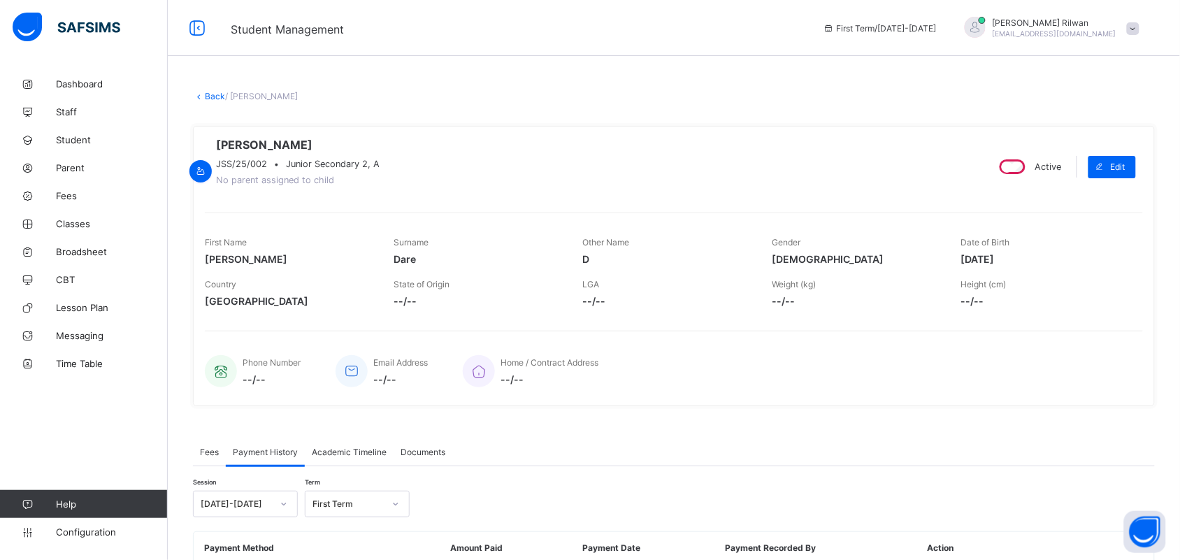
click at [215, 93] on link "Back" at bounding box center [215, 96] width 20 height 10
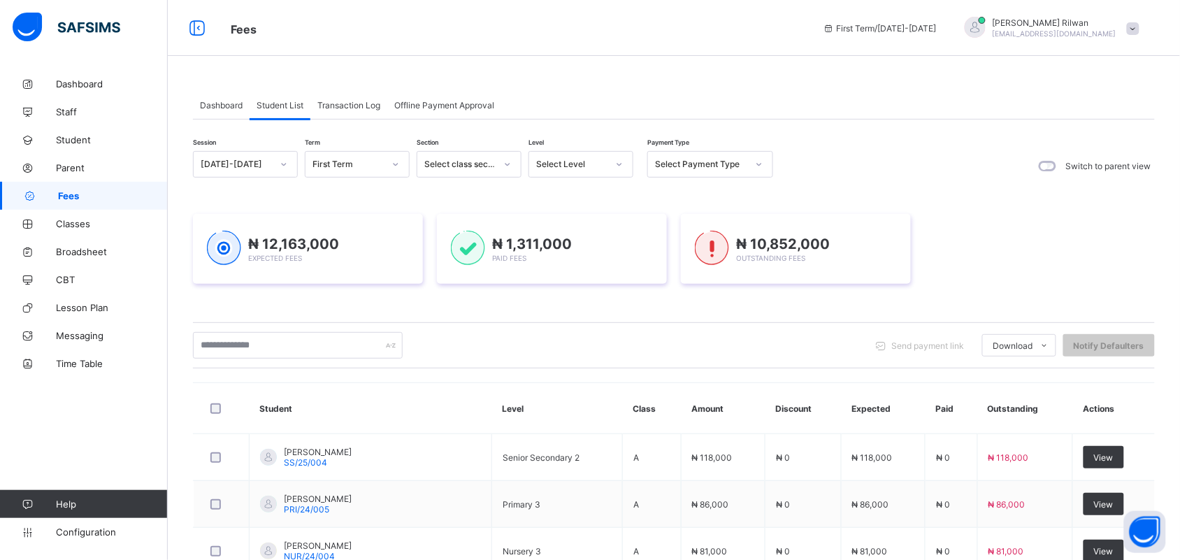
click at [752, 165] on div at bounding box center [759, 164] width 24 height 22
click at [730, 227] on div "Part" at bounding box center [710, 238] width 124 height 22
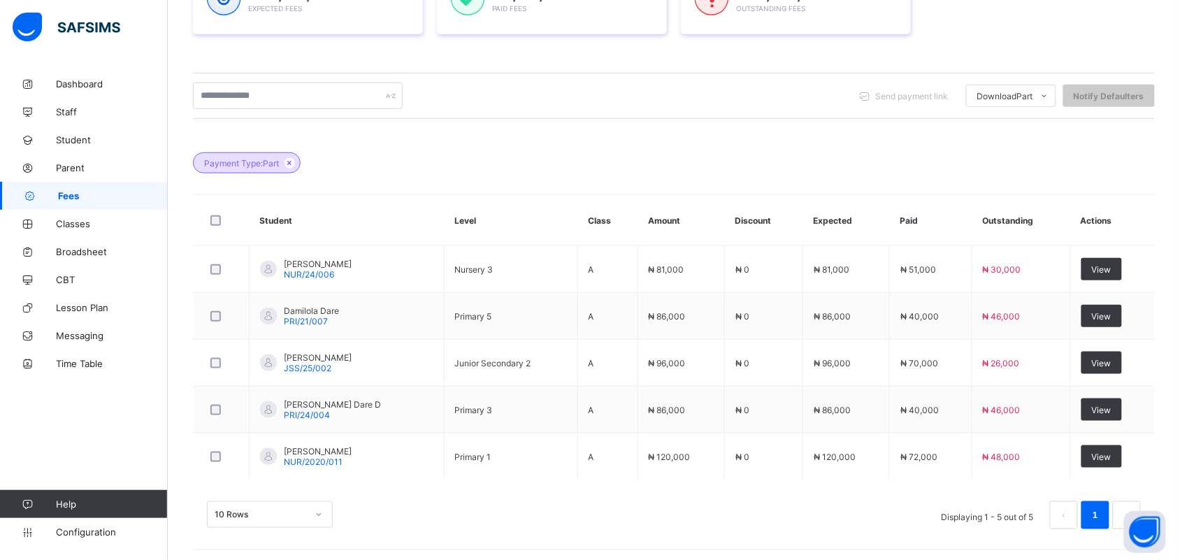
scroll to position [255, 0]
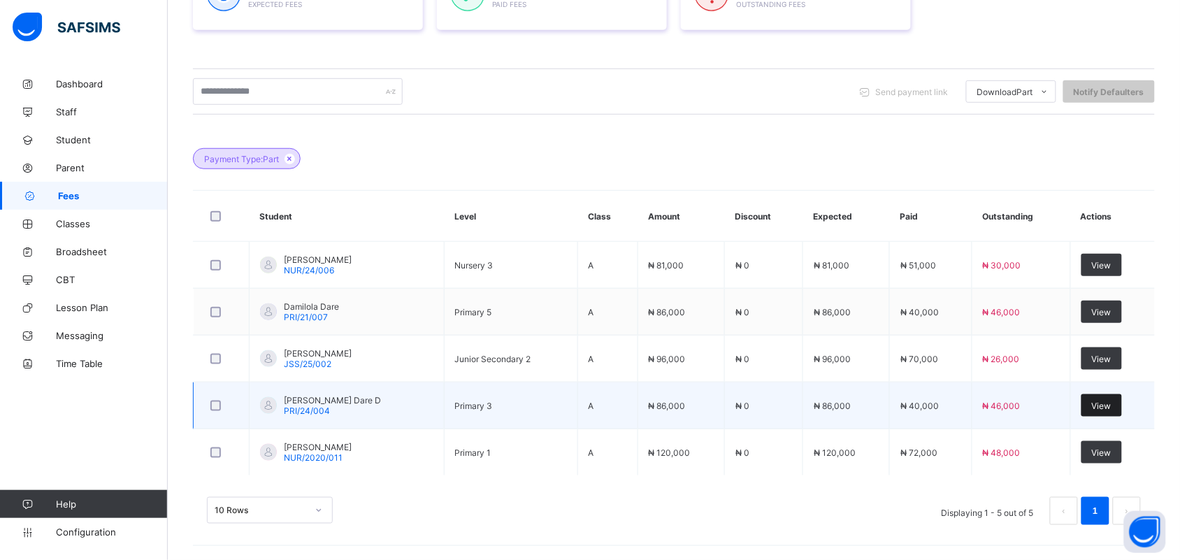
click at [1119, 405] on div "View" at bounding box center [1101, 405] width 41 height 22
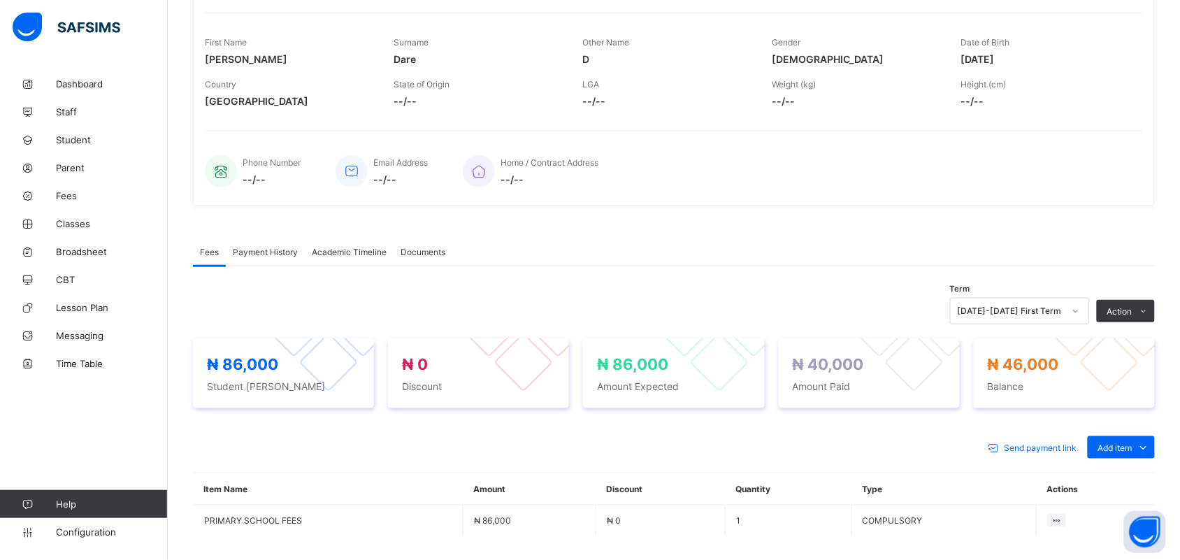
scroll to position [255, 0]
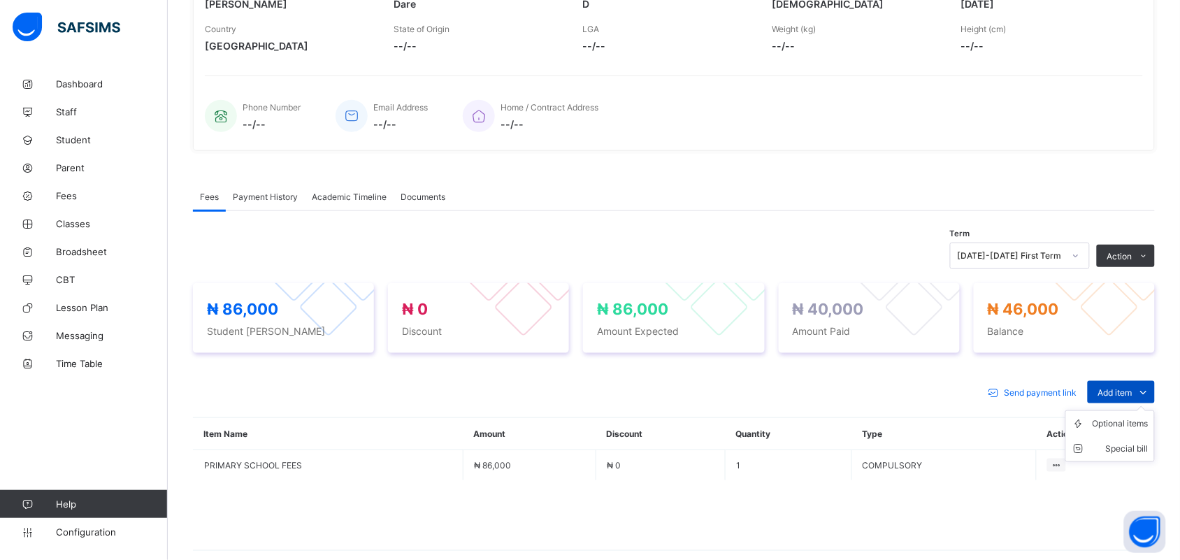
click at [1119, 398] on span "Add item" at bounding box center [1115, 392] width 34 height 10
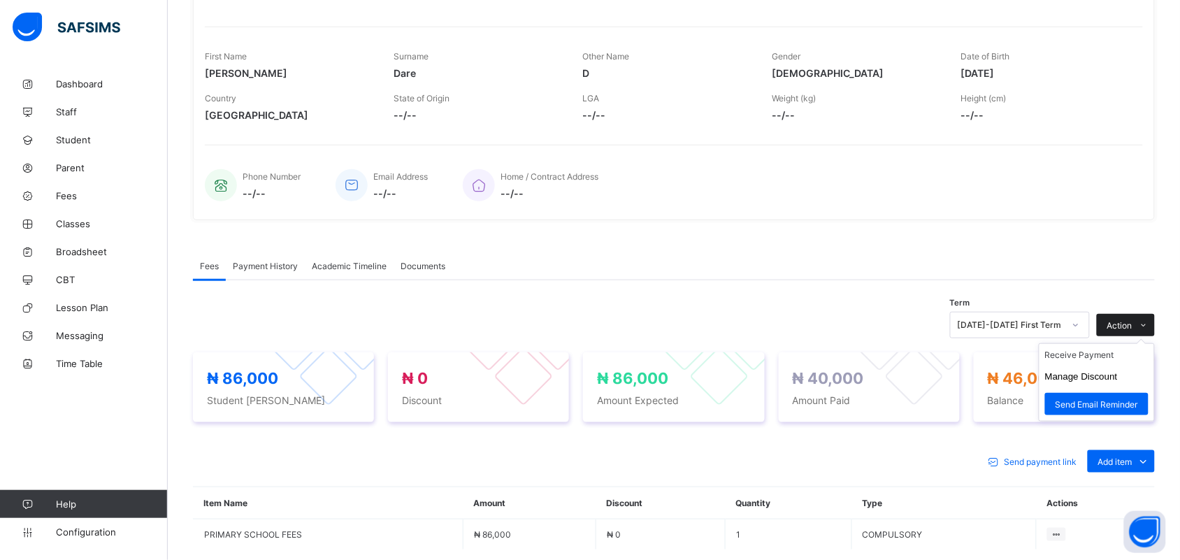
scroll to position [303, 0]
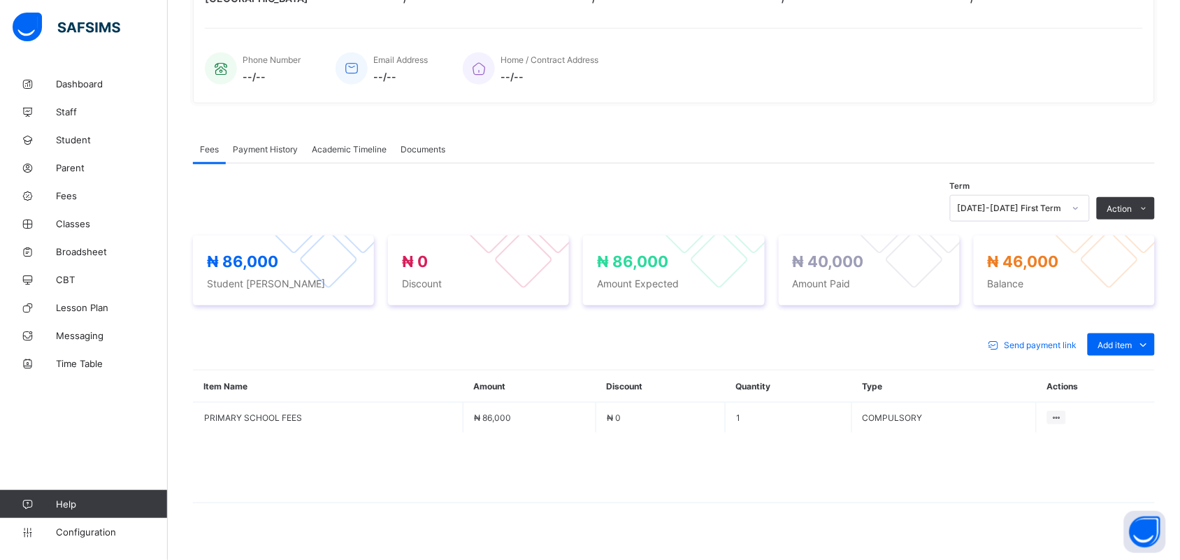
click at [291, 152] on span "Payment History" at bounding box center [265, 149] width 65 height 10
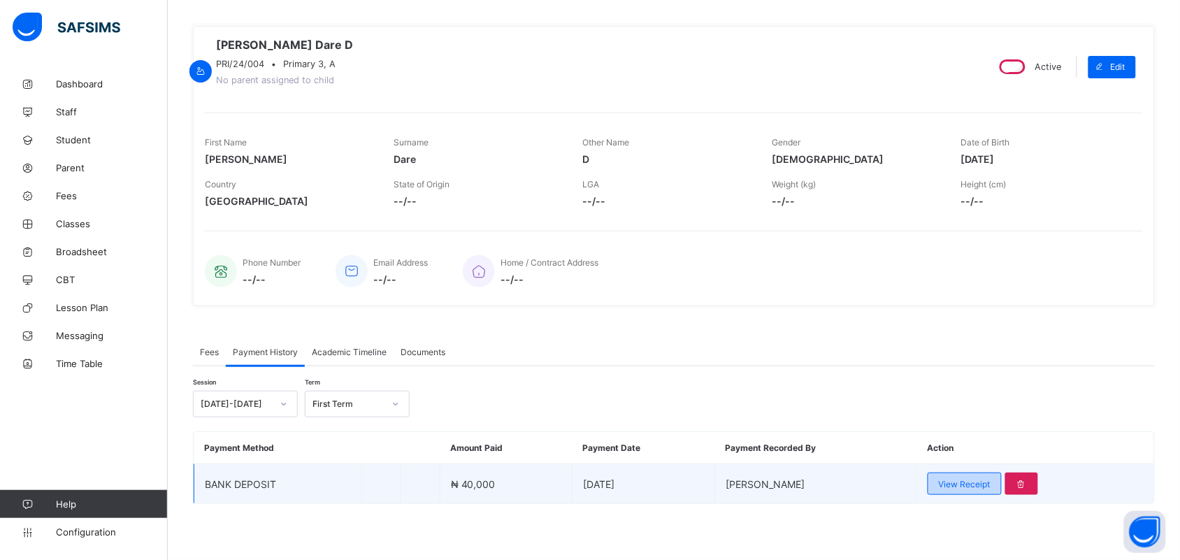
click at [976, 482] on span "View Receipt" at bounding box center [964, 484] width 52 height 10
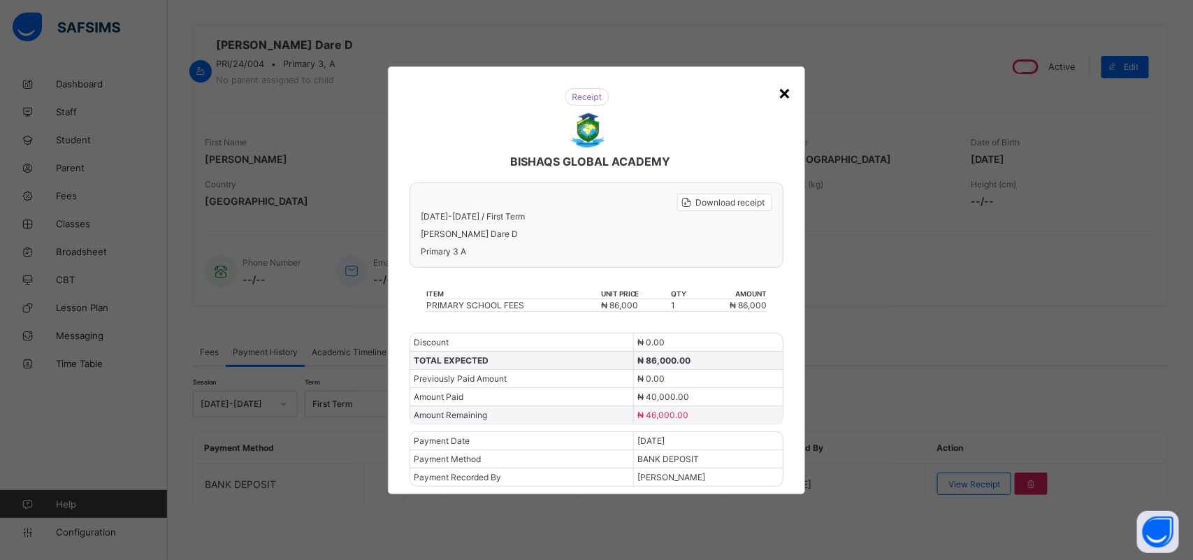
click at [790, 99] on div "×" at bounding box center [784, 92] width 13 height 24
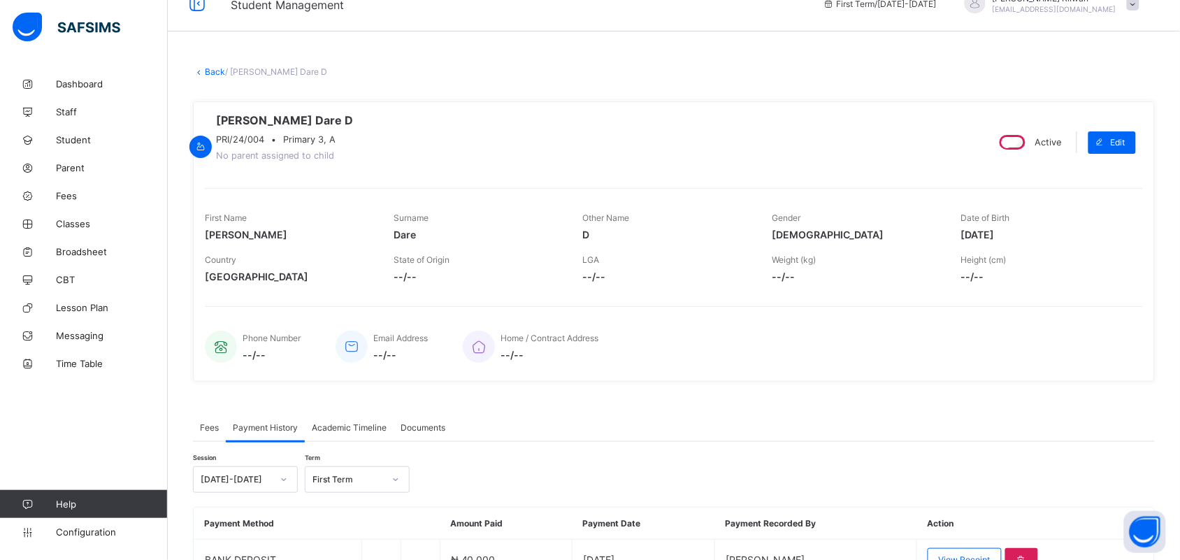
scroll to position [0, 0]
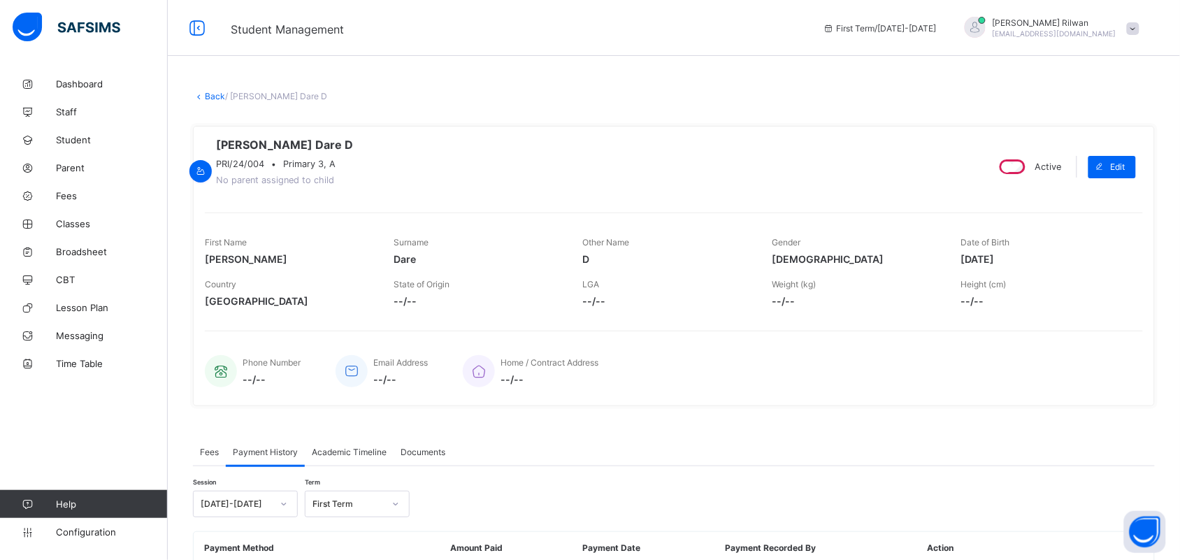
click at [205, 95] on link "Back" at bounding box center [215, 96] width 20 height 10
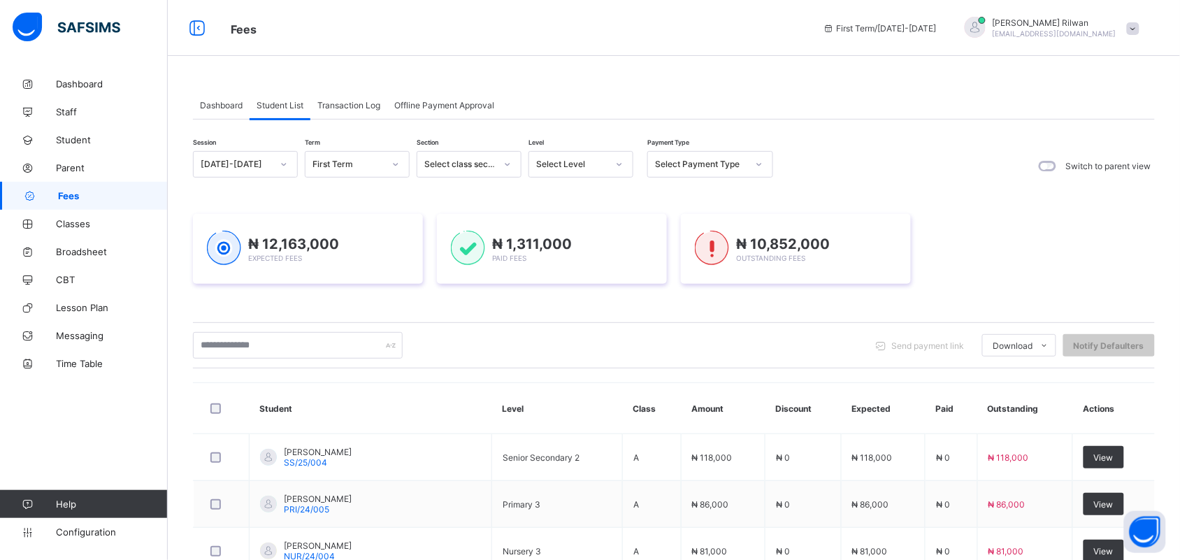
click at [757, 166] on icon at bounding box center [759, 164] width 8 height 14
click at [752, 186] on div "Full" at bounding box center [710, 195] width 124 height 22
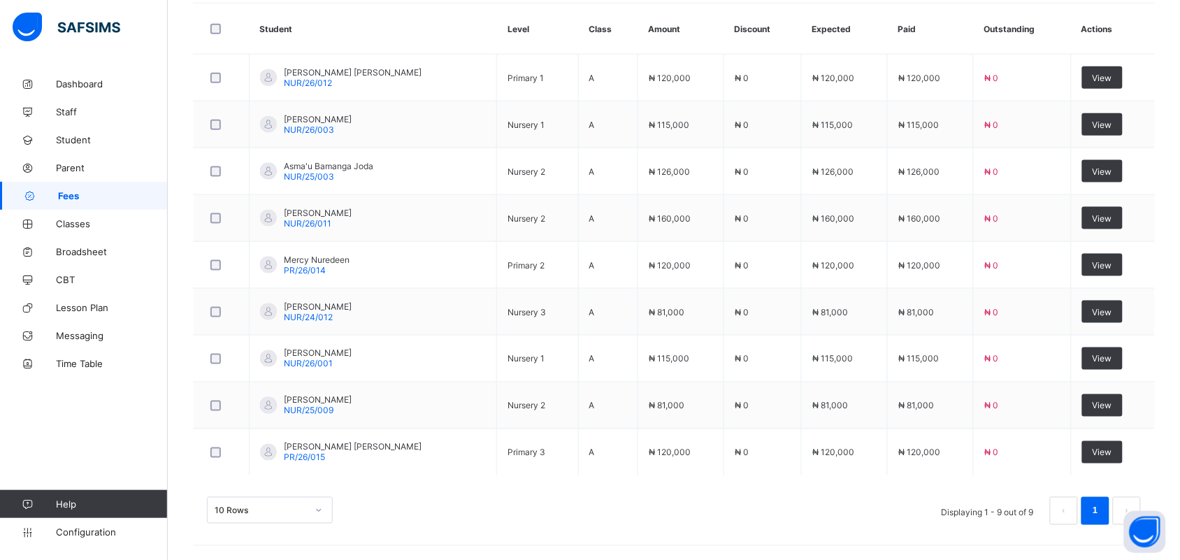
scroll to position [442, 0]
